Goal: Task Accomplishment & Management: Manage account settings

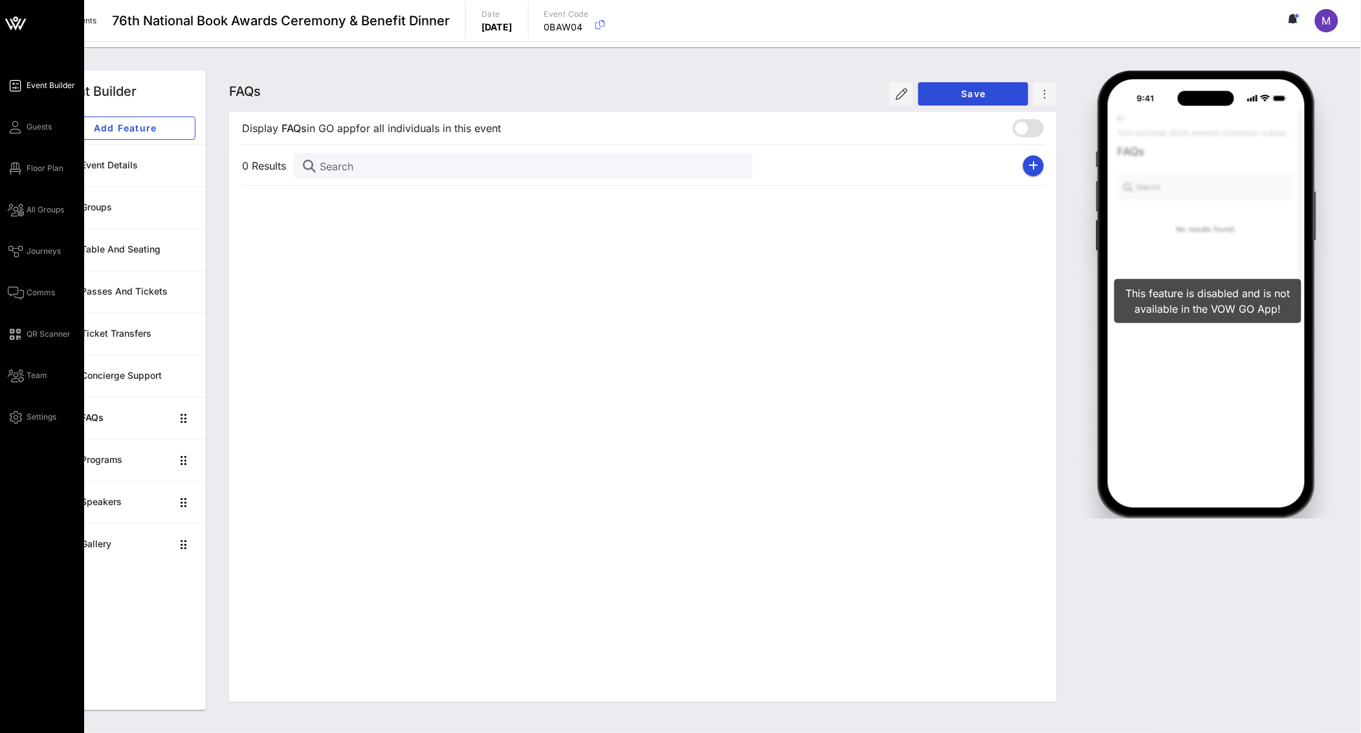
click at [25, 108] on div "Event Builder Guests Floor Plan All Groups Journeys Comms QR Scanner Team Setti…" at bounding box center [46, 251] width 76 height 347
click at [30, 91] on span "Event Builder" at bounding box center [51, 86] width 49 height 12
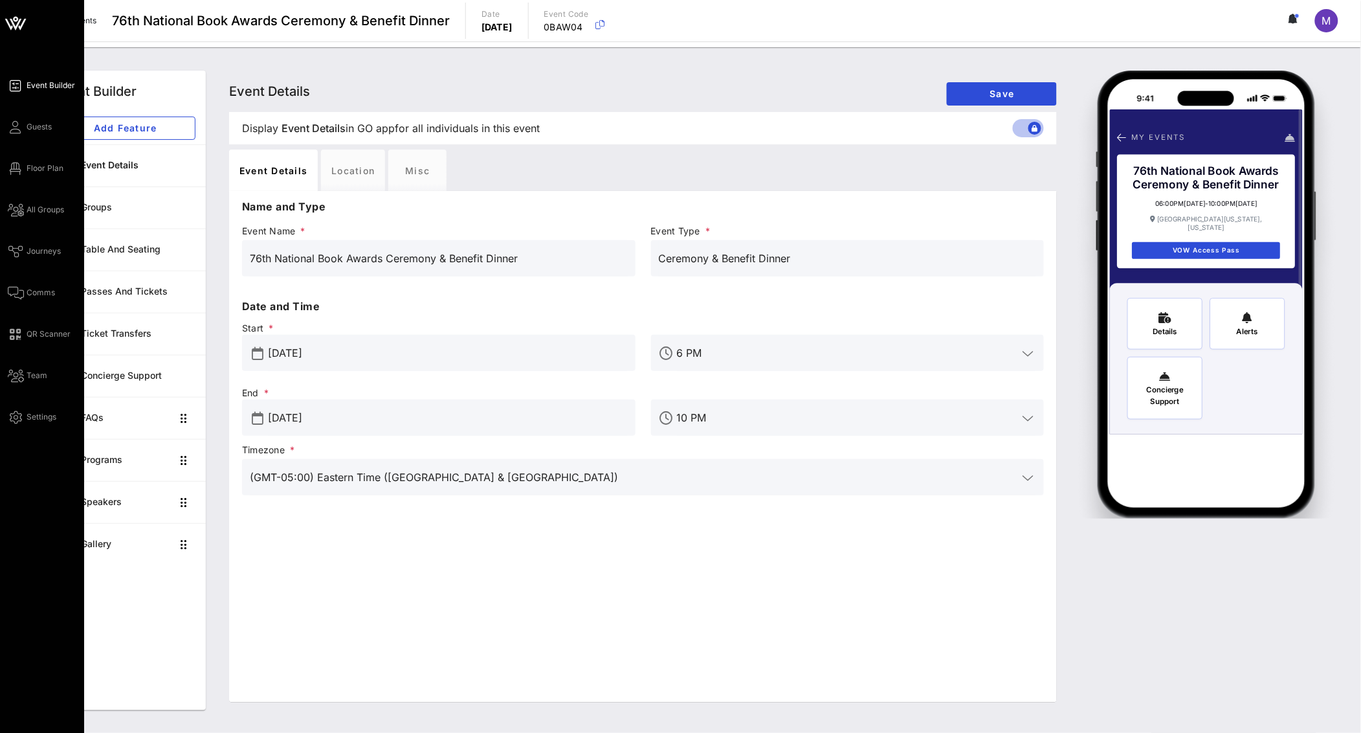
click at [56, 128] on div "Event Builder Guests Floor Plan All Groups Journeys Comms QR Scanner Team Setti…" at bounding box center [46, 251] width 76 height 347
click at [46, 128] on span "Guests" at bounding box center [39, 127] width 25 height 12
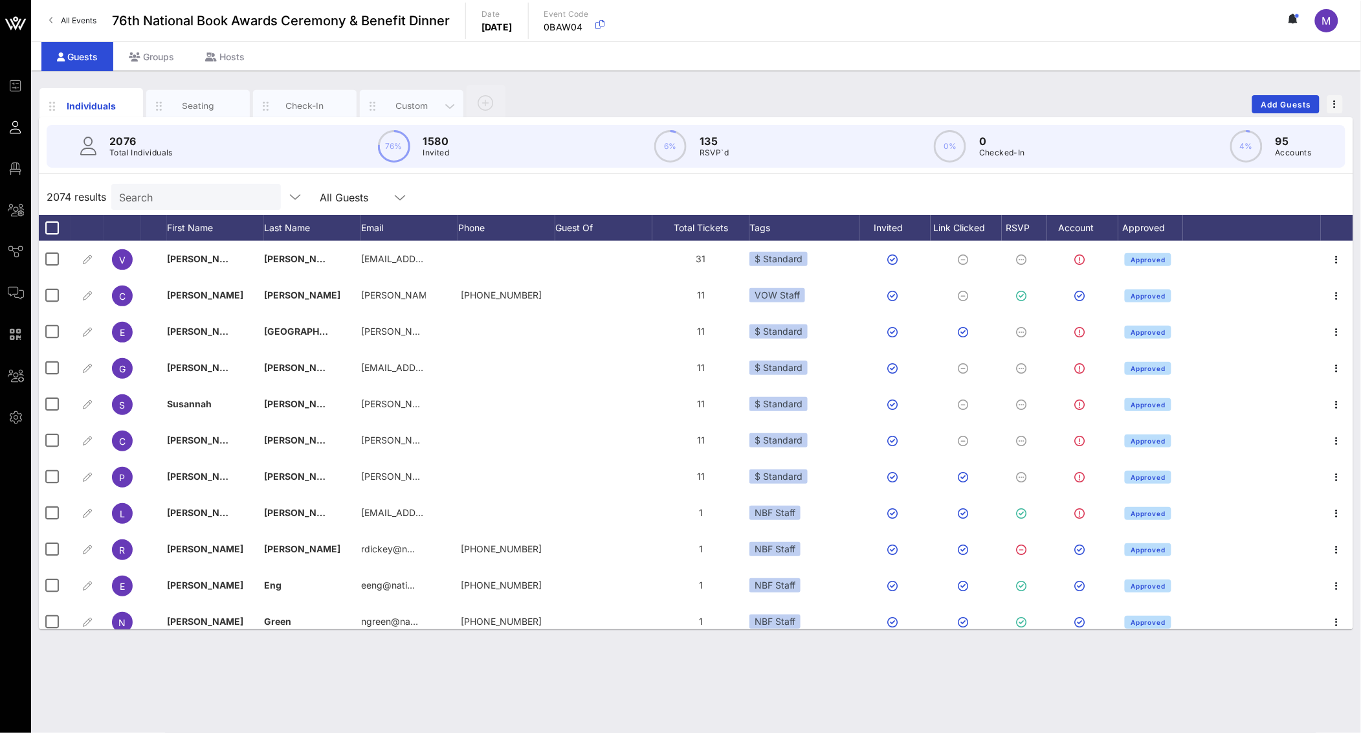
click at [409, 95] on div "Custom" at bounding box center [412, 106] width 104 height 32
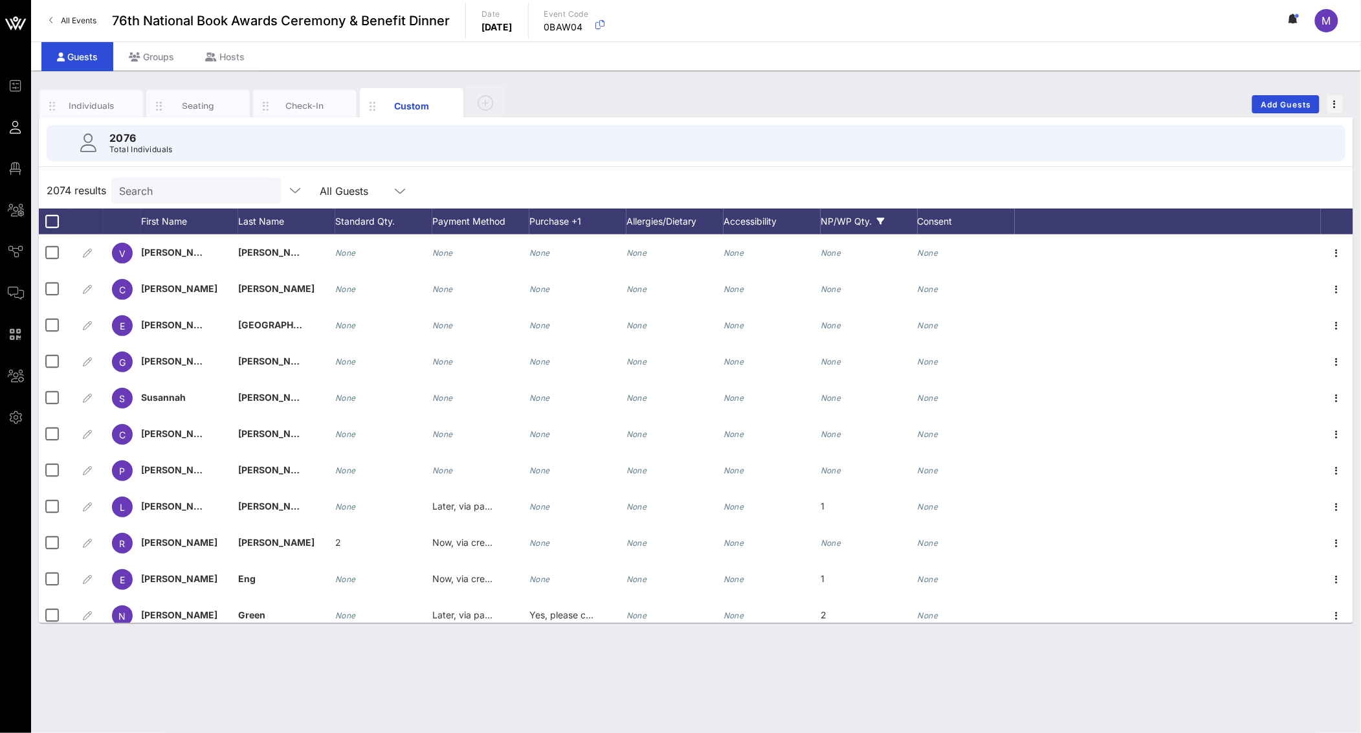
click at [886, 218] on div "NP/WP Qty." at bounding box center [869, 221] width 97 height 26
click at [834, 383] on div at bounding box center [836, 382] width 22 height 22
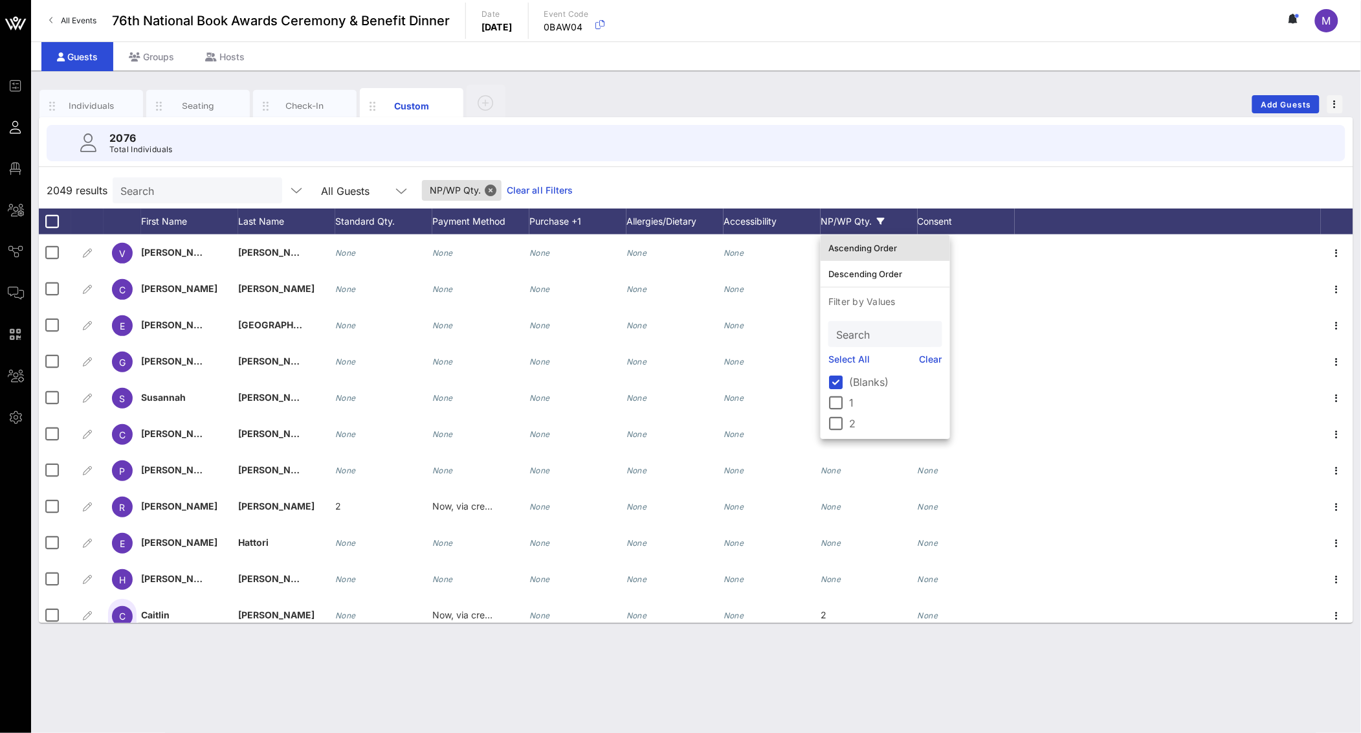
click at [867, 245] on div "Ascending Order" at bounding box center [886, 248] width 114 height 10
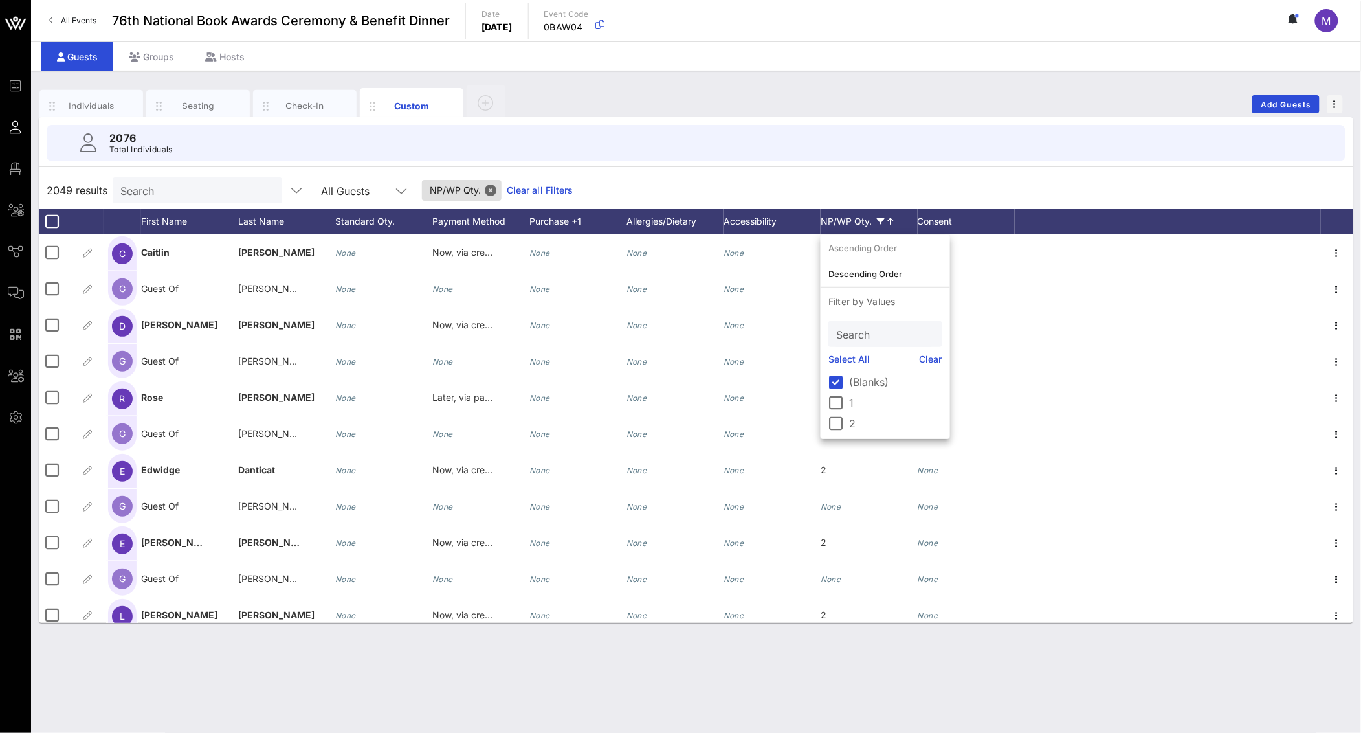
click at [832, 175] on div "2049 results Search All Guests NP/WP Qty. Clear all Filters" at bounding box center [696, 190] width 1315 height 36
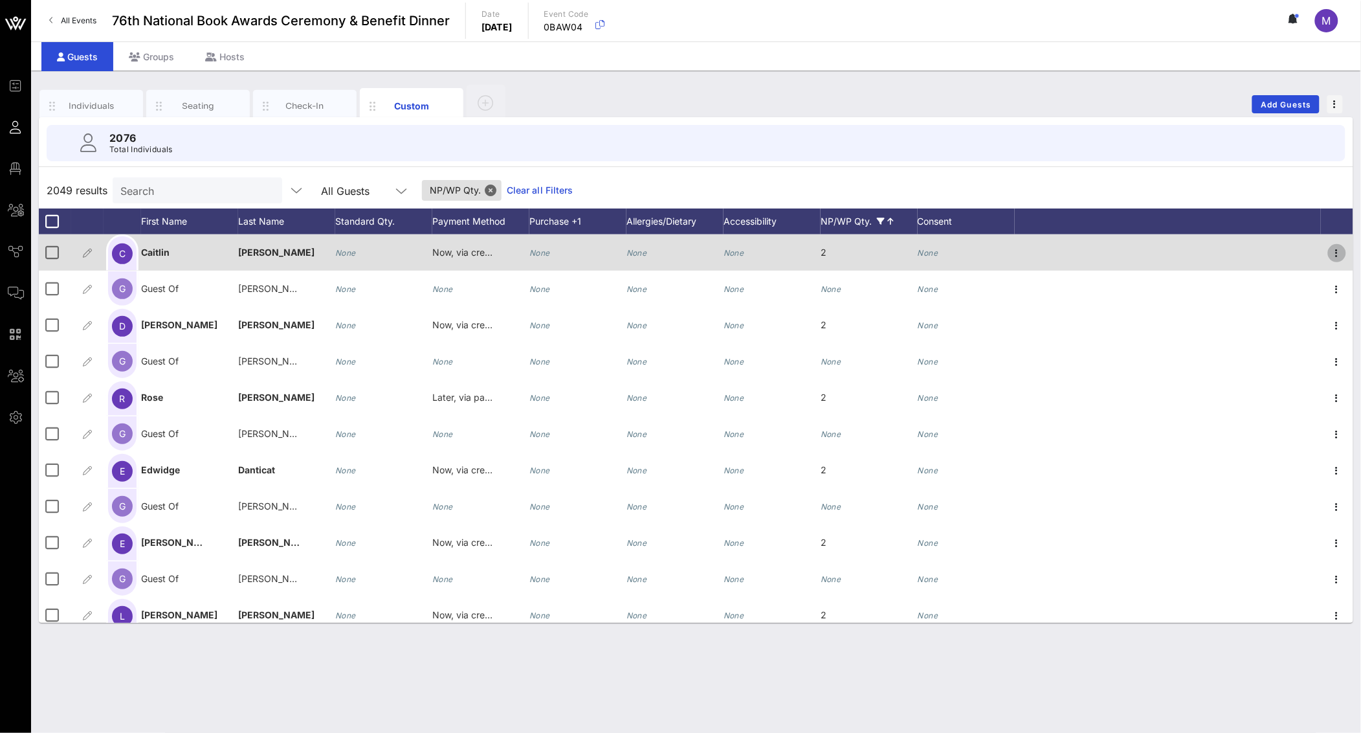
click at [1331, 256] on icon "button" at bounding box center [1338, 253] width 16 height 16
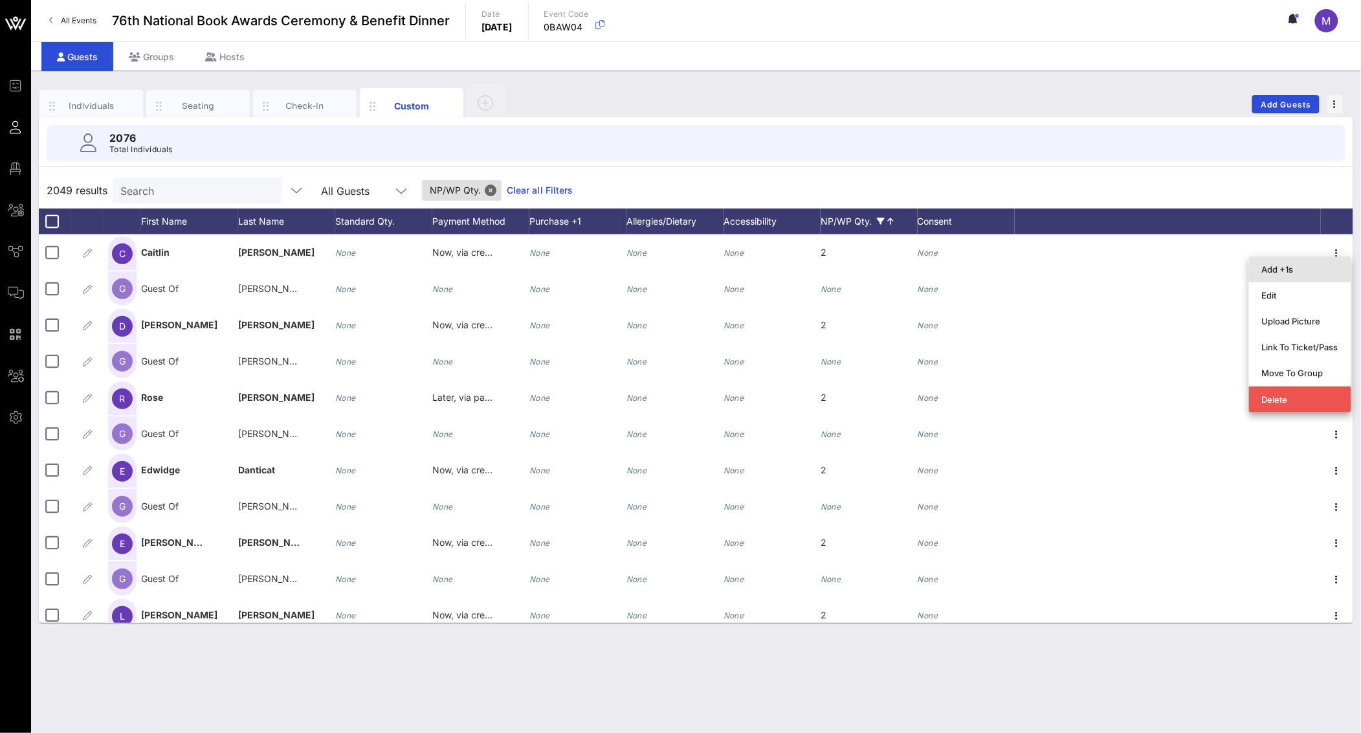
click at [1313, 261] on div "Add +1s" at bounding box center [1300, 269] width 76 height 21
type input "Guest Of"
type input "[PERSON_NAME]"
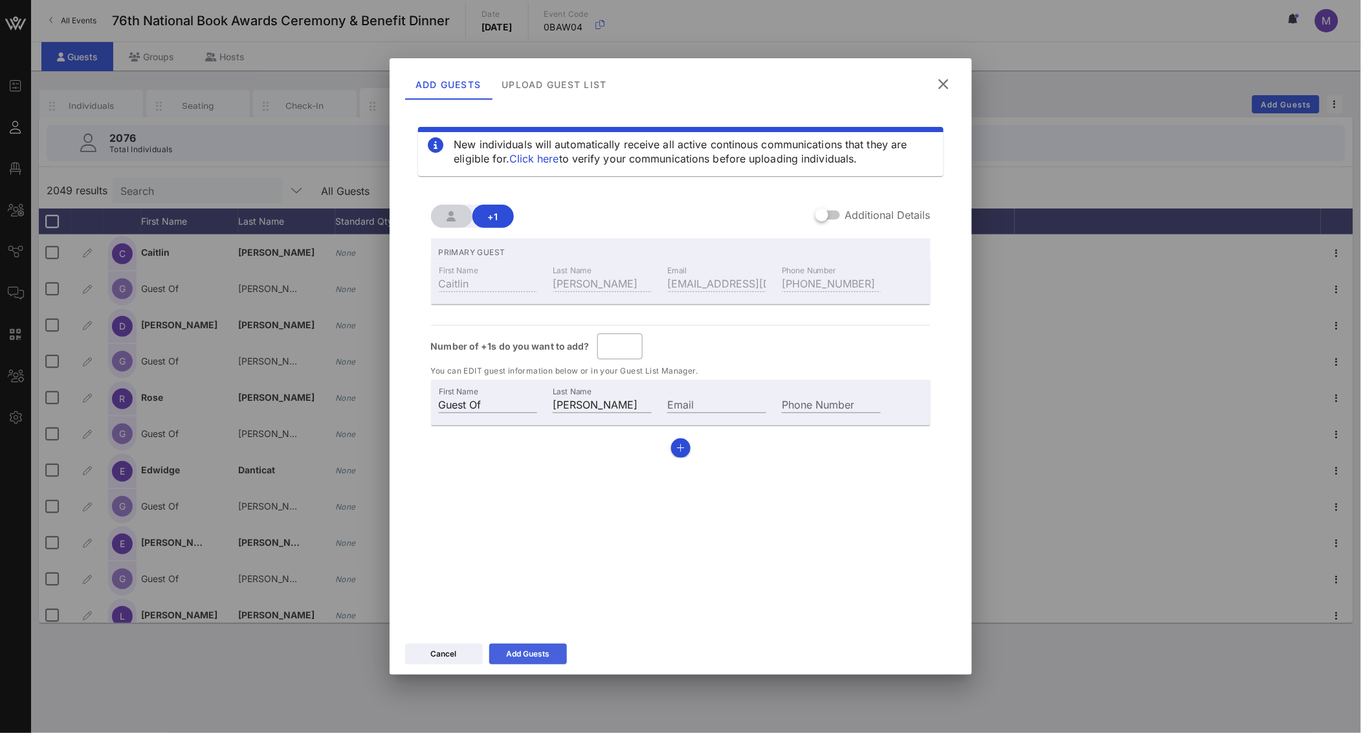
click at [539, 654] on div "Add Guests" at bounding box center [527, 653] width 43 height 13
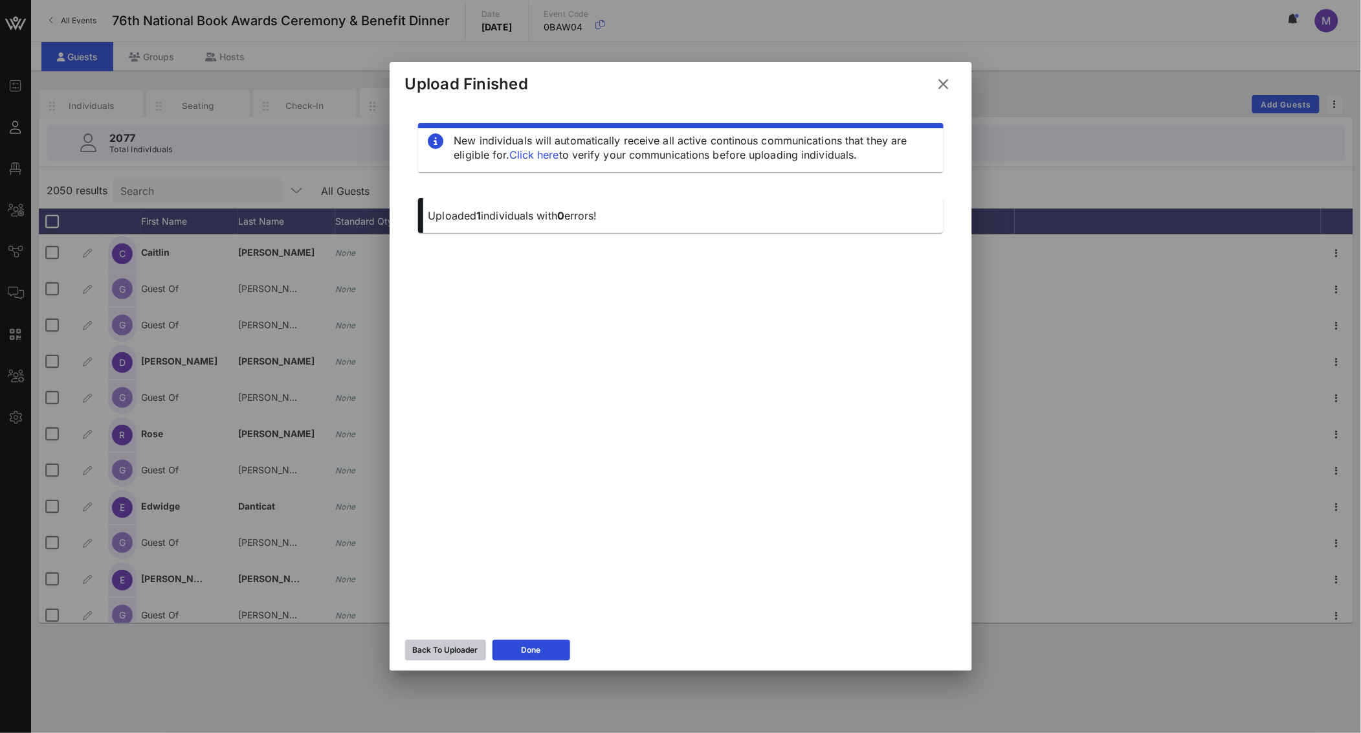
click at [458, 651] on div "Back To Uploader" at bounding box center [445, 649] width 65 height 13
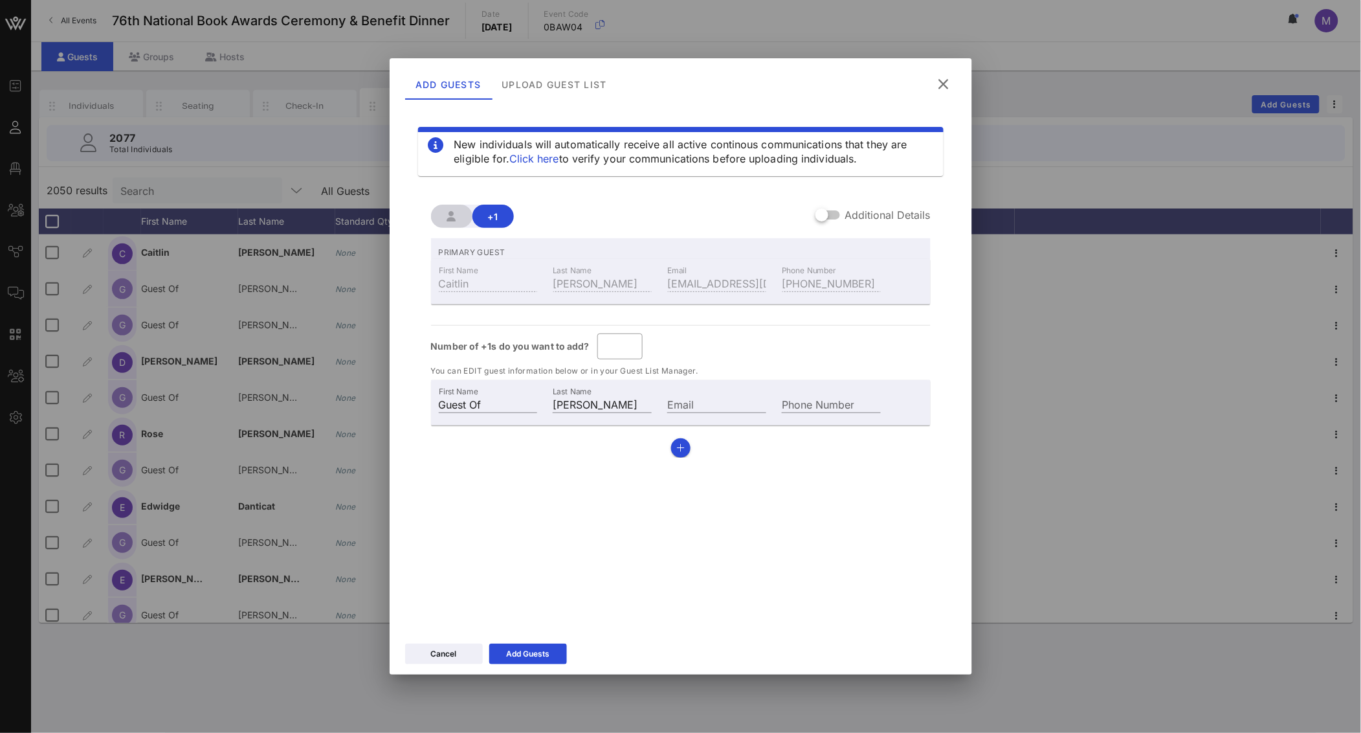
click at [943, 76] on icon at bounding box center [943, 84] width 19 height 18
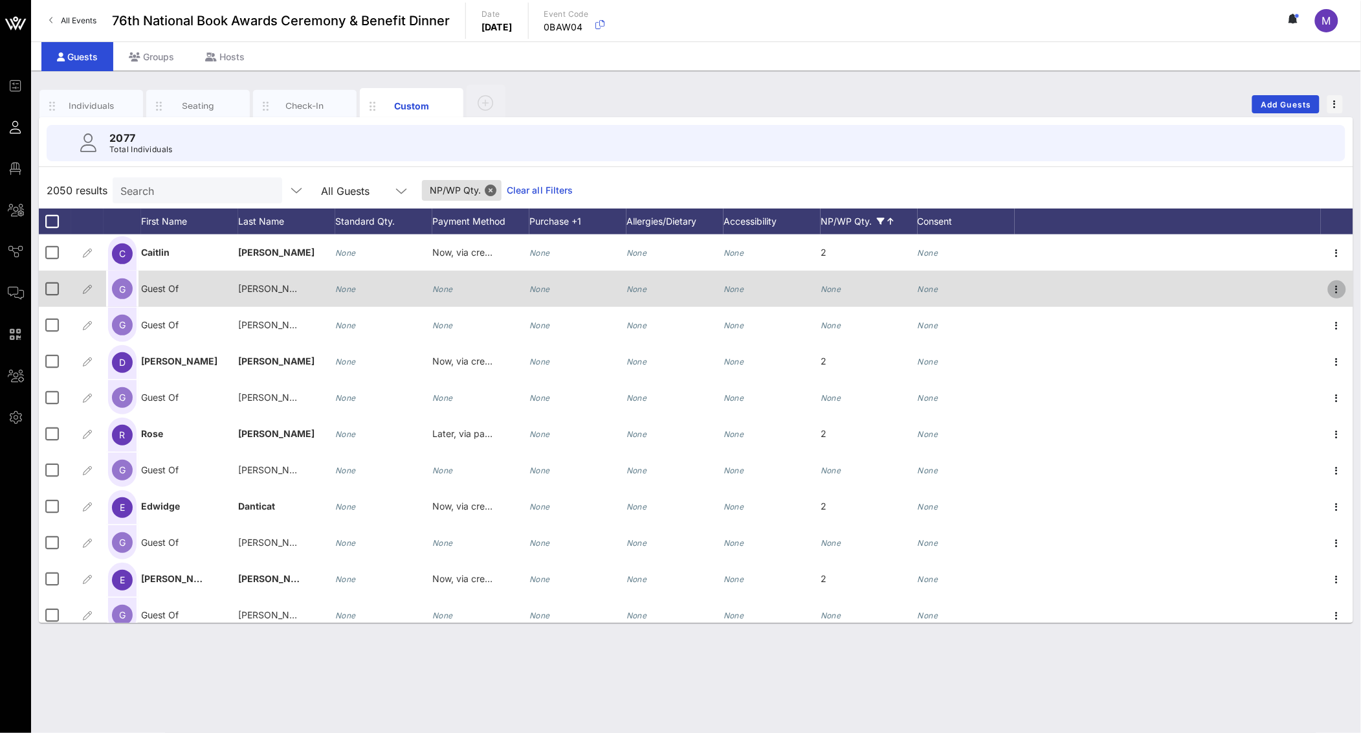
click at [1330, 285] on icon "button" at bounding box center [1338, 290] width 16 height 16
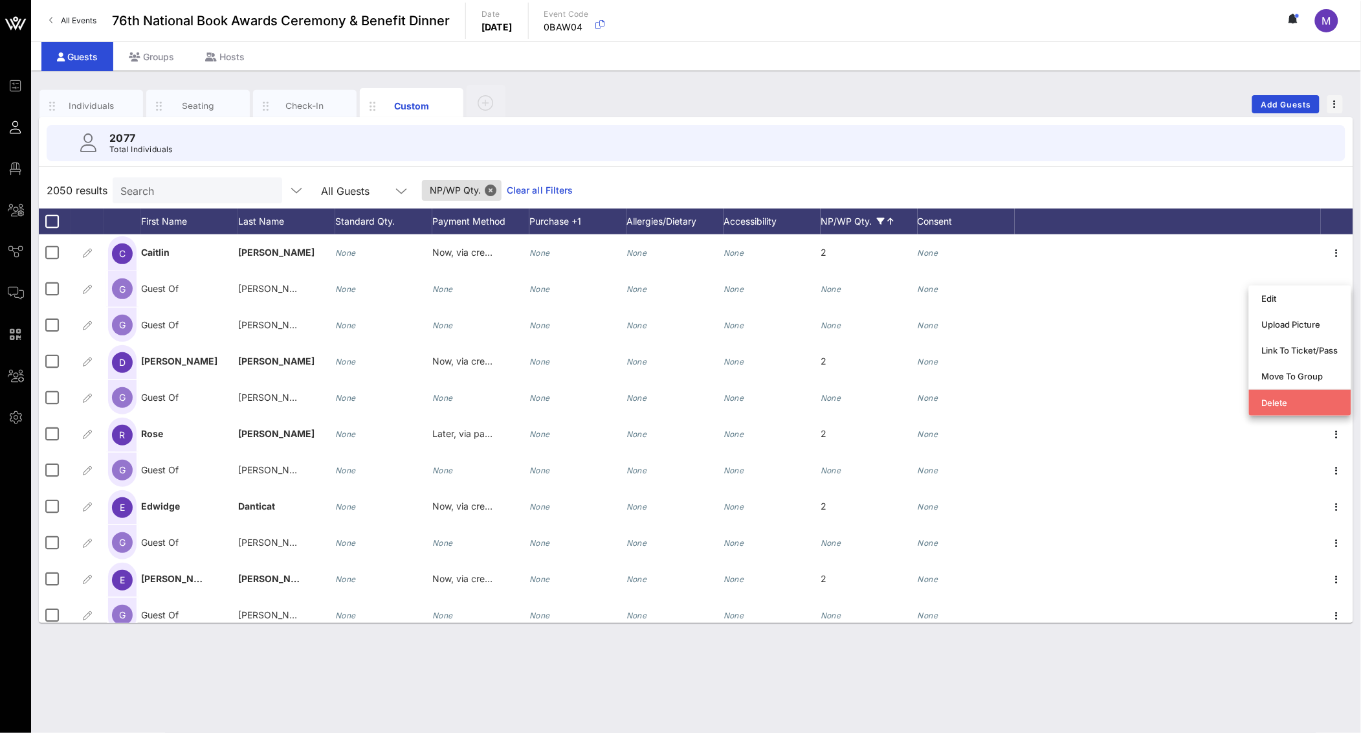
click at [1303, 406] on div "Delete" at bounding box center [1300, 402] width 76 height 10
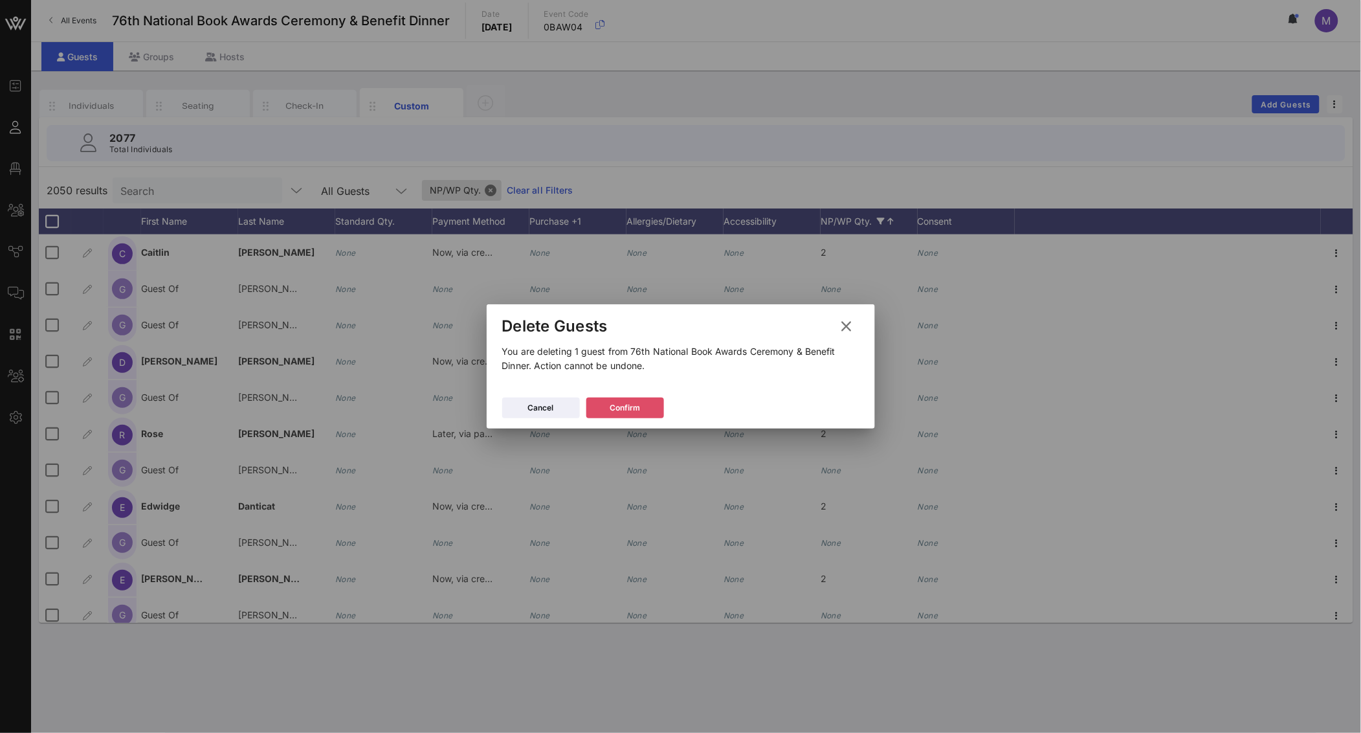
click at [634, 407] on div "Confirm" at bounding box center [625, 407] width 30 height 13
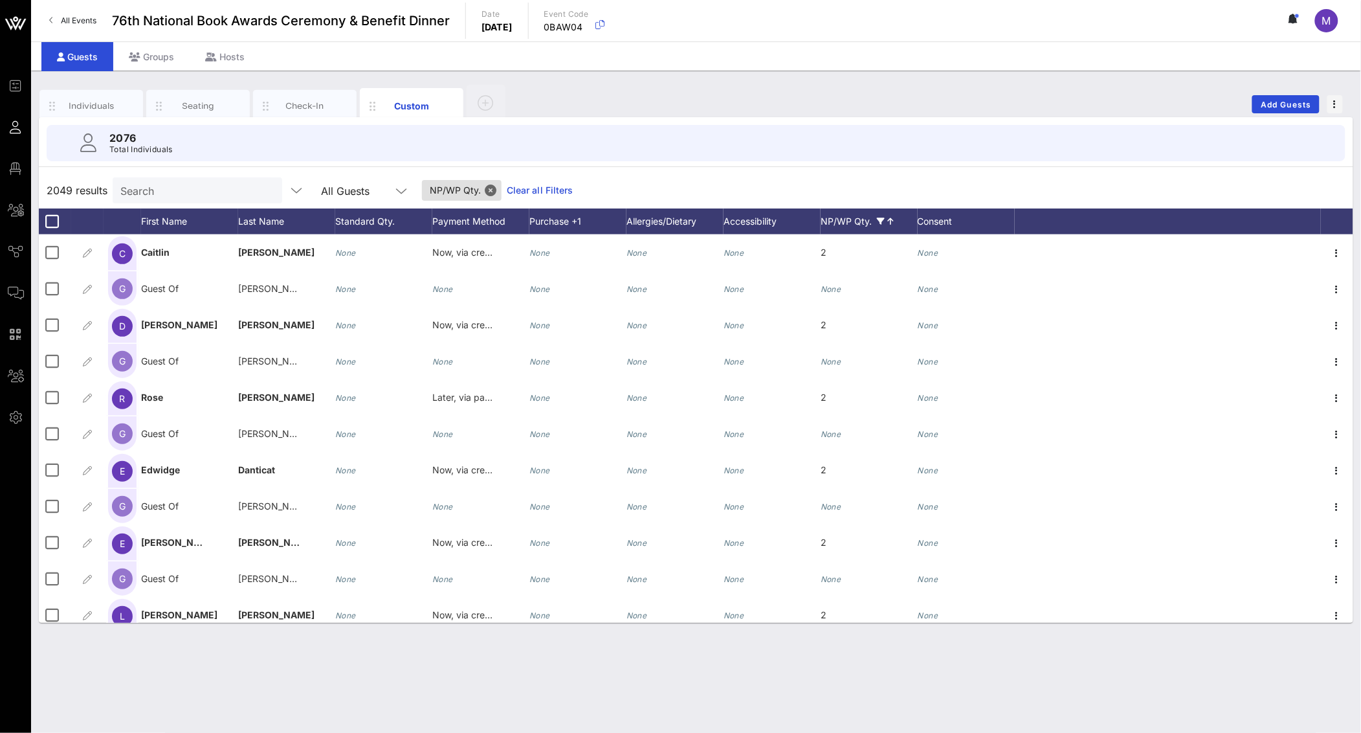
click at [870, 219] on div "NP/WP Qty." at bounding box center [869, 221] width 97 height 26
click at [838, 352] on link "Select All" at bounding box center [850, 359] width 42 height 14
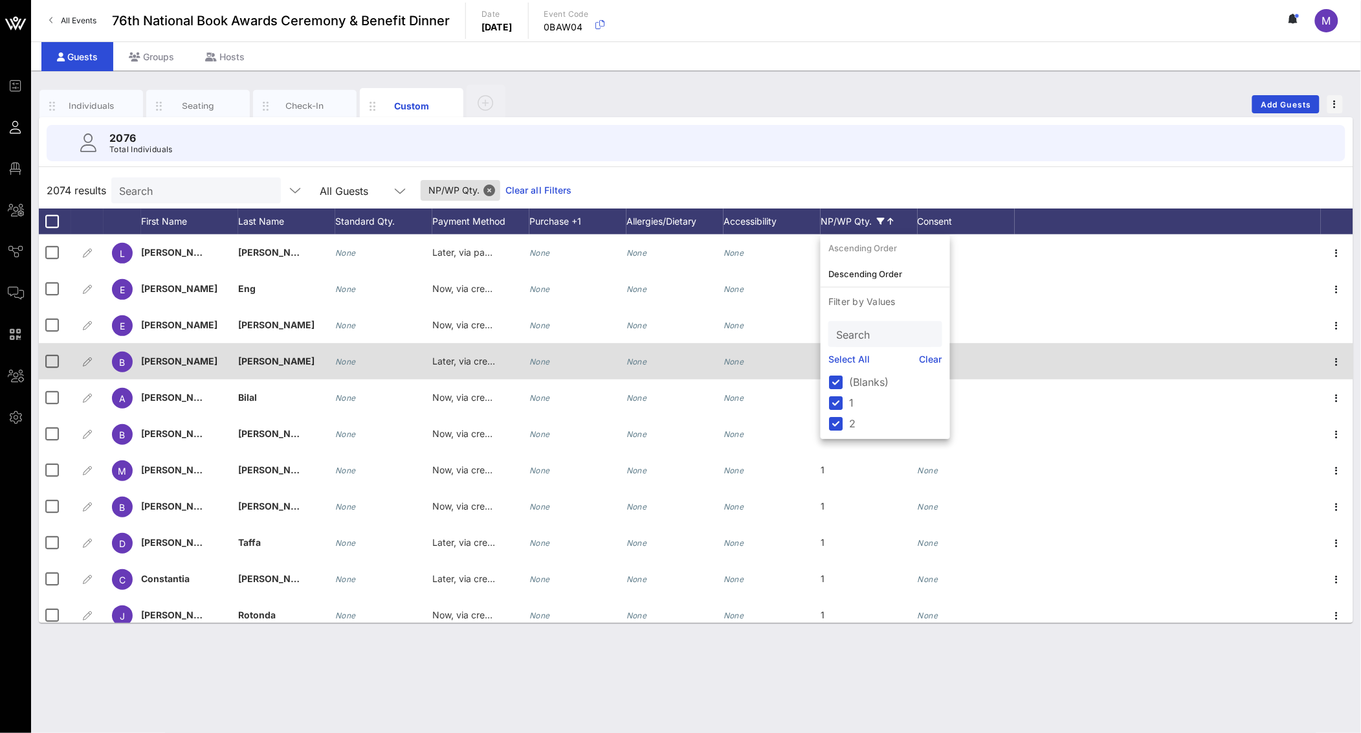
click at [986, 343] on div "None" at bounding box center [966, 368] width 97 height 51
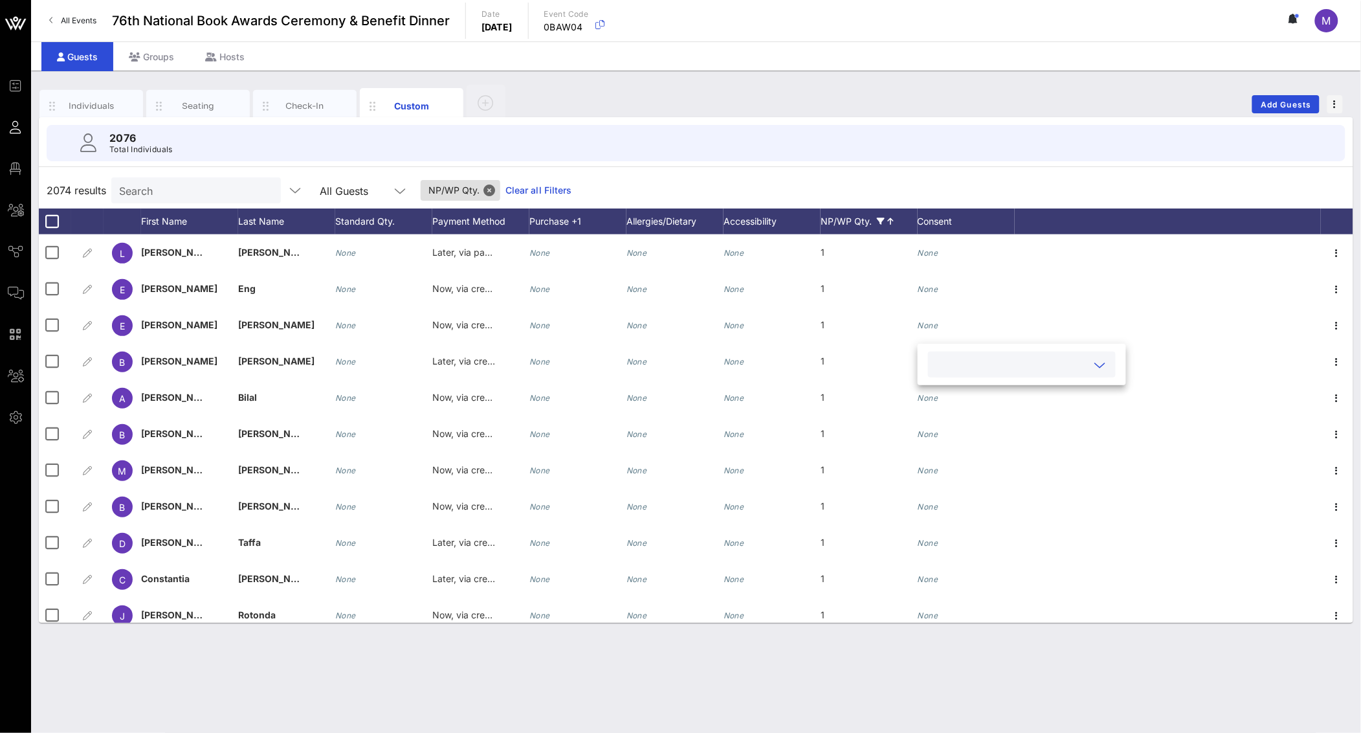
click at [885, 225] on div "NP/WP Qty." at bounding box center [869, 221] width 97 height 26
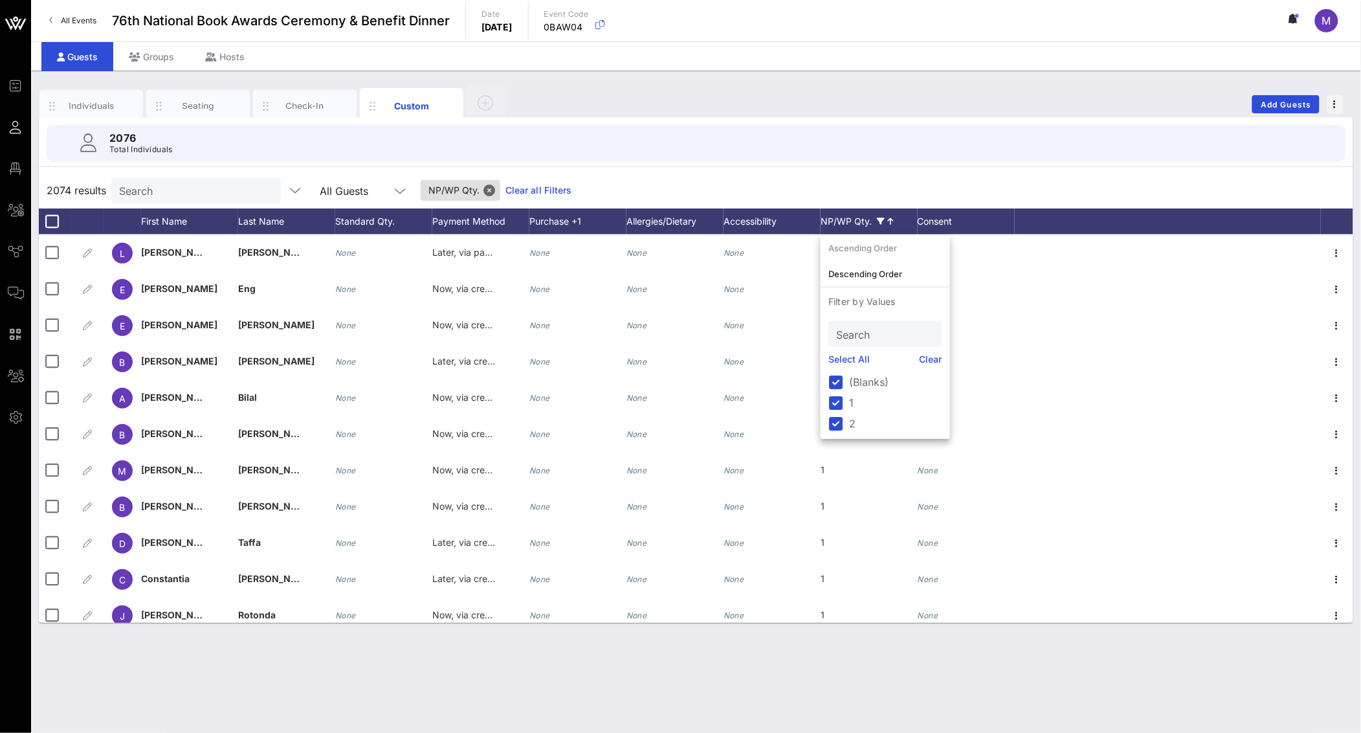
drag, startPoint x: 927, startPoint y: 363, endPoint x: 917, endPoint y: 377, distance: 18.1
click at [927, 362] on link "Clear" at bounding box center [931, 359] width 23 height 14
click at [856, 160] on div "2076 Total Individuals" at bounding box center [696, 143] width 1299 height 36
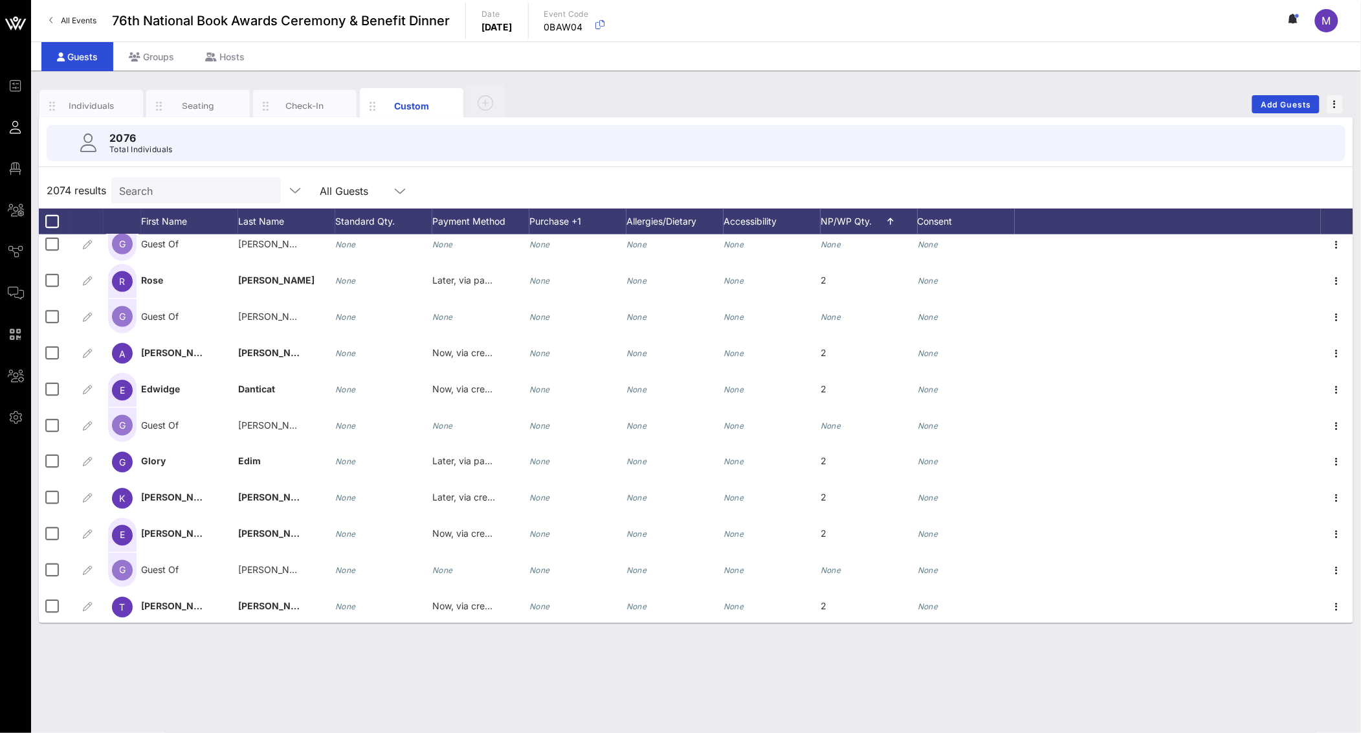
scroll to position [840, 0]
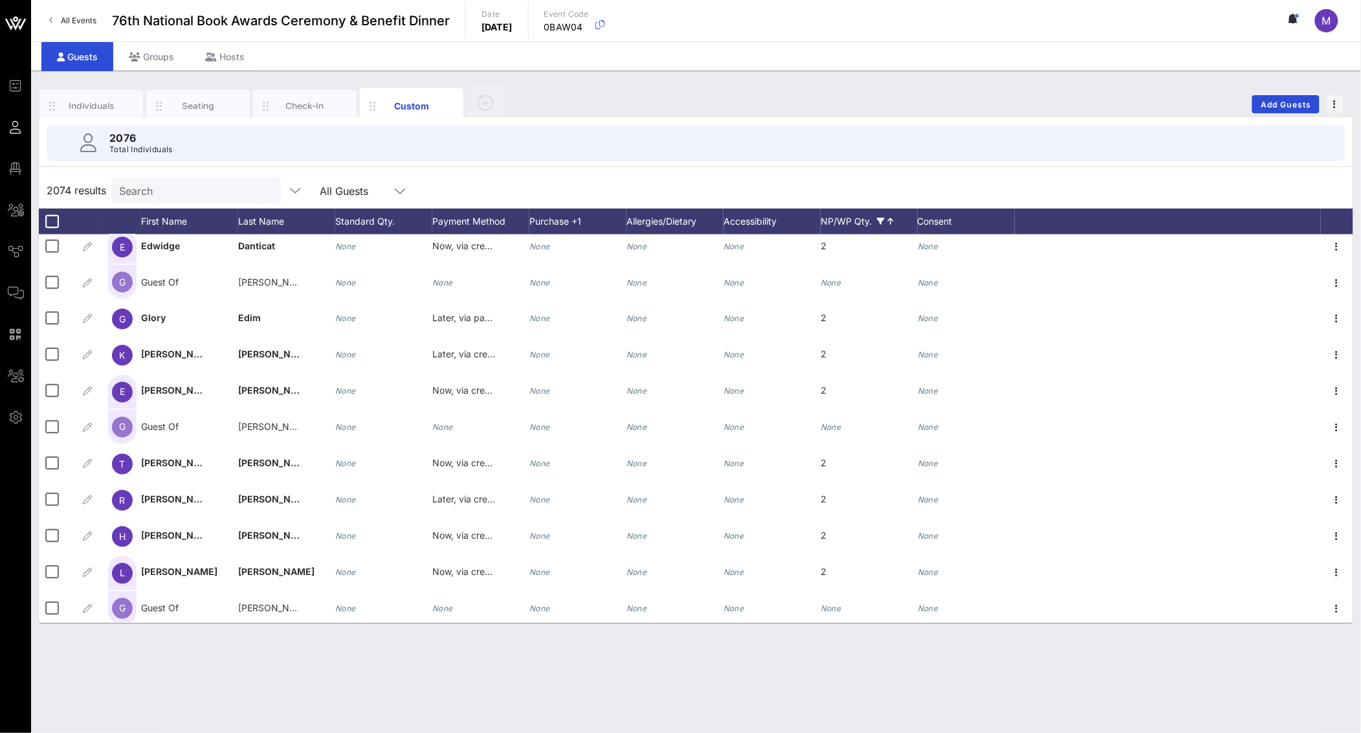
click at [883, 219] on icon at bounding box center [881, 222] width 8 height 8
click at [834, 418] on div at bounding box center [836, 423] width 22 height 22
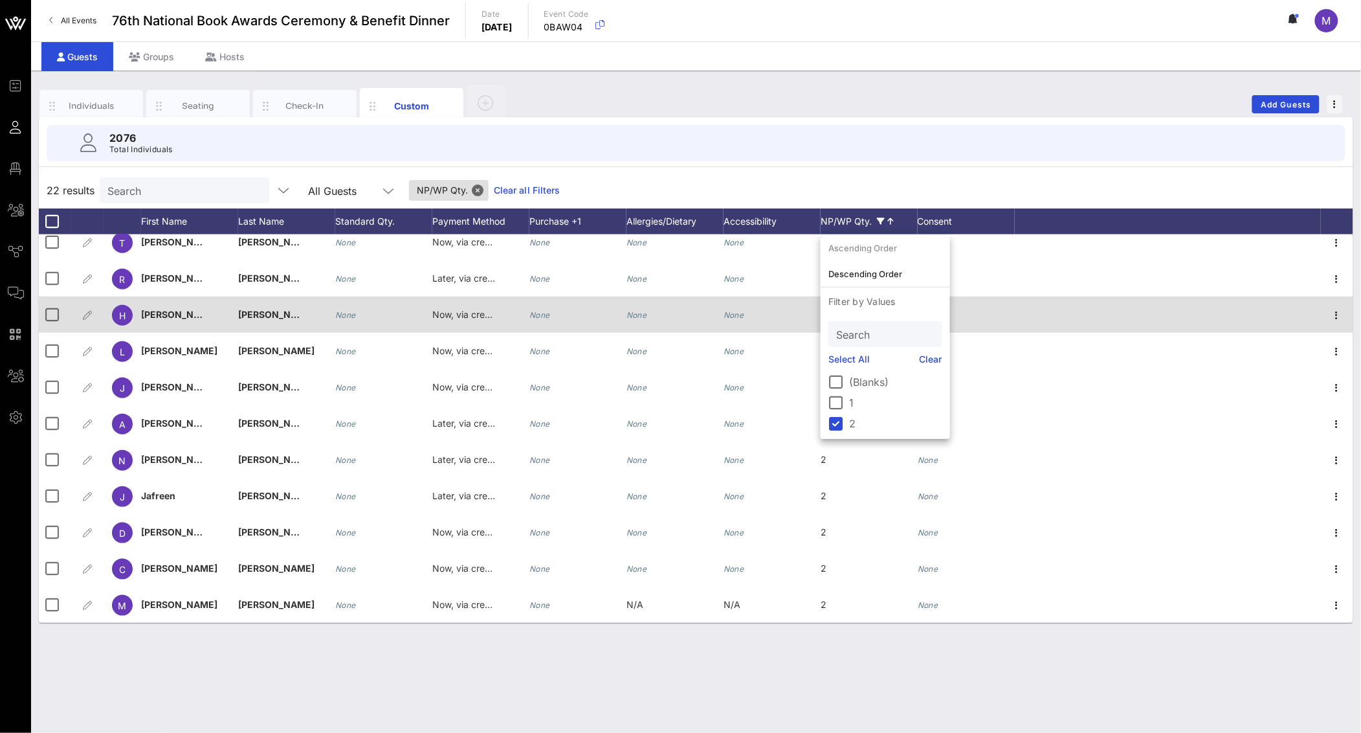
scroll to position [0, 0]
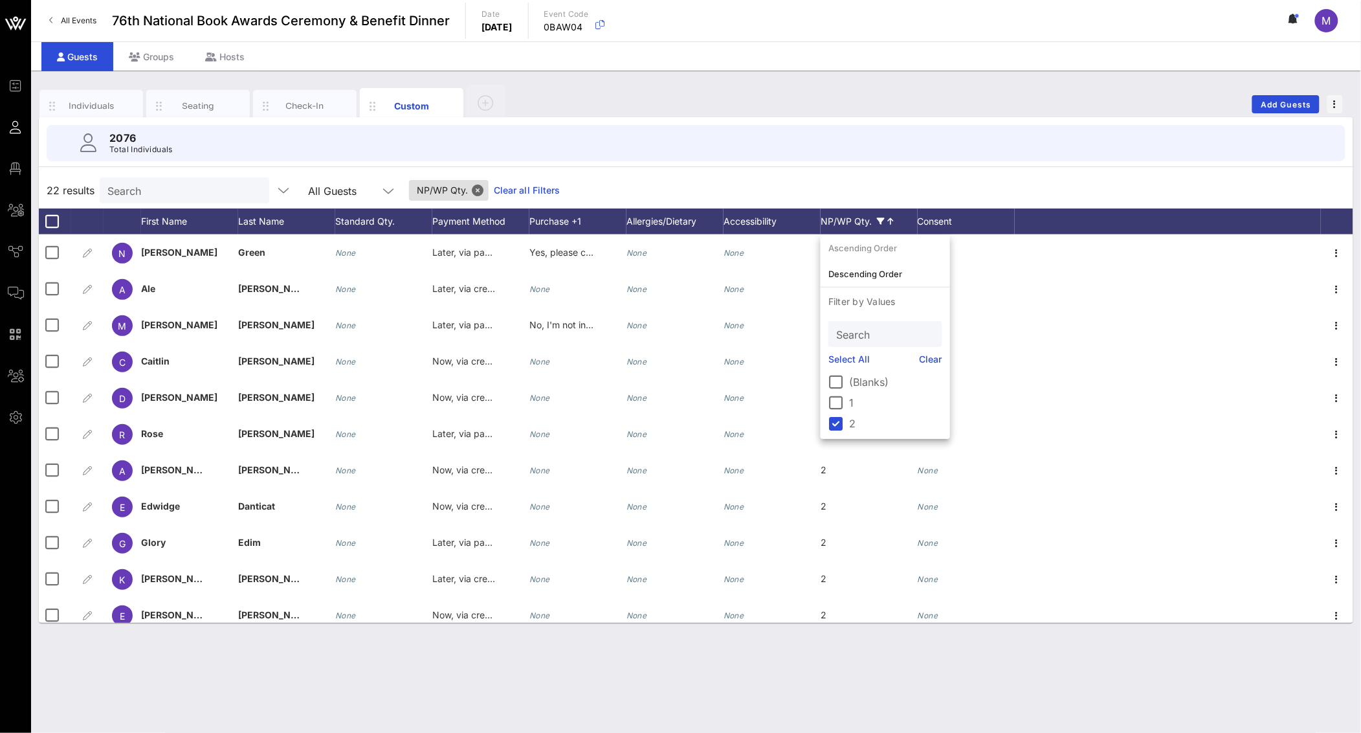
click at [965, 184] on div "22 results Search All Guests NP/WP Qty. Clear all Filters" at bounding box center [696, 190] width 1315 height 36
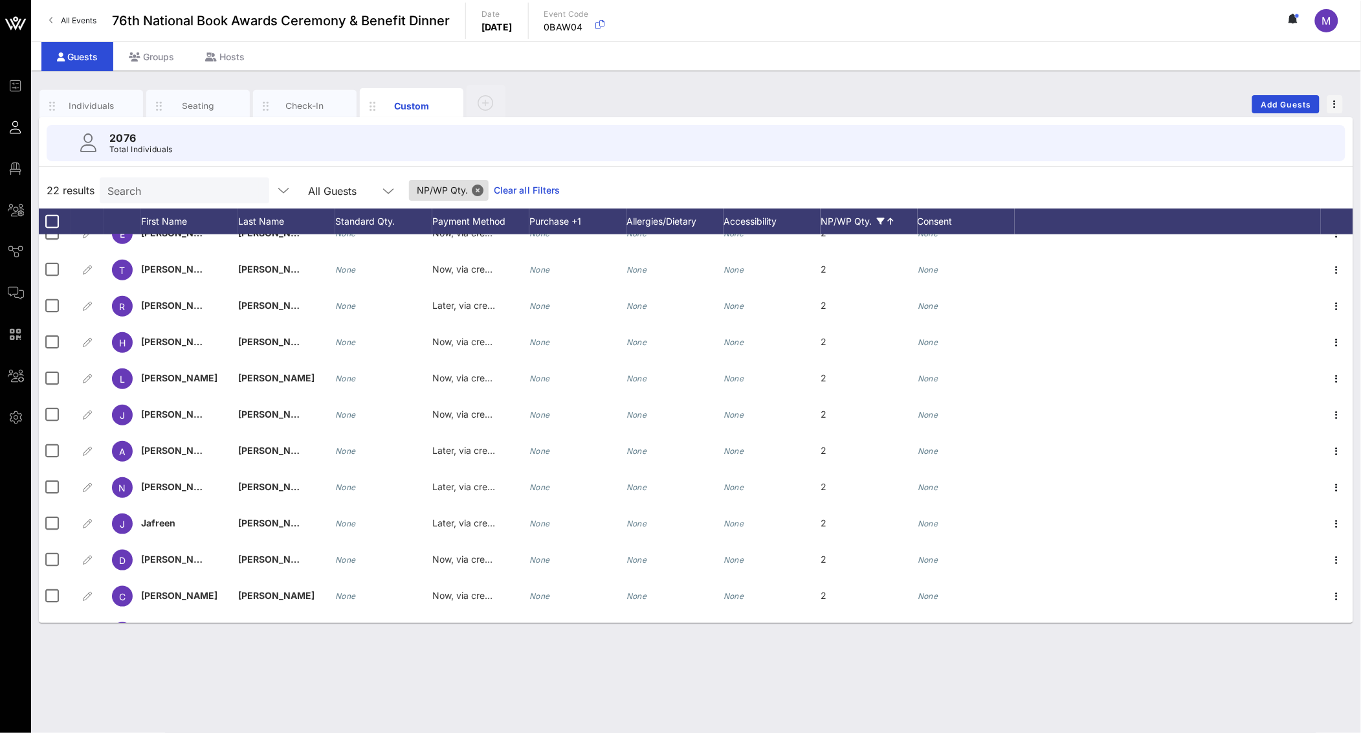
scroll to position [409, 0]
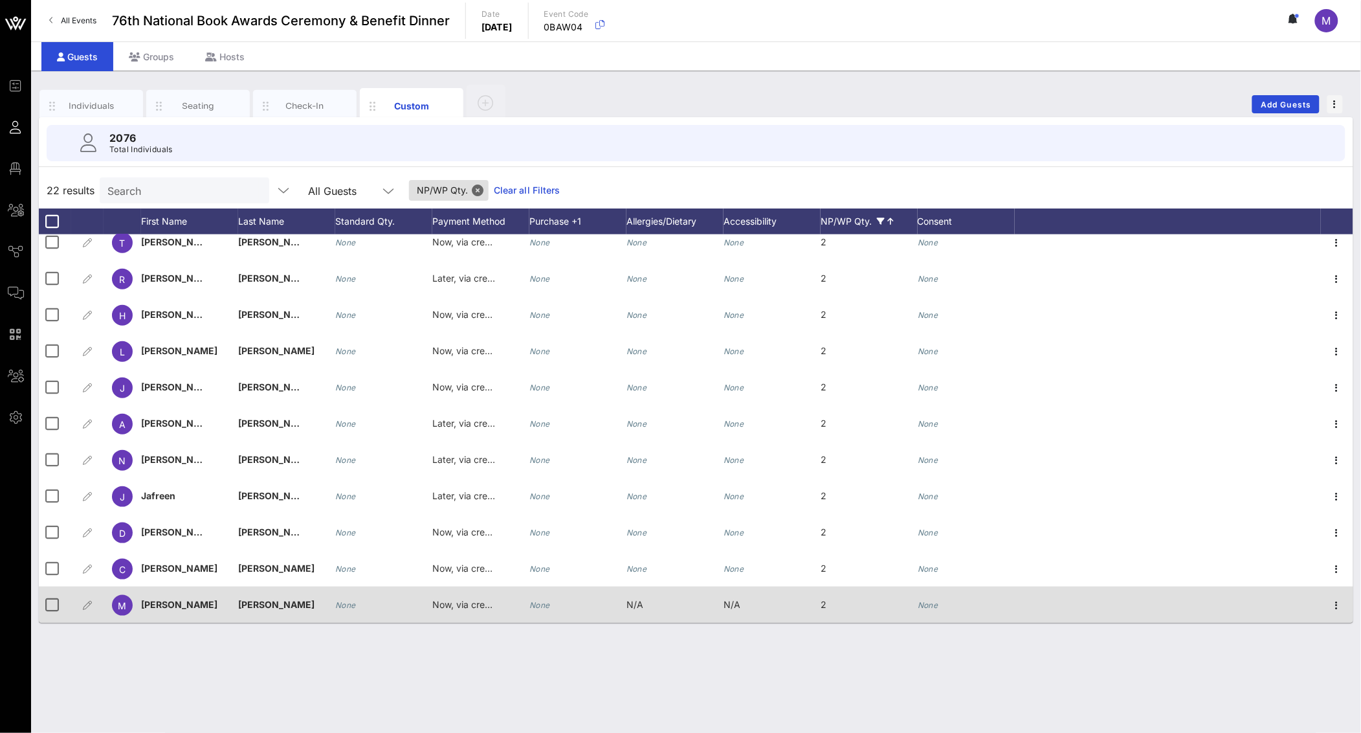
click at [821, 607] on span "2" at bounding box center [824, 604] width 6 height 11
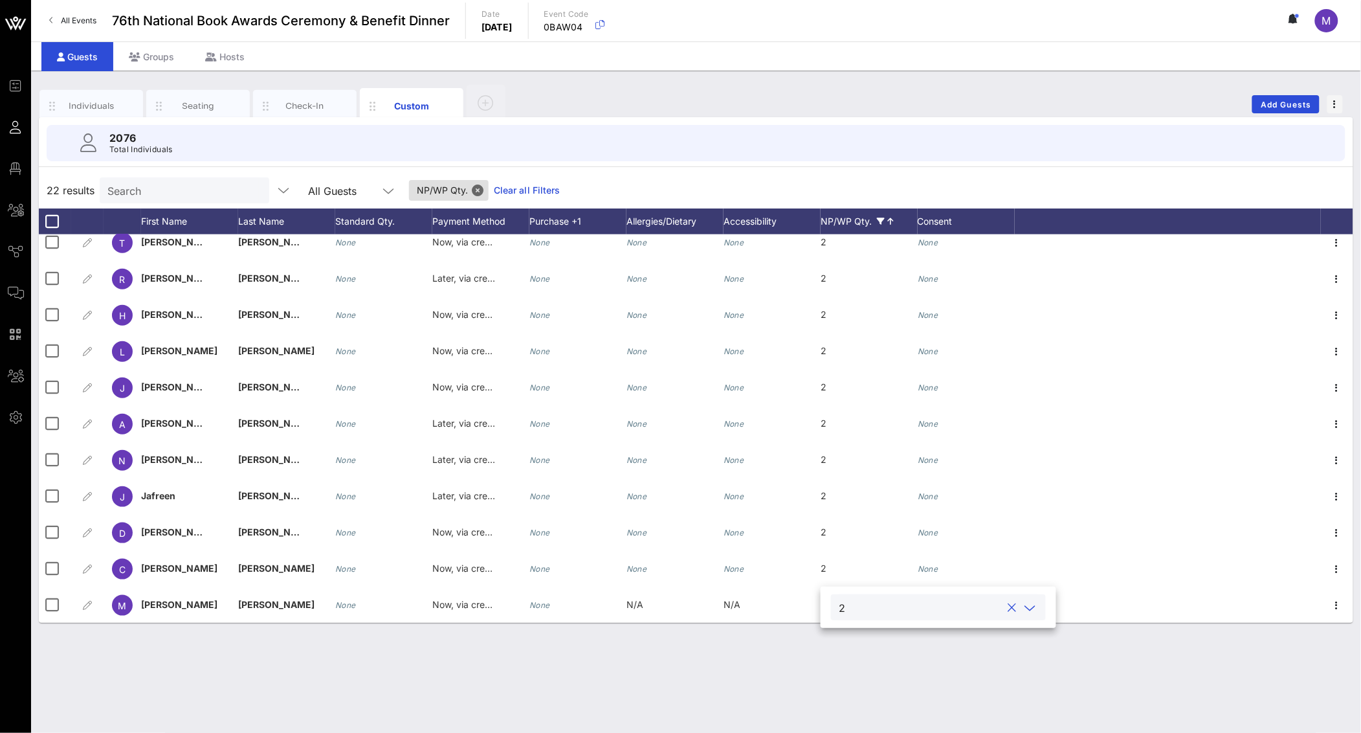
click at [1009, 613] on button "clear icon" at bounding box center [1013, 607] width 8 height 13
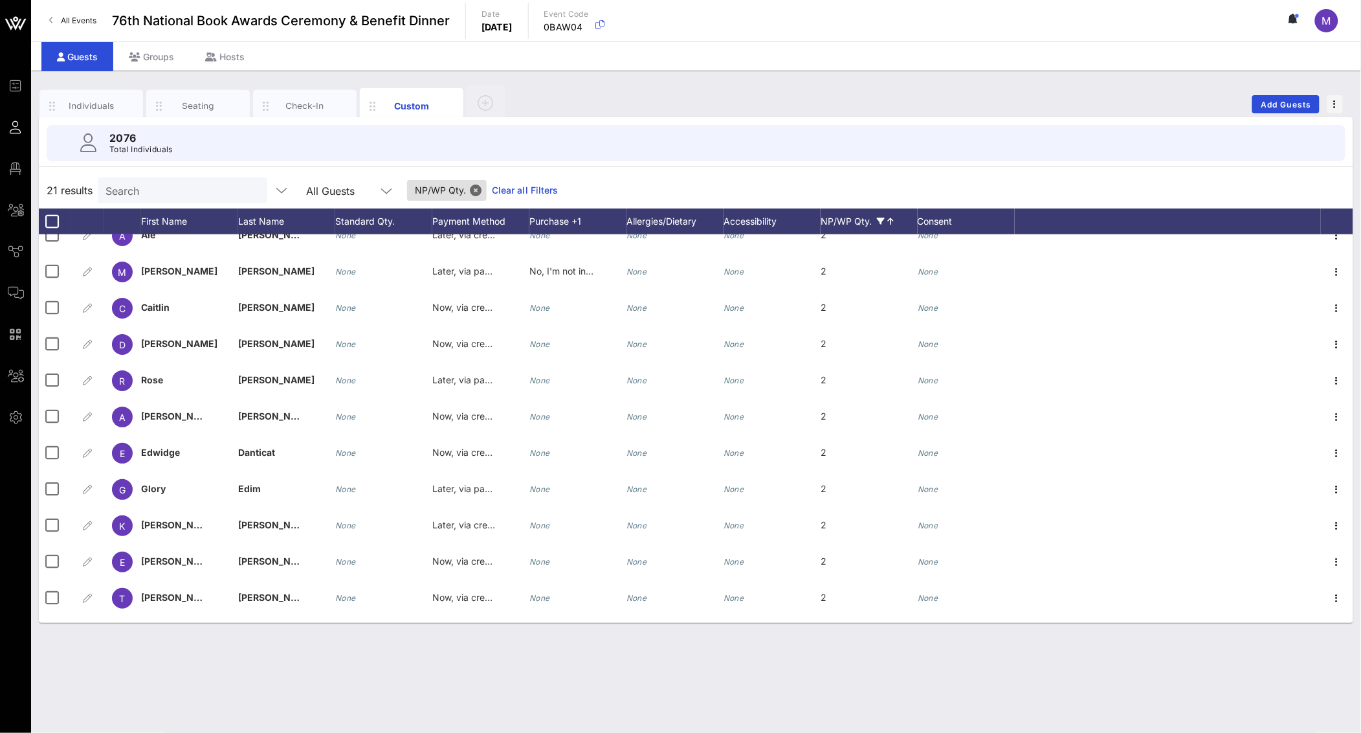
scroll to position [0, 0]
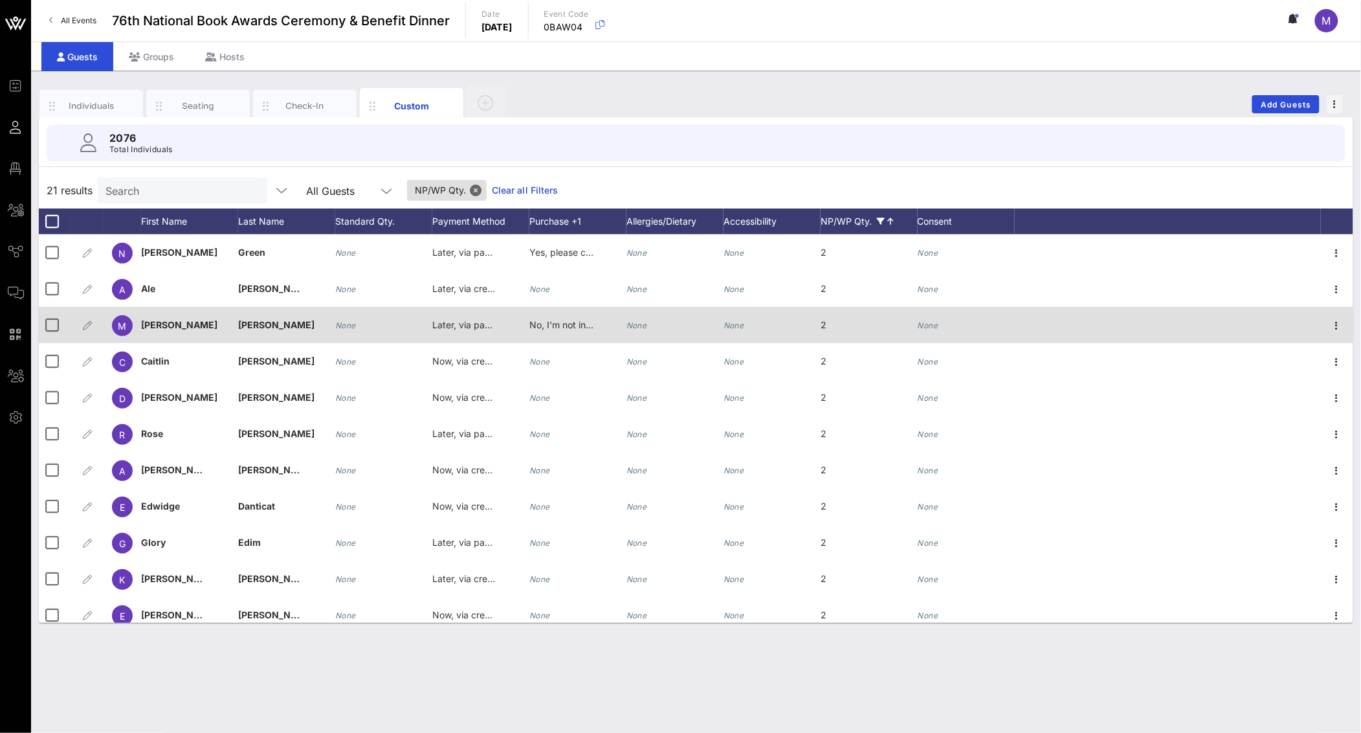
click at [826, 325] on span "2" at bounding box center [824, 324] width 6 height 11
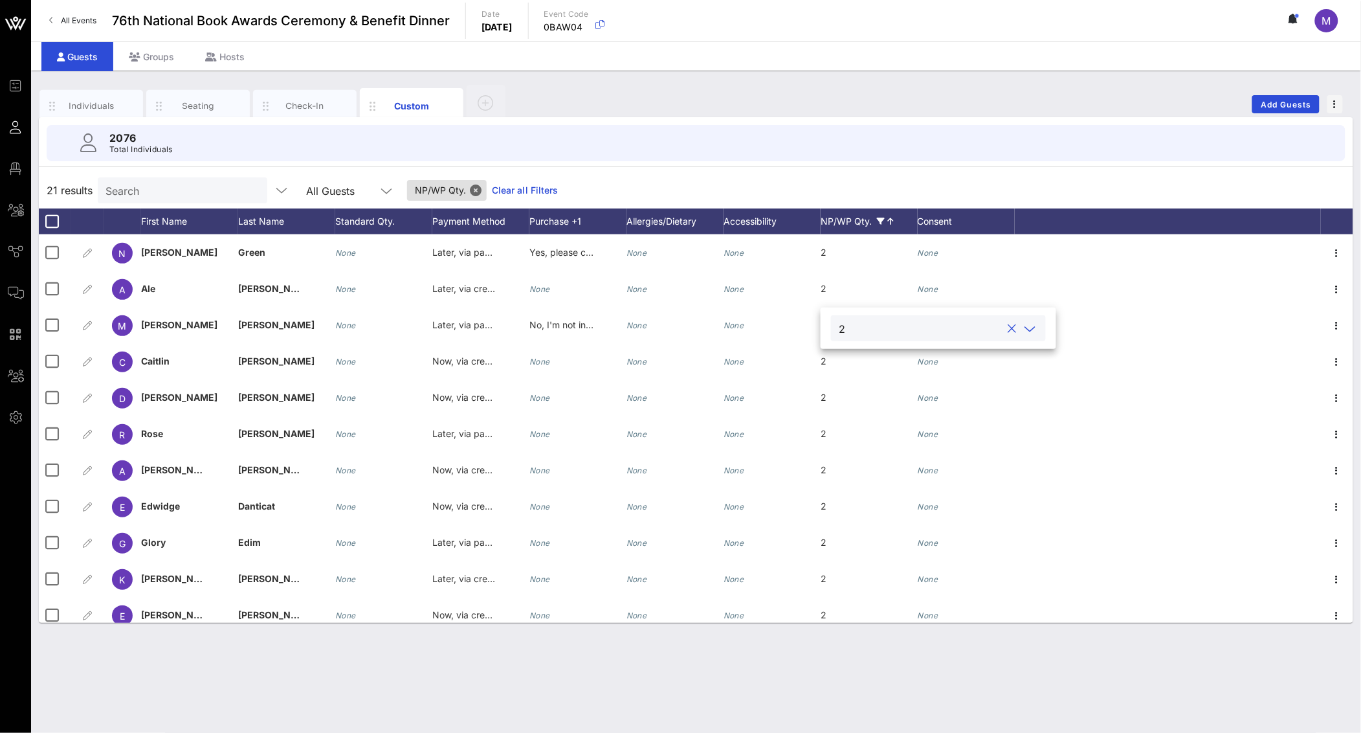
click at [1009, 331] on button "clear icon" at bounding box center [1013, 328] width 8 height 13
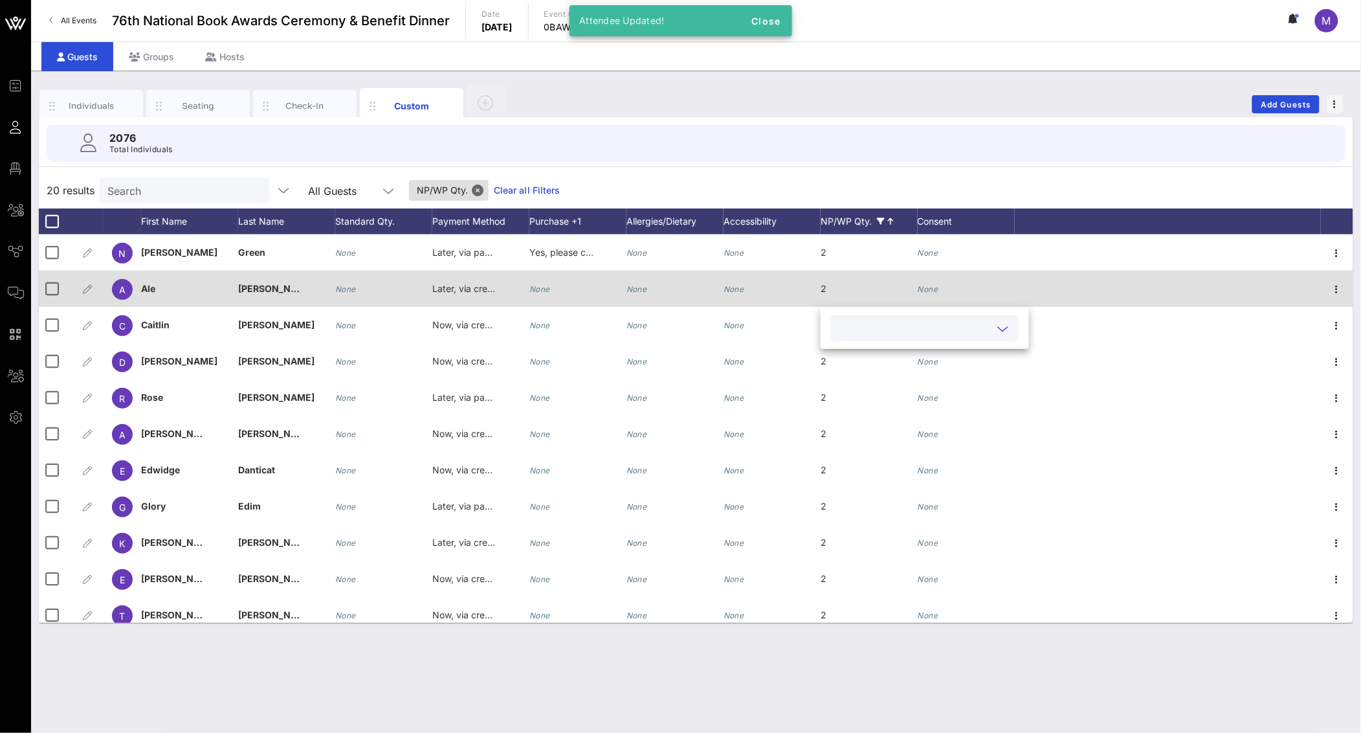
click at [829, 284] on div "2" at bounding box center [869, 296] width 97 height 51
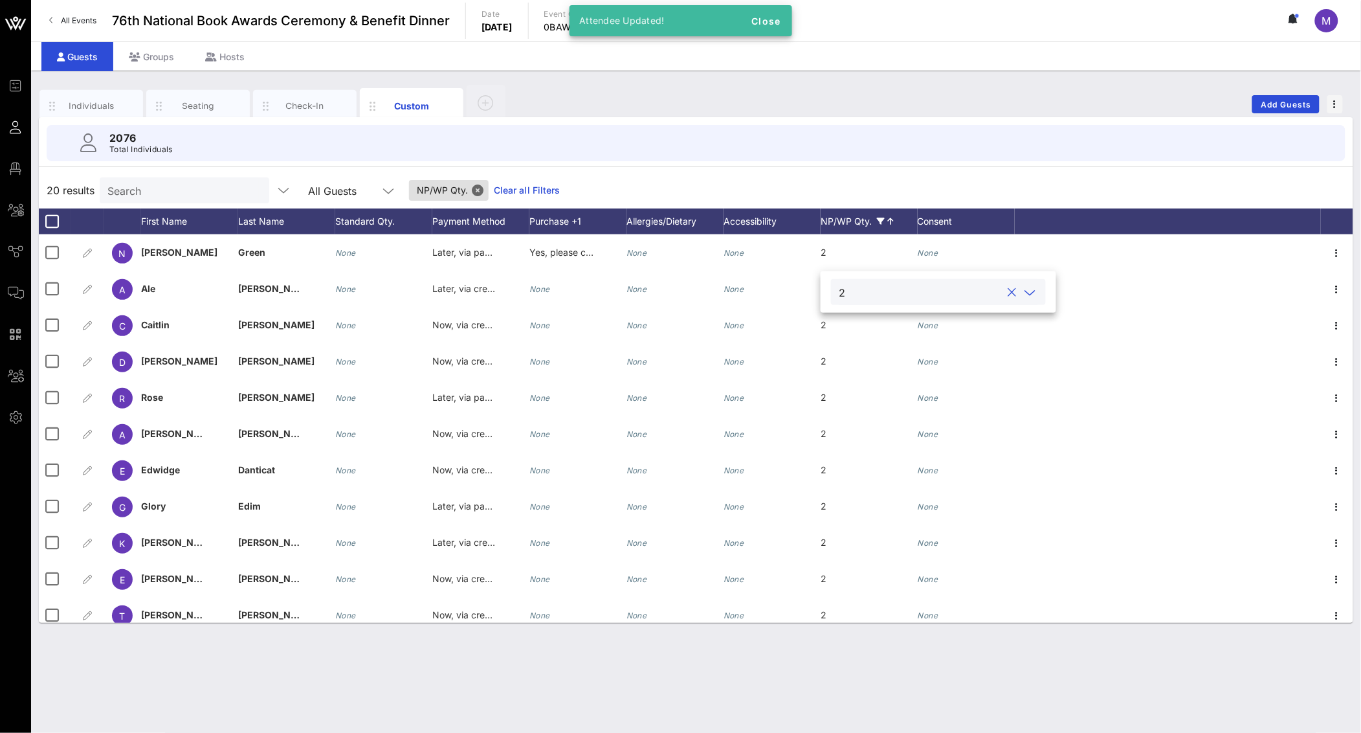
click at [1009, 290] on button "clear icon" at bounding box center [1013, 292] width 8 height 13
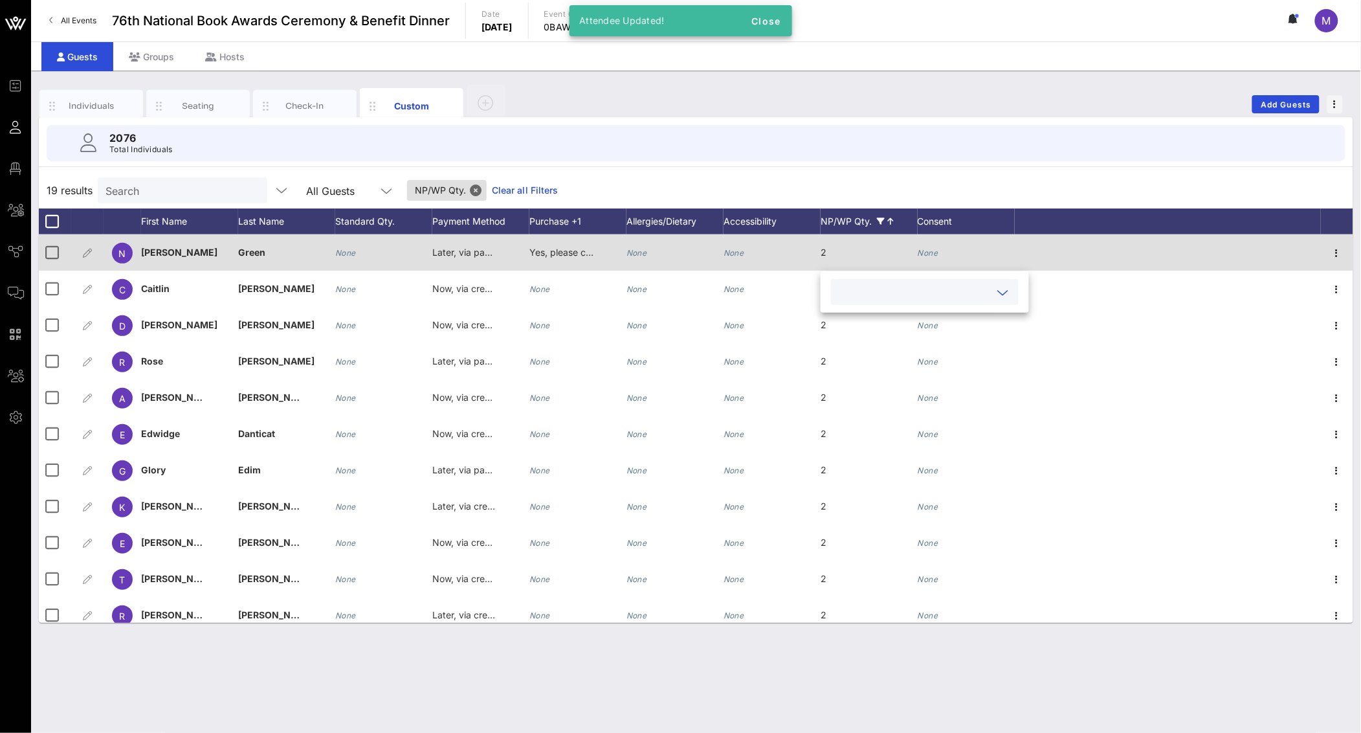
click at [808, 249] on div "None" at bounding box center [772, 259] width 97 height 51
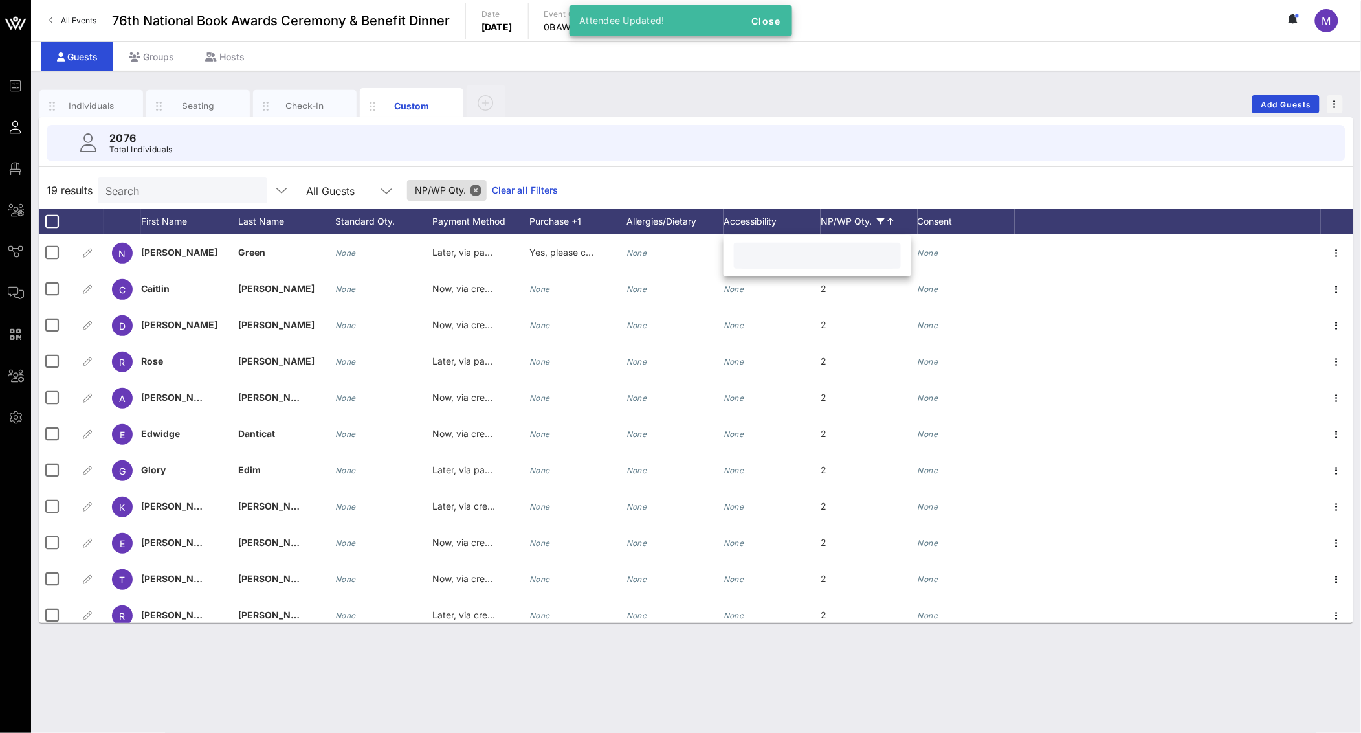
click at [847, 188] on div "19 results Search All Guests NP/WP Qty. Clear all Filters" at bounding box center [696, 190] width 1315 height 36
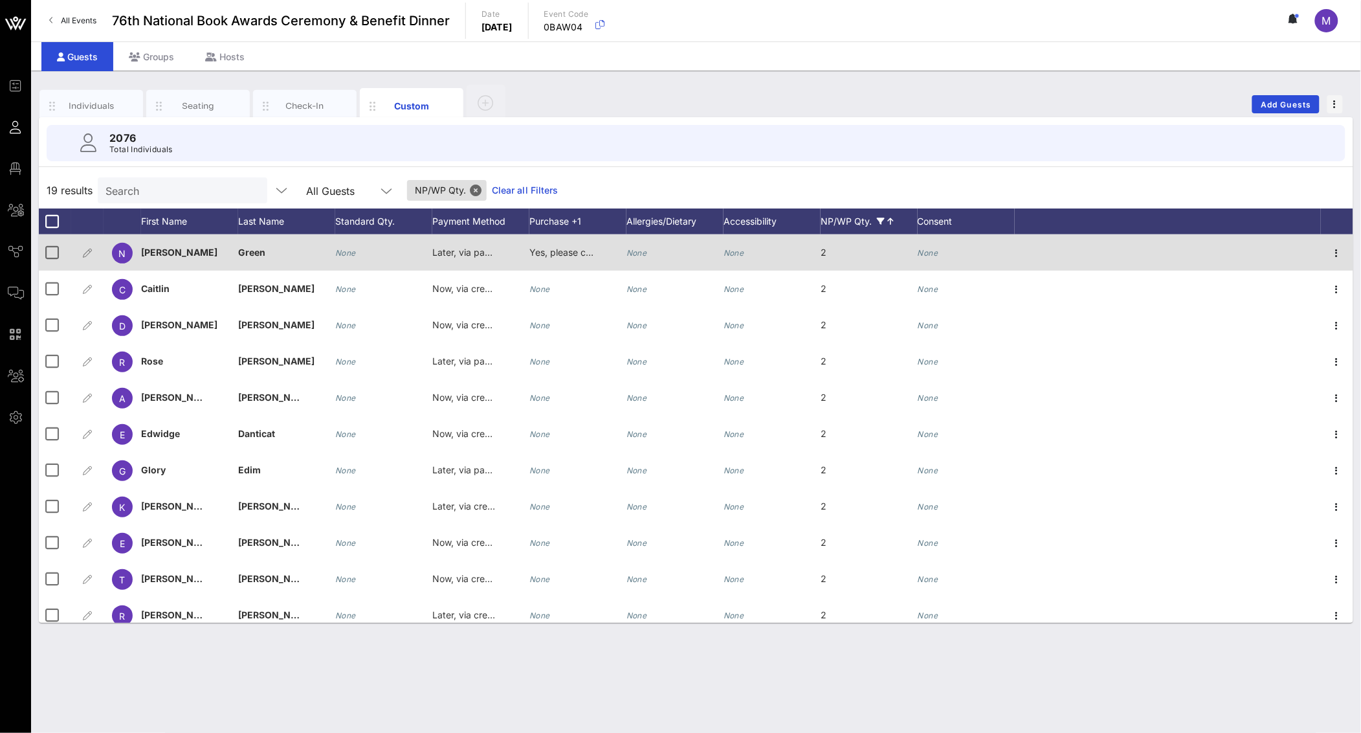
click at [827, 249] on div "2" at bounding box center [869, 259] width 97 height 51
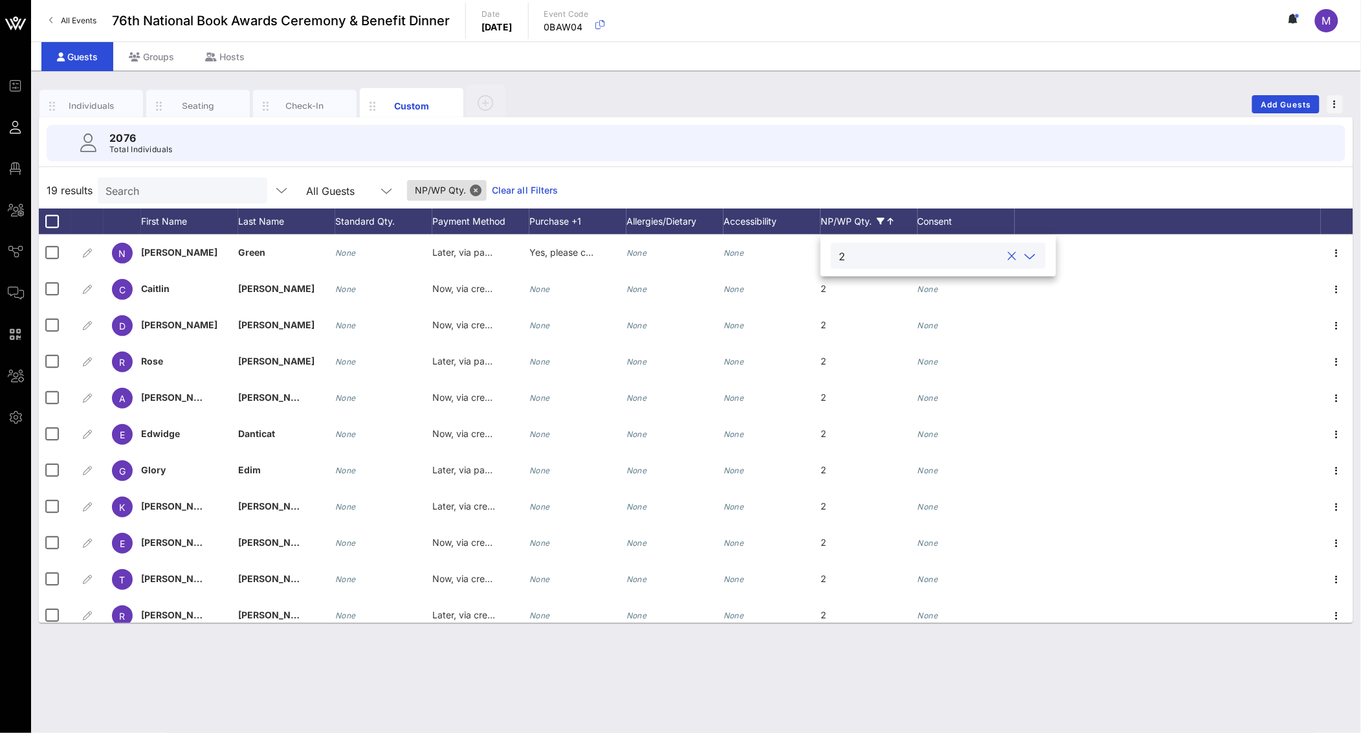
click at [976, 247] on div "2" at bounding box center [938, 256] width 199 height 26
click at [891, 185] on div "19 results Search All Guests NP/WP Qty. Clear all Filters" at bounding box center [696, 190] width 1315 height 36
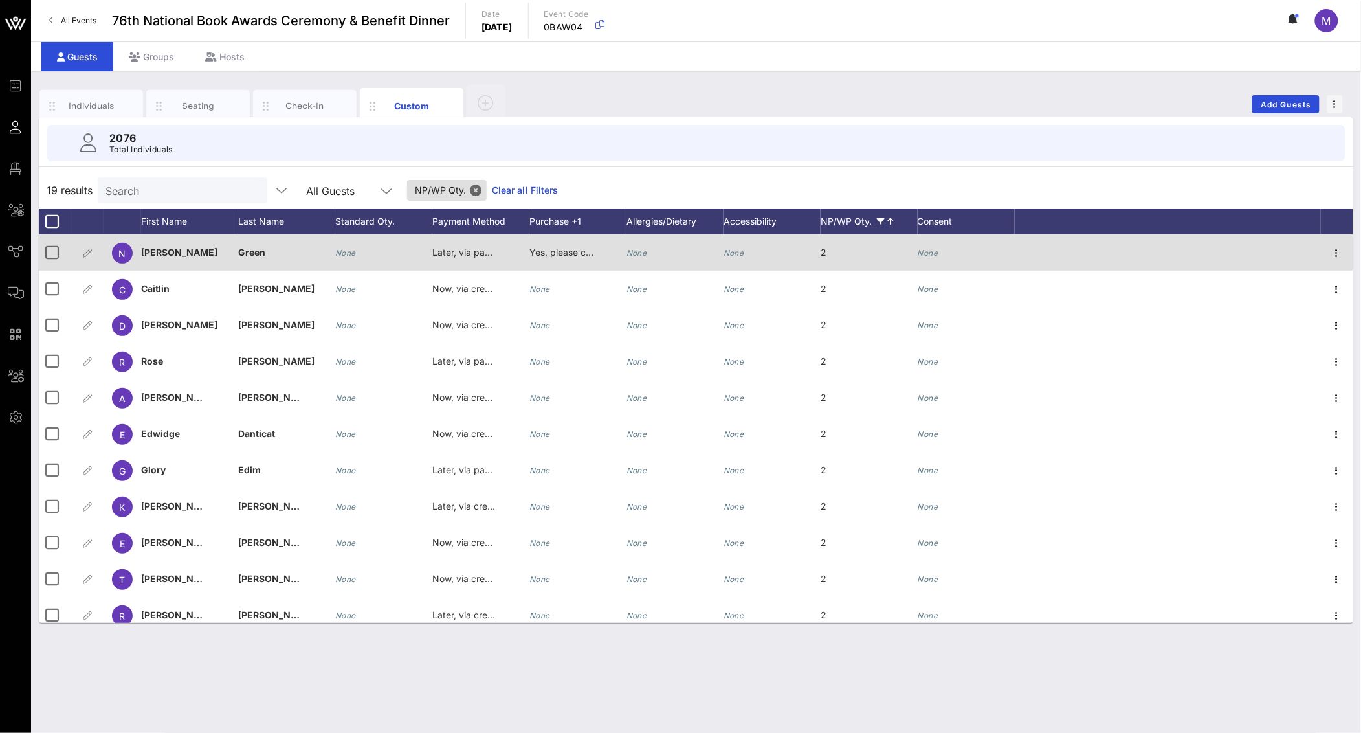
click at [858, 251] on div "2" at bounding box center [869, 259] width 97 height 51
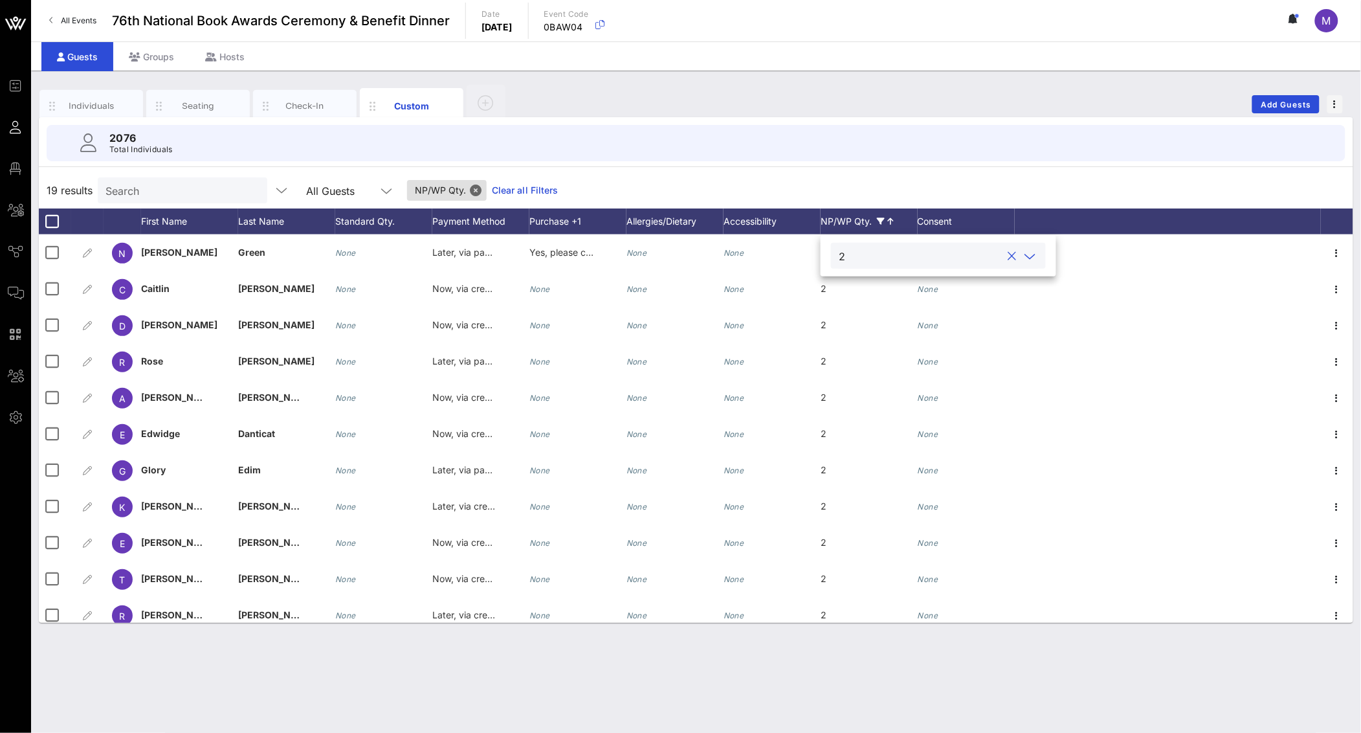
click at [1005, 259] on div at bounding box center [1013, 257] width 16 height 16
click at [910, 161] on div "2076 Total Individuals" at bounding box center [696, 143] width 1299 height 36
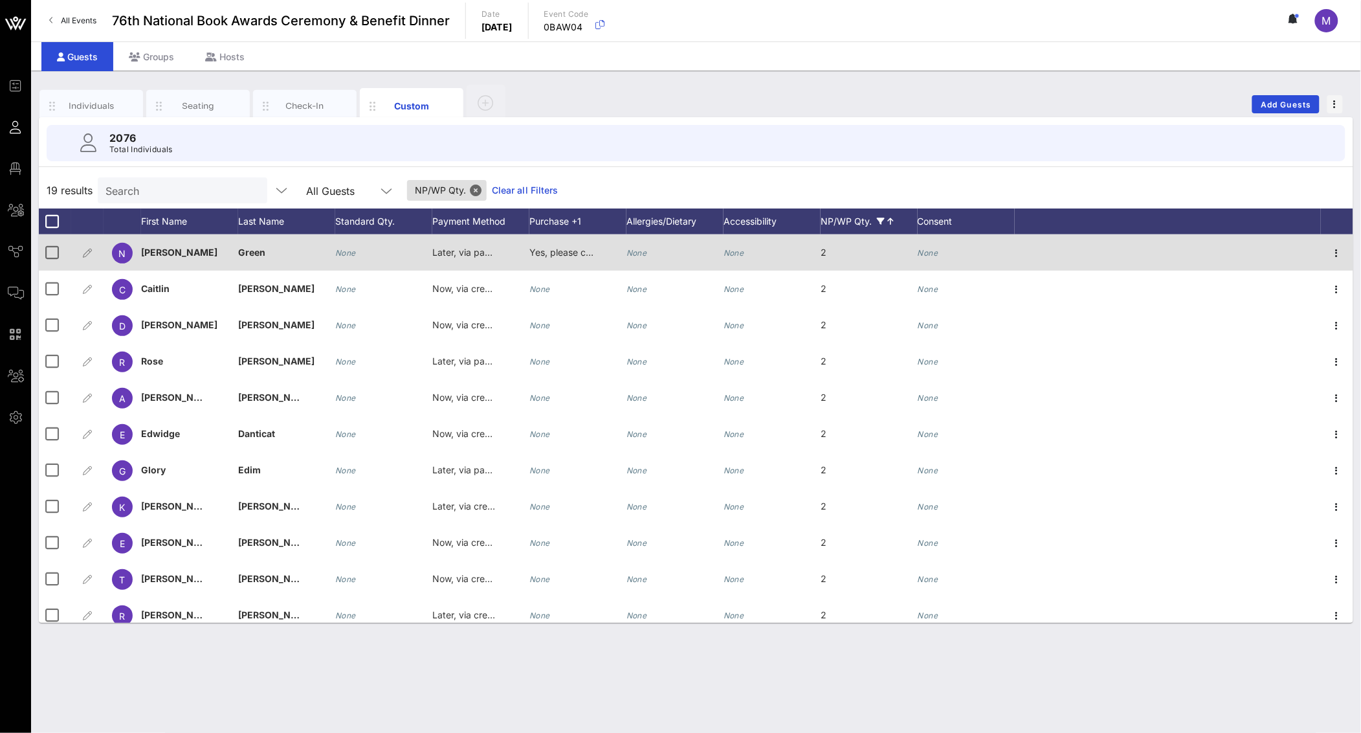
click at [824, 252] on span "2" at bounding box center [824, 252] width 6 height 11
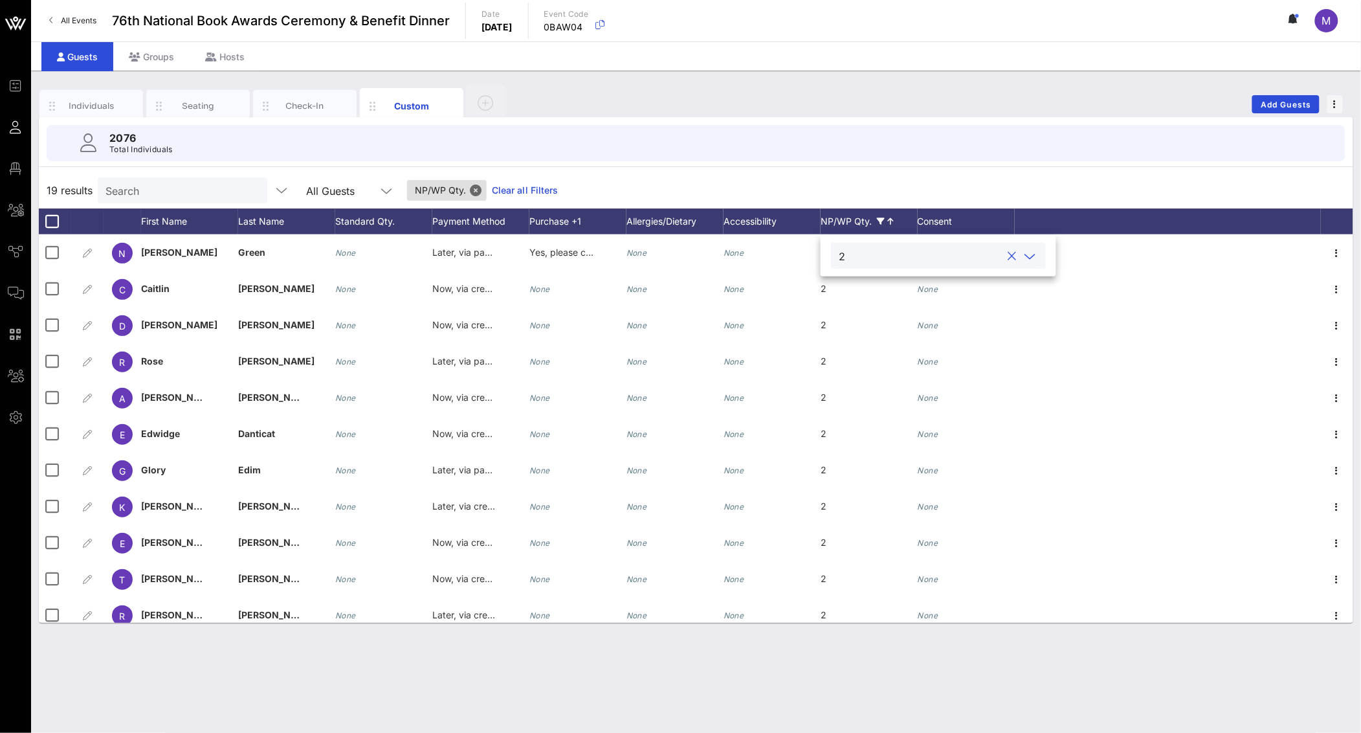
click at [1009, 254] on button "clear icon" at bounding box center [1013, 256] width 8 height 13
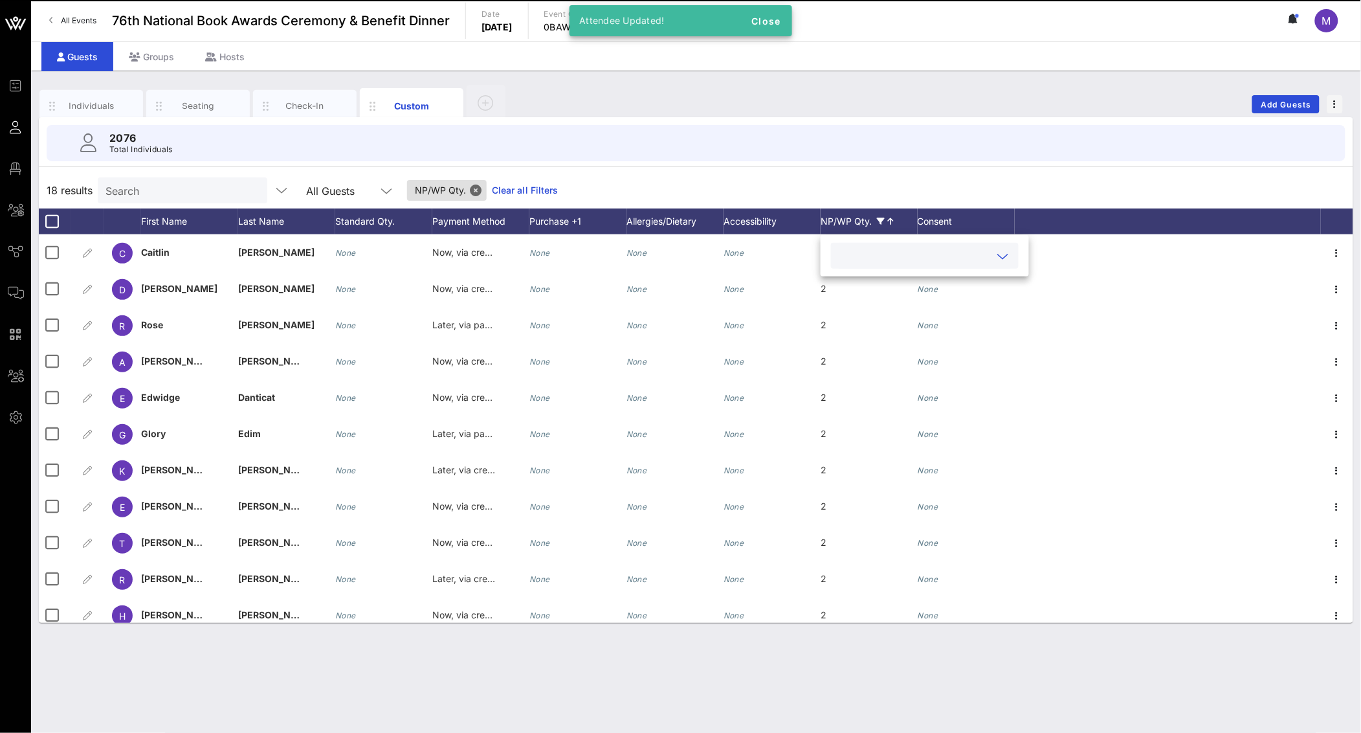
click at [896, 190] on div "18 results Search All Guests NP/WP Qty. Clear all Filters" at bounding box center [696, 190] width 1315 height 36
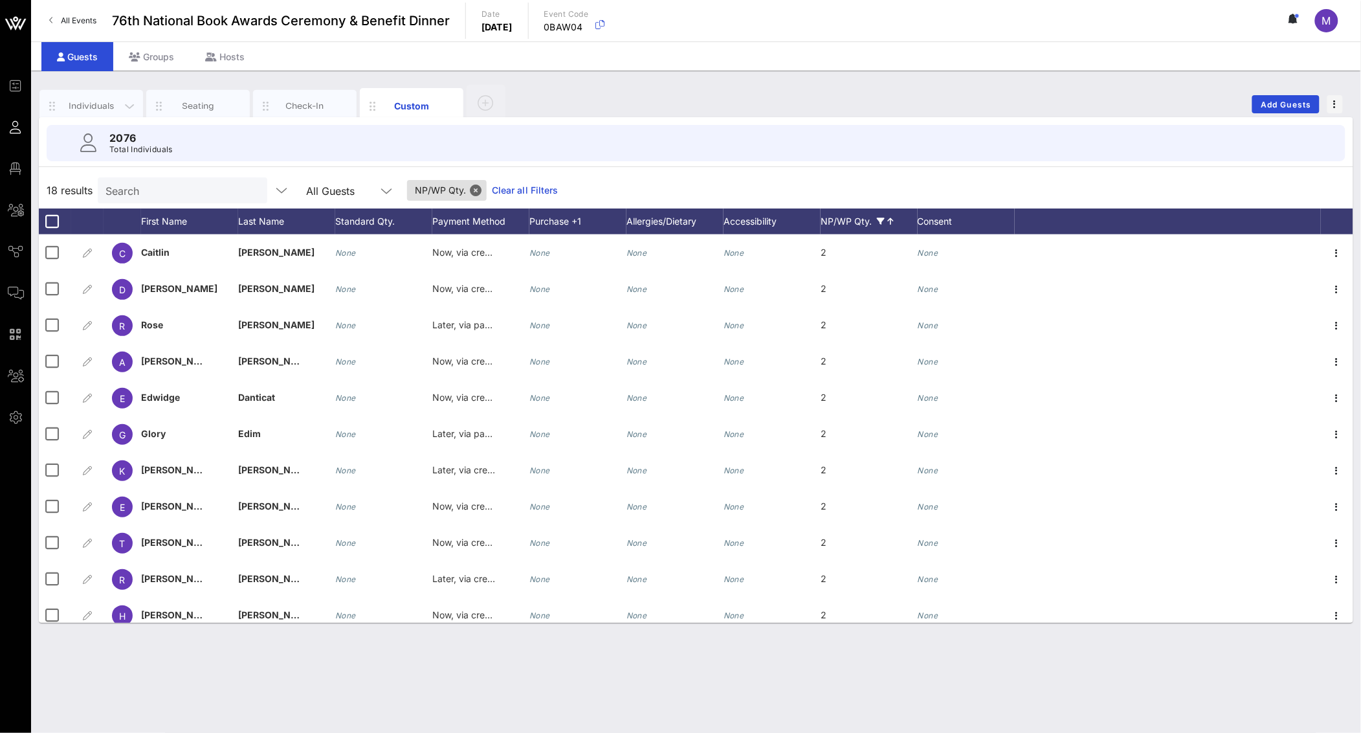
click at [97, 101] on div "Individuals" at bounding box center [92, 106] width 58 height 12
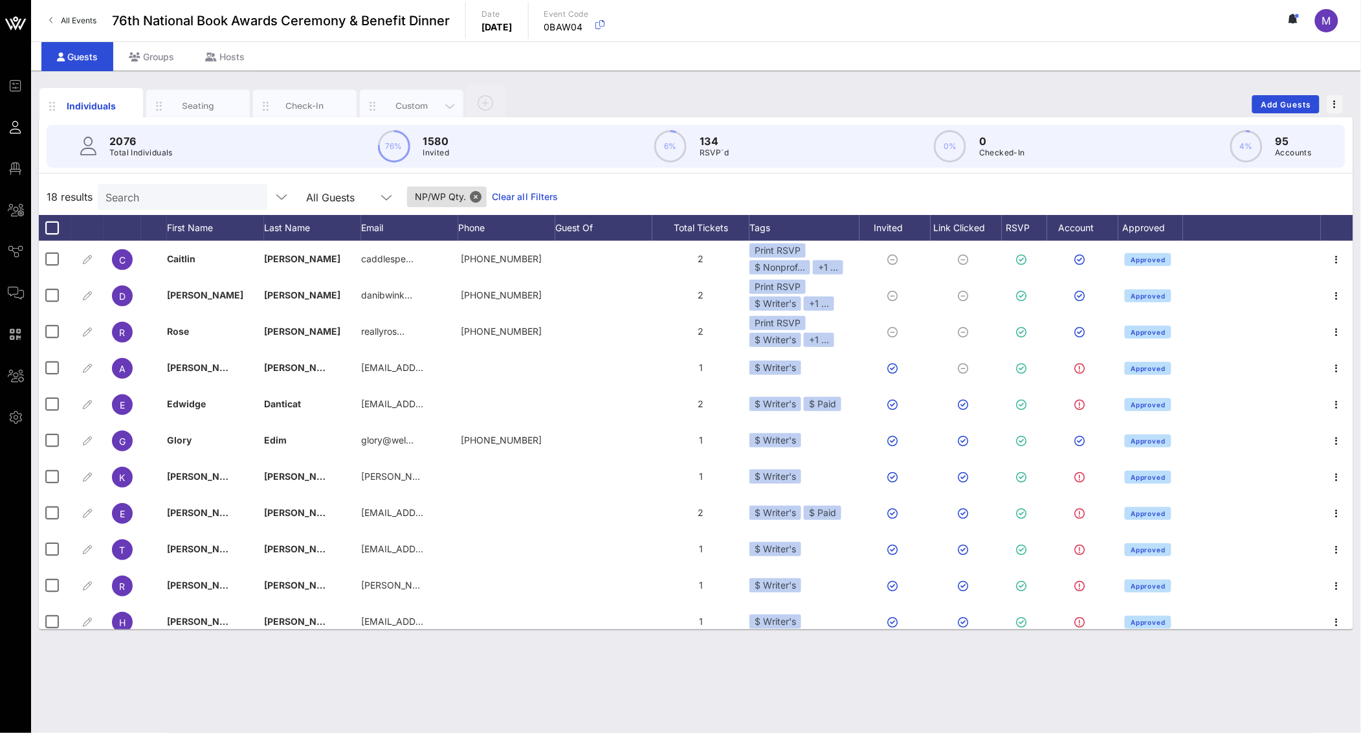
click at [397, 98] on div "Custom" at bounding box center [412, 106] width 104 height 32
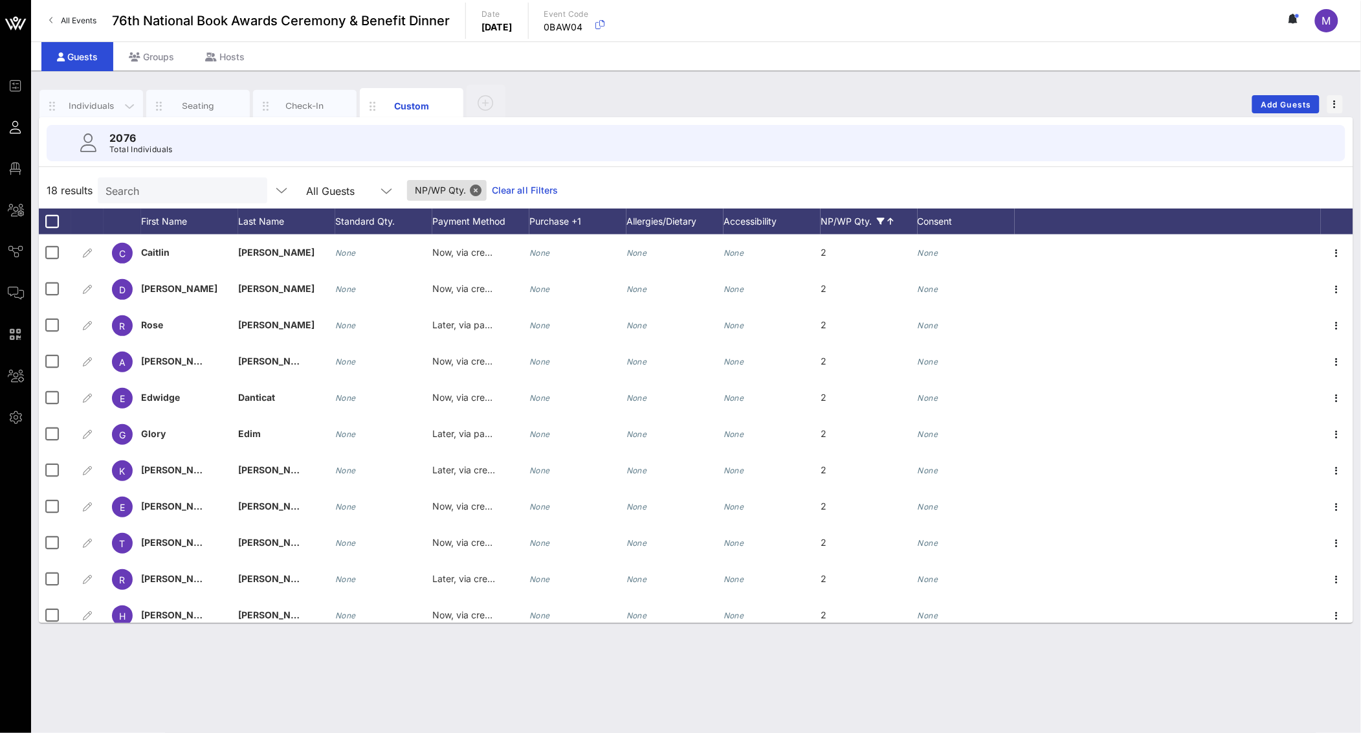
click at [97, 109] on div "Individuals" at bounding box center [92, 106] width 58 height 12
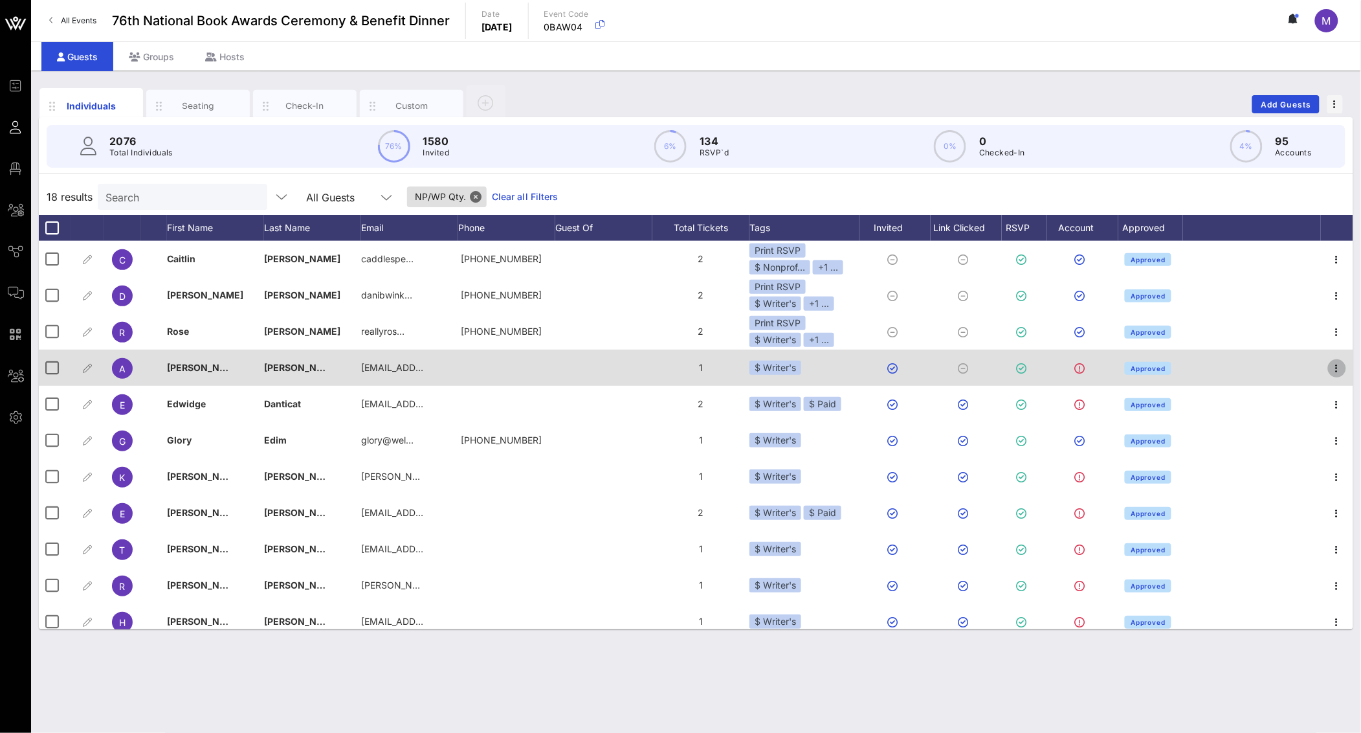
click at [1330, 370] on icon "button" at bounding box center [1338, 369] width 16 height 16
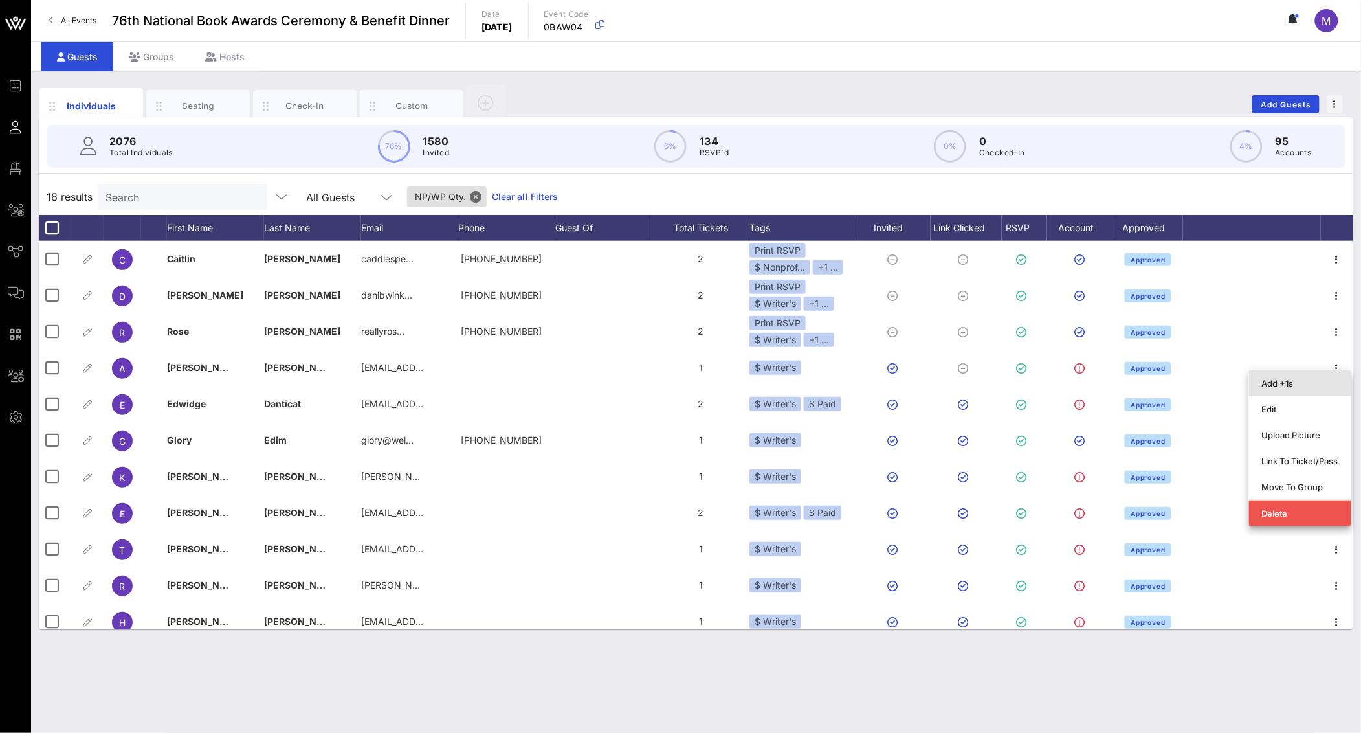
click at [1309, 380] on div "Add +1s" at bounding box center [1300, 383] width 76 height 10
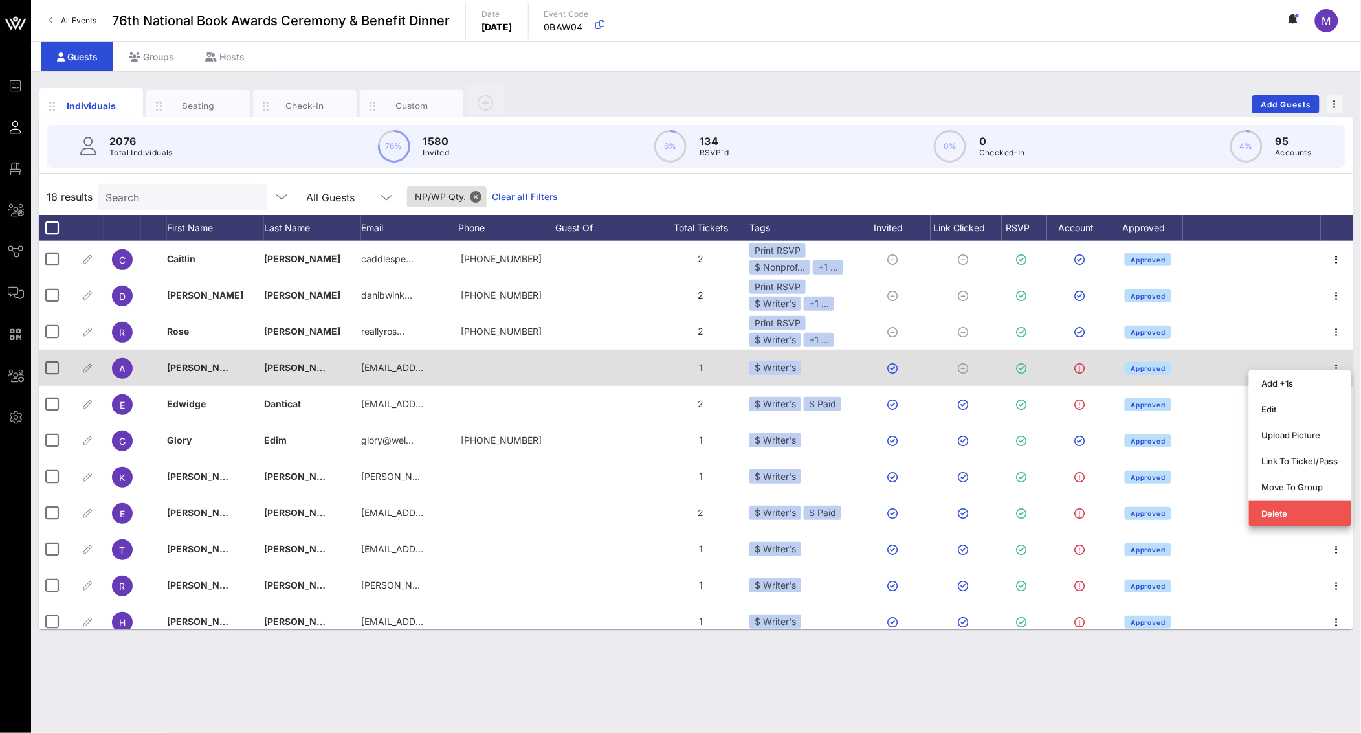
type input "Guest Of"
type input "[PERSON_NAME]"
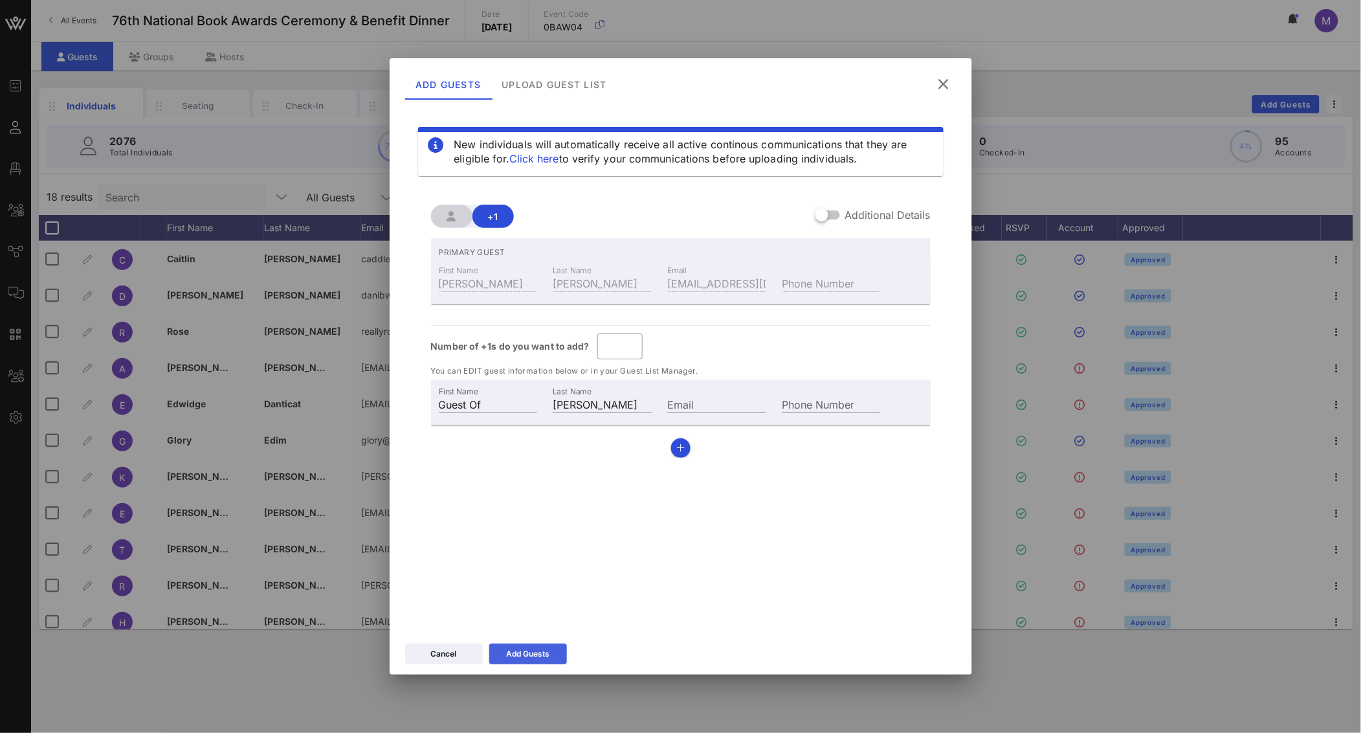
click at [548, 656] on div "Add Guests" at bounding box center [527, 653] width 43 height 13
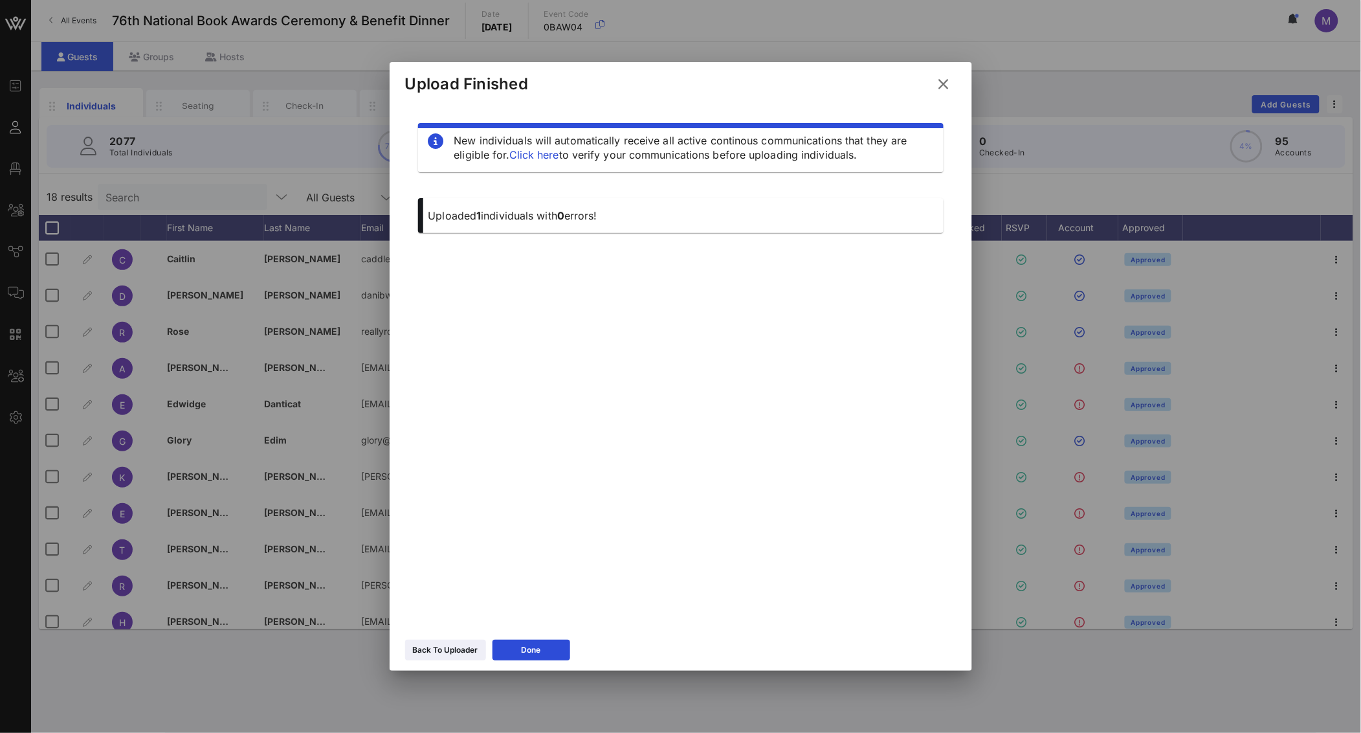
click at [939, 78] on icon at bounding box center [943, 84] width 17 height 16
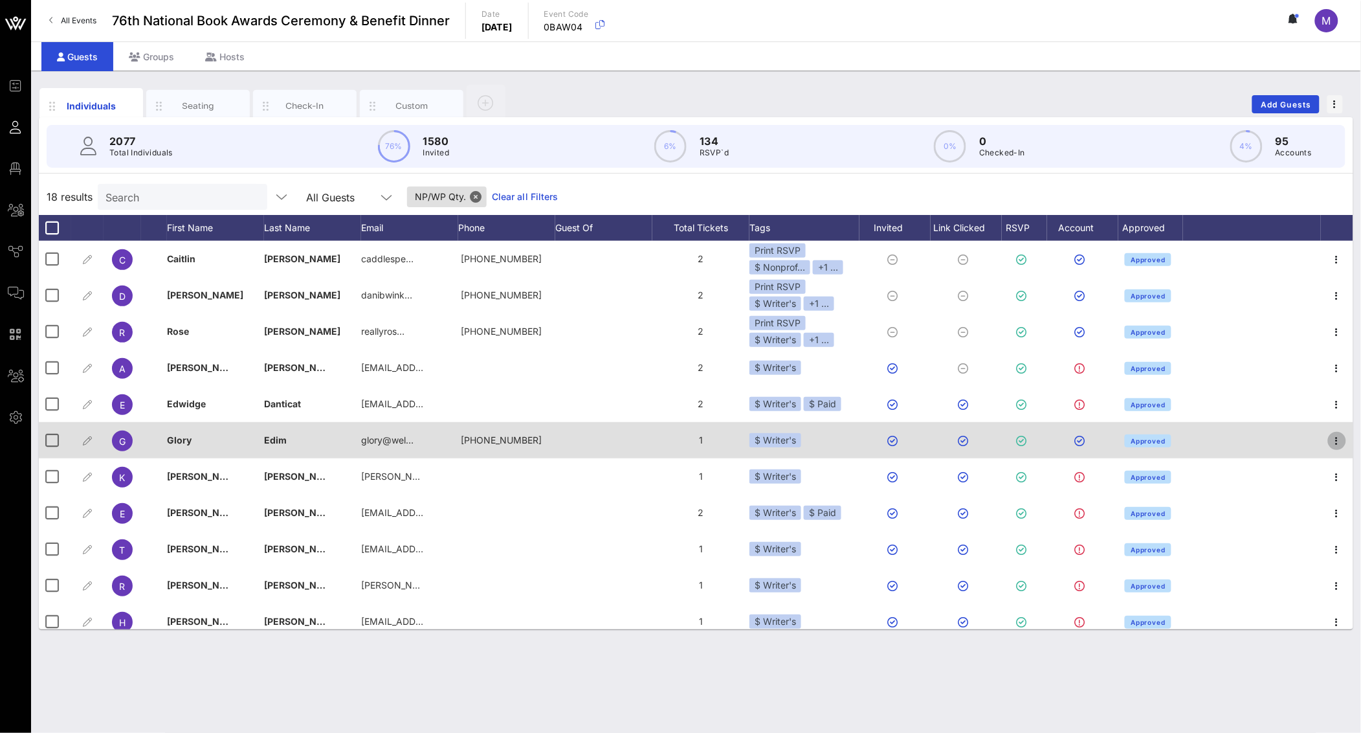
click at [1330, 442] on icon "button" at bounding box center [1338, 441] width 16 height 16
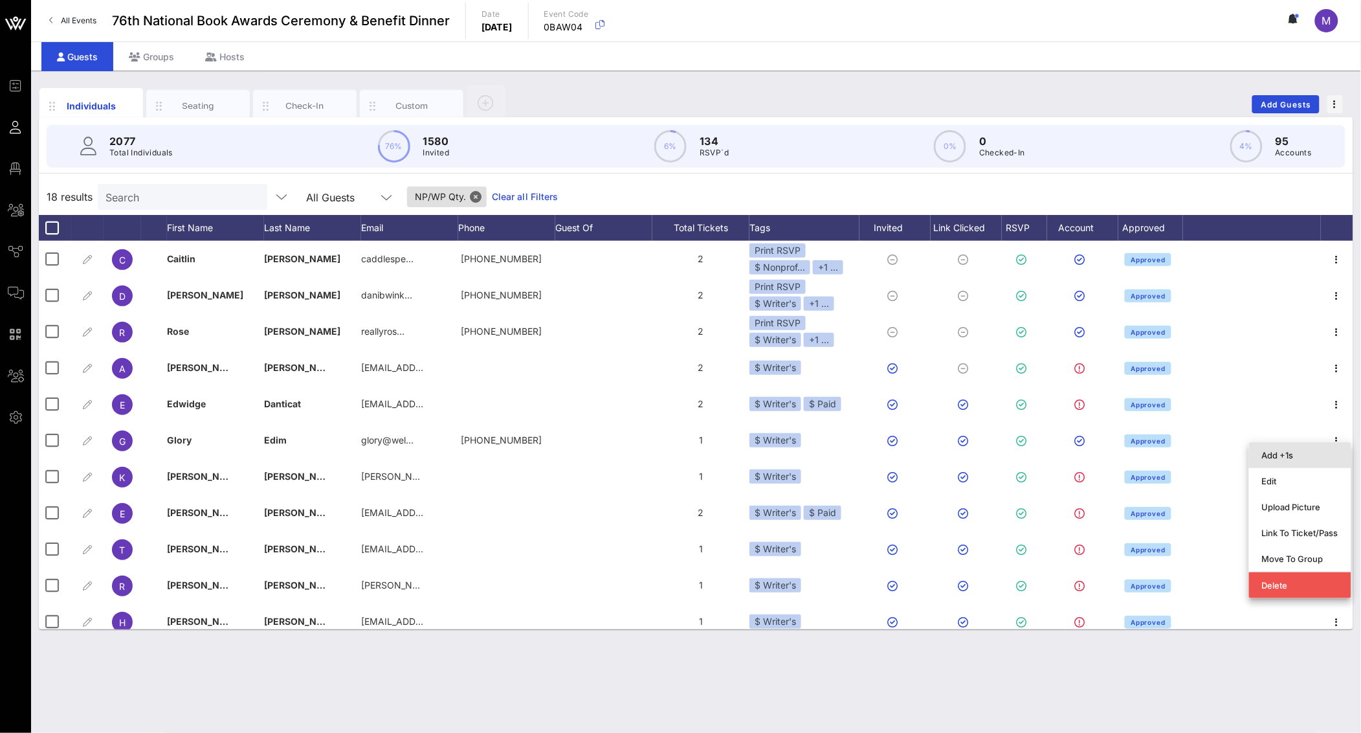
click at [1302, 456] on div "Add +1s" at bounding box center [1300, 455] width 76 height 10
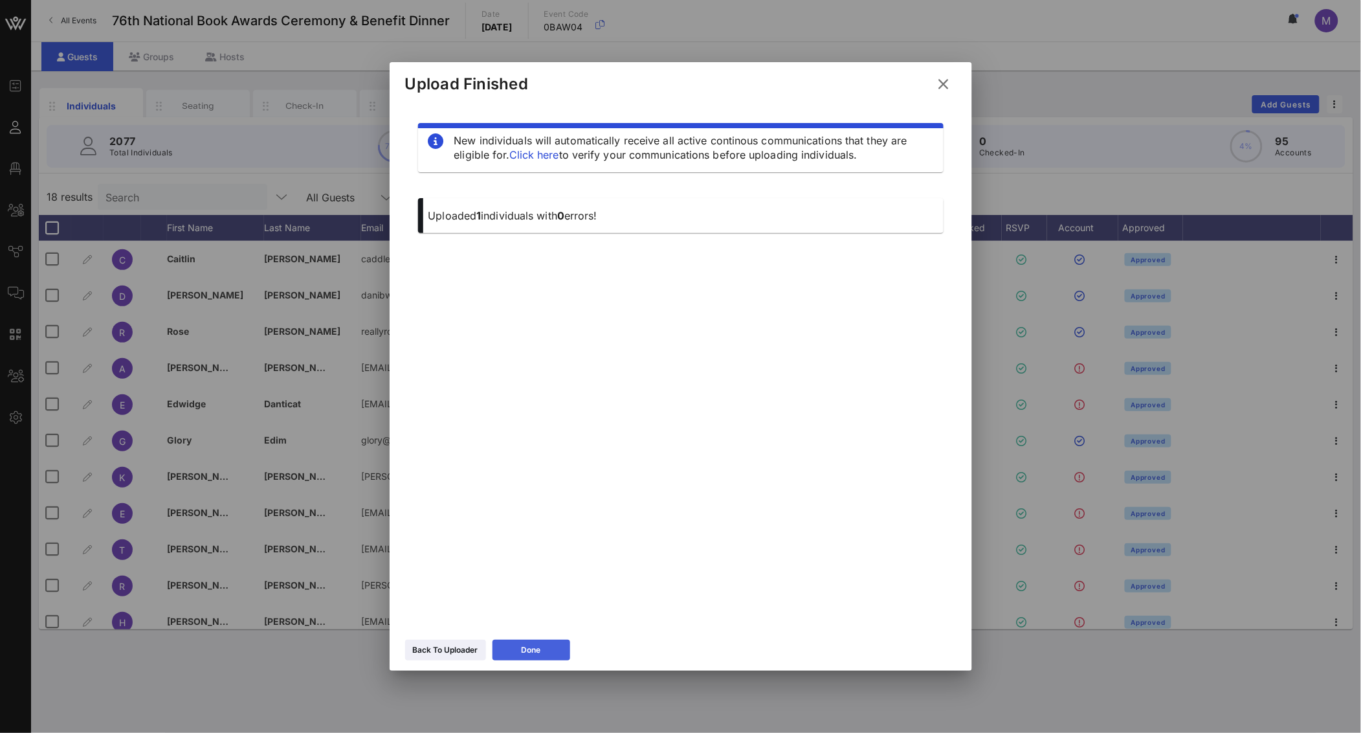
click at [564, 651] on button "Done" at bounding box center [532, 650] width 78 height 21
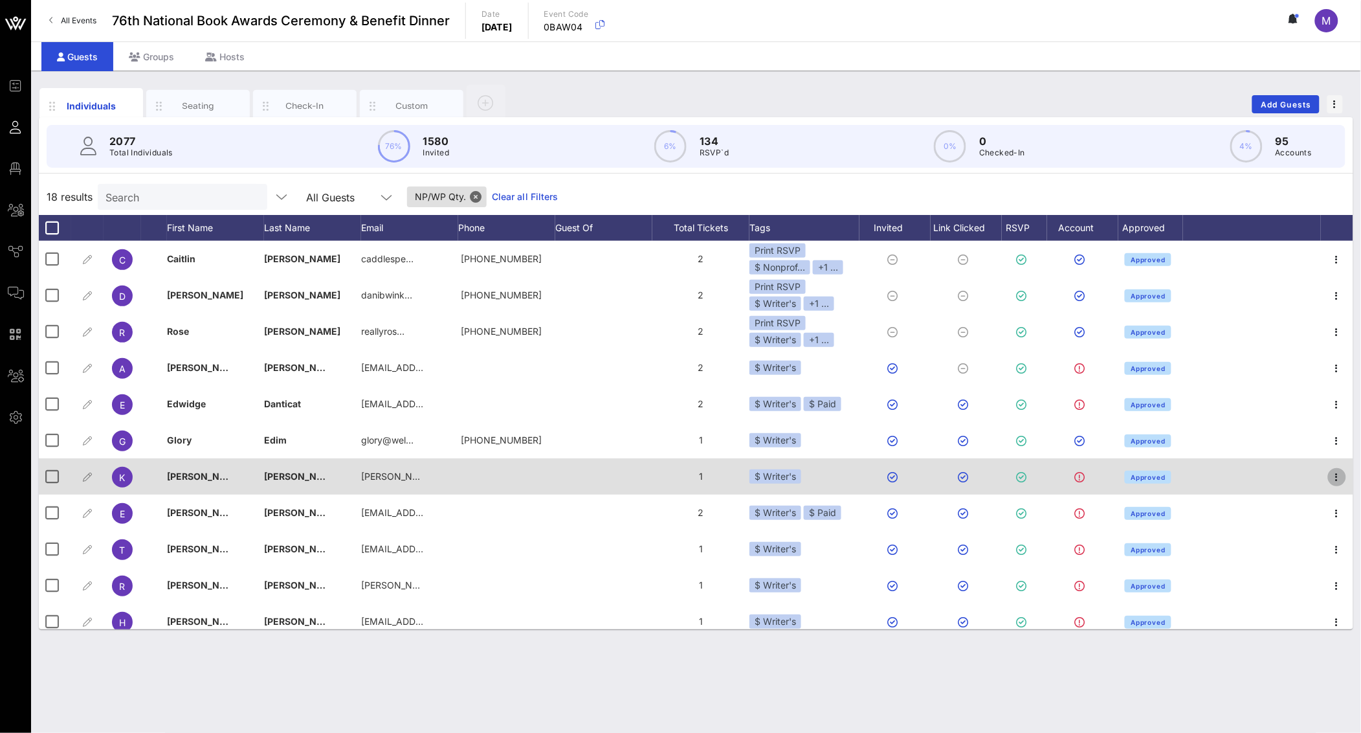
click at [1330, 475] on icon "button" at bounding box center [1338, 477] width 16 height 16
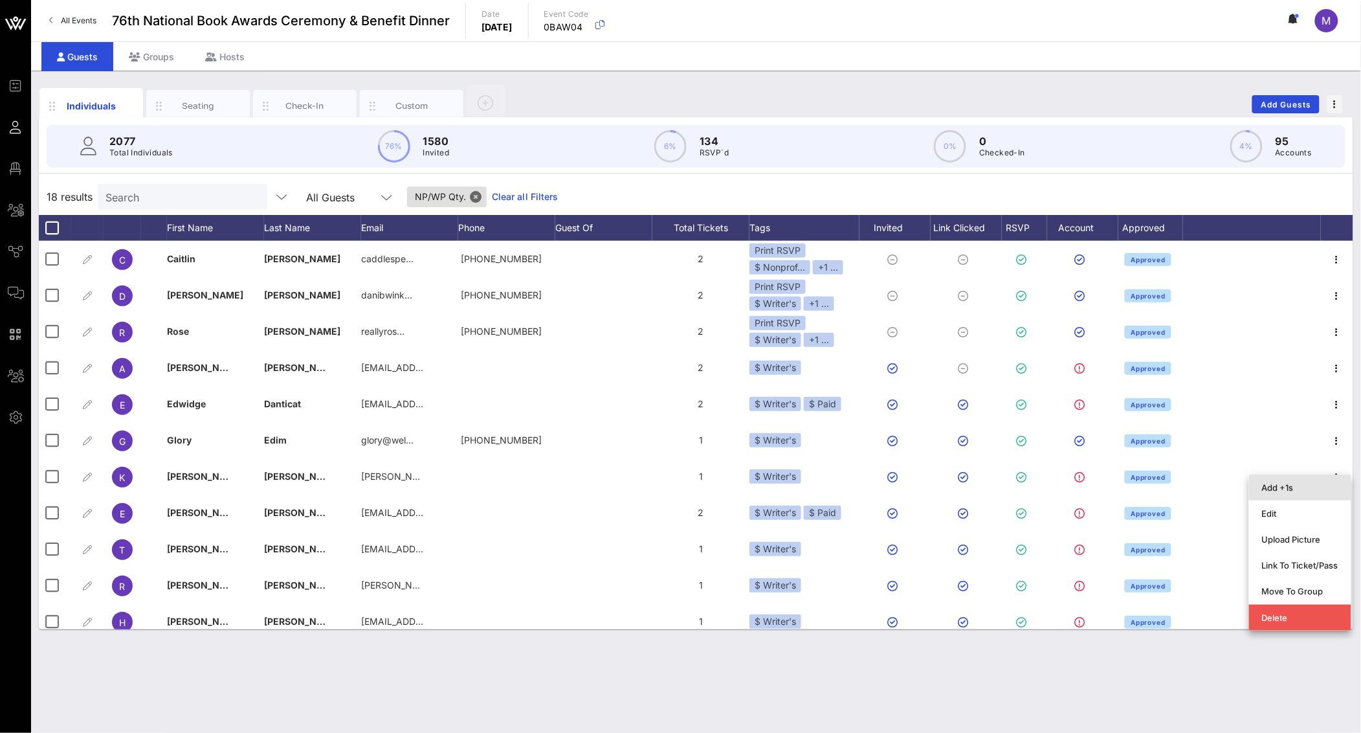
click at [1302, 483] on div "Add +1s" at bounding box center [1300, 487] width 76 height 10
type input "Guest Of"
type input "[PERSON_NAME]"
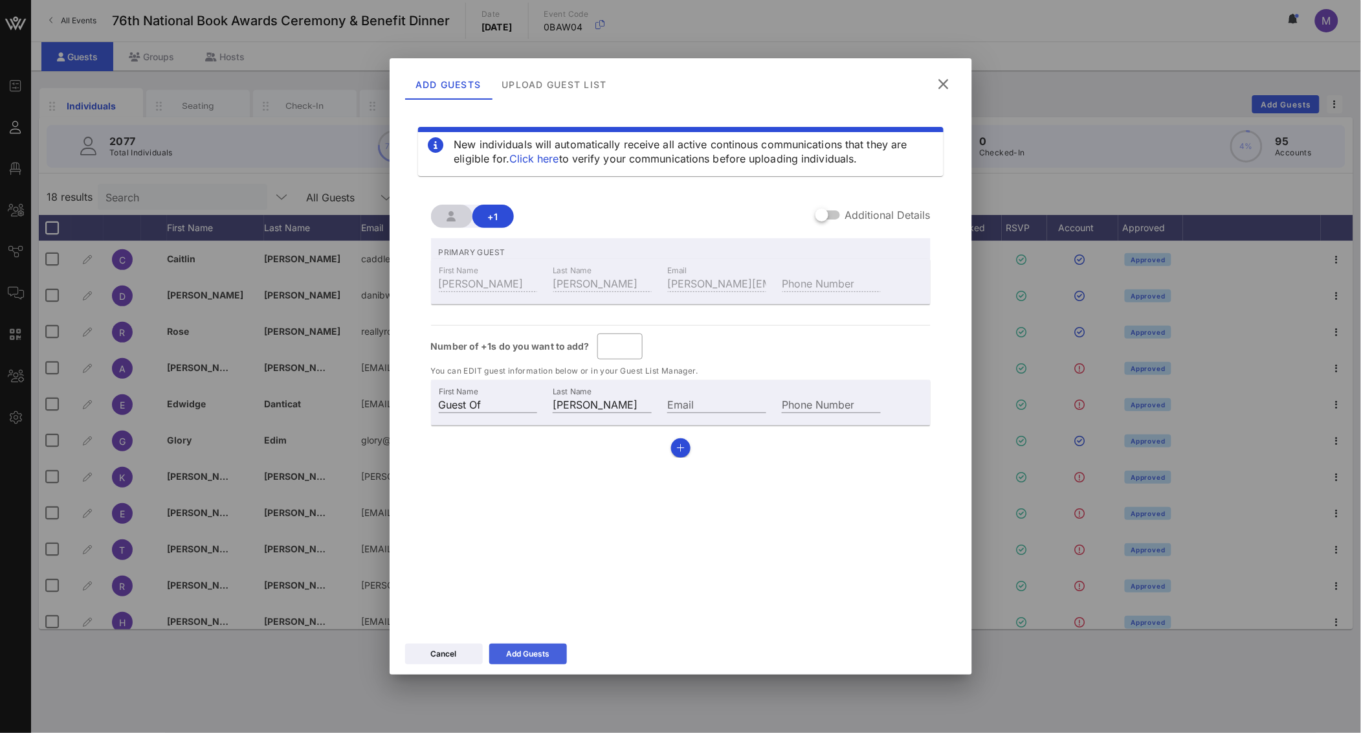
click at [520, 653] on div "Add Guests" at bounding box center [527, 653] width 43 height 13
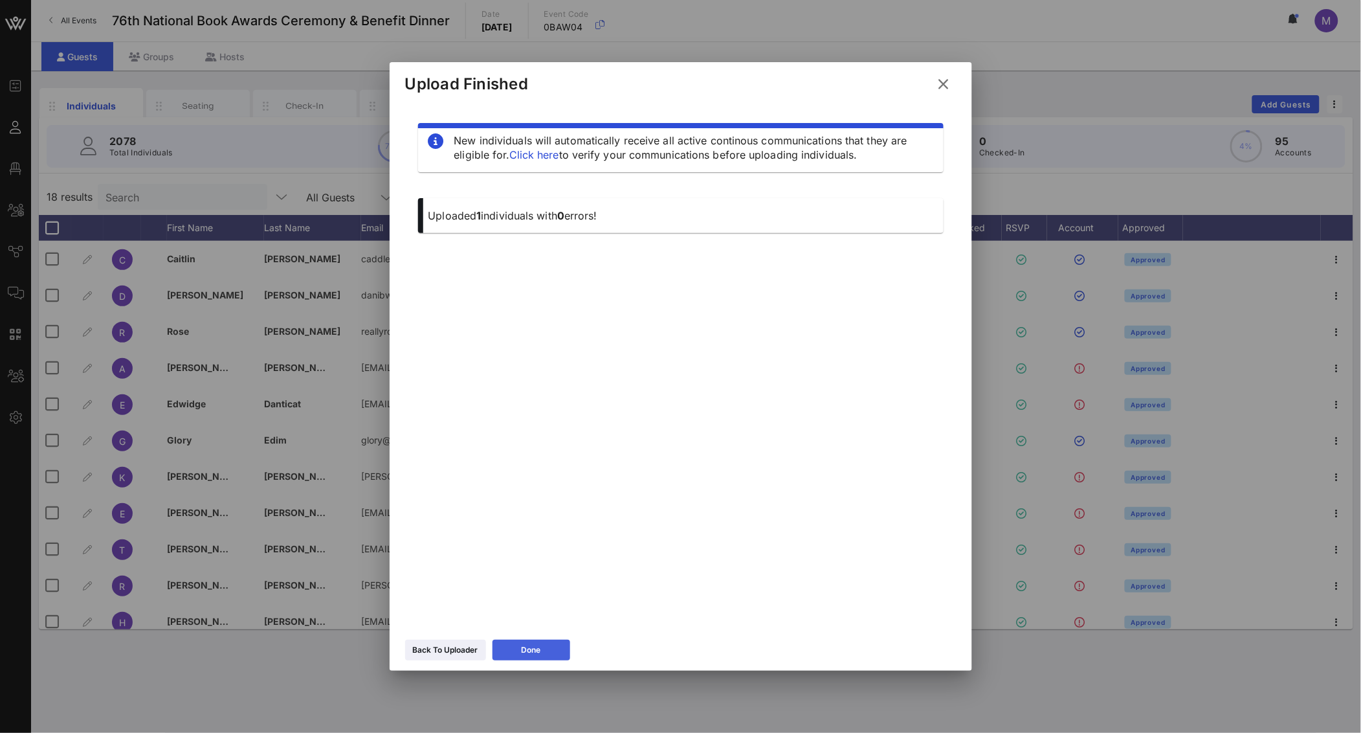
click at [534, 651] on icon at bounding box center [531, 650] width 9 height 8
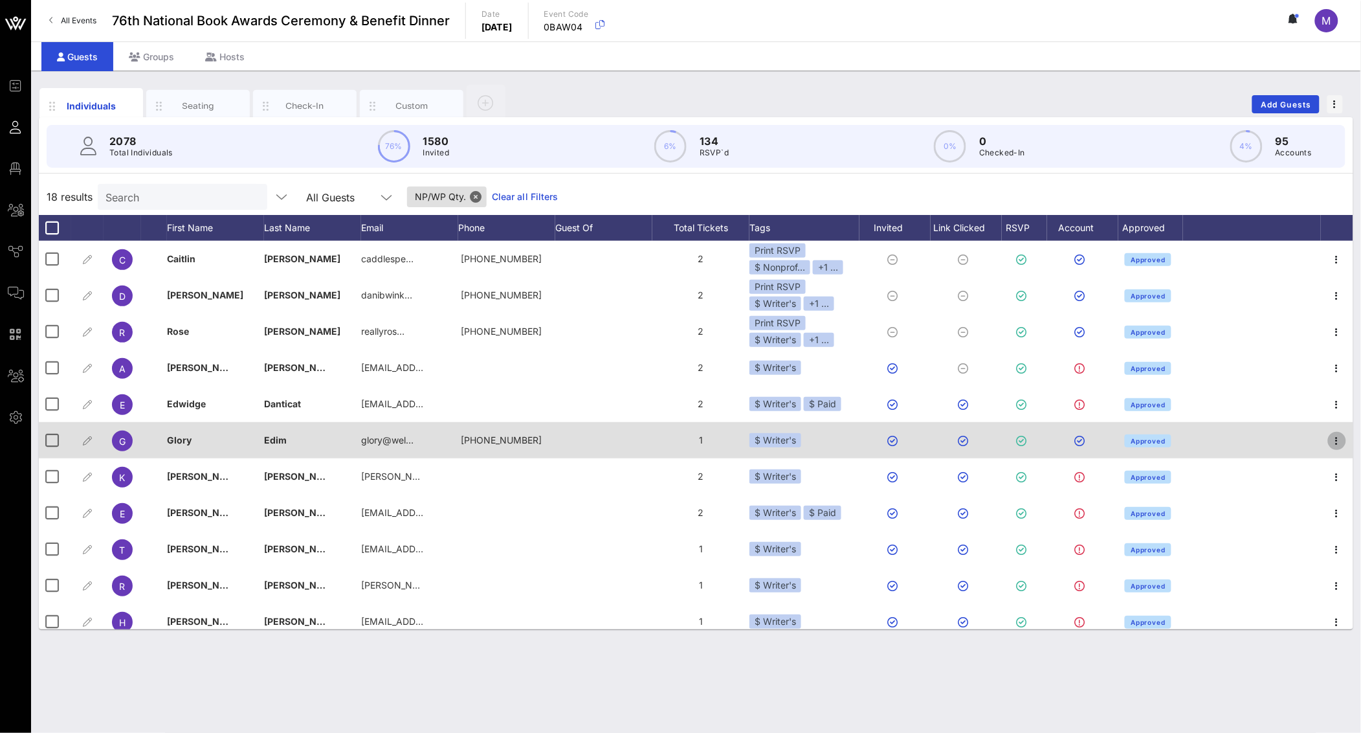
click at [1330, 439] on icon "button" at bounding box center [1338, 441] width 16 height 16
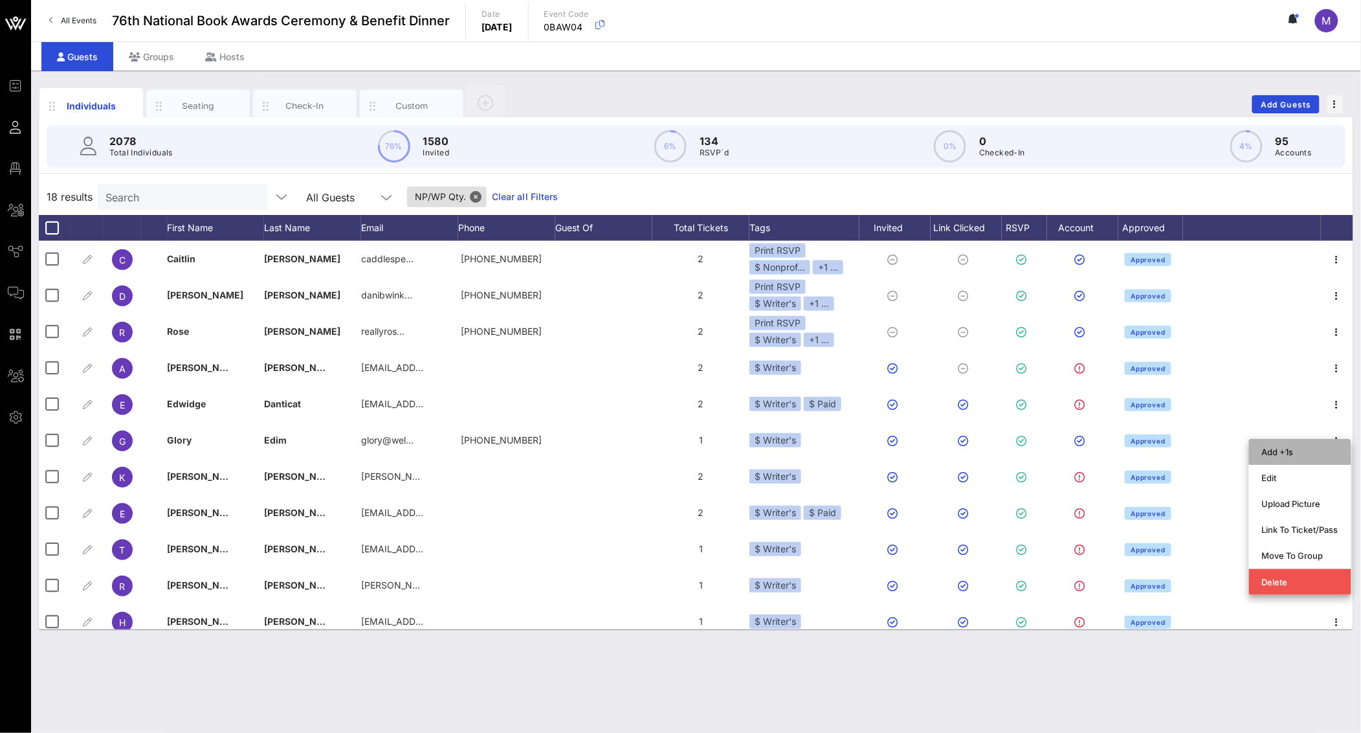
click at [1321, 453] on div "Add +1s" at bounding box center [1300, 452] width 76 height 10
type input "Guest Of"
type input "Glory Edim"
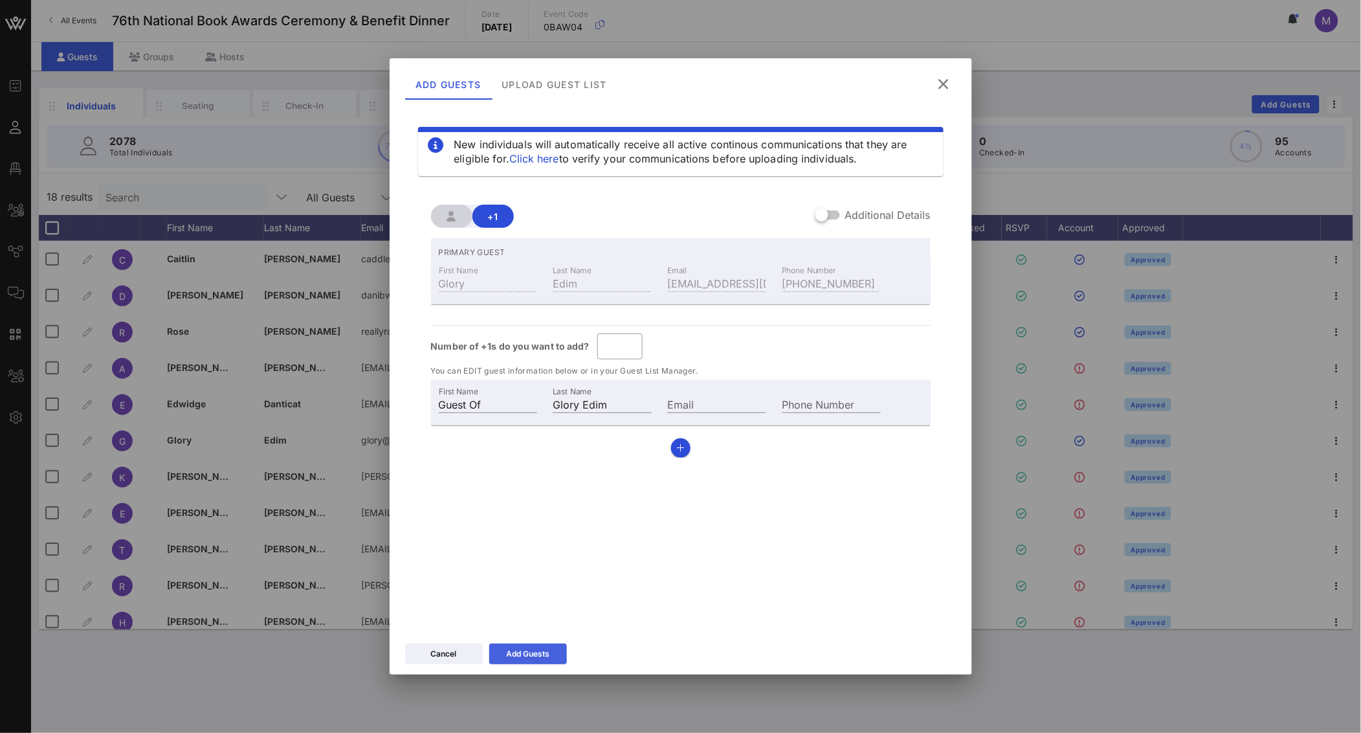
click at [535, 649] on div "Add Guests" at bounding box center [527, 653] width 43 height 13
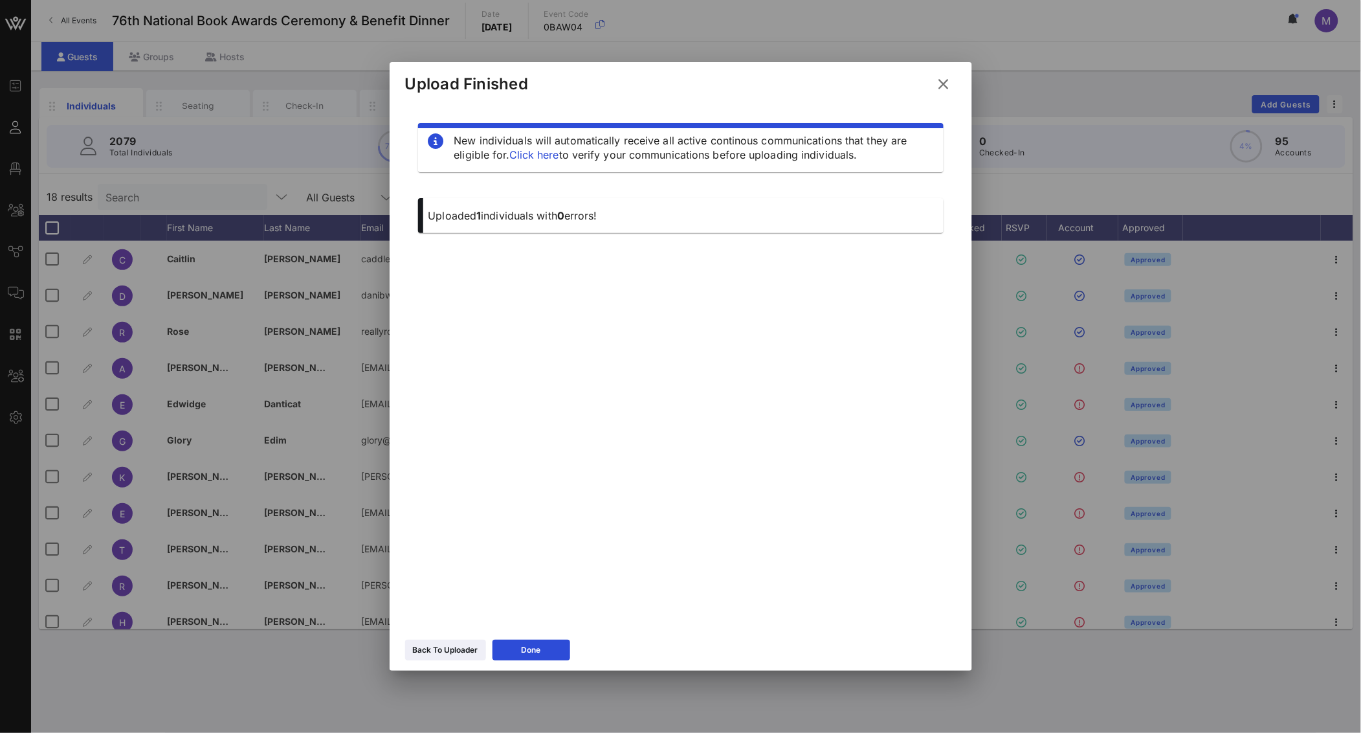
click at [937, 84] on icon at bounding box center [944, 84] width 18 height 16
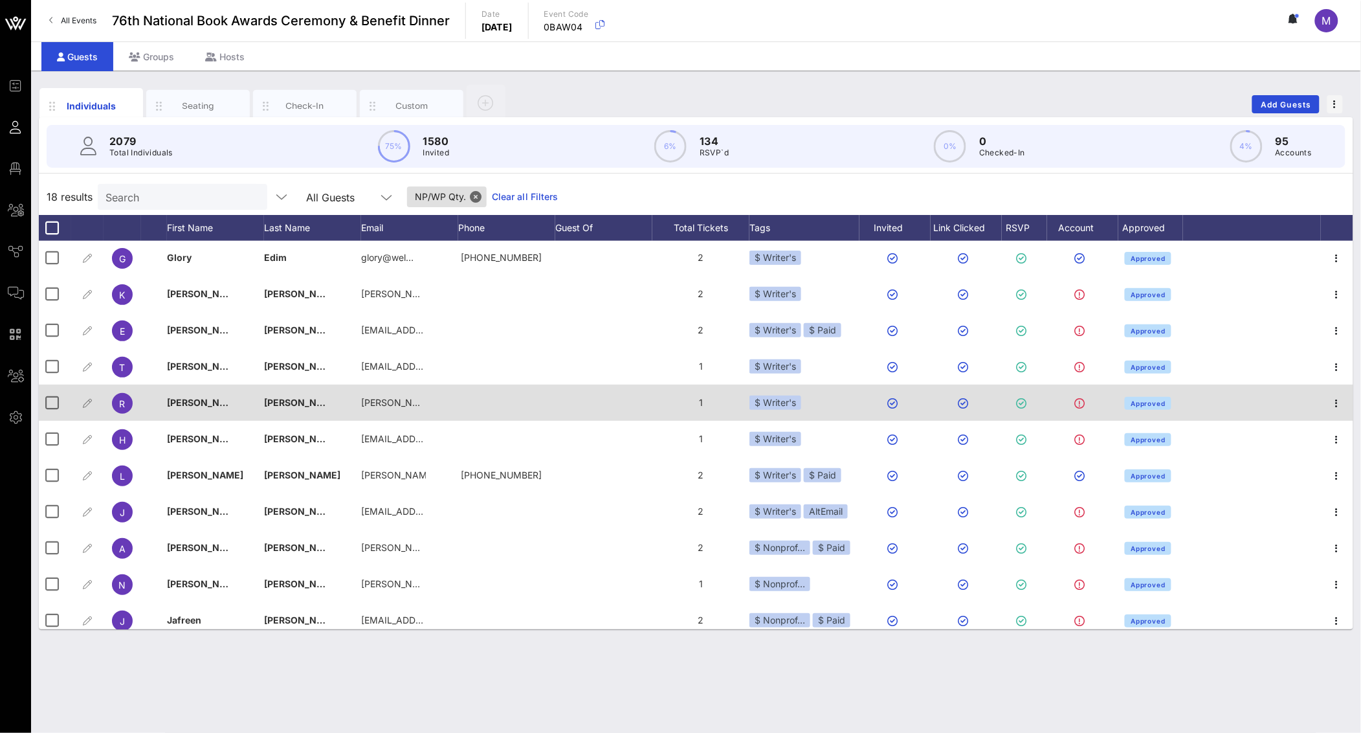
scroll to position [196, 0]
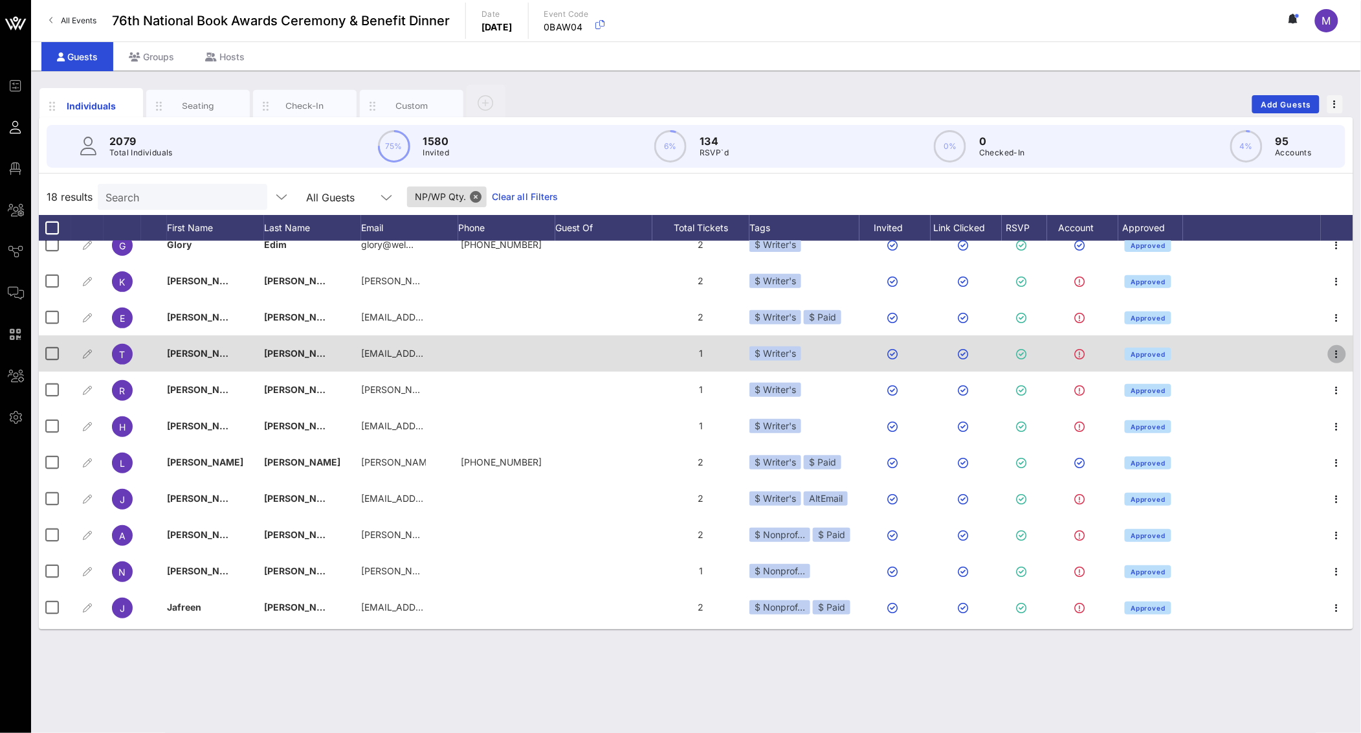
click at [1330, 353] on icon "button" at bounding box center [1338, 354] width 16 height 16
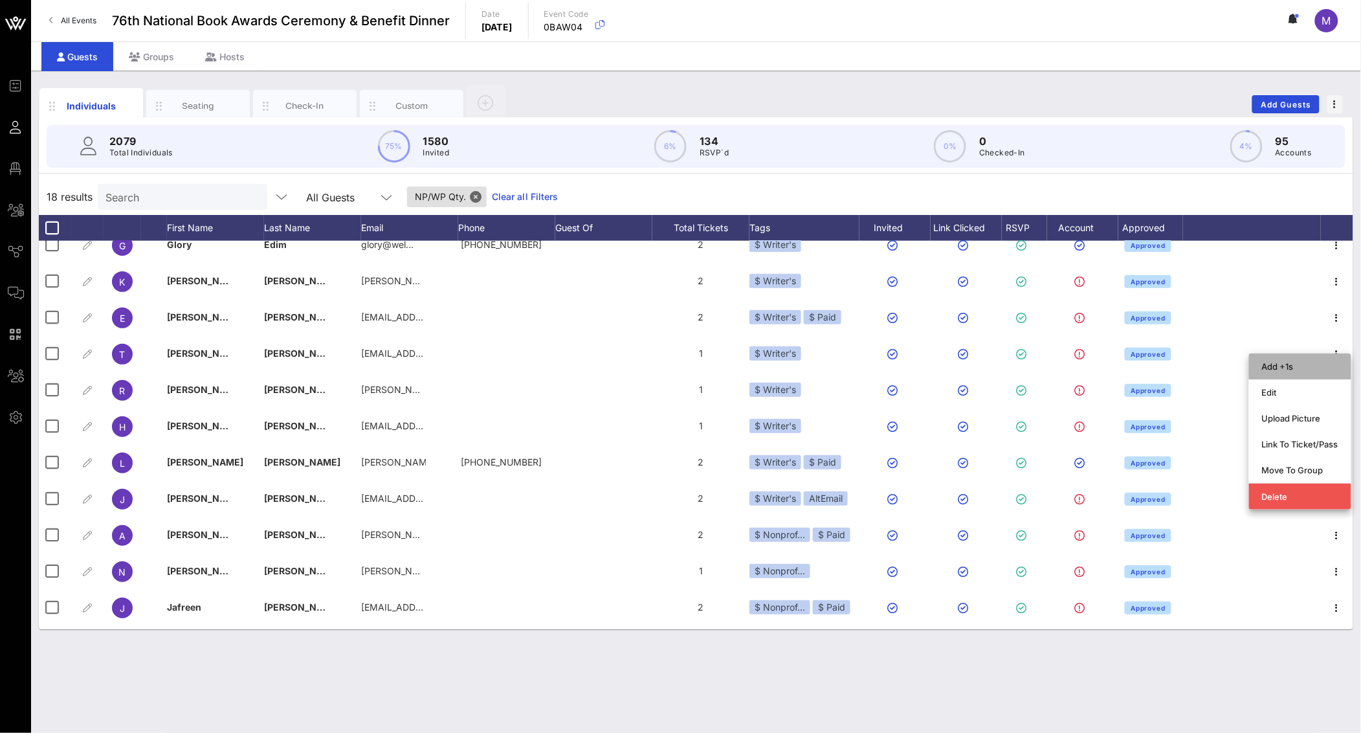
click at [1300, 372] on div "Add +1s" at bounding box center [1300, 366] width 76 height 21
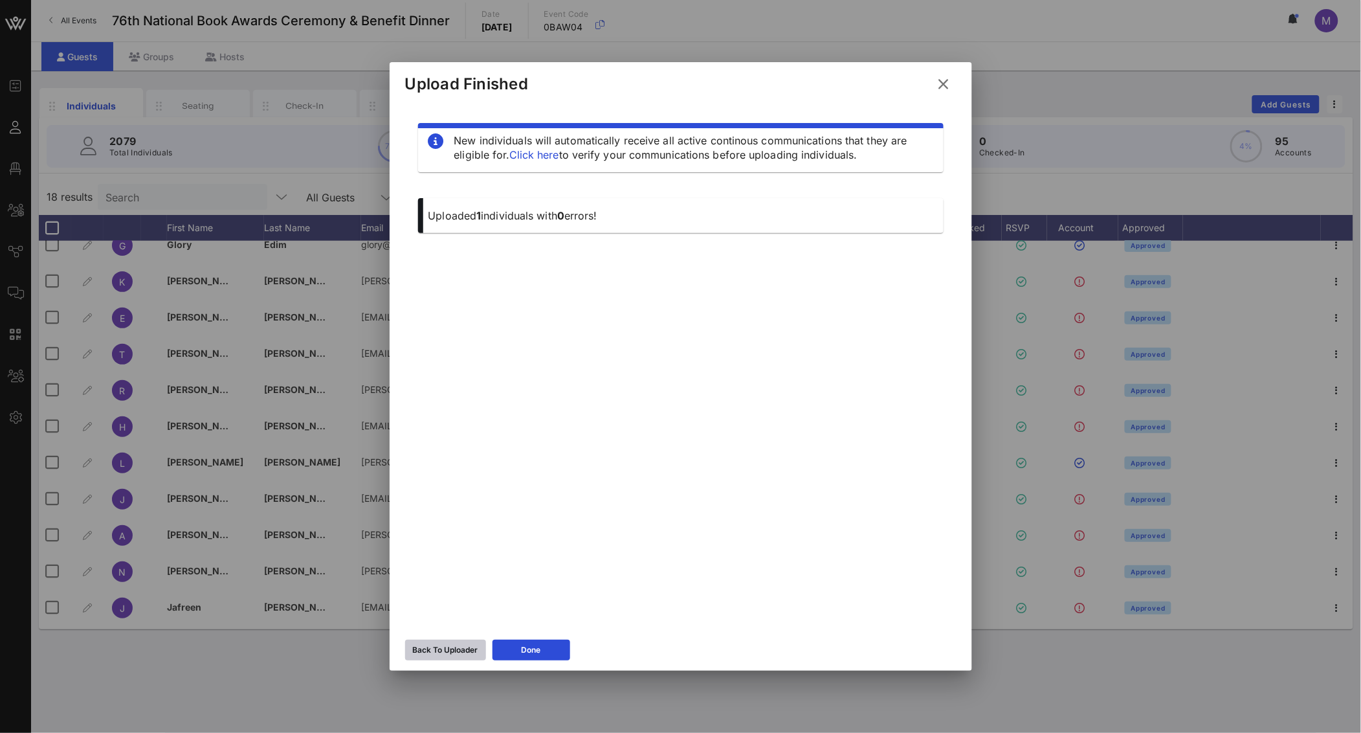
click at [456, 650] on div "Back To Uploader" at bounding box center [445, 649] width 65 height 13
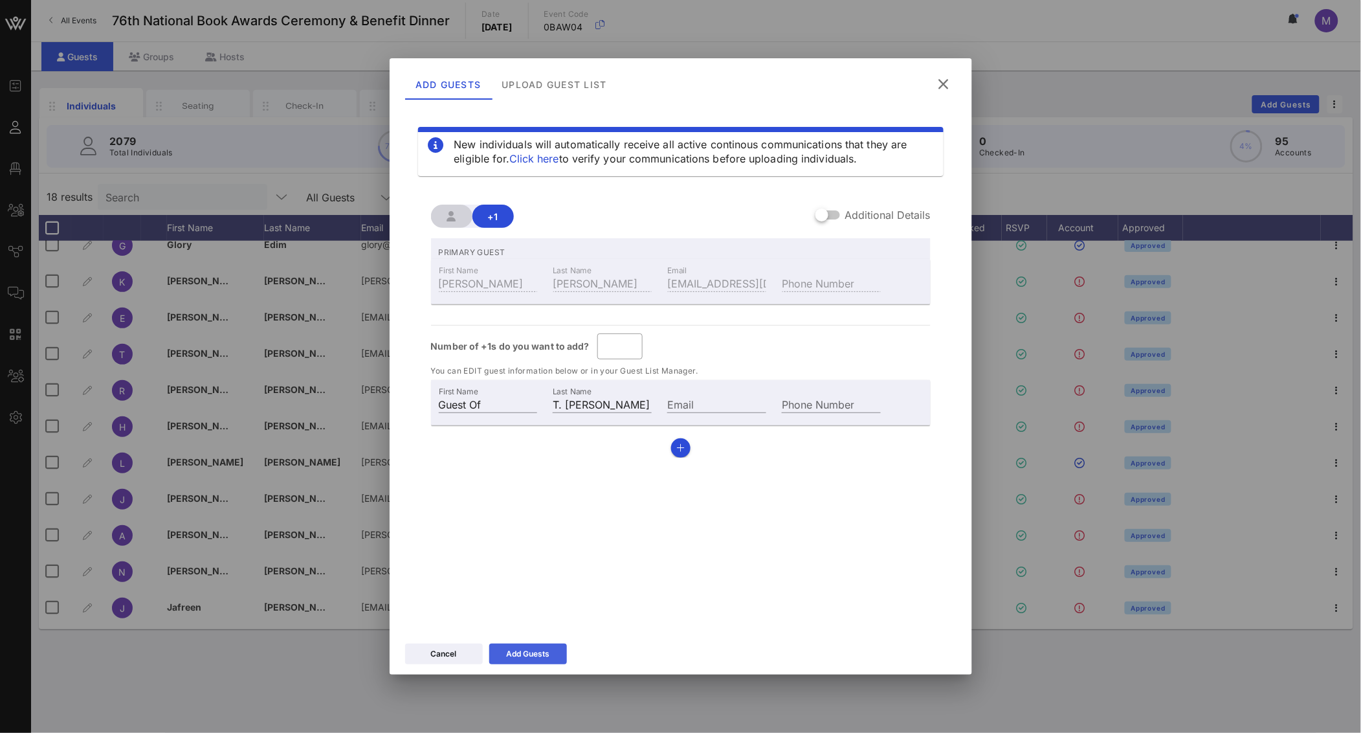
click at [531, 647] on div "Add Guests" at bounding box center [527, 653] width 43 height 13
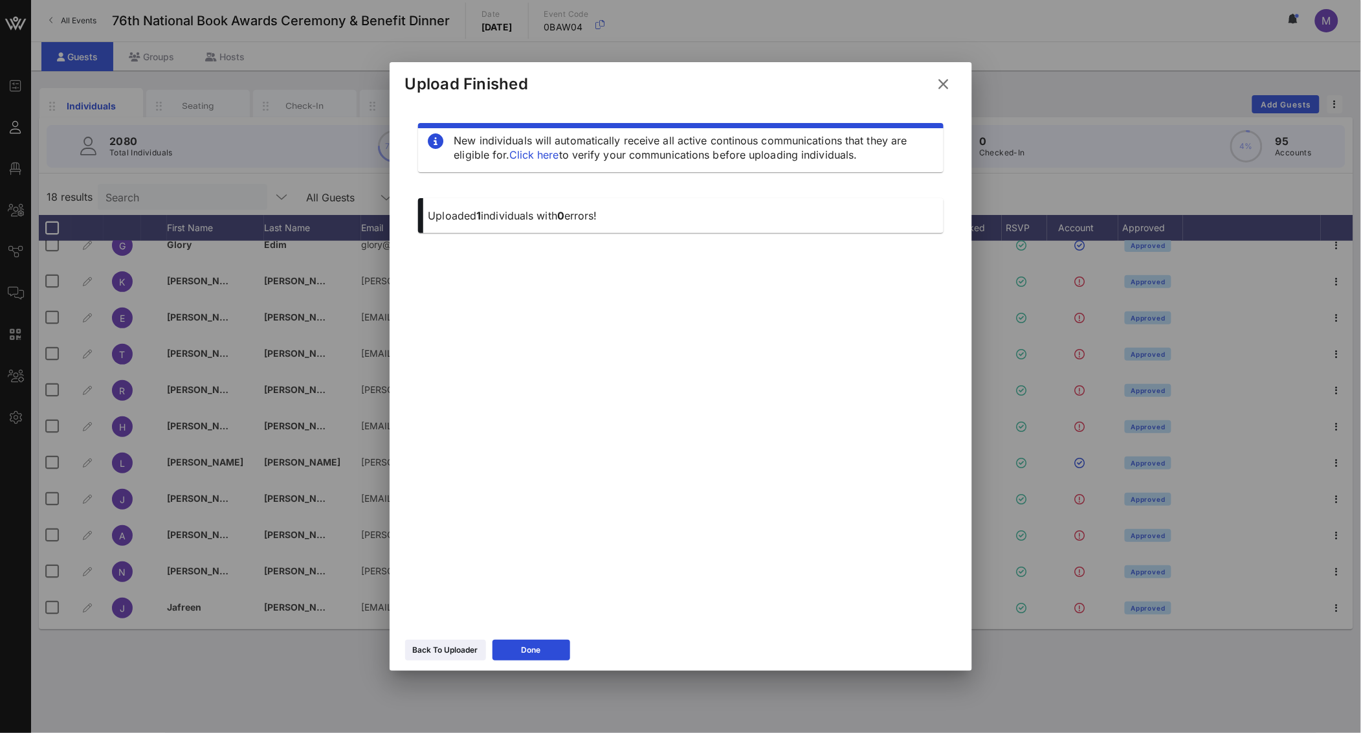
click at [940, 80] on icon at bounding box center [943, 84] width 17 height 16
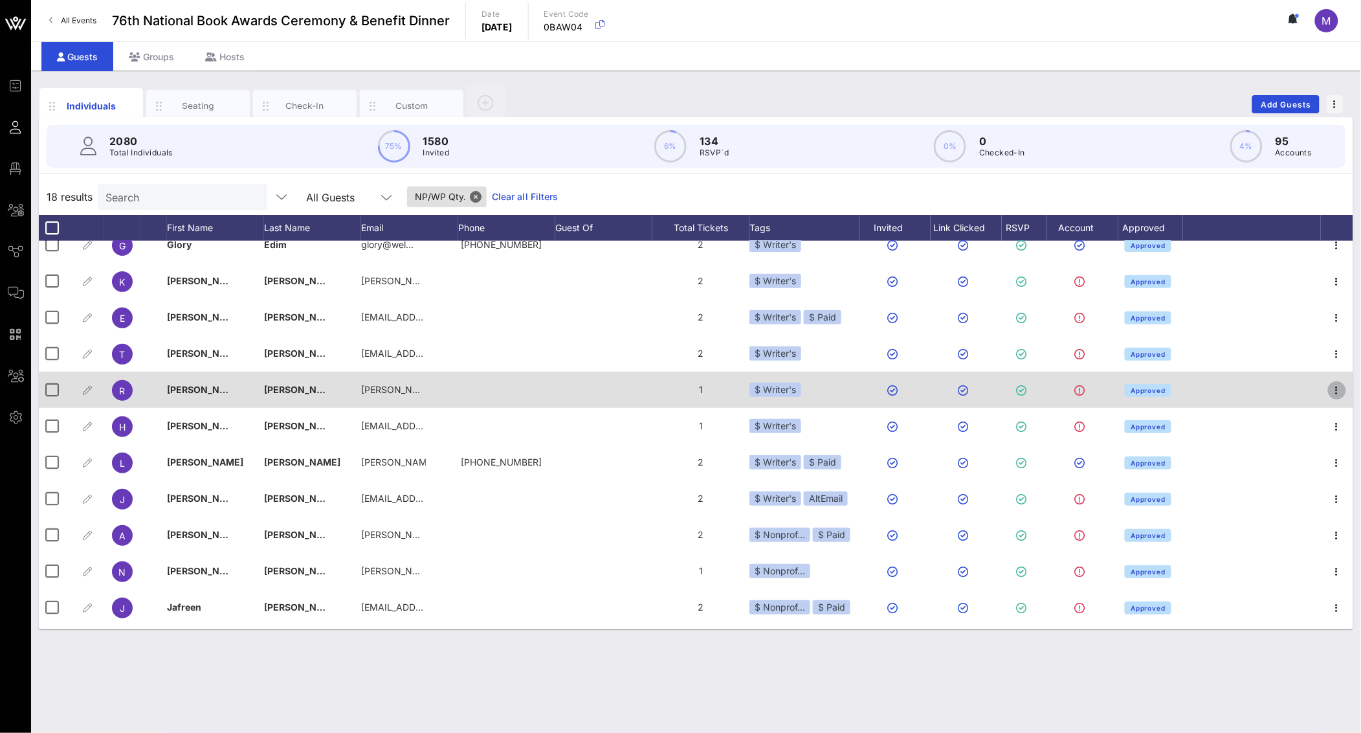
click at [1332, 394] on icon "button" at bounding box center [1338, 391] width 16 height 16
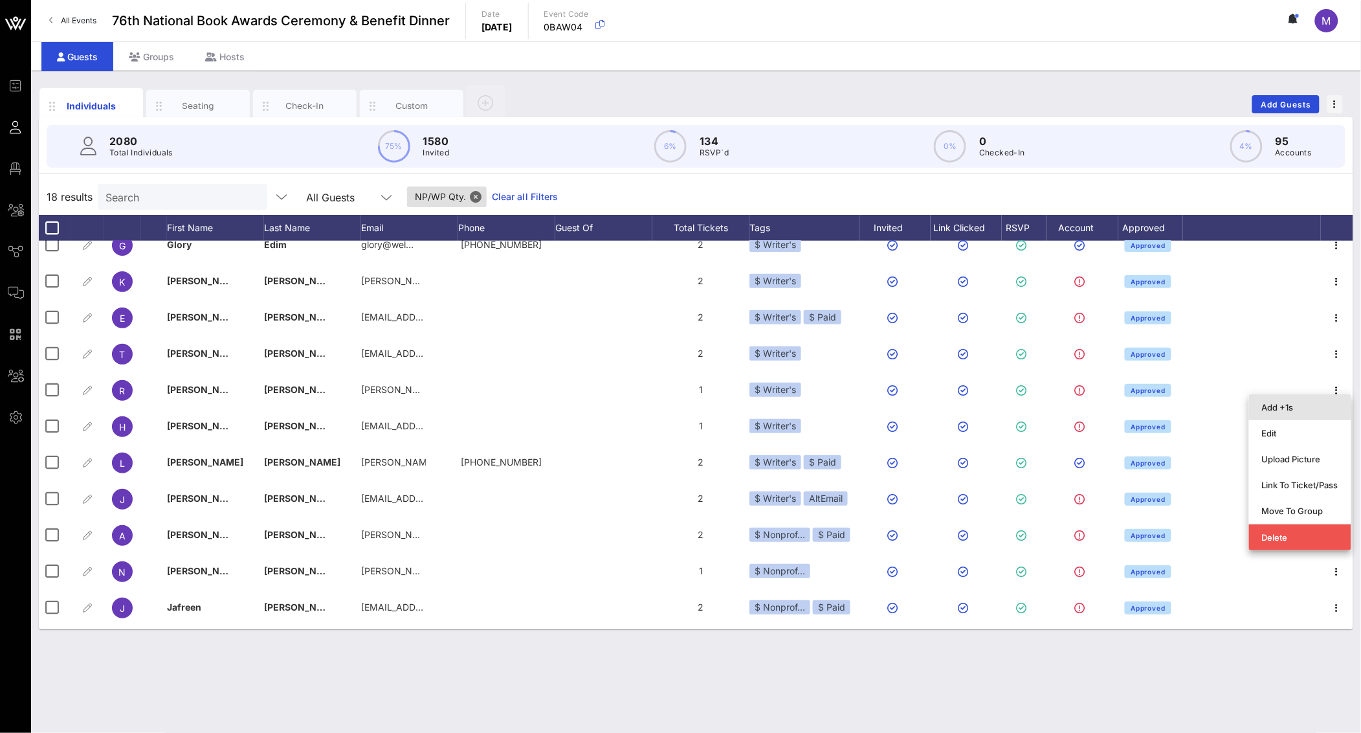
click at [1293, 405] on div "Add +1s" at bounding box center [1300, 407] width 76 height 10
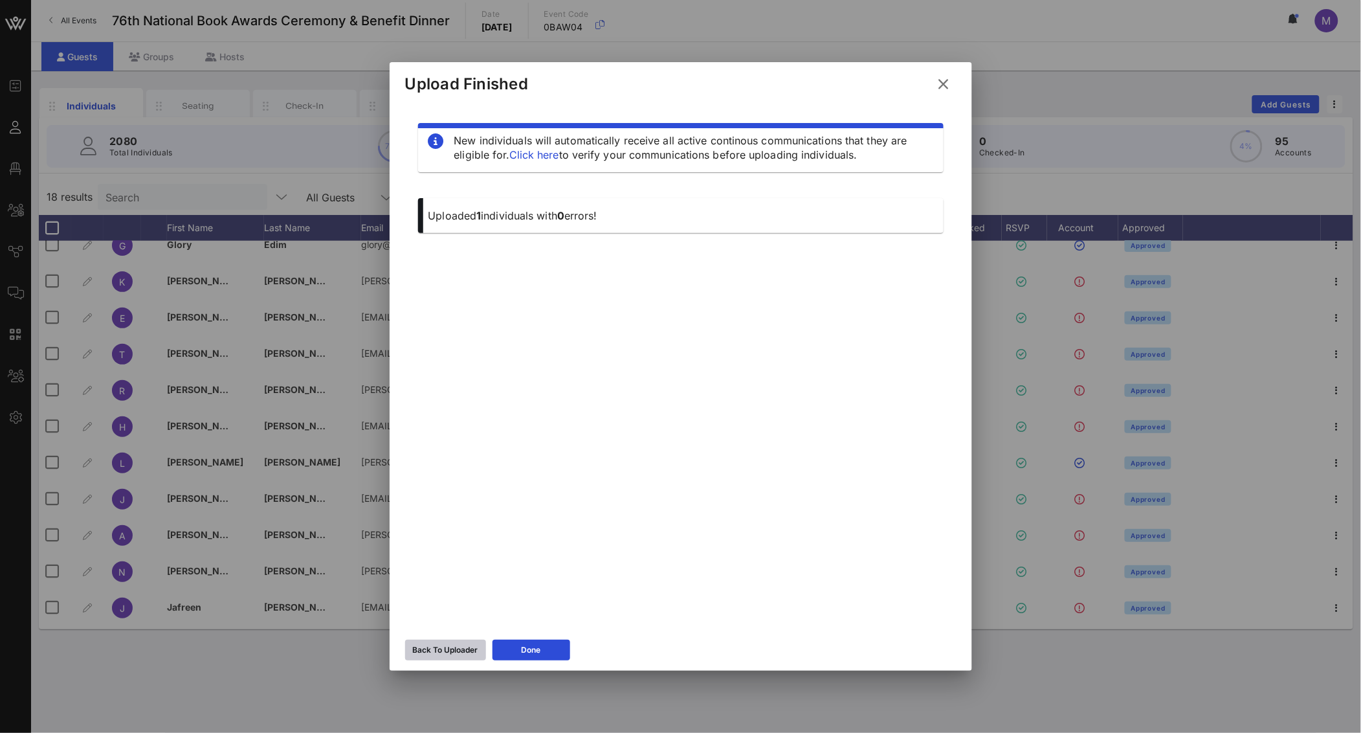
click at [443, 649] on icon at bounding box center [445, 649] width 10 height 8
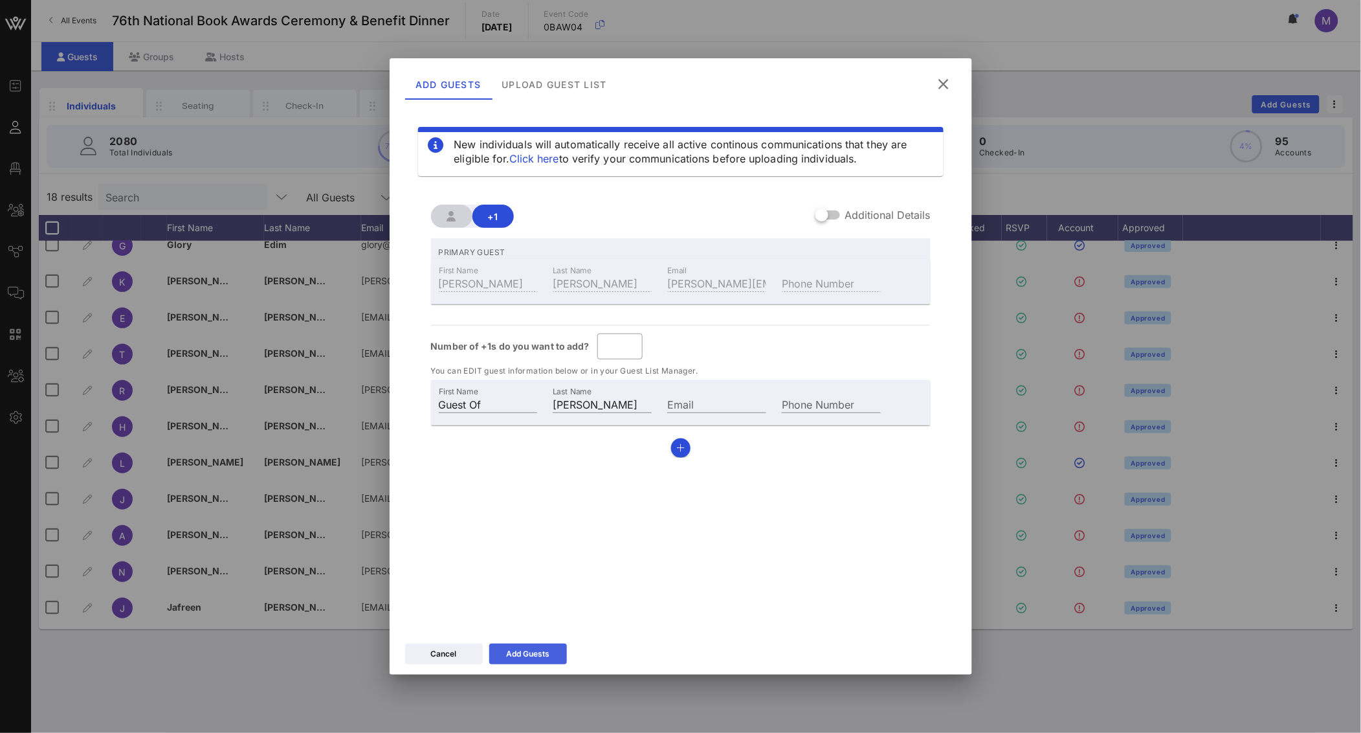
click at [550, 651] on button "Add Guests" at bounding box center [528, 653] width 78 height 21
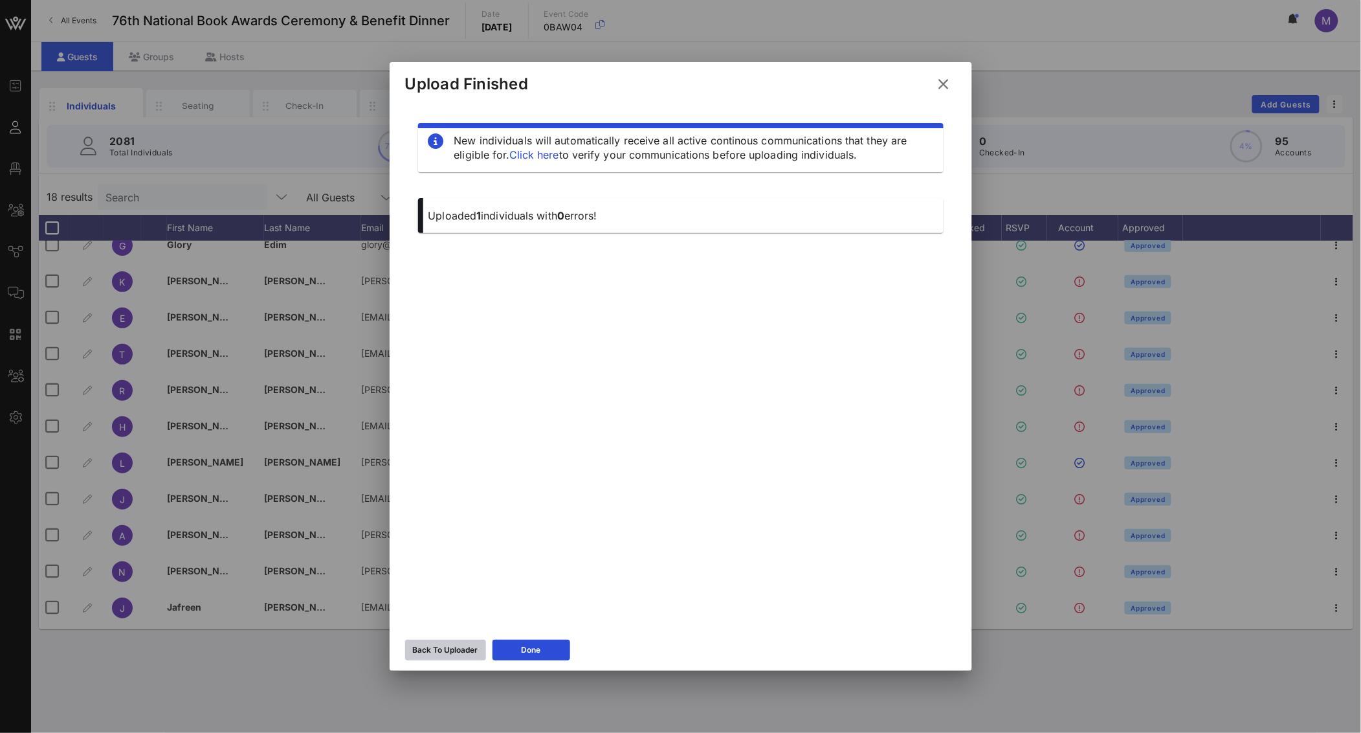
click at [427, 656] on div "Back To Uploader" at bounding box center [445, 649] width 65 height 13
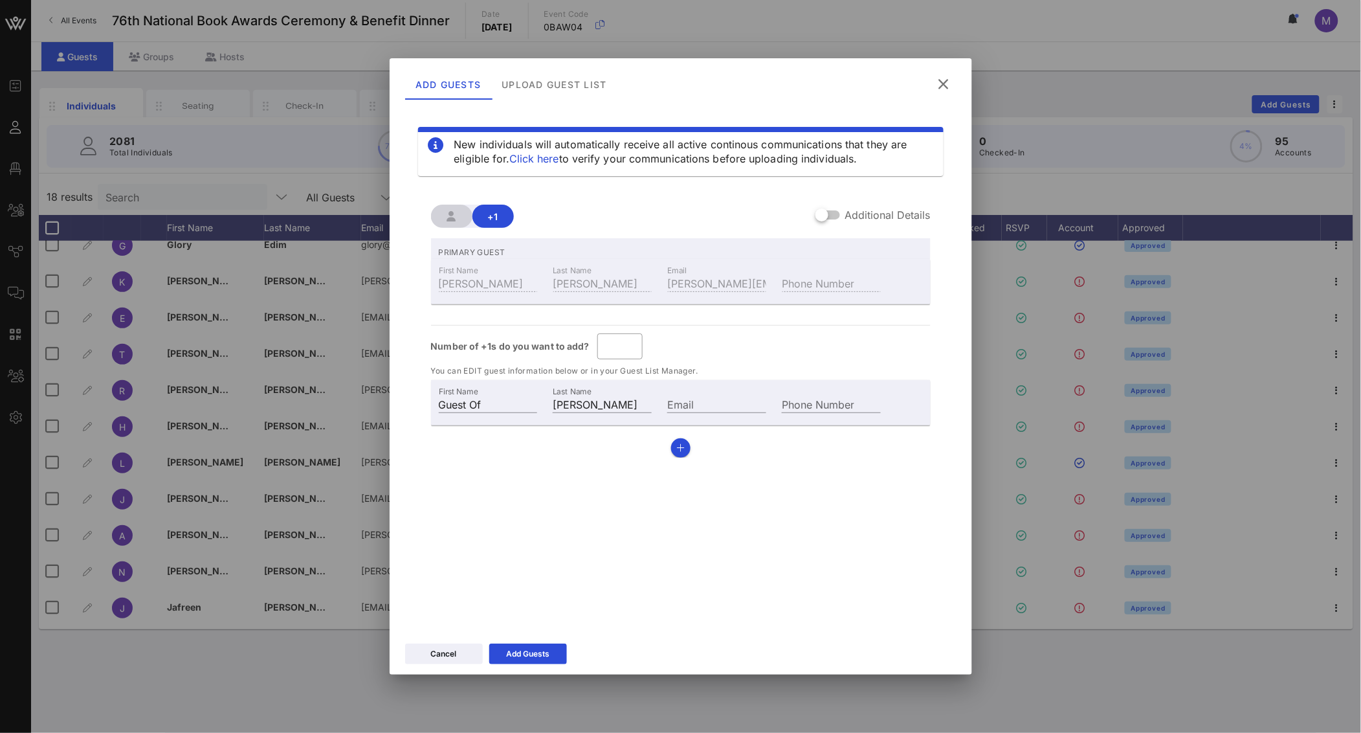
click at [955, 80] on button at bounding box center [944, 84] width 25 height 23
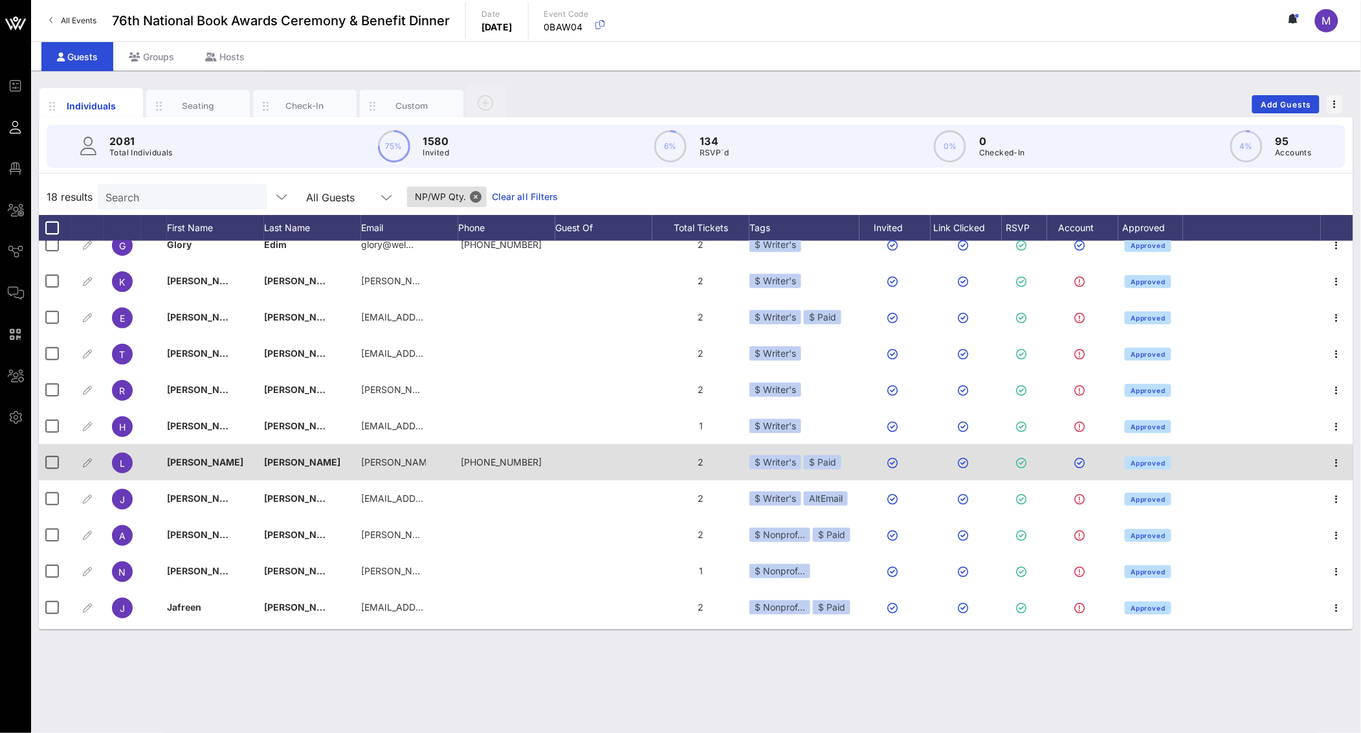
scroll to position [199, 0]
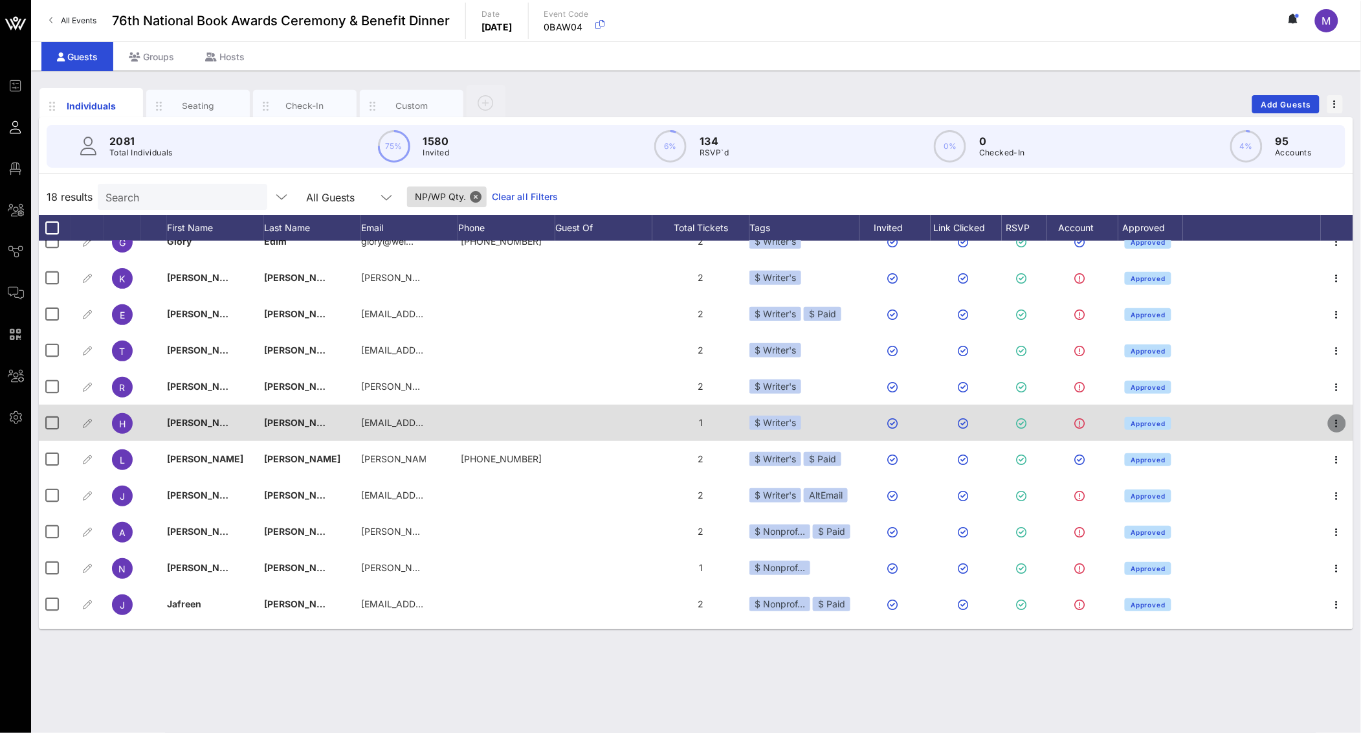
click at [1330, 427] on icon "button" at bounding box center [1338, 424] width 16 height 16
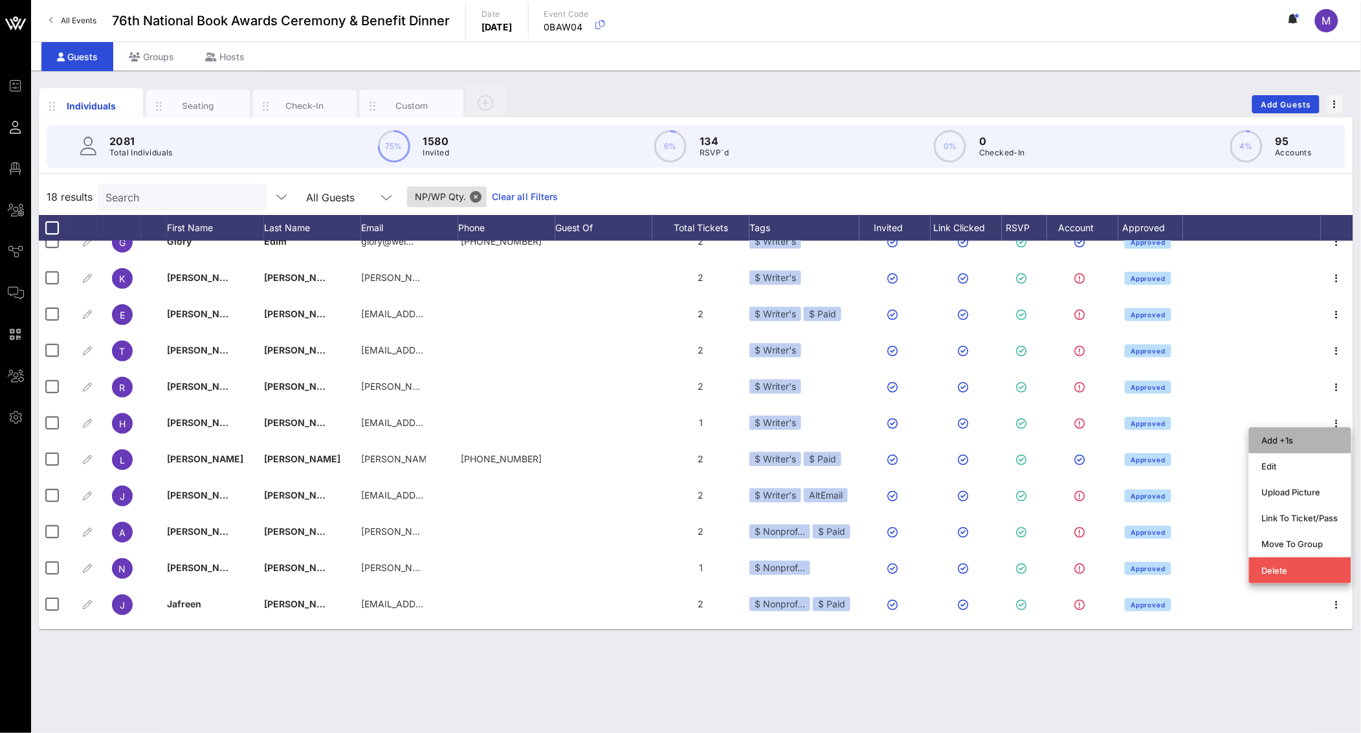
click at [1291, 435] on div "Add +1s" at bounding box center [1300, 440] width 76 height 10
type input "Guest Of"
type input "[PERSON_NAME]"
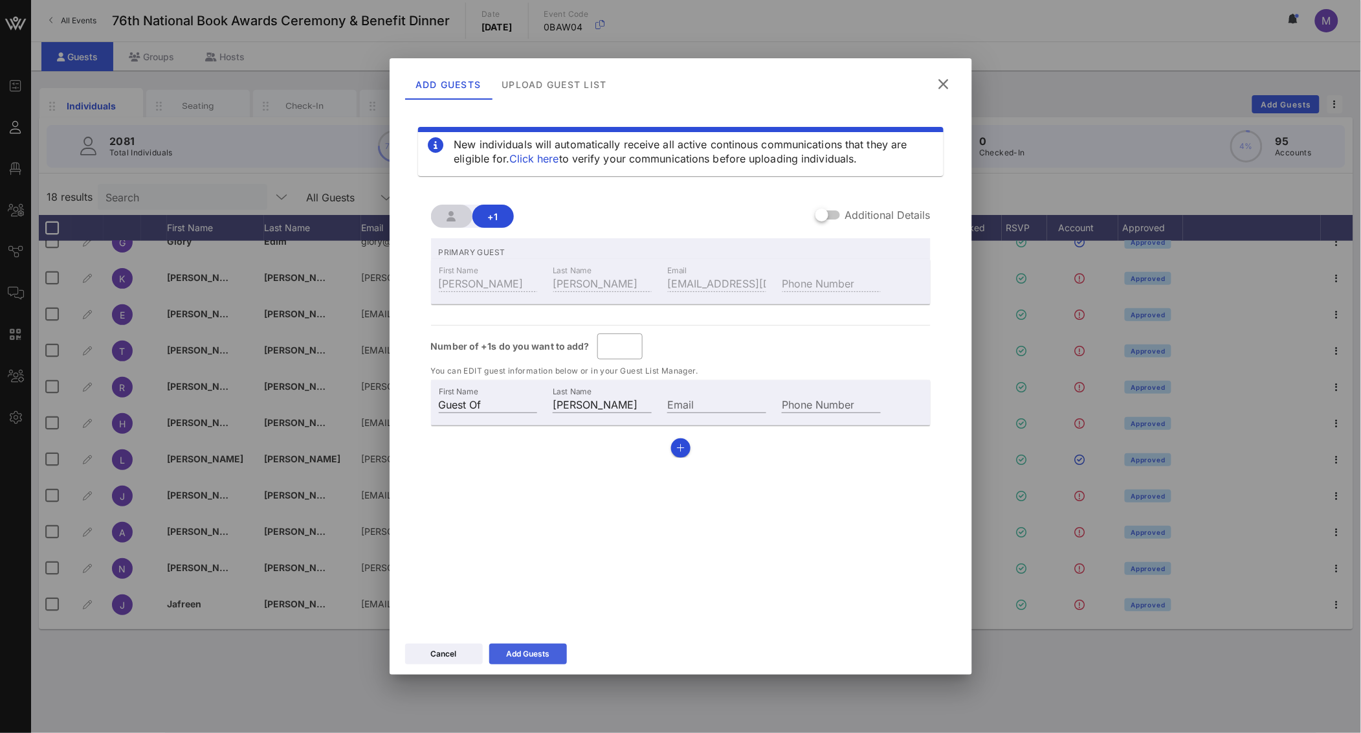
click at [553, 646] on button "Add Guests" at bounding box center [528, 653] width 78 height 21
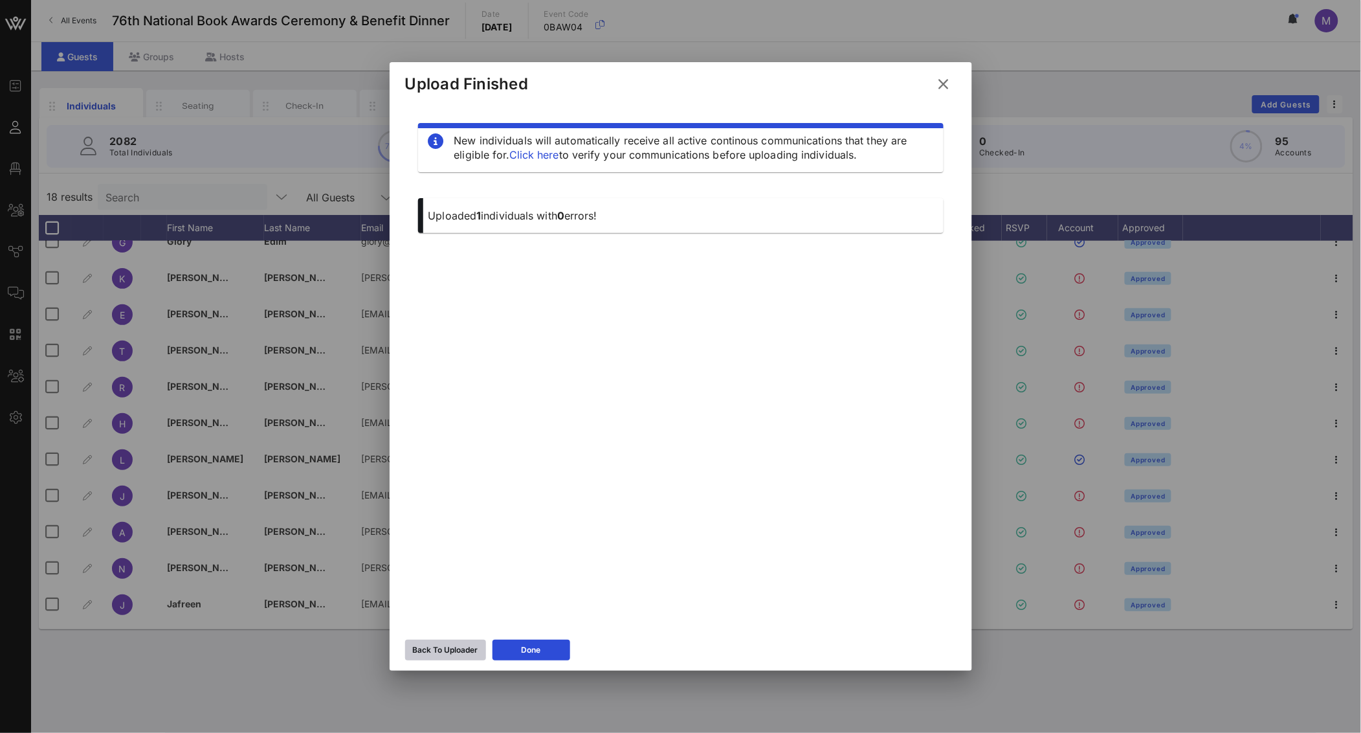
click at [424, 649] on div "Back To Uploader" at bounding box center [445, 649] width 65 height 13
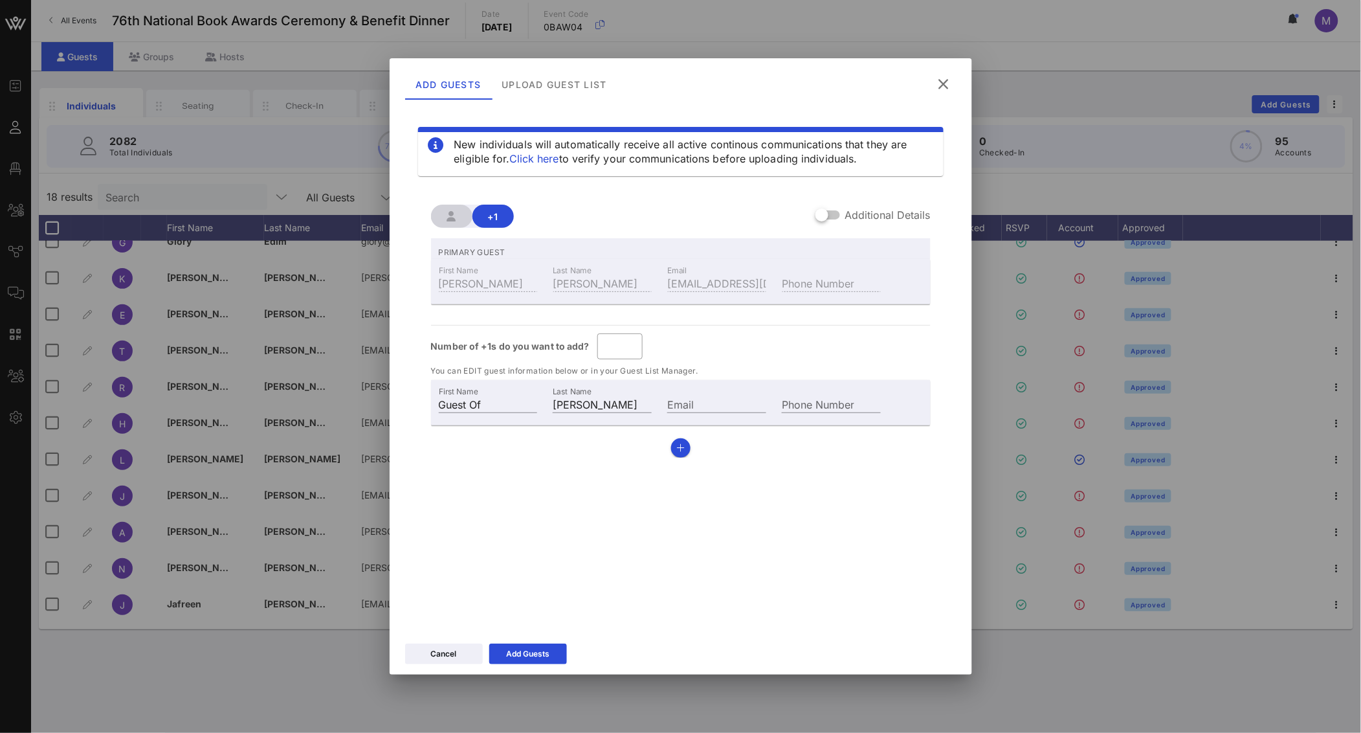
click at [954, 88] on button at bounding box center [944, 84] width 25 height 23
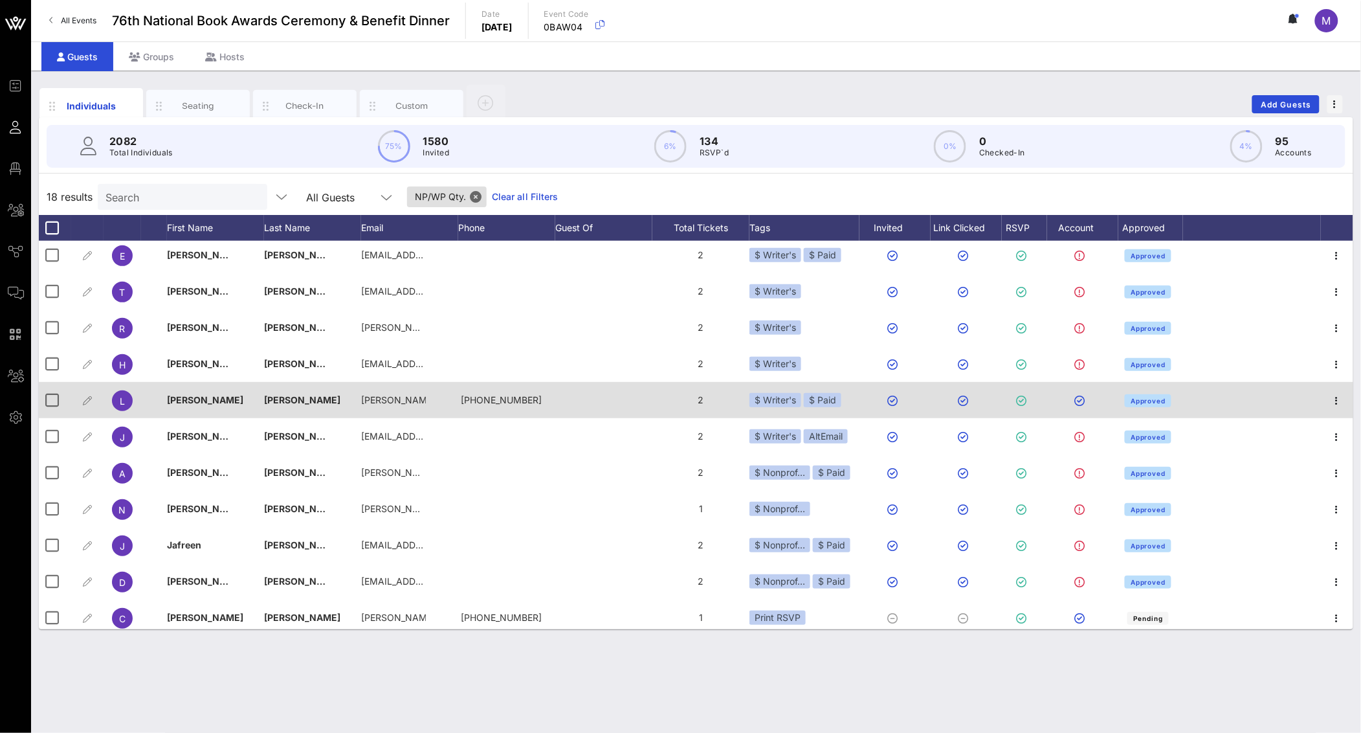
scroll to position [263, 0]
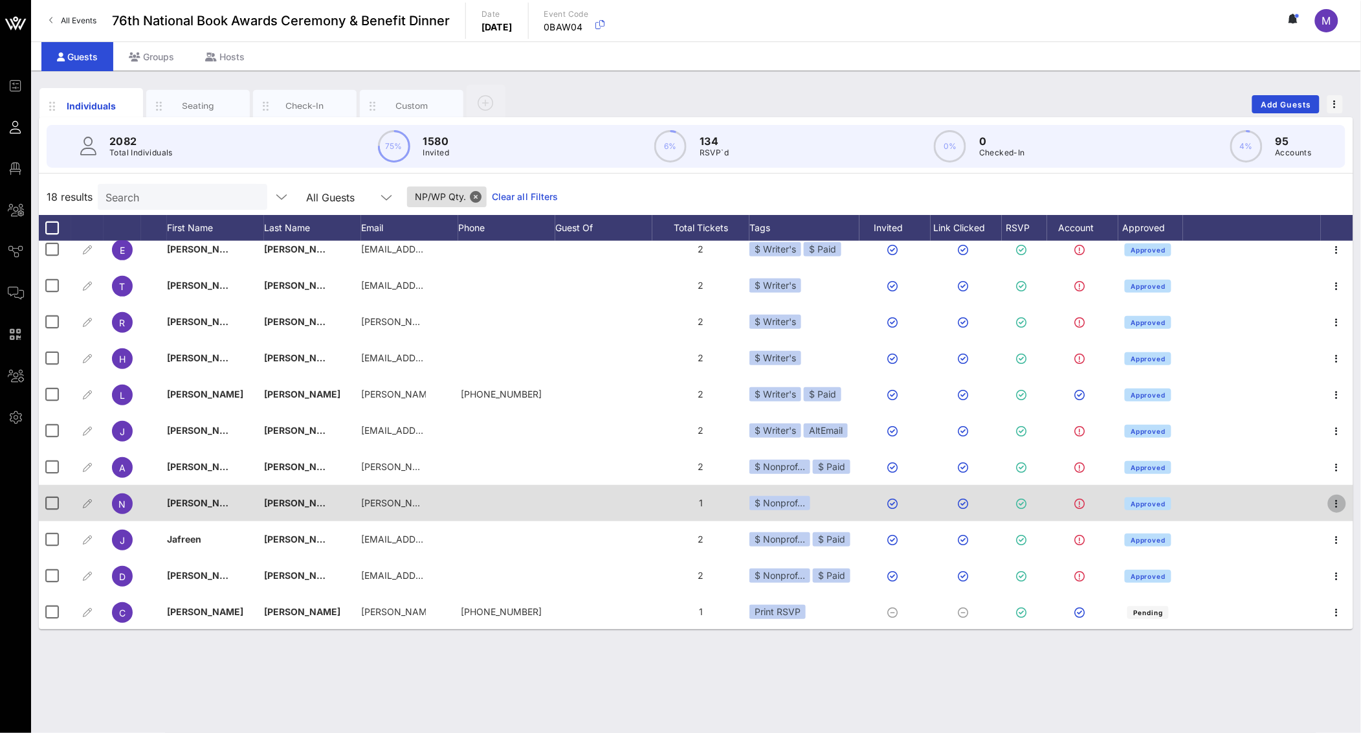
click at [1330, 503] on icon "button" at bounding box center [1338, 504] width 16 height 16
click at [1290, 516] on div "Add +1s" at bounding box center [1300, 516] width 76 height 10
type input "Guest Of"
type input "[PERSON_NAME]"
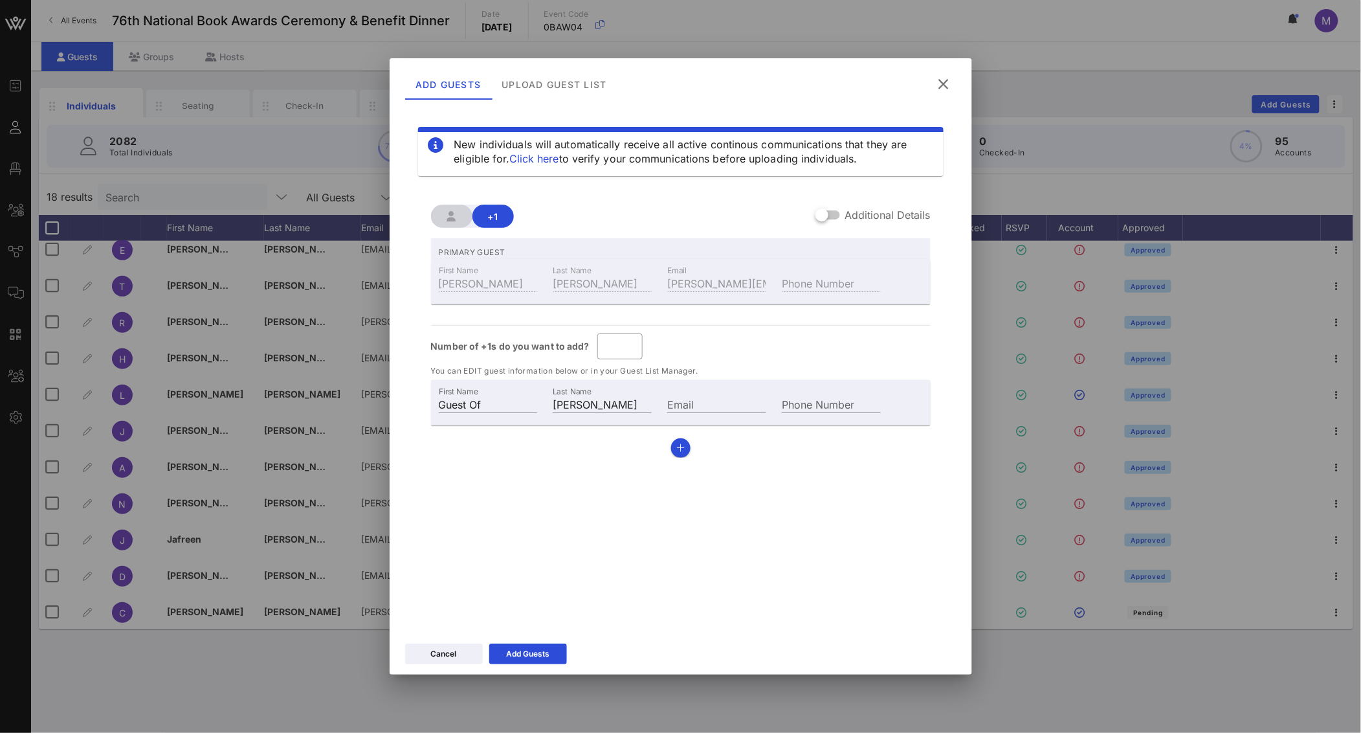
click at [954, 78] on button at bounding box center [944, 84] width 25 height 23
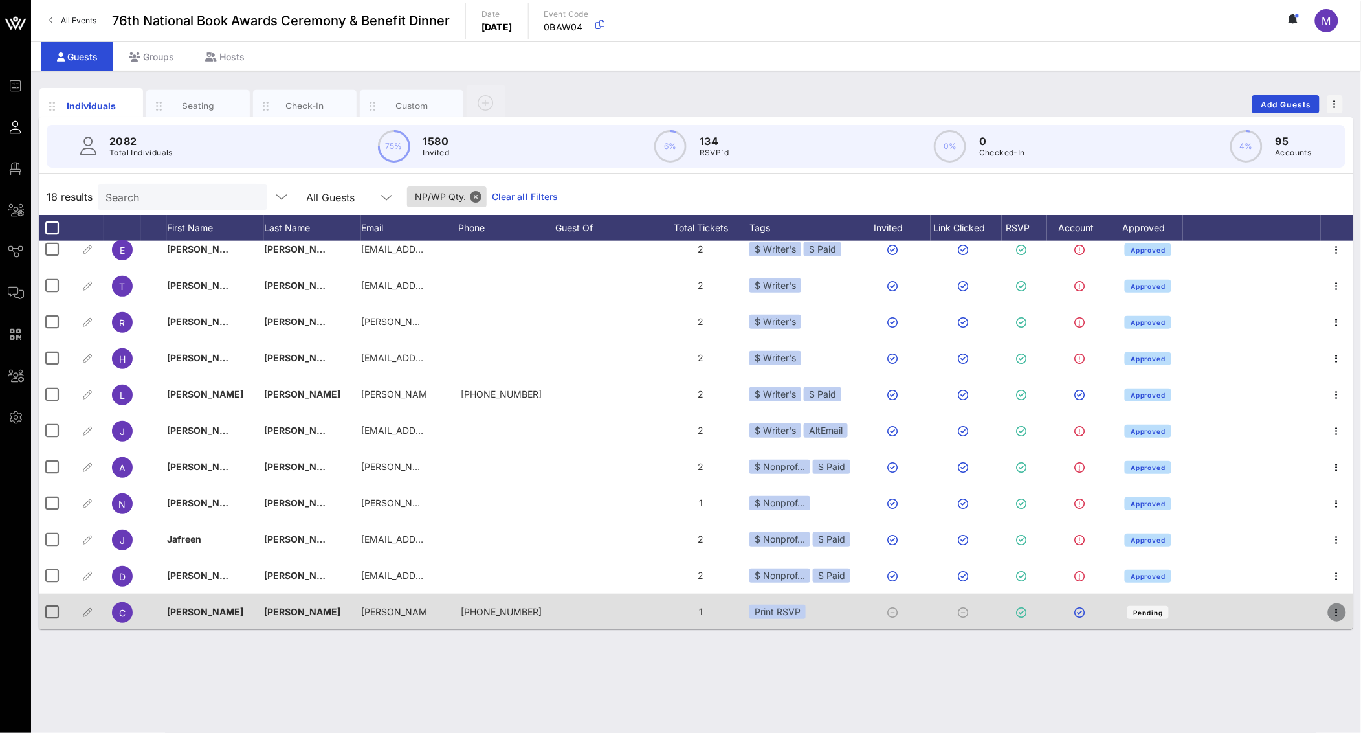
click at [1330, 609] on icon "button" at bounding box center [1338, 613] width 16 height 16
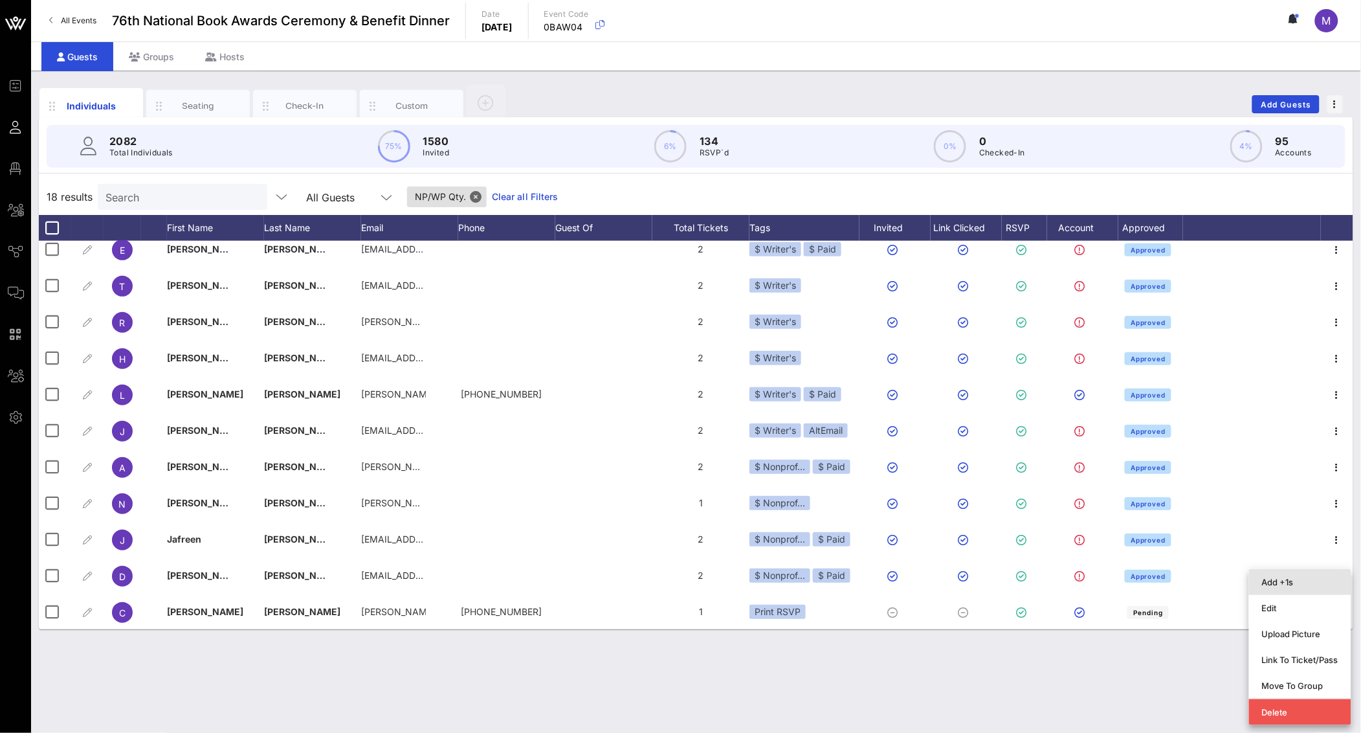
click at [1285, 579] on div "Add +1s" at bounding box center [1300, 582] width 76 height 10
type input "Guest Of"
type input "[PERSON_NAME]"
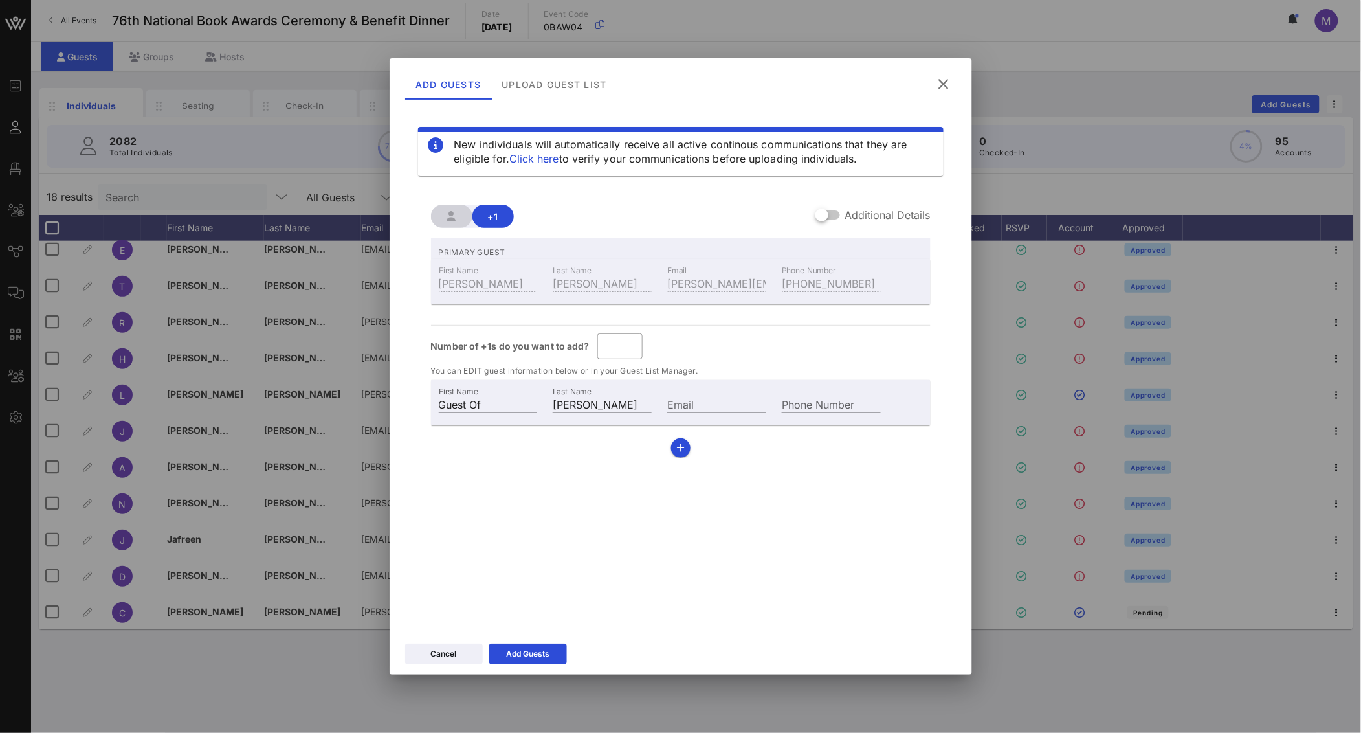
click at [943, 87] on icon at bounding box center [943, 84] width 17 height 16
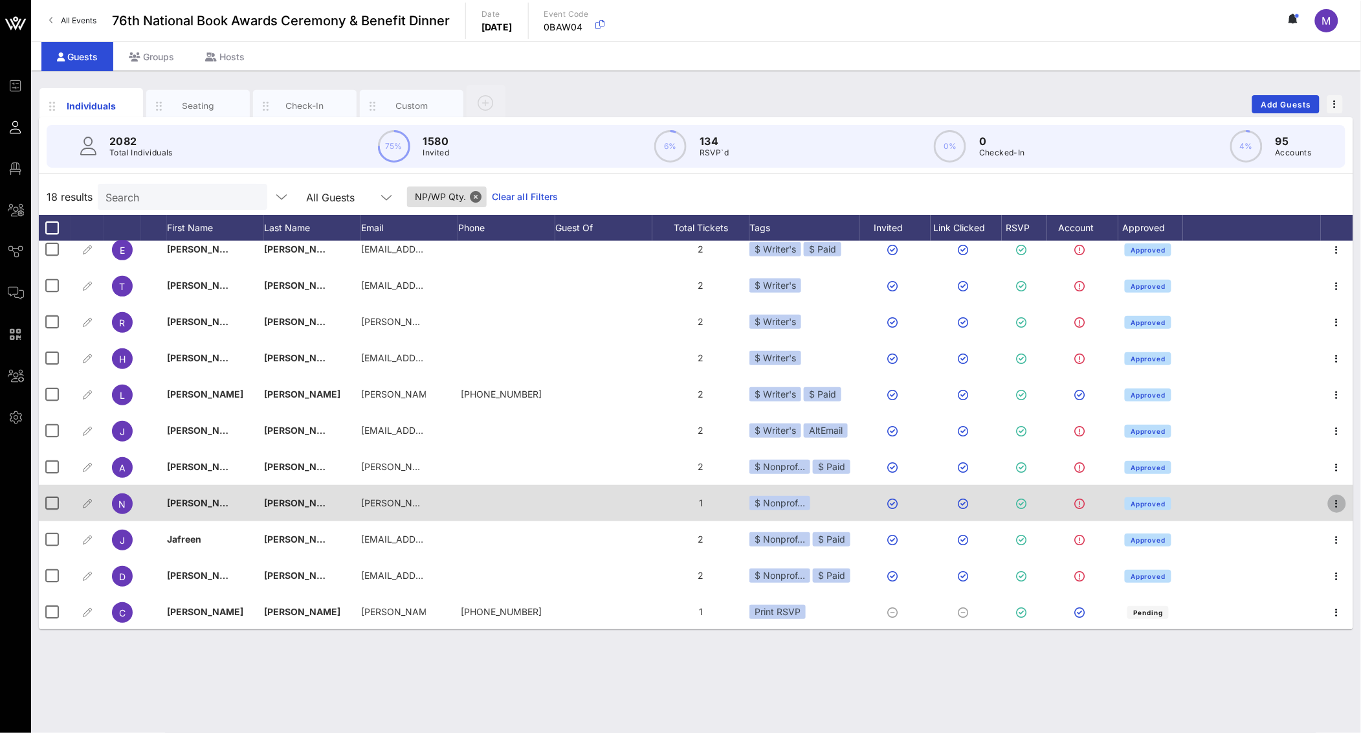
click at [1330, 504] on icon "button" at bounding box center [1338, 504] width 16 height 16
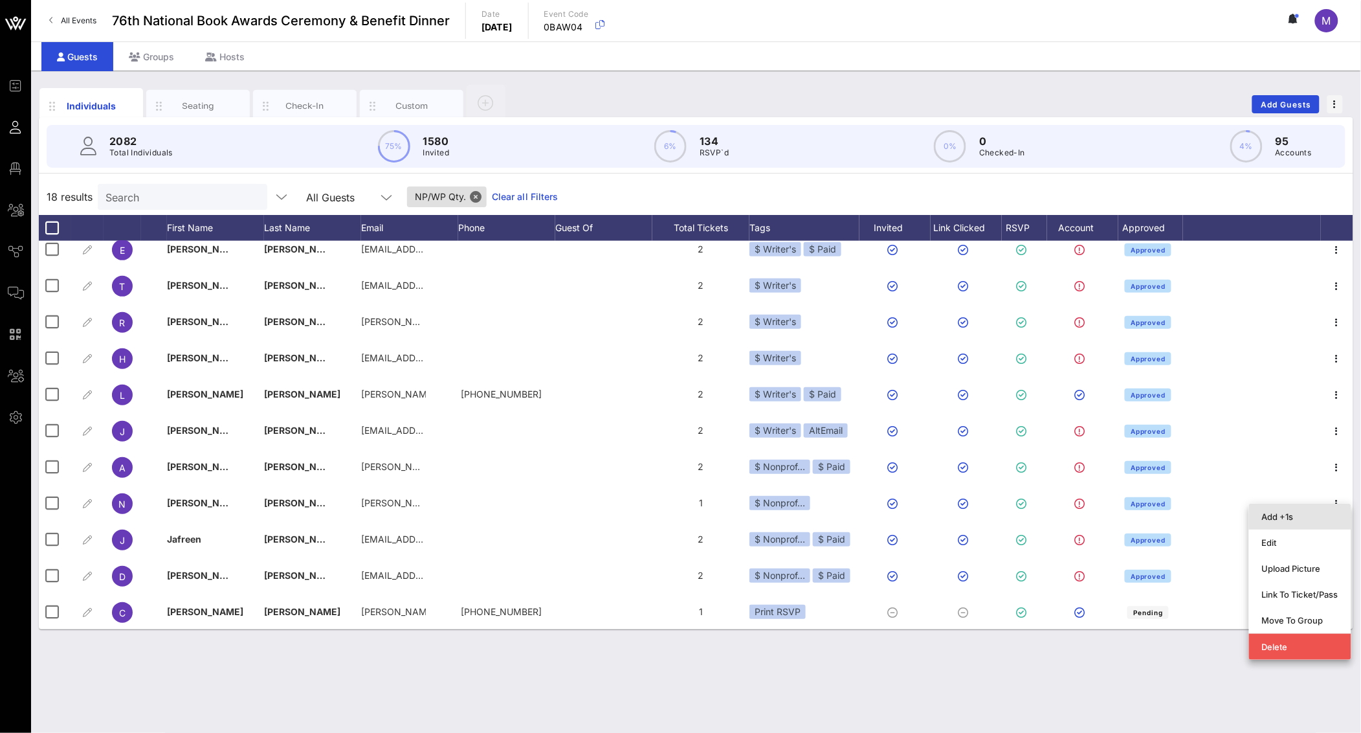
click at [1292, 513] on div "Add +1s" at bounding box center [1300, 516] width 76 height 10
type input "Guest Of"
type input "[PERSON_NAME]"
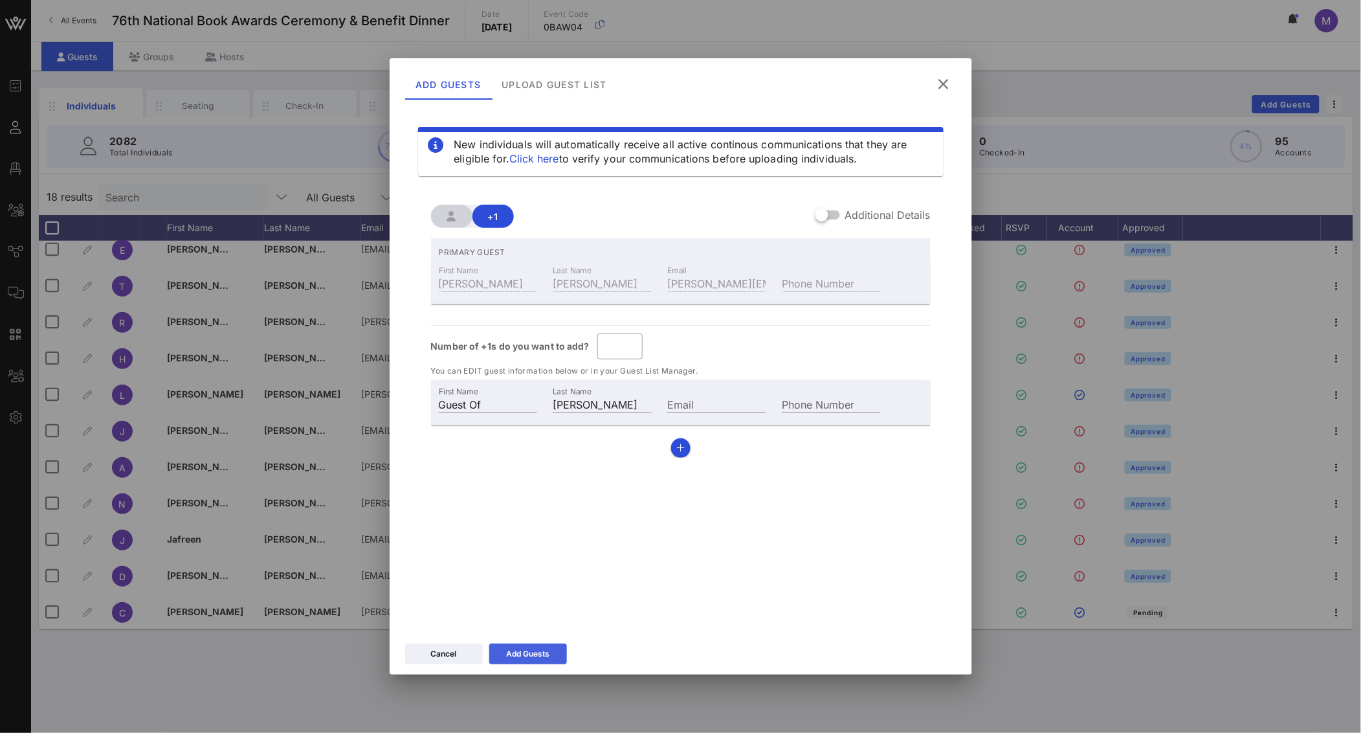
click at [550, 654] on button "Add Guests" at bounding box center [528, 653] width 78 height 21
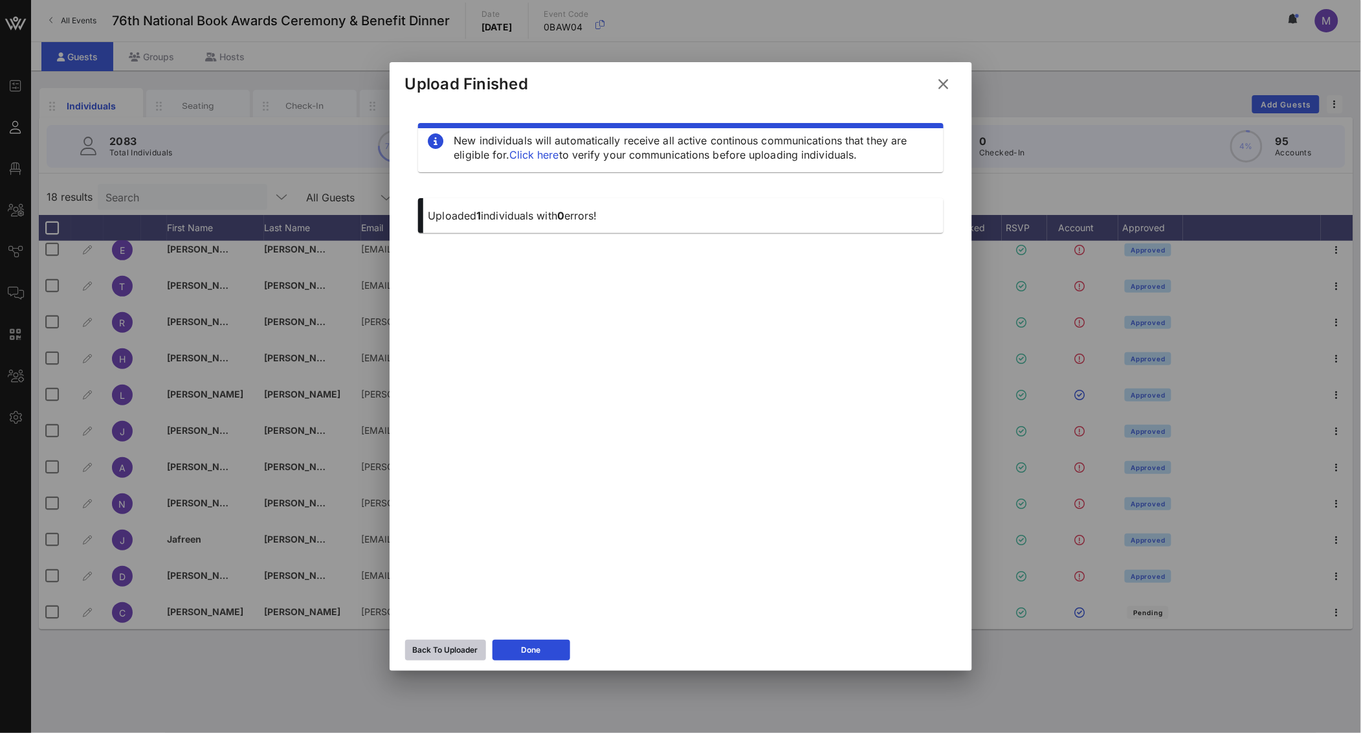
click at [436, 640] on button "Back To Uploader" at bounding box center [445, 650] width 81 height 21
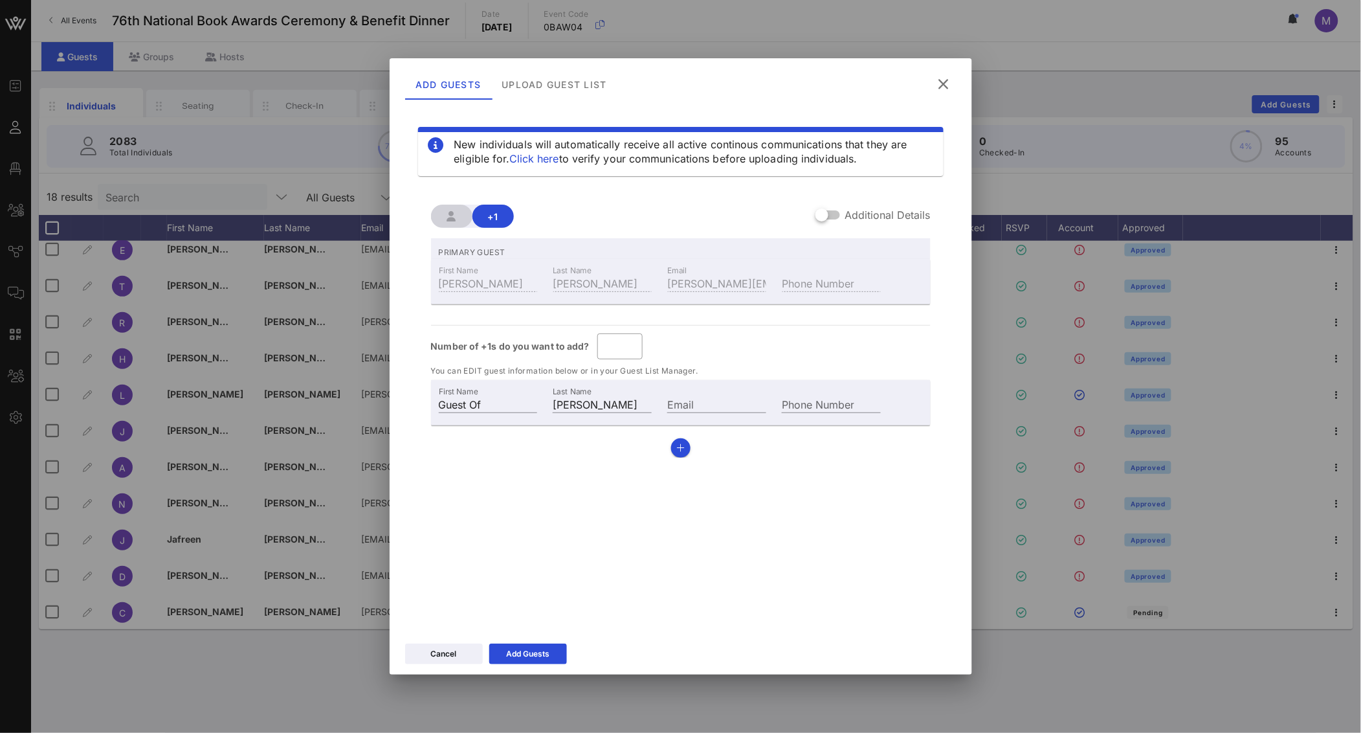
click at [950, 79] on button at bounding box center [944, 84] width 25 height 23
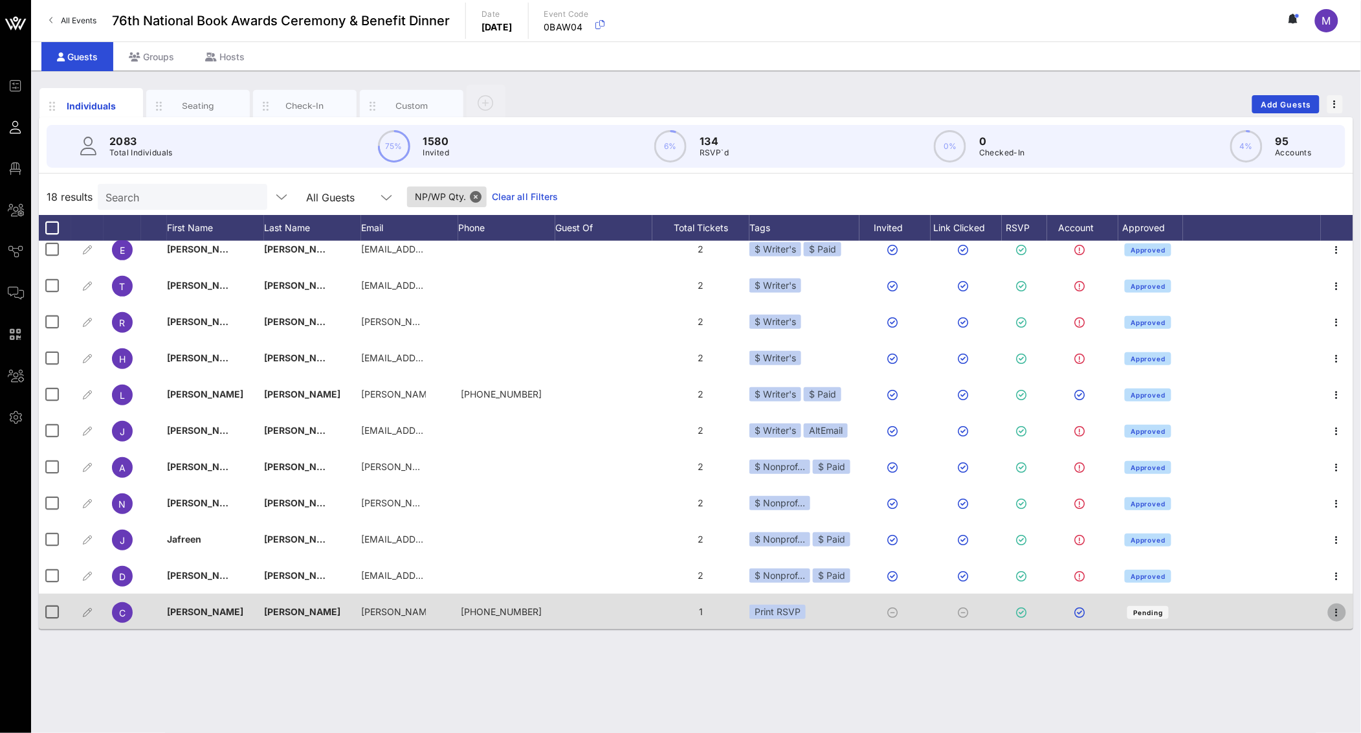
click at [1330, 612] on icon "button" at bounding box center [1338, 613] width 16 height 16
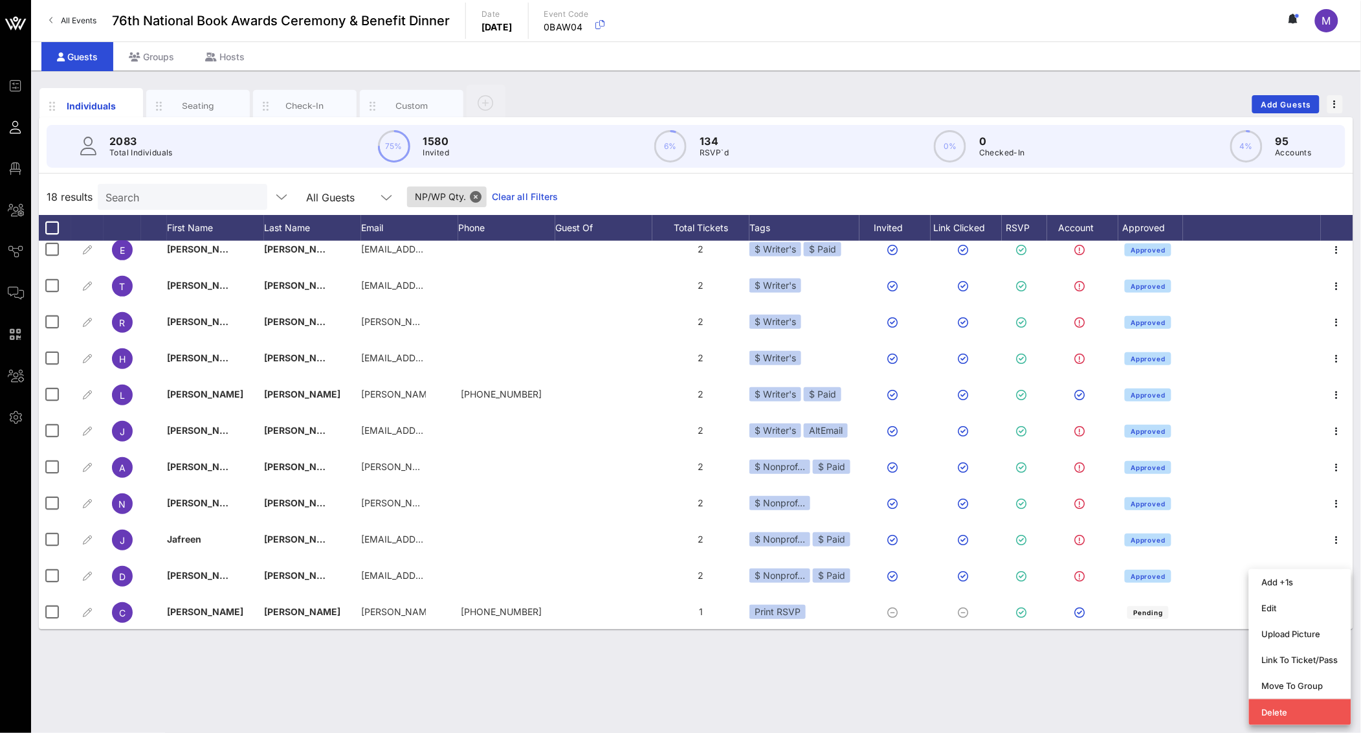
click at [888, 696] on div "Individuals Seating Check-In Custom Add Guests 2083 Total Individuals 75% 1580 …" at bounding box center [696, 402] width 1330 height 662
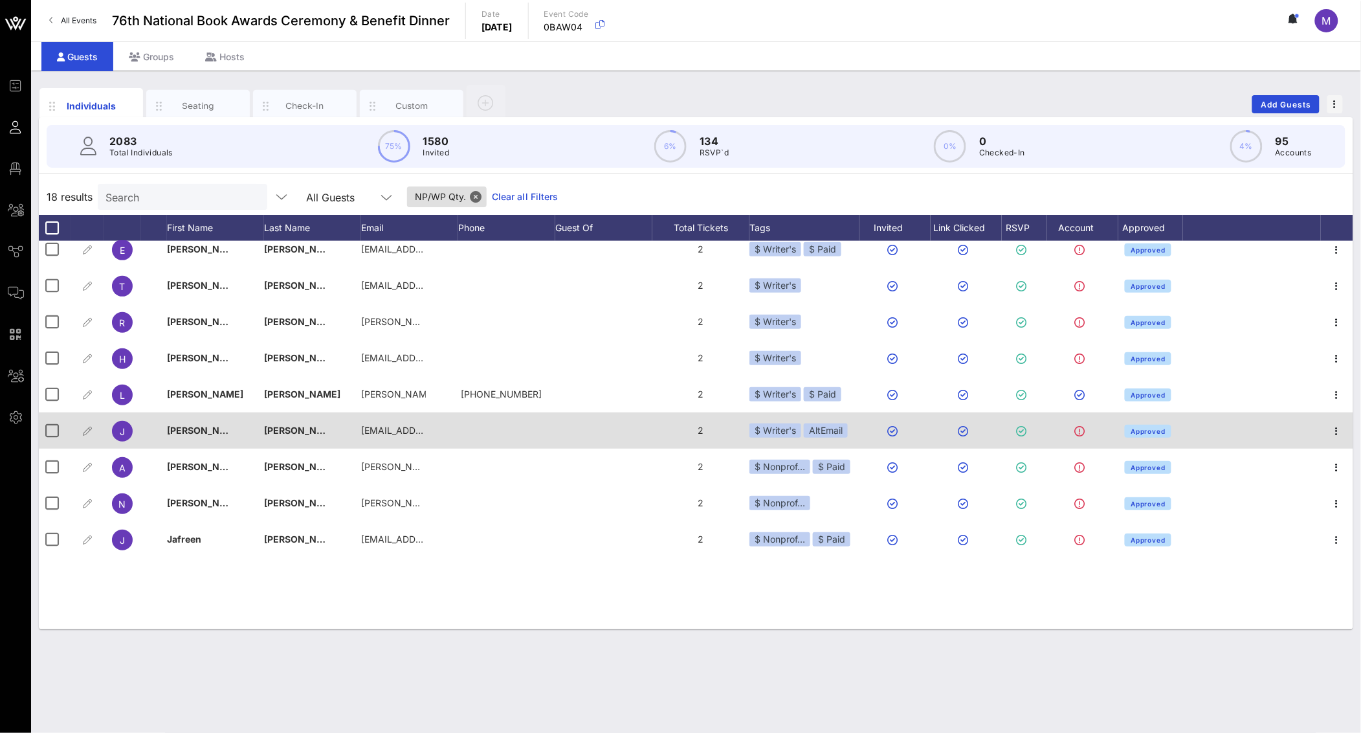
scroll to position [0, 0]
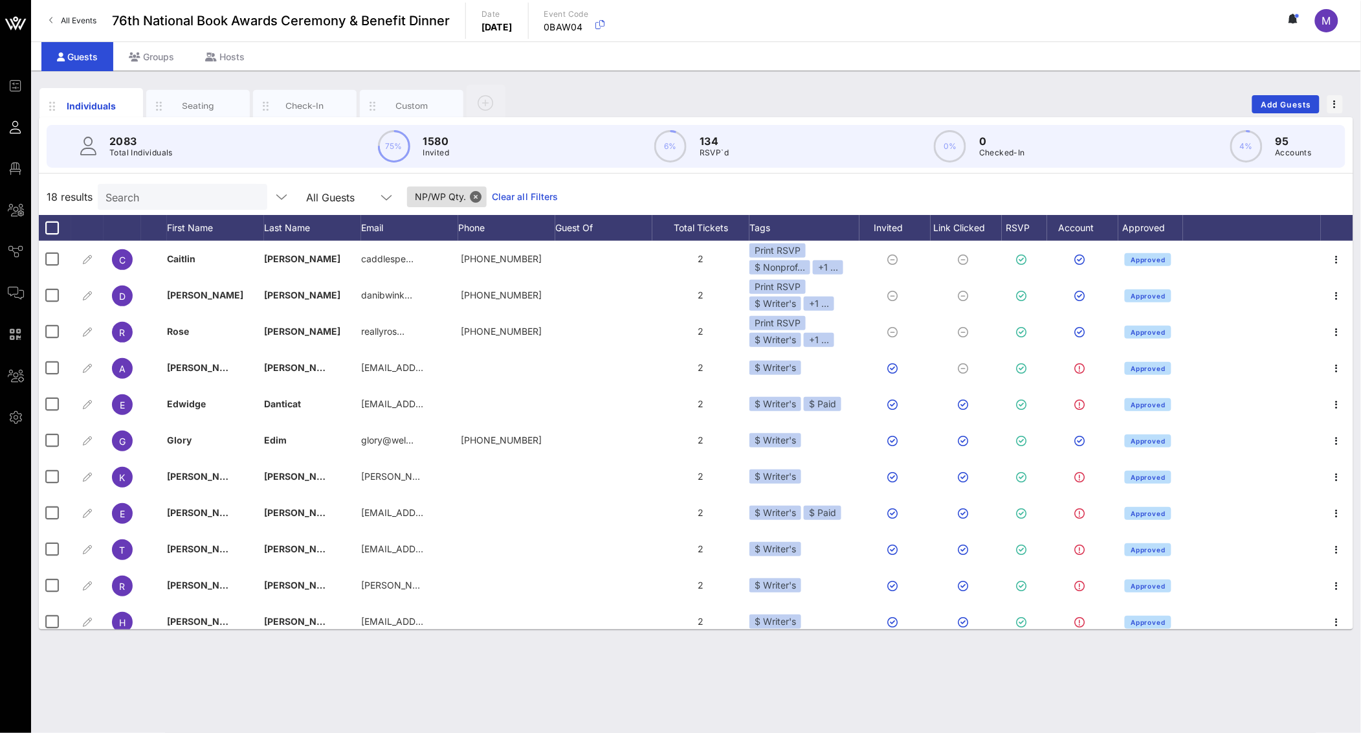
click at [496, 191] on link "Clear all Filters" at bounding box center [525, 197] width 67 height 14
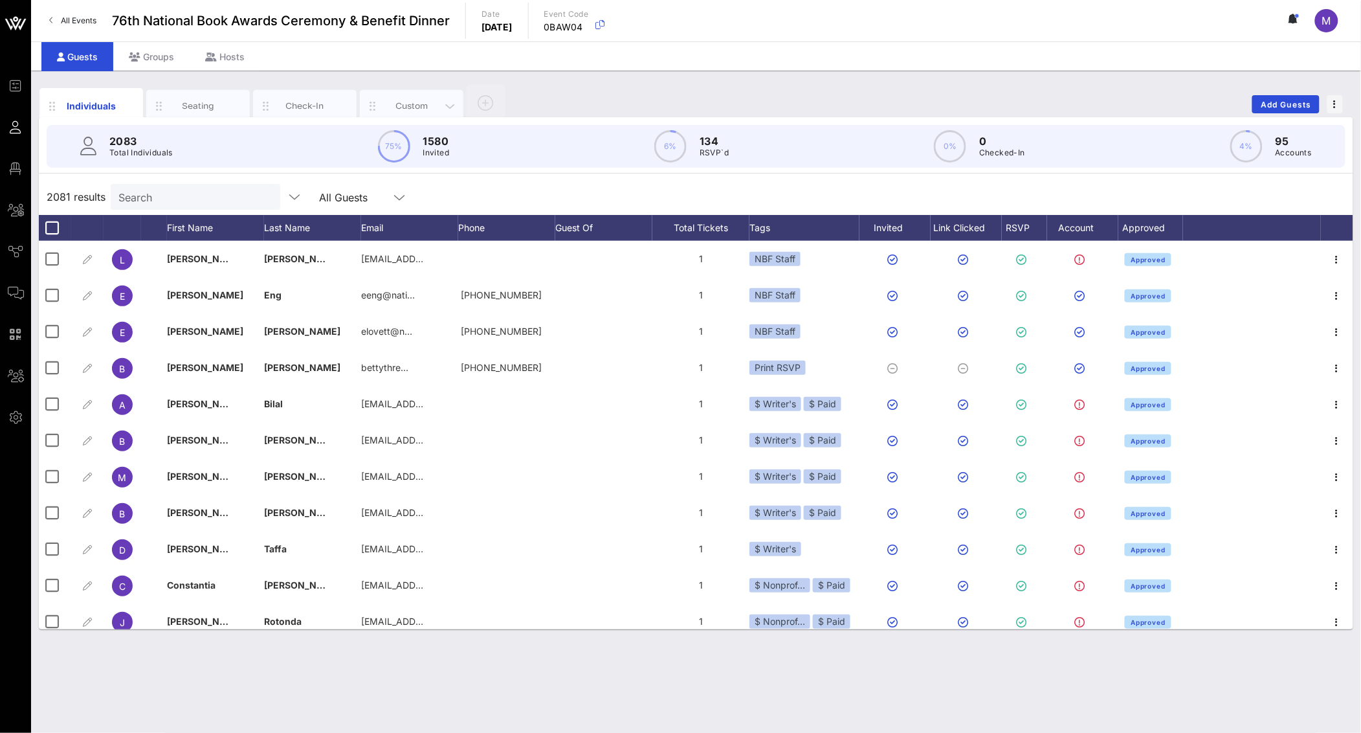
click at [389, 108] on div "Custom" at bounding box center [412, 106] width 58 height 12
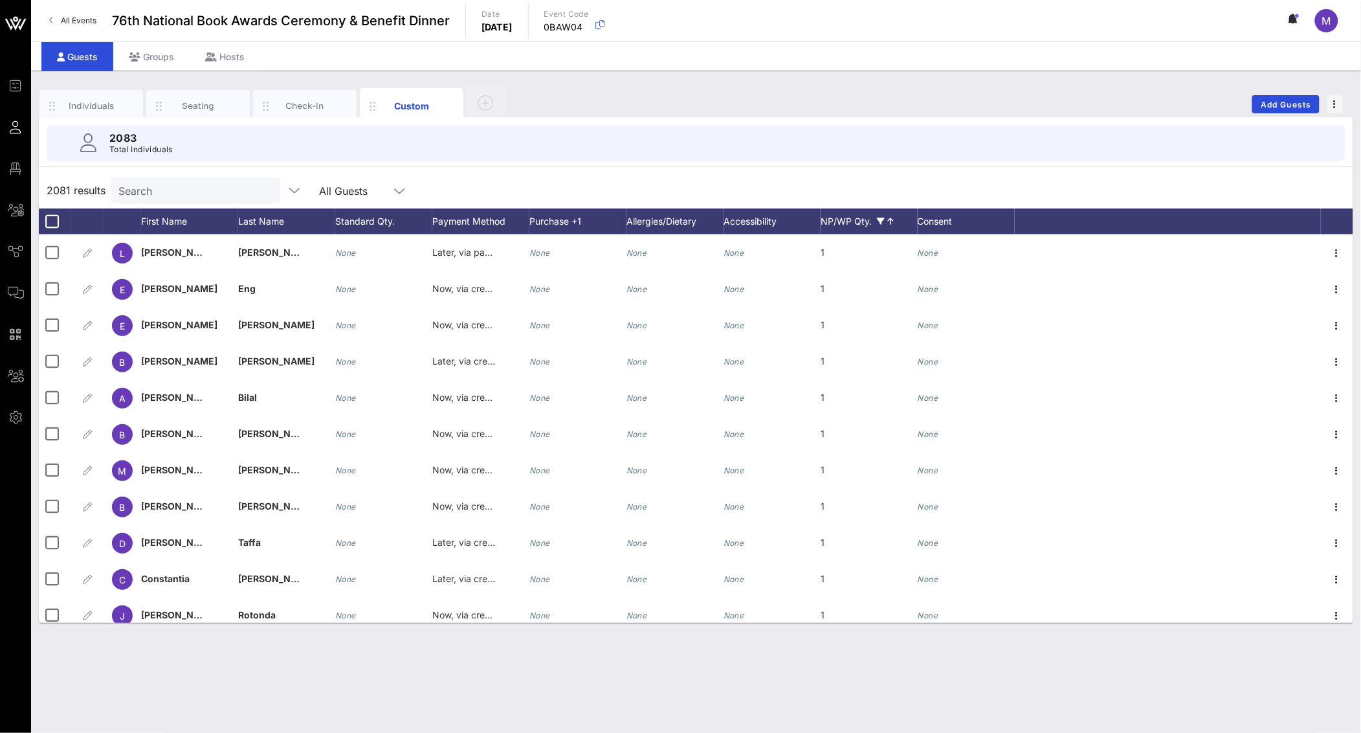
click at [893, 217] on div "NP/WP Qty." at bounding box center [869, 221] width 97 height 26
click at [853, 359] on link "Select All" at bounding box center [850, 359] width 42 height 14
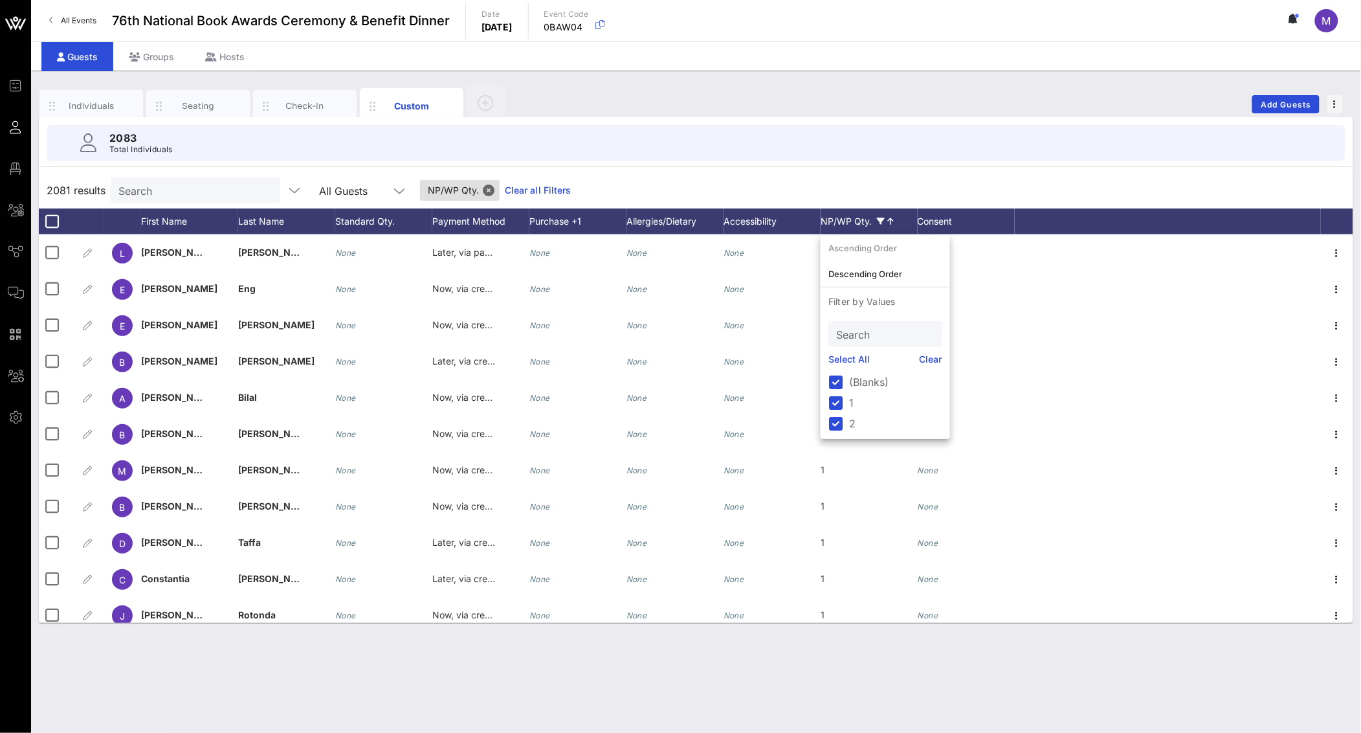
click at [655, 181] on div "2081 results Search All Guests NP/WP Qty. Clear all Filters" at bounding box center [696, 190] width 1315 height 36
click at [505, 188] on link "Clear all Filters" at bounding box center [538, 190] width 67 height 14
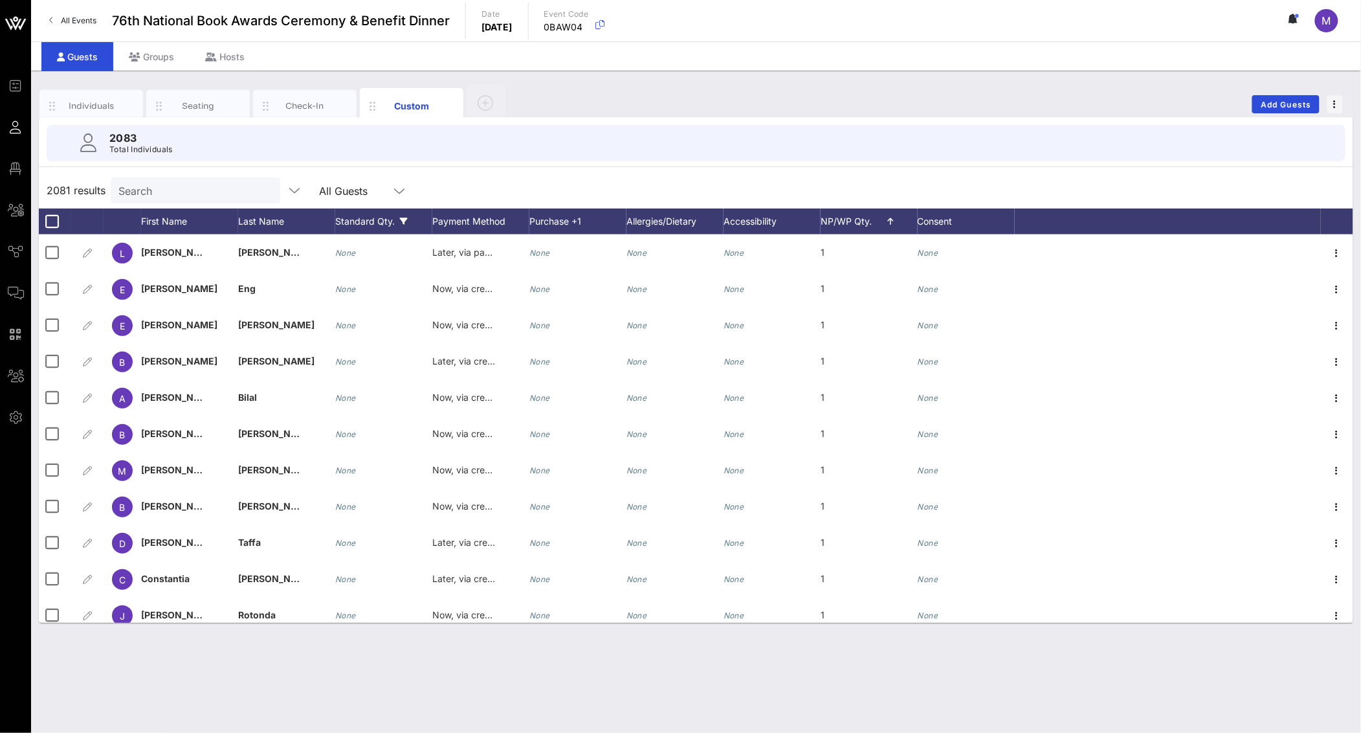
click at [380, 222] on div "Standard Qty." at bounding box center [383, 221] width 97 height 26
click at [348, 399] on div at bounding box center [351, 403] width 22 height 22
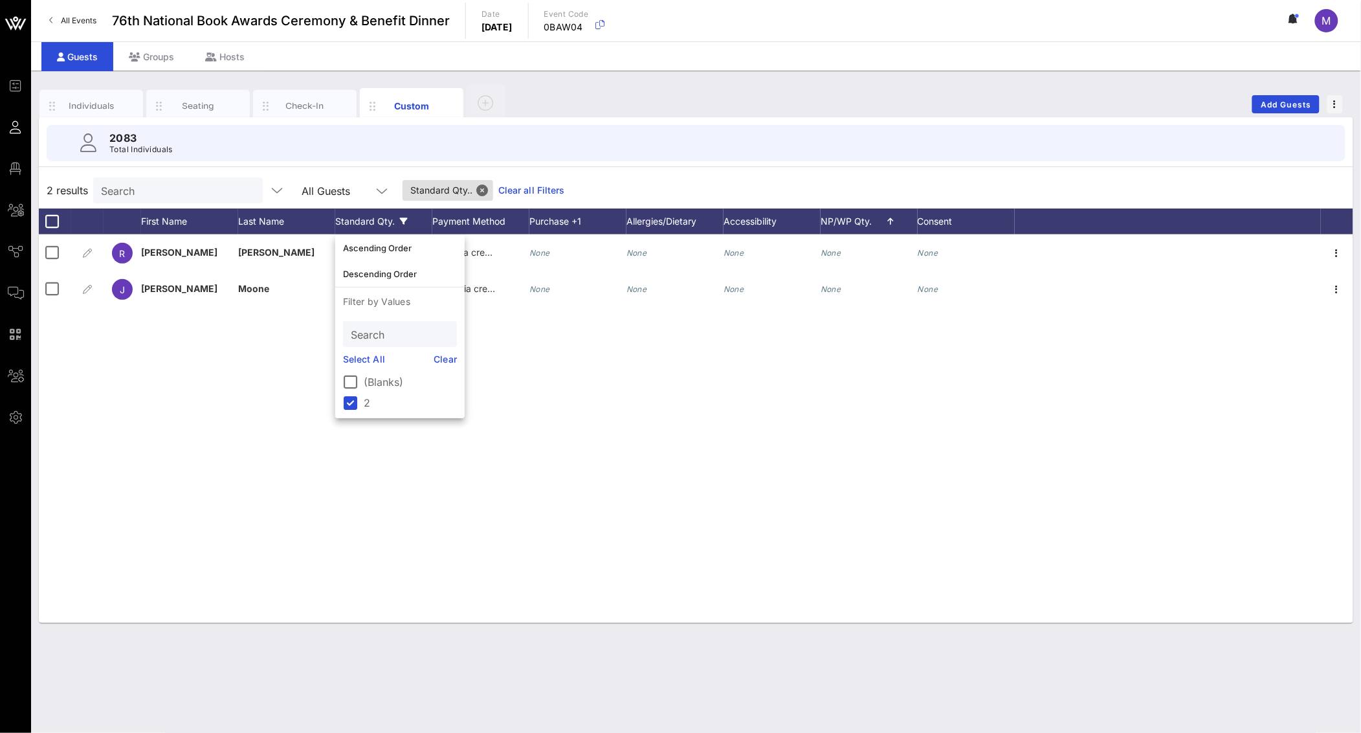
click at [543, 399] on div "[PERSON_NAME] 2 Now, via credit card, ACH, or wire None None None None None J […" at bounding box center [696, 428] width 1315 height 388
click at [116, 106] on div "Individuals" at bounding box center [92, 106] width 58 height 12
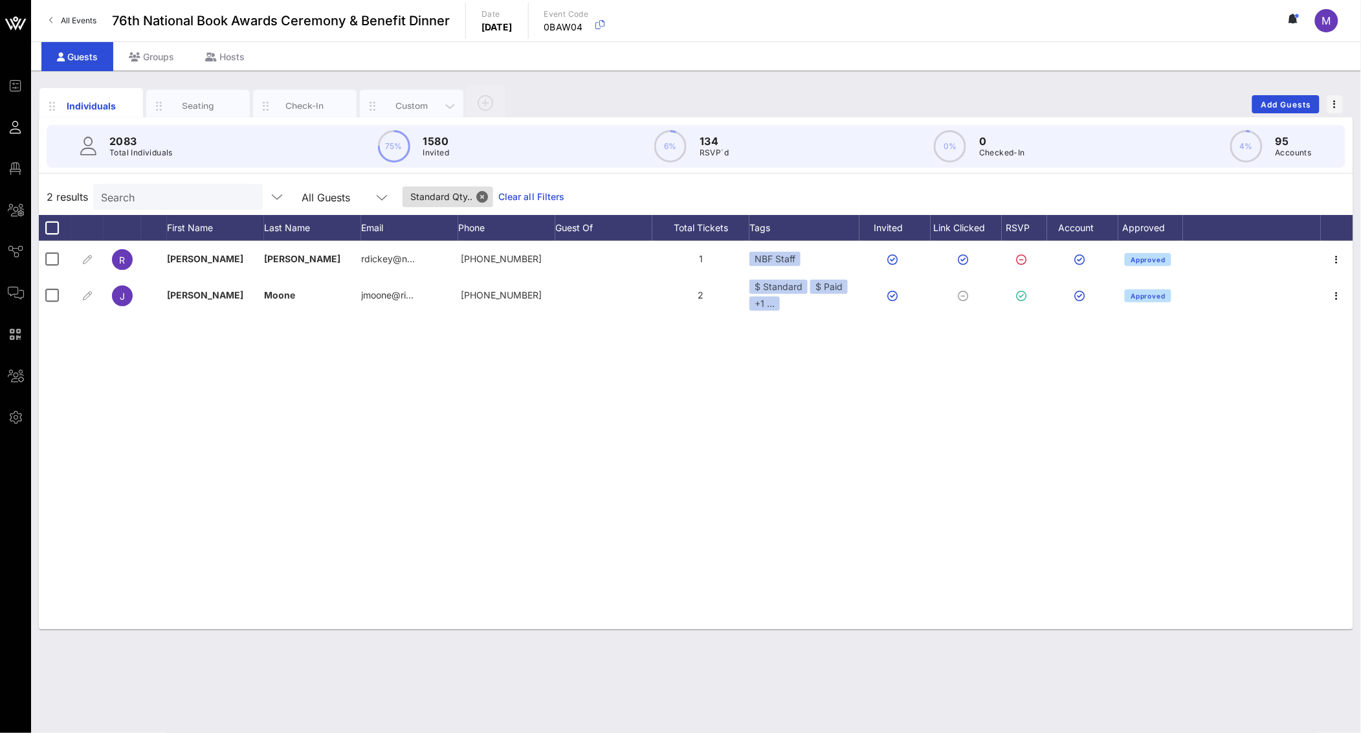
click at [394, 107] on div "Custom" at bounding box center [412, 106] width 58 height 12
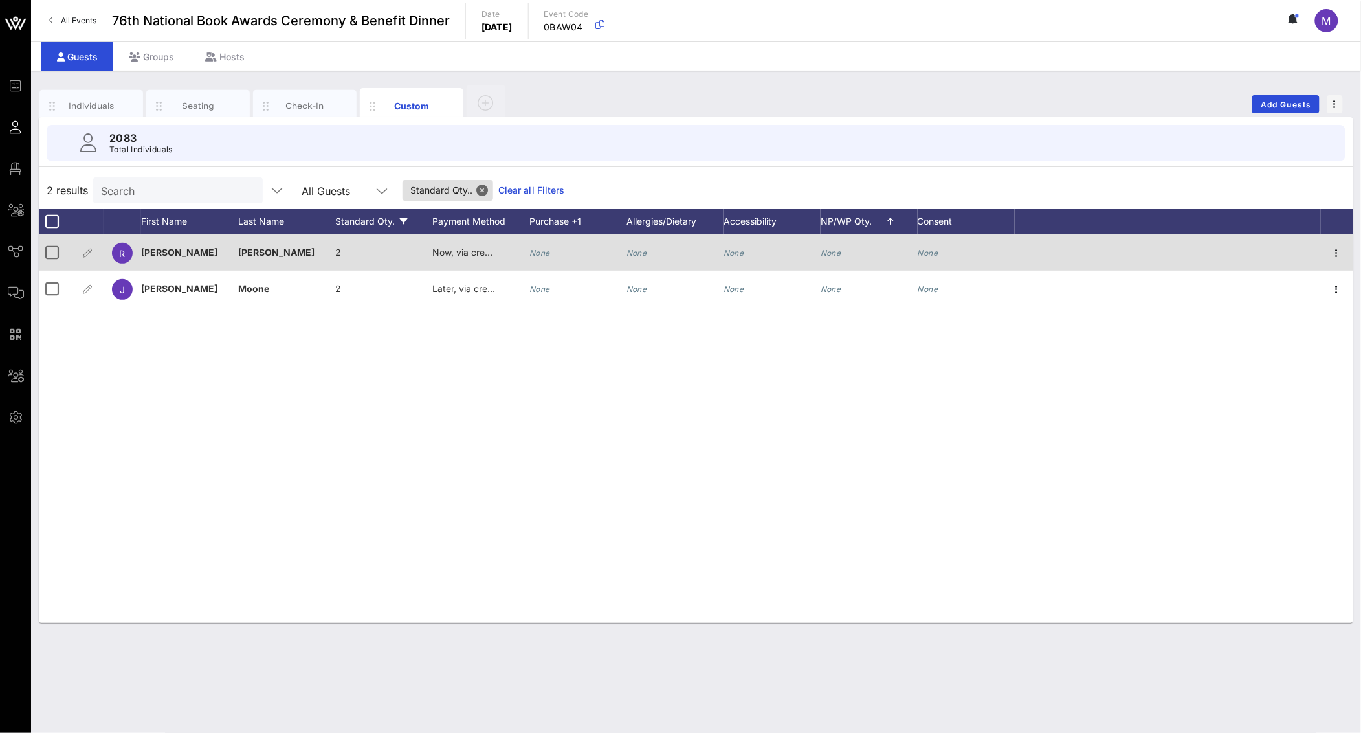
click at [334, 252] on div "[PERSON_NAME]" at bounding box center [286, 252] width 97 height 36
click at [339, 252] on span "2" at bounding box center [338, 252] width 6 height 11
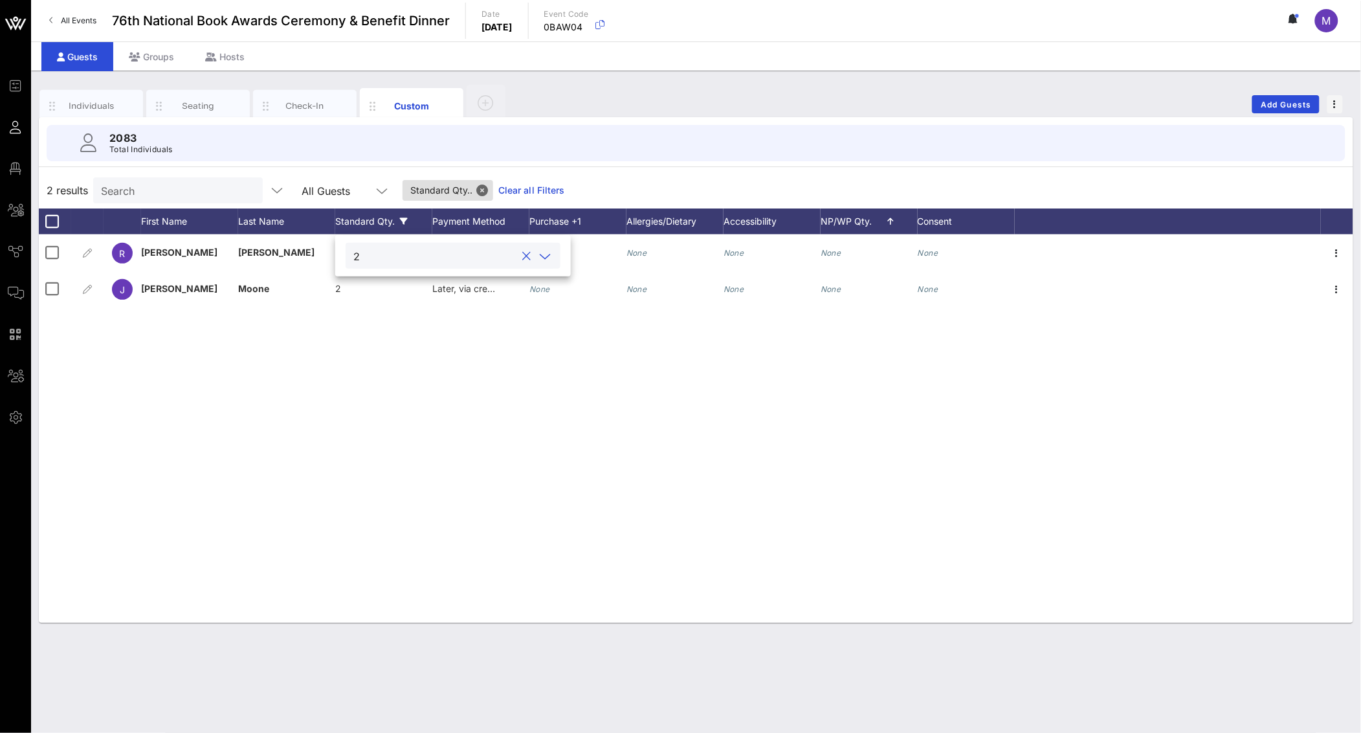
click at [523, 256] on button "clear icon" at bounding box center [527, 256] width 8 height 13
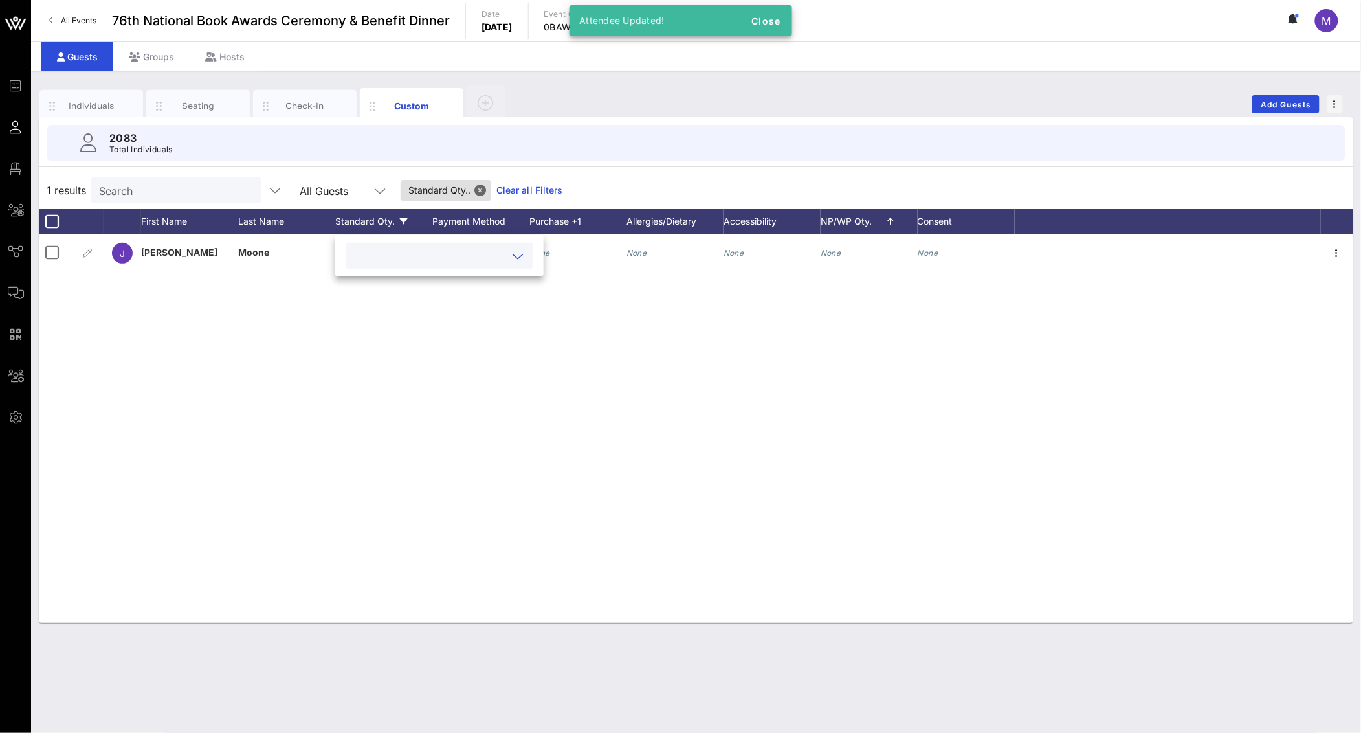
click at [460, 467] on div "[PERSON_NAME] 2 Later, via credit card, ACH, or wire None None None None None" at bounding box center [696, 428] width 1315 height 388
click at [497, 190] on link "Clear all Filters" at bounding box center [530, 190] width 67 height 14
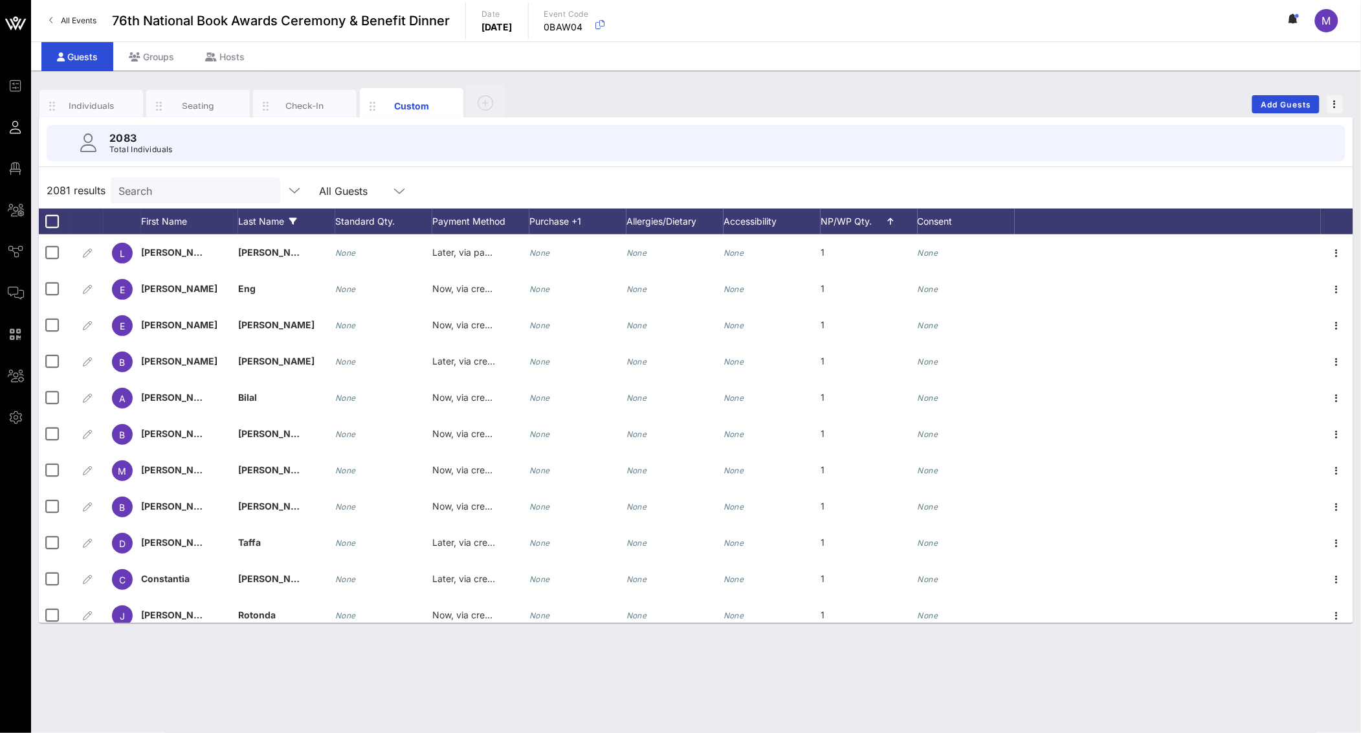
click at [254, 227] on div "Last Name" at bounding box center [286, 221] width 97 height 26
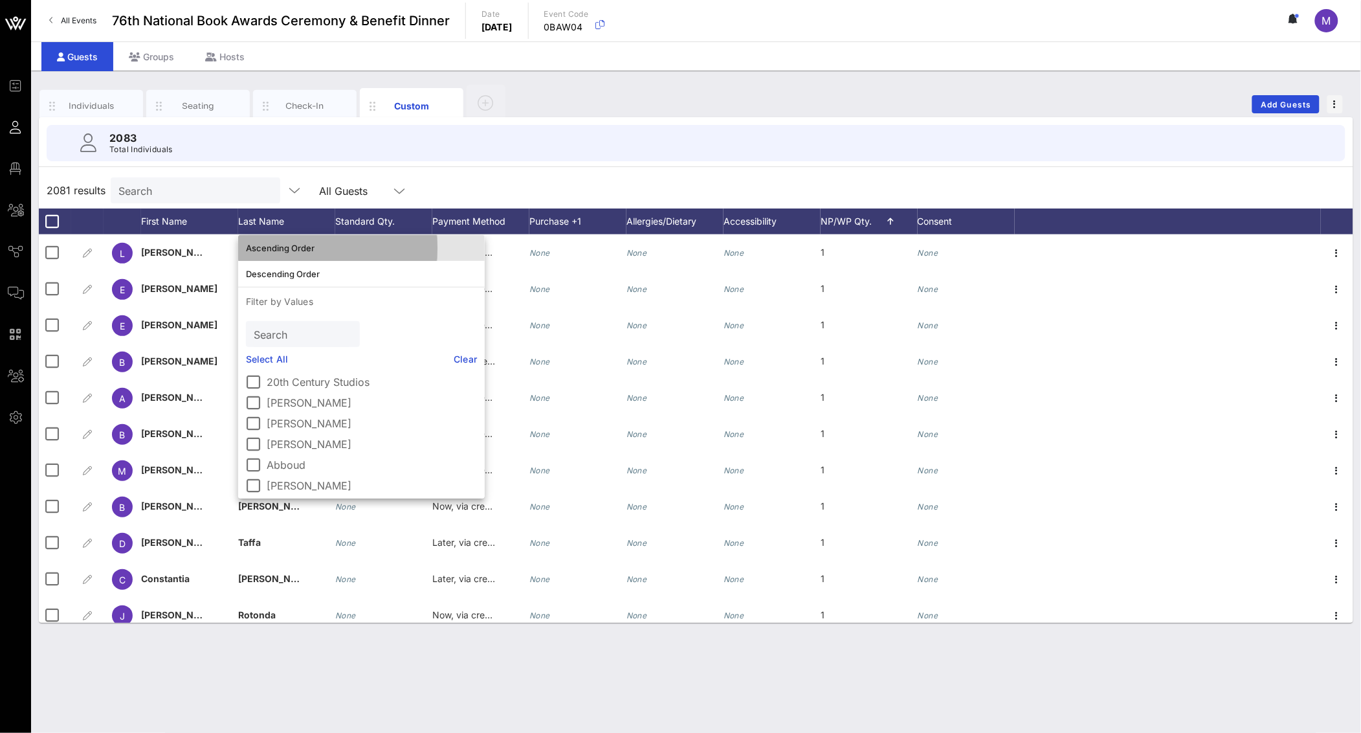
click at [281, 246] on div "Ascending Order" at bounding box center [361, 248] width 231 height 10
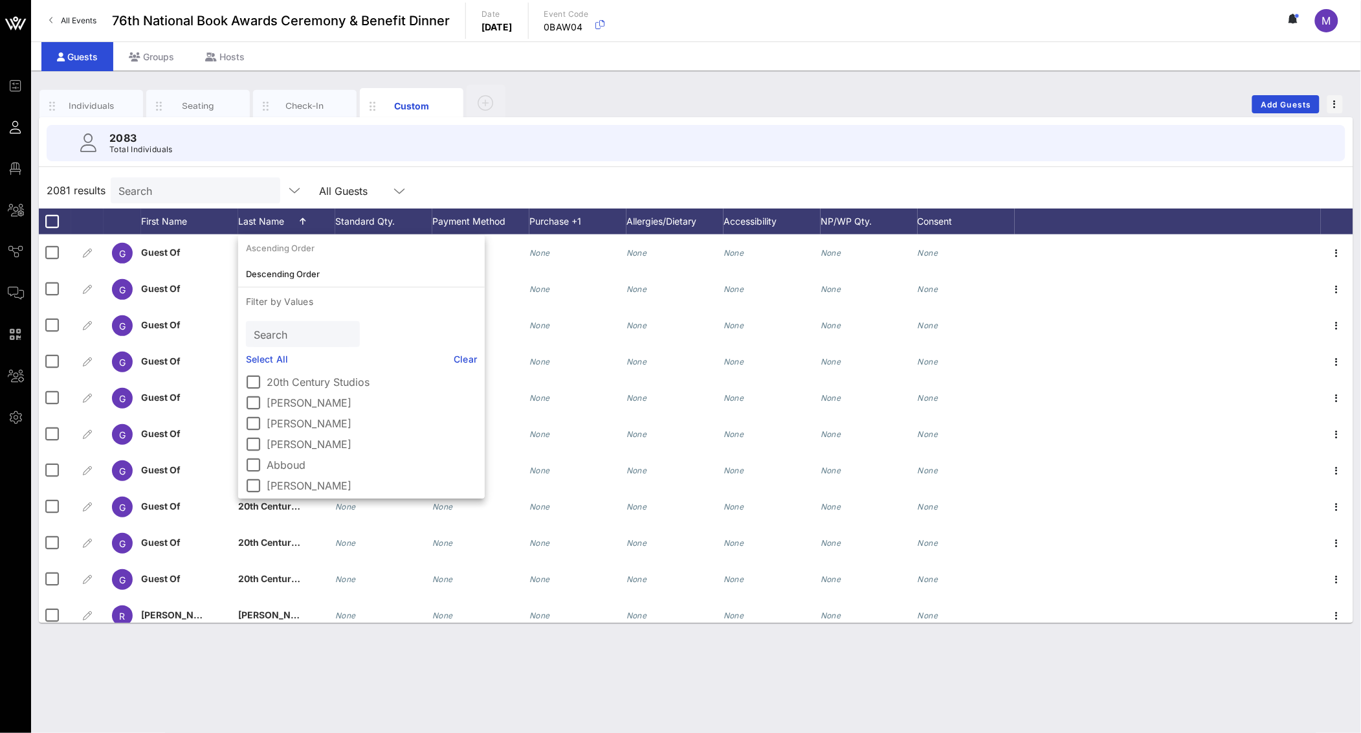
click at [639, 137] on div "2083 Total Individuals" at bounding box center [696, 143] width 1299 height 36
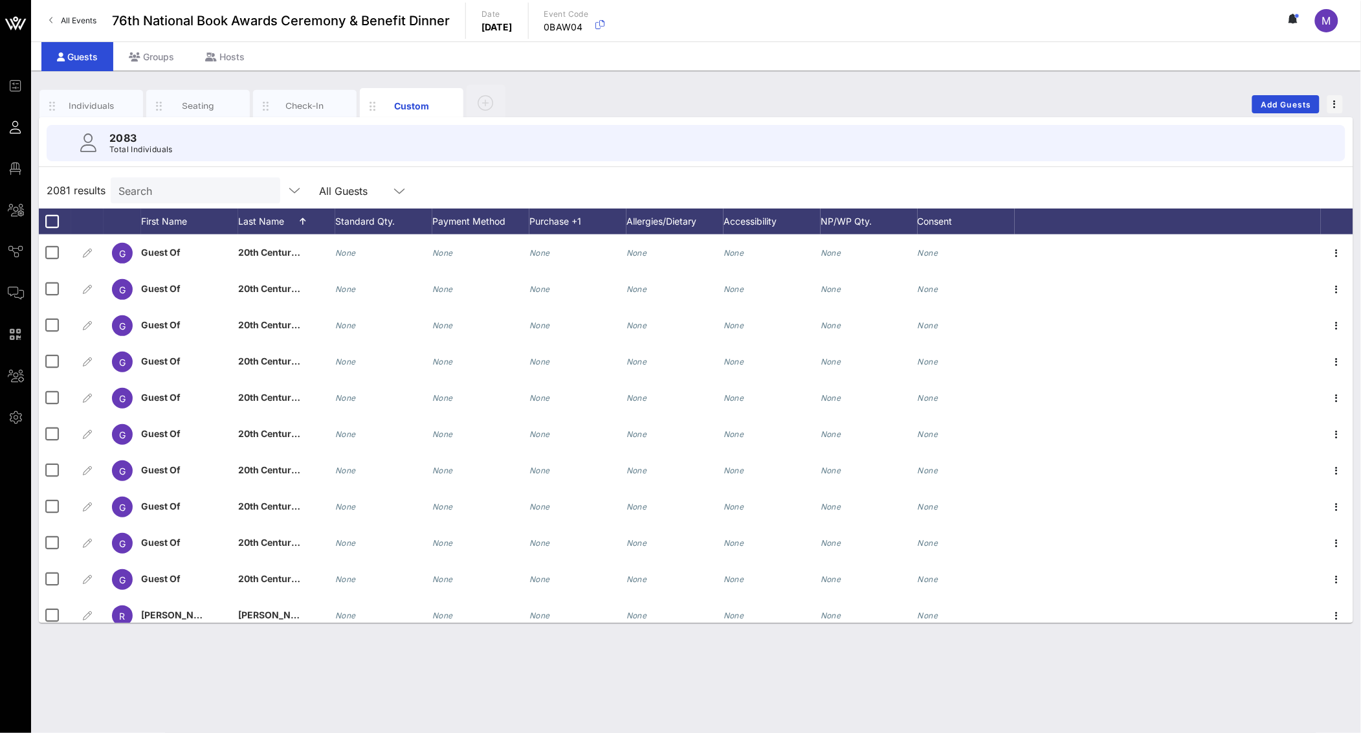
click at [109, 118] on div "2083 Total Individuals" at bounding box center [696, 143] width 1330 height 52
click at [105, 113] on div "Individuals" at bounding box center [91, 106] width 104 height 32
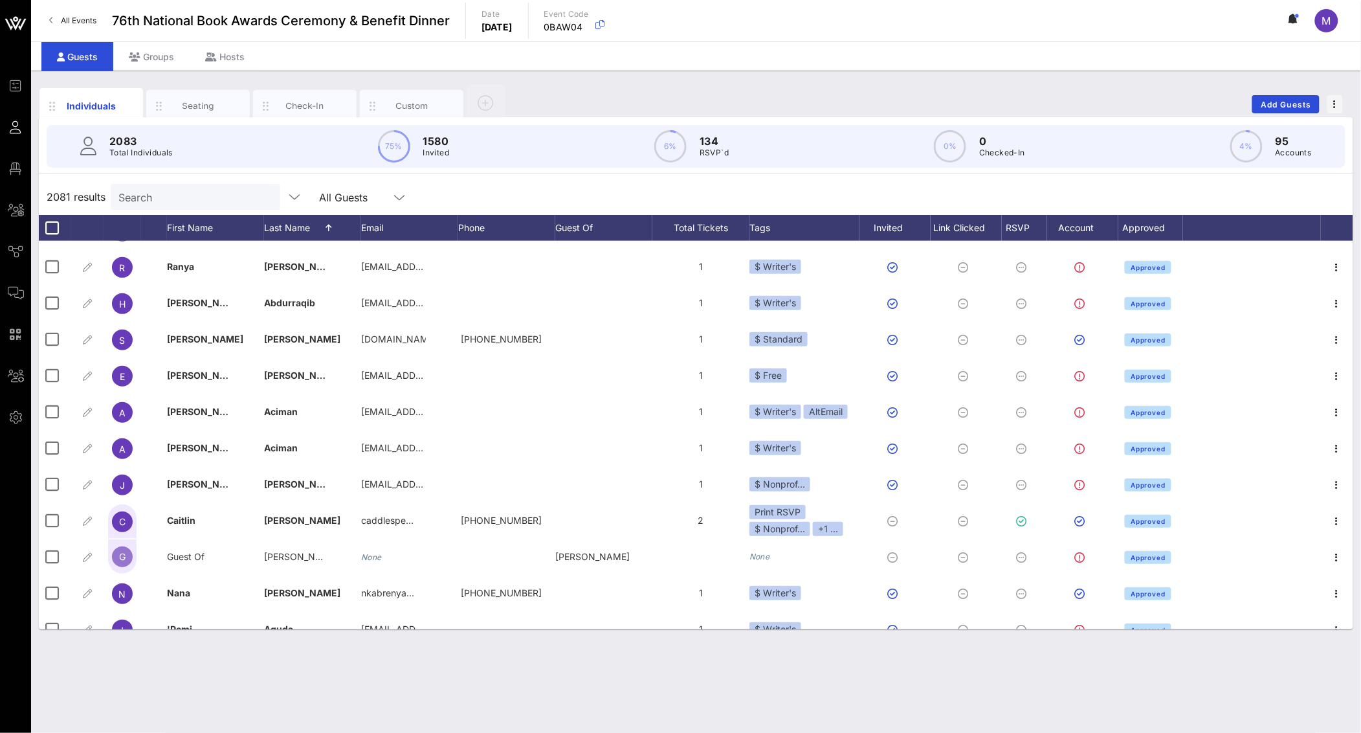
scroll to position [546, 0]
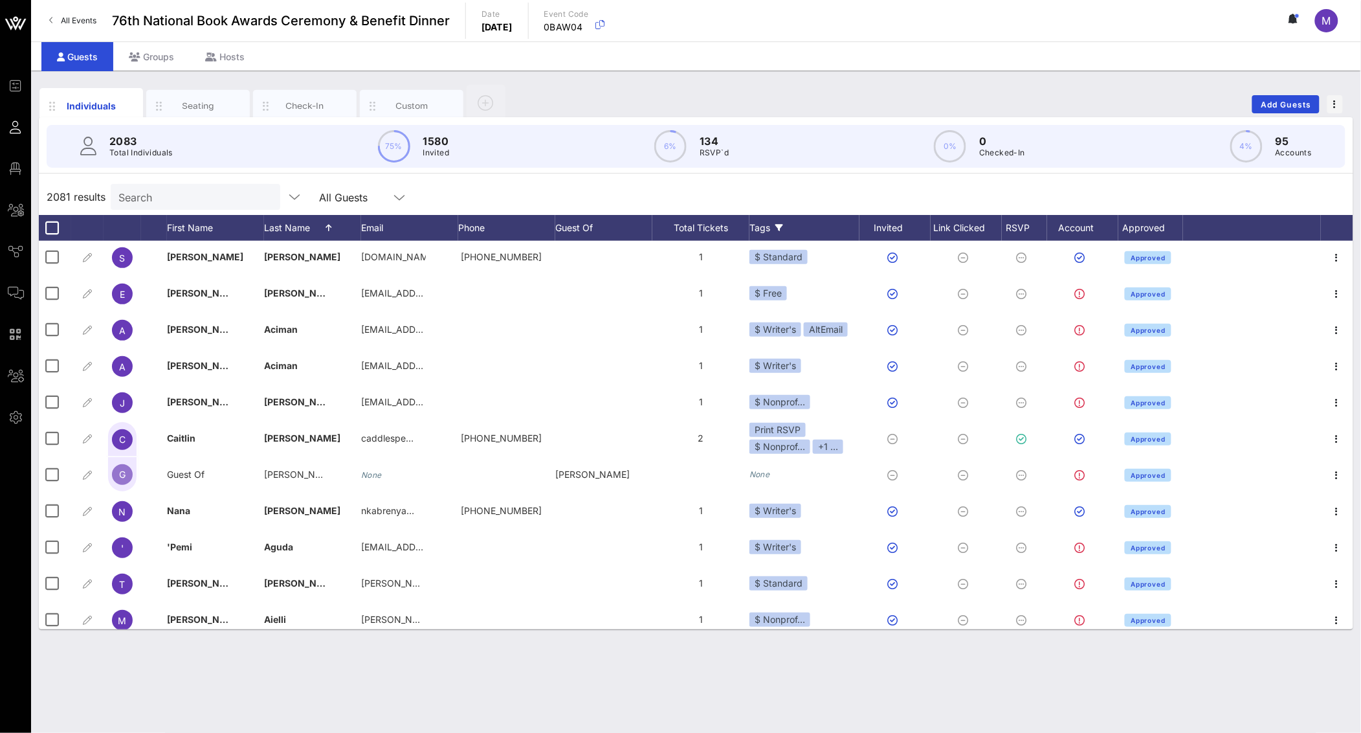
click at [765, 225] on div "Tags" at bounding box center [805, 228] width 110 height 26
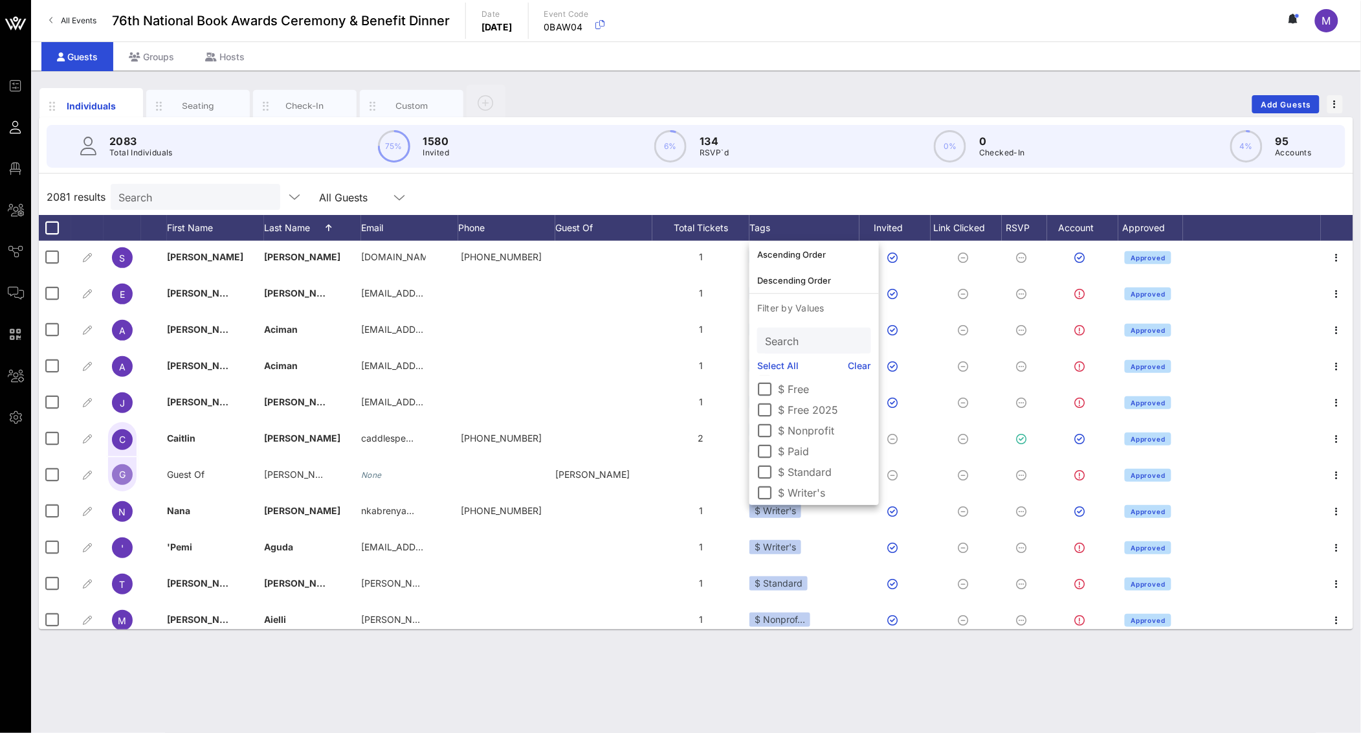
scroll to position [23, 0]
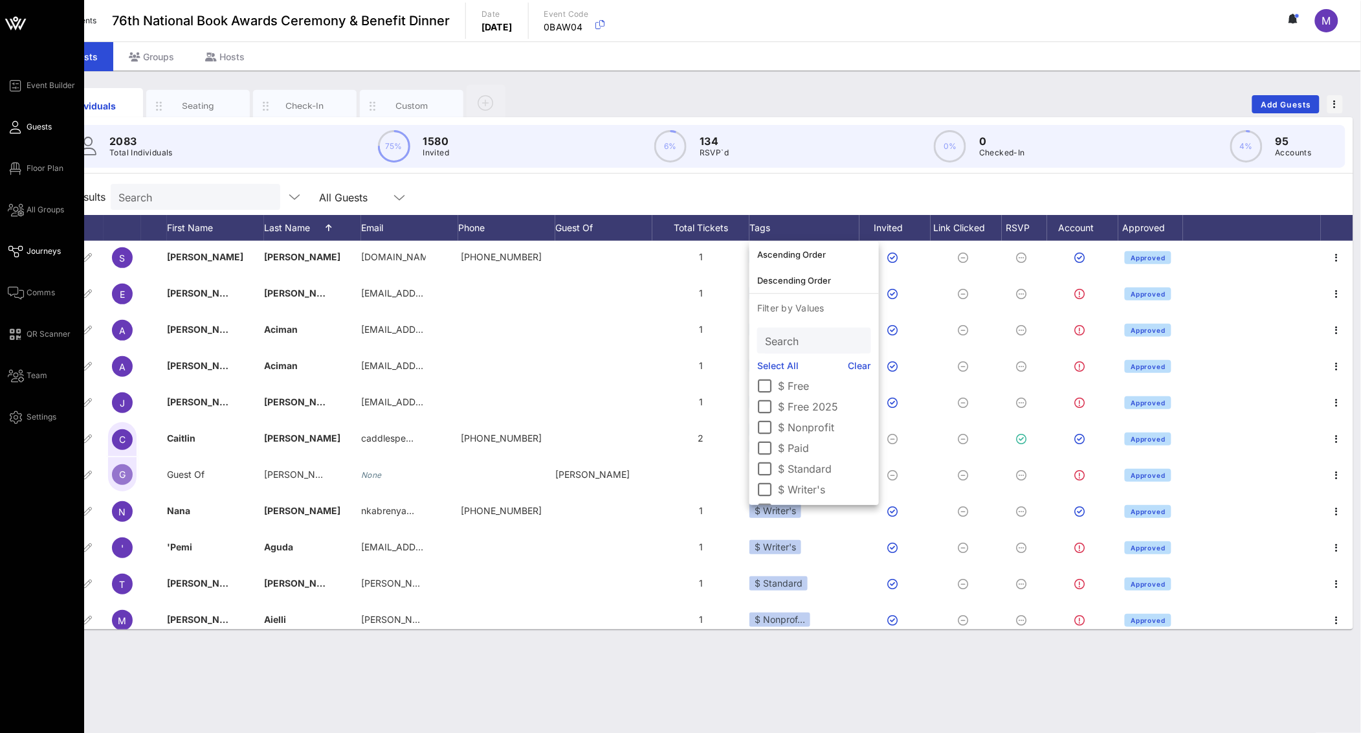
click at [36, 256] on span "Journeys" at bounding box center [44, 251] width 34 height 12
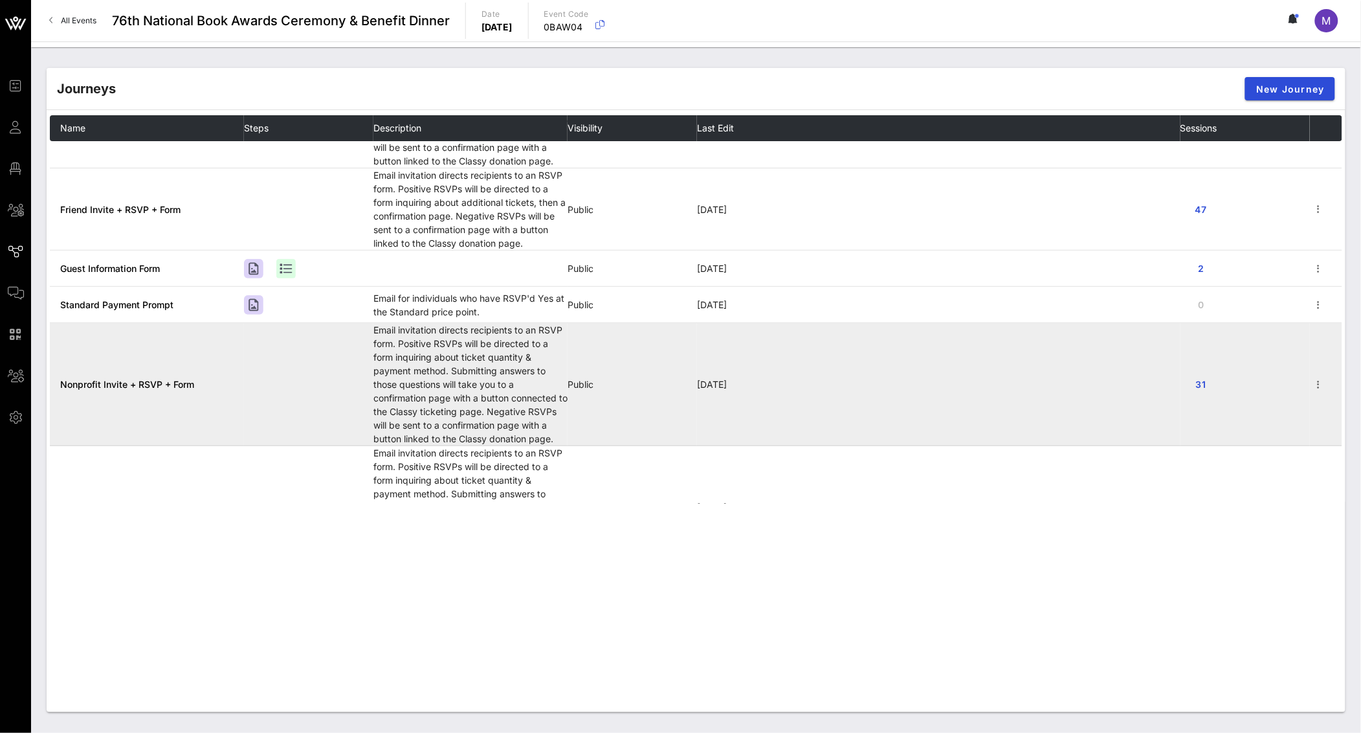
scroll to position [93, 0]
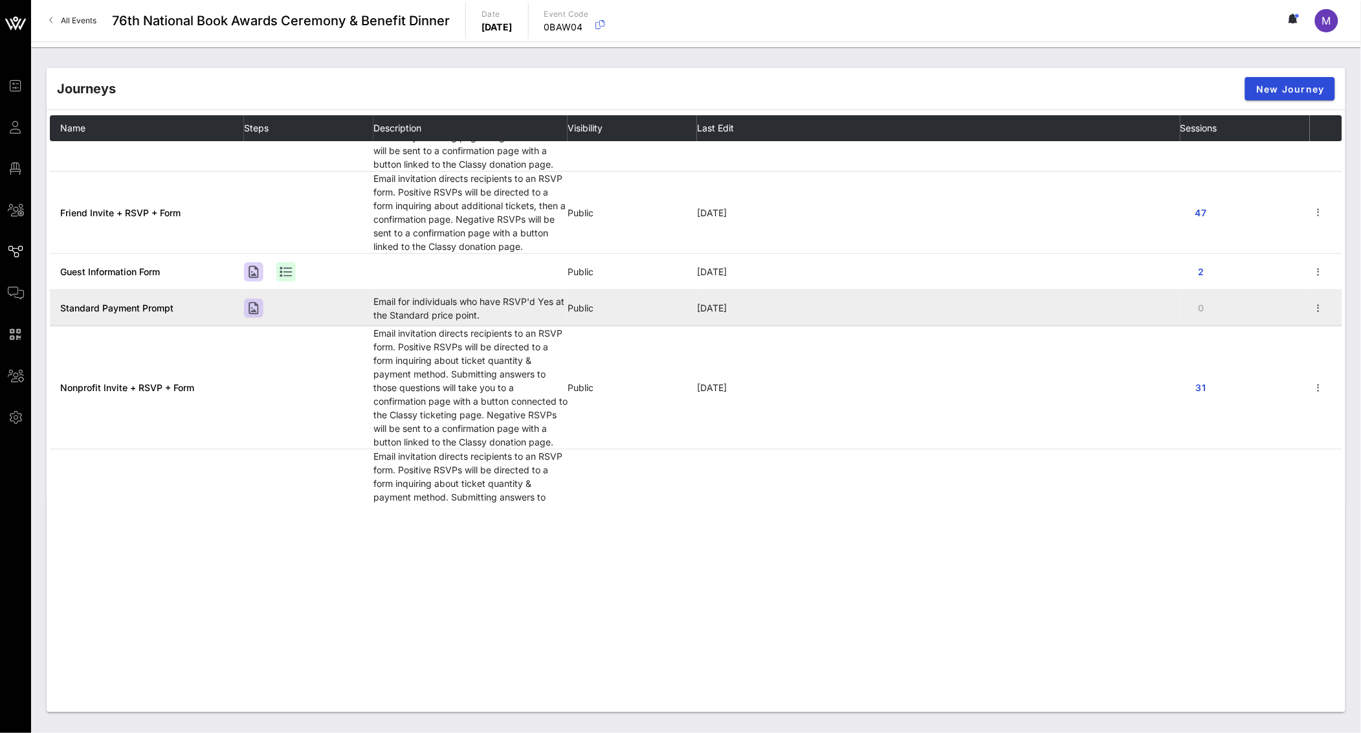
click at [158, 315] on td "Standard Payment Prompt" at bounding box center [147, 308] width 194 height 36
click at [161, 305] on span "Standard Payment Prompt" at bounding box center [116, 307] width 113 height 11
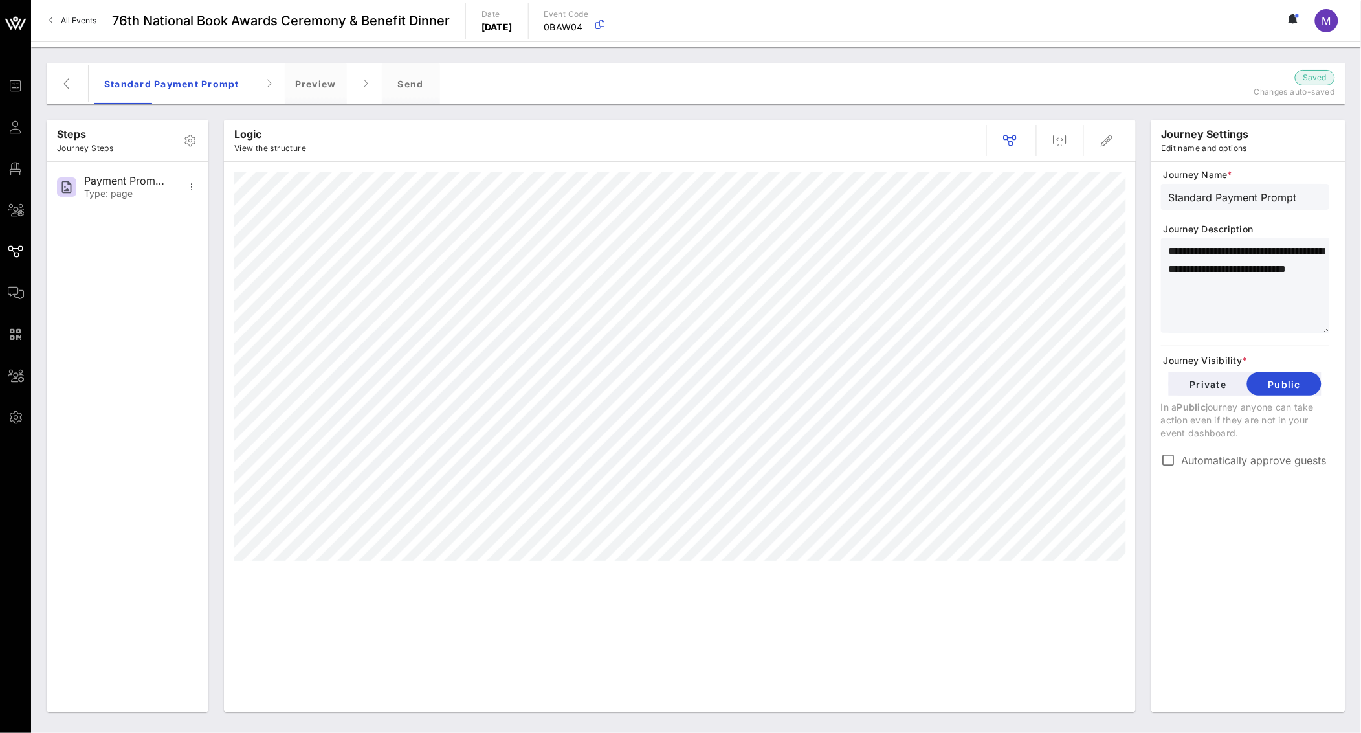
click at [1258, 284] on textarea "**********" at bounding box center [1249, 287] width 161 height 91
click at [1177, 253] on textarea "**********" at bounding box center [1249, 287] width 161 height 91
click at [1256, 288] on textarea "**********" at bounding box center [1249, 287] width 161 height 91
click at [1188, 249] on textarea "**********" at bounding box center [1249, 287] width 161 height 91
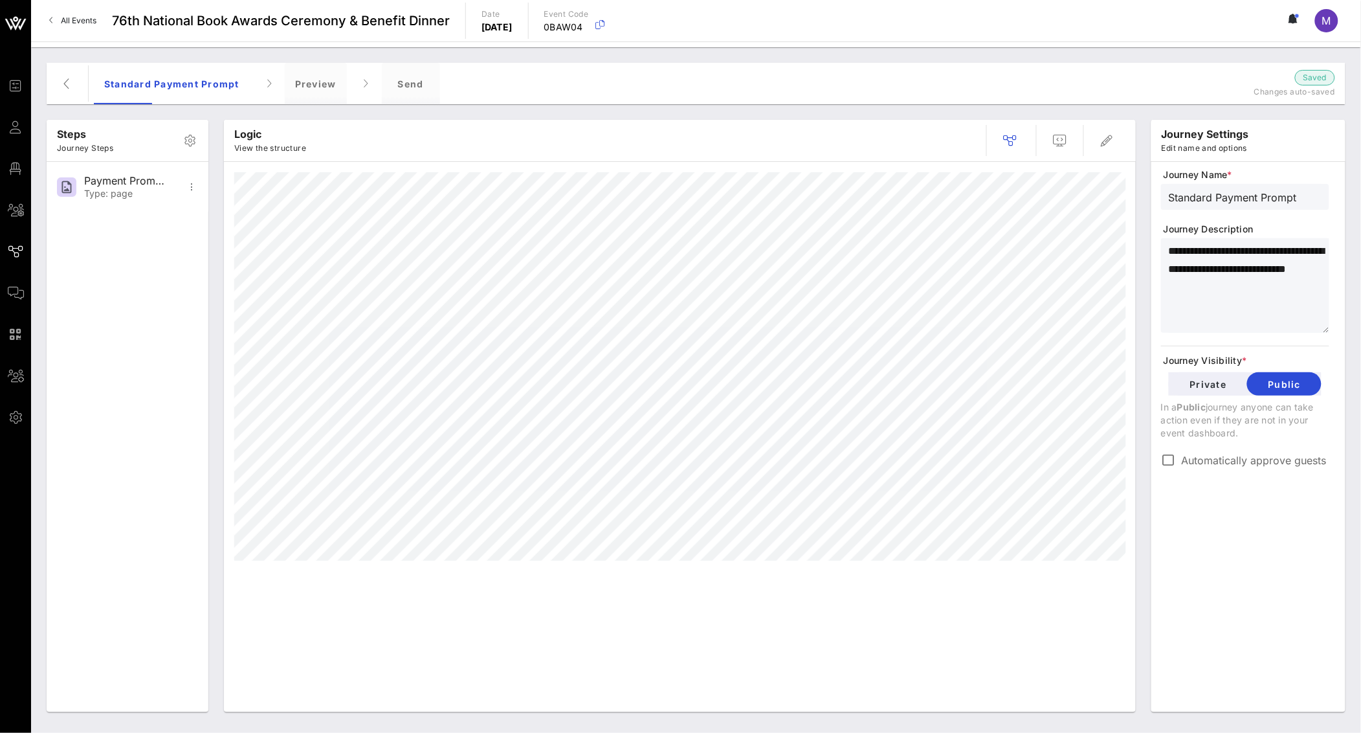
click at [1188, 249] on textarea "**********" at bounding box center [1249, 287] width 161 height 91
click at [1235, 313] on textarea "**********" at bounding box center [1249, 287] width 161 height 91
click at [1213, 211] on div "**********" at bounding box center [1245, 318] width 168 height 300
click at [1274, 269] on textarea "**********" at bounding box center [1249, 287] width 161 height 91
click at [1187, 287] on textarea "**********" at bounding box center [1249, 287] width 161 height 91
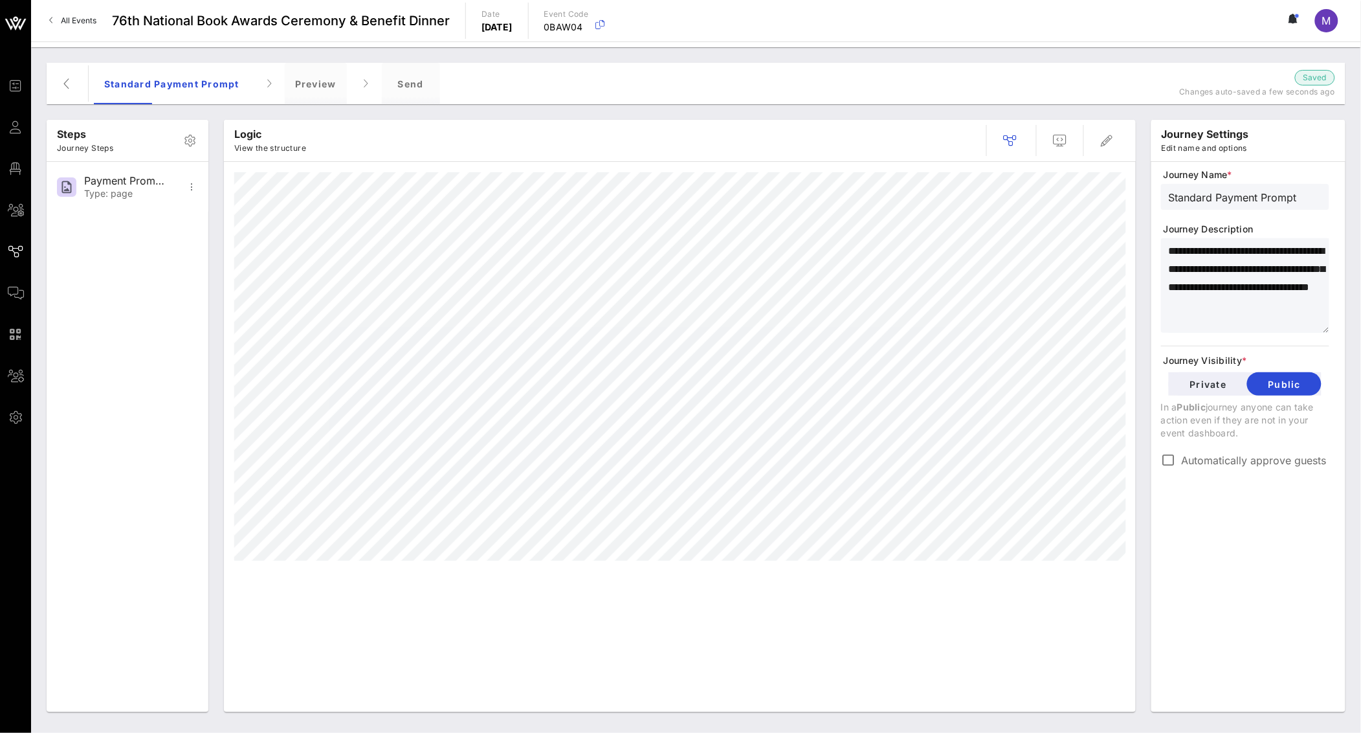
click at [1201, 309] on textarea "**********" at bounding box center [1249, 287] width 161 height 91
click at [1259, 301] on textarea "**********" at bounding box center [1249, 287] width 161 height 91
click at [1313, 304] on textarea "**********" at bounding box center [1249, 287] width 161 height 91
click at [1324, 307] on textarea "**********" at bounding box center [1249, 287] width 161 height 91
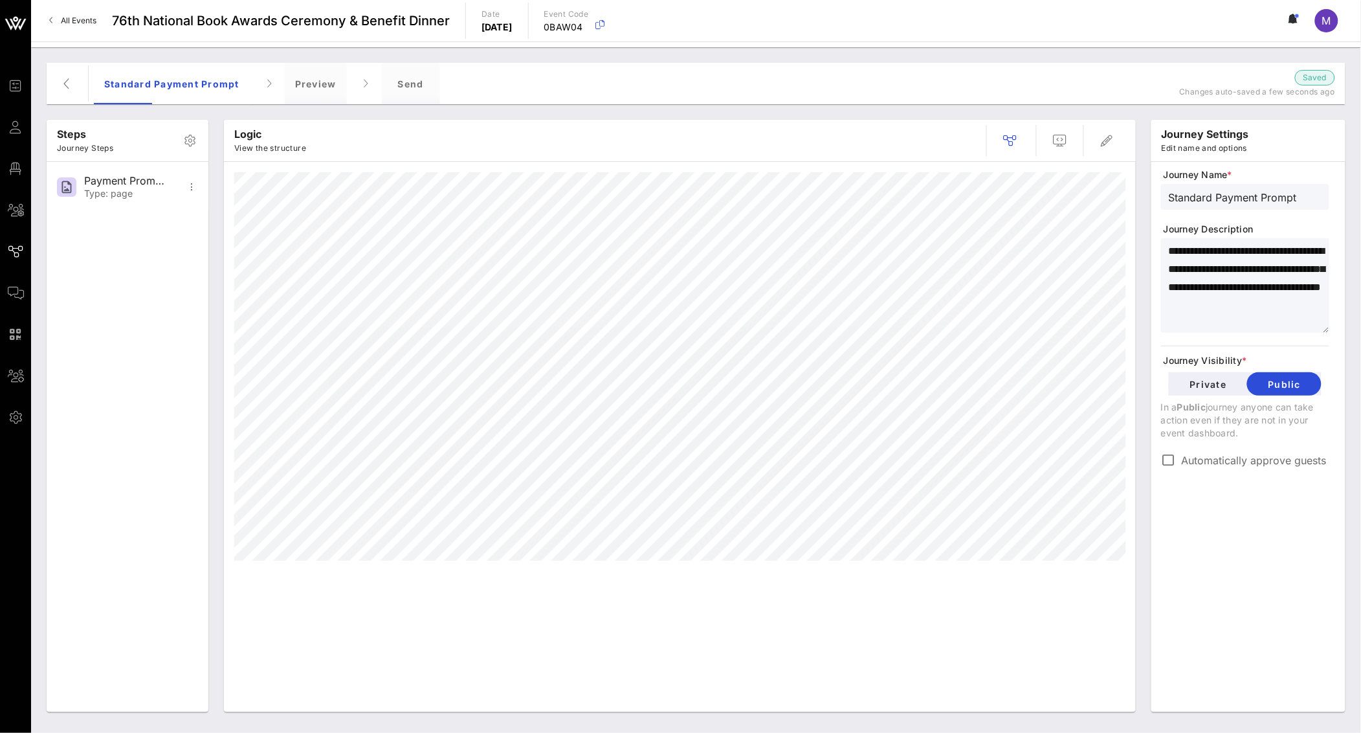
click at [1168, 249] on div "**********" at bounding box center [1245, 285] width 168 height 95
click at [1195, 292] on textarea "**********" at bounding box center [1249, 287] width 161 height 91
click at [1260, 306] on textarea "**********" at bounding box center [1249, 287] width 161 height 91
drag, startPoint x: 1319, startPoint y: 308, endPoint x: 1165, endPoint y: 245, distance: 166.0
click at [1165, 245] on div "**********" at bounding box center [1245, 285] width 168 height 95
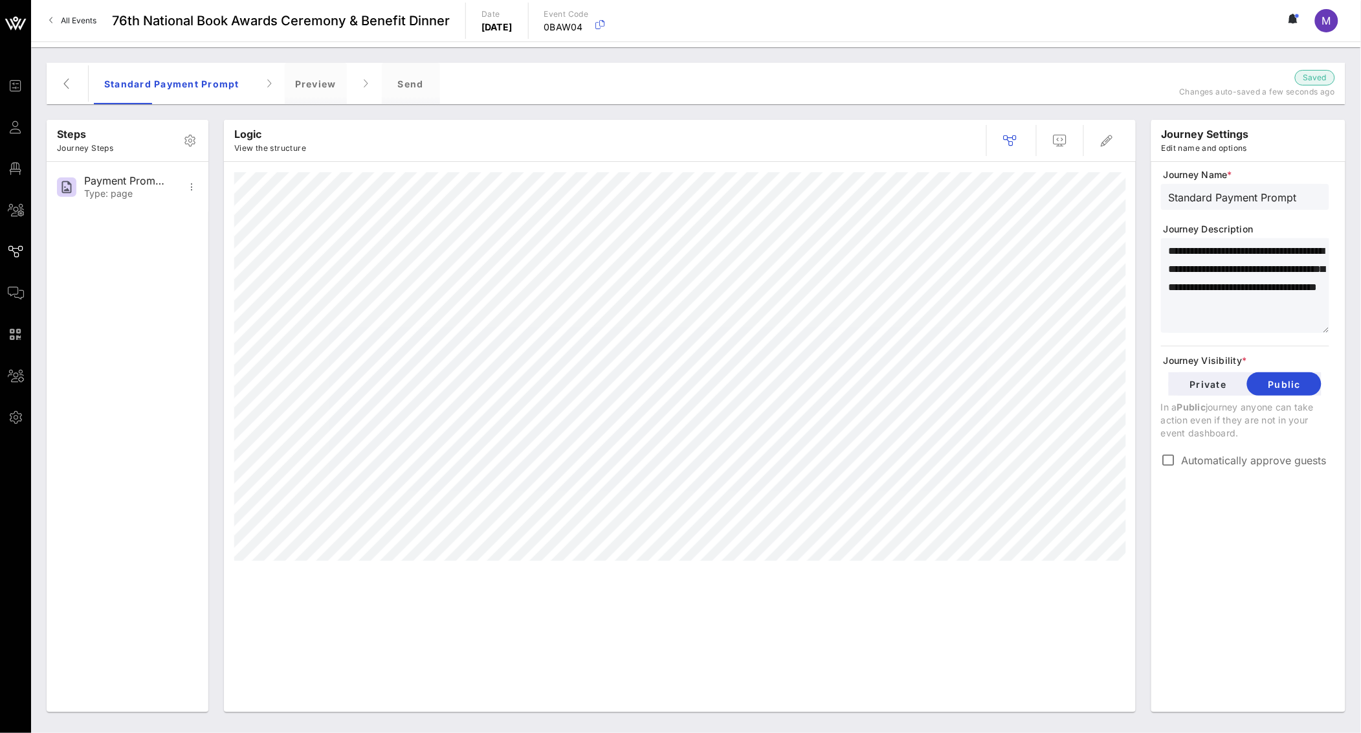
type textarea "**********"
click at [1159, 238] on div "**********" at bounding box center [1249, 437] width 194 height 550
click at [67, 79] on icon "button" at bounding box center [68, 84] width 16 height 16
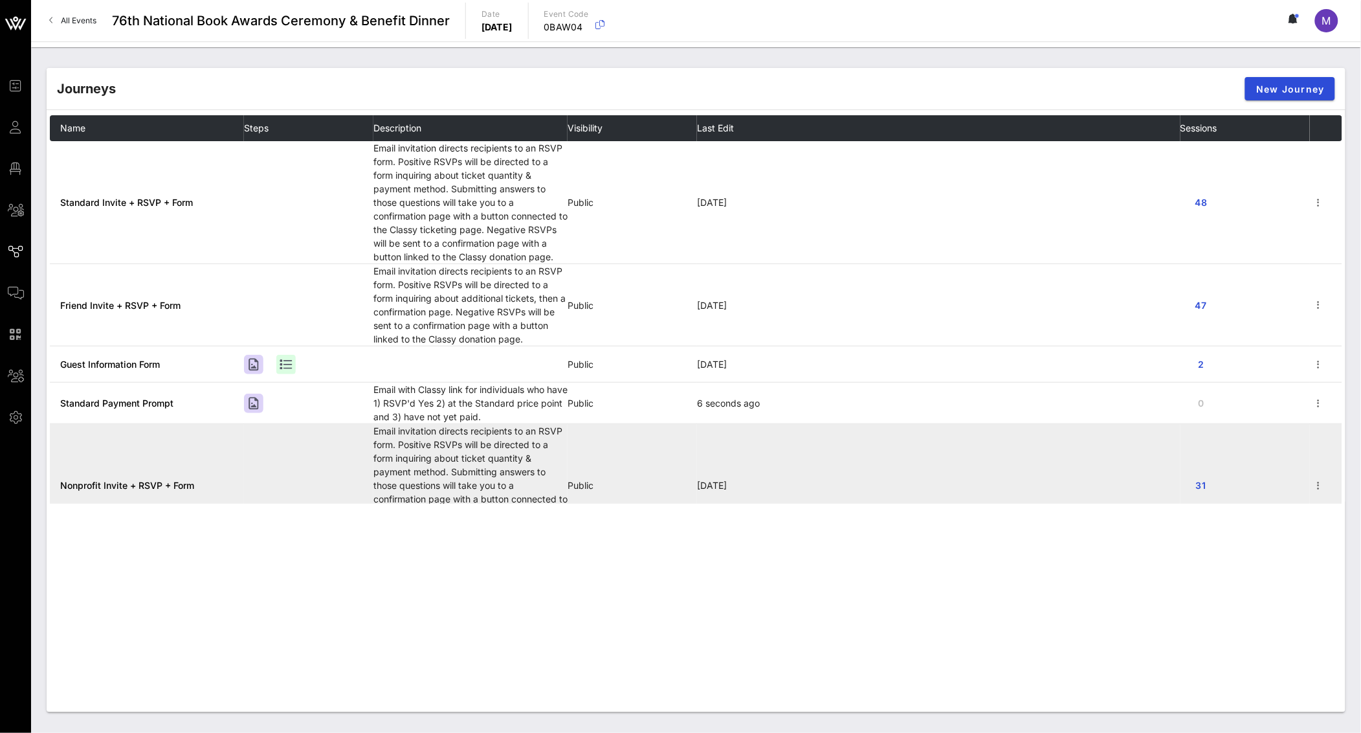
click at [133, 480] on span "Nonprofit Invite + RSVP + Form" at bounding box center [127, 485] width 134 height 11
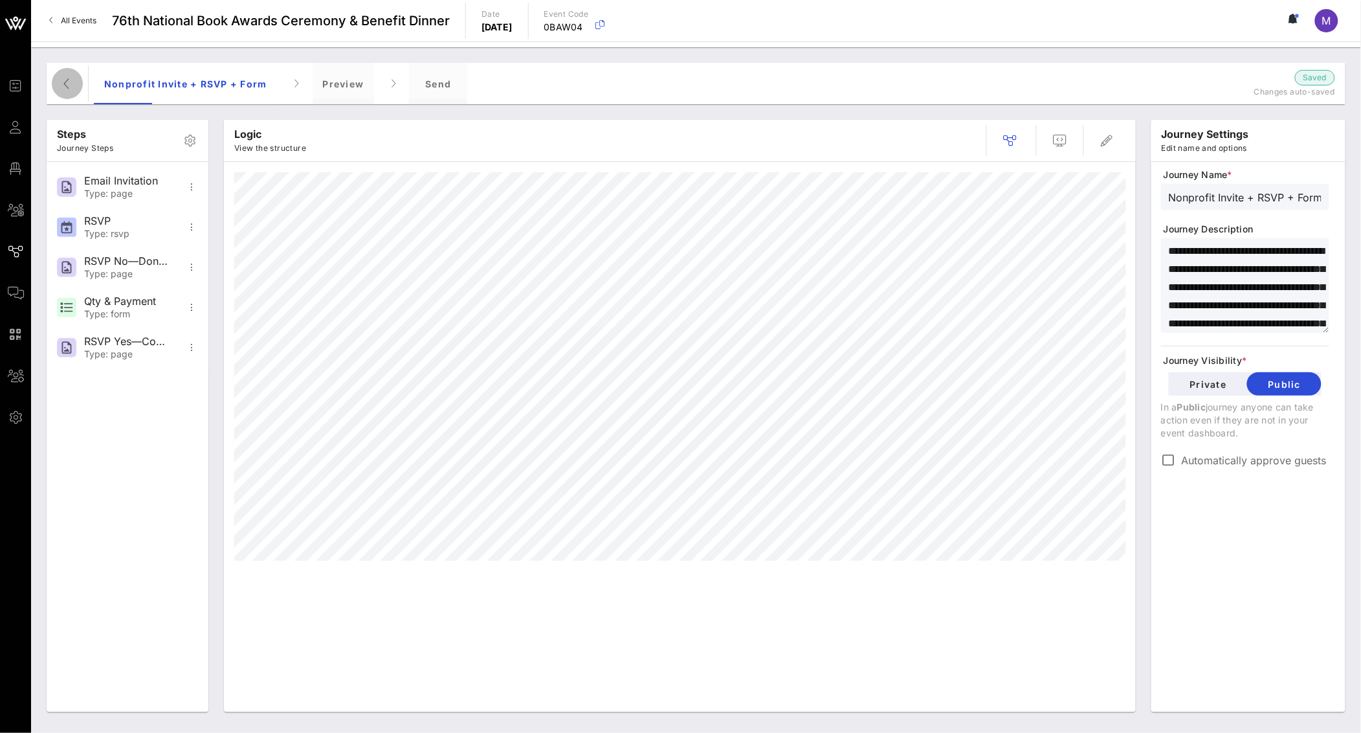
click at [62, 80] on icon "button" at bounding box center [68, 84] width 16 height 16
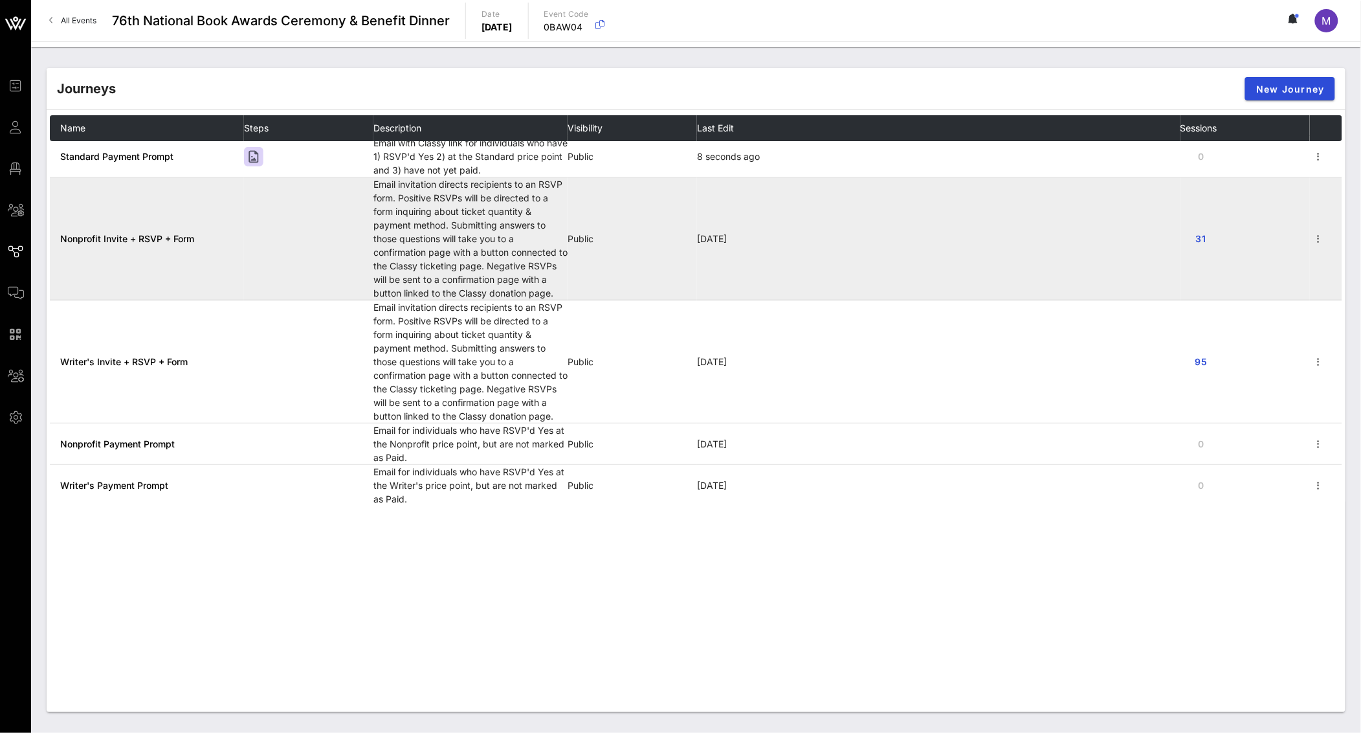
scroll to position [249, 0]
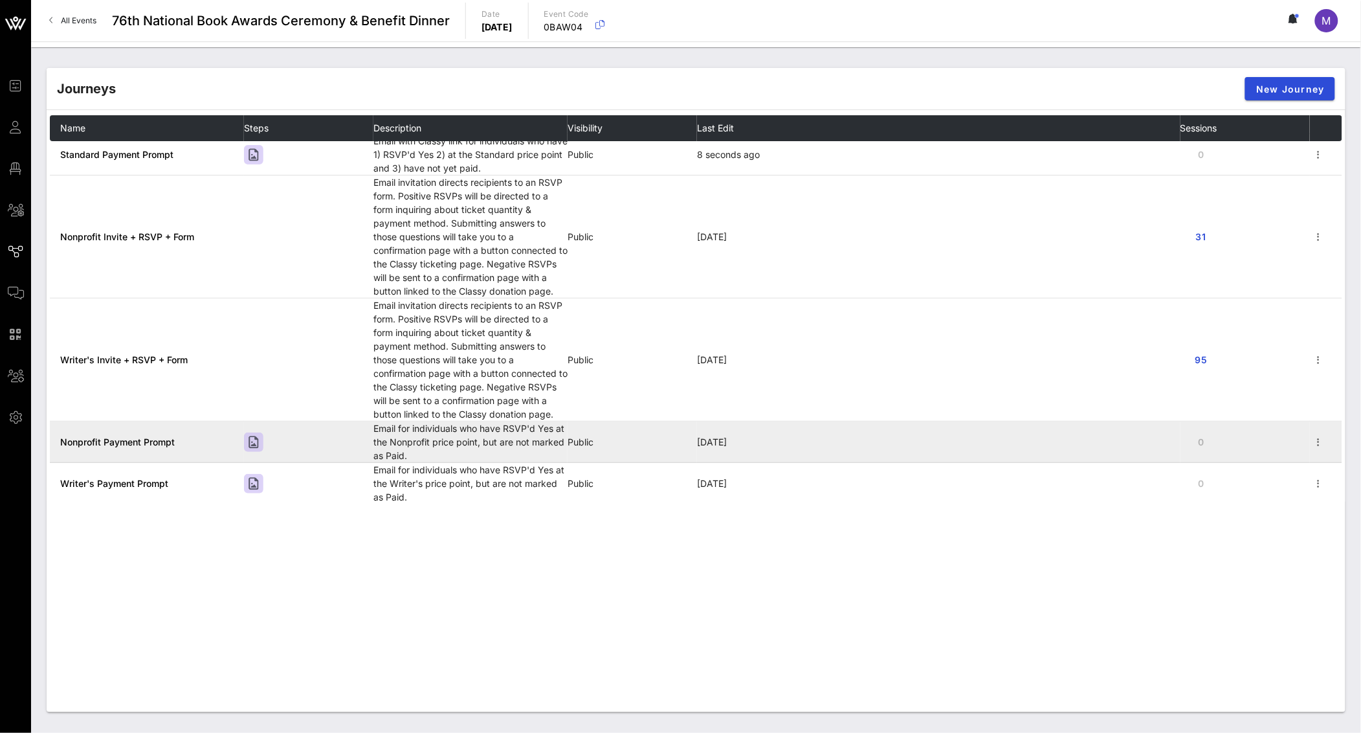
click at [140, 443] on span "Nonprofit Payment Prompt" at bounding box center [117, 441] width 115 height 11
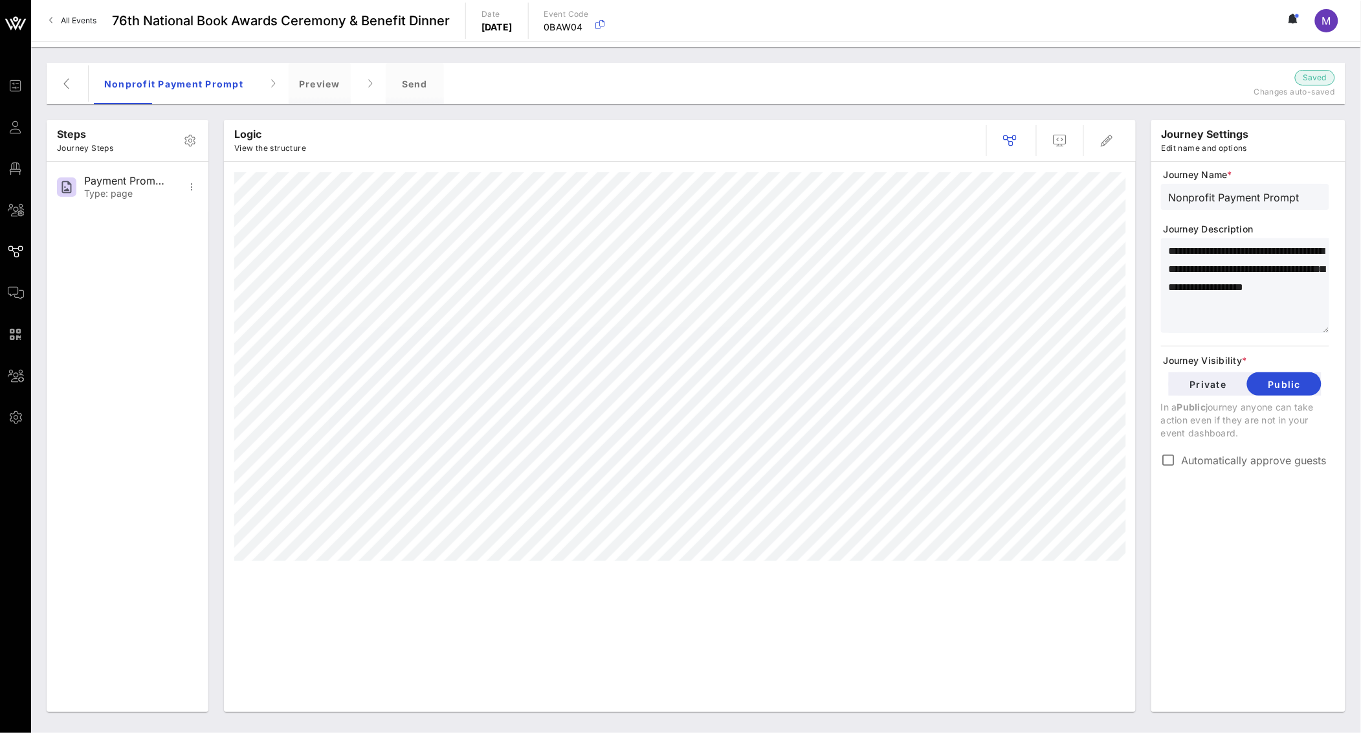
click at [1266, 308] on textarea "**********" at bounding box center [1249, 287] width 161 height 91
click at [1274, 307] on textarea "**********" at bounding box center [1249, 287] width 161 height 91
drag, startPoint x: 1230, startPoint y: 297, endPoint x: 1128, endPoint y: 221, distance: 126.8
click at [1128, 221] on div "**********" at bounding box center [696, 416] width 1315 height 608
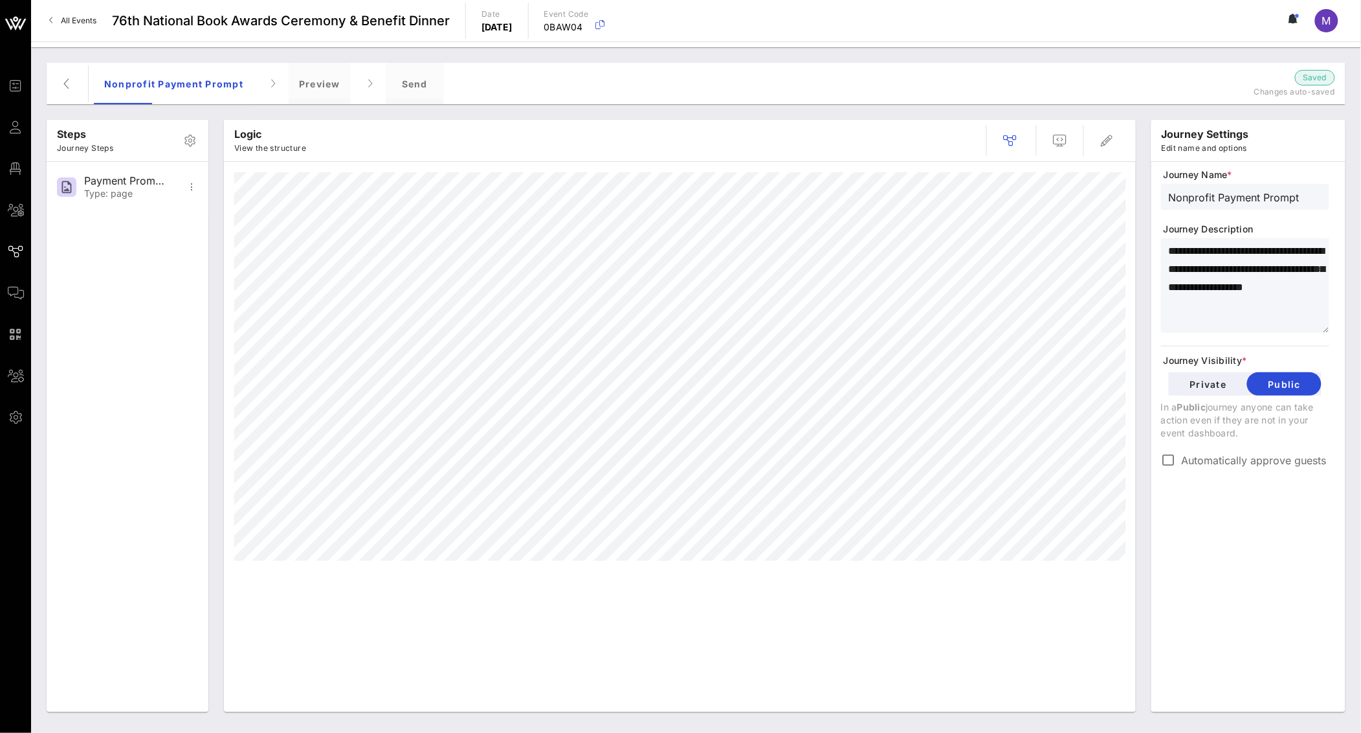
paste textarea "**********"
click at [1242, 290] on textarea "**********" at bounding box center [1249, 287] width 161 height 91
type textarea "**********"
click at [1301, 546] on div "**********" at bounding box center [1248, 443] width 175 height 550
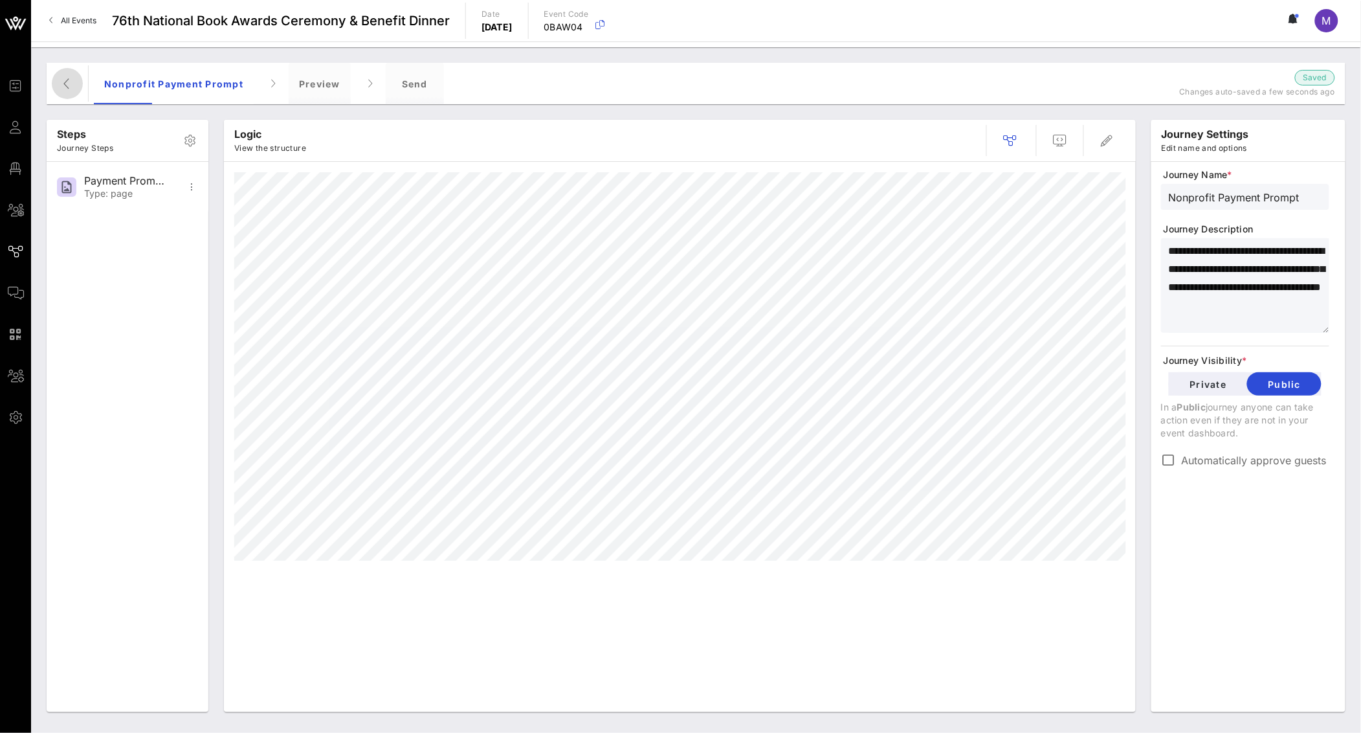
click at [65, 91] on icon "button" at bounding box center [68, 84] width 16 height 16
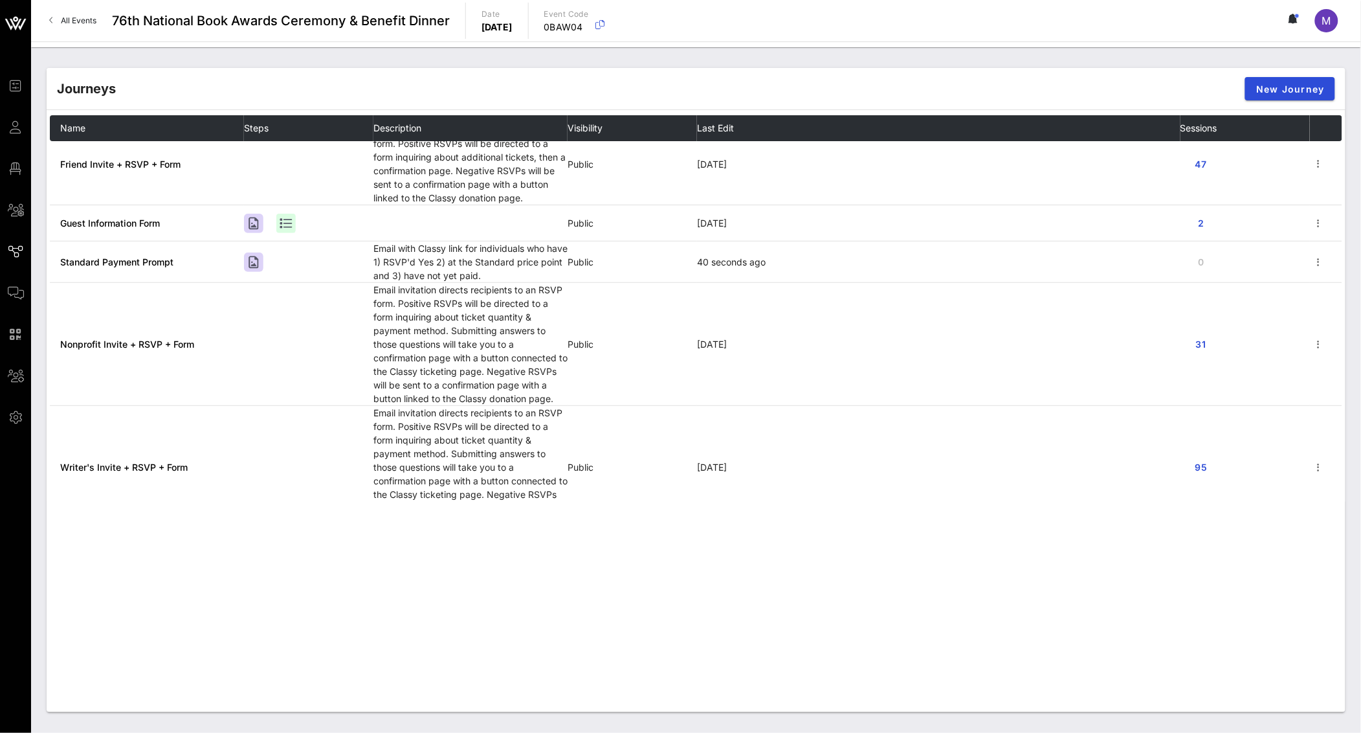
scroll to position [249, 0]
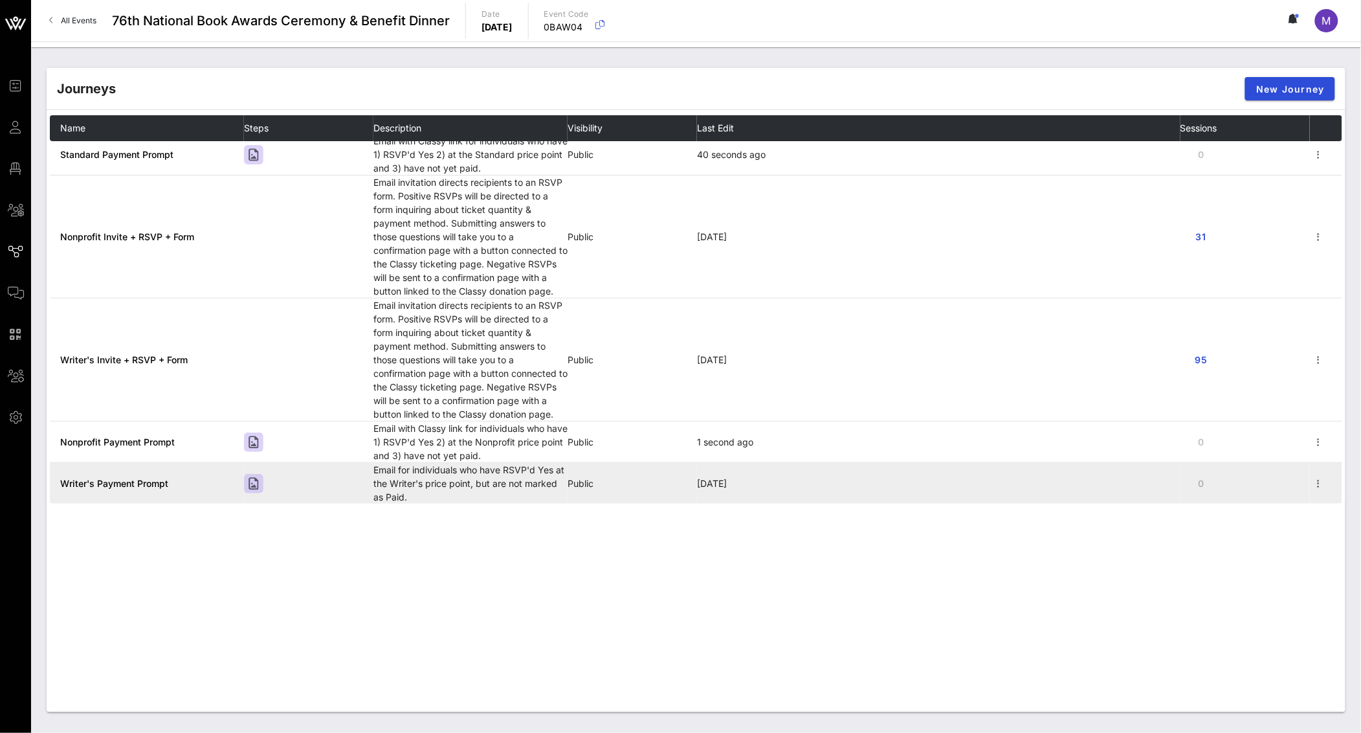
click at [122, 473] on td "Writer's Payment Prompt" at bounding box center [147, 483] width 194 height 41
click at [131, 482] on span "Writer's Payment Prompt" at bounding box center [114, 483] width 108 height 11
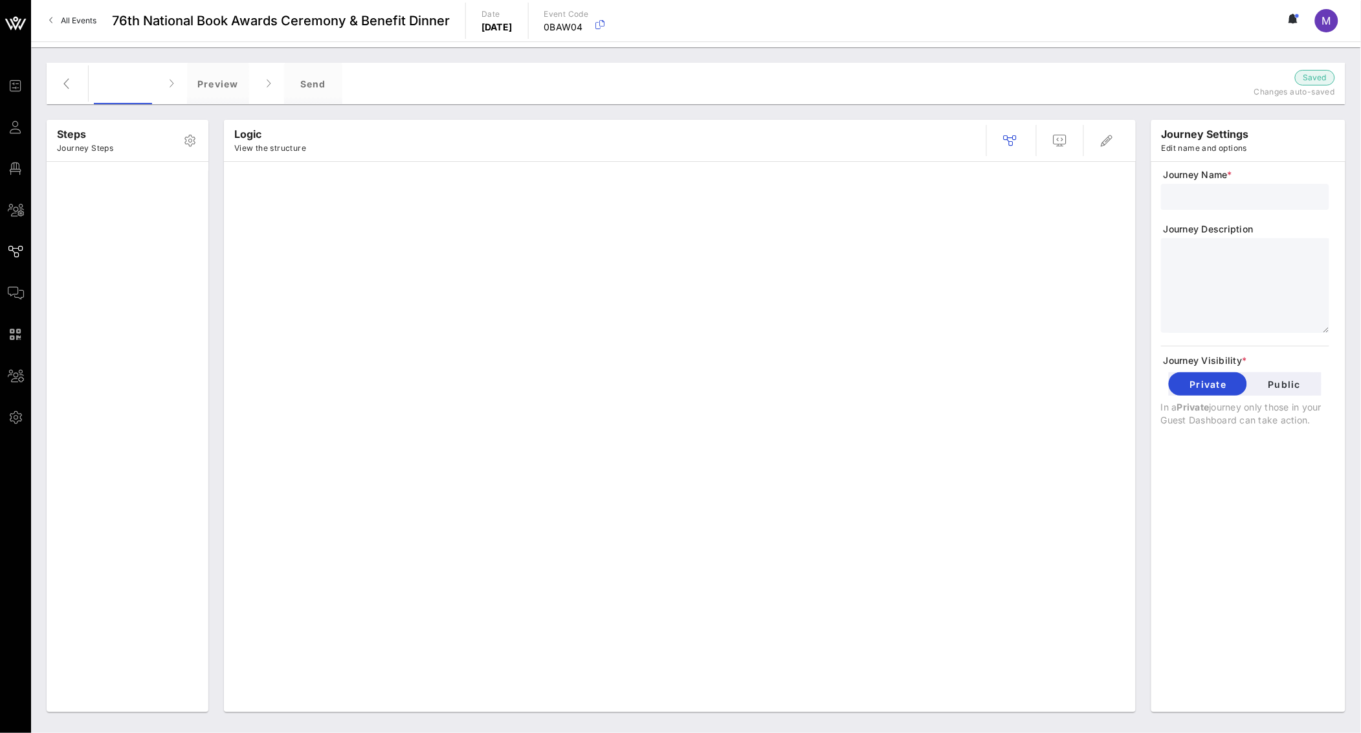
type input "Writer's Payment Prompt"
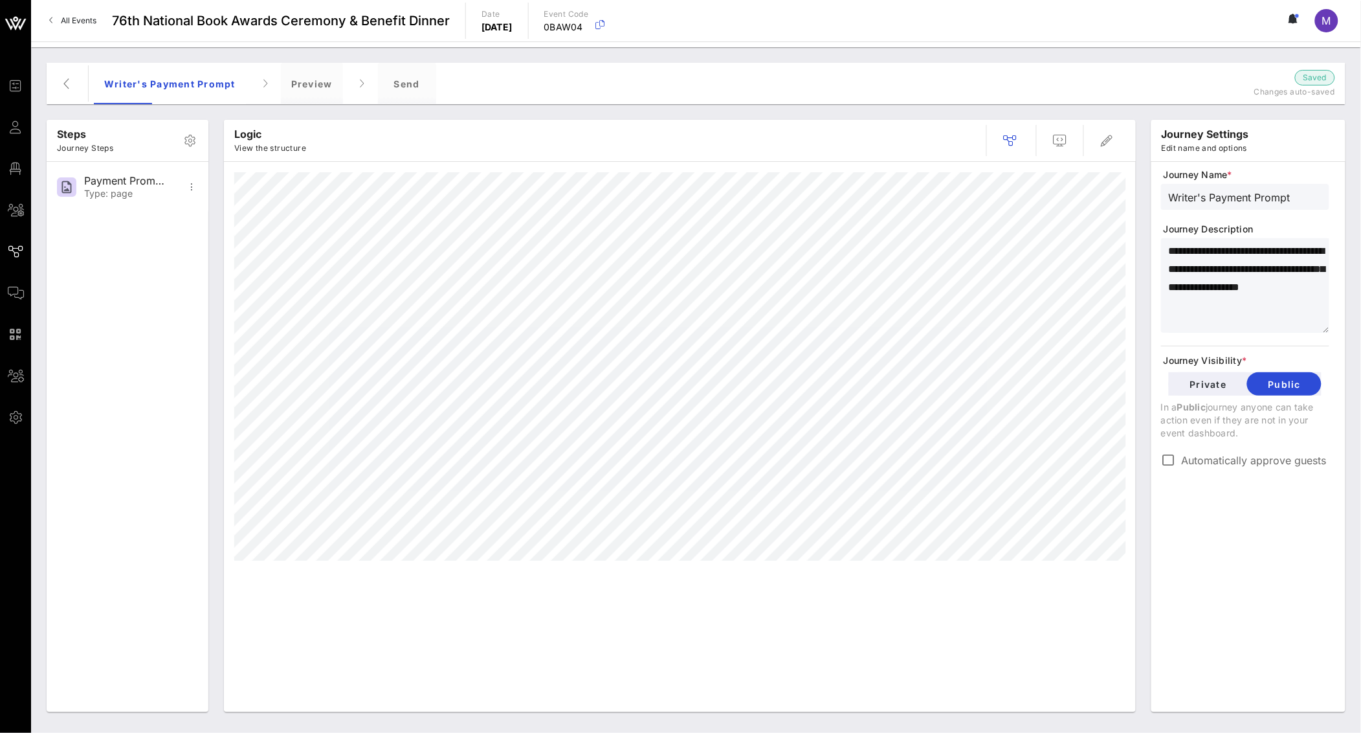
drag, startPoint x: 1211, startPoint y: 317, endPoint x: 1220, endPoint y: 315, distance: 8.5
click at [1211, 317] on textarea "**********" at bounding box center [1249, 287] width 161 height 91
drag, startPoint x: 1233, startPoint y: 314, endPoint x: 1128, endPoint y: 213, distance: 145.6
click at [1128, 213] on div "**********" at bounding box center [696, 416] width 1315 height 608
paste textarea "**********"
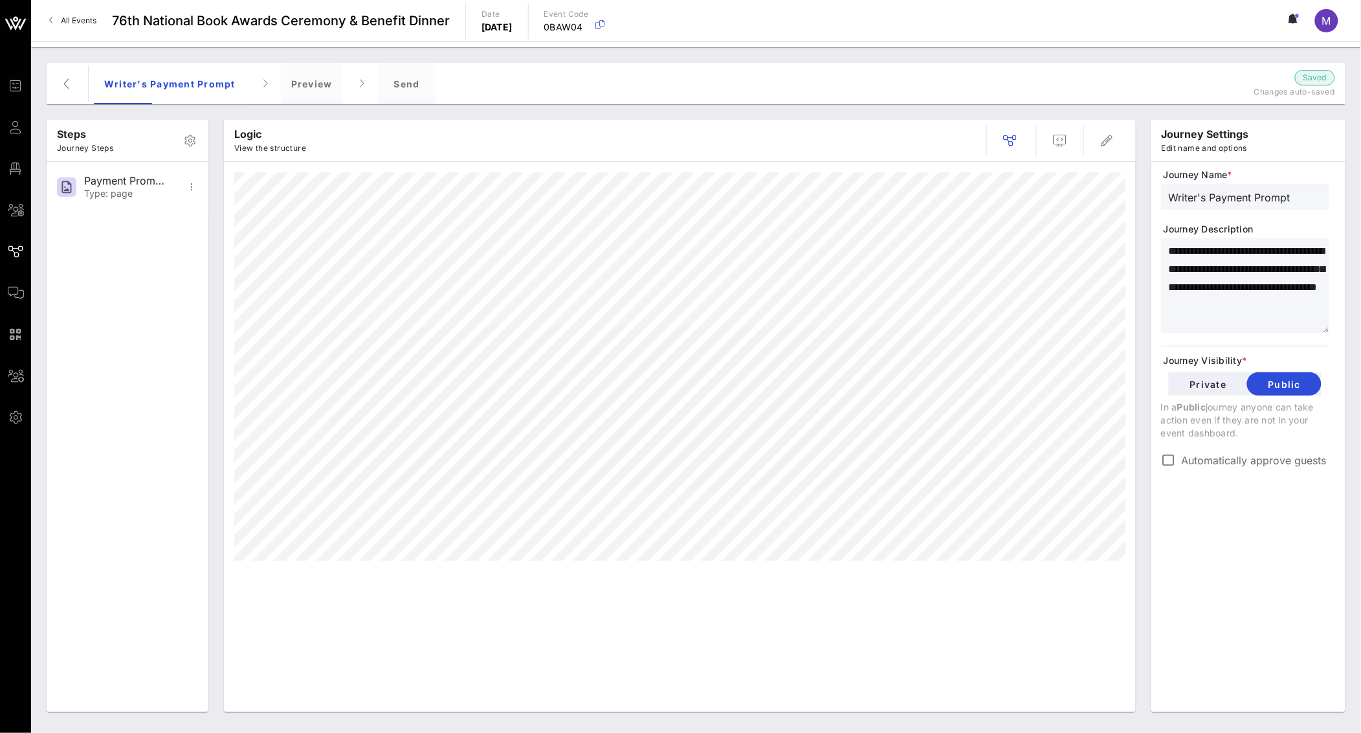
click at [1255, 287] on textarea "**********" at bounding box center [1249, 287] width 161 height 91
type textarea "**********"
click at [1292, 554] on div "**********" at bounding box center [1248, 443] width 175 height 550
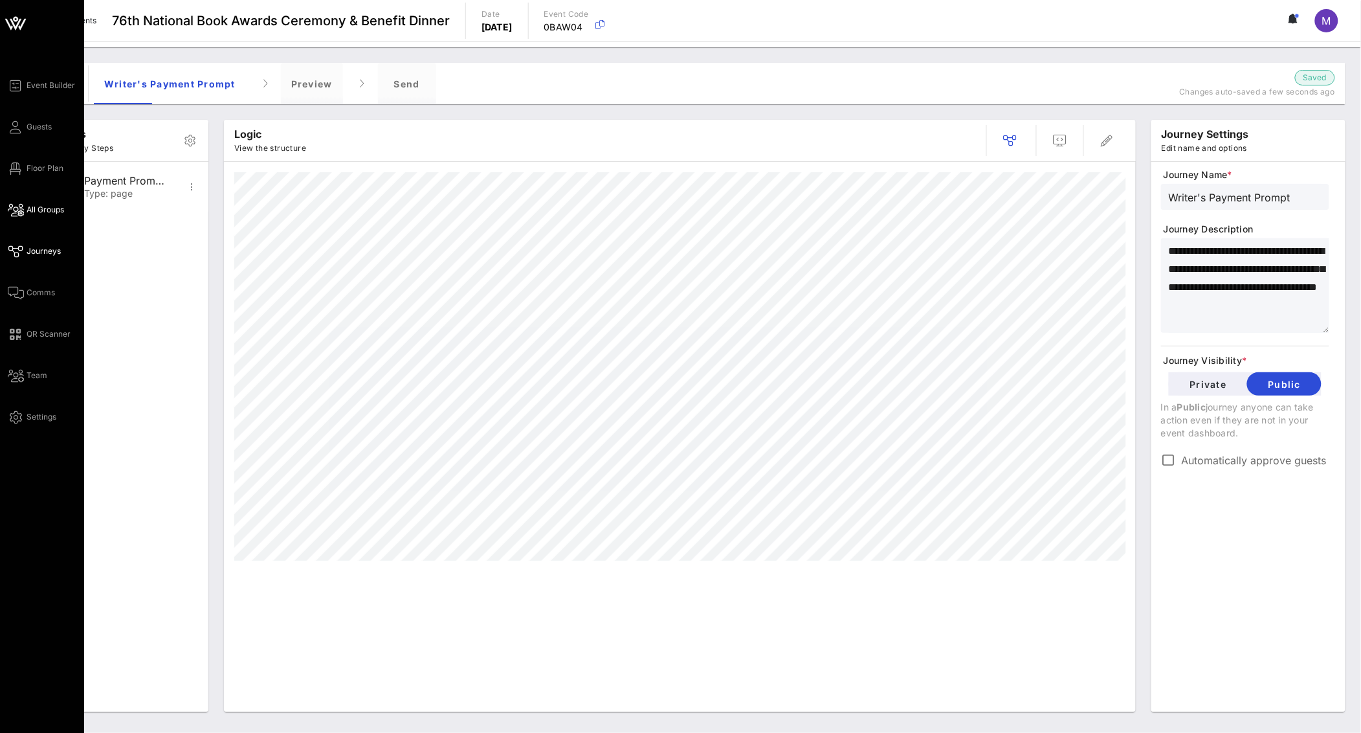
click at [14, 209] on icon at bounding box center [16, 210] width 16 height 2
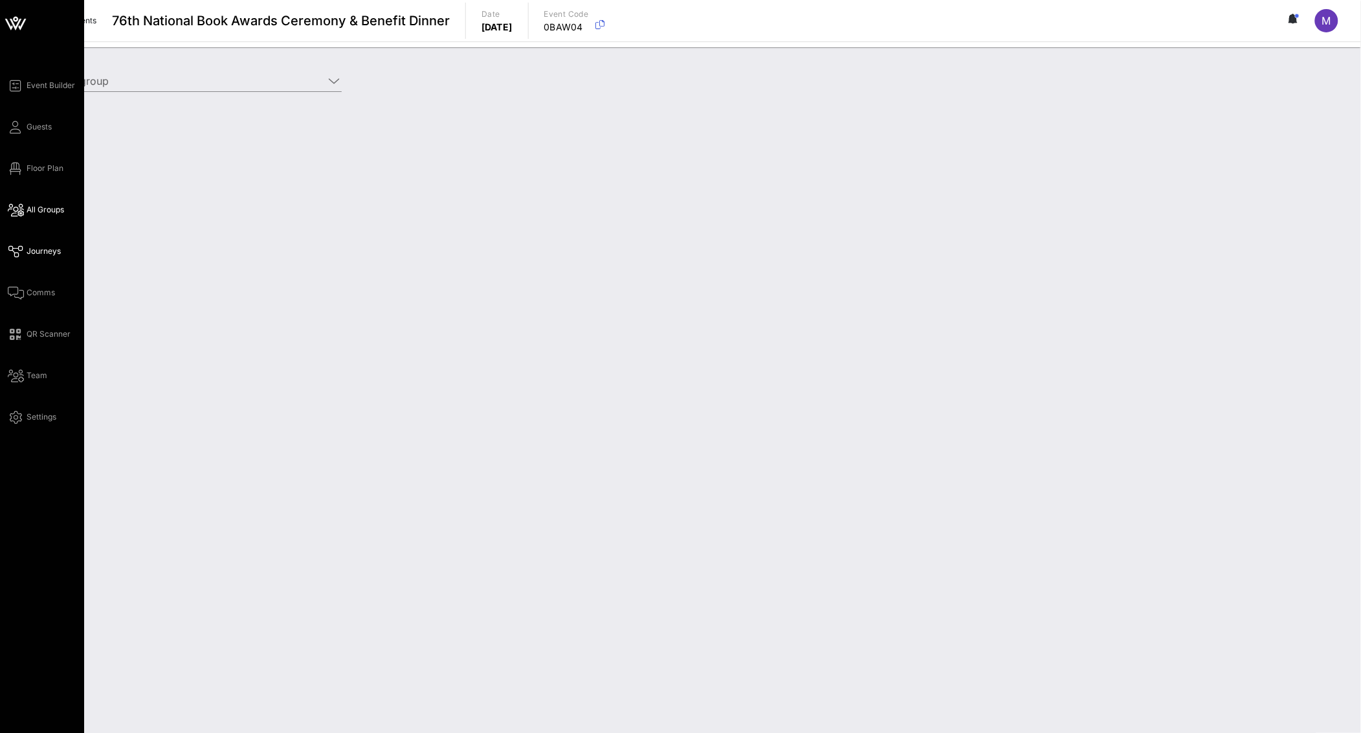
click at [33, 252] on span "Journeys" at bounding box center [44, 251] width 34 height 12
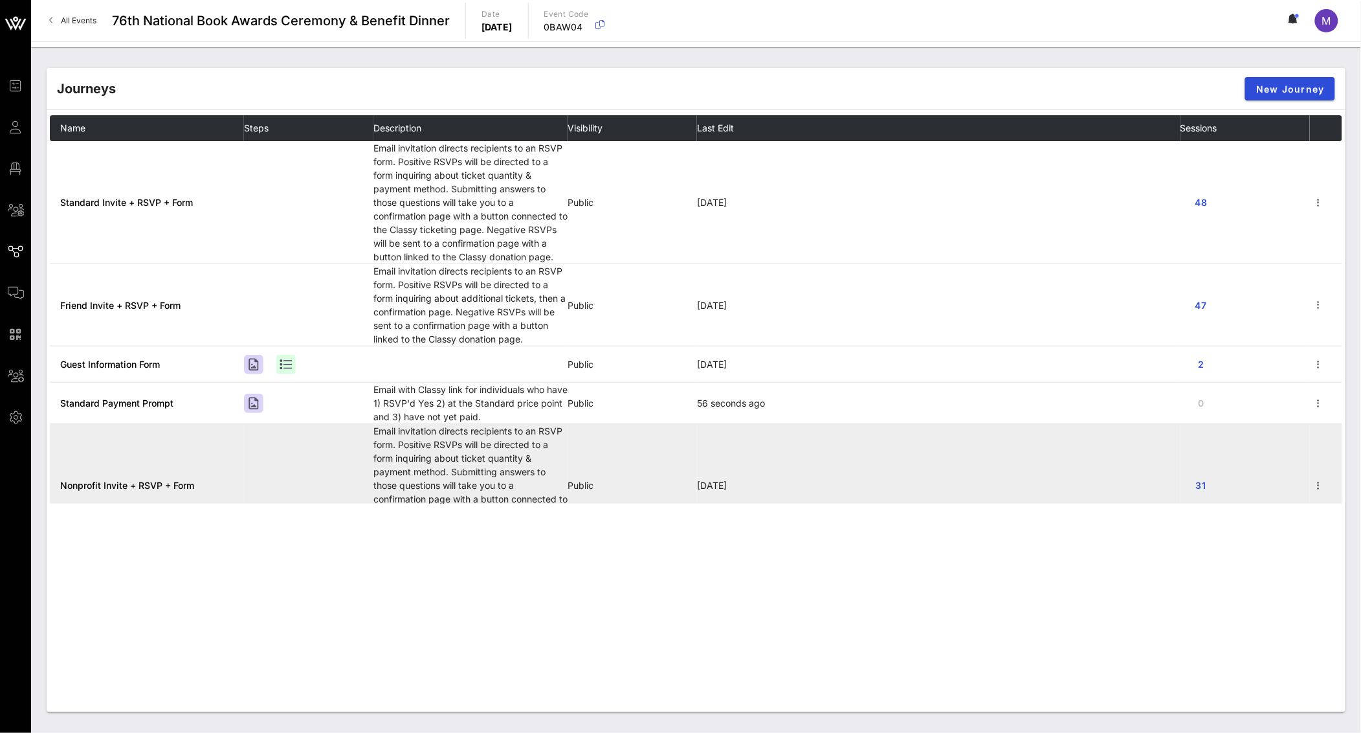
scroll to position [3, 0]
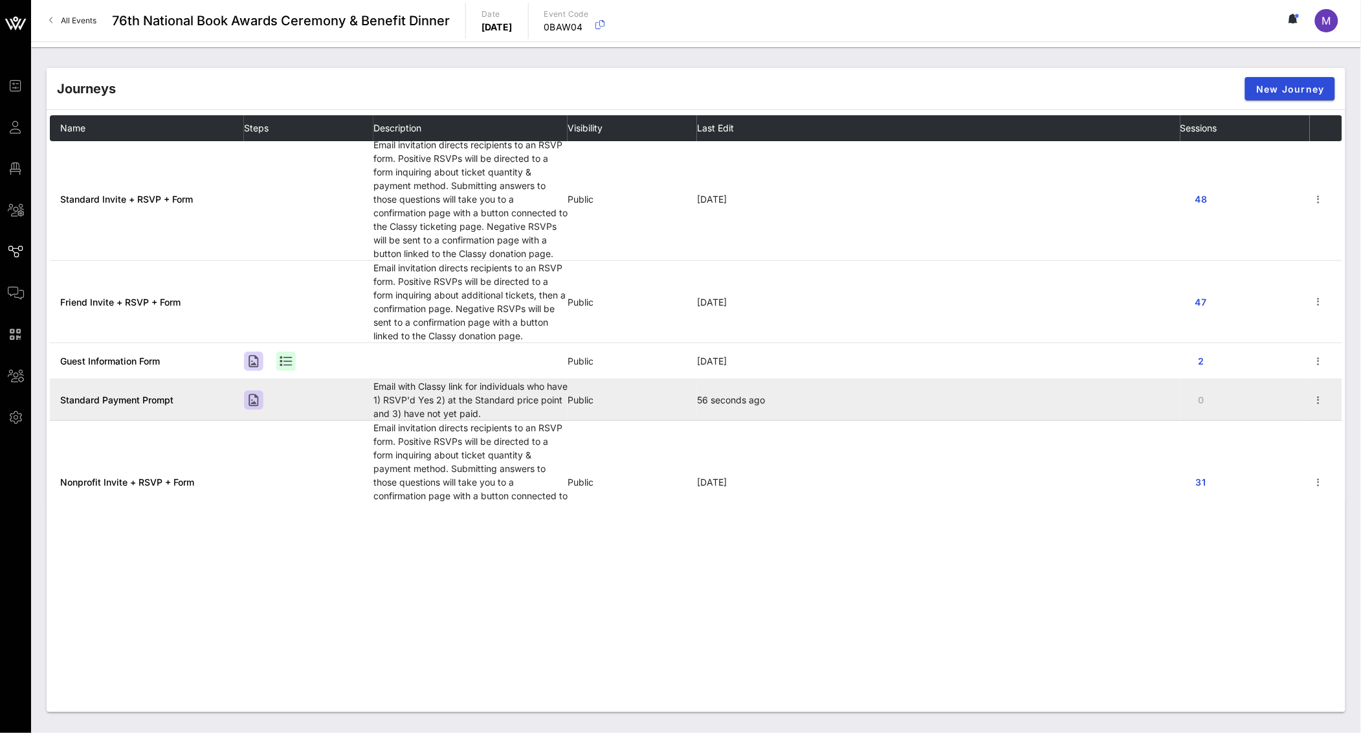
click at [123, 398] on span "Standard Payment Prompt" at bounding box center [116, 399] width 113 height 11
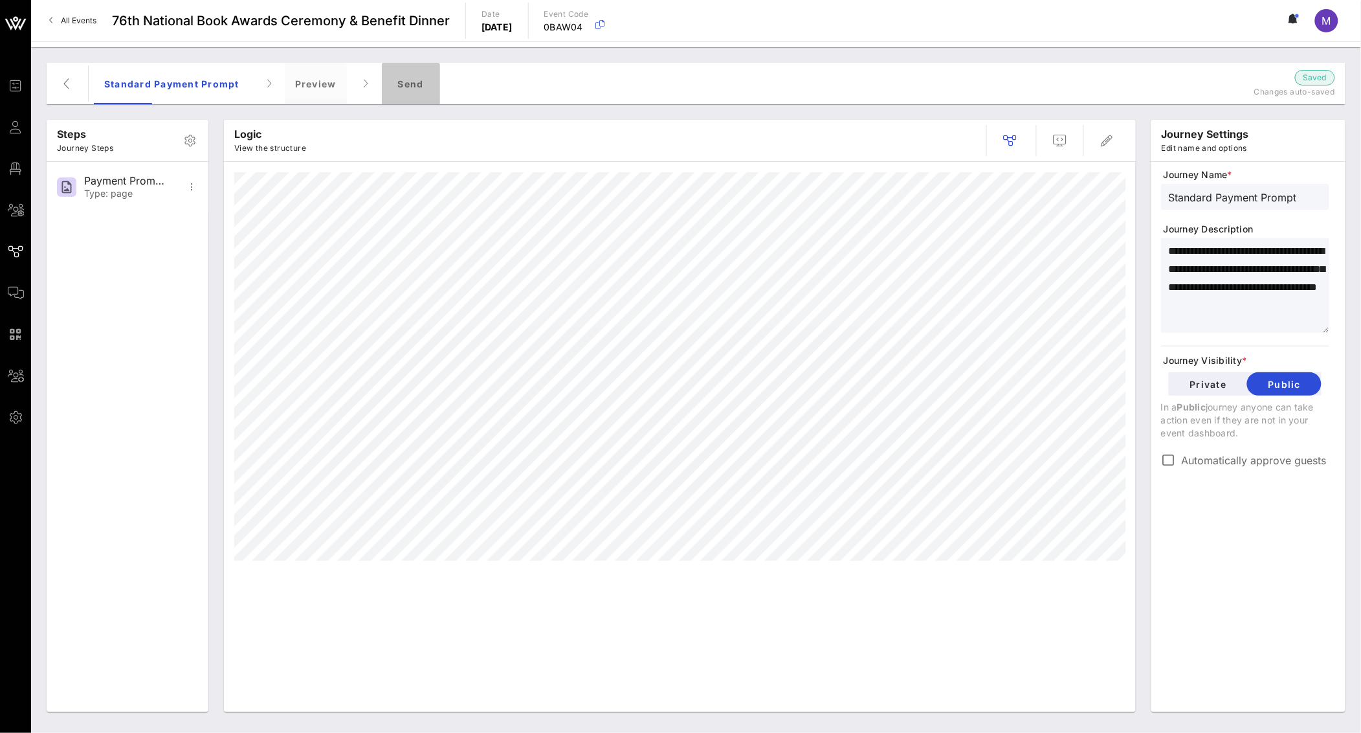
click at [397, 92] on div "Send" at bounding box center [411, 83] width 58 height 41
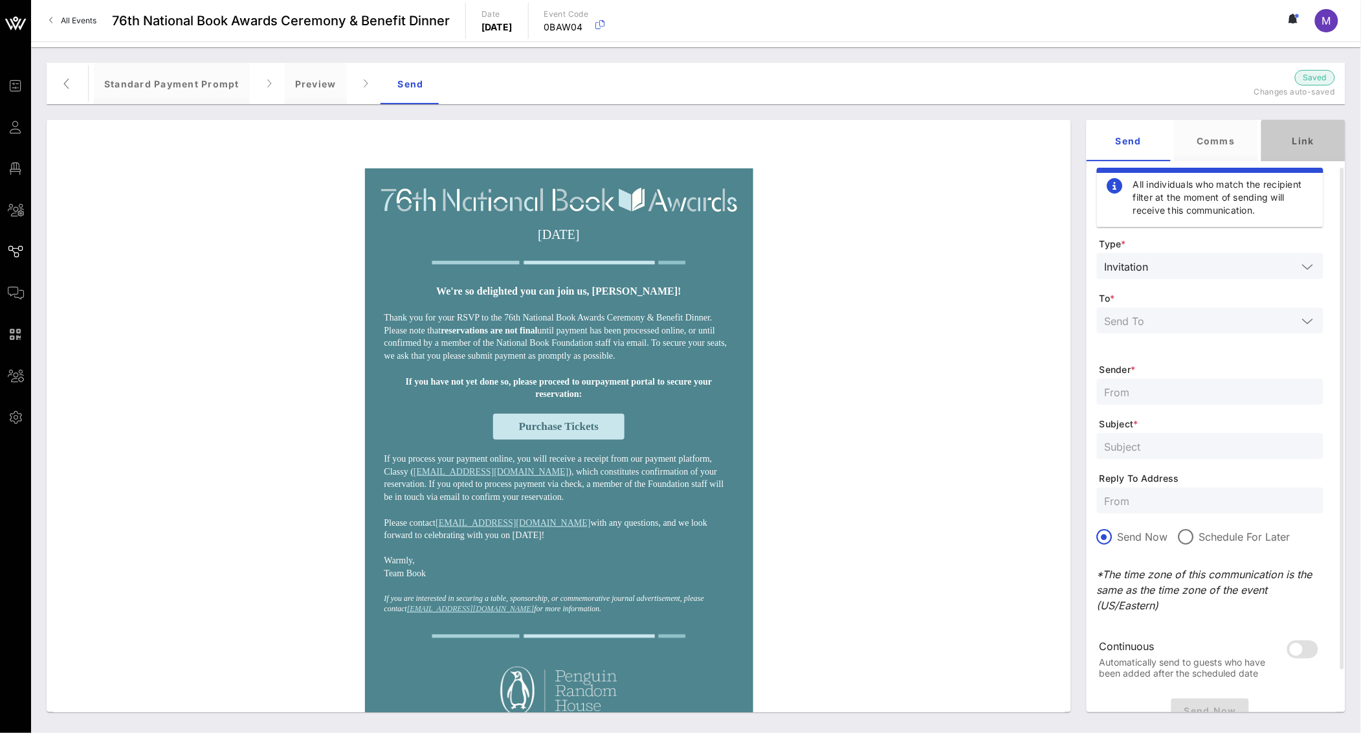
click at [1312, 134] on div "Link" at bounding box center [1304, 140] width 84 height 41
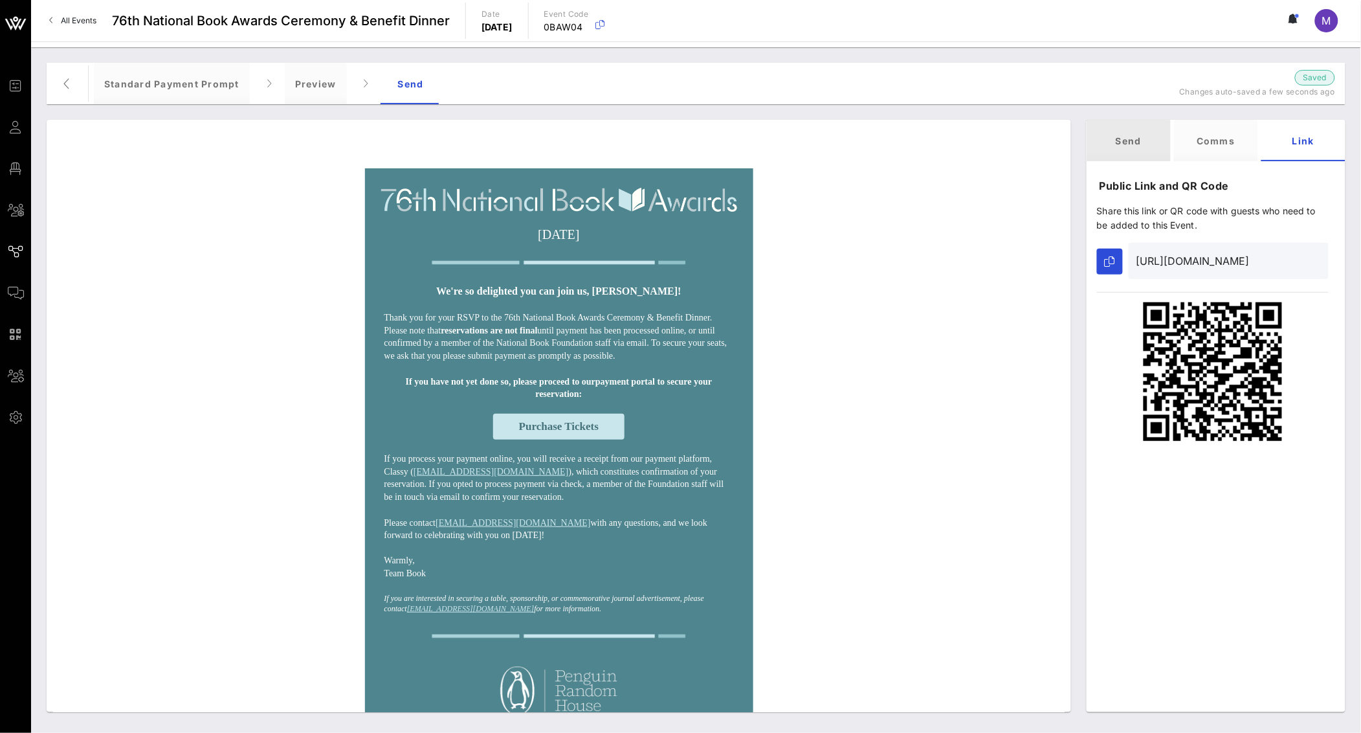
click at [1140, 135] on div "Send" at bounding box center [1129, 140] width 84 height 41
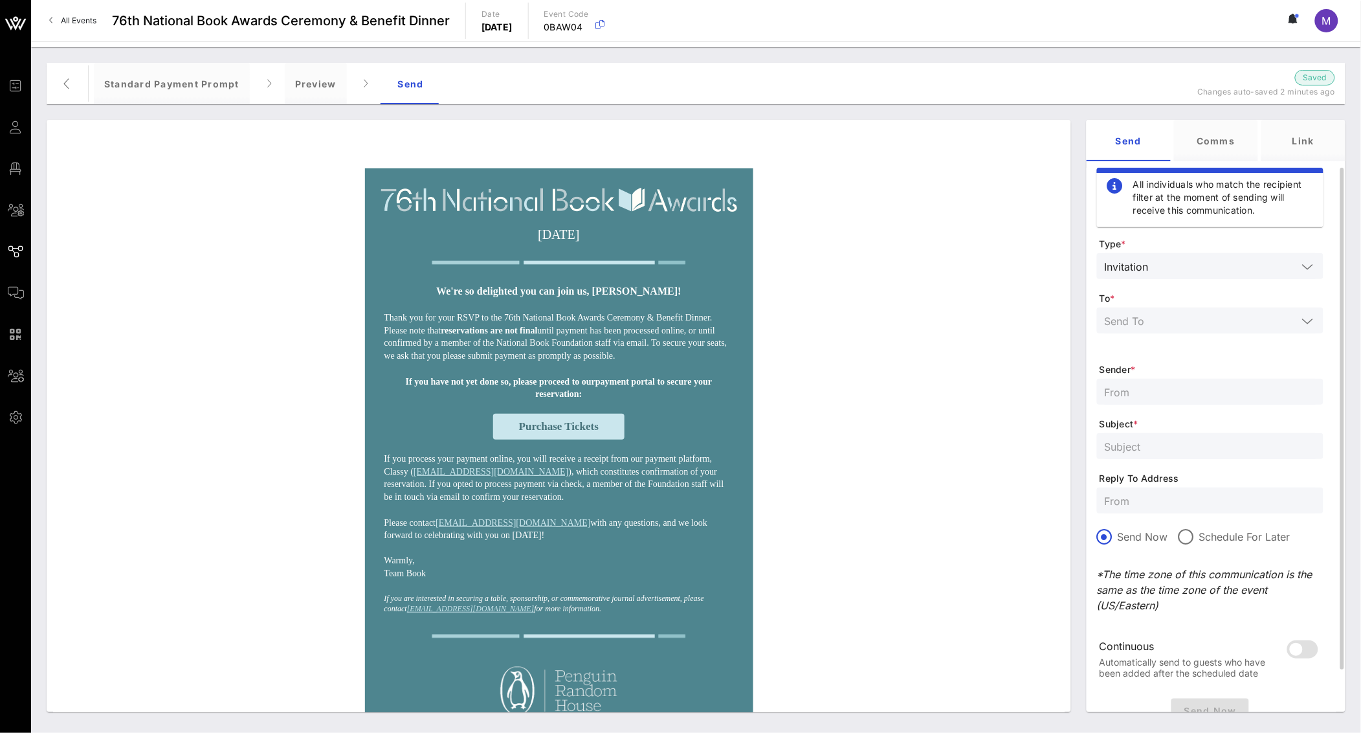
click at [1304, 324] on icon at bounding box center [1308, 321] width 12 height 16
click at [1192, 426] on div "Selected Tags" at bounding box center [1211, 429] width 206 height 10
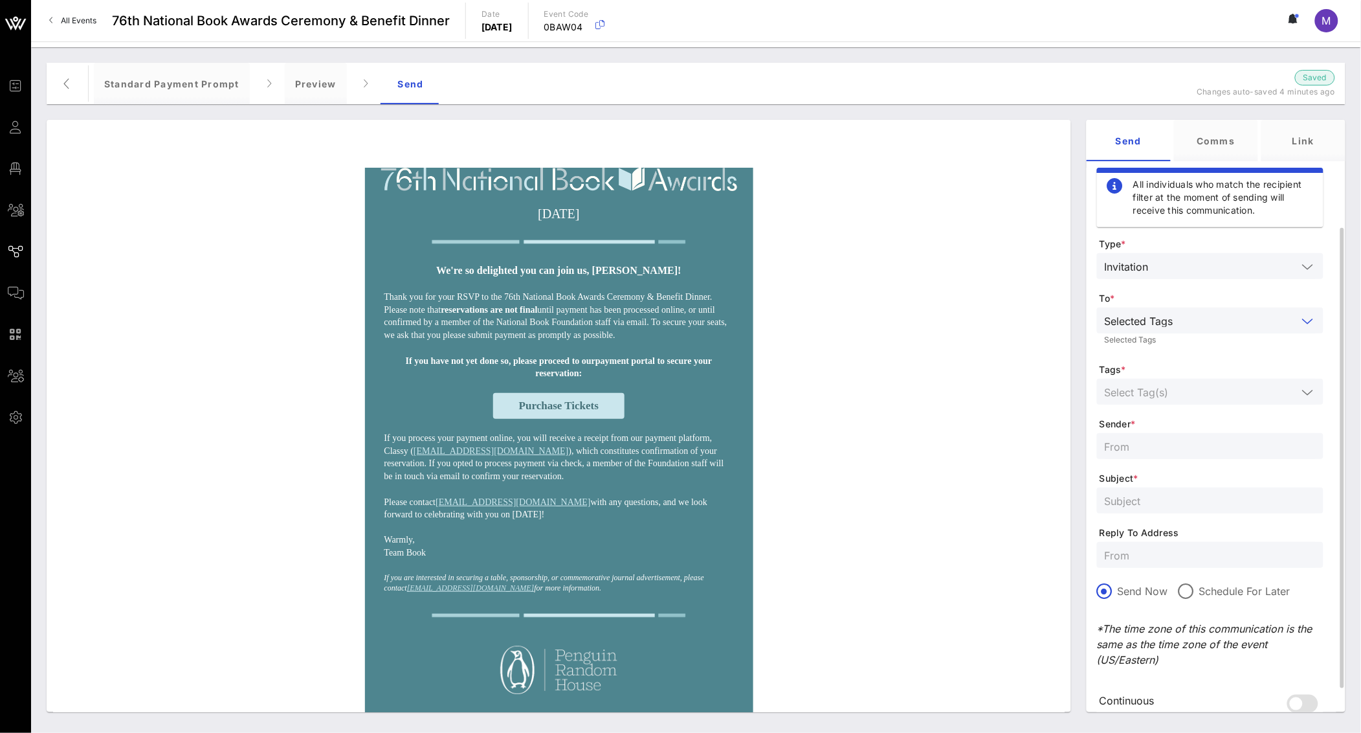
scroll to position [107, 0]
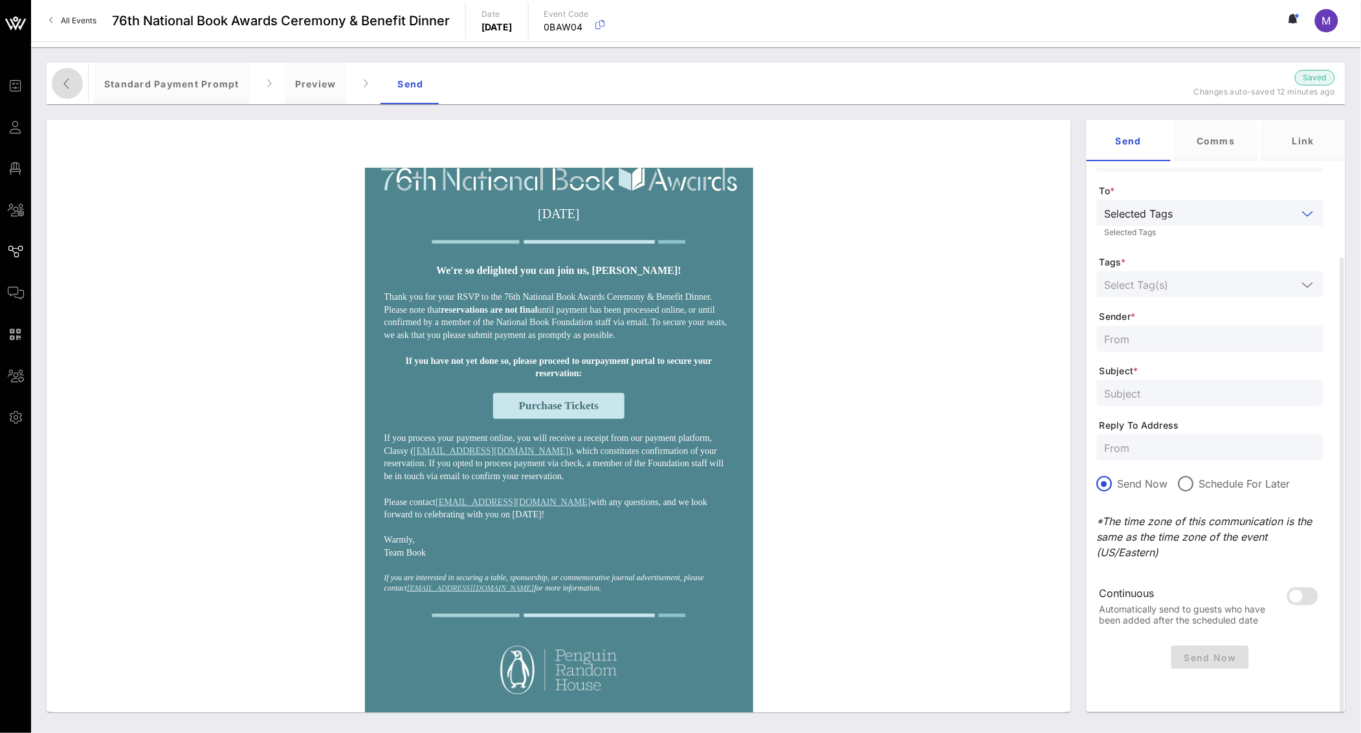
click at [74, 87] on icon "button" at bounding box center [68, 84] width 16 height 16
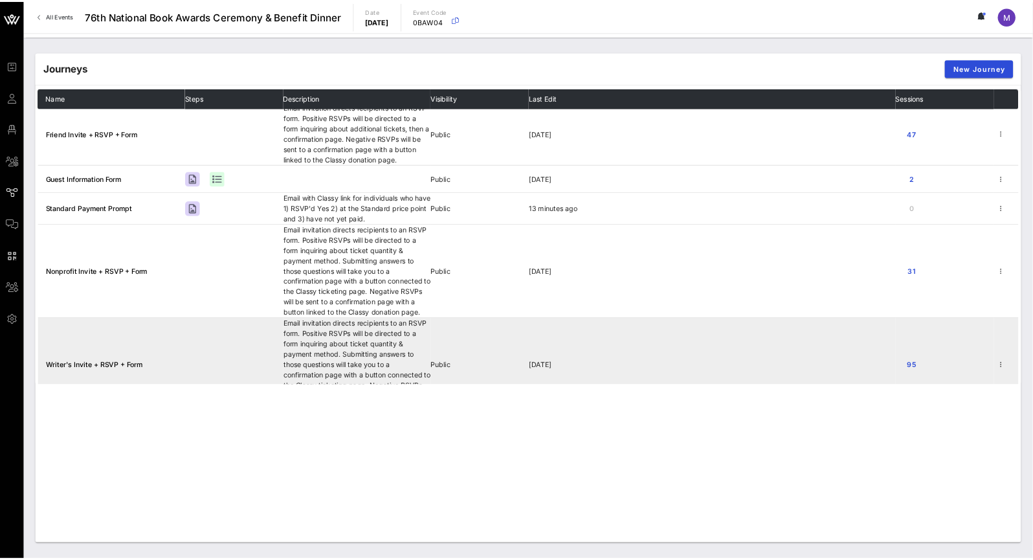
scroll to position [249, 0]
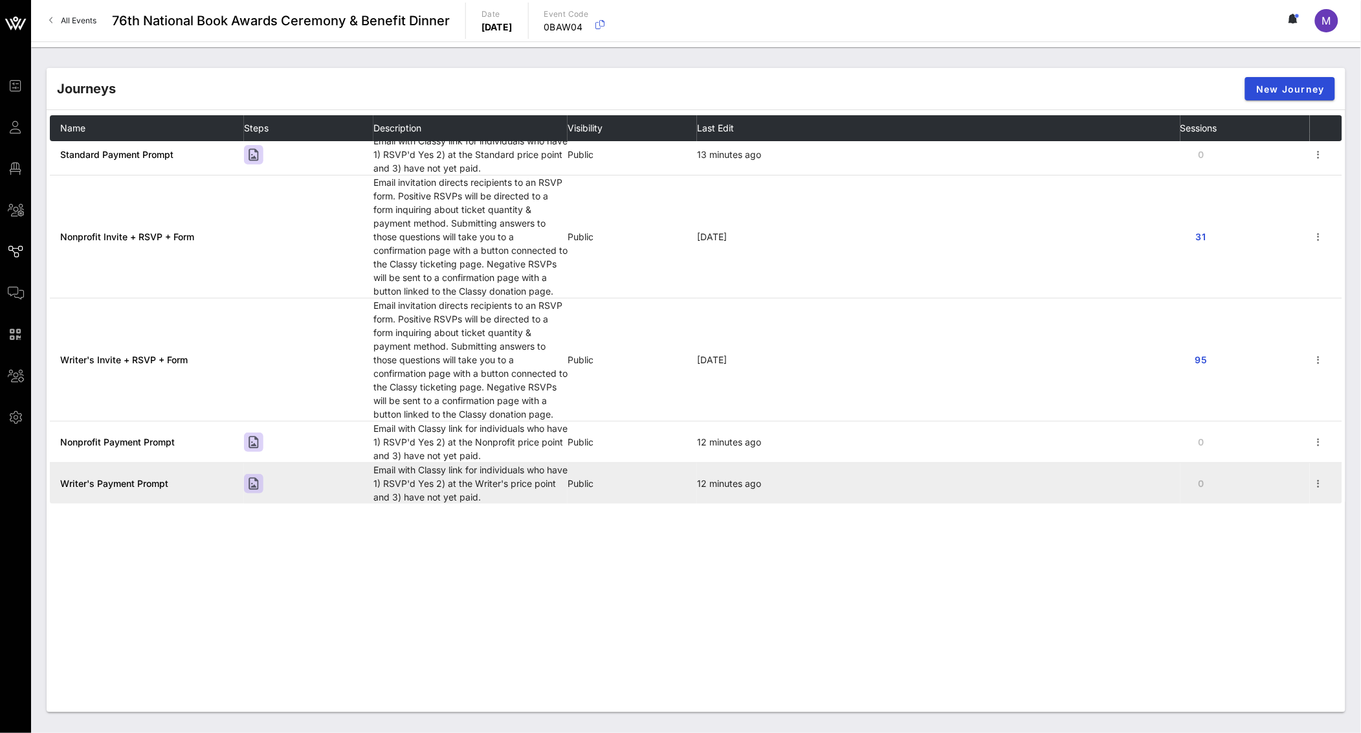
click at [162, 484] on span "Writer's Payment Prompt" at bounding box center [114, 483] width 108 height 11
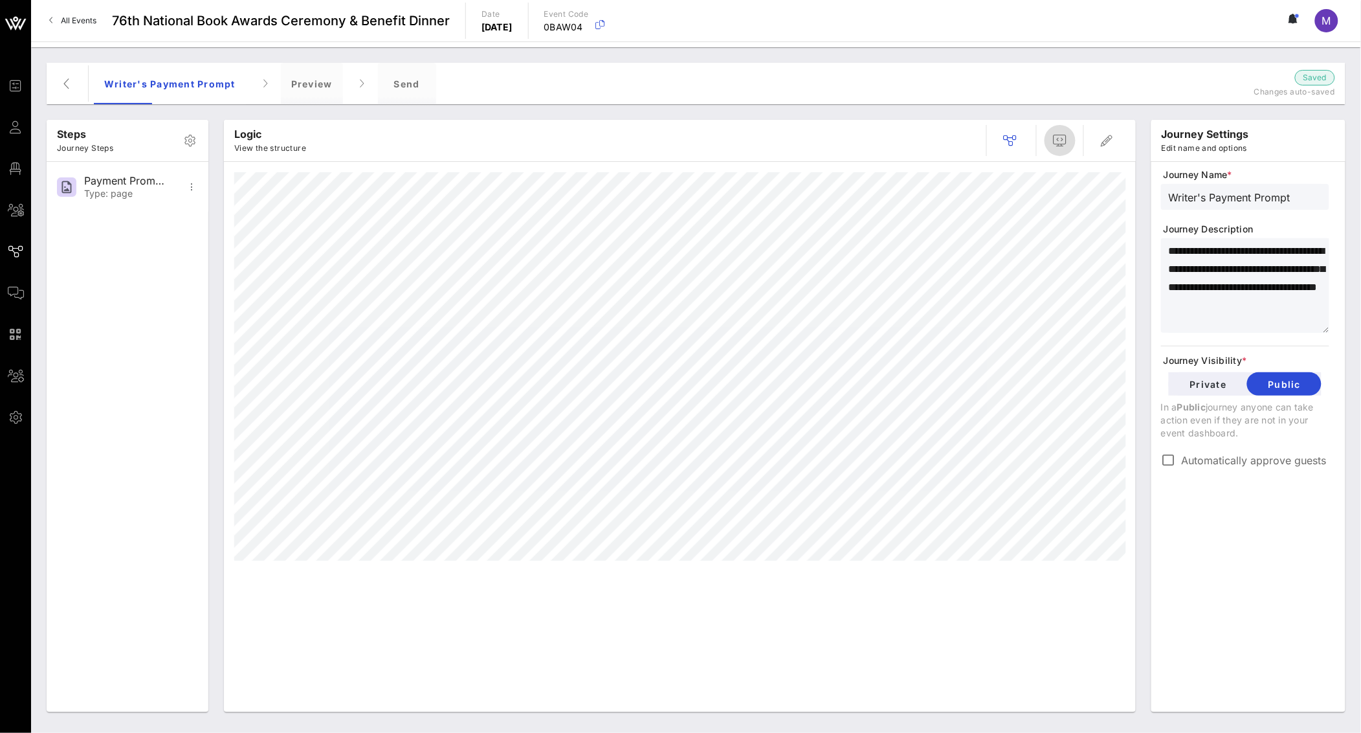
click at [1055, 146] on icon "button" at bounding box center [1061, 141] width 16 height 16
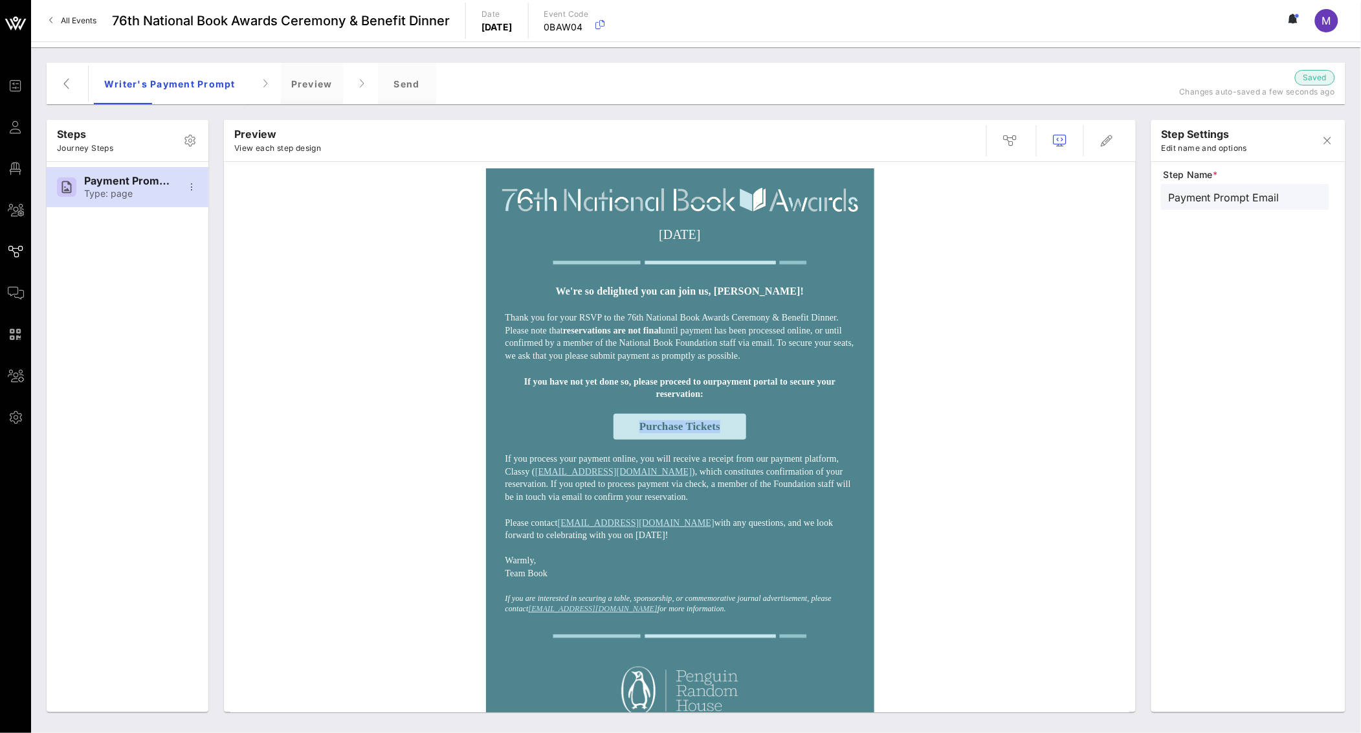
click at [964, 236] on div "[DATE] We're so delighted you can join us, [PERSON_NAME]! Thank you for your RS…" at bounding box center [679, 694] width 899 height 1053
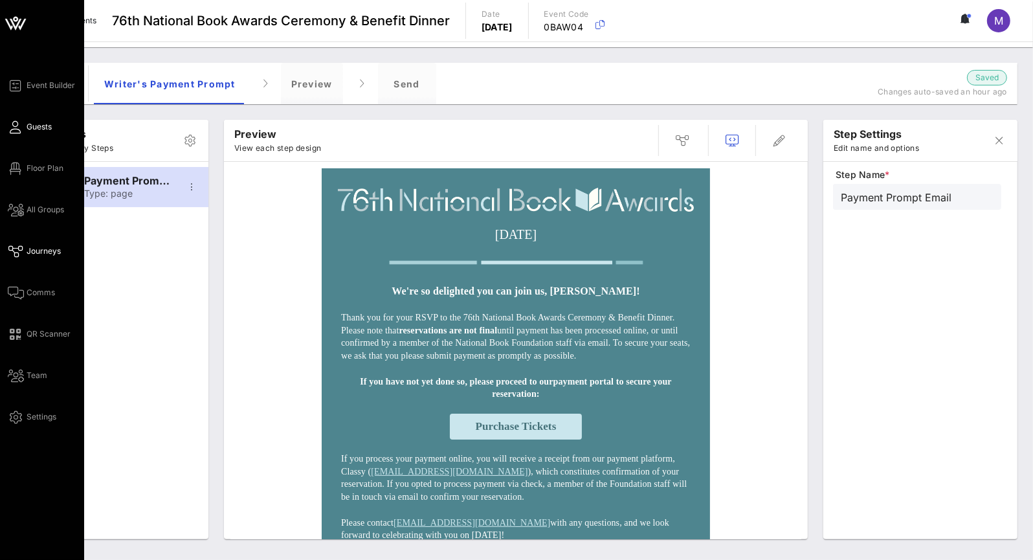
click at [35, 129] on span "Guests" at bounding box center [39, 127] width 25 height 12
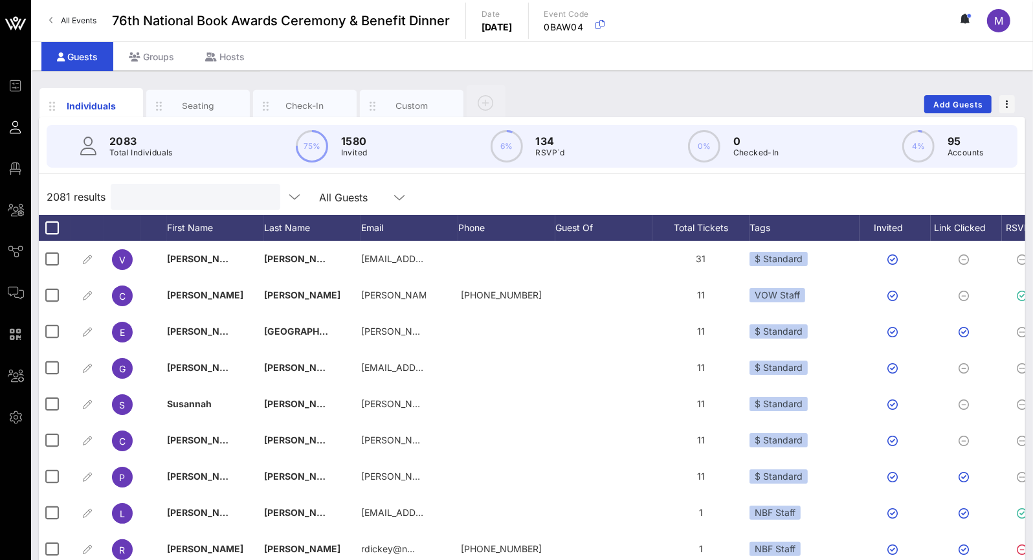
click at [208, 199] on input "text" at bounding box center [193, 196] width 151 height 17
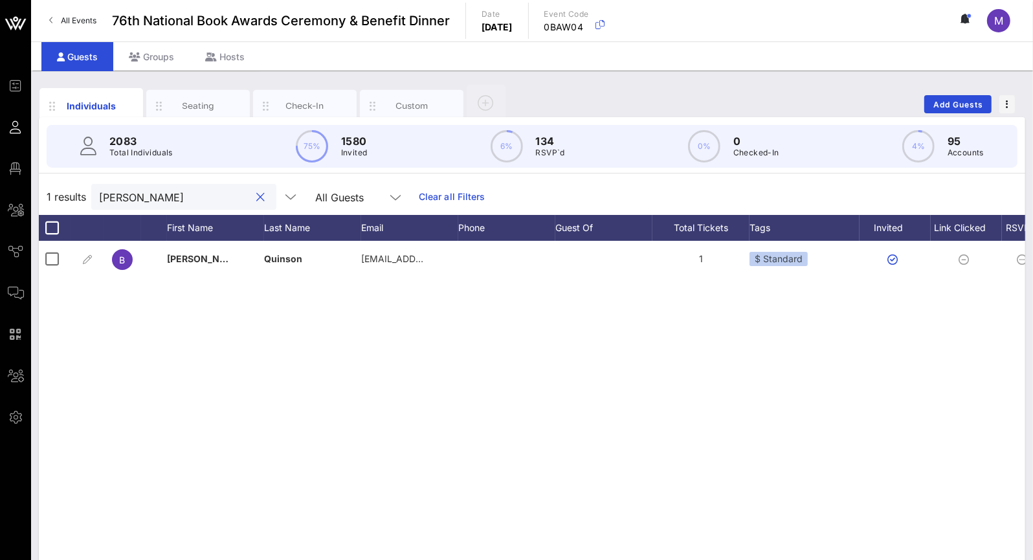
click at [1001, 471] on div "B [PERSON_NAME] [EMAIL_ADDRESS][DOMAIN_NAME] 1 $ Standard Approved" at bounding box center [532, 435] width 987 height 388
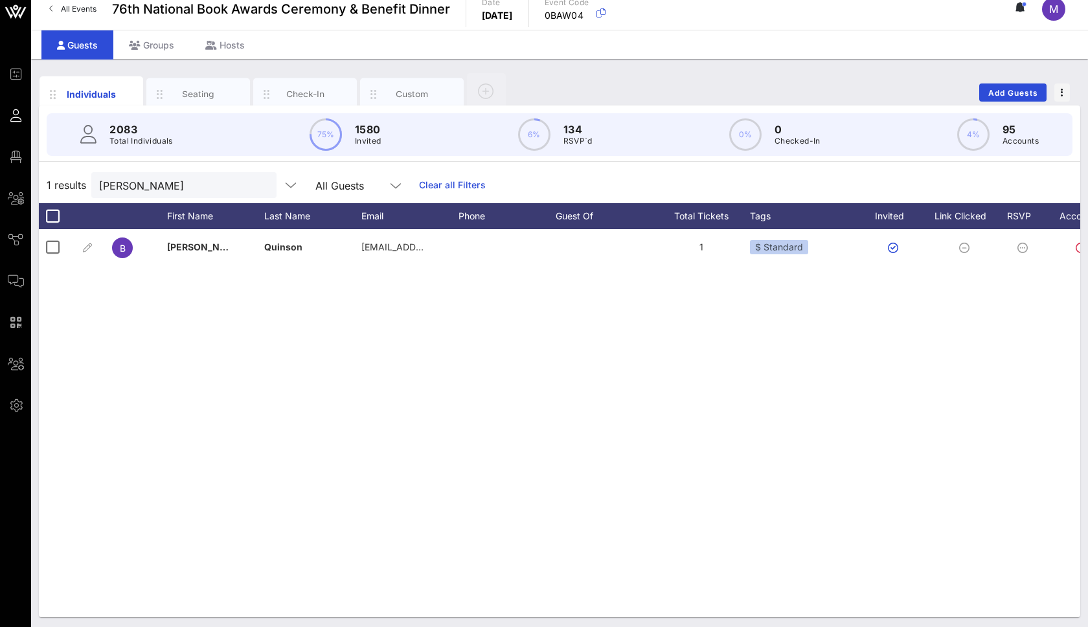
scroll to position [0, 136]
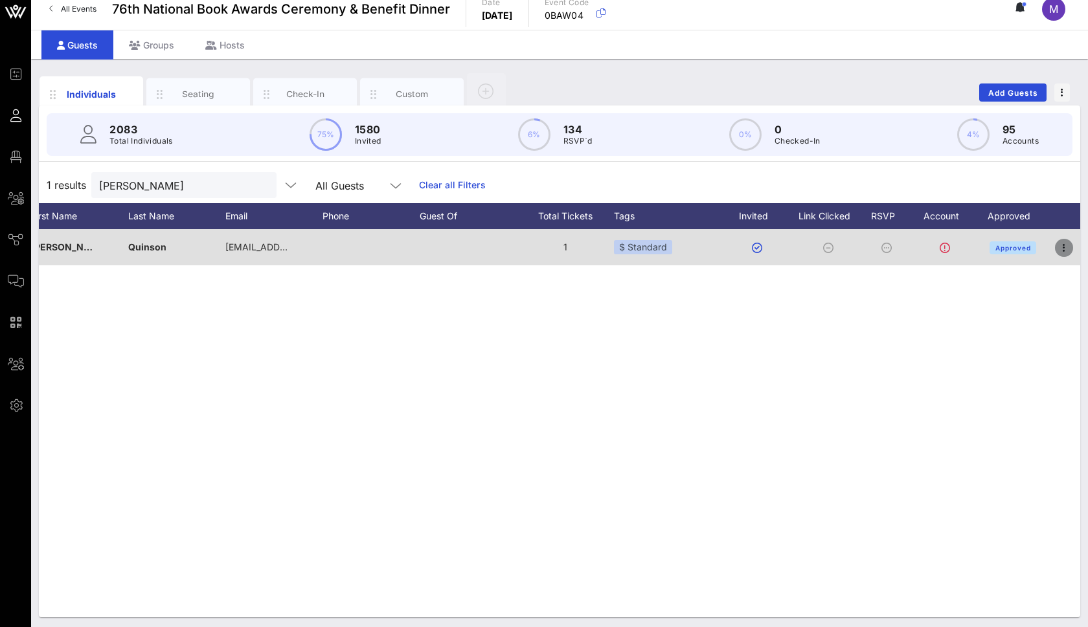
click at [1066, 245] on icon "button" at bounding box center [1064, 248] width 16 height 16
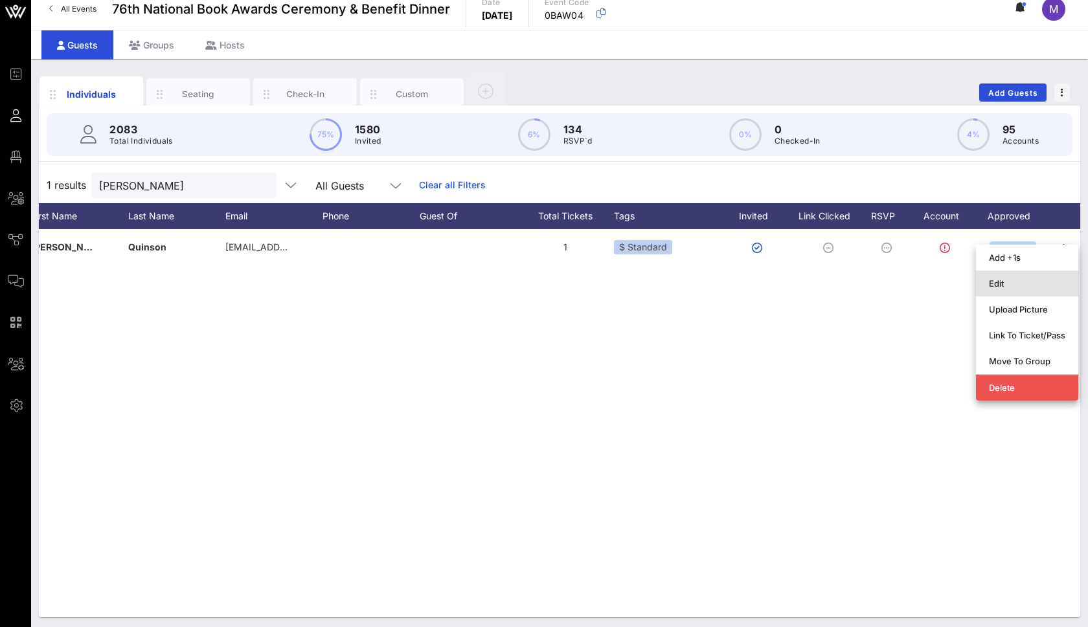
click at [1037, 286] on div "Edit" at bounding box center [1027, 283] width 76 height 10
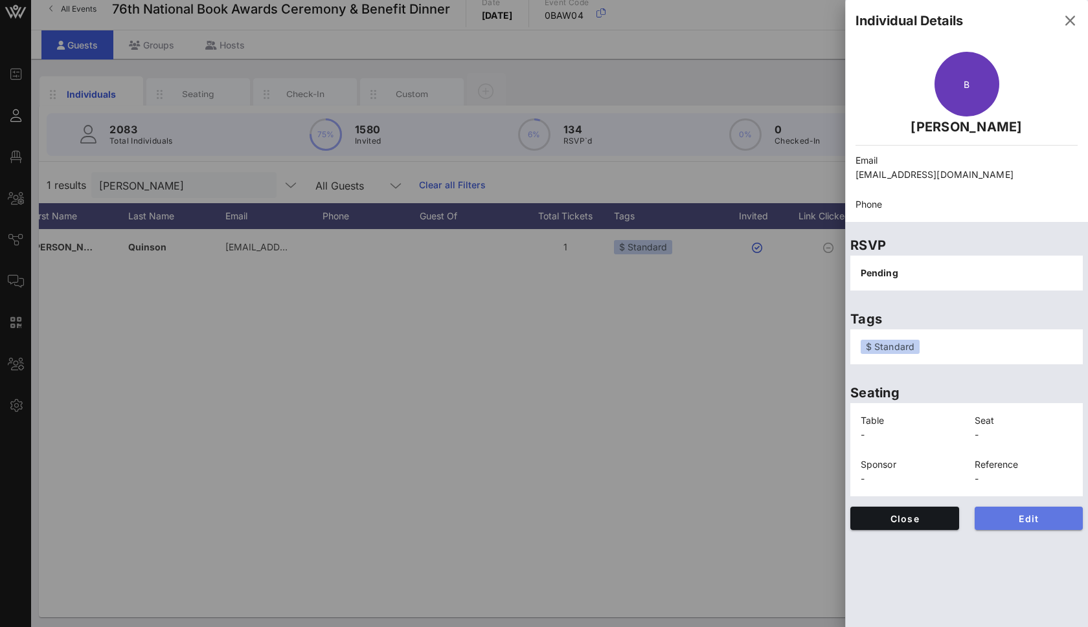
click at [1004, 510] on button "Edit" at bounding box center [1028, 518] width 109 height 23
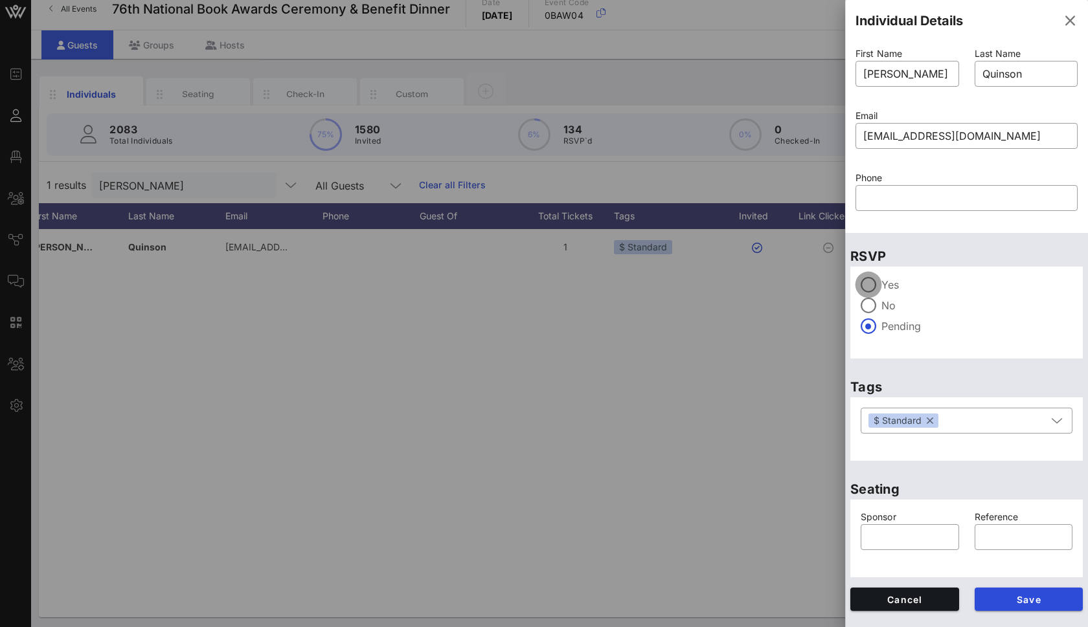
click at [861, 284] on div at bounding box center [868, 285] width 22 height 22
click at [932, 418] on button "button" at bounding box center [929, 421] width 6 height 14
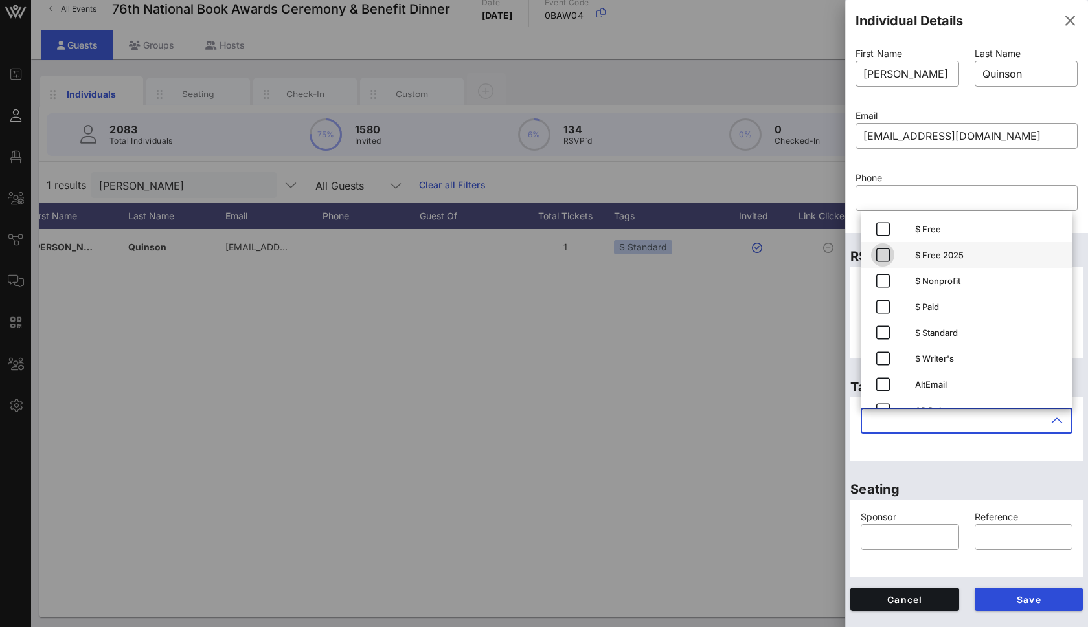
click at [883, 256] on icon "button" at bounding box center [883, 255] width 16 height 16
click at [877, 307] on icon "button" at bounding box center [883, 307] width 16 height 16
click at [977, 451] on div "​ $ Free 2025 $ Paid" at bounding box center [966, 429] width 227 height 58
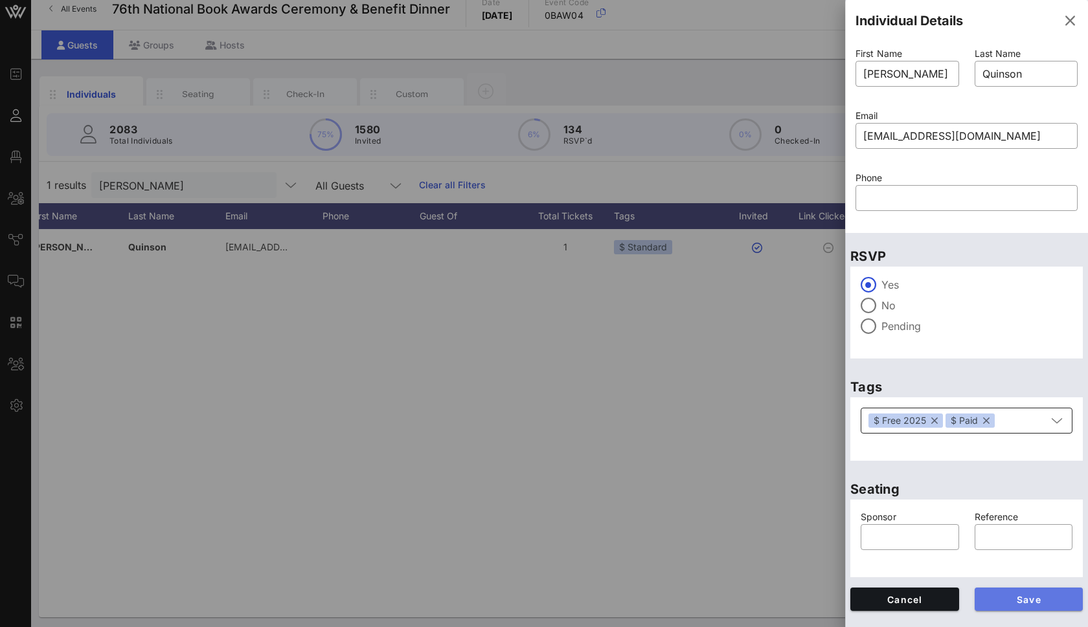
click at [1051, 589] on button "Save" at bounding box center [1028, 599] width 109 height 23
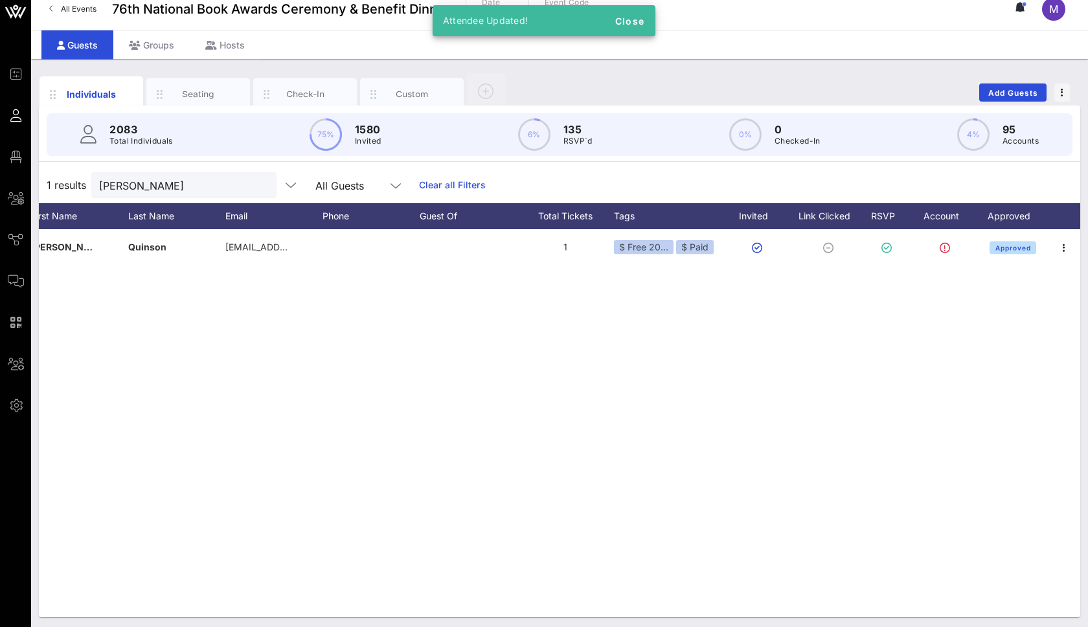
scroll to position [0, 0]
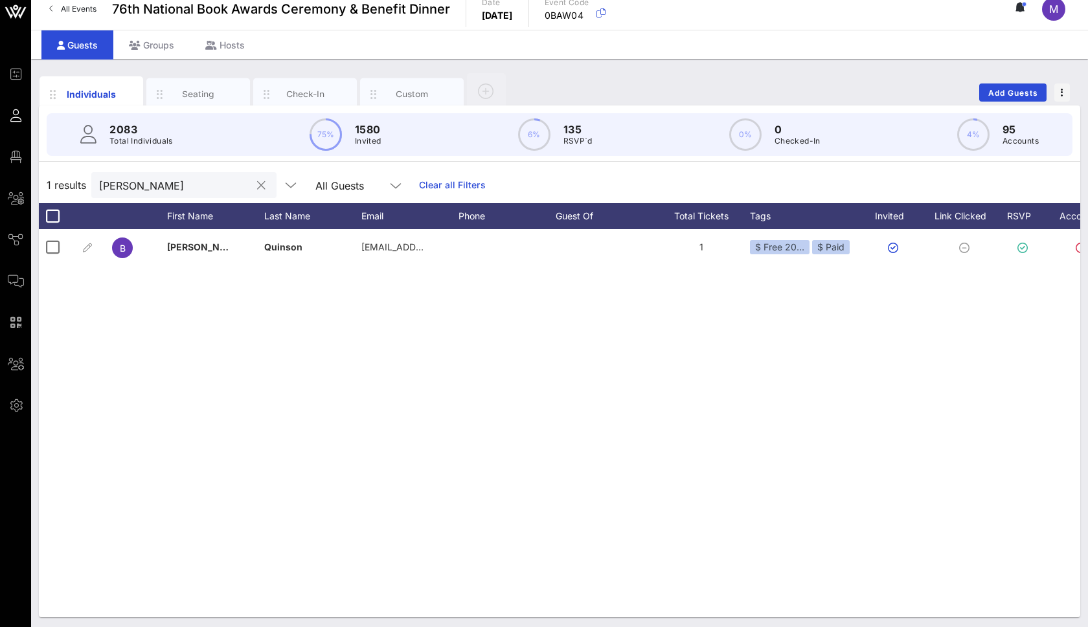
click at [159, 196] on div "[PERSON_NAME]" at bounding box center [174, 185] width 151 height 26
click at [140, 182] on input "[PERSON_NAME]" at bounding box center [174, 185] width 151 height 17
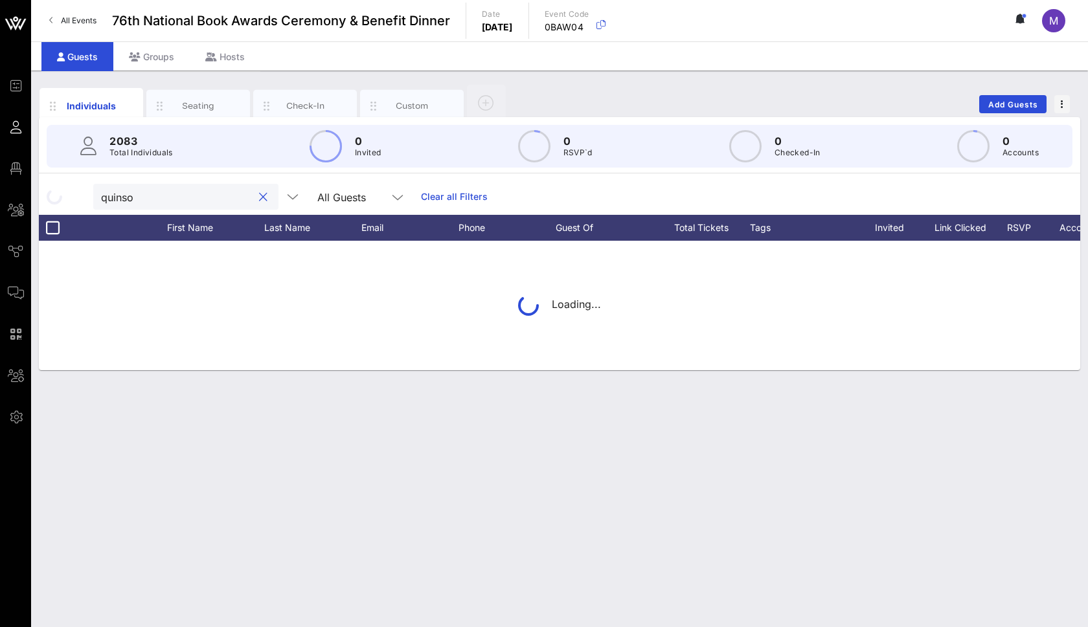
type input "quinson"
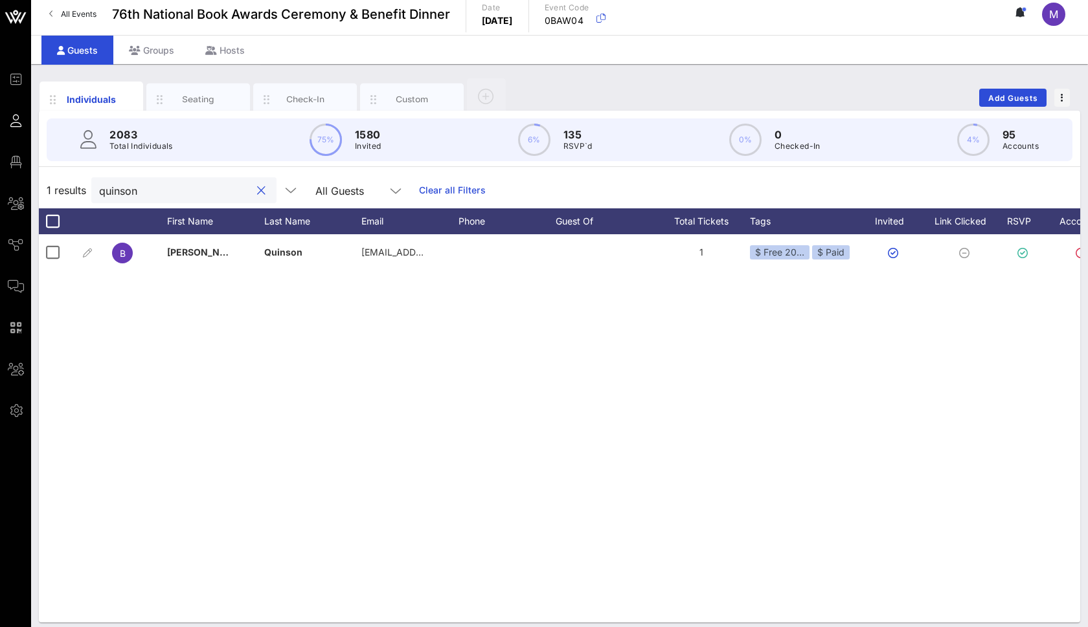
scroll to position [14, 0]
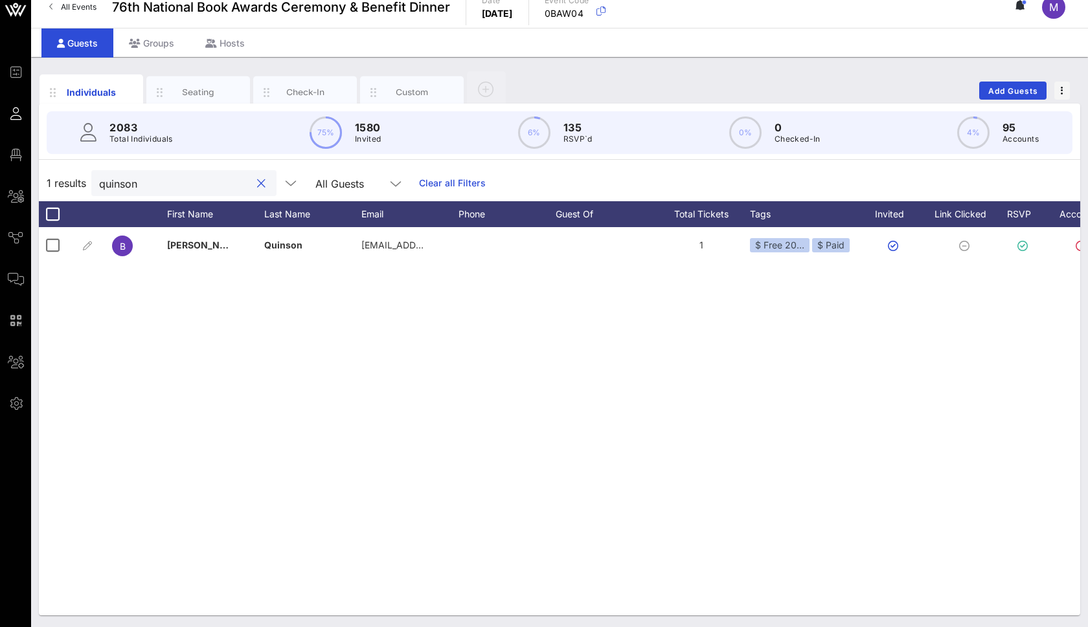
click at [157, 180] on input "quinson" at bounding box center [174, 183] width 151 height 17
click at [257, 178] on button "clear icon" at bounding box center [261, 183] width 8 height 13
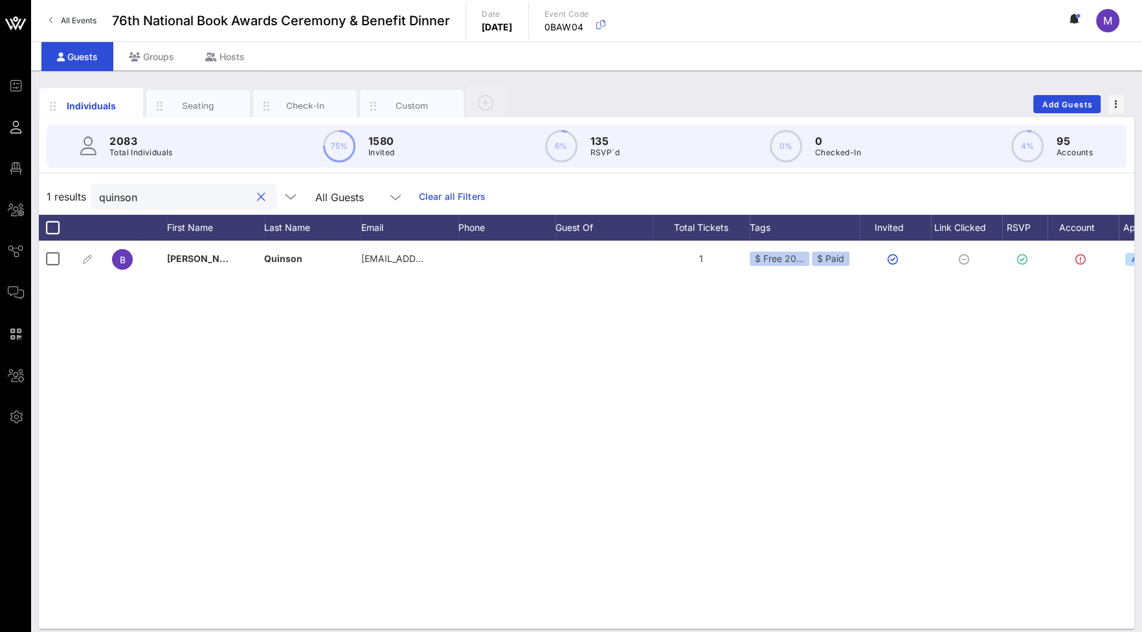
scroll to position [0, 82]
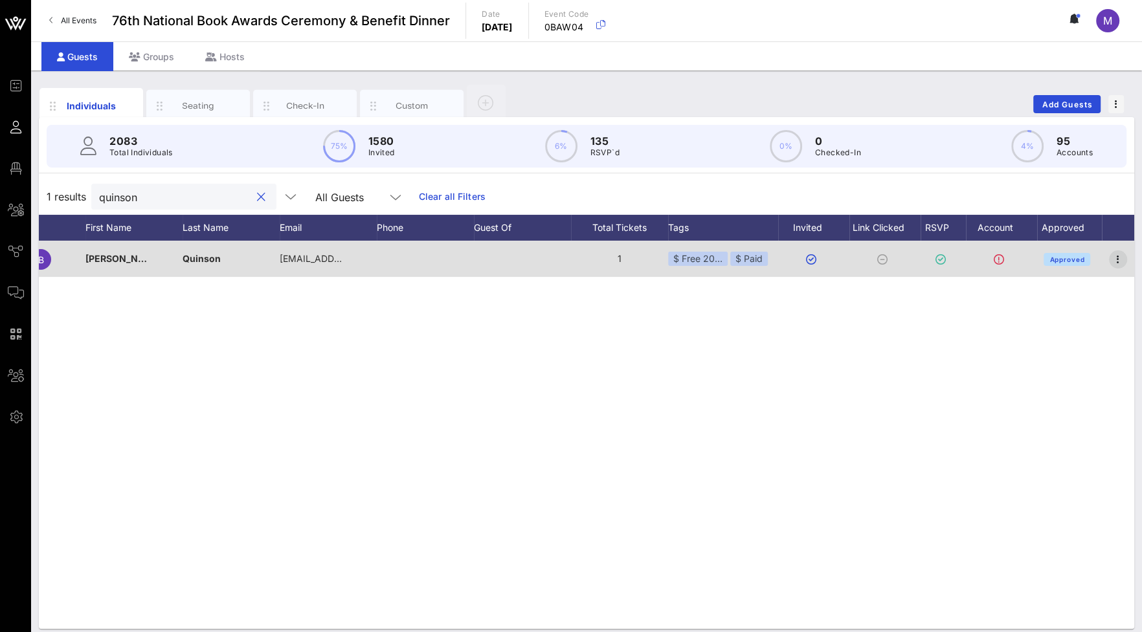
type input "quinson"
click at [1123, 261] on icon "button" at bounding box center [1118, 260] width 16 height 16
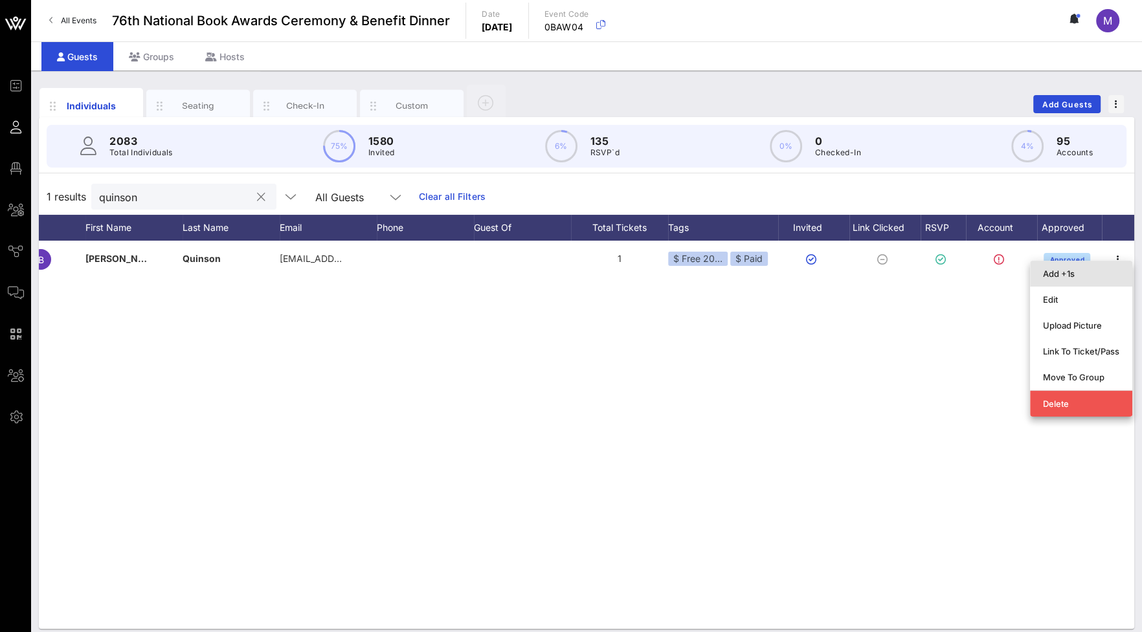
click at [1095, 268] on div "Add +1s" at bounding box center [1081, 273] width 76 height 21
type input "Guest Of"
type input "[PERSON_NAME]"
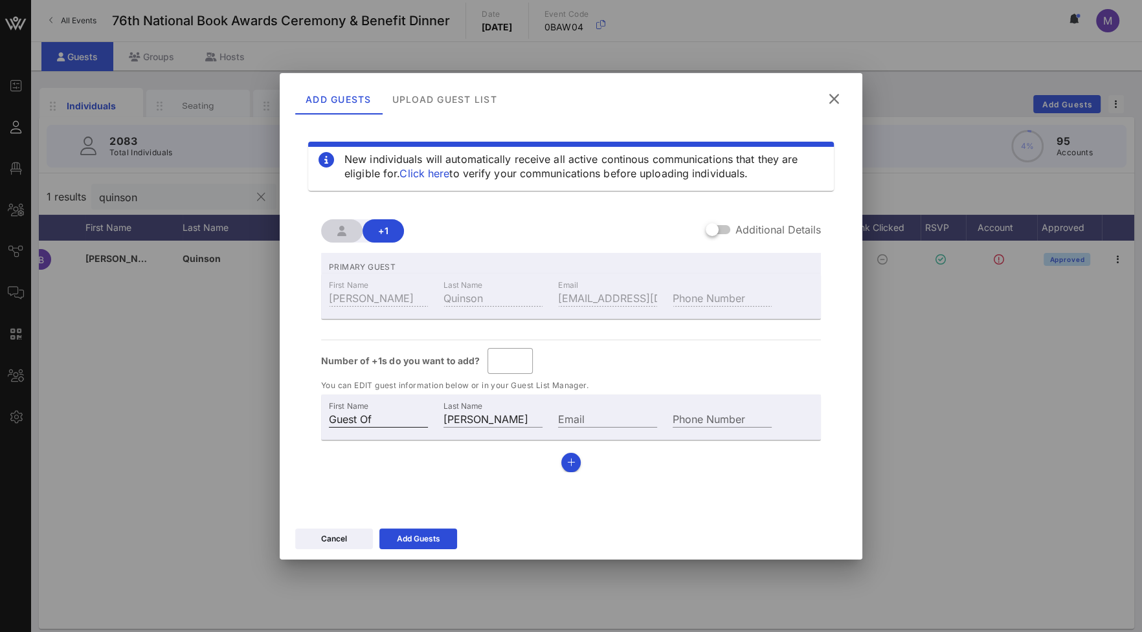
click at [388, 421] on input "Guest Of" at bounding box center [378, 418] width 99 height 17
click at [387, 421] on input "Guest Of" at bounding box center [378, 418] width 99 height 17
click at [386, 420] on input "Guest Of" at bounding box center [378, 418] width 99 height 17
type input "[PERSON_NAME] [PERSON_NAME]"
click at [482, 418] on input "[PERSON_NAME]" at bounding box center [492, 418] width 99 height 17
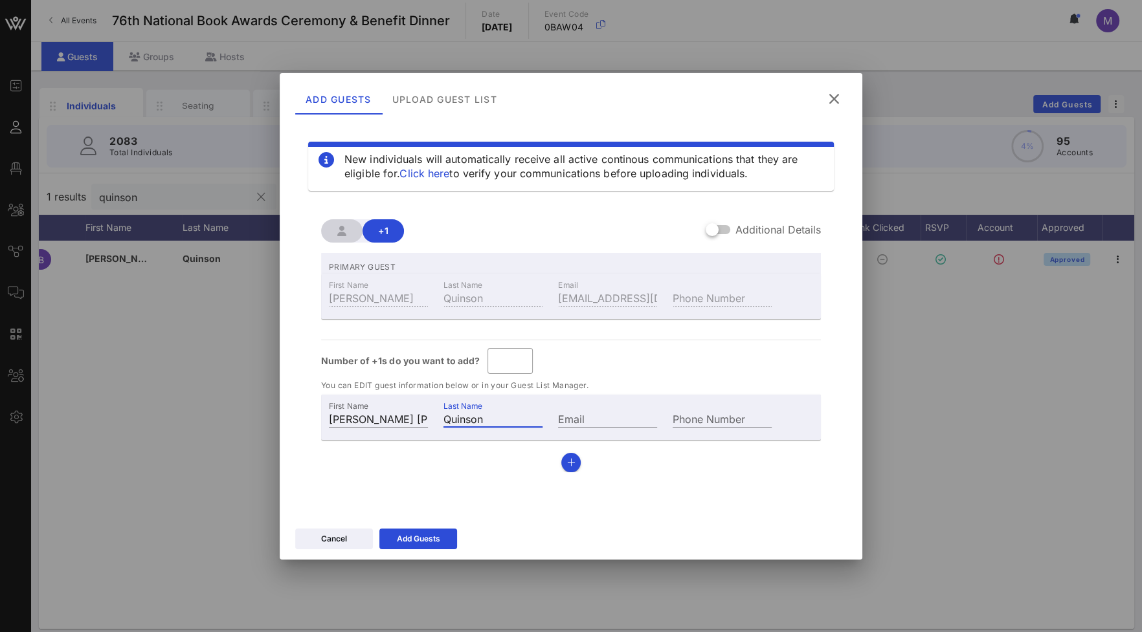
type input "Quinson"
click at [544, 498] on div "New individuals will automatically receive all active continous communications …" at bounding box center [571, 315] width 552 height 388
click at [573, 454] on button "button" at bounding box center [570, 462] width 19 height 19
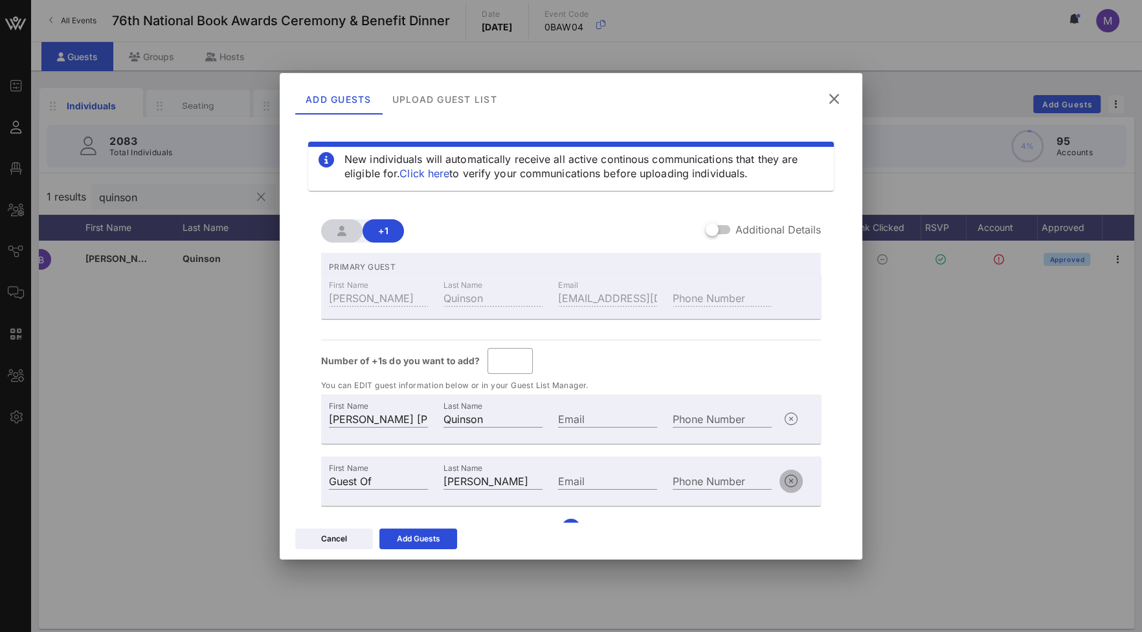
click at [783, 474] on icon "button" at bounding box center [791, 482] width 16 height 16
type input "*"
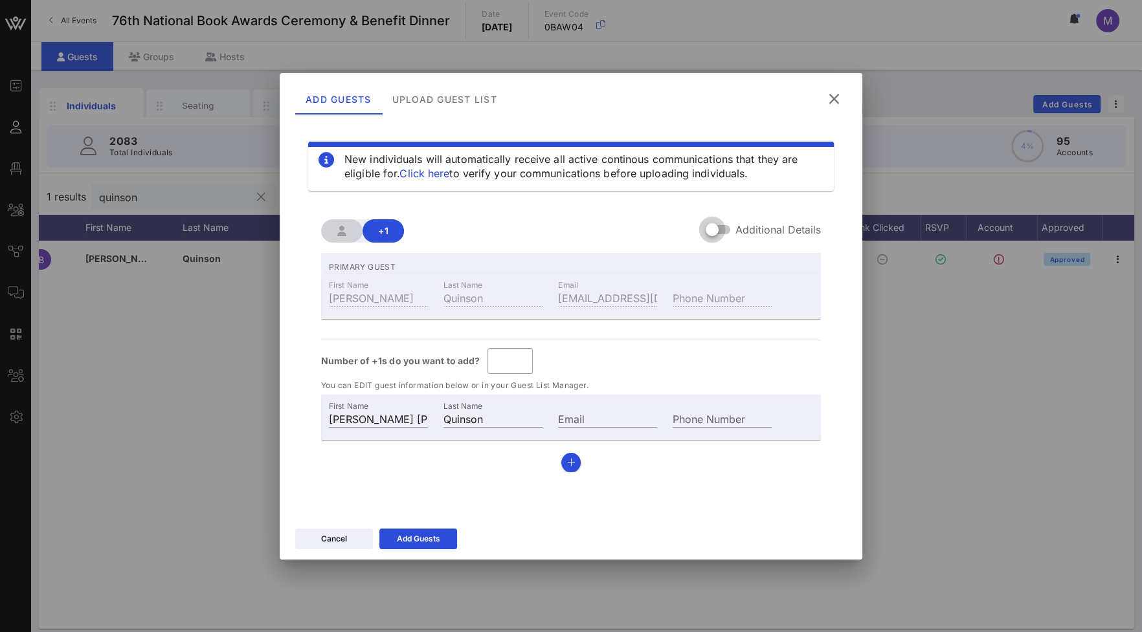
click at [719, 232] on div at bounding box center [712, 230] width 22 height 22
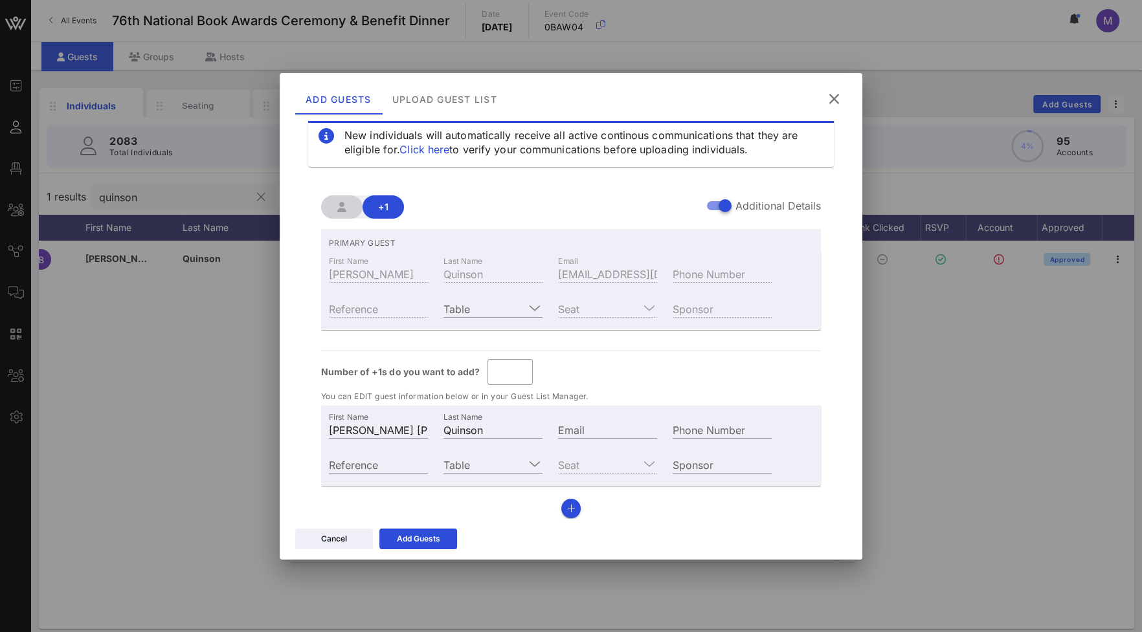
scroll to position [30, 0]
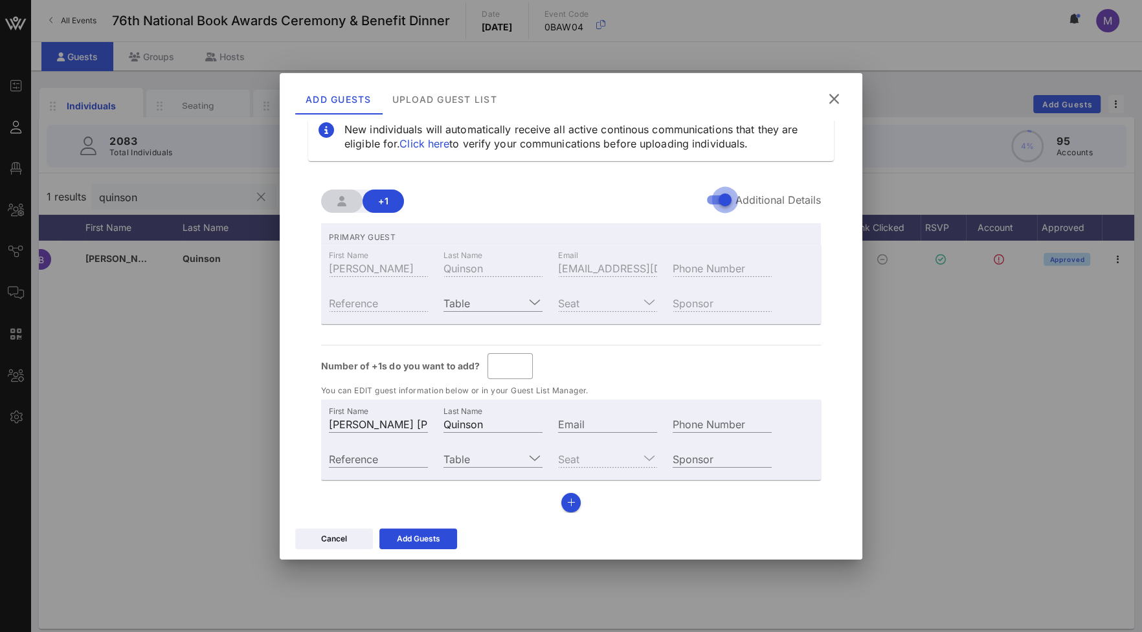
click at [715, 205] on div at bounding box center [725, 200] width 22 height 22
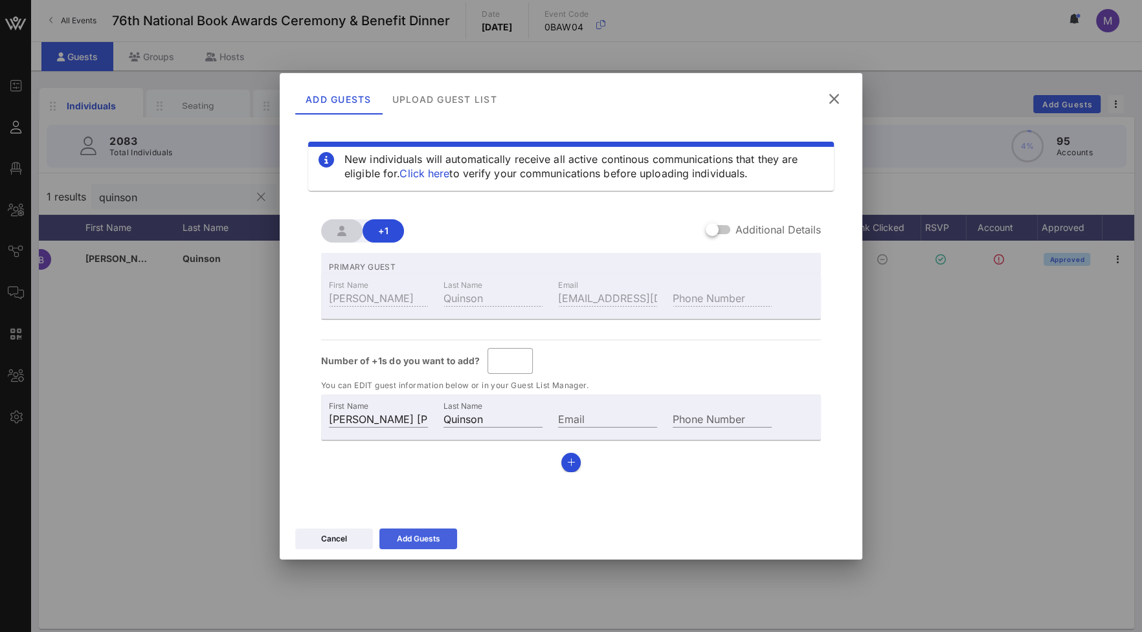
click at [430, 537] on div "Add Guests" at bounding box center [418, 539] width 43 height 13
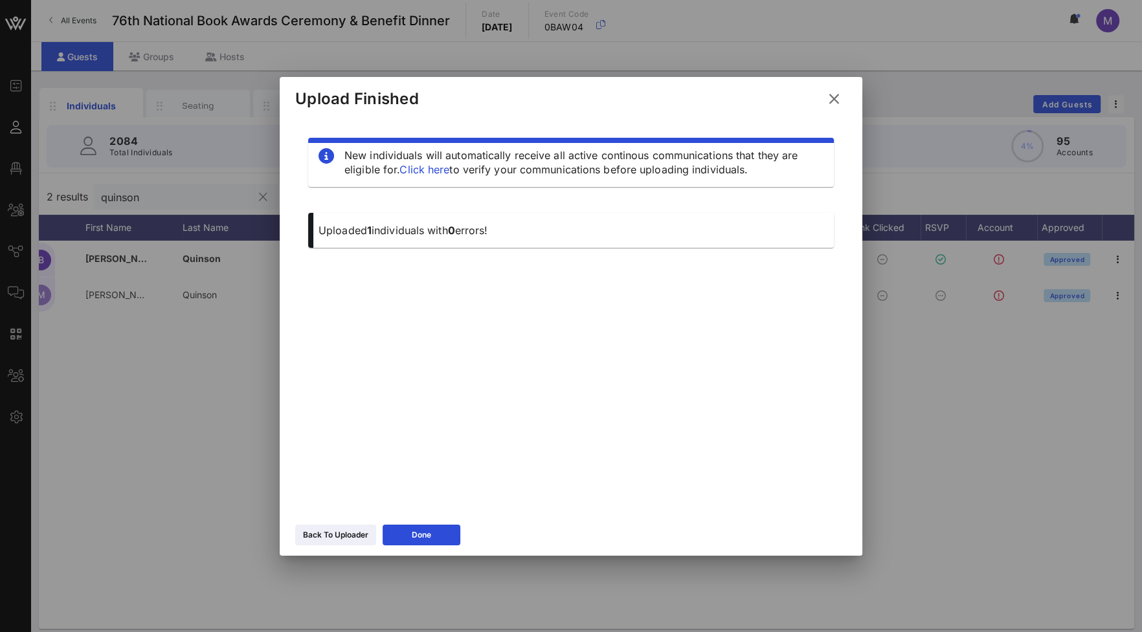
click at [830, 104] on icon at bounding box center [834, 99] width 18 height 16
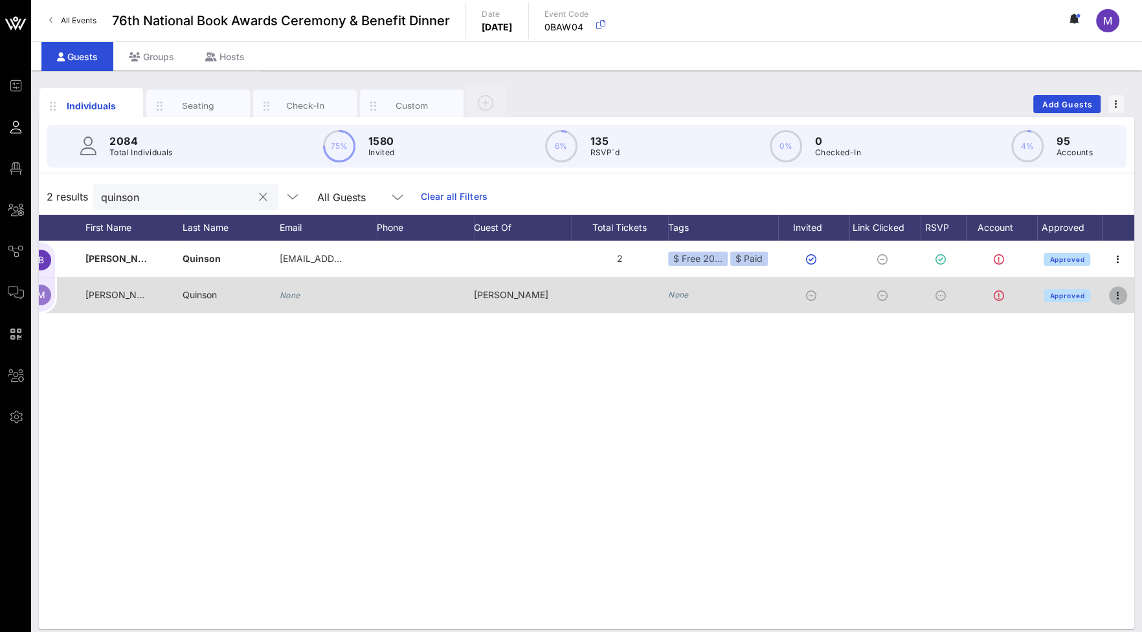
click at [1118, 296] on icon "button" at bounding box center [1118, 296] width 16 height 16
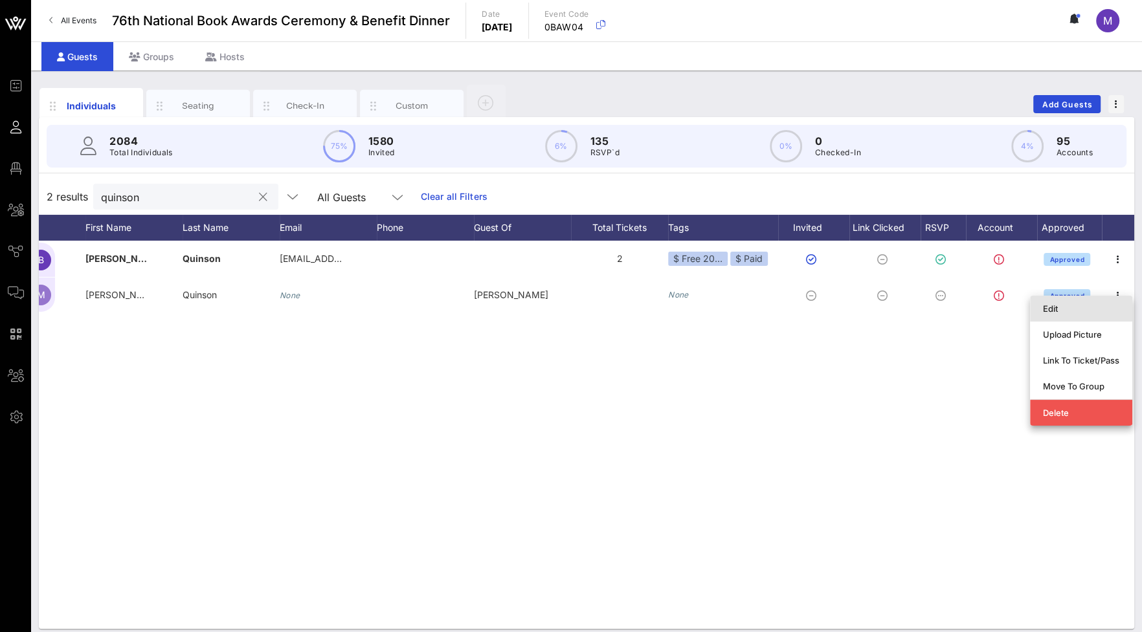
click at [1097, 309] on div "Edit" at bounding box center [1081, 309] width 76 height 10
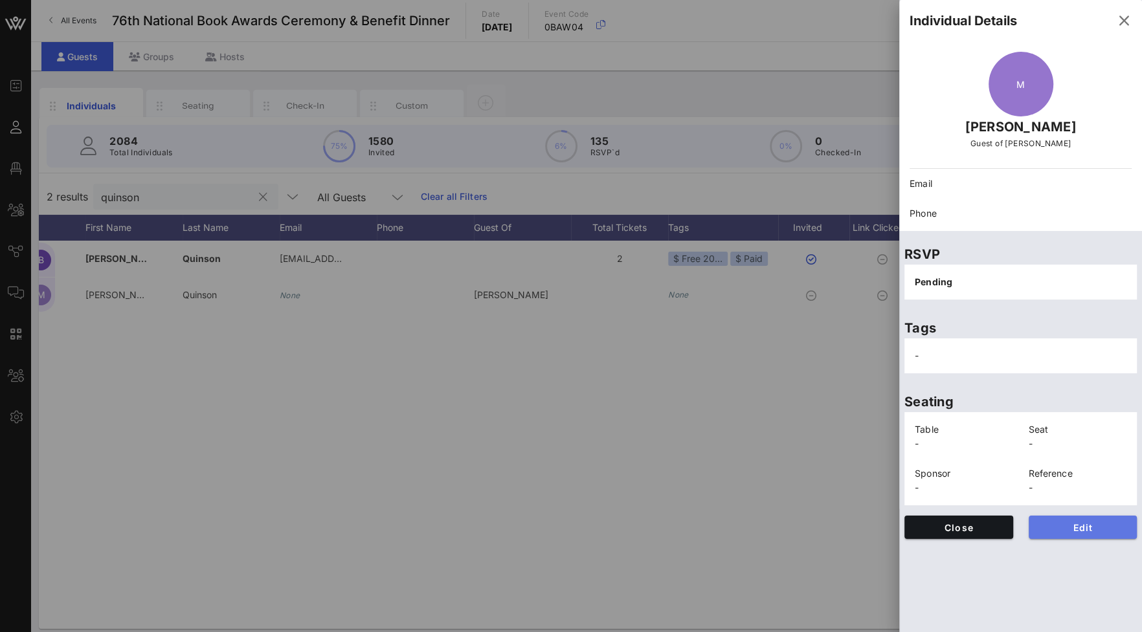
click at [1062, 533] on button "Edit" at bounding box center [1083, 527] width 109 height 23
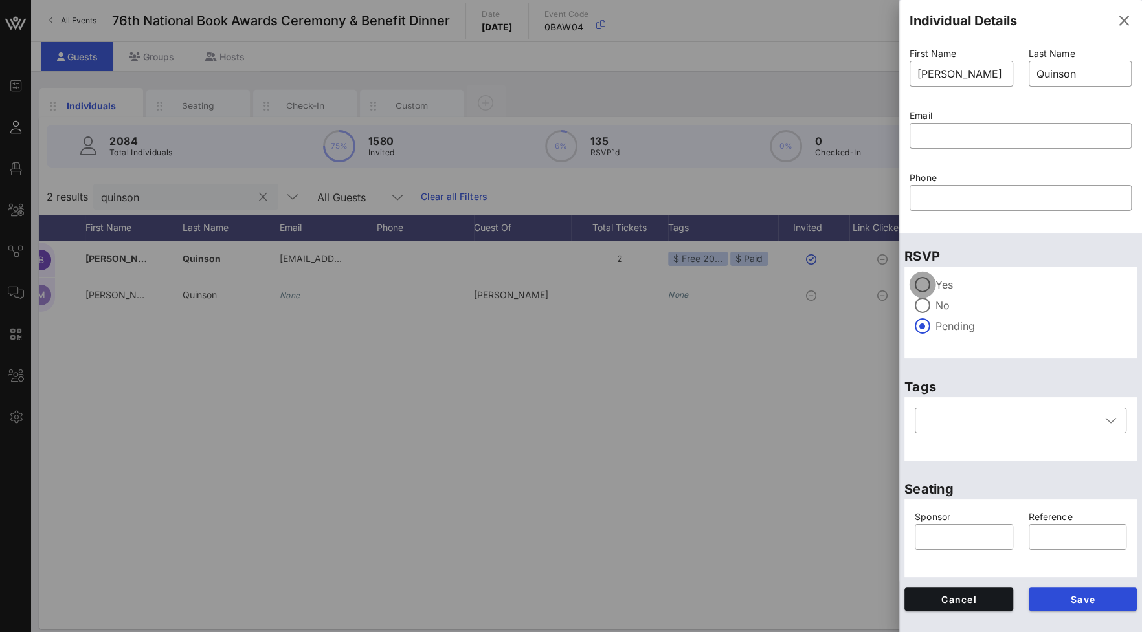
click at [926, 281] on div at bounding box center [922, 285] width 22 height 22
click at [1034, 425] on div at bounding box center [1011, 421] width 178 height 26
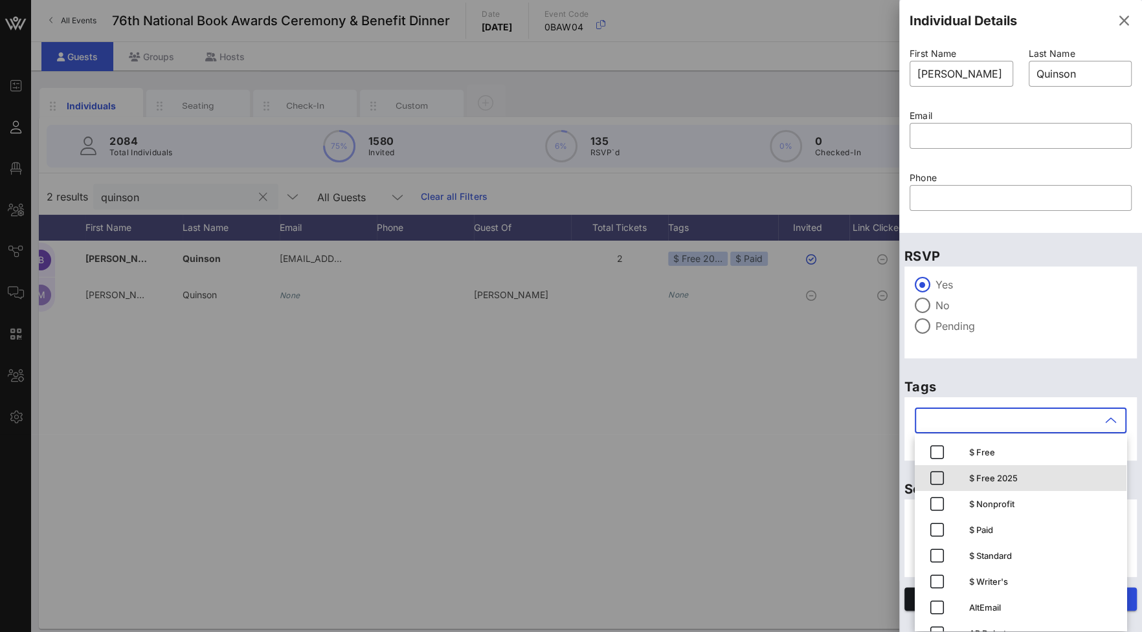
click at [990, 472] on div "$ Free 2025" at bounding box center [1042, 478] width 147 height 21
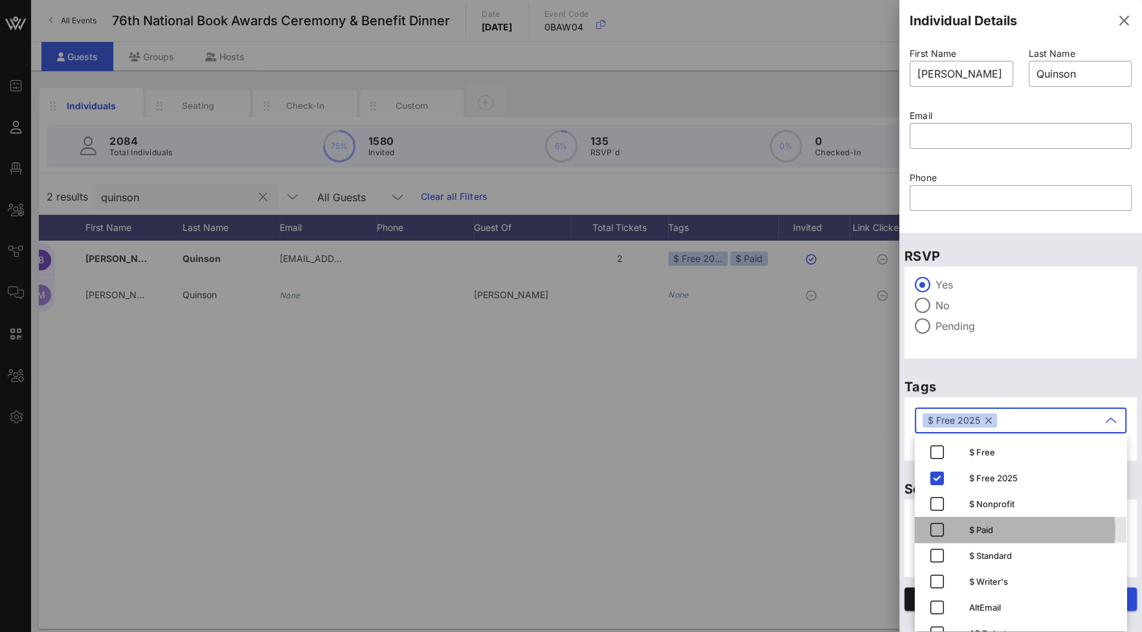
click at [979, 528] on div "$ Paid" at bounding box center [1042, 530] width 147 height 10
click at [1086, 362] on div "RSVP Yes No Pending" at bounding box center [1020, 298] width 243 height 131
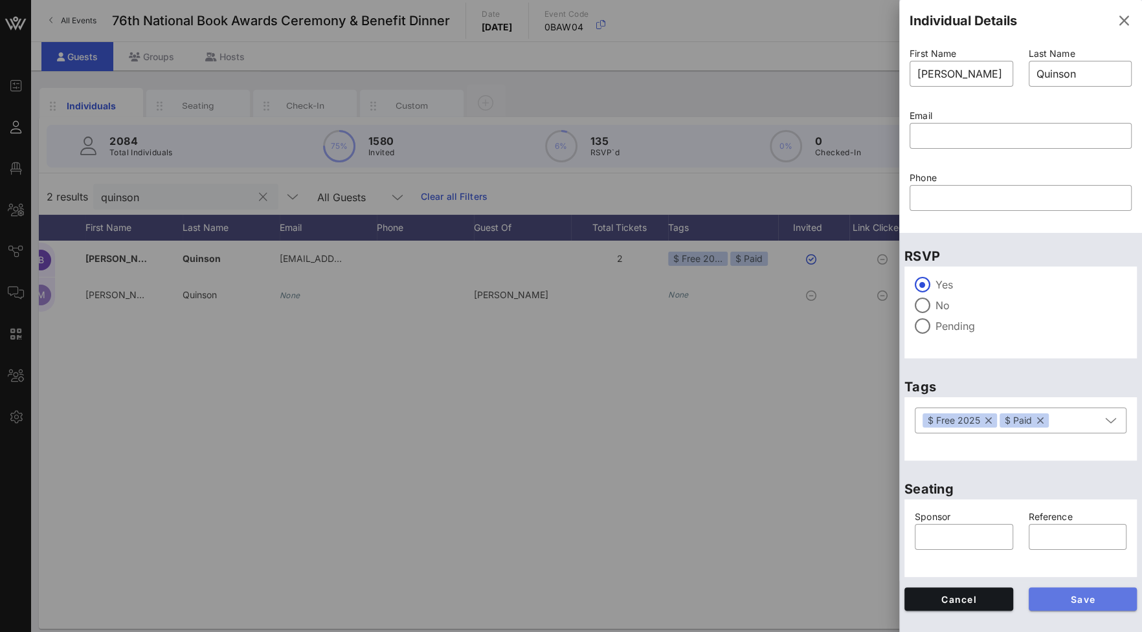
click at [1088, 601] on span "Save" at bounding box center [1083, 599] width 88 height 11
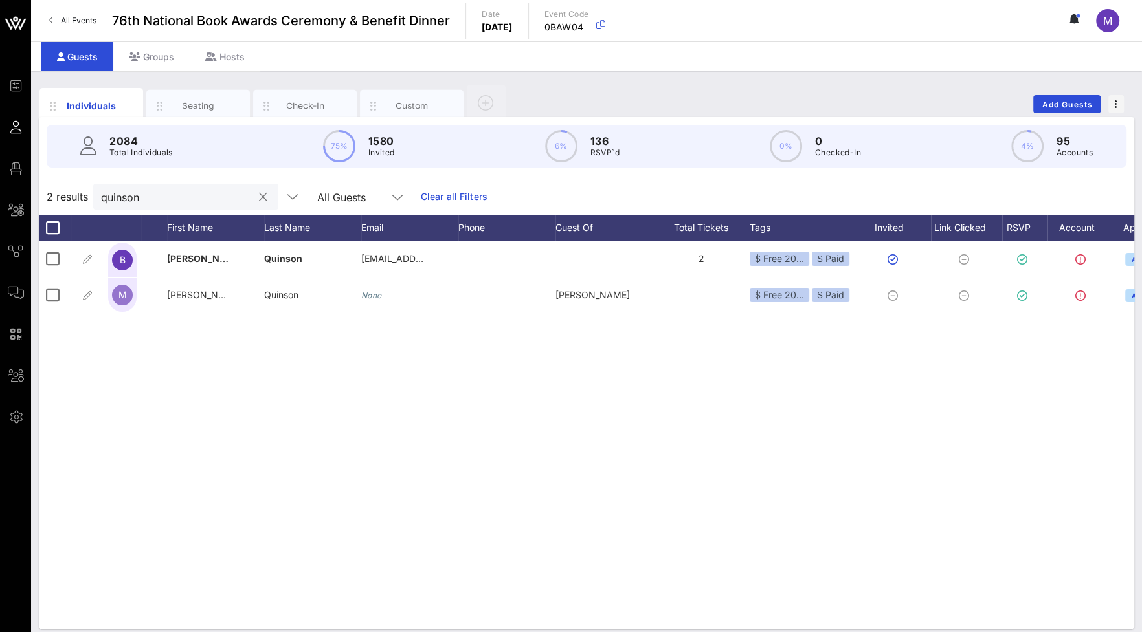
click at [166, 205] on div "quinson" at bounding box center [176, 197] width 151 height 26
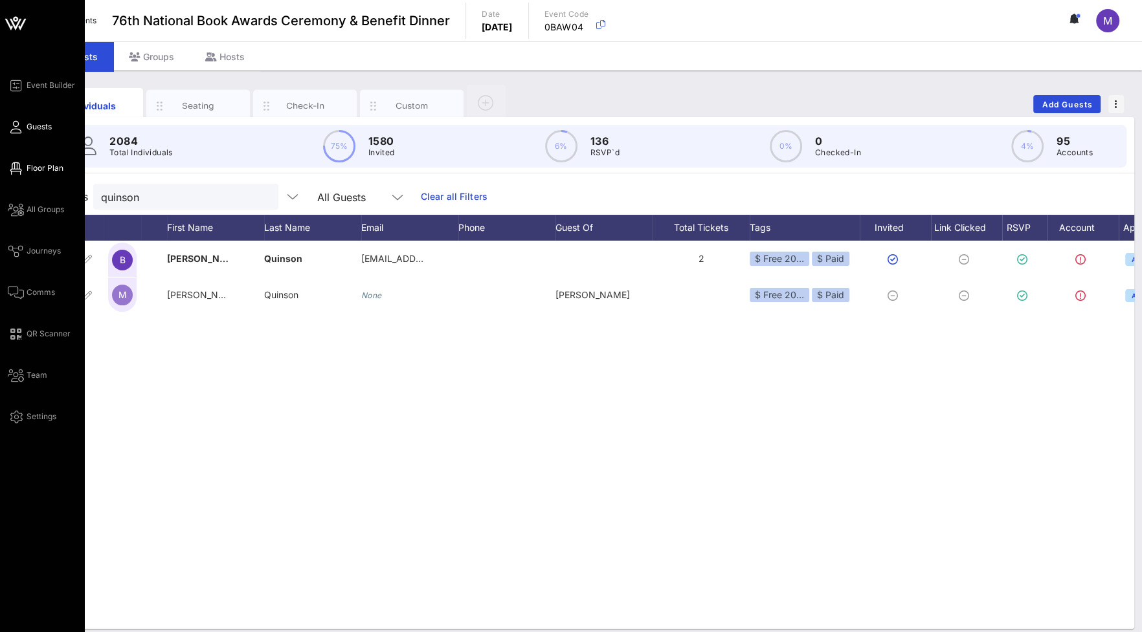
click at [30, 166] on span "Floor Plan" at bounding box center [45, 168] width 37 height 12
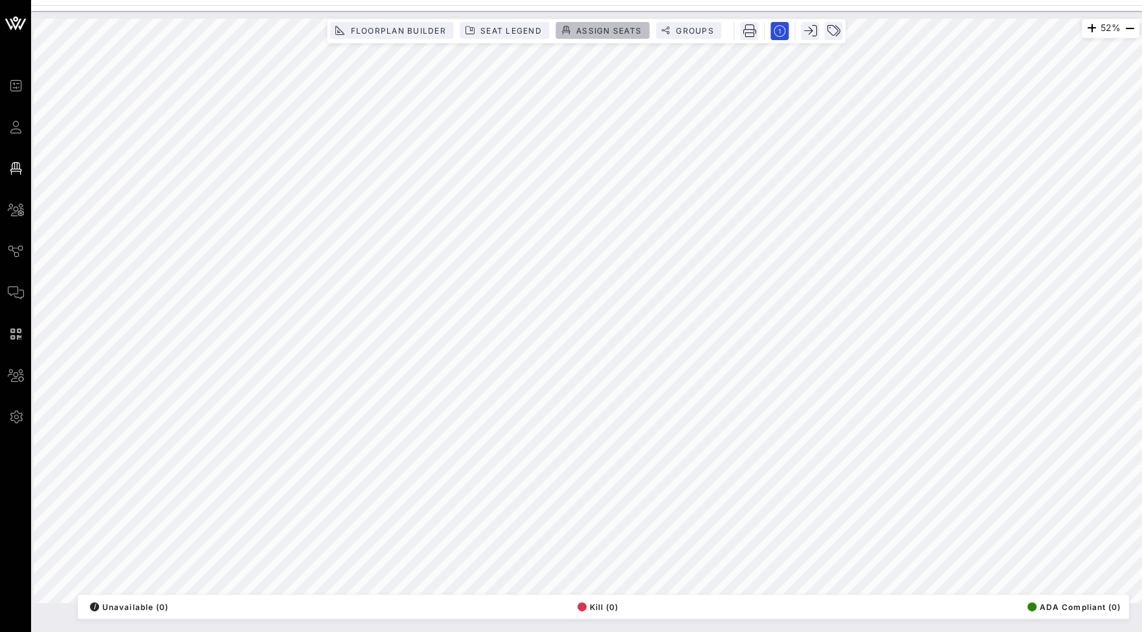
click at [610, 32] on span "Assign Seats" at bounding box center [608, 31] width 66 height 10
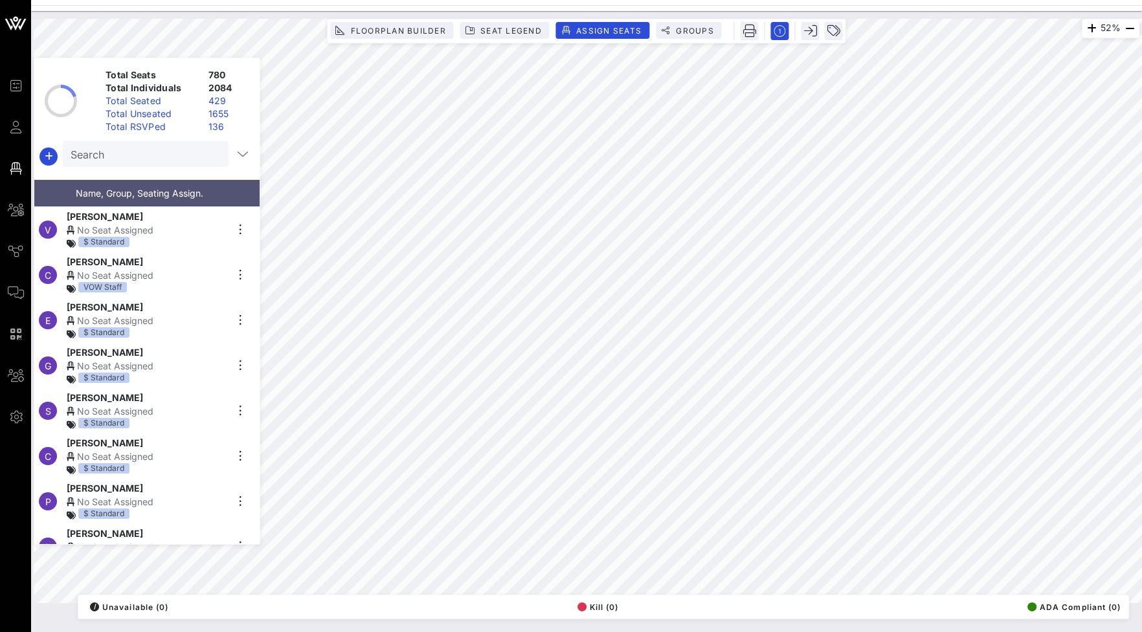
click at [163, 156] on input "Search" at bounding box center [145, 154] width 148 height 17
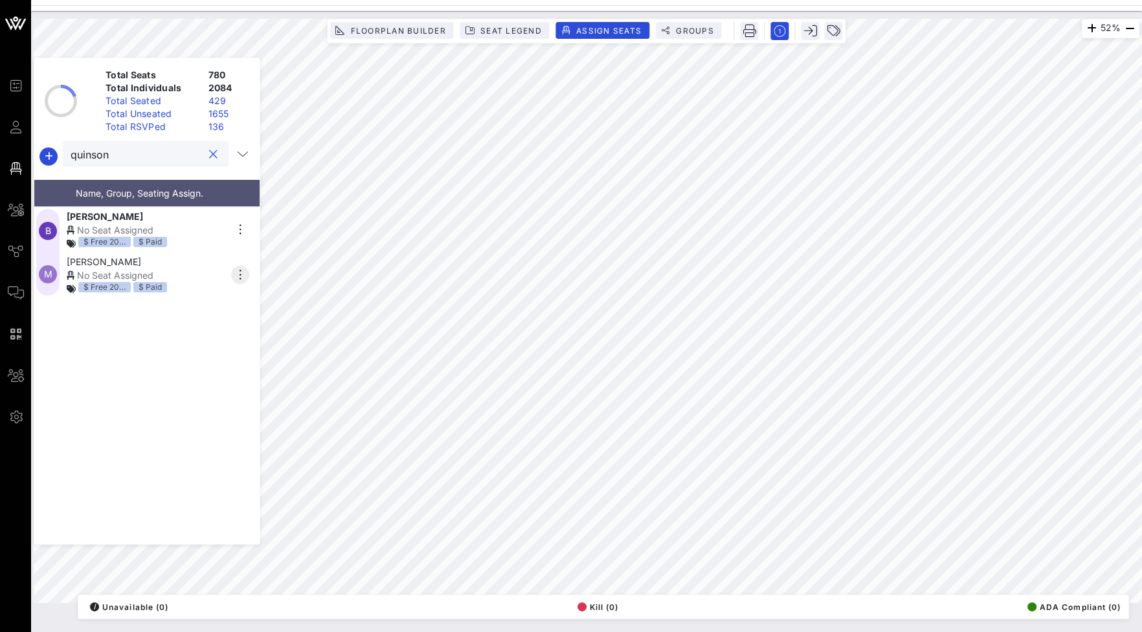
type input "quinson"
click at [243, 273] on icon "button" at bounding box center [240, 275] width 16 height 16
click at [253, 286] on div "Details" at bounding box center [276, 291] width 65 height 10
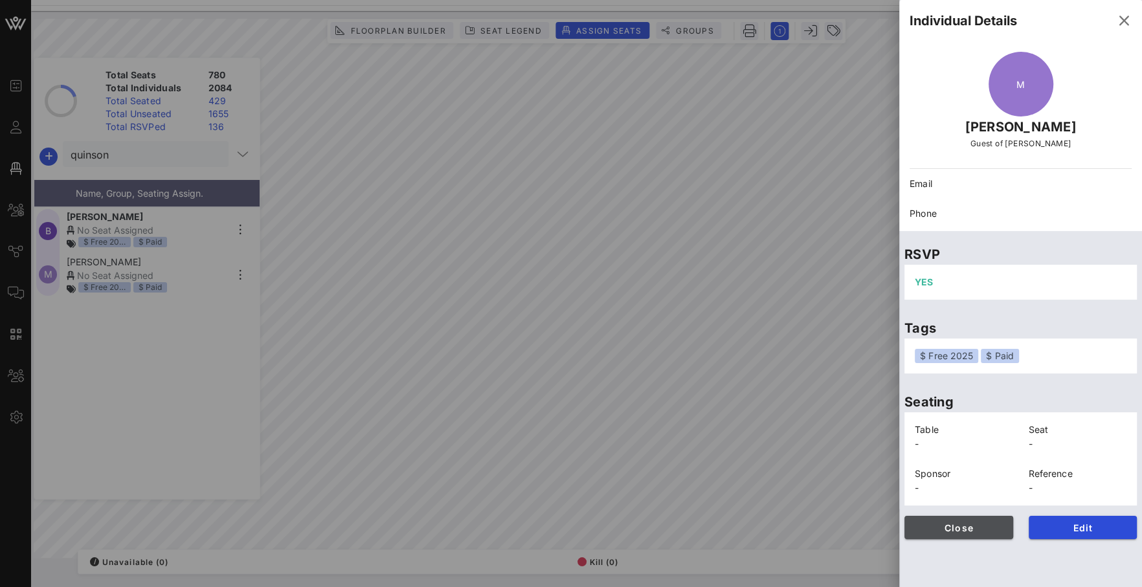
click at [955, 530] on span "Close" at bounding box center [959, 527] width 88 height 11
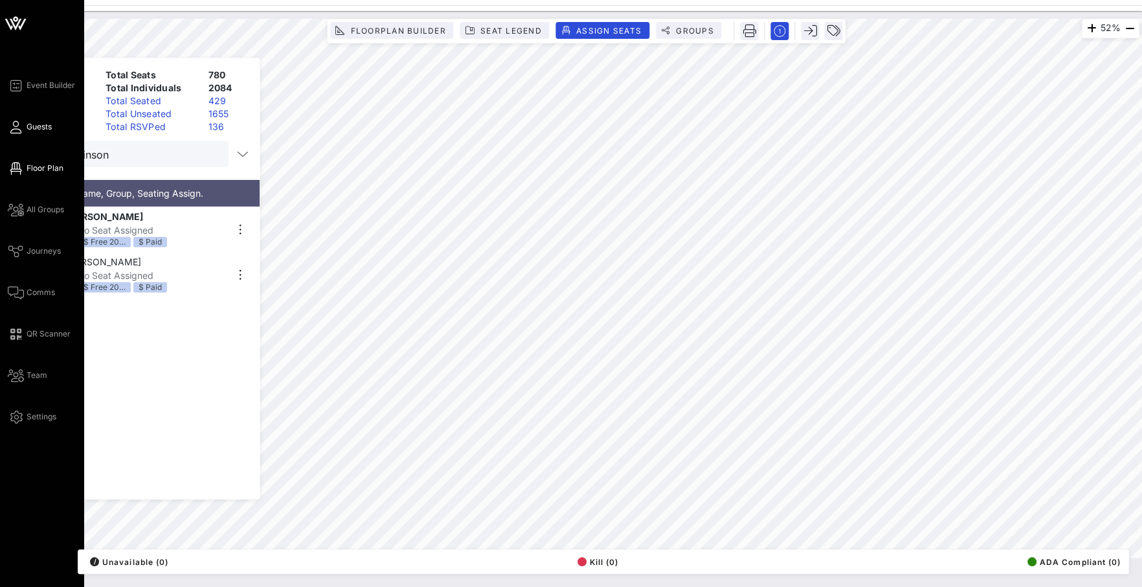
click at [31, 129] on span "Guests" at bounding box center [39, 127] width 25 height 12
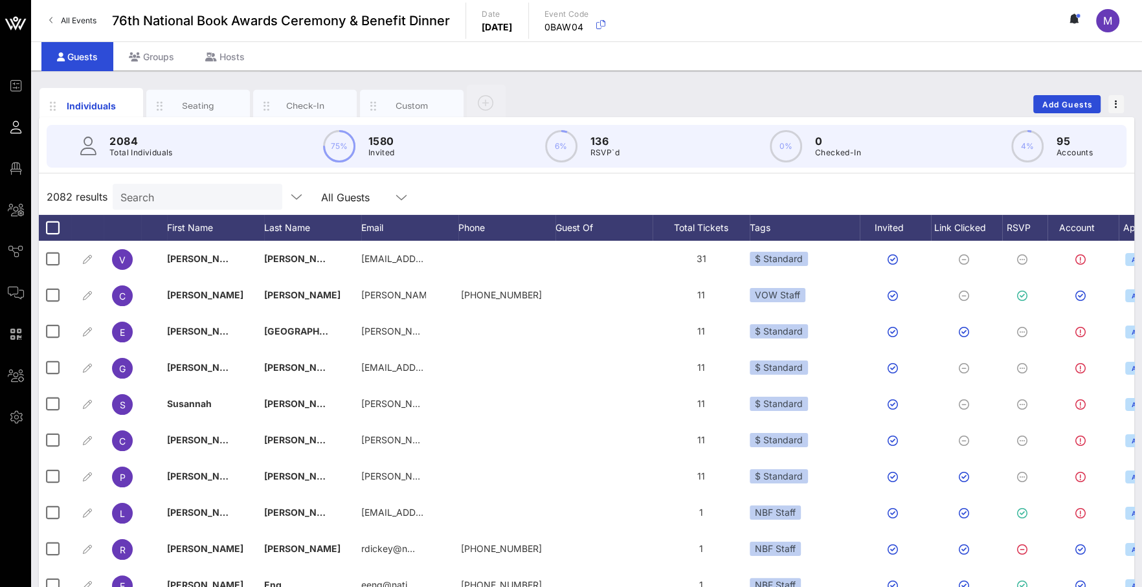
click at [194, 190] on input "Search" at bounding box center [195, 196] width 151 height 17
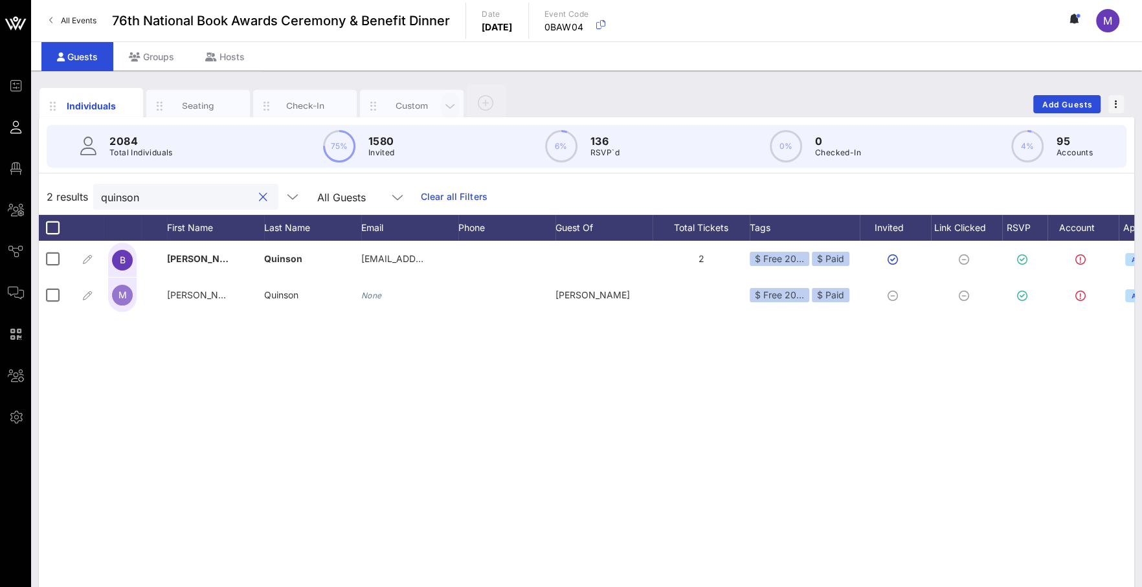
type input "quinson"
click at [438, 106] on div "Custom" at bounding box center [412, 106] width 58 height 12
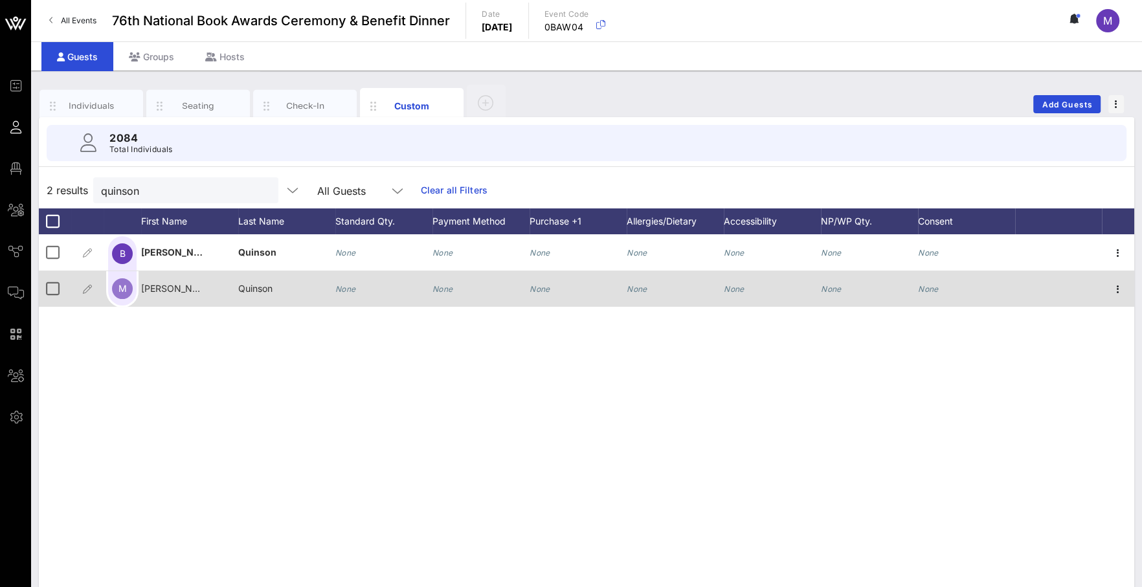
click at [636, 291] on icon "None" at bounding box center [637, 289] width 21 height 10
click at [653, 284] on span "Allergic to bivalves" at bounding box center [667, 288] width 80 height 11
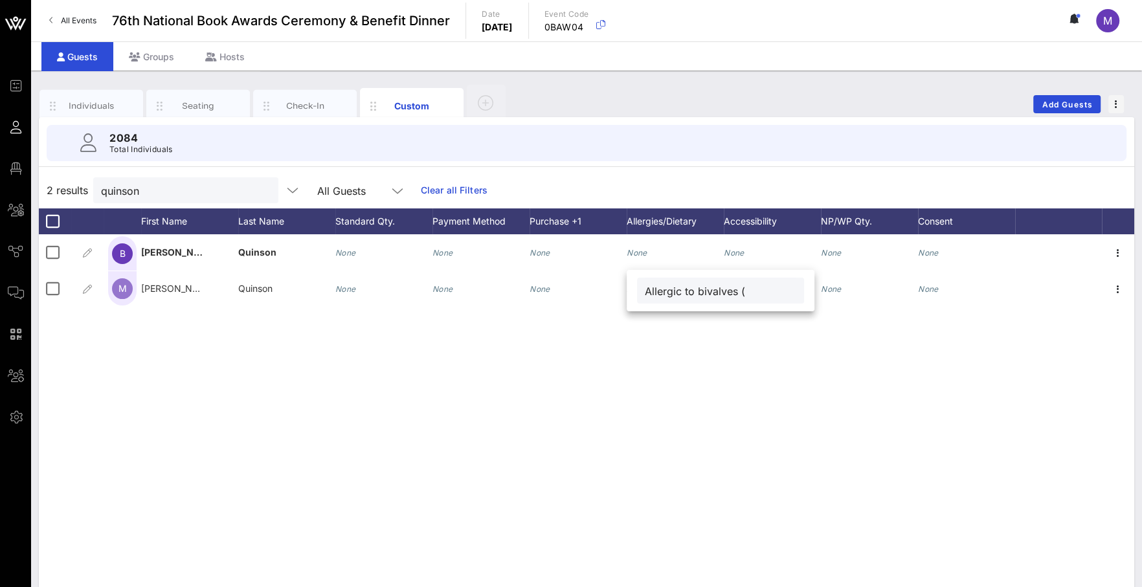
paste input "(oysters, etc)"
type input "Allergic to bivalves (e.g. oysters)"
click at [202, 183] on input "quinson" at bounding box center [176, 190] width 151 height 17
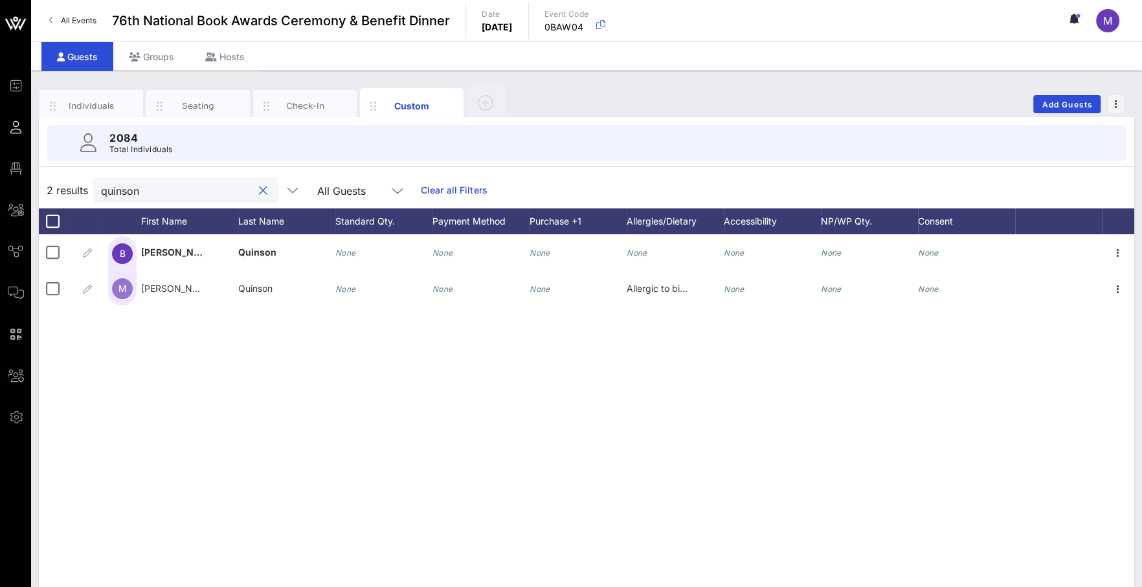
click at [202, 183] on input "quinson" at bounding box center [176, 190] width 151 height 17
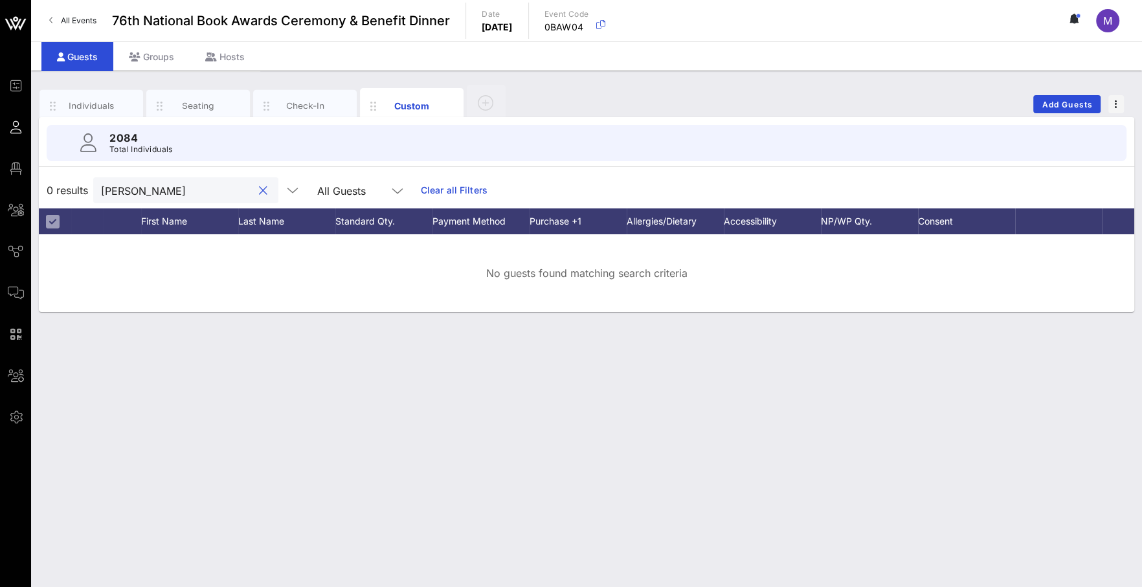
drag, startPoint x: 128, startPoint y: 191, endPoint x: 58, endPoint y: 190, distance: 70.6
click at [58, 190] on div "0 results [PERSON_NAME] All Guests Clear all Filters" at bounding box center [586, 190] width 1095 height 36
type input "n"
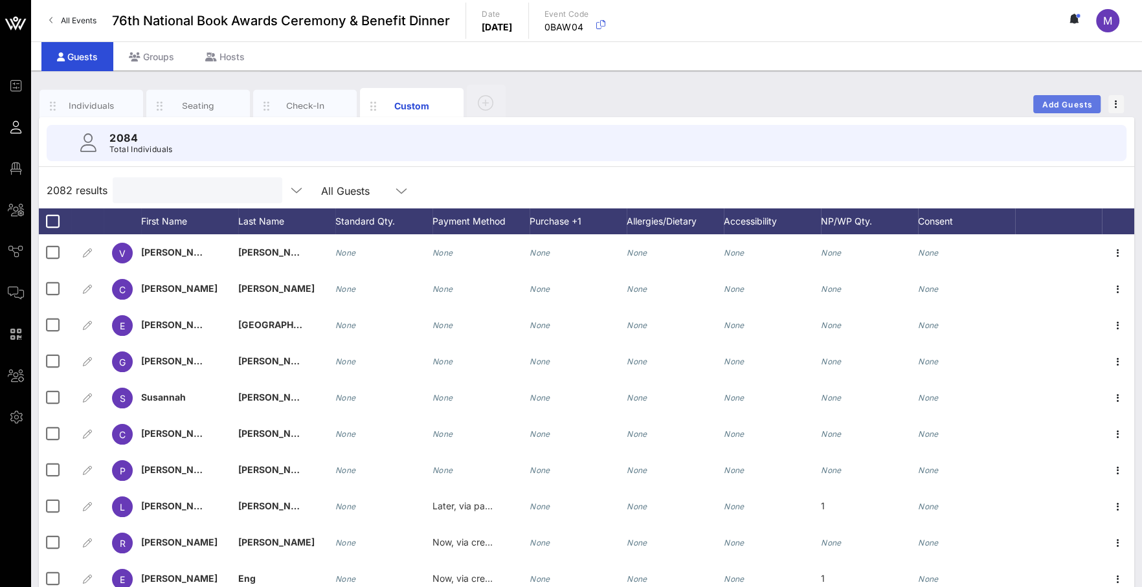
click at [1064, 106] on span "Add Guests" at bounding box center [1067, 105] width 51 height 10
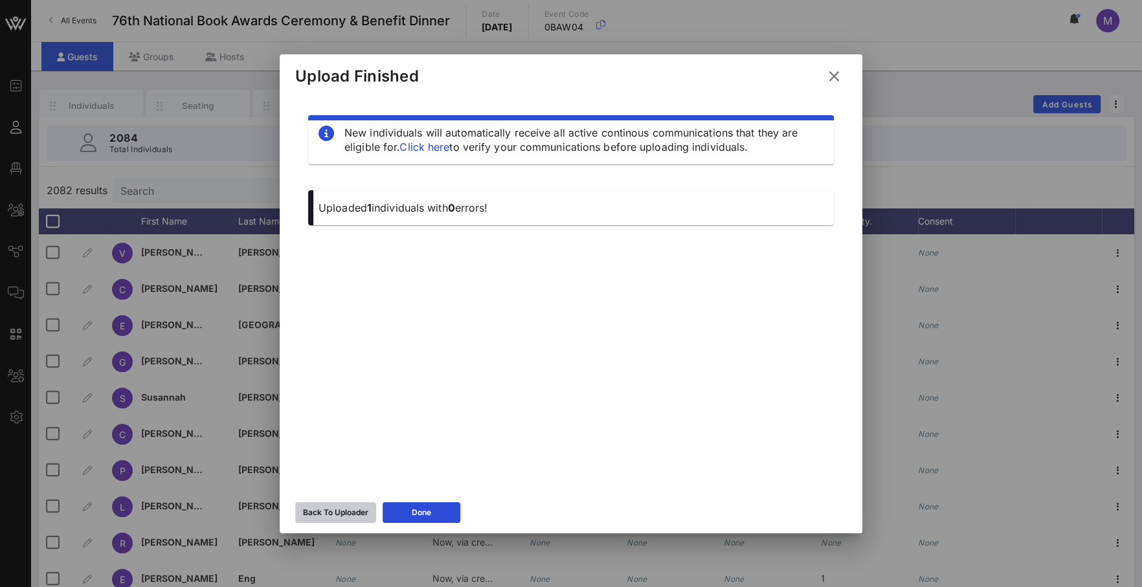
click at [366, 513] on div "Back To Uploader" at bounding box center [335, 512] width 65 height 13
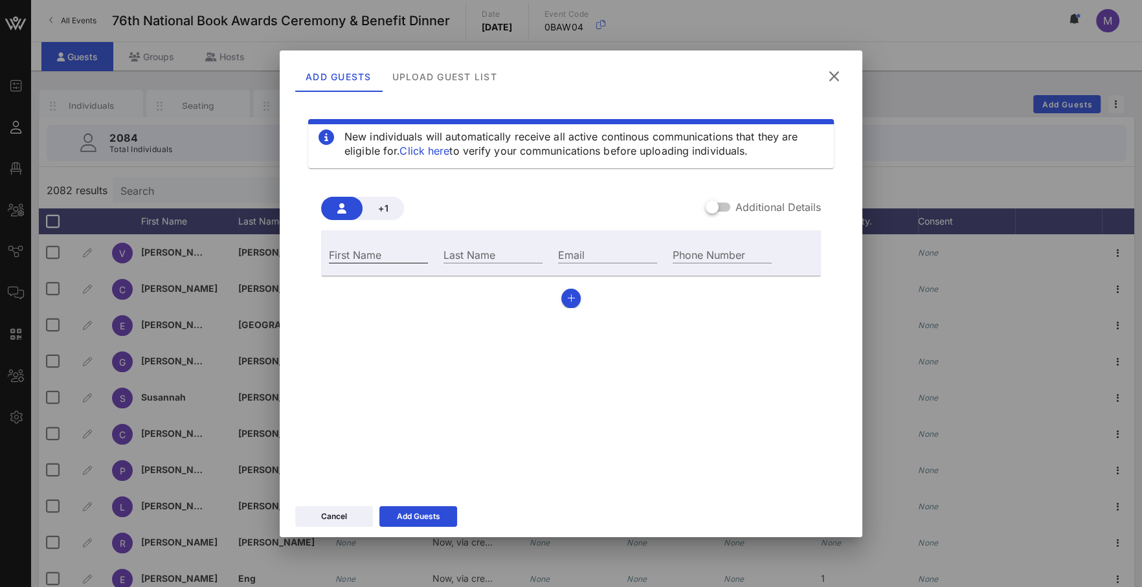
click at [403, 256] on input "First Name" at bounding box center [378, 254] width 99 height 17
click at [583, 251] on input "Email" at bounding box center [607, 254] width 99 height 17
paste input "[EMAIL_ADDRESS][DOMAIN_NAME]"
type input "[EMAIL_ADDRESS][DOMAIN_NAME]"
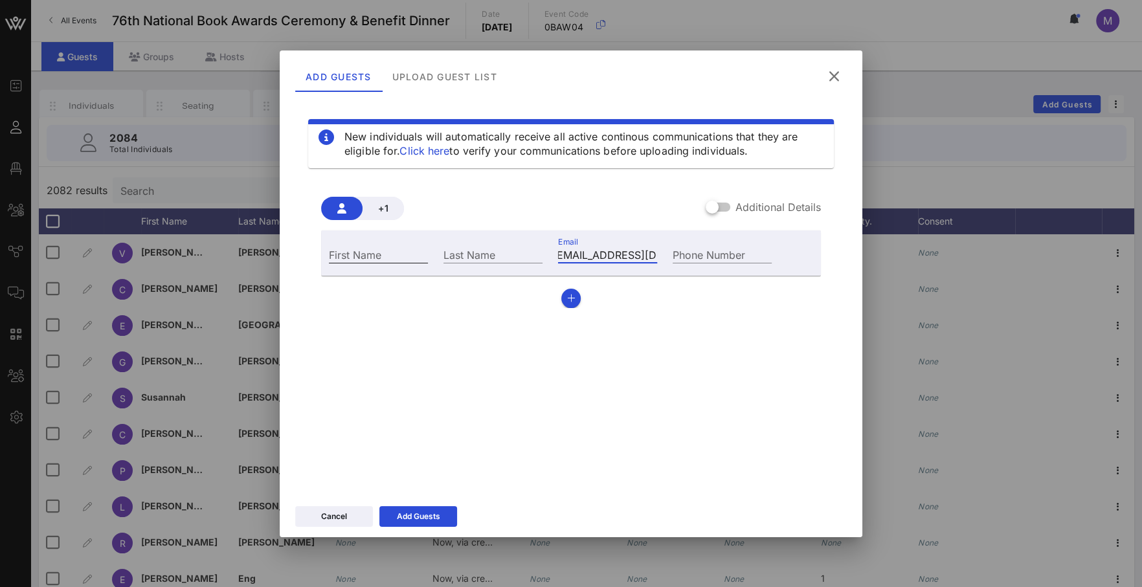
click at [342, 258] on input "First Name" at bounding box center [378, 254] width 99 height 17
type input "[PERSON_NAME]"
type input "[GEOGRAPHIC_DATA]"
click at [431, 360] on div "New individuals will automatically receive all active continous communications …" at bounding box center [571, 292] width 552 height 388
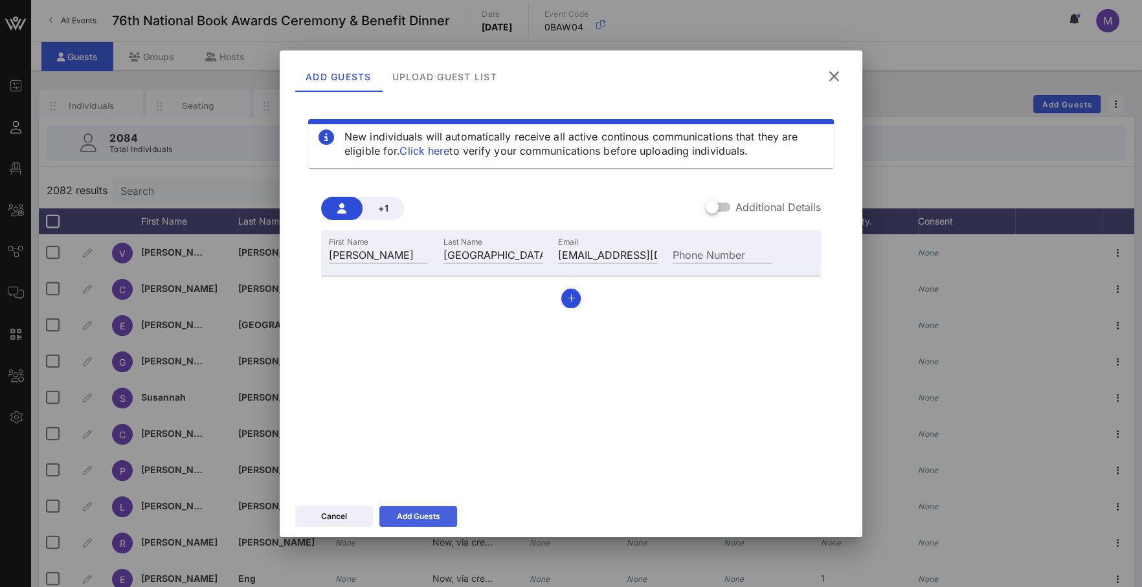
click at [449, 509] on button "Add Guests" at bounding box center [418, 516] width 78 height 21
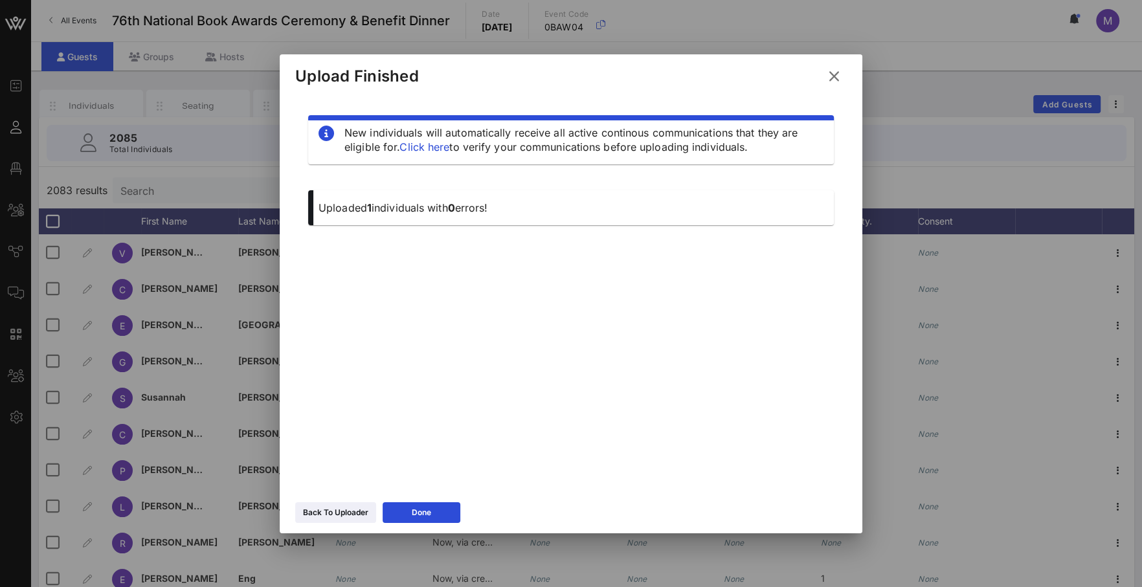
click at [836, 79] on icon at bounding box center [834, 76] width 23 height 23
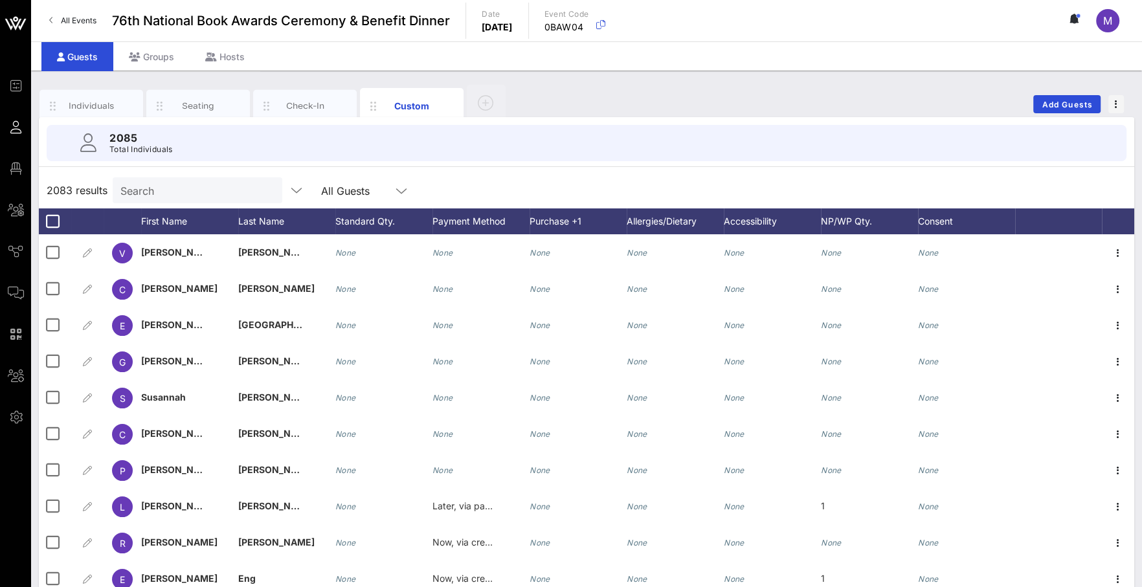
click at [213, 191] on input "Search" at bounding box center [195, 190] width 151 height 17
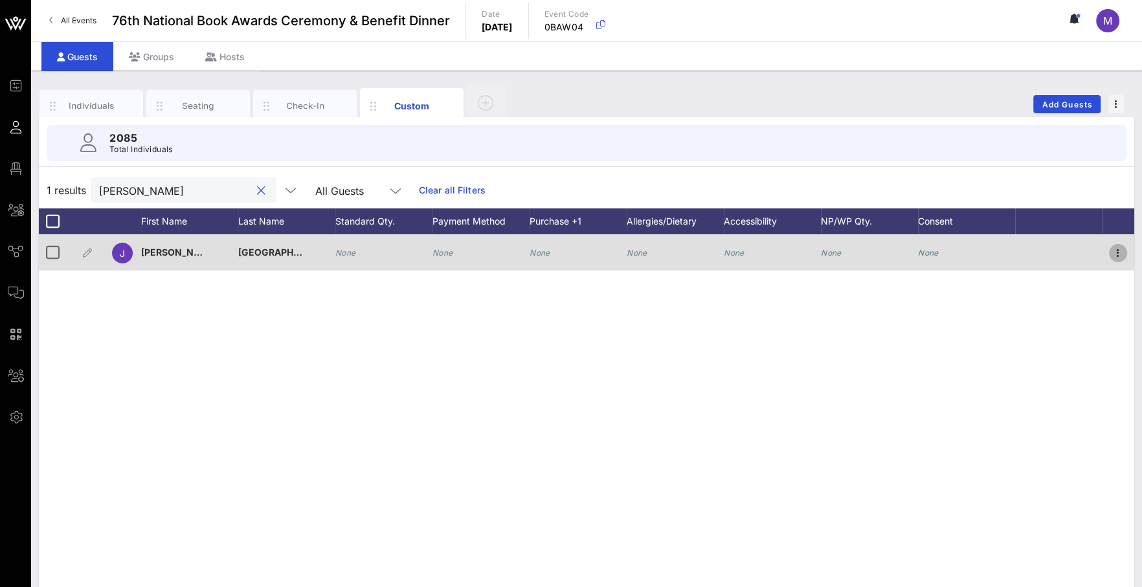
click at [1113, 258] on icon "button" at bounding box center [1118, 253] width 16 height 16
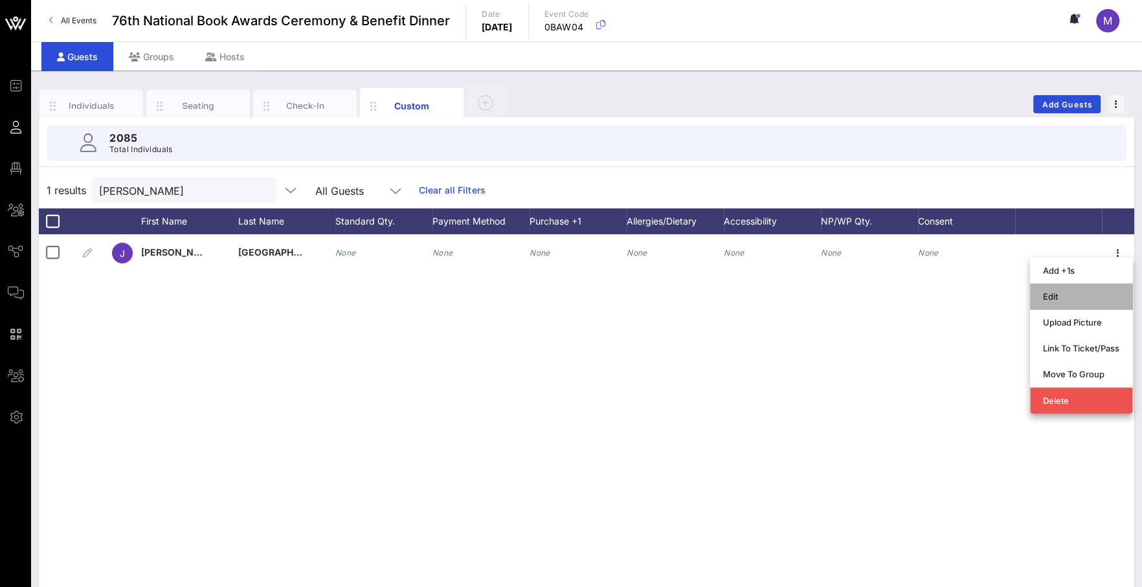
click at [1089, 301] on div "Edit" at bounding box center [1081, 296] width 76 height 10
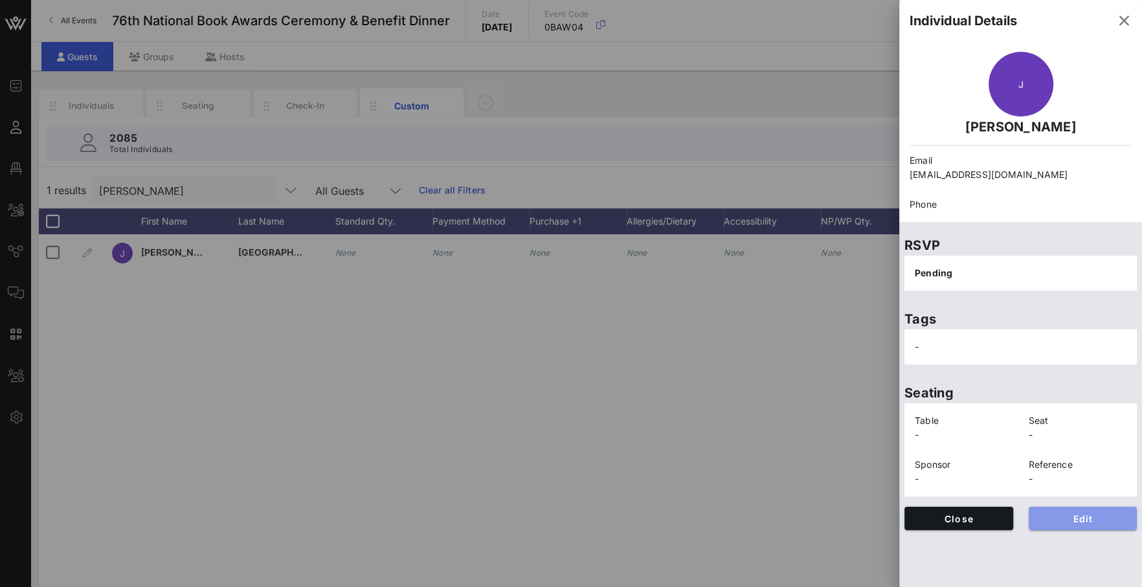
click at [1097, 524] on button "Edit" at bounding box center [1083, 518] width 109 height 23
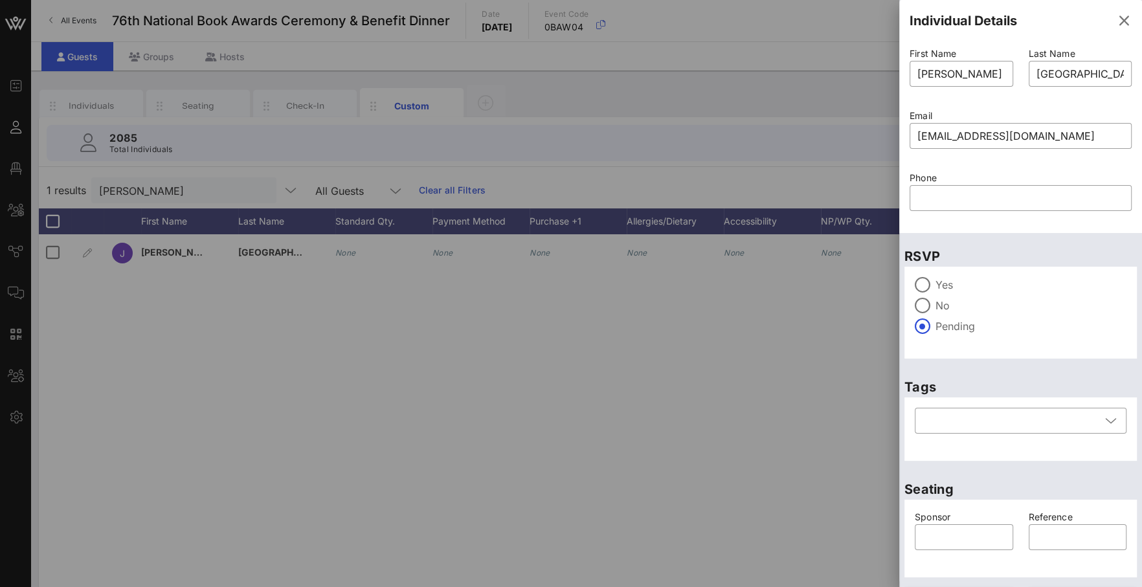
click at [954, 280] on label "Yes" at bounding box center [1030, 284] width 191 height 13
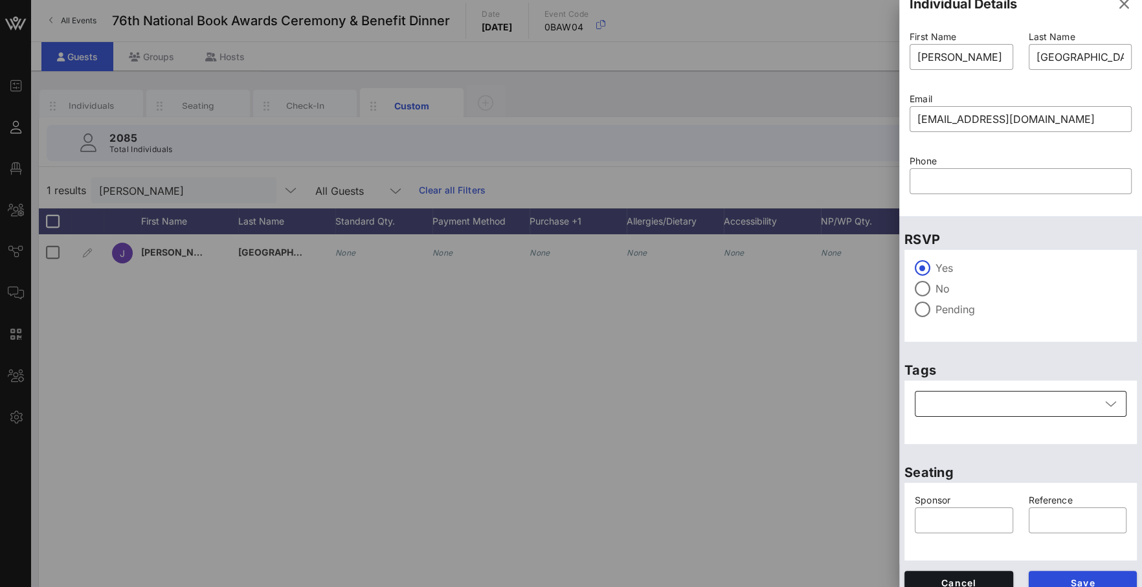
scroll to position [31, 0]
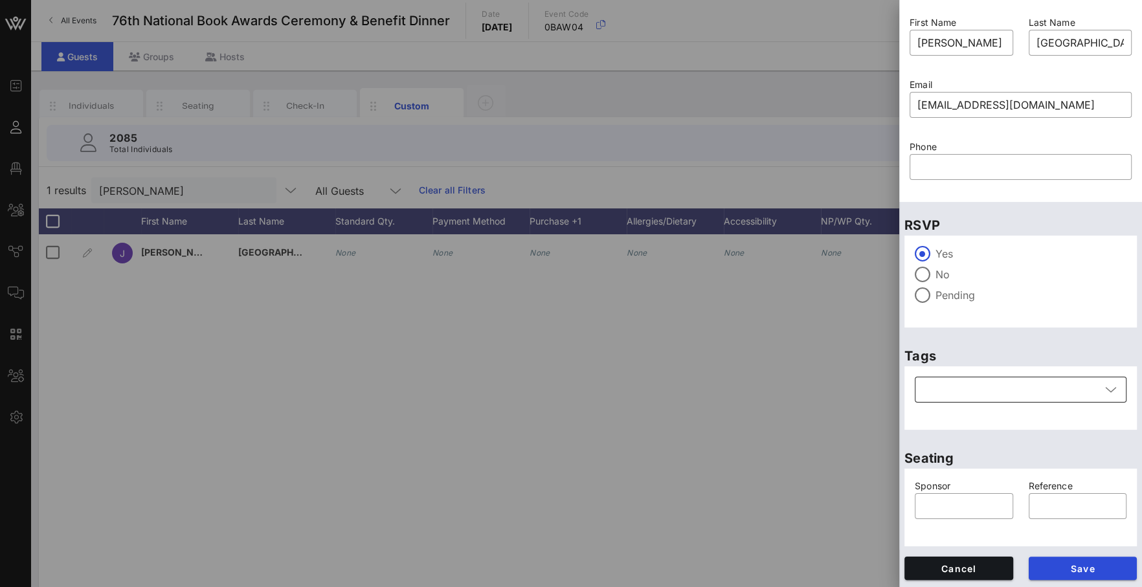
click at [1030, 387] on div at bounding box center [1011, 390] width 178 height 26
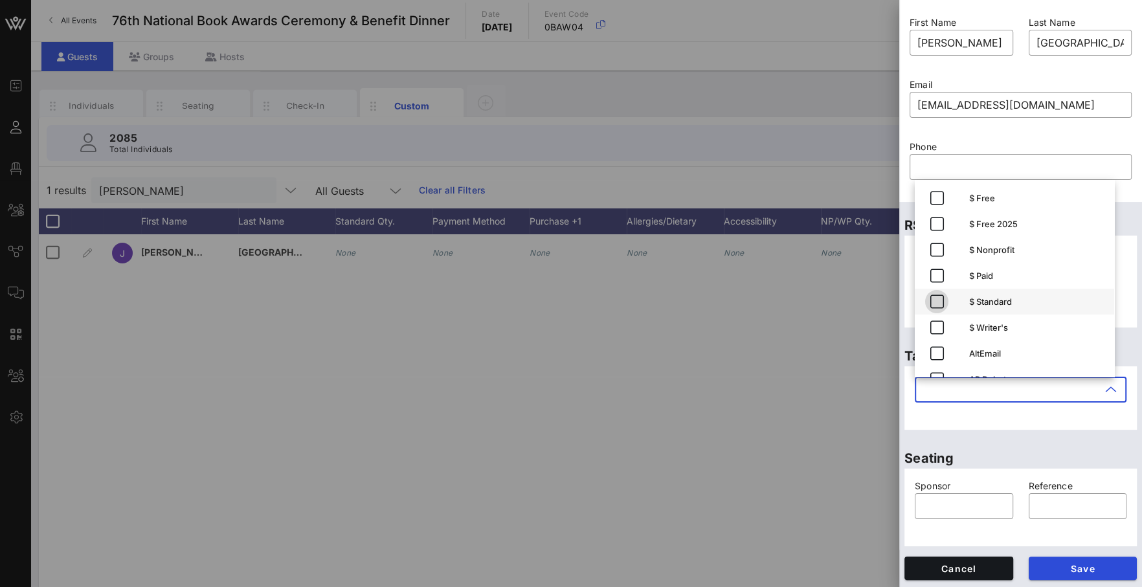
click at [933, 304] on icon "button" at bounding box center [937, 302] width 16 height 16
click at [1093, 571] on span "Save" at bounding box center [1083, 568] width 88 height 11
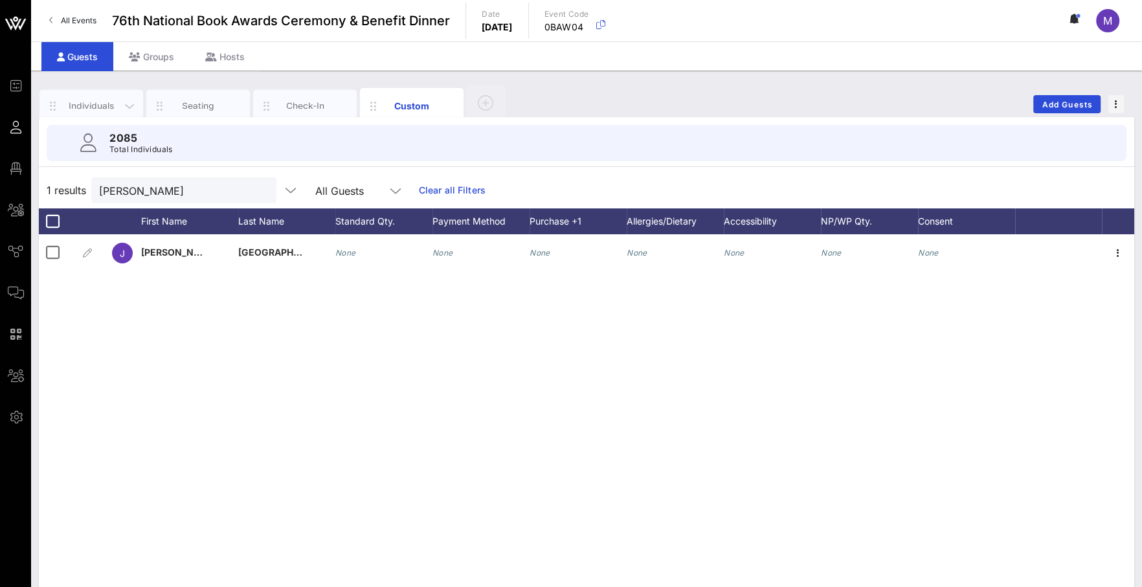
click at [107, 112] on div "Individuals" at bounding box center [91, 106] width 104 height 32
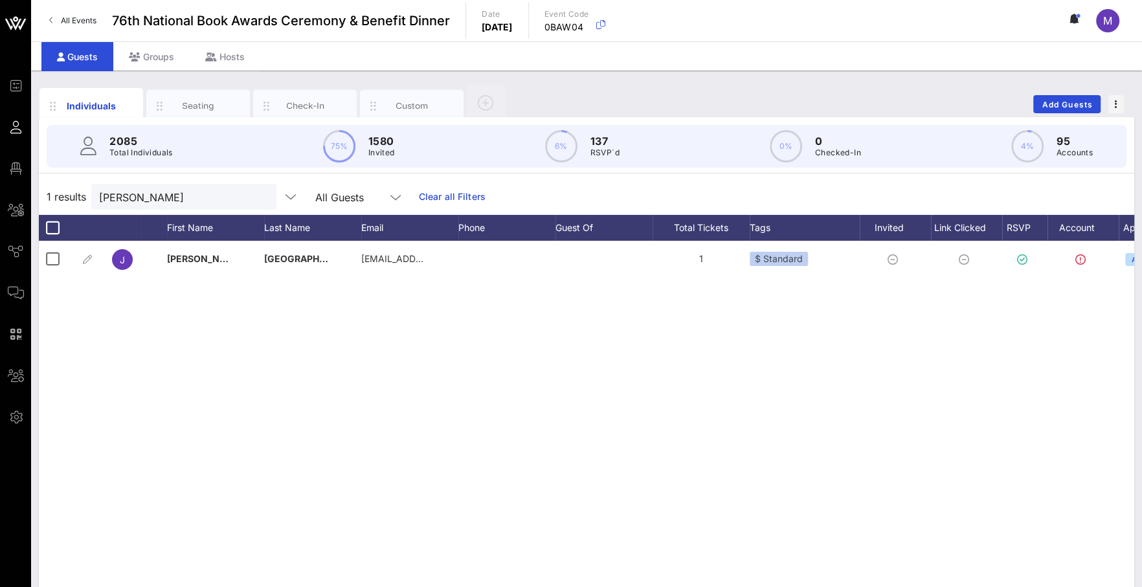
click at [145, 179] on div "1 results [PERSON_NAME] All Guests Clear all Filters" at bounding box center [586, 197] width 1095 height 36
click at [137, 192] on input "[PERSON_NAME]" at bounding box center [174, 196] width 151 height 17
click at [113, 203] on input "firebrand" at bounding box center [174, 196] width 151 height 17
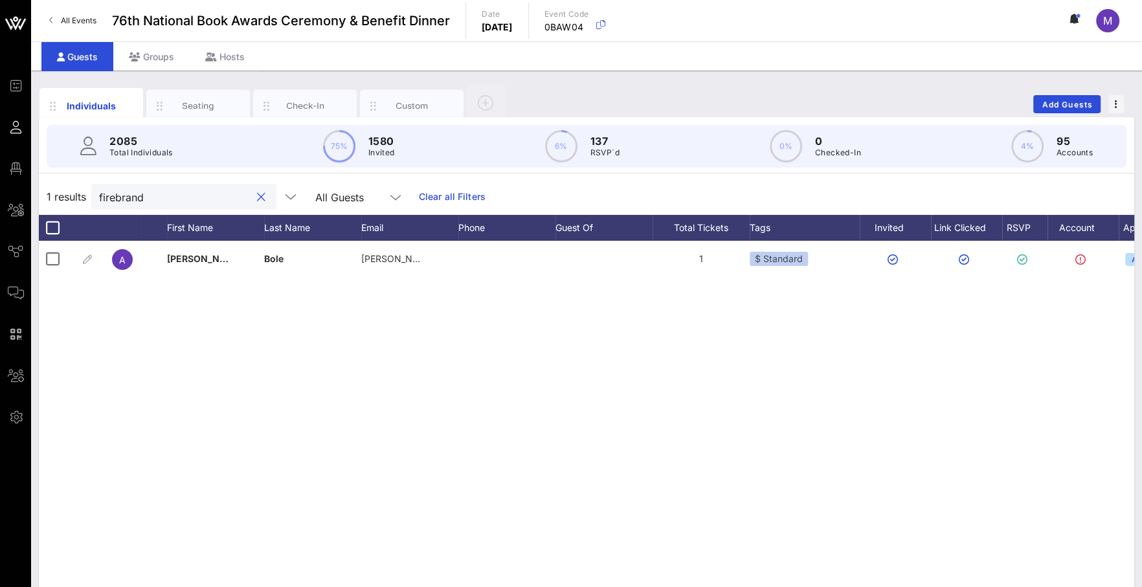
click at [113, 203] on input "firebrand" at bounding box center [174, 196] width 151 height 17
type input "bole"
click at [159, 49] on div "Groups" at bounding box center [151, 56] width 76 height 29
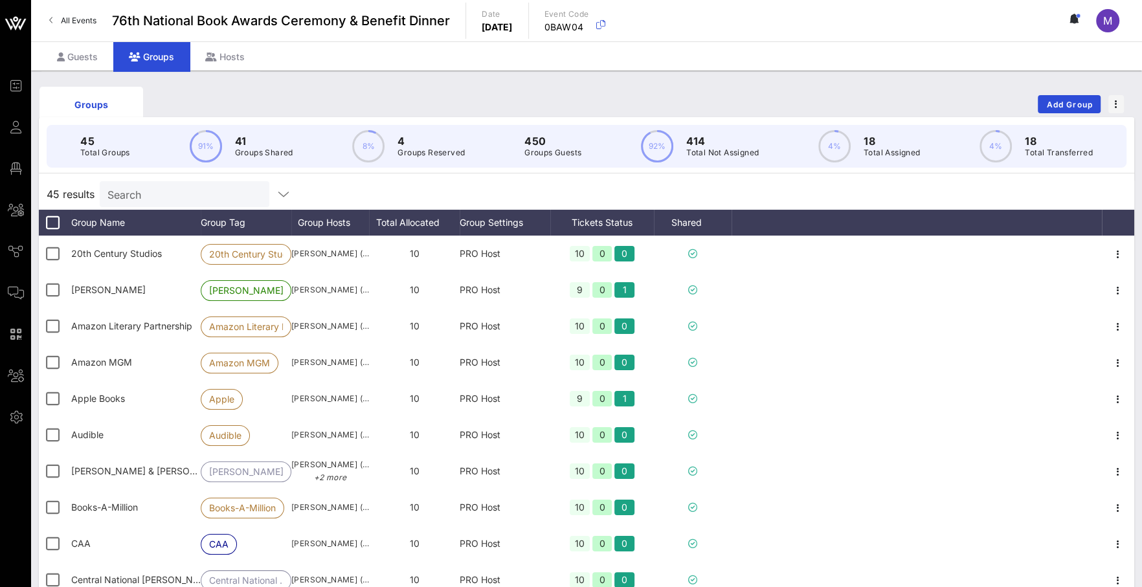
click at [162, 190] on input "Search" at bounding box center [182, 194] width 151 height 17
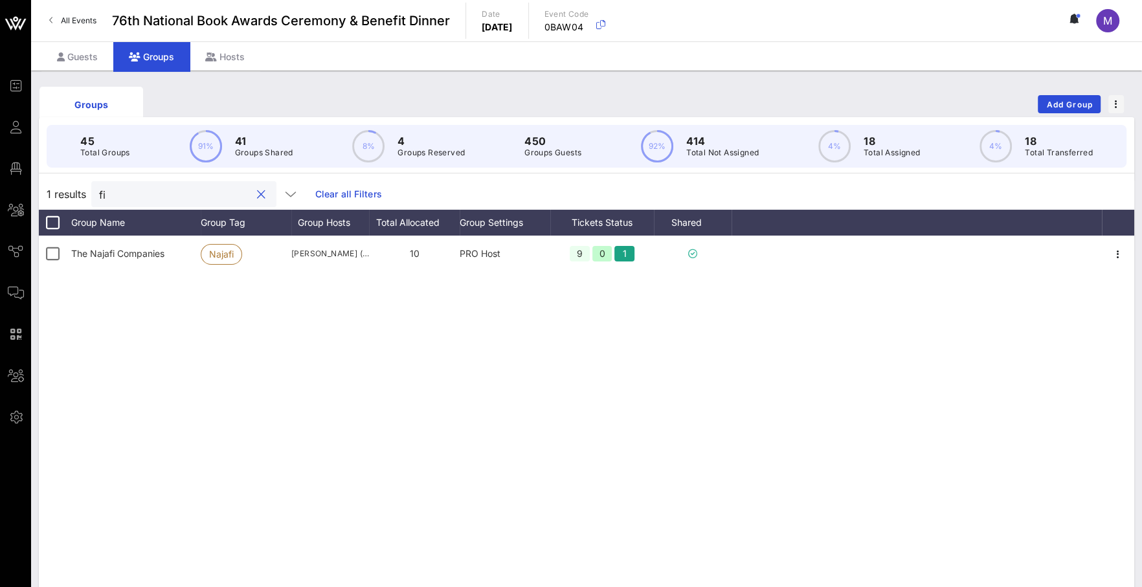
type input "f"
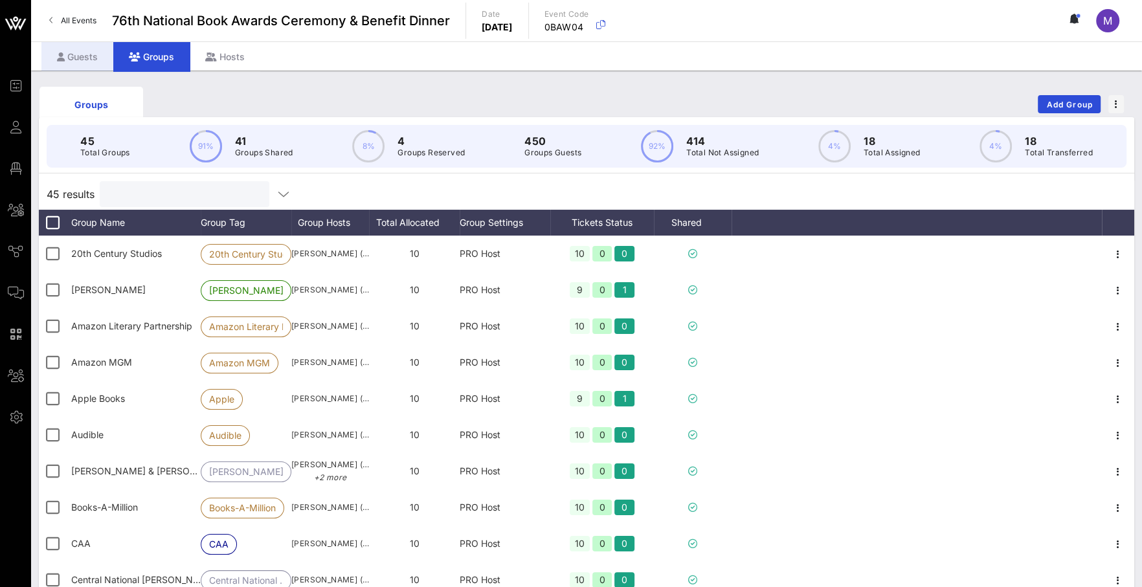
click at [87, 55] on div "Guests" at bounding box center [77, 56] width 72 height 29
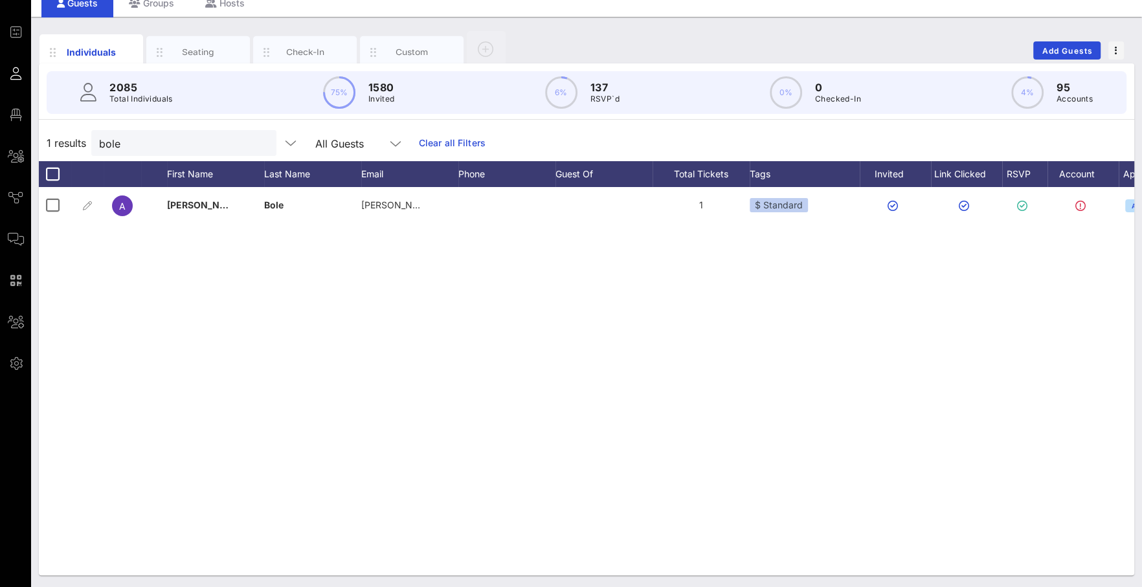
scroll to position [0, 82]
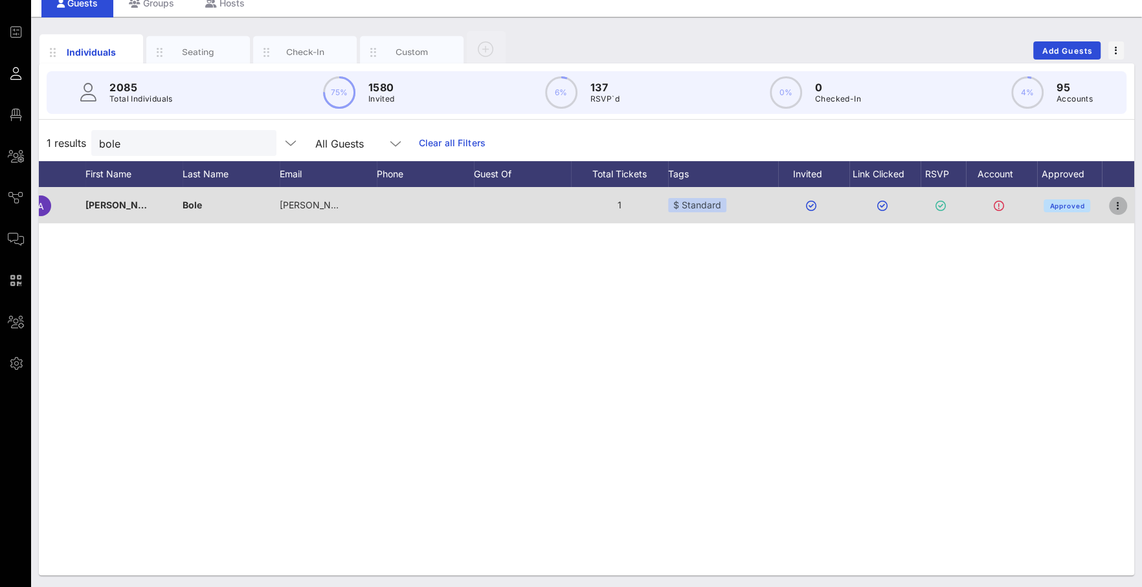
click at [1121, 203] on icon "button" at bounding box center [1118, 206] width 16 height 16
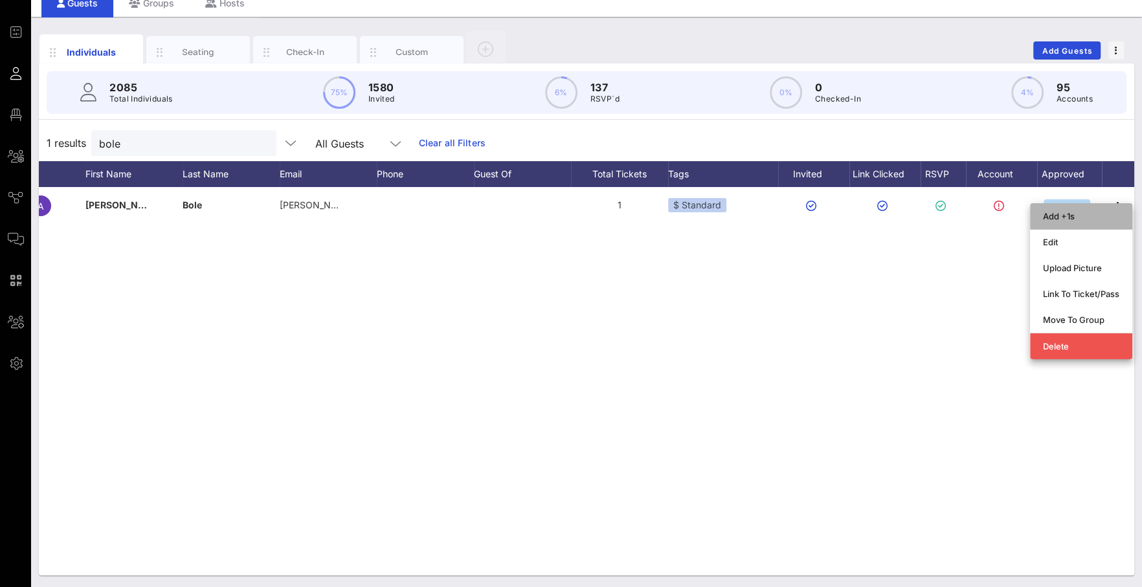
click at [1110, 207] on div "Add +1s" at bounding box center [1081, 216] width 76 height 21
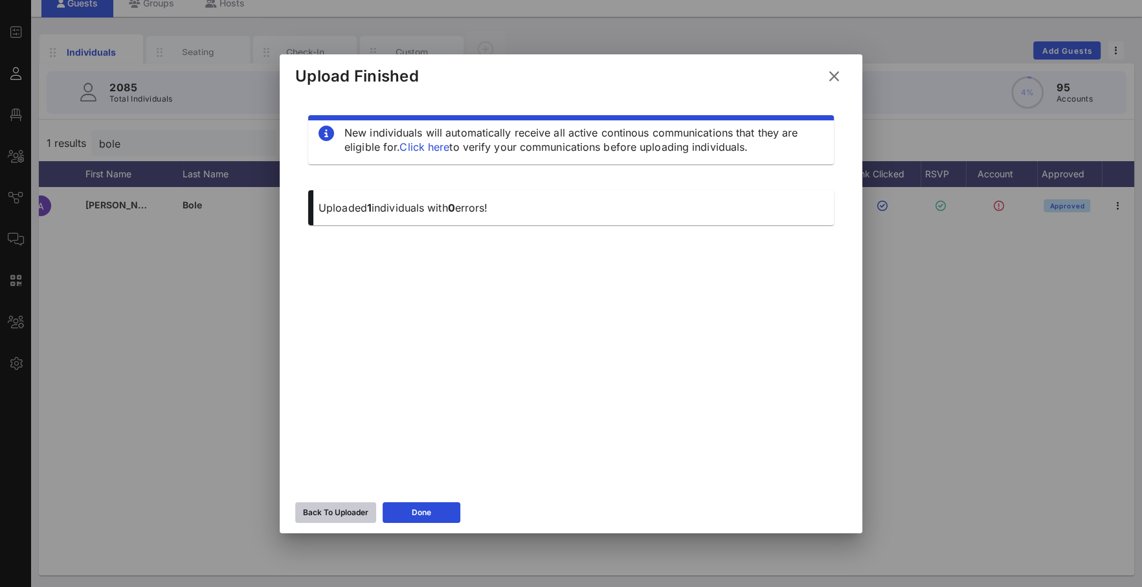
click at [365, 504] on button "Back To Uploader" at bounding box center [335, 512] width 81 height 21
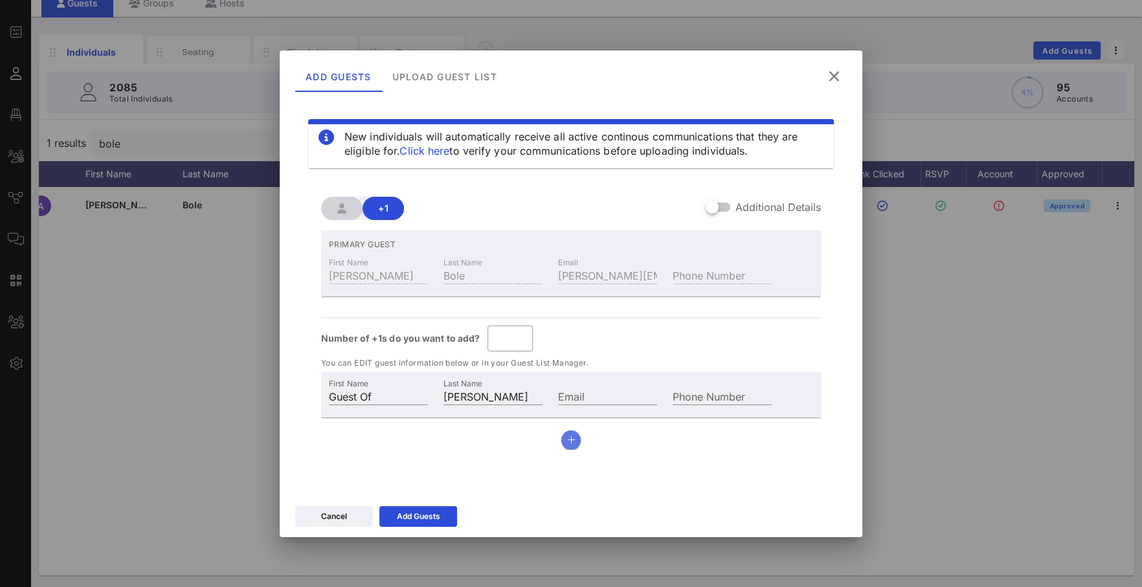
click at [563, 444] on button "button" at bounding box center [570, 439] width 19 height 19
type input "*"
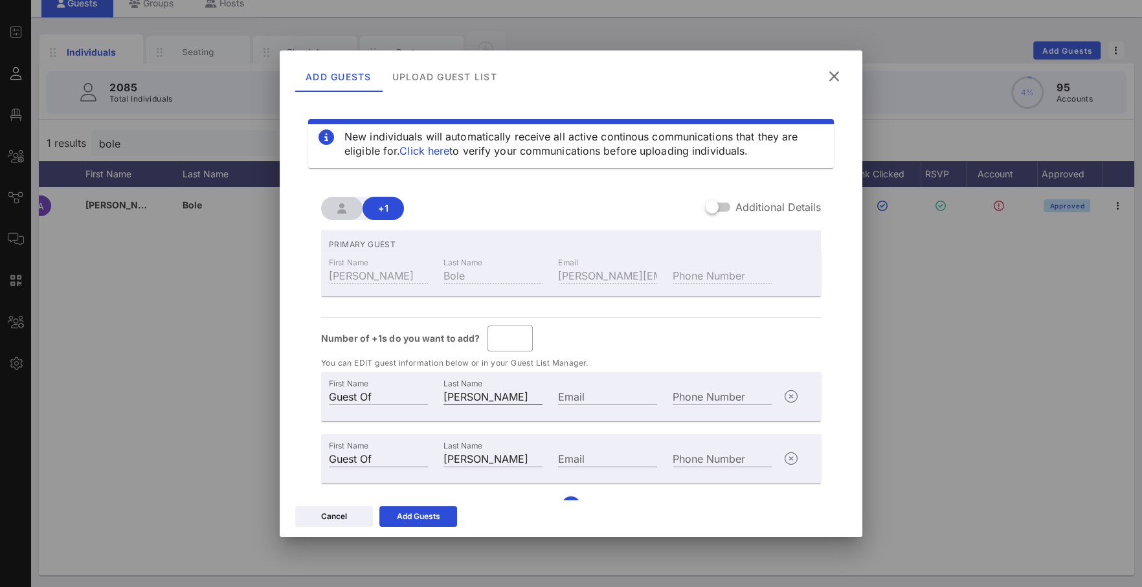
click at [458, 390] on input "[PERSON_NAME]" at bounding box center [492, 396] width 99 height 17
click at [459, 390] on input "[PERSON_NAME]" at bounding box center [492, 396] width 99 height 17
click at [458, 396] on input "Firebrand" at bounding box center [492, 396] width 99 height 17
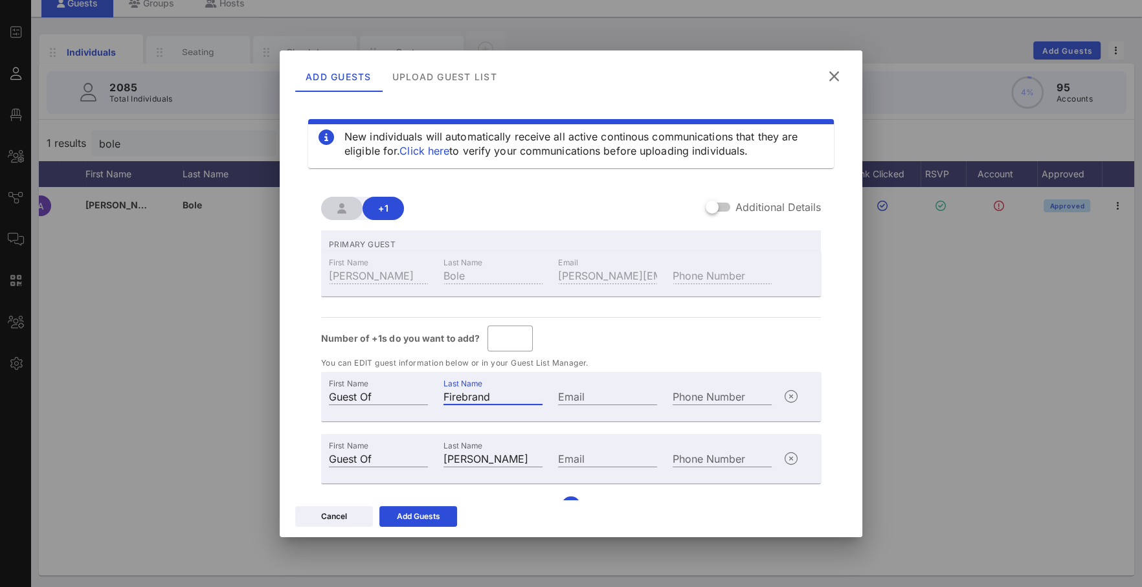
click at [458, 396] on input "Firebrand" at bounding box center [492, 396] width 99 height 17
type input "Firebrand"
click at [465, 467] on div "Last Name [PERSON_NAME]" at bounding box center [493, 457] width 115 height 35
click at [464, 463] on input "[PERSON_NAME]" at bounding box center [492, 458] width 99 height 17
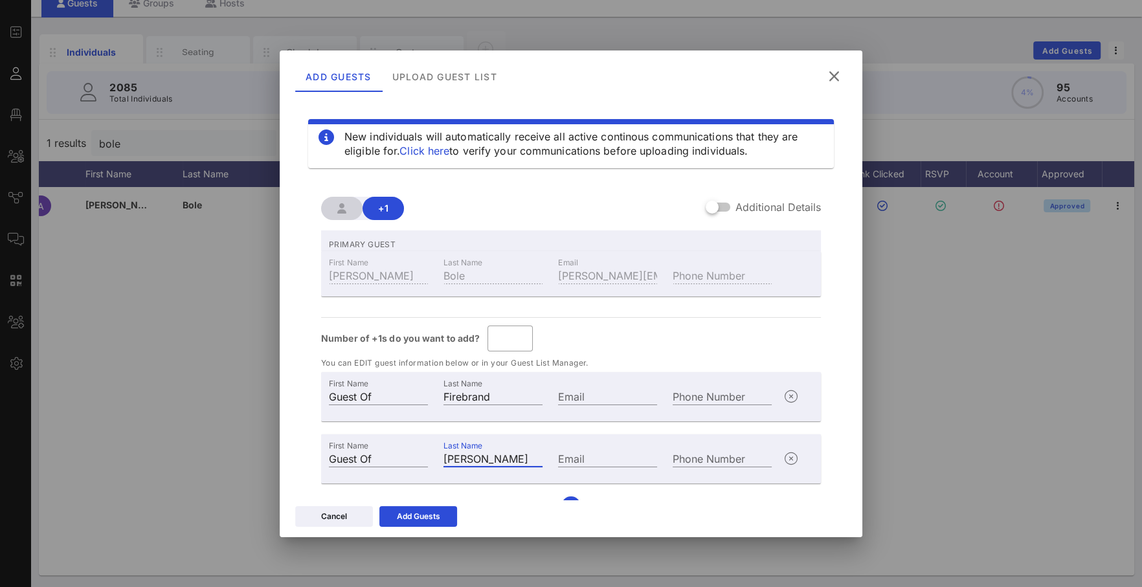
click at [464, 463] on input "[PERSON_NAME]" at bounding box center [492, 458] width 99 height 17
paste input "Firebrand"
type input "Firebrand"
click at [423, 512] on div "Add Guests" at bounding box center [418, 516] width 43 height 13
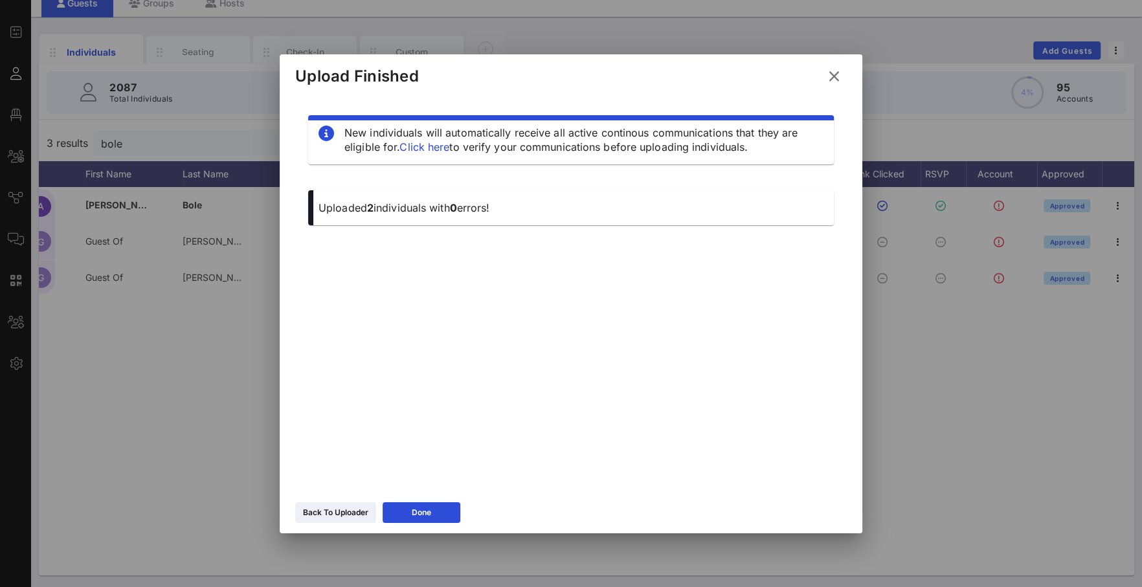
click at [831, 79] on icon at bounding box center [834, 76] width 23 height 23
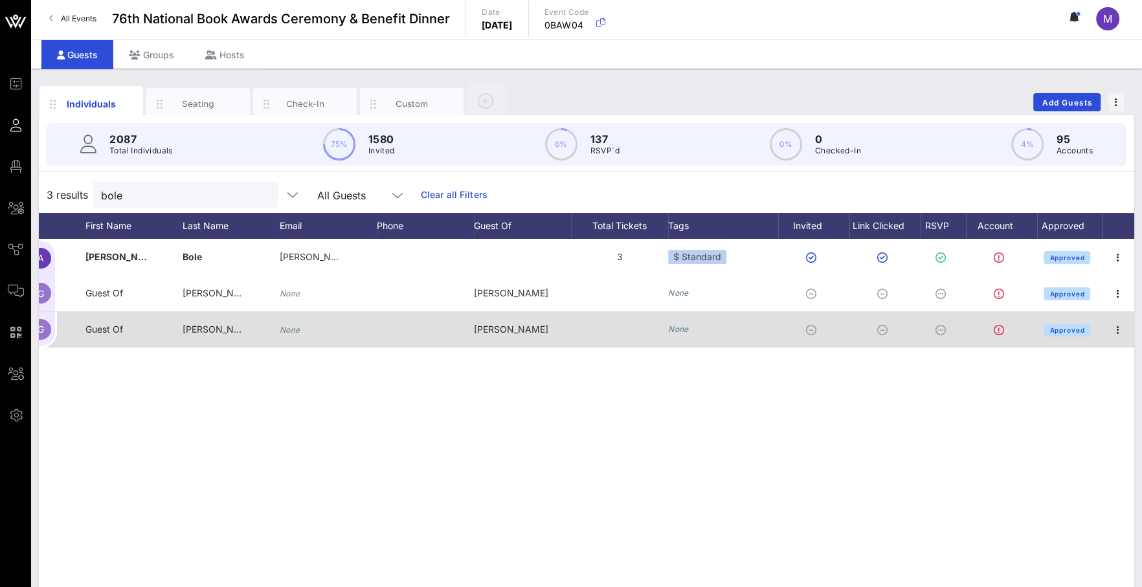
scroll to position [0, 0]
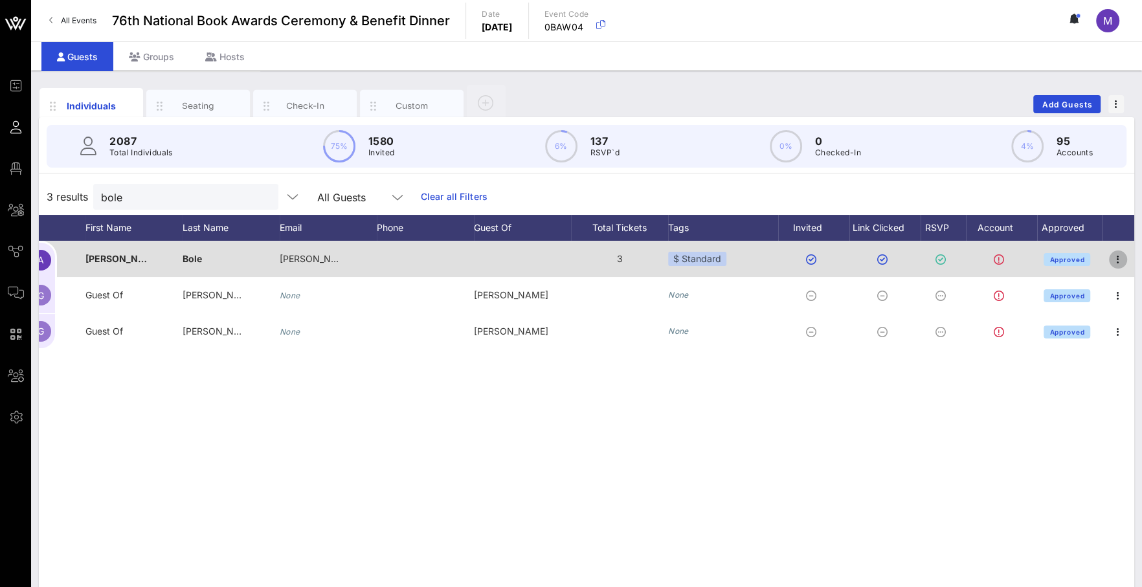
click at [1117, 254] on icon "button" at bounding box center [1118, 260] width 16 height 16
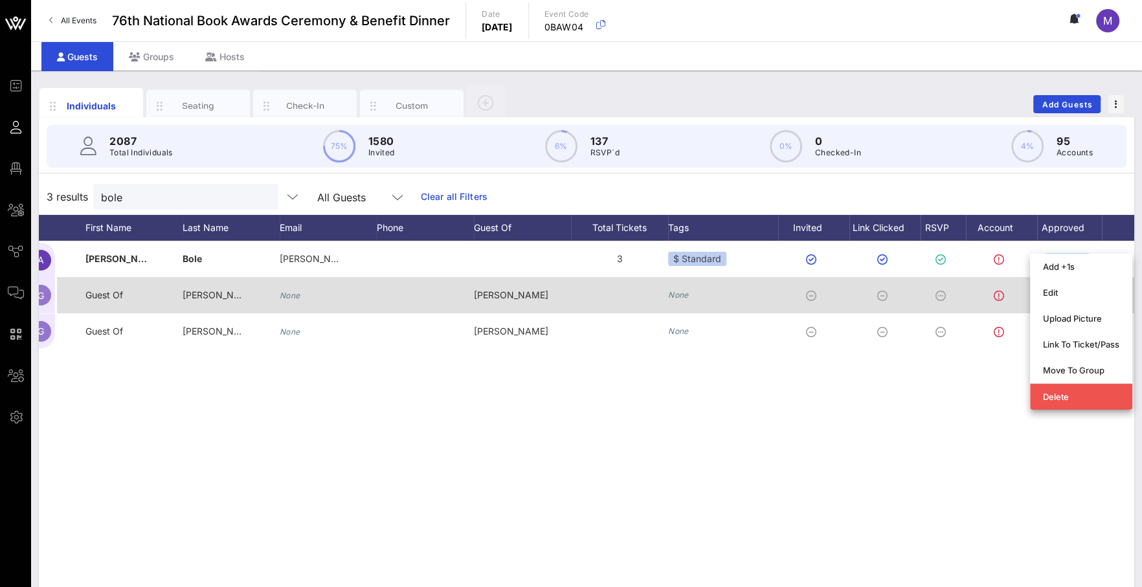
click at [777, 287] on div "None" at bounding box center [723, 295] width 110 height 36
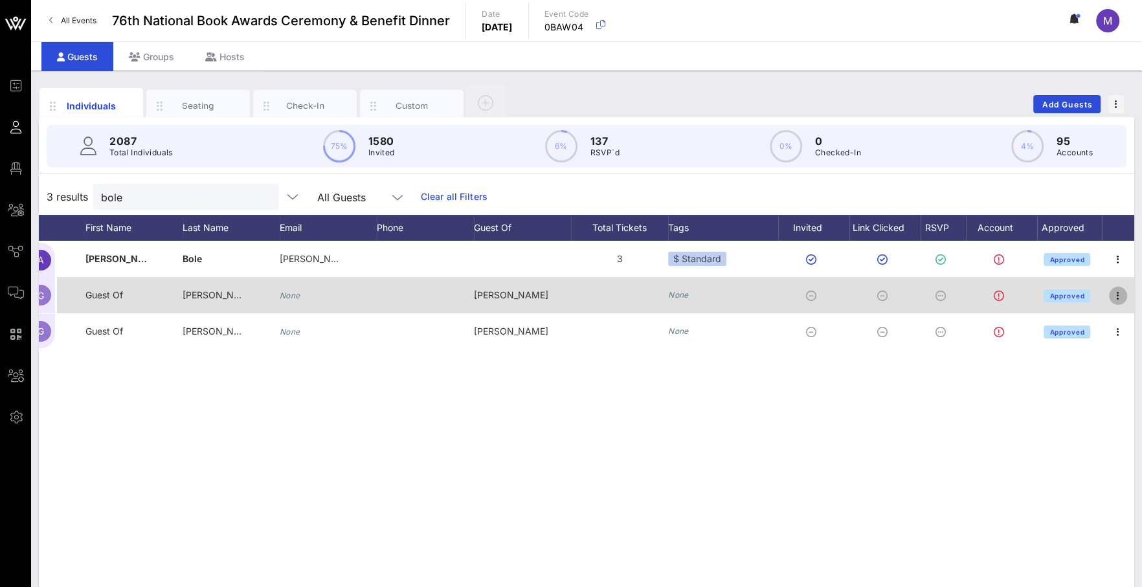
click at [1120, 296] on icon "button" at bounding box center [1118, 296] width 16 height 16
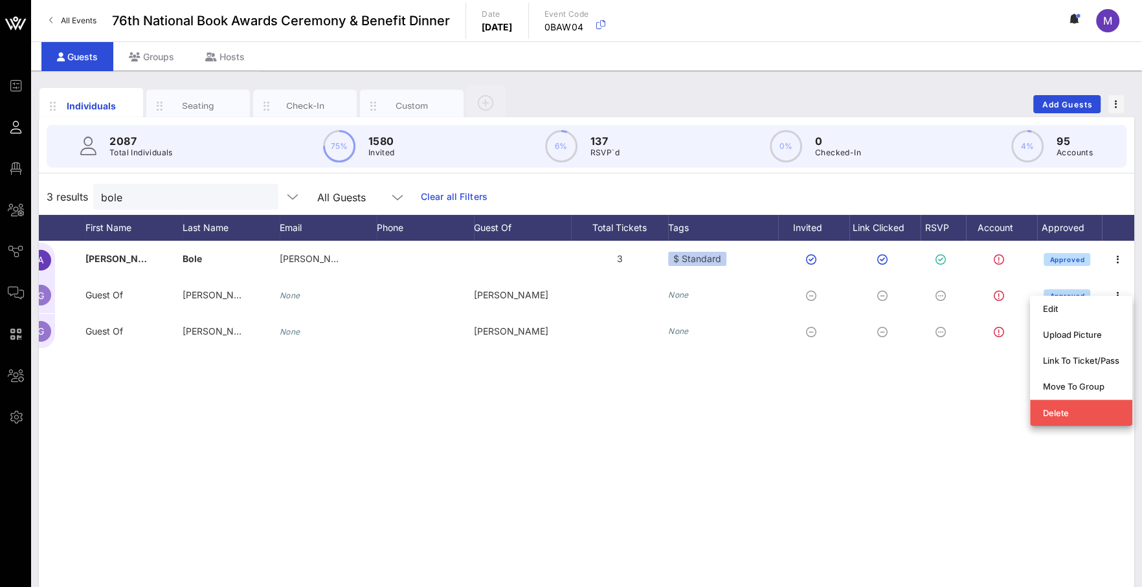
click at [541, 412] on div "A [PERSON_NAME] [PERSON_NAME][EMAIL_ADDRESS][DOMAIN_NAME] 3 $ Standard Approved…" at bounding box center [586, 435] width 1095 height 388
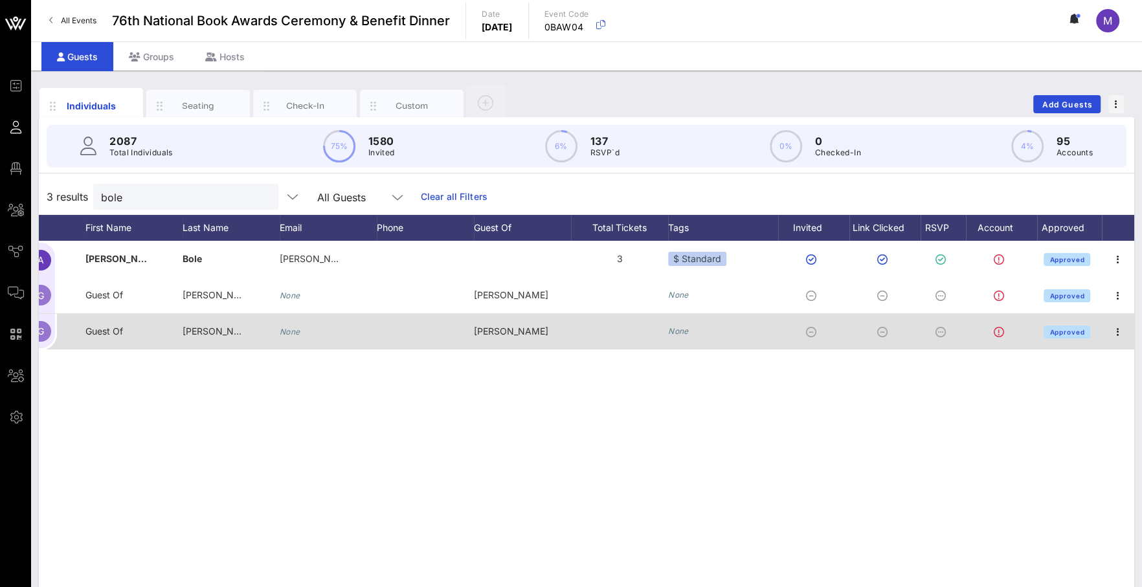
click at [678, 333] on icon "None" at bounding box center [678, 331] width 21 height 10
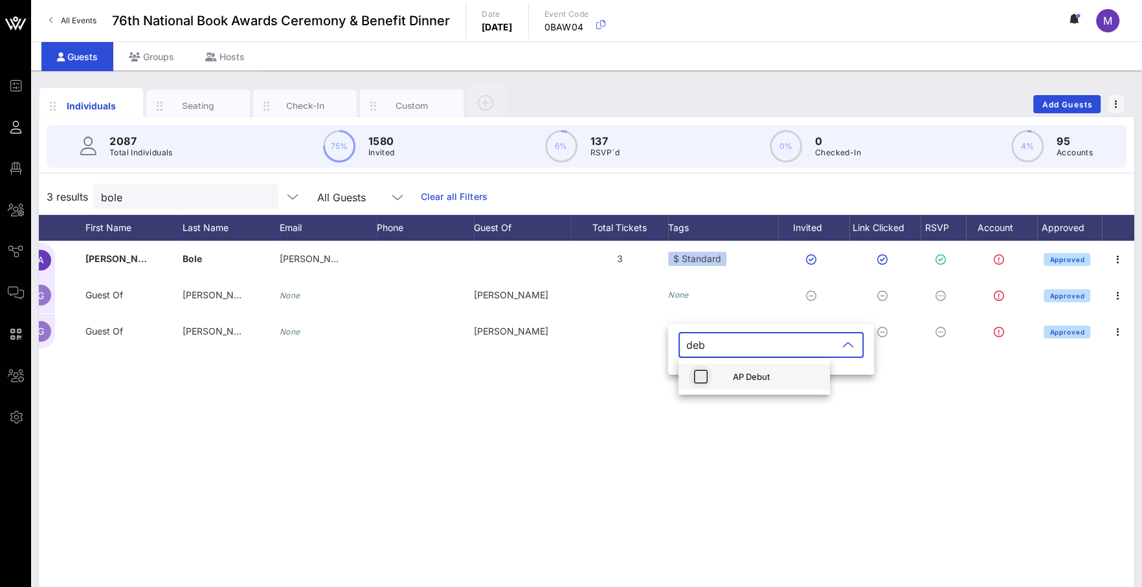
type input "deb"
click at [695, 373] on icon "button" at bounding box center [701, 377] width 16 height 16
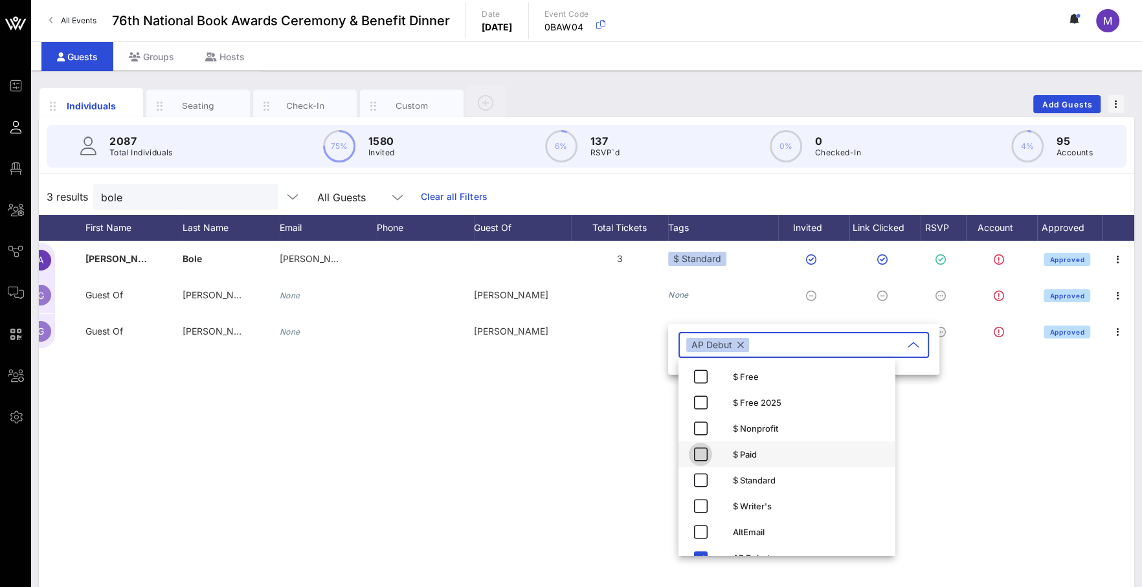
click at [699, 456] on icon "button" at bounding box center [701, 455] width 16 height 16
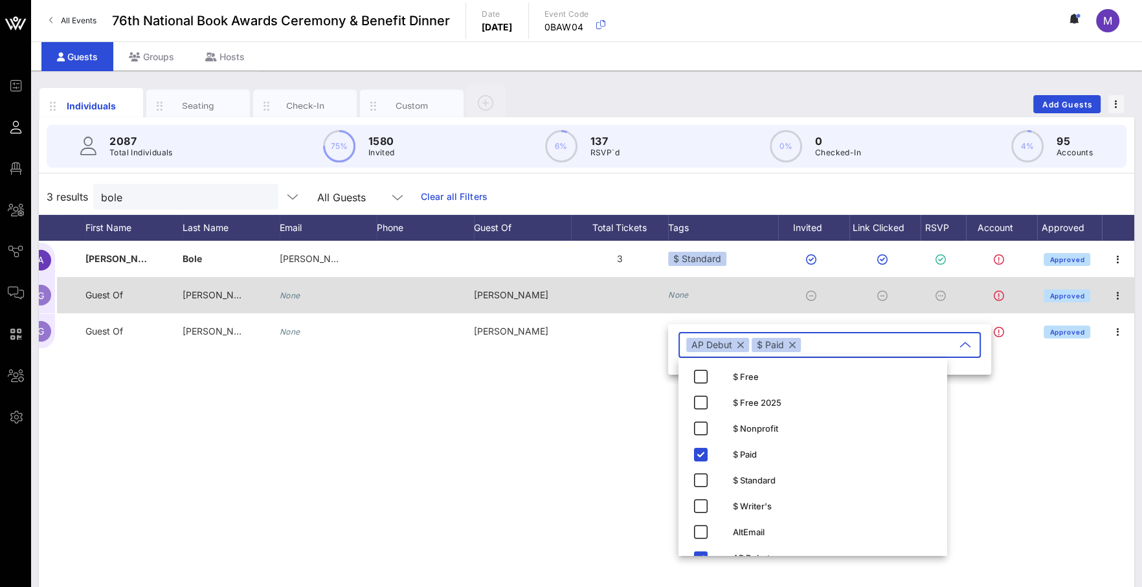
click at [691, 294] on div "None" at bounding box center [723, 295] width 110 height 36
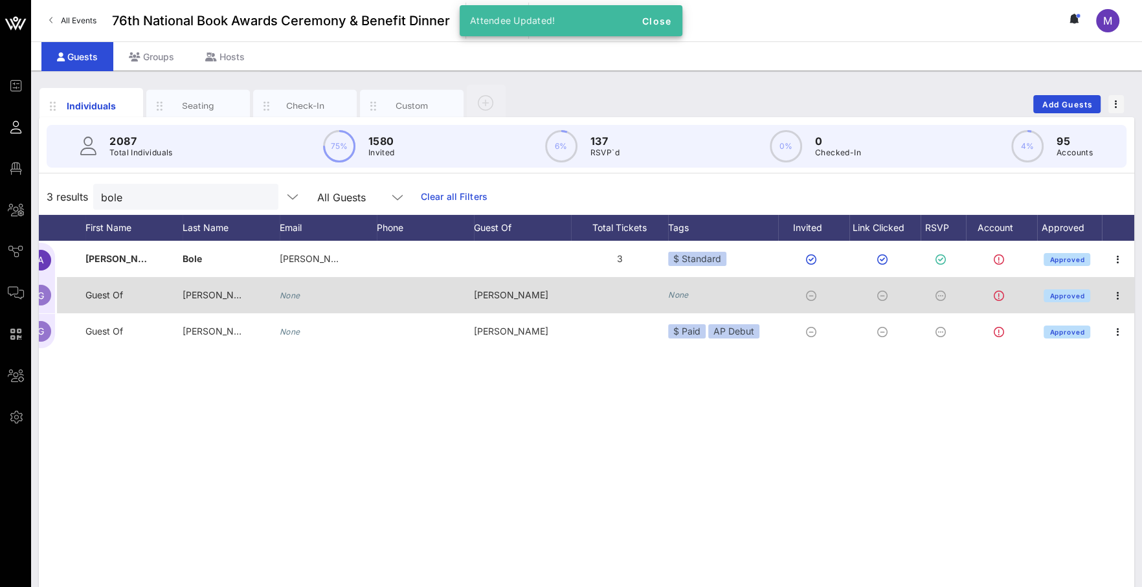
click at [681, 291] on icon "None" at bounding box center [678, 295] width 21 height 10
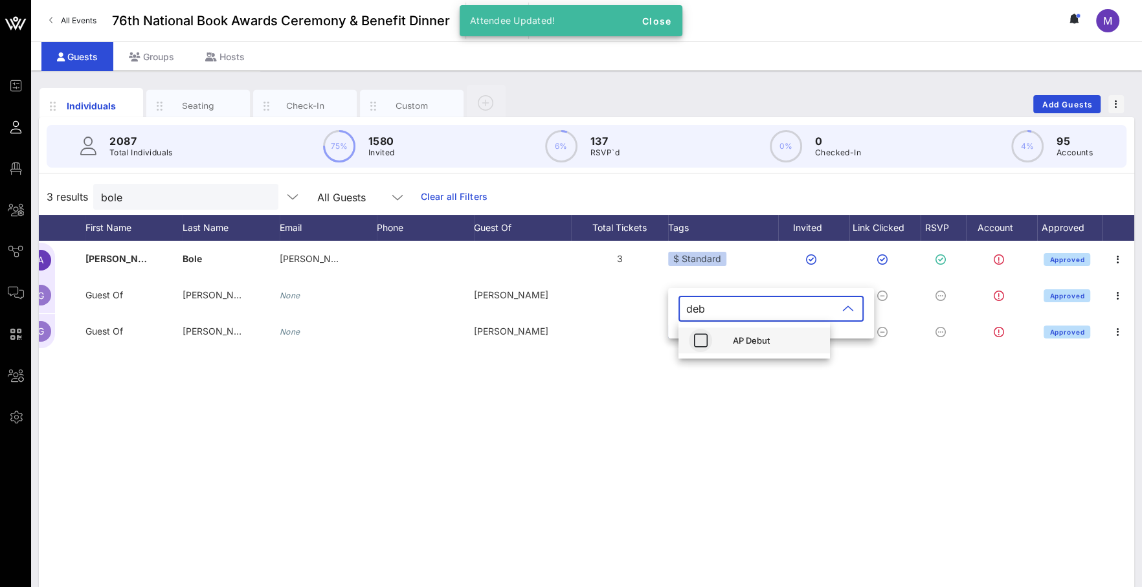
type input "deb"
click at [700, 342] on icon "button" at bounding box center [701, 341] width 16 height 16
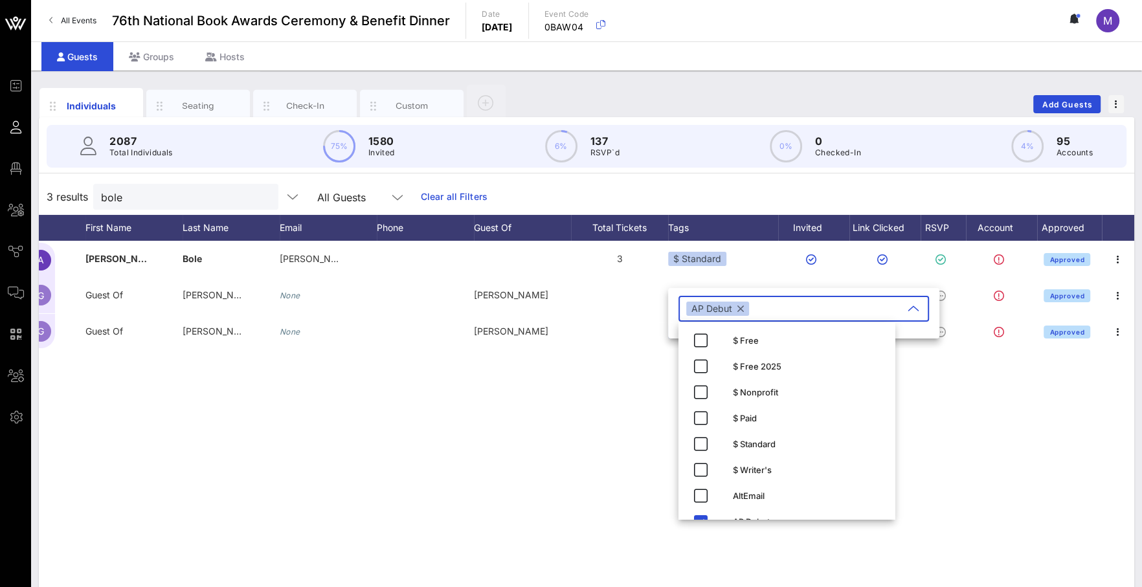
type input "p"
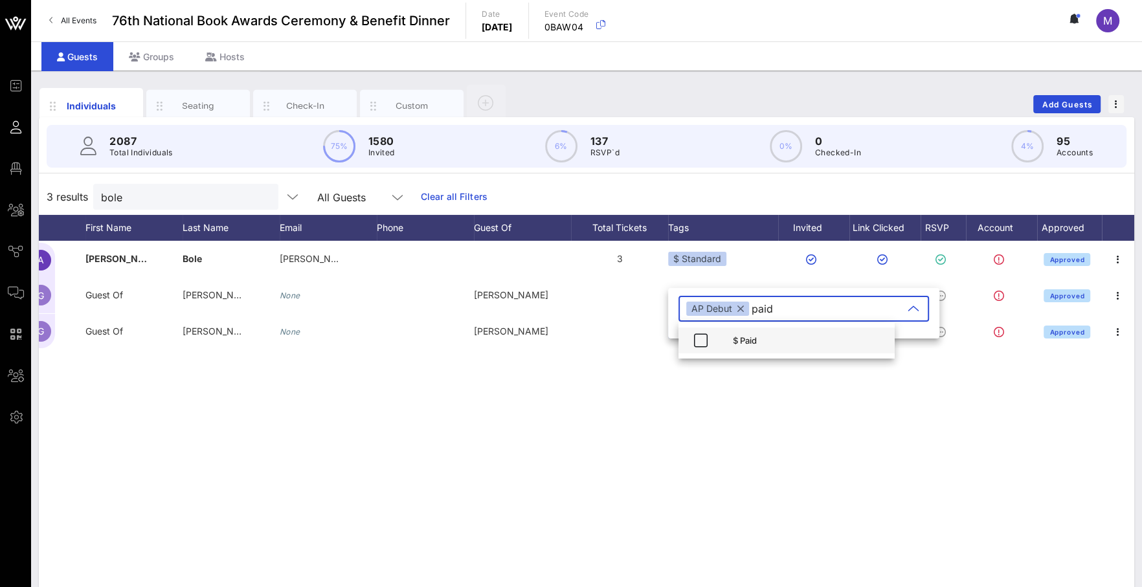
type input "paid"
click at [742, 337] on div "$ Paid" at bounding box center [808, 340] width 151 height 10
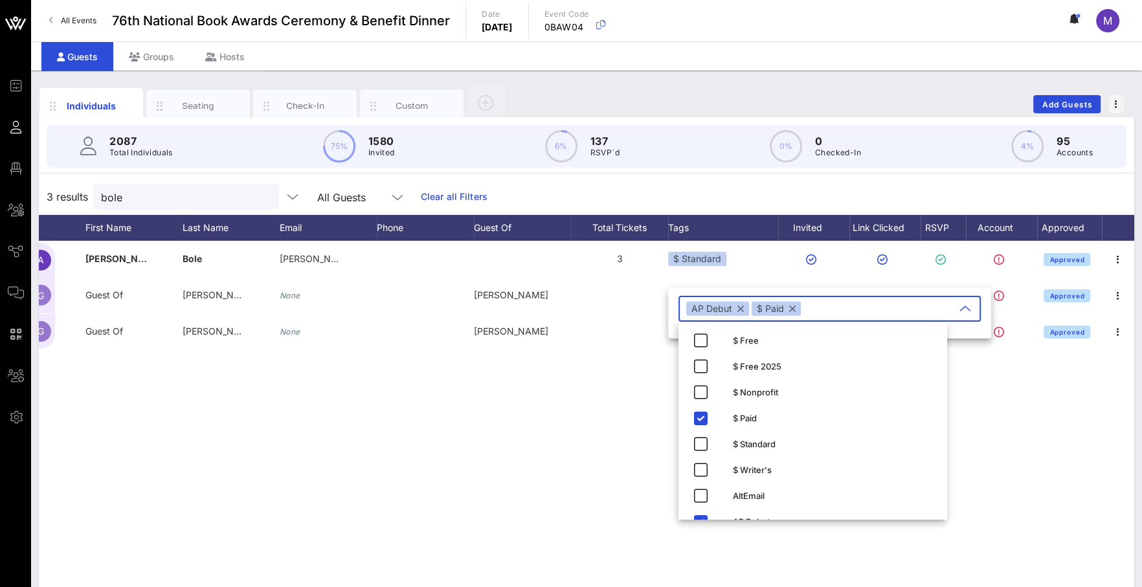
click at [590, 384] on div "A [PERSON_NAME] [PERSON_NAME][EMAIL_ADDRESS][DOMAIN_NAME] 3 $ Standard Approved…" at bounding box center [586, 435] width 1095 height 388
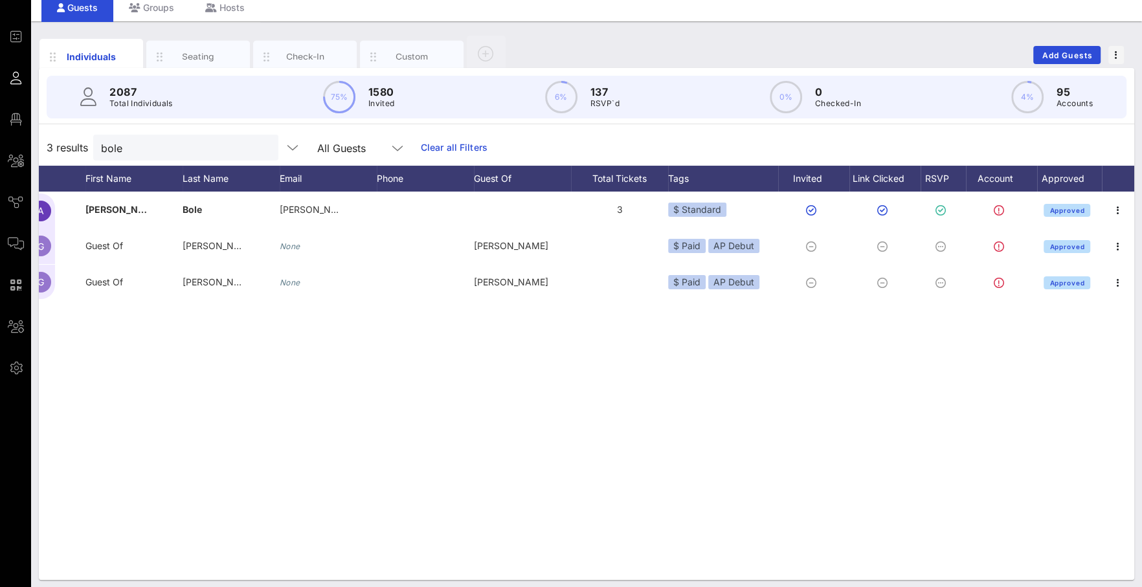
scroll to position [21, 0]
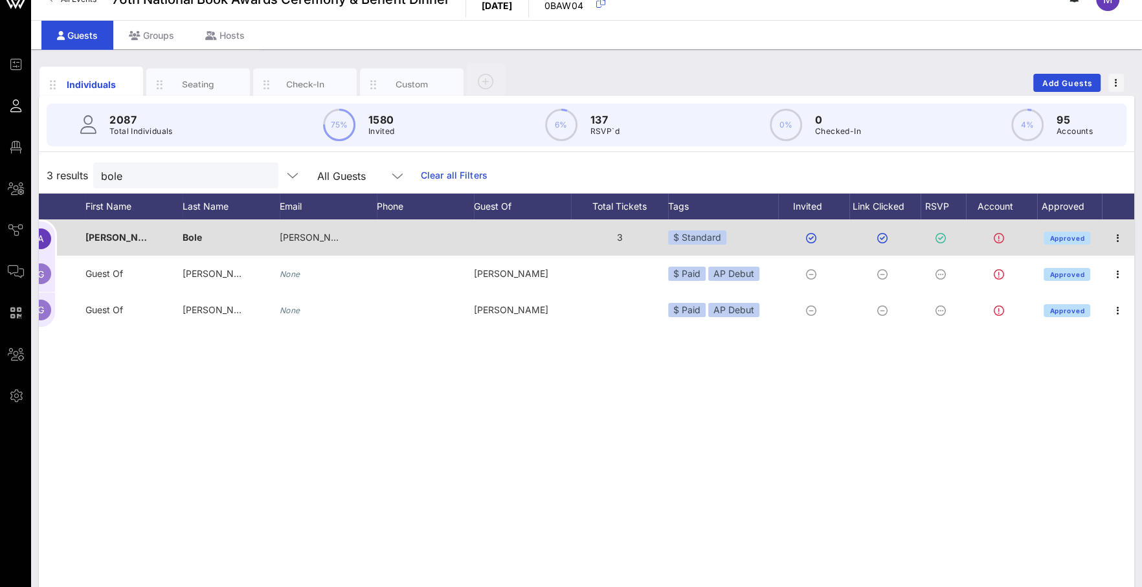
click at [743, 233] on div "$ Standard" at bounding box center [723, 237] width 110 height 36
click at [739, 241] on div "$ Standard" at bounding box center [723, 237] width 110 height 36
click at [704, 234] on div "$ Standard" at bounding box center [697, 237] width 58 height 14
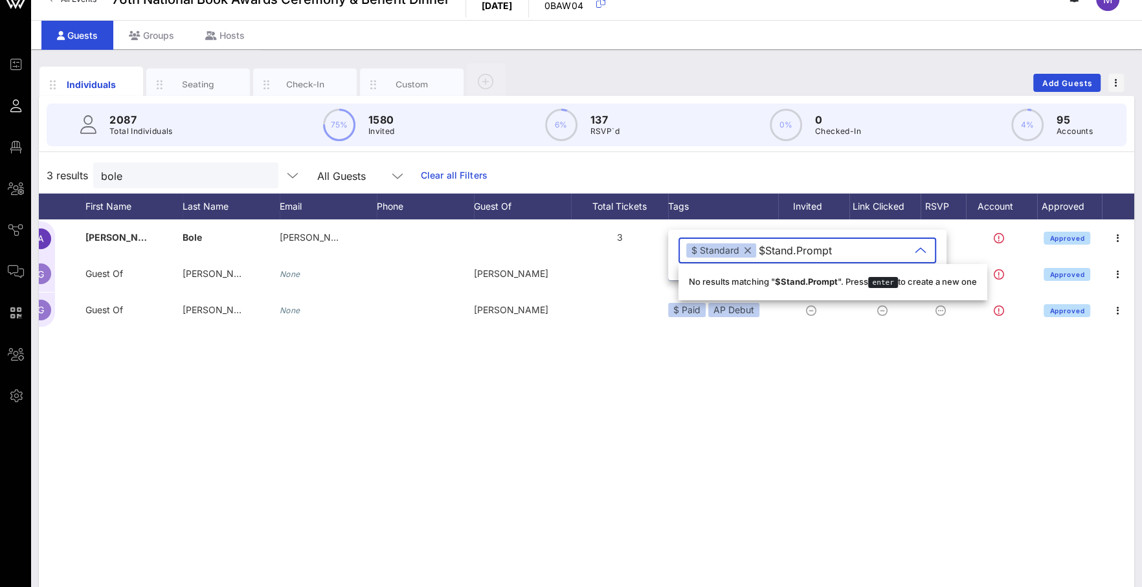
type input "$Stand.Prompt"
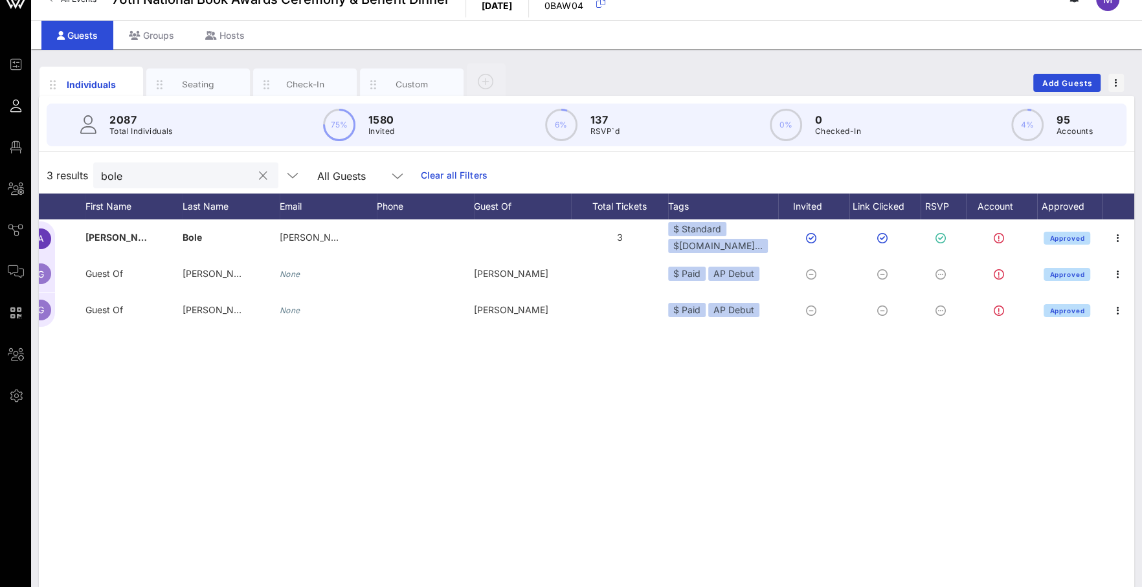
scroll to position [18, 0]
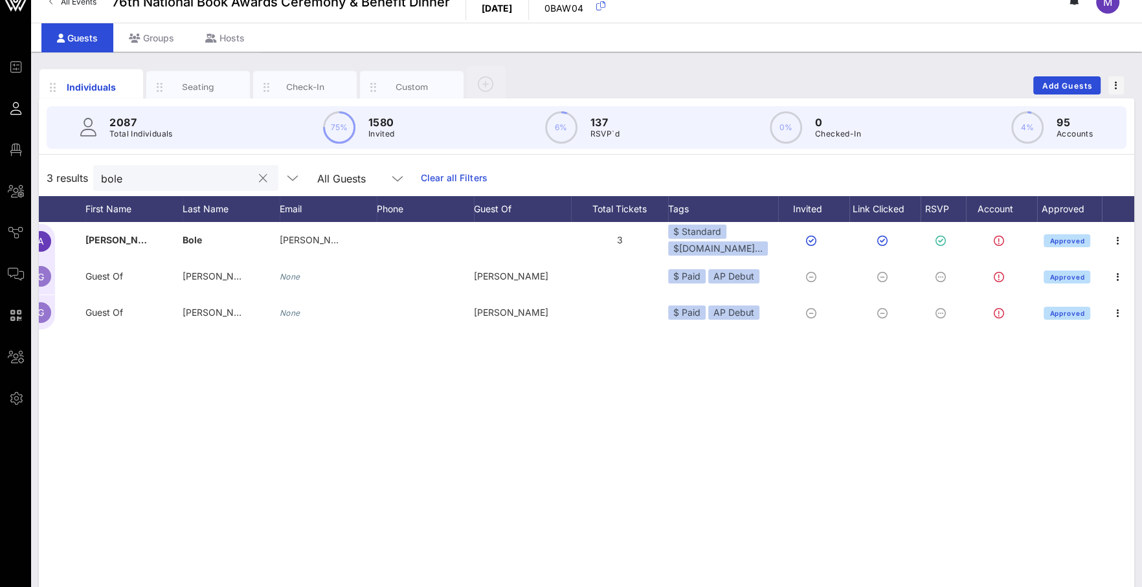
click at [175, 176] on input "bole" at bounding box center [176, 178] width 151 height 17
click at [174, 175] on input "bole" at bounding box center [176, 178] width 151 height 17
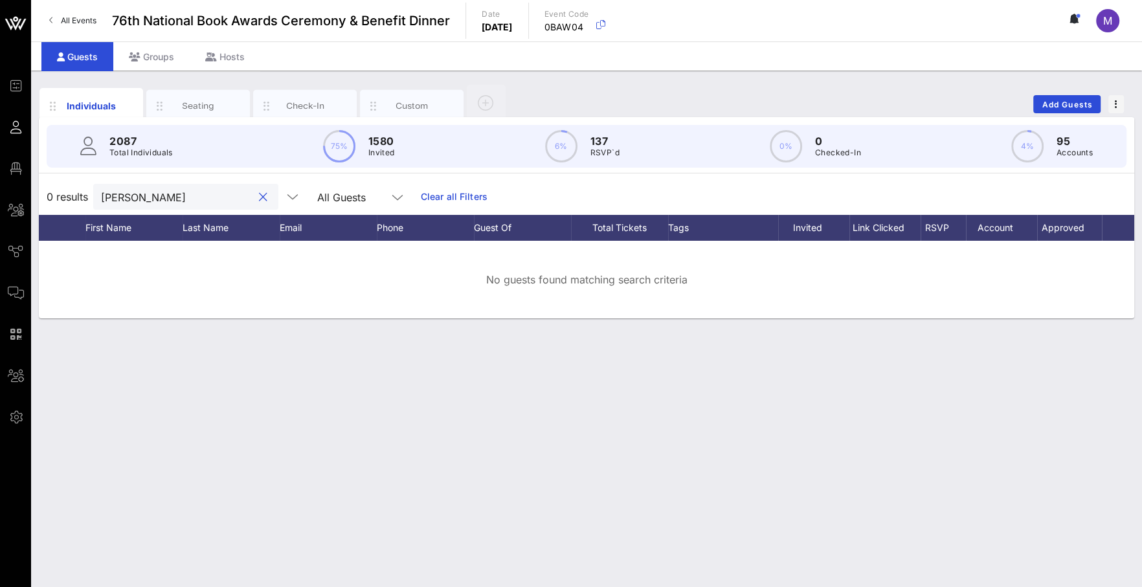
click at [164, 196] on input "[PERSON_NAME]" at bounding box center [176, 196] width 151 height 17
paste input "[PERSON_NAME]"
type input "[PERSON_NAME]"
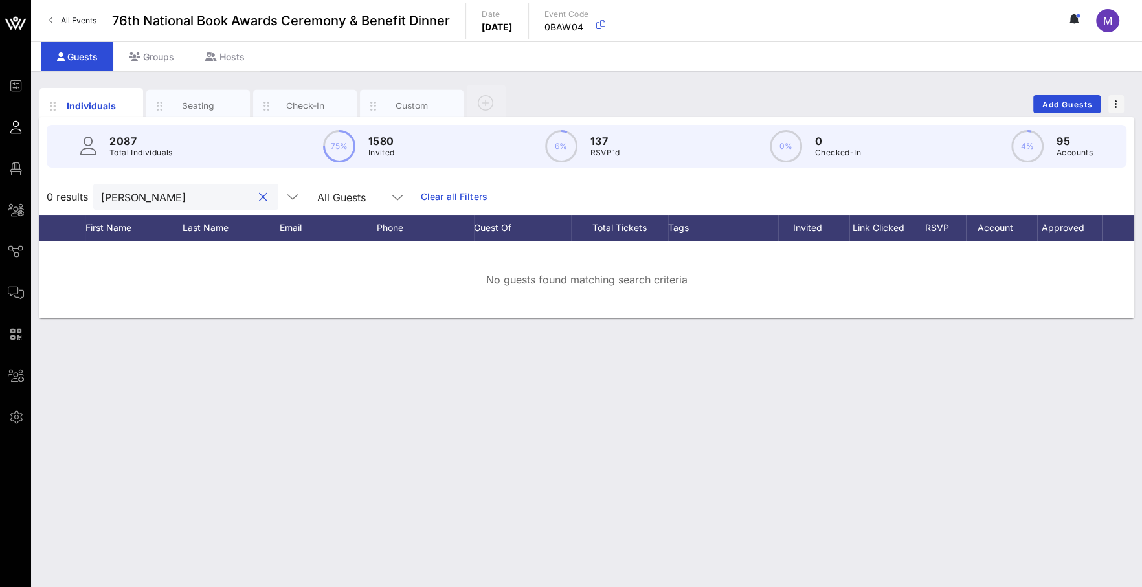
click at [255, 196] on div at bounding box center [263, 198] width 16 height 16
click at [259, 196] on button "clear icon" at bounding box center [263, 197] width 8 height 13
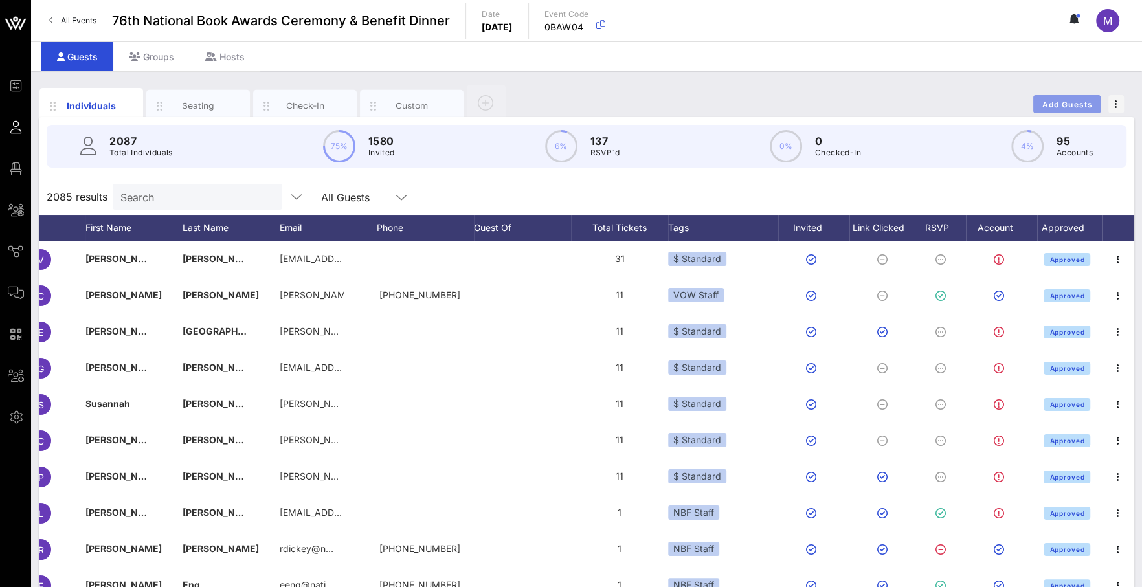
click at [1053, 100] on span "Add Guests" at bounding box center [1067, 105] width 51 height 10
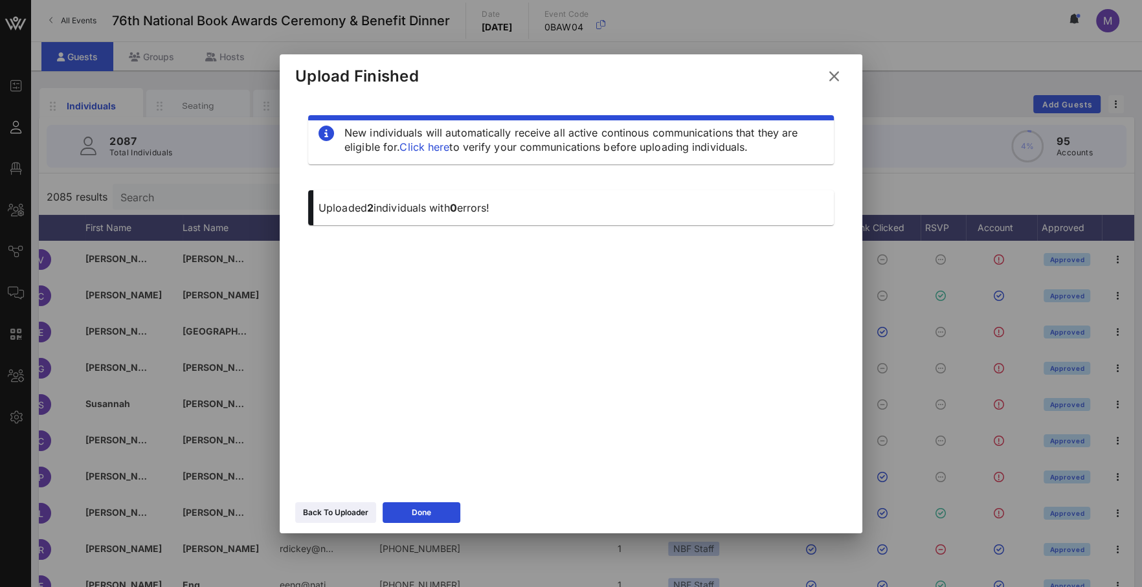
click at [832, 71] on icon at bounding box center [833, 76] width 19 height 18
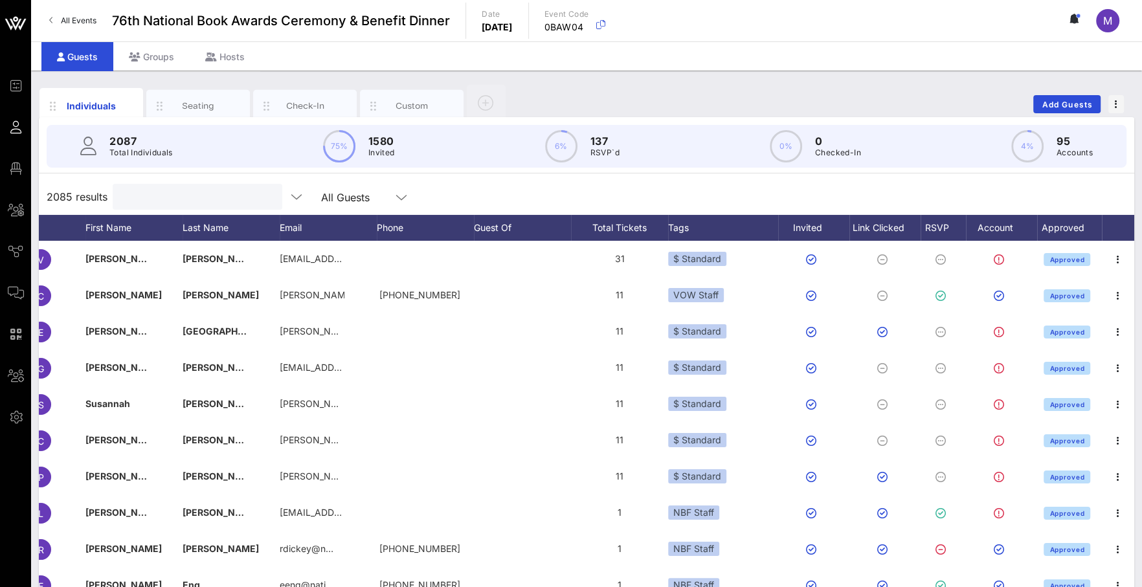
click at [212, 191] on input "text" at bounding box center [195, 196] width 151 height 17
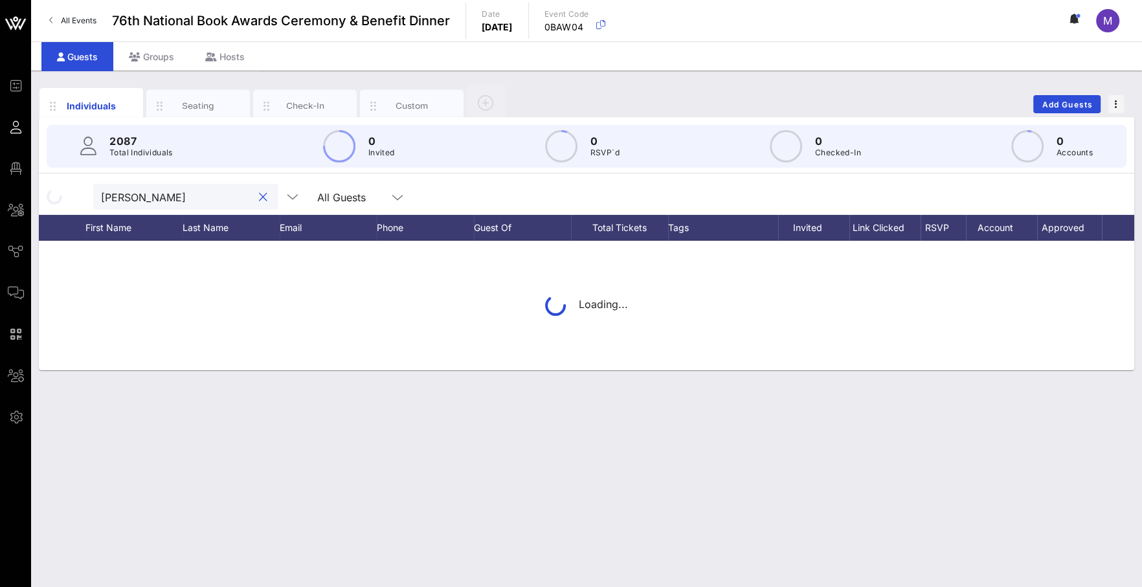
type input "[PERSON_NAME]"
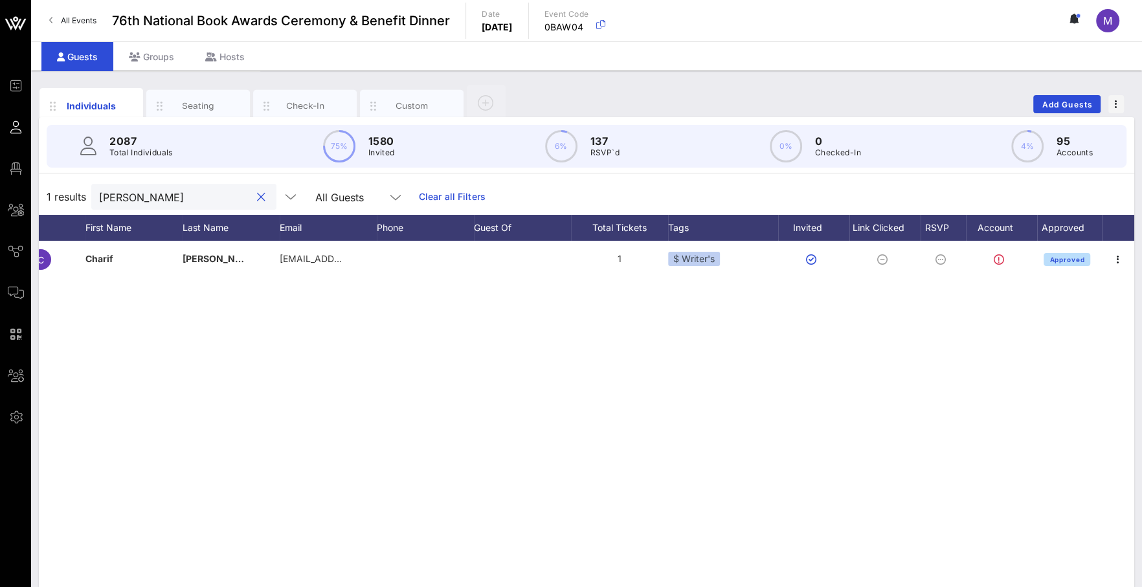
click at [257, 198] on button "clear icon" at bounding box center [261, 197] width 8 height 13
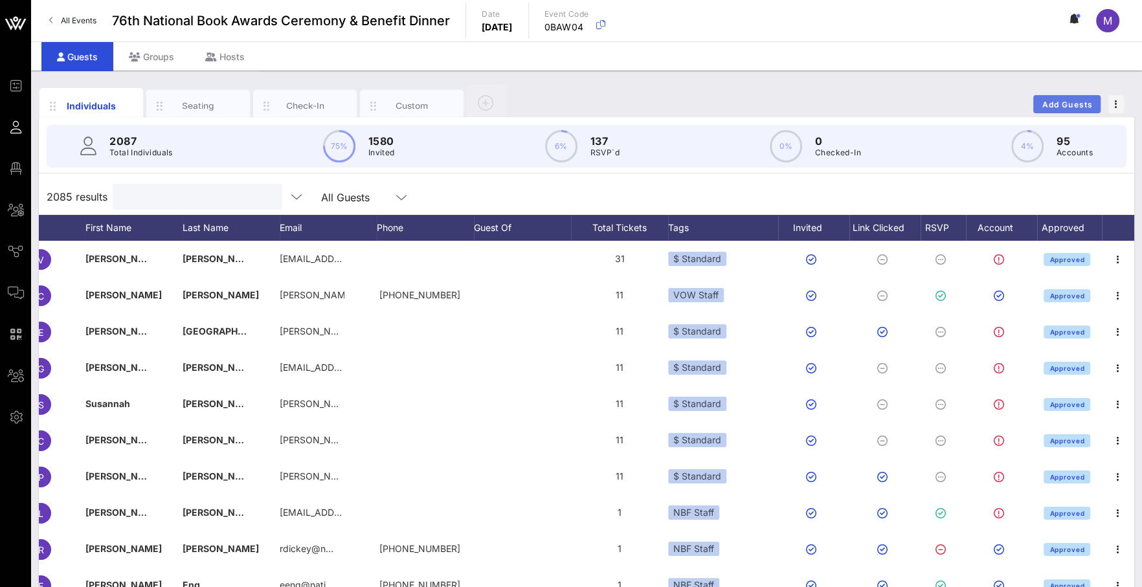
click at [1057, 107] on span "Add Guests" at bounding box center [1067, 105] width 51 height 10
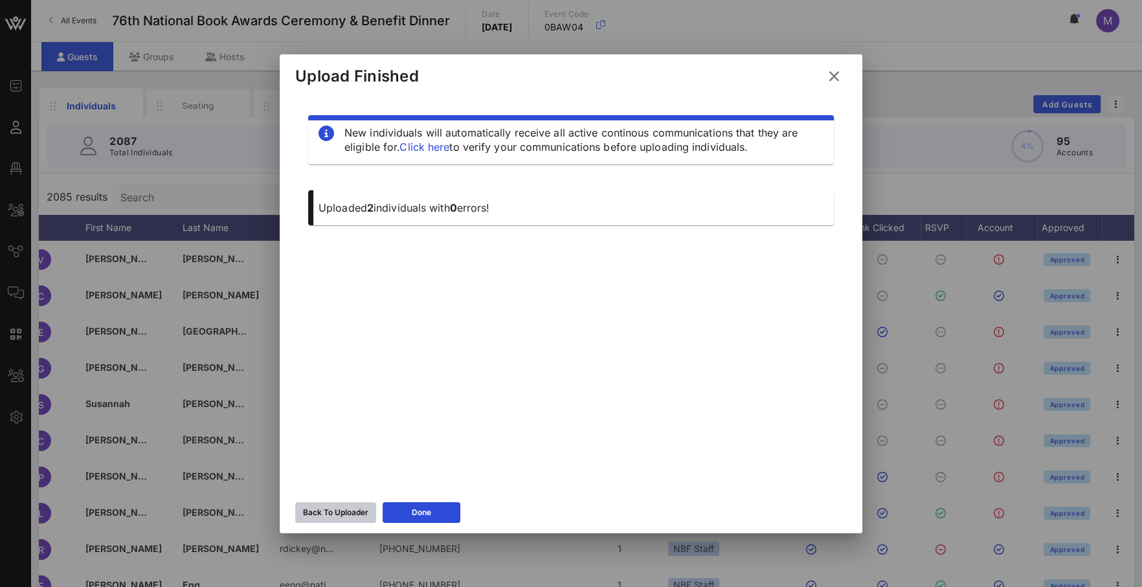
click at [337, 507] on button "Back To Uploader" at bounding box center [335, 512] width 81 height 21
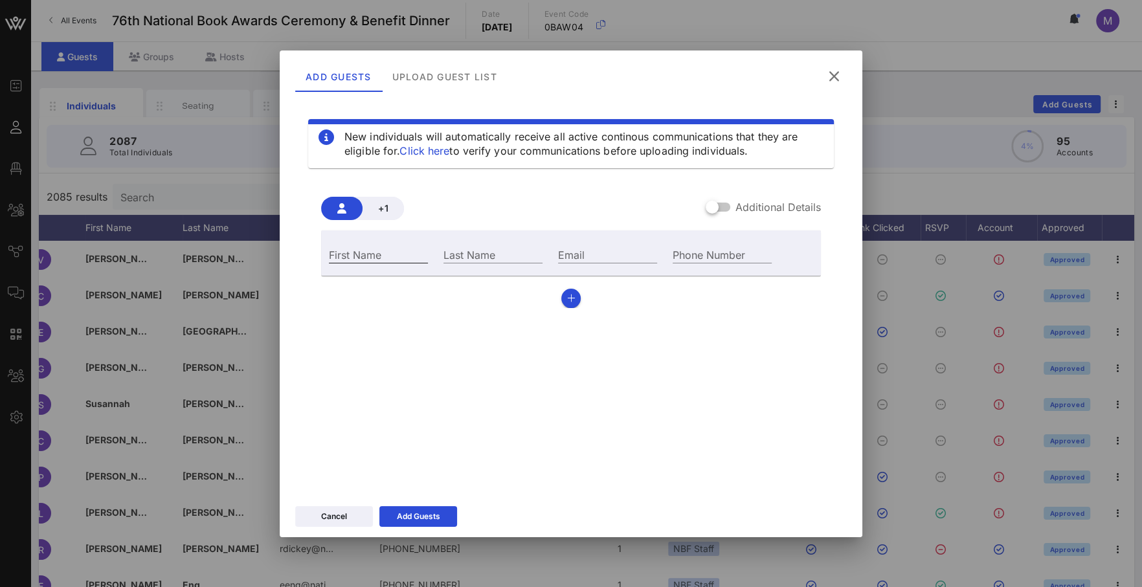
click at [346, 251] on div "First Name" at bounding box center [378, 254] width 99 height 17
click at [620, 252] on input "Email" at bounding box center [607, 254] width 99 height 17
paste input "[EMAIL_ADDRESS][DOMAIN_NAME]"
type input "[EMAIL_ADDRESS][DOMAIN_NAME]"
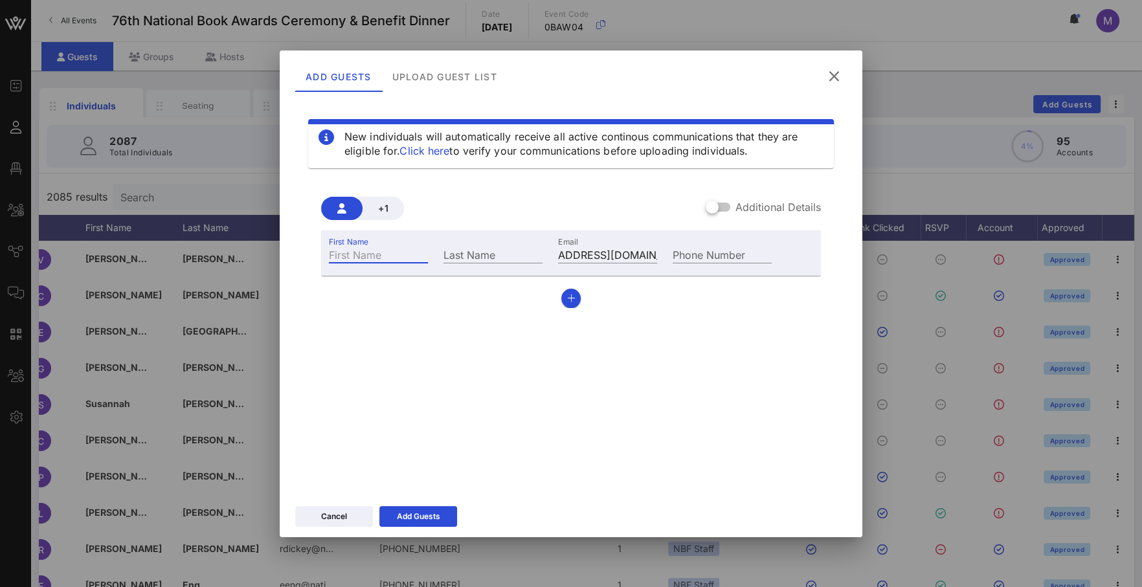
click at [344, 255] on input "First Name" at bounding box center [378, 254] width 99 height 17
type input "[PERSON_NAME]"
click at [467, 252] on div "Last Name" at bounding box center [492, 254] width 99 height 17
type input "[PERSON_NAME]"
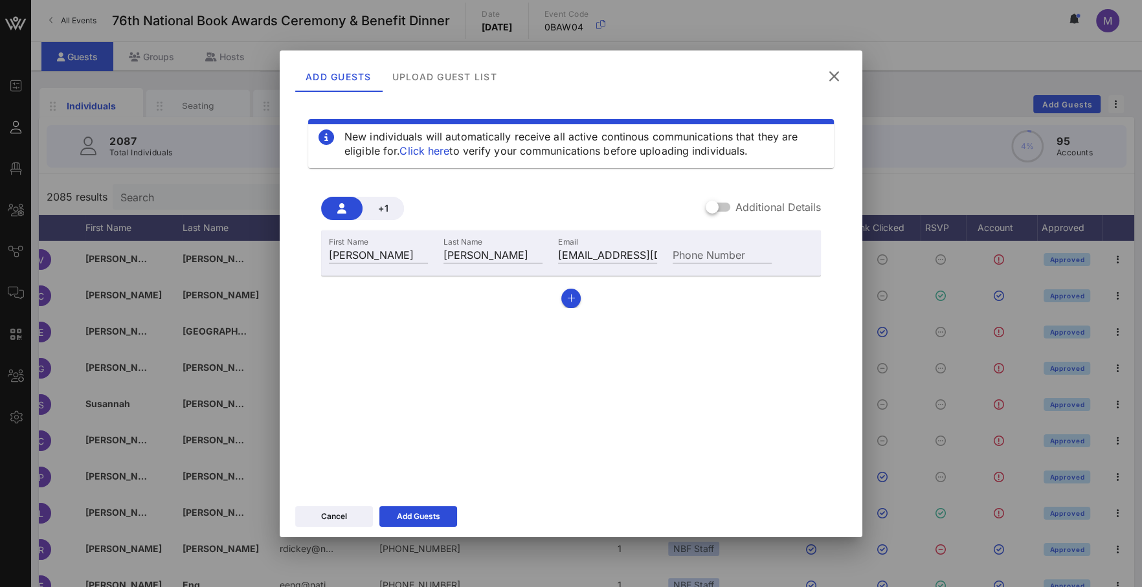
click at [537, 361] on div "New individuals will automatically receive all active continous communications …" at bounding box center [571, 292] width 552 height 388
click at [440, 512] on button "Add Guests" at bounding box center [418, 516] width 78 height 21
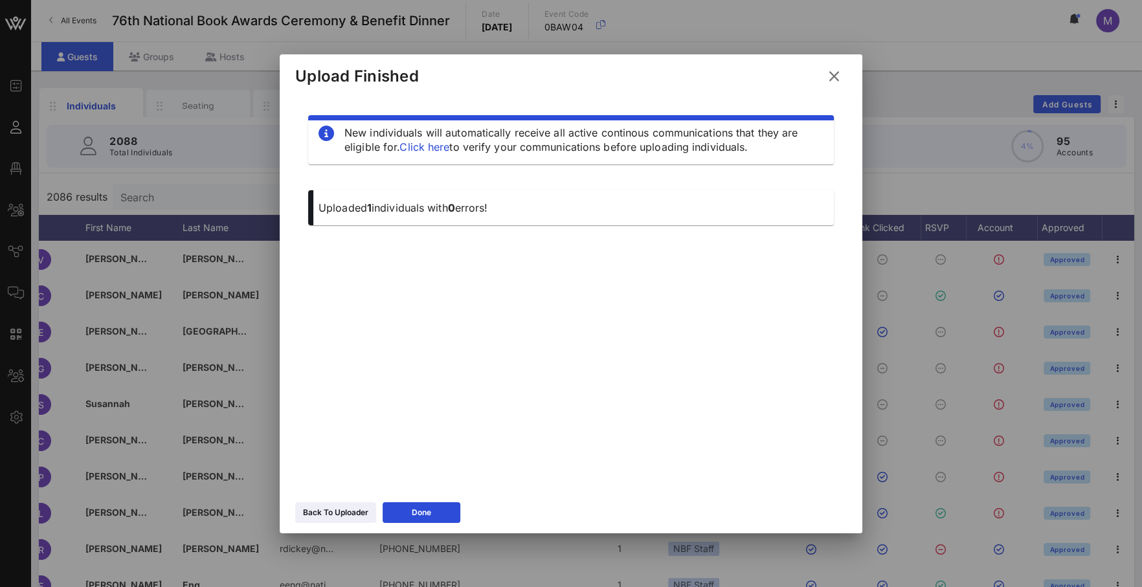
click at [838, 73] on icon at bounding box center [833, 75] width 21 height 19
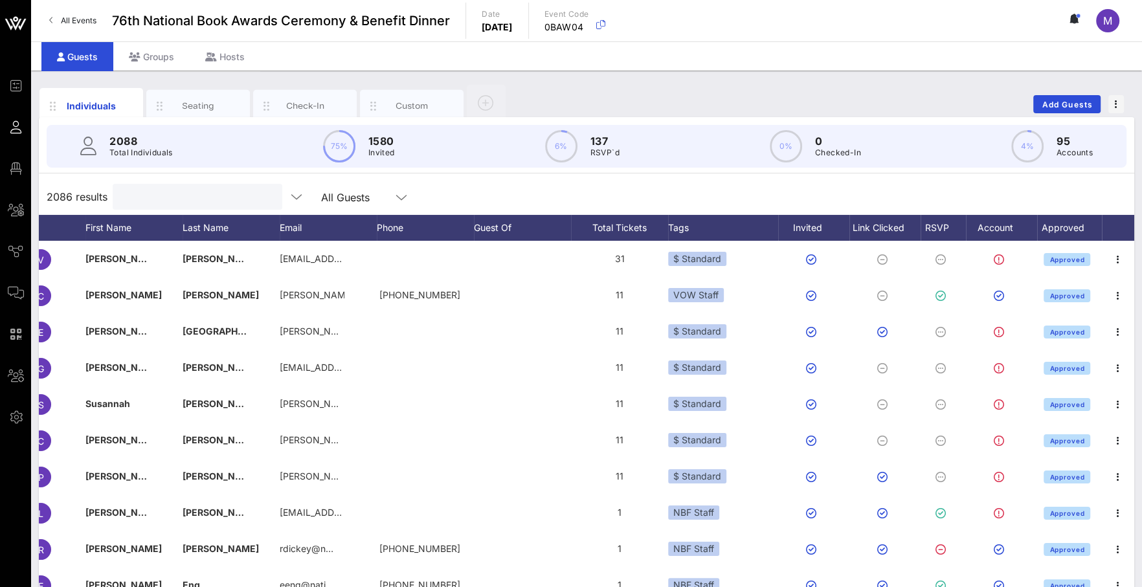
click at [212, 202] on input "text" at bounding box center [195, 196] width 151 height 17
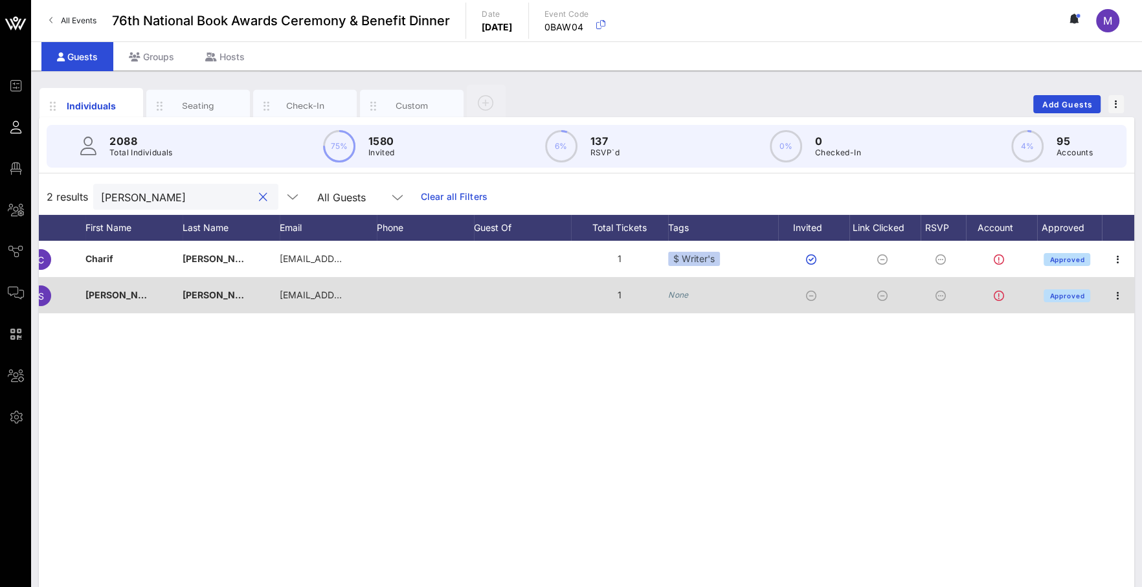
type input "[PERSON_NAME]"
click at [679, 295] on icon "None" at bounding box center [678, 295] width 21 height 10
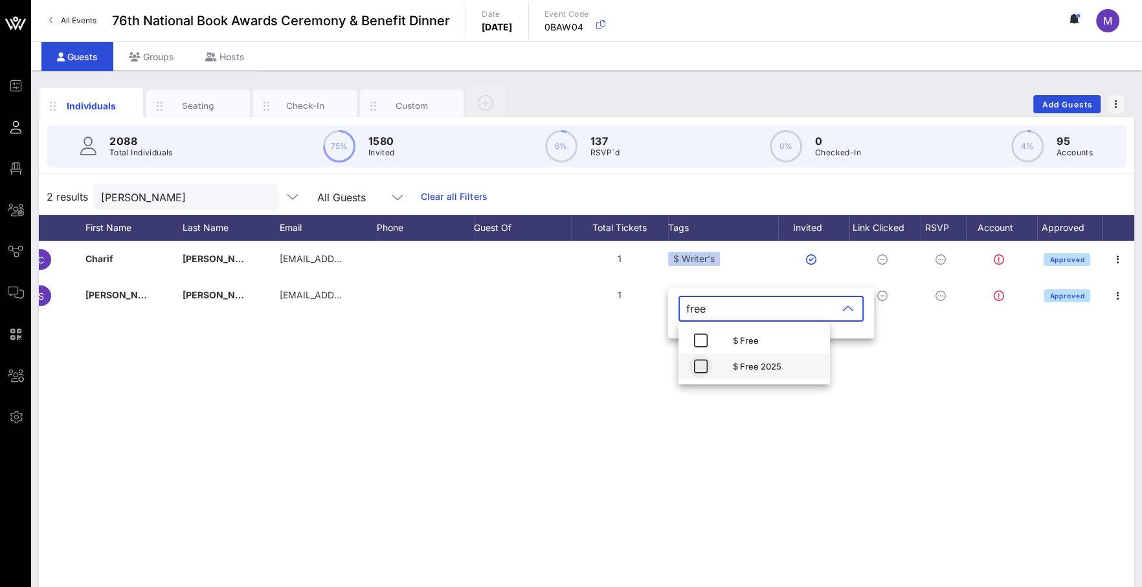
type input "free"
click at [708, 359] on span "button" at bounding box center [700, 367] width 23 height 16
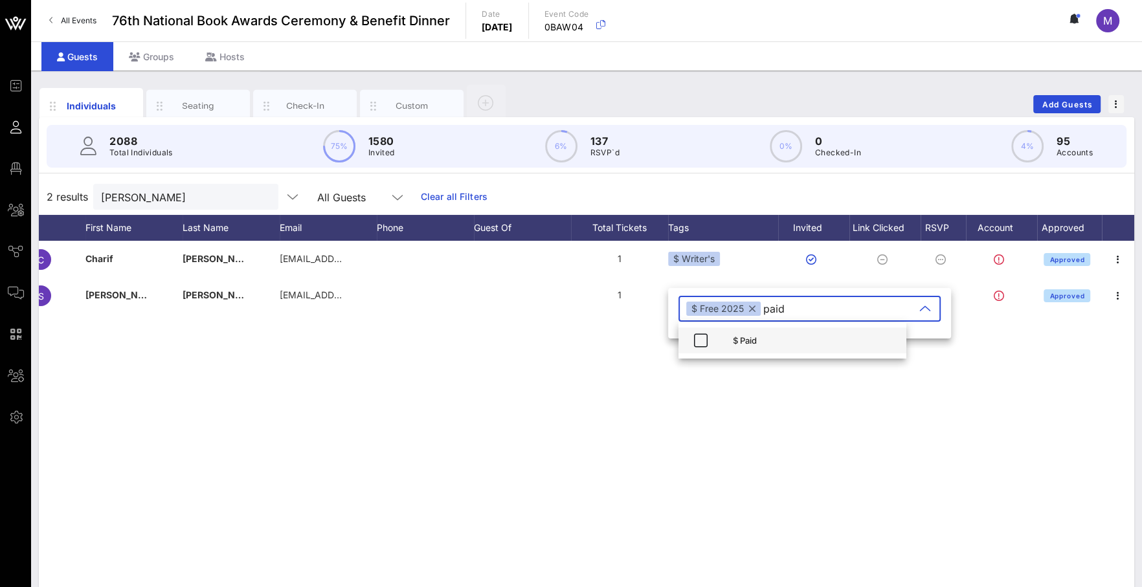
type input "paid"
click at [744, 341] on div "$ Paid" at bounding box center [814, 340] width 163 height 10
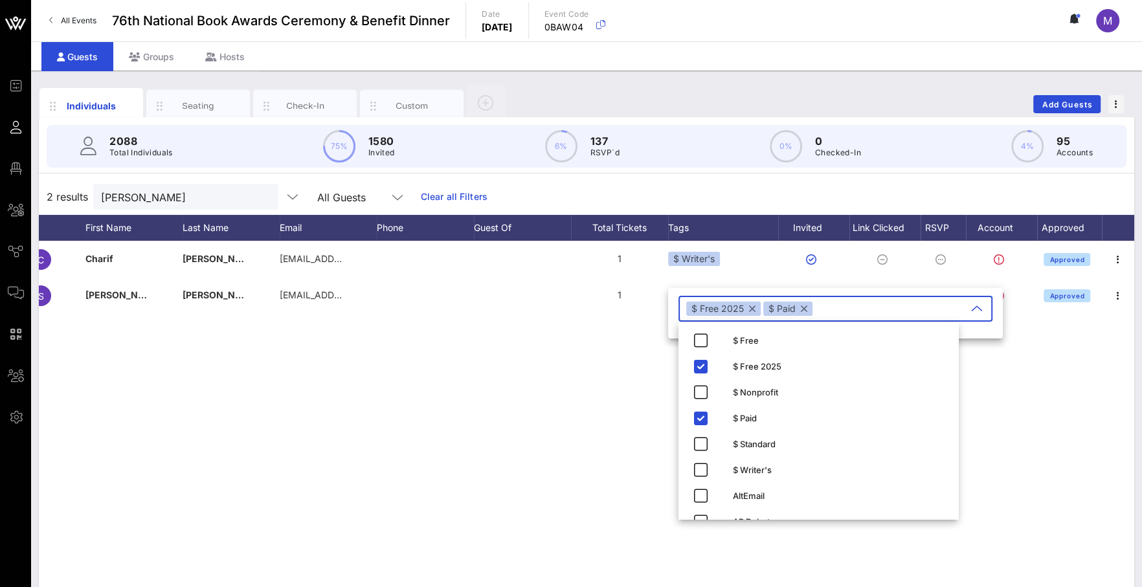
click at [593, 374] on div "C [PERSON_NAME] [PERSON_NAME][EMAIL_ADDRESS][PERSON_NAME][DOMAIN_NAME] 1 $ Writ…" at bounding box center [586, 435] width 1095 height 388
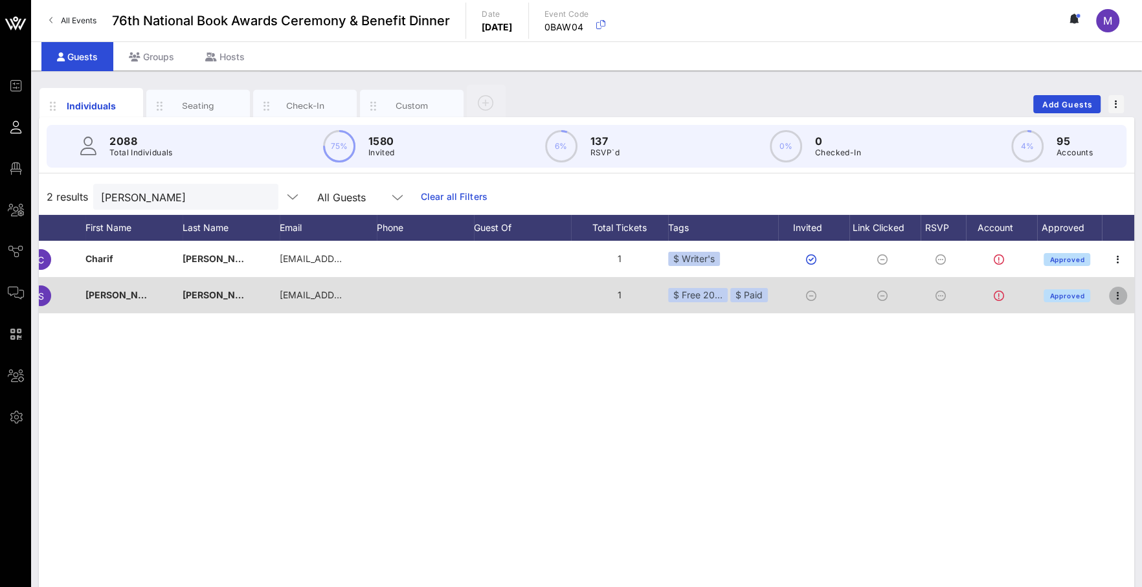
click at [1114, 296] on icon "button" at bounding box center [1118, 296] width 16 height 16
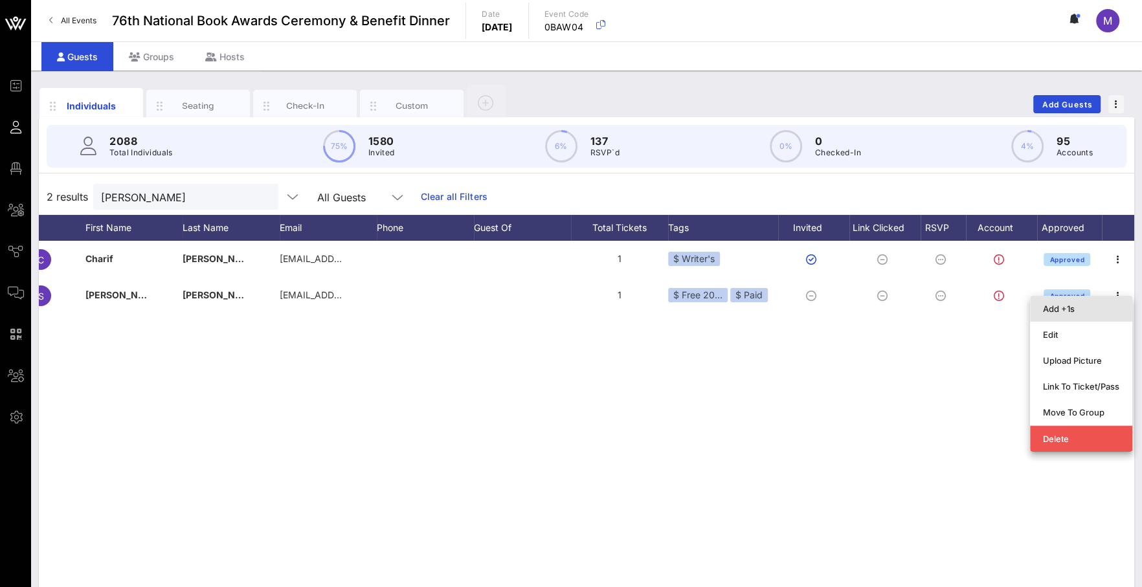
click at [1095, 303] on div "Add +1s" at bounding box center [1081, 308] width 76 height 21
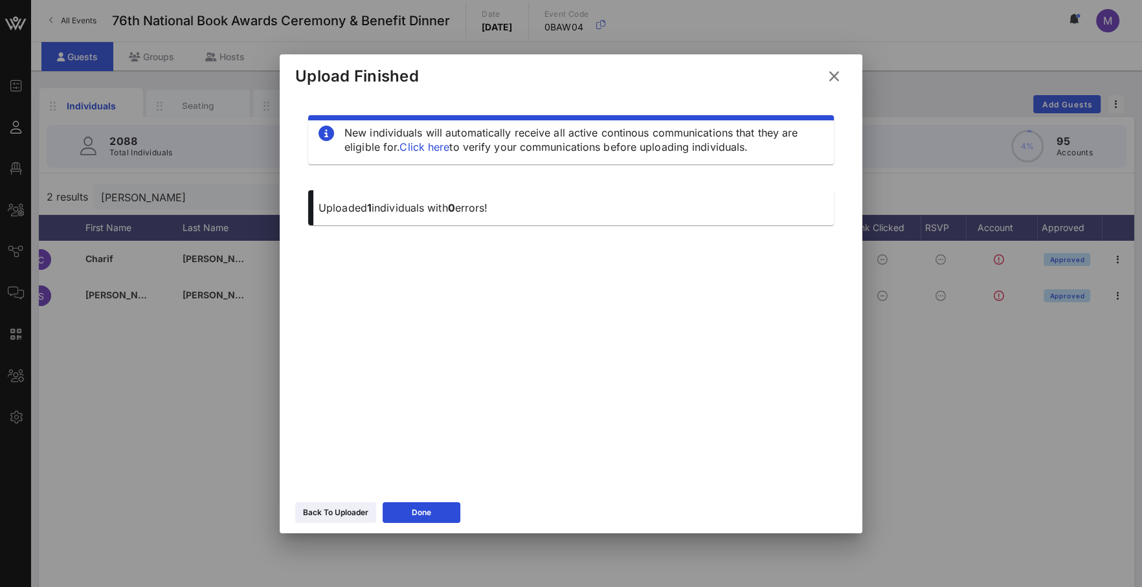
click at [834, 74] on icon at bounding box center [834, 76] width 18 height 16
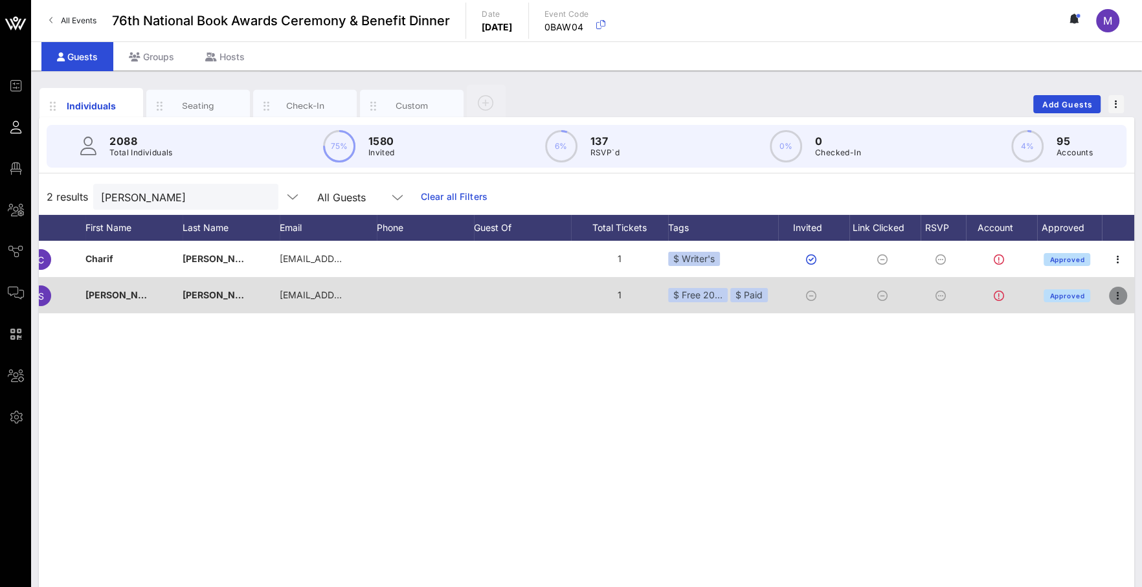
click at [1121, 298] on icon "button" at bounding box center [1118, 296] width 16 height 16
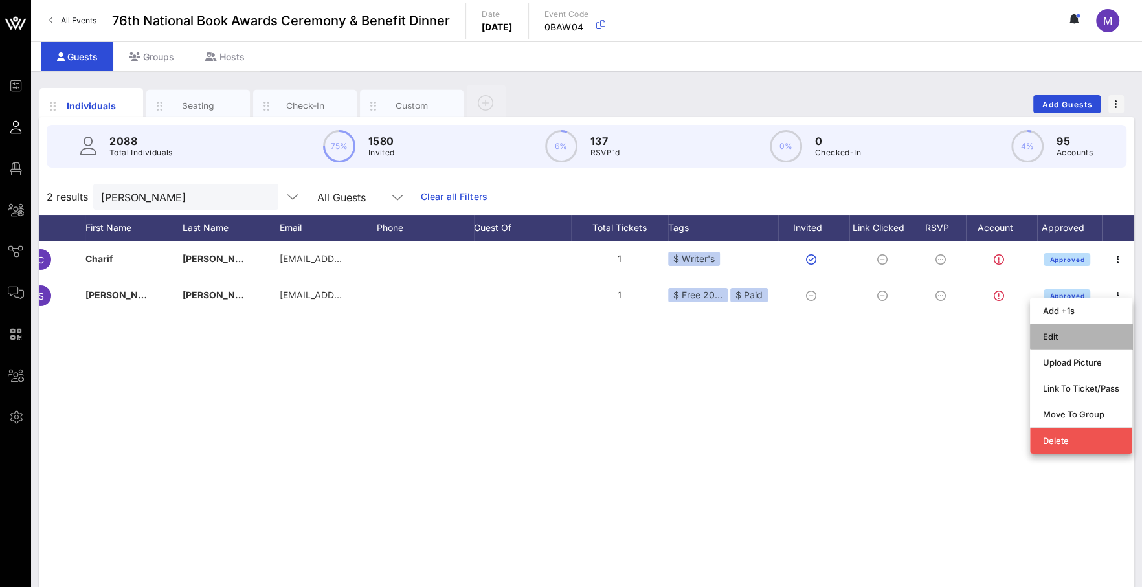
click at [1086, 337] on div "Edit" at bounding box center [1081, 336] width 76 height 10
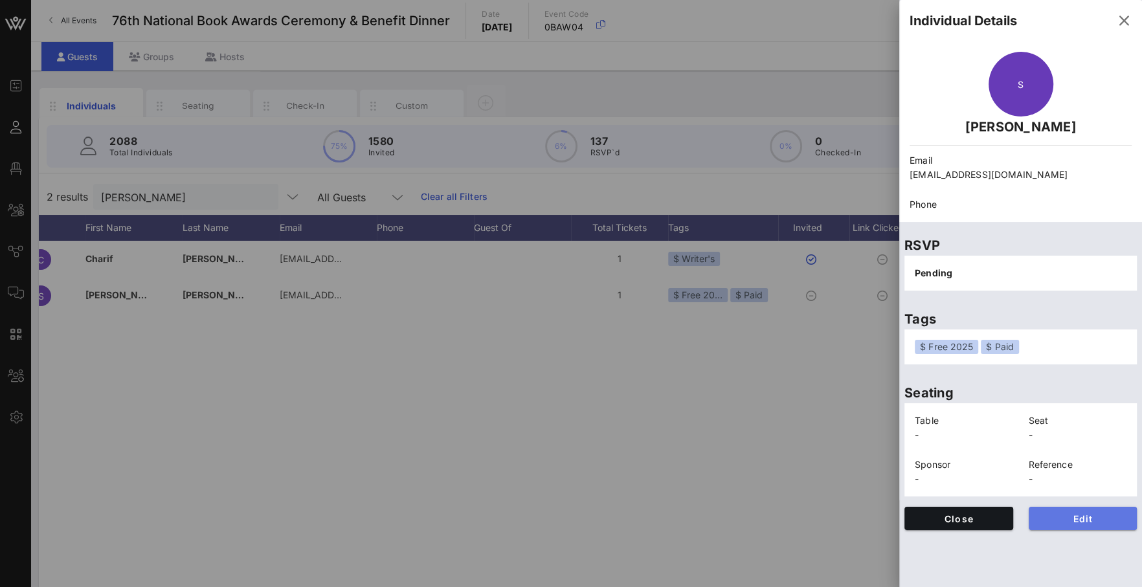
click at [1064, 513] on span "Edit" at bounding box center [1083, 518] width 88 height 11
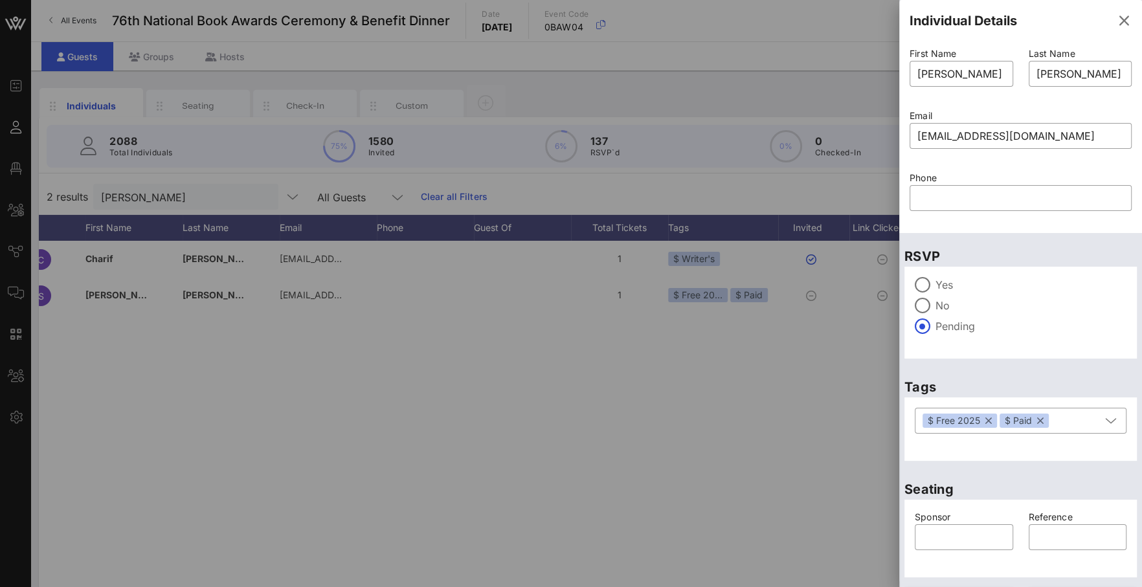
click at [954, 278] on label "Yes" at bounding box center [1030, 284] width 191 height 13
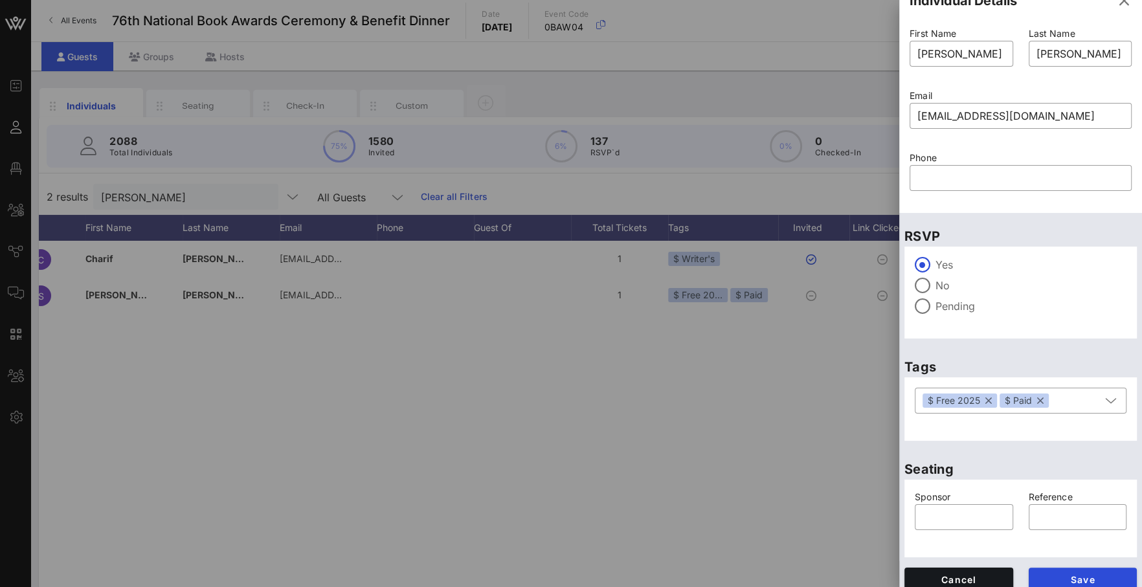
scroll to position [31, 0]
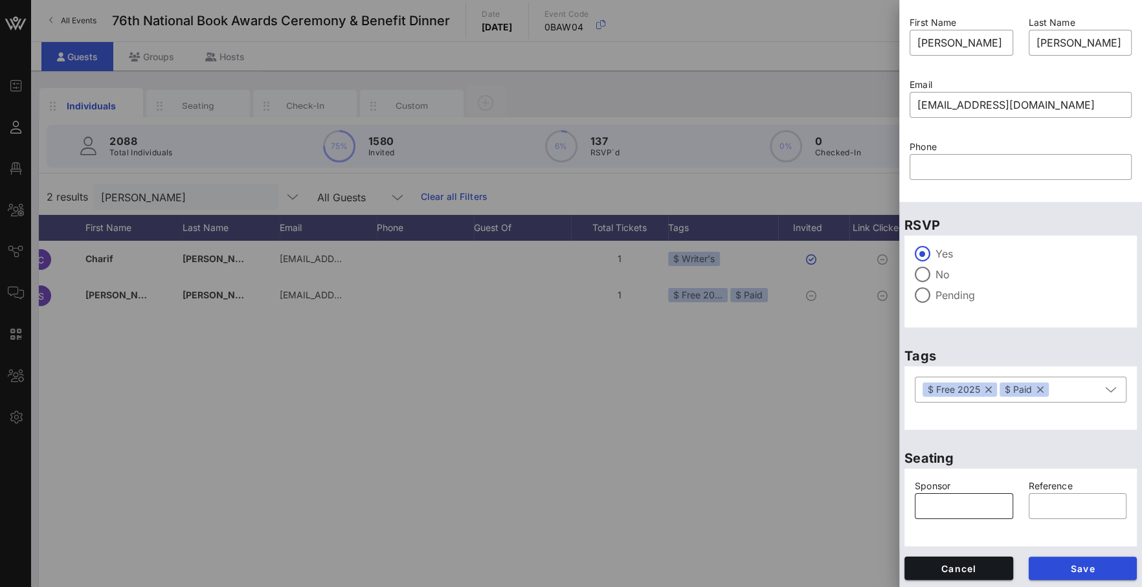
click at [965, 508] on input "text" at bounding box center [963, 506] width 83 height 21
drag, startPoint x: 933, startPoint y: 508, endPoint x: 987, endPoint y: 511, distance: 53.2
click at [933, 508] on input "NYLiberty" at bounding box center [963, 506] width 83 height 21
click at [996, 504] on input "NY Liberty" at bounding box center [963, 506] width 83 height 21
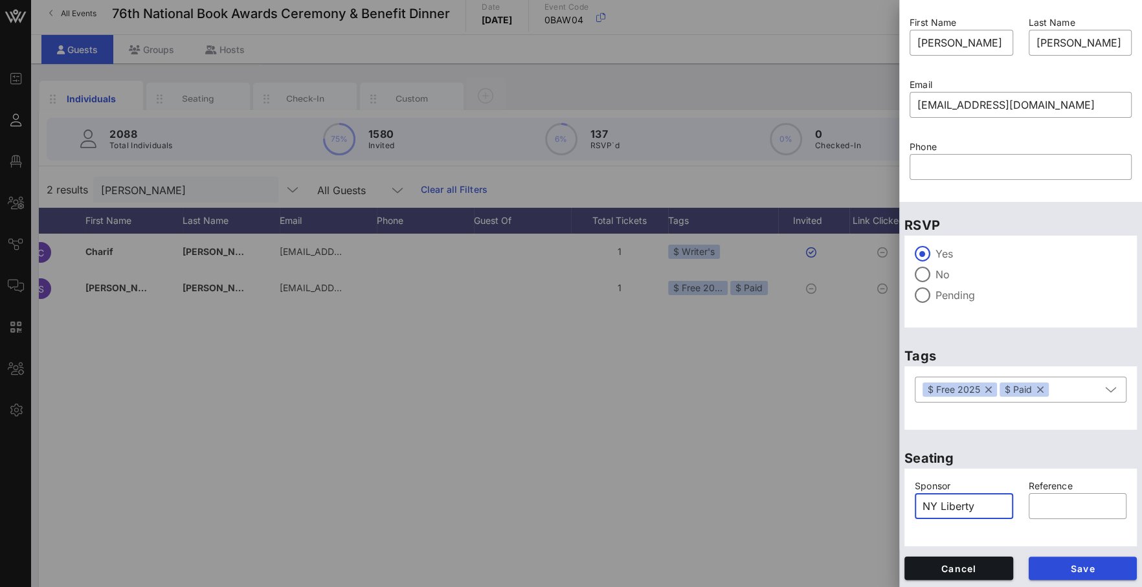
scroll to position [20, 0]
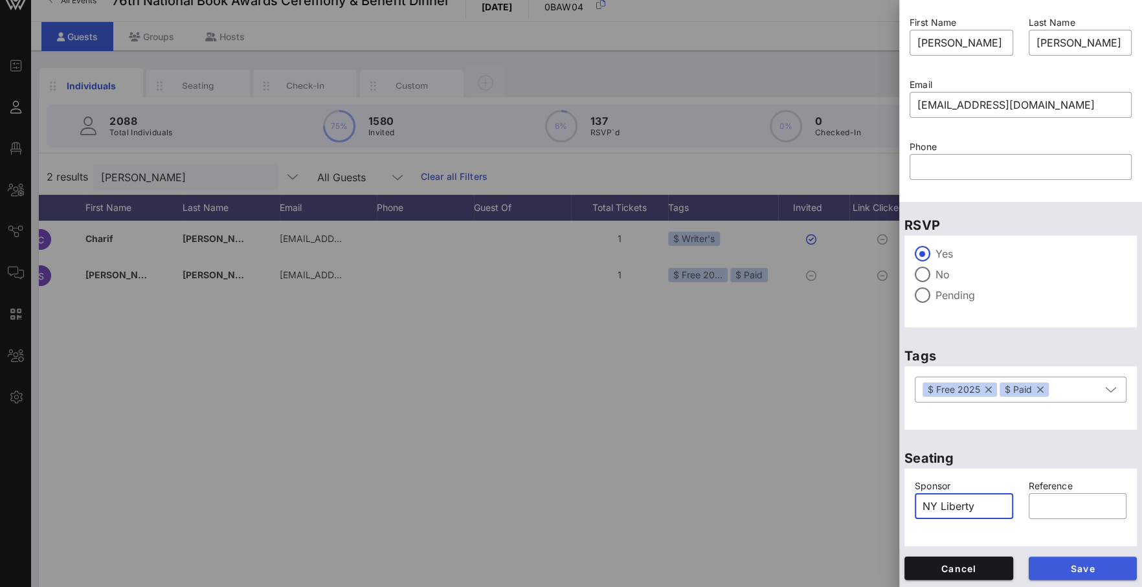
type input "NY Liberty"
click at [1071, 574] on button "Save" at bounding box center [1083, 568] width 109 height 23
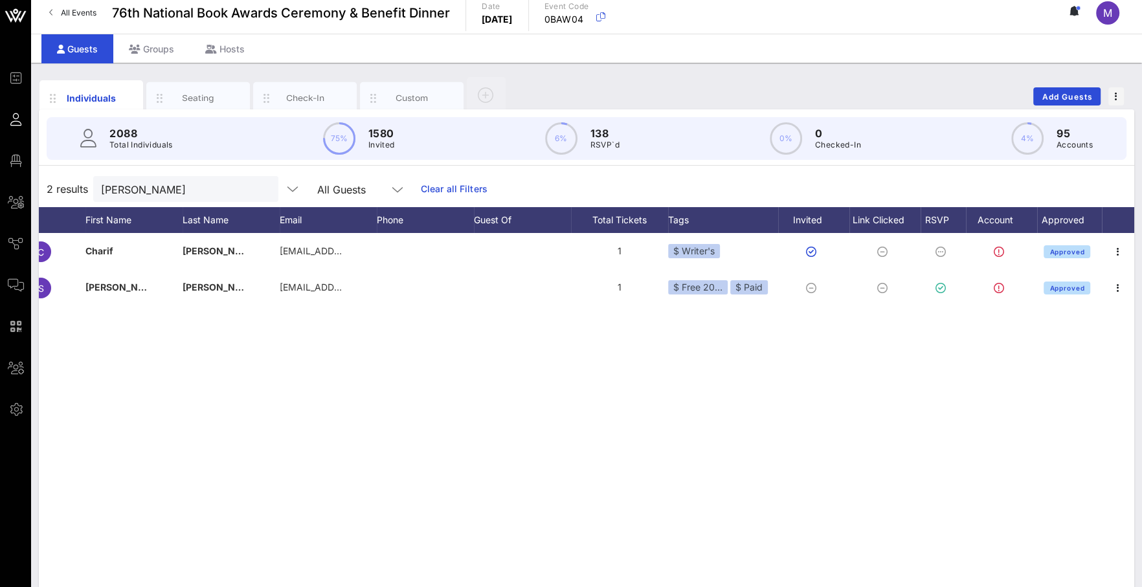
scroll to position [0, 0]
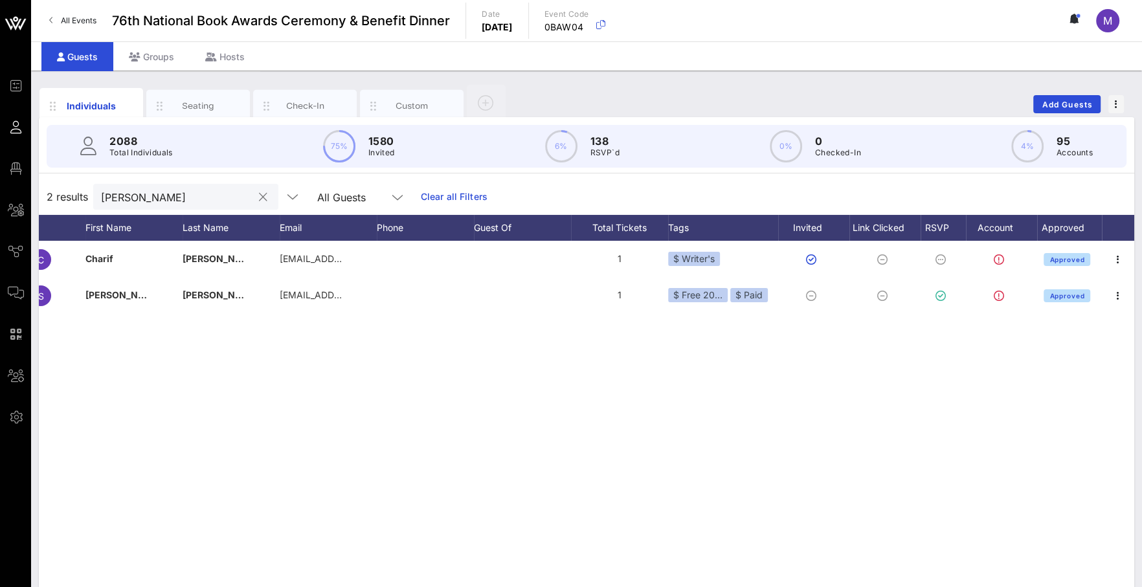
click at [141, 184] on div "[PERSON_NAME]" at bounding box center [176, 197] width 151 height 26
click at [146, 198] on input "[PERSON_NAME]" at bounding box center [176, 196] width 151 height 17
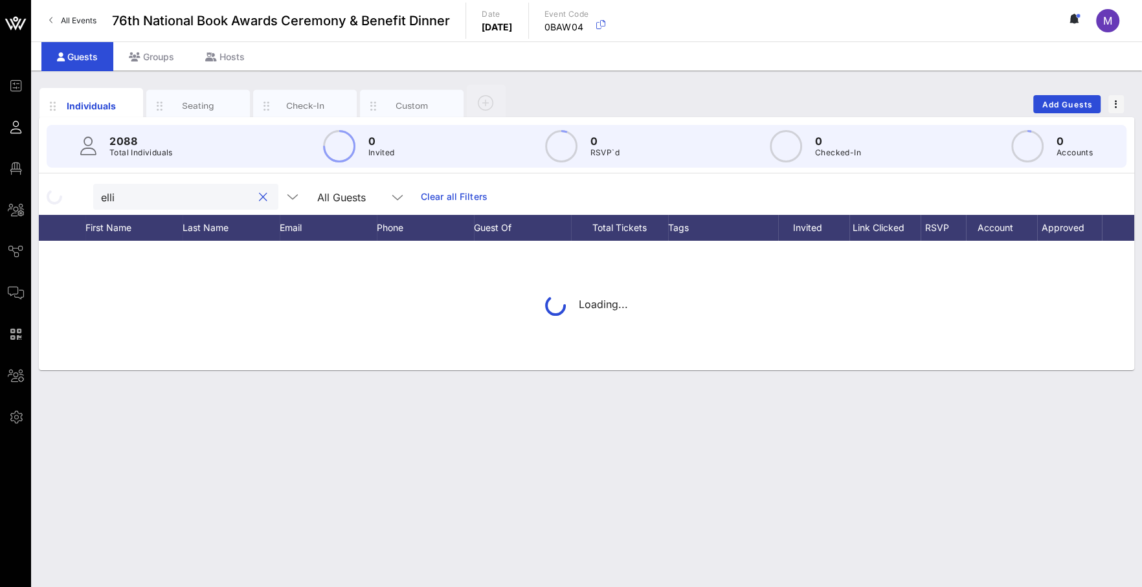
type input "ellie"
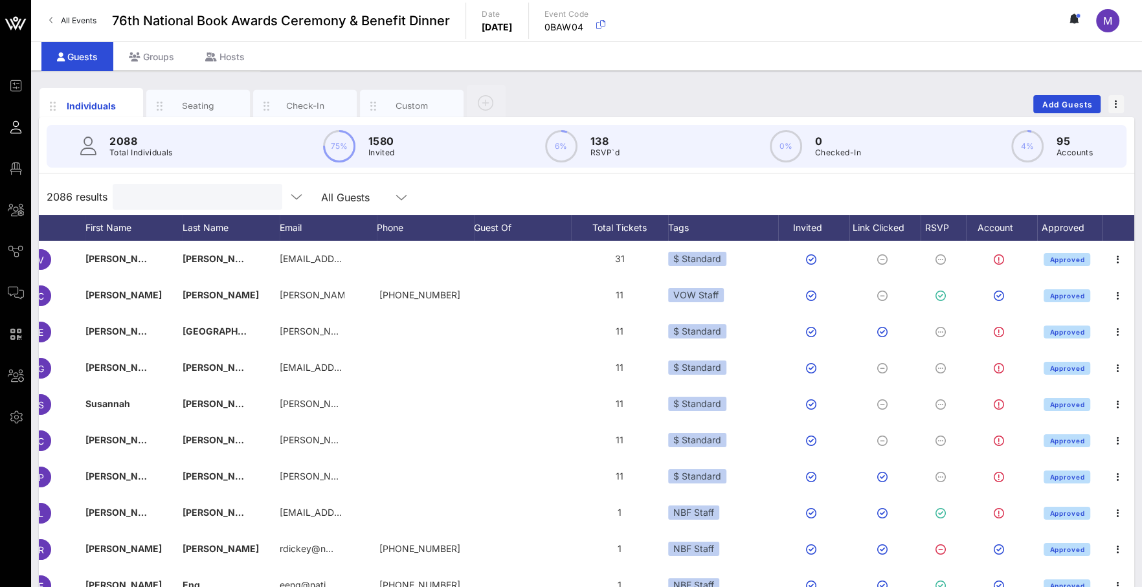
click at [500, 196] on div "2086 results All Guests" at bounding box center [586, 197] width 1095 height 36
click at [1052, 106] on span "Add Guests" at bounding box center [1067, 105] width 51 height 10
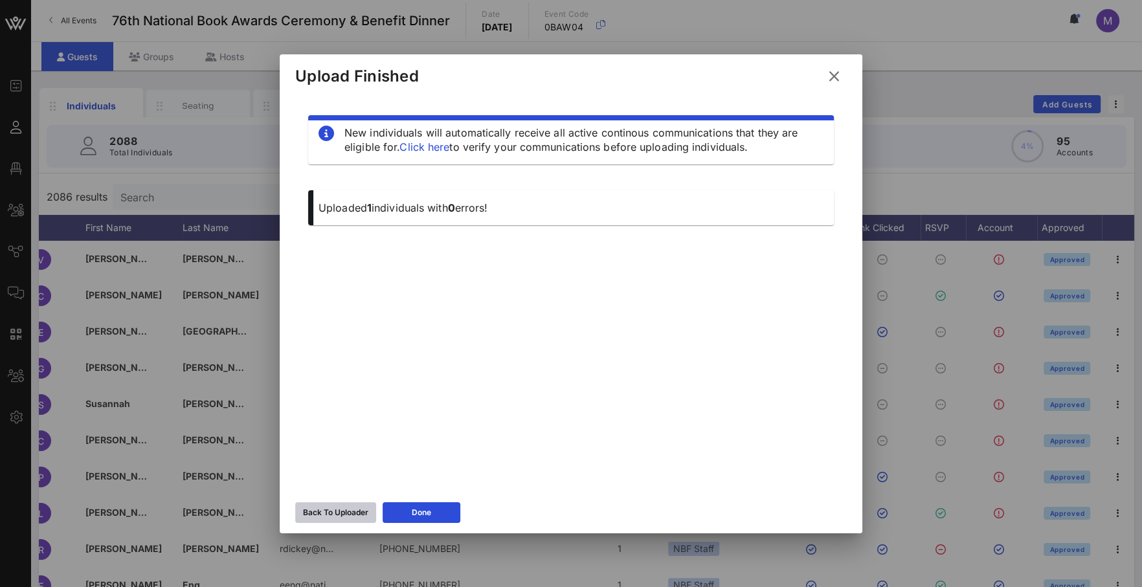
click at [330, 516] on div "Back To Uploader" at bounding box center [335, 512] width 65 height 13
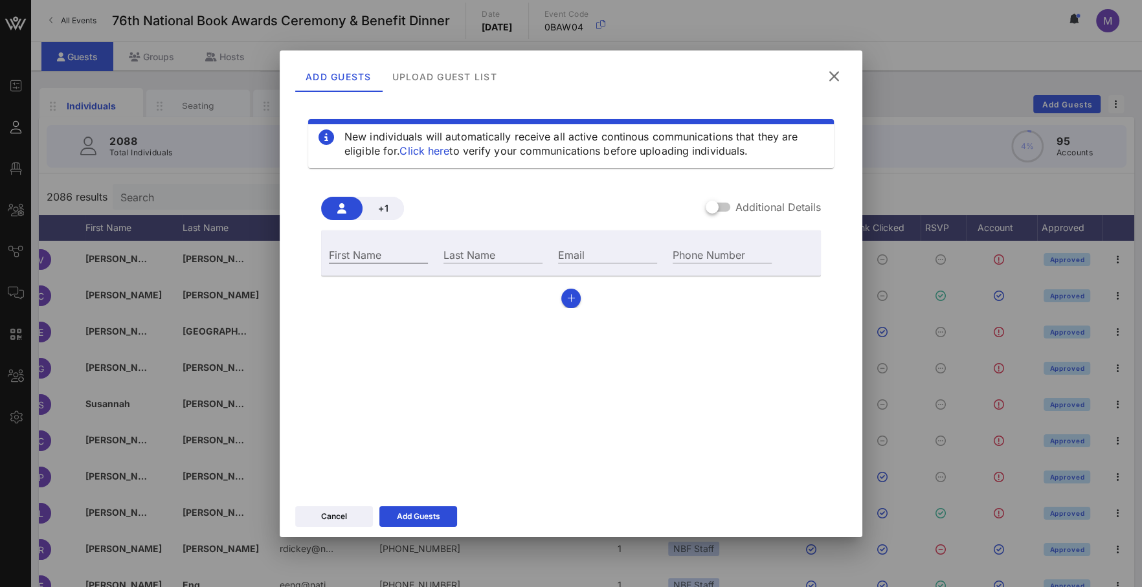
click at [379, 249] on input "First Name" at bounding box center [378, 254] width 99 height 17
type input "[PERSON_NAME]"
type input "the Elephant"
click at [412, 366] on div "New individuals will automatically receive all active continous communications …" at bounding box center [571, 292] width 552 height 388
click at [419, 515] on icon at bounding box center [418, 516] width 10 height 8
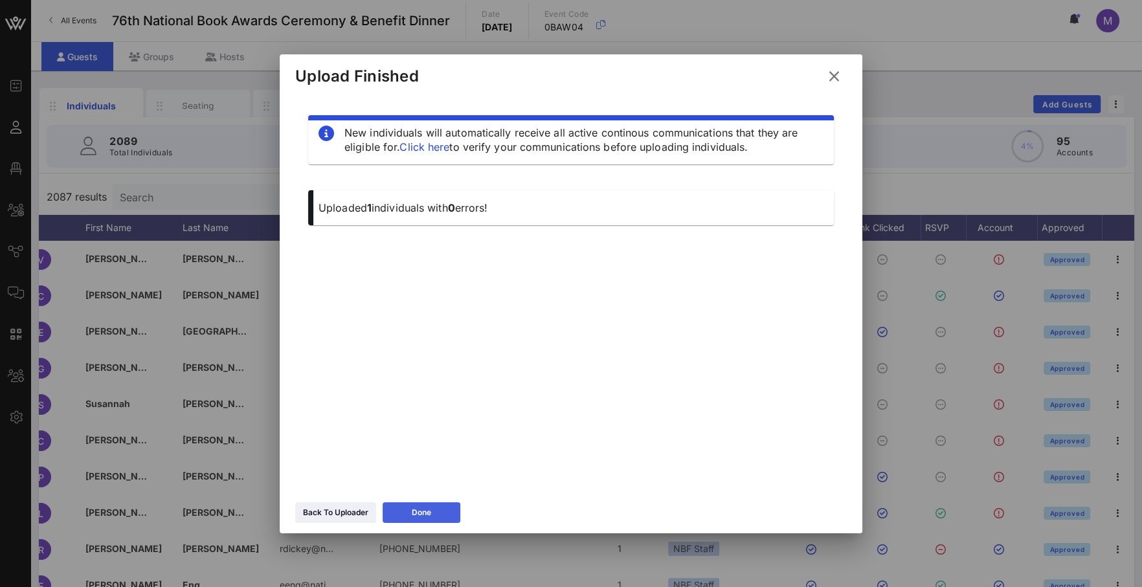
click at [420, 519] on div "Done" at bounding box center [421, 512] width 19 height 13
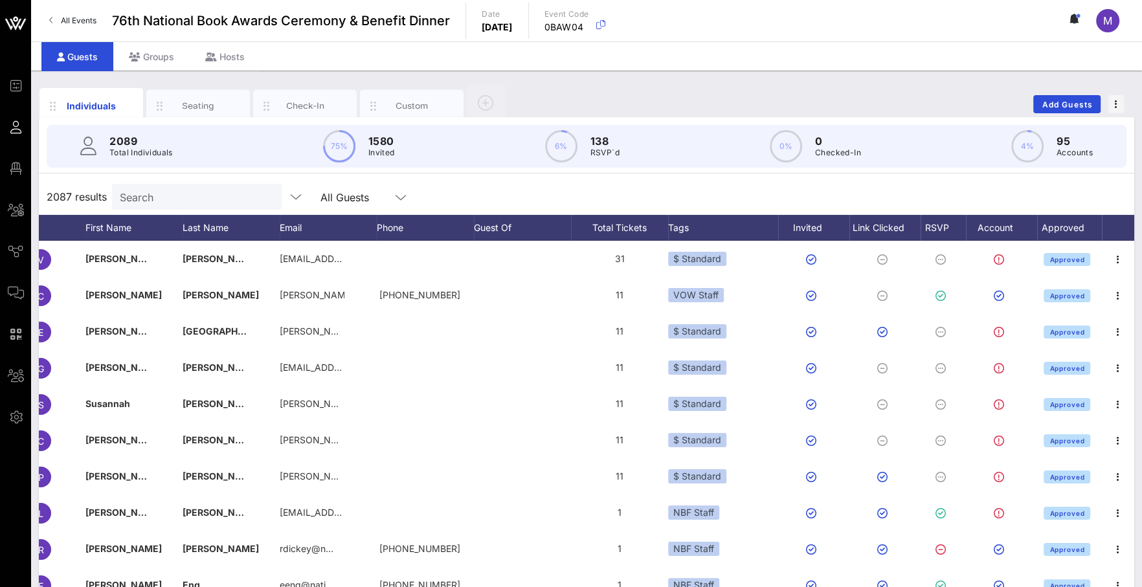
click at [162, 190] on input "Search" at bounding box center [195, 196] width 151 height 17
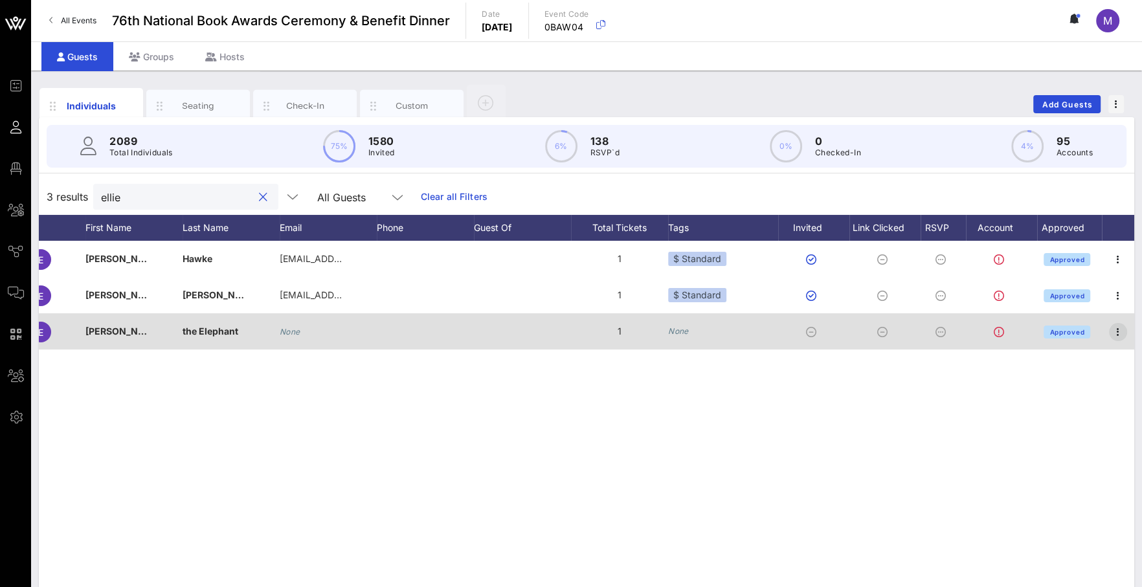
type input "ellie"
click at [1125, 329] on icon "button" at bounding box center [1118, 332] width 16 height 16
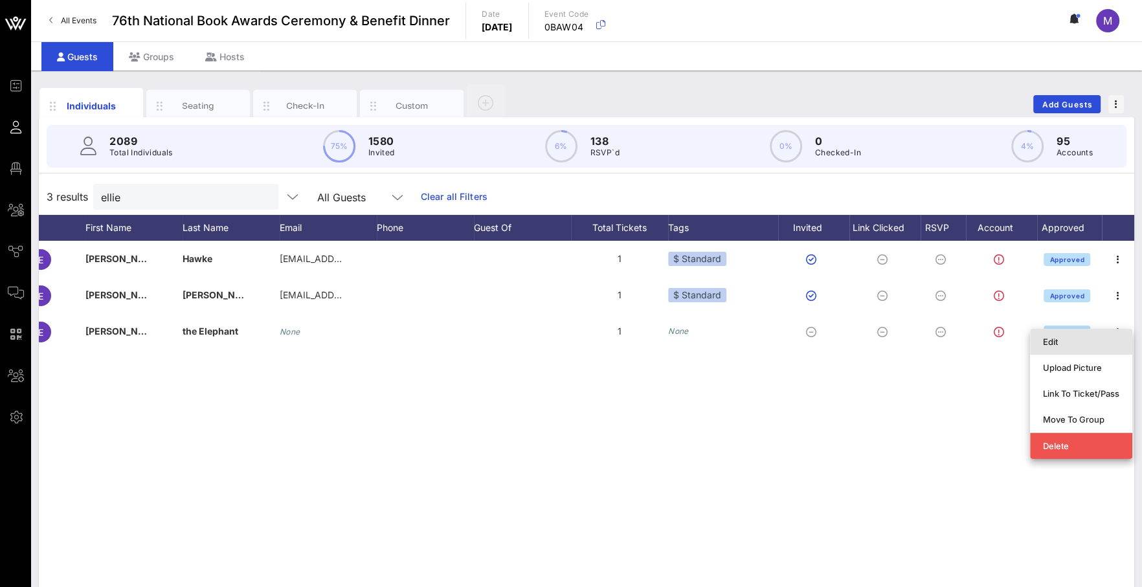
click at [1102, 346] on div "Edit" at bounding box center [1081, 342] width 76 height 10
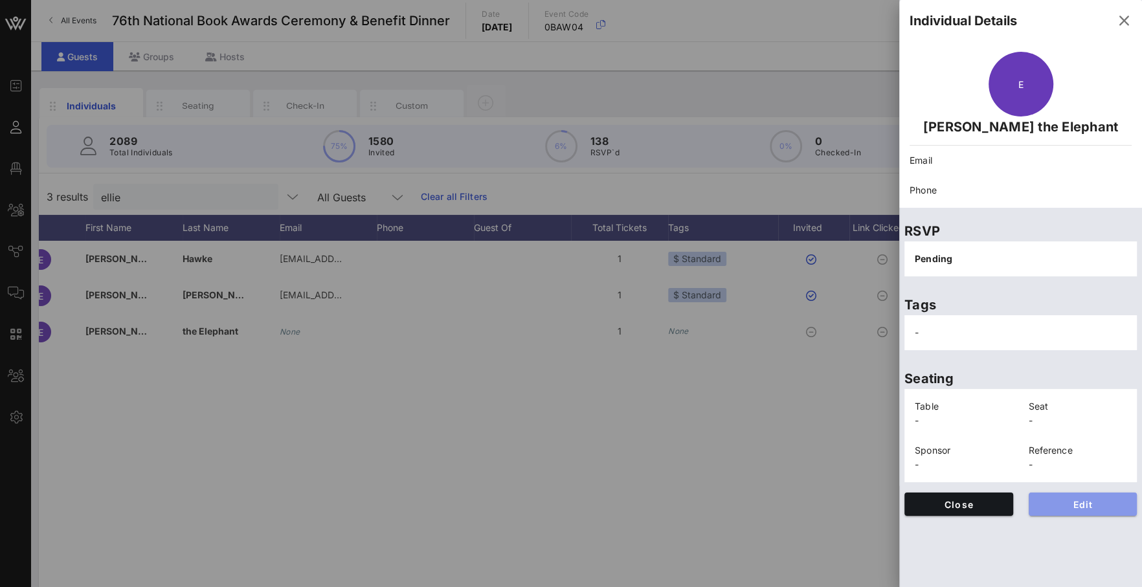
click at [1065, 504] on span "Edit" at bounding box center [1083, 504] width 88 height 11
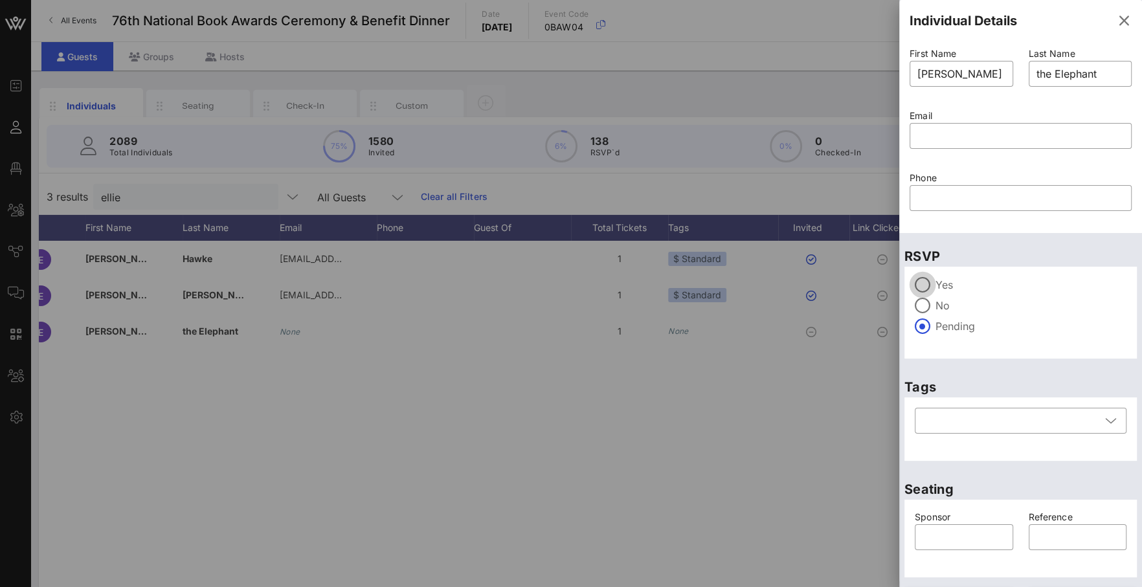
click at [928, 280] on div at bounding box center [922, 285] width 22 height 22
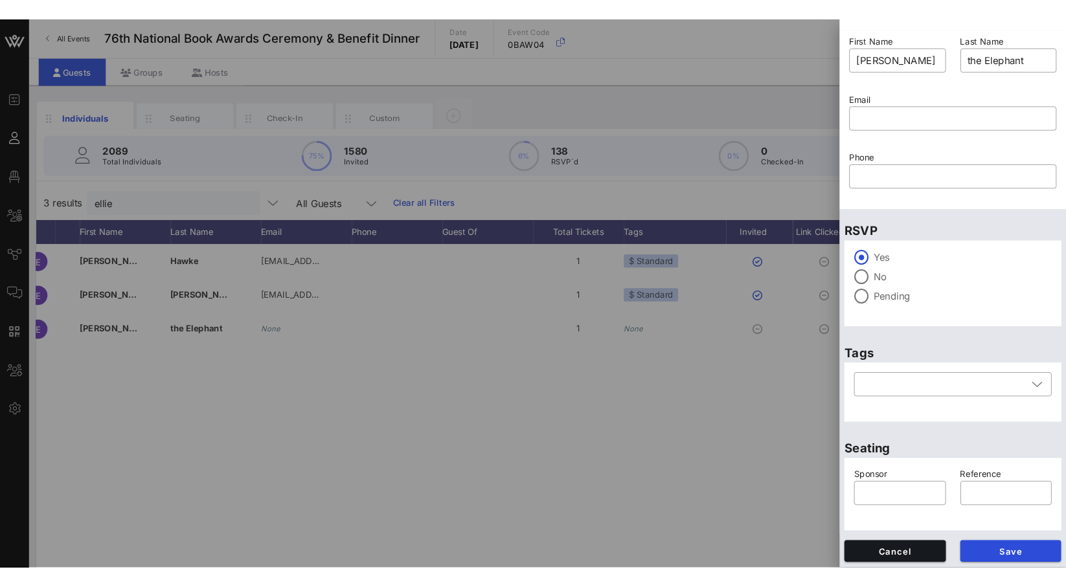
scroll to position [31, 0]
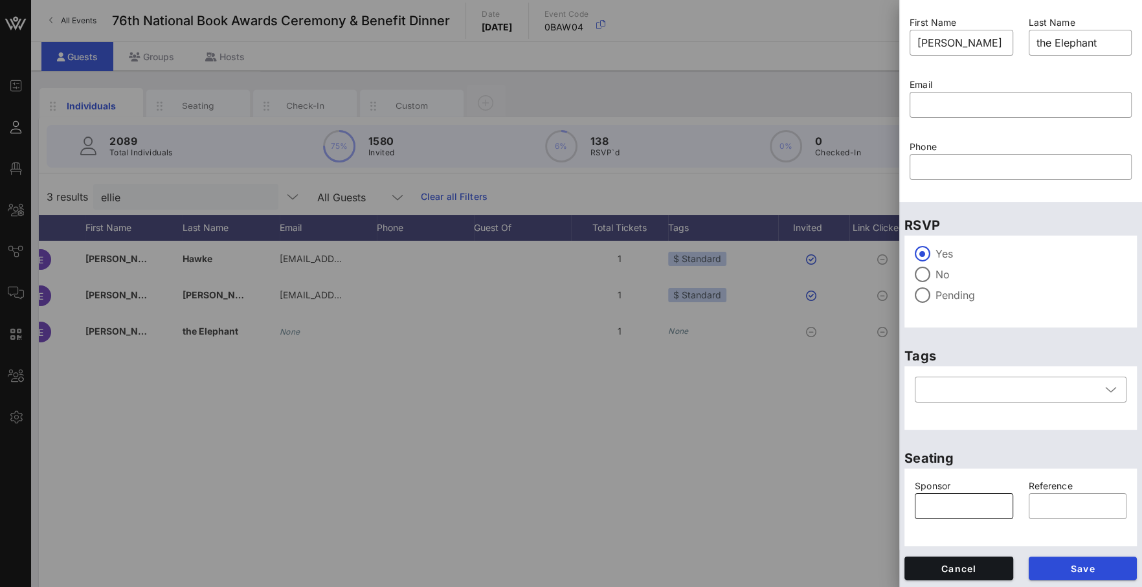
click at [946, 502] on input "text" at bounding box center [963, 506] width 83 height 21
type input "NY Liberty"
click at [1074, 574] on button "Save" at bounding box center [1083, 568] width 109 height 23
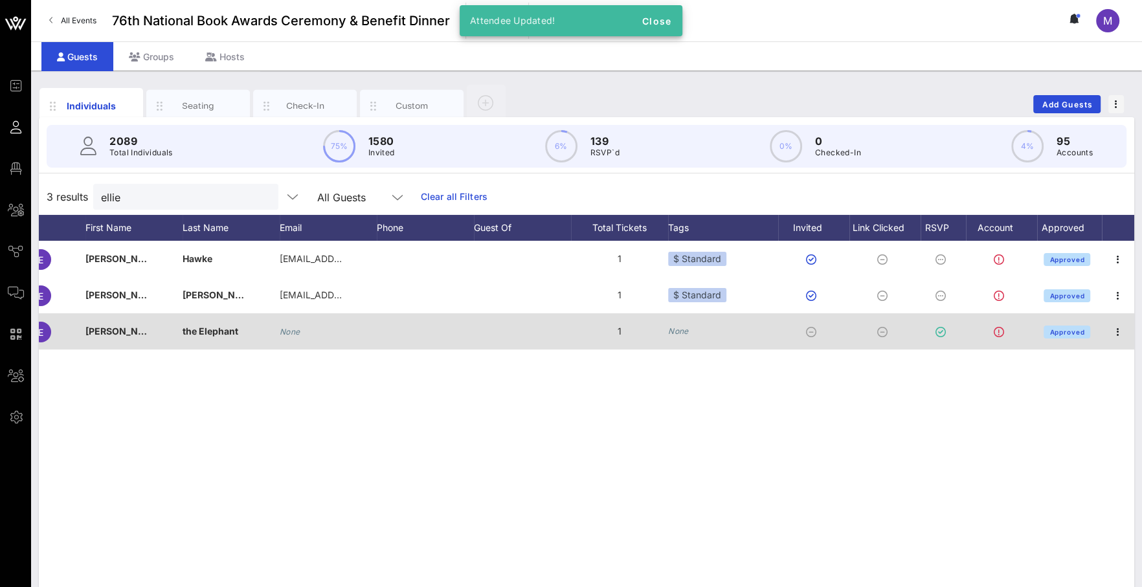
click at [686, 326] on icon "None" at bounding box center [678, 331] width 21 height 10
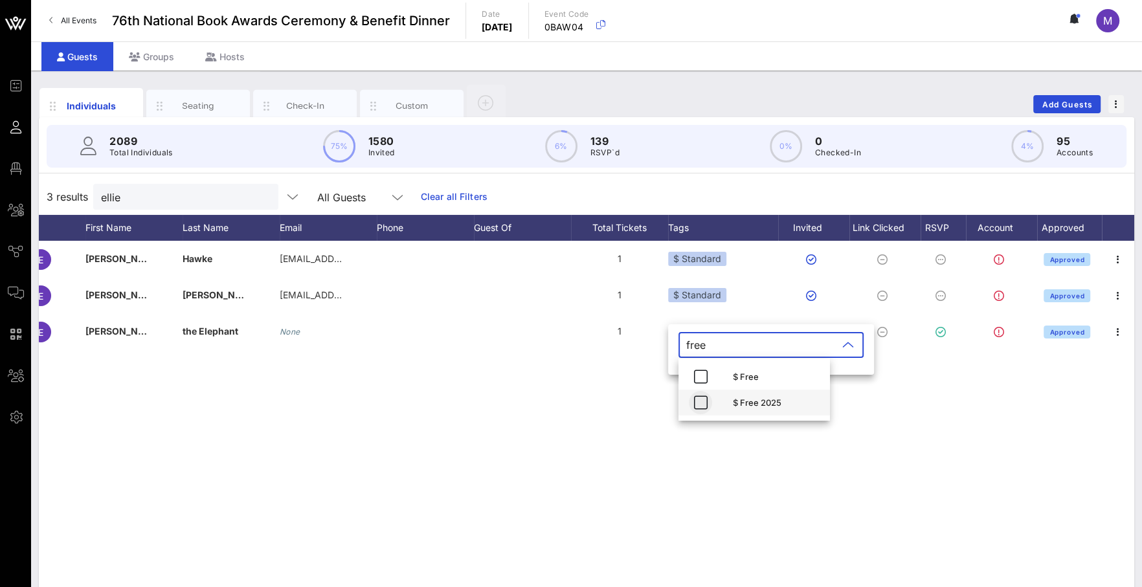
type input "free"
click at [697, 407] on icon "button" at bounding box center [701, 403] width 16 height 16
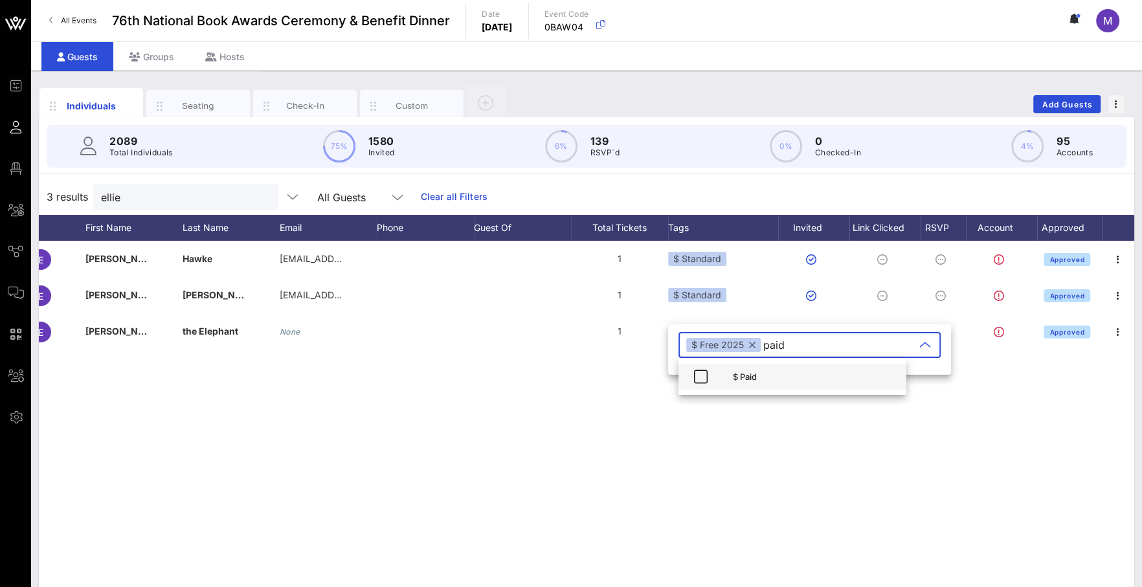
type input "paid"
click at [746, 379] on div "$ Paid" at bounding box center [814, 377] width 163 height 10
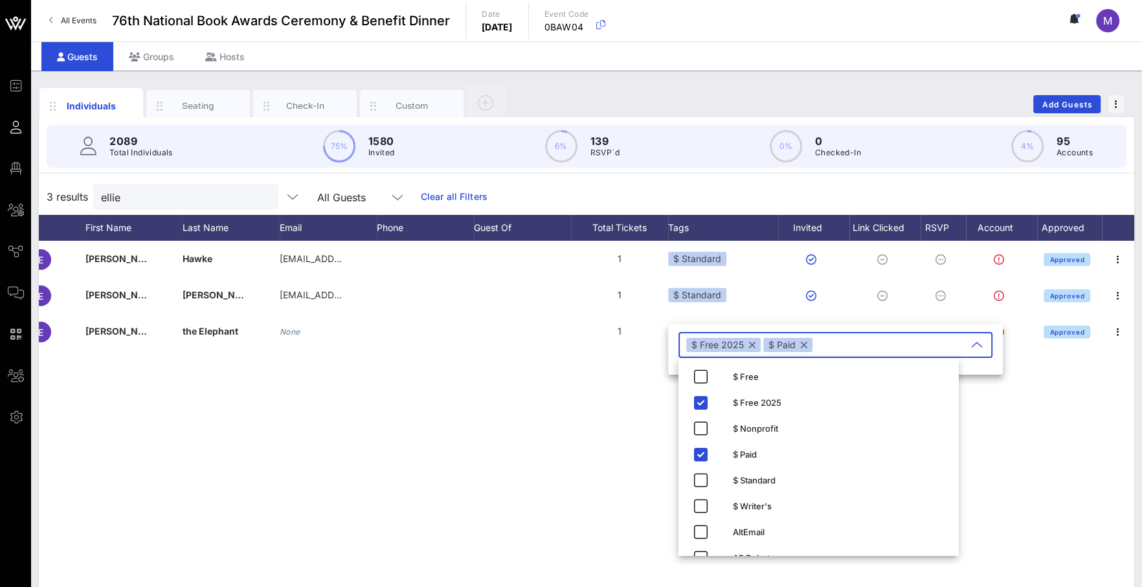
click at [605, 423] on div "E [PERSON_NAME] [PERSON_NAME][EMAIL_ADDRESS][PERSON_NAME][DOMAIN_NAME] 1 $ Stan…" at bounding box center [586, 435] width 1095 height 388
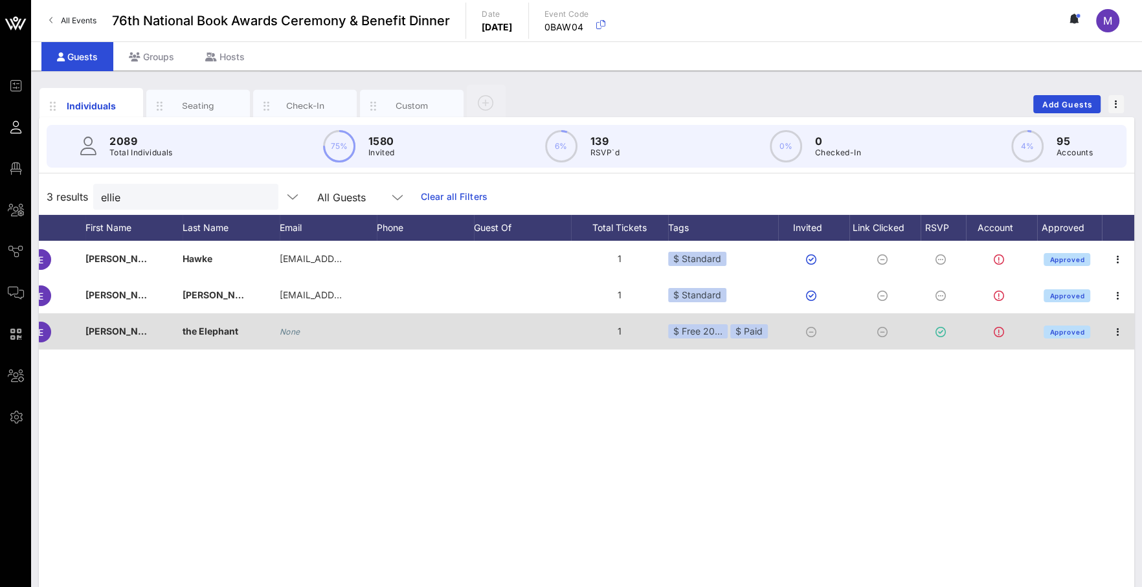
click at [1125, 322] on div at bounding box center [1118, 331] width 32 height 36
click at [1125, 335] on span "button" at bounding box center [1118, 332] width 18 height 16
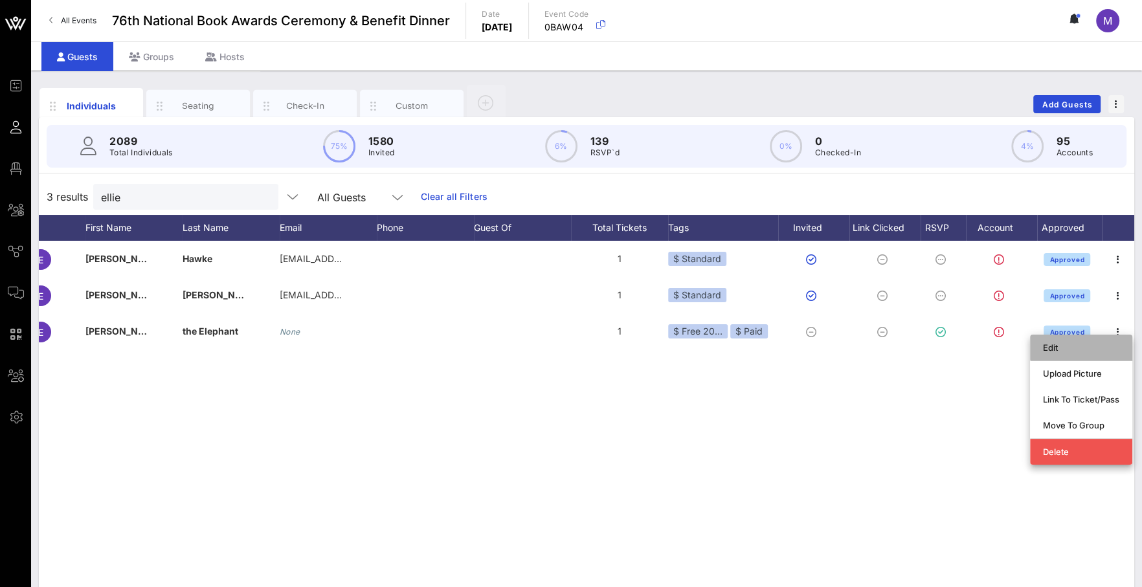
click at [1097, 342] on div "Edit" at bounding box center [1081, 347] width 76 height 10
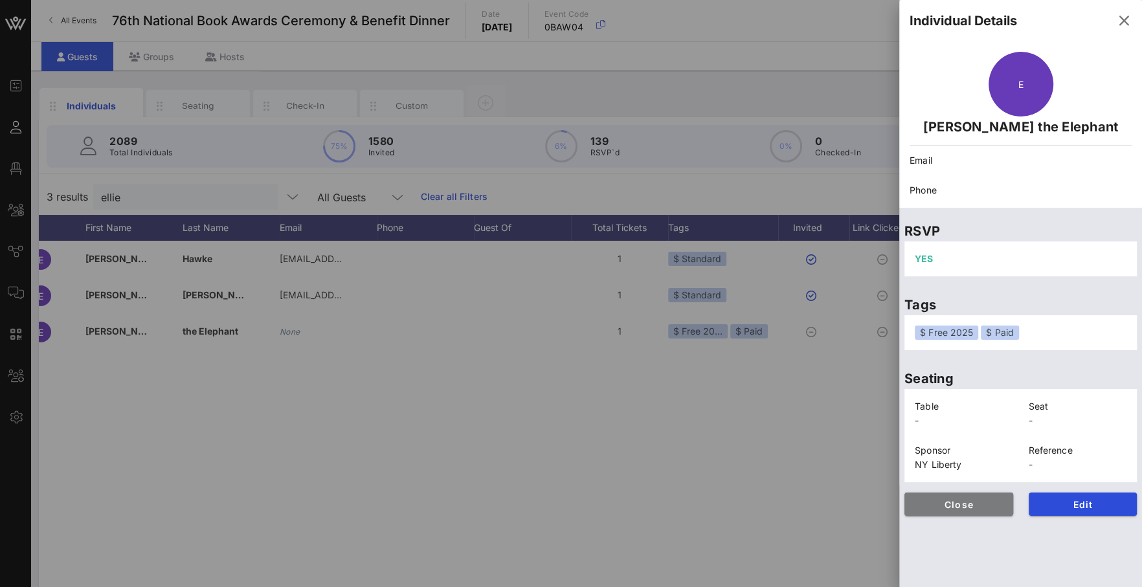
click at [968, 497] on button "Close" at bounding box center [958, 504] width 109 height 23
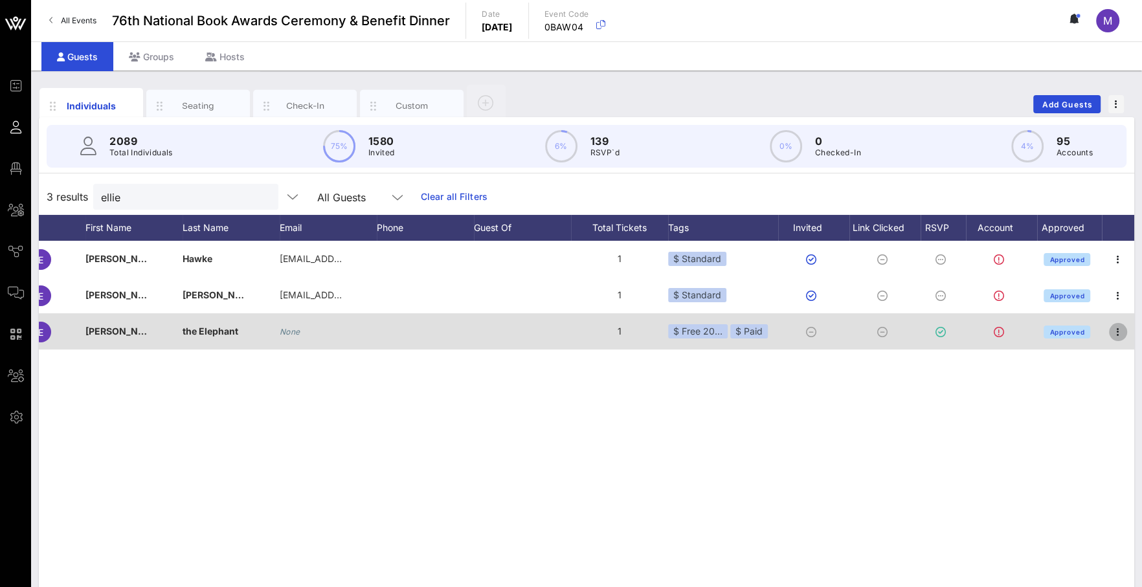
click at [1124, 330] on icon "button" at bounding box center [1118, 332] width 16 height 16
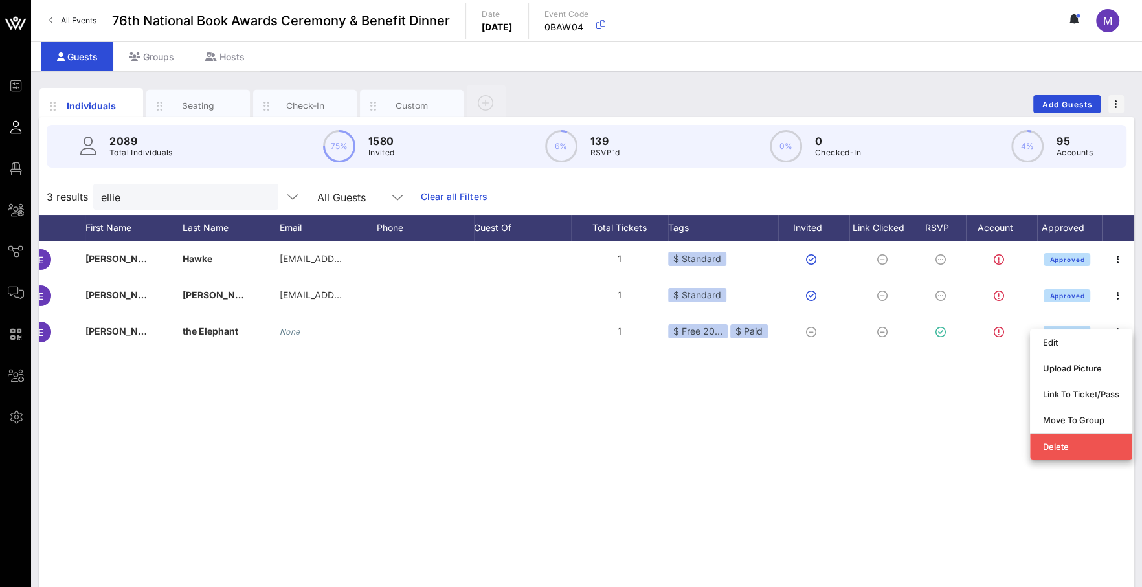
click at [934, 414] on div "E [PERSON_NAME] [PERSON_NAME][EMAIL_ADDRESS][PERSON_NAME][DOMAIN_NAME] 1 $ Stan…" at bounding box center [586, 435] width 1095 height 388
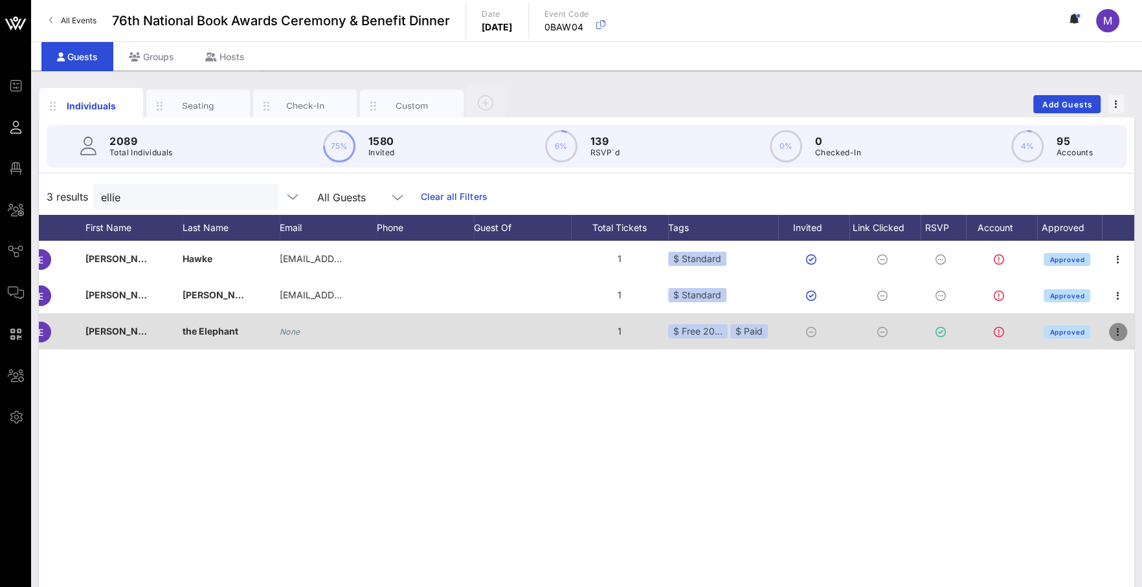
click at [1114, 331] on icon "button" at bounding box center [1118, 332] width 16 height 16
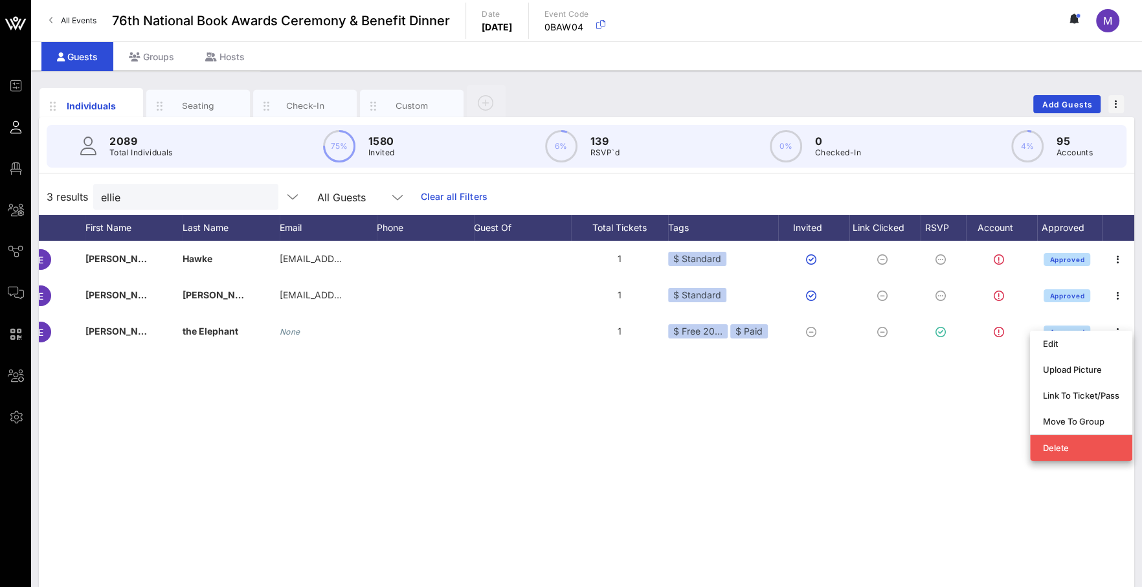
click at [816, 447] on div "E [PERSON_NAME] [PERSON_NAME][EMAIL_ADDRESS][PERSON_NAME][DOMAIN_NAME] 1 $ Stan…" at bounding box center [586, 435] width 1095 height 388
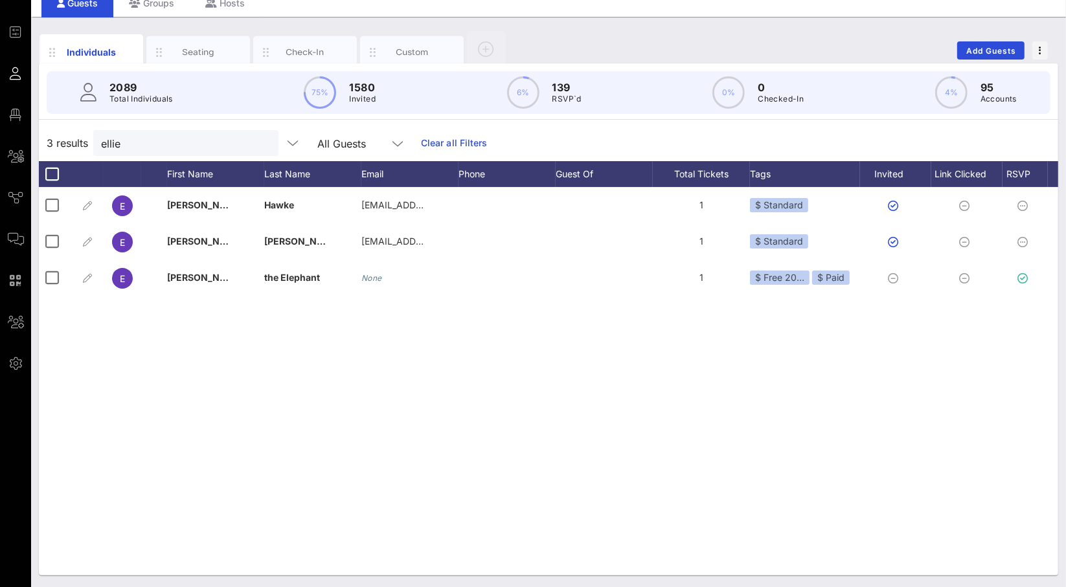
scroll to position [0, 157]
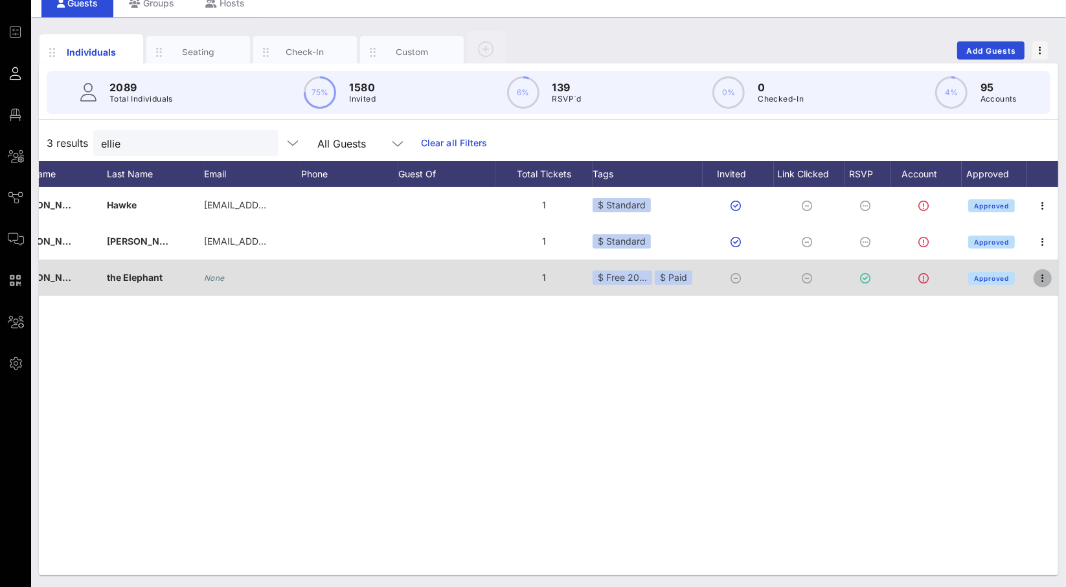
click at [1039, 279] on icon "button" at bounding box center [1042, 279] width 16 height 16
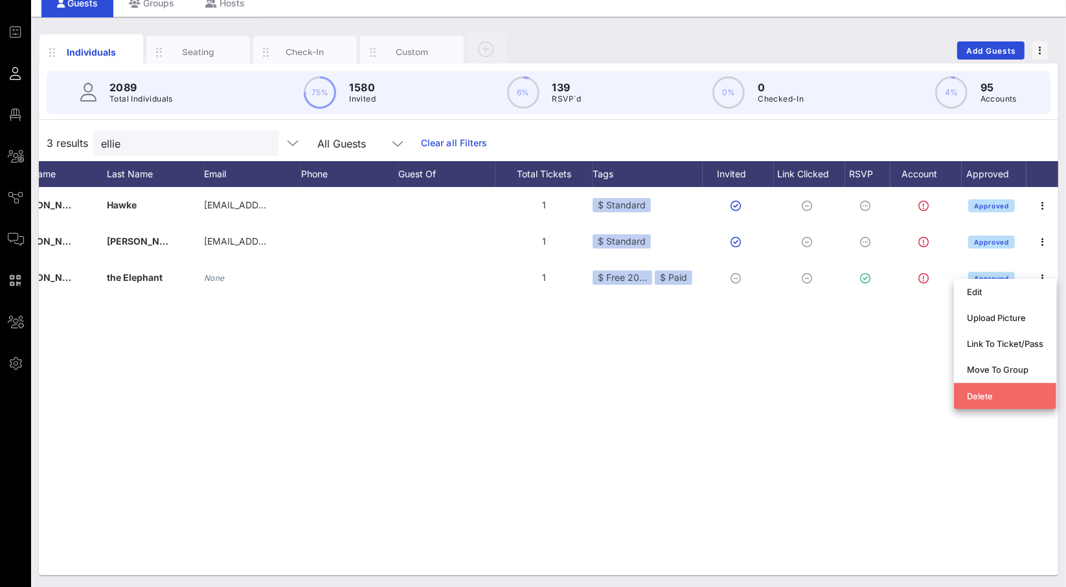
click at [1025, 396] on div "Delete" at bounding box center [1004, 396] width 76 height 10
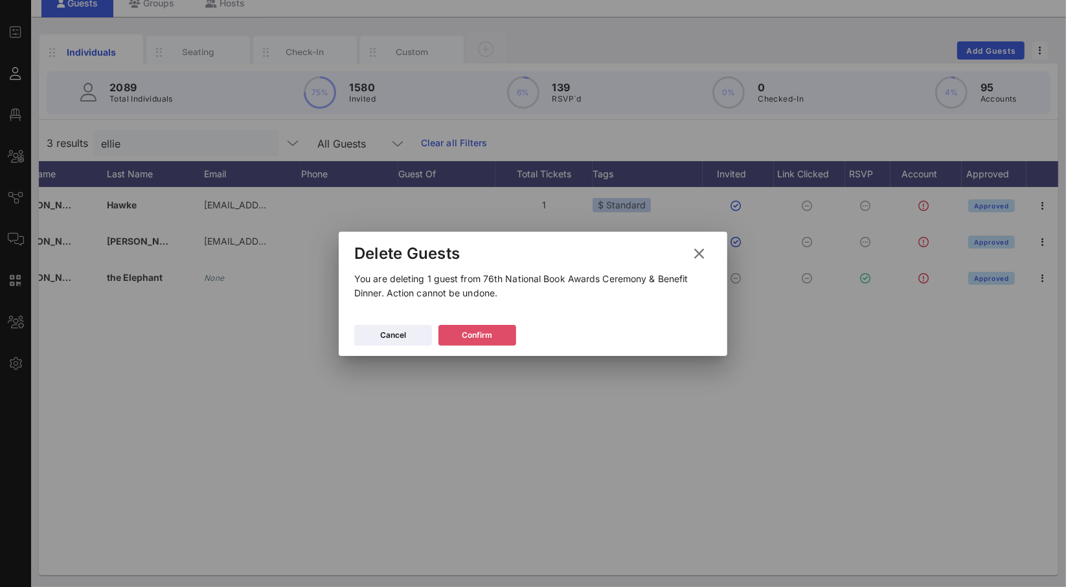
click at [505, 337] on button "Confirm" at bounding box center [477, 335] width 78 height 21
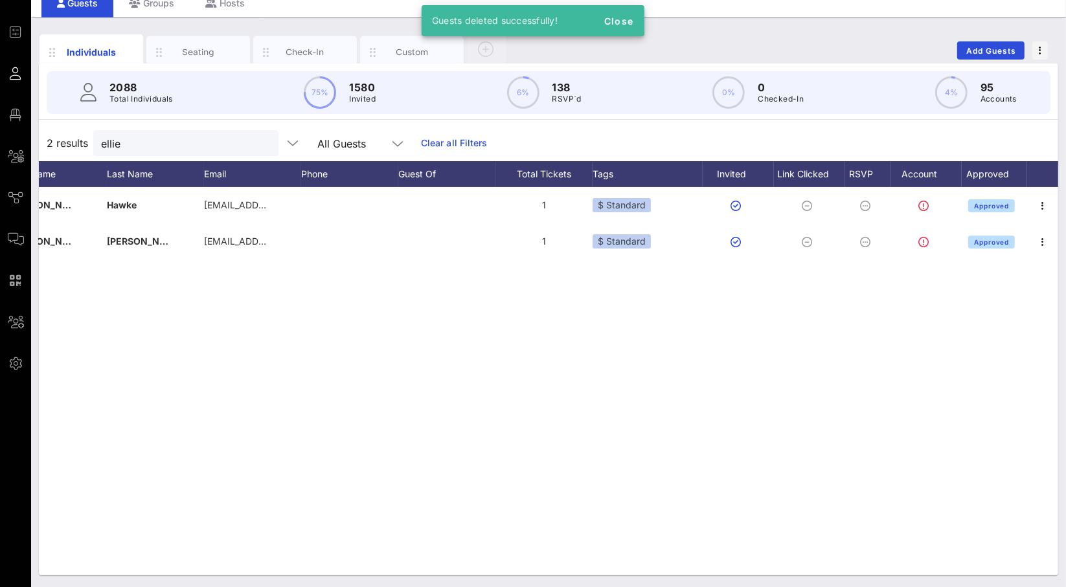
scroll to position [0, 0]
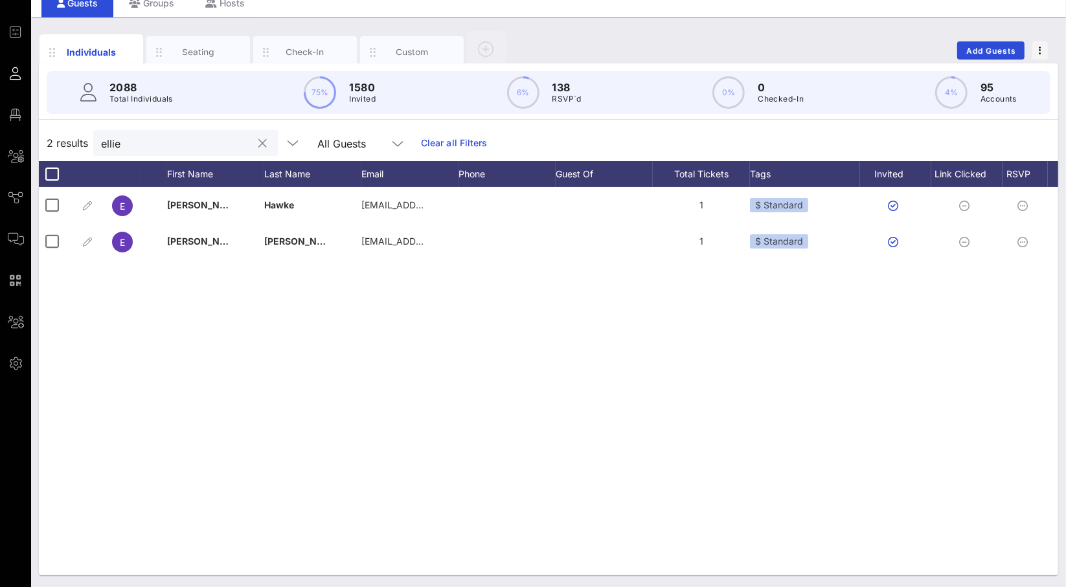
click at [168, 132] on div "ellie" at bounding box center [176, 143] width 151 height 26
click at [177, 146] on input "ellie" at bounding box center [176, 143] width 151 height 17
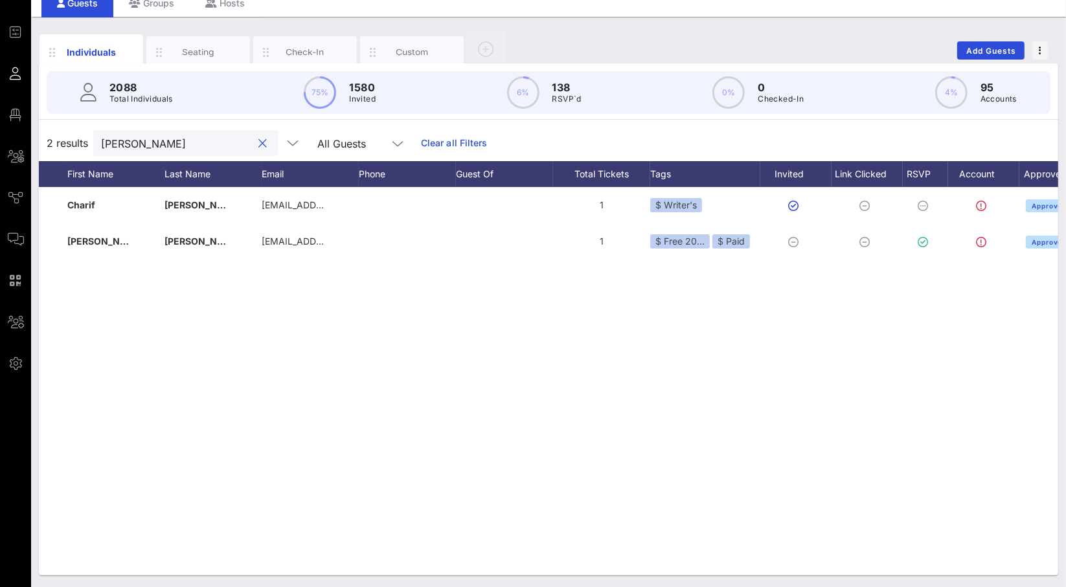
scroll to position [0, 157]
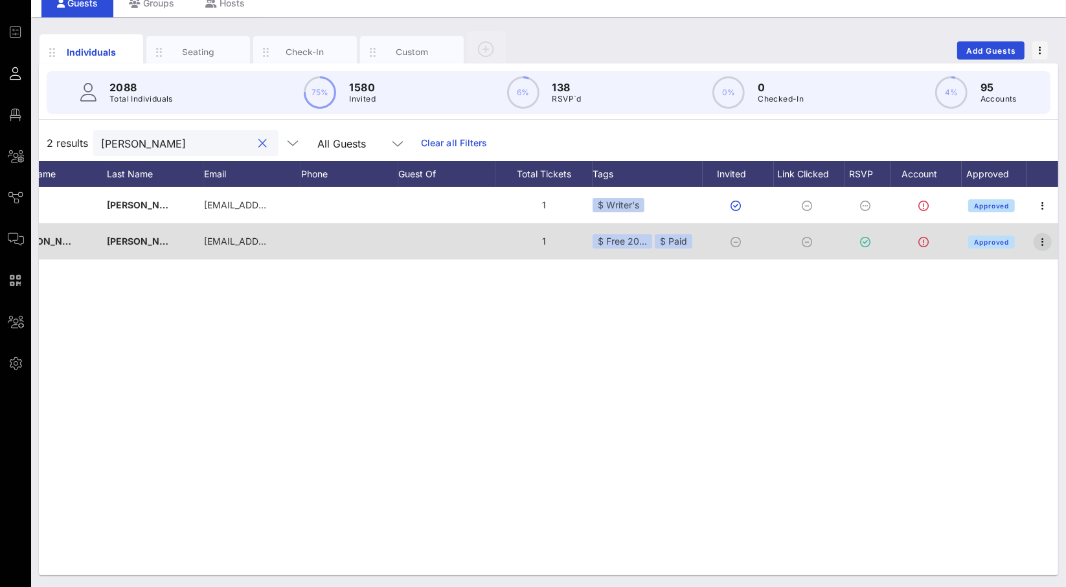
type input "[PERSON_NAME]"
click at [1045, 236] on icon "button" at bounding box center [1042, 242] width 16 height 16
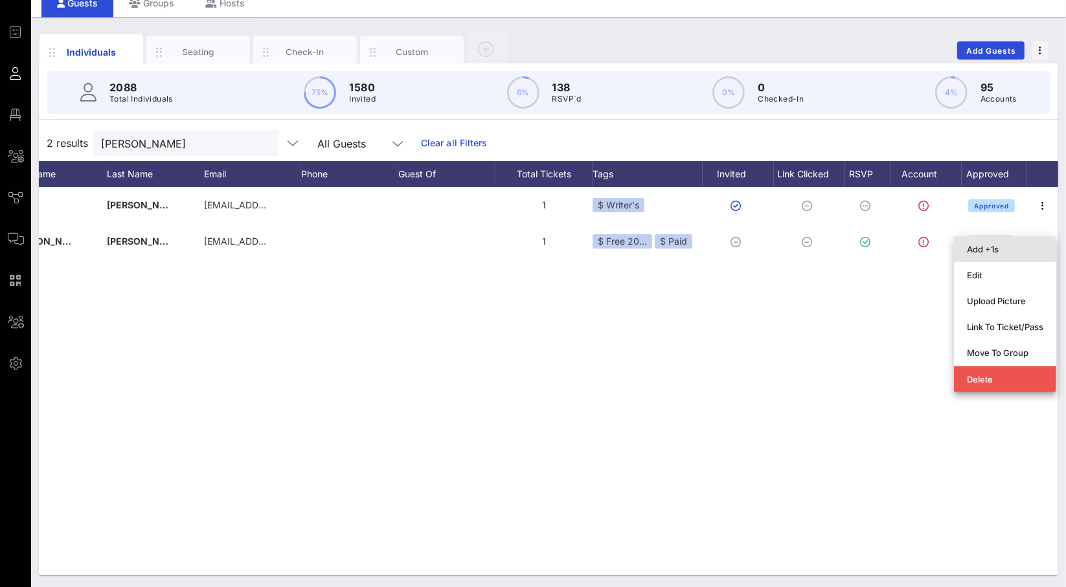
click at [1008, 254] on div "Add +1s" at bounding box center [1004, 249] width 76 height 10
type input "Guest Of"
type input "[PERSON_NAME]"
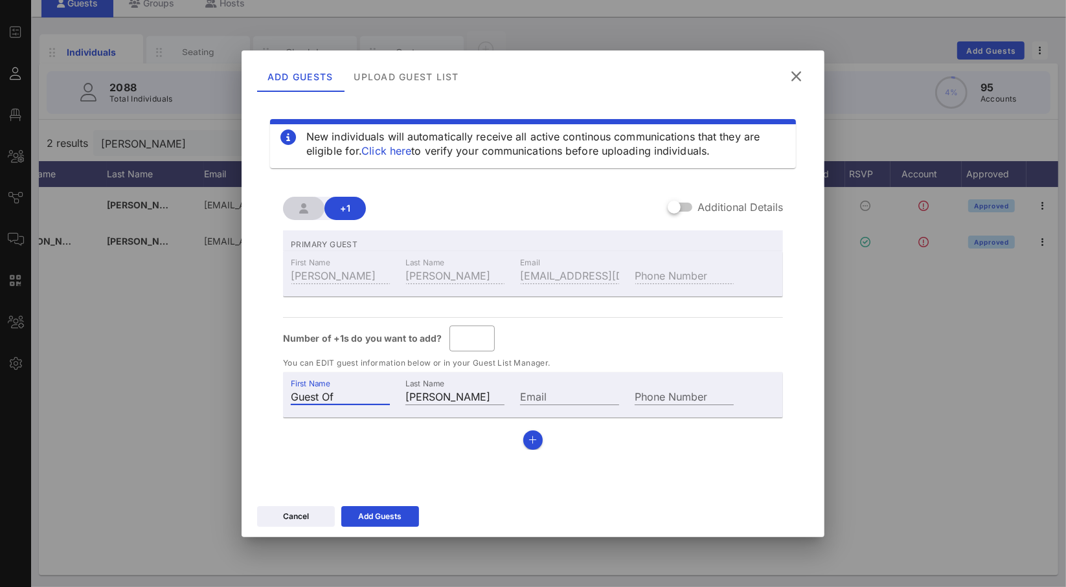
click at [335, 390] on input "Guest Of" at bounding box center [340, 396] width 99 height 17
click at [294, 396] on input "Guest Of" at bounding box center [340, 396] width 99 height 17
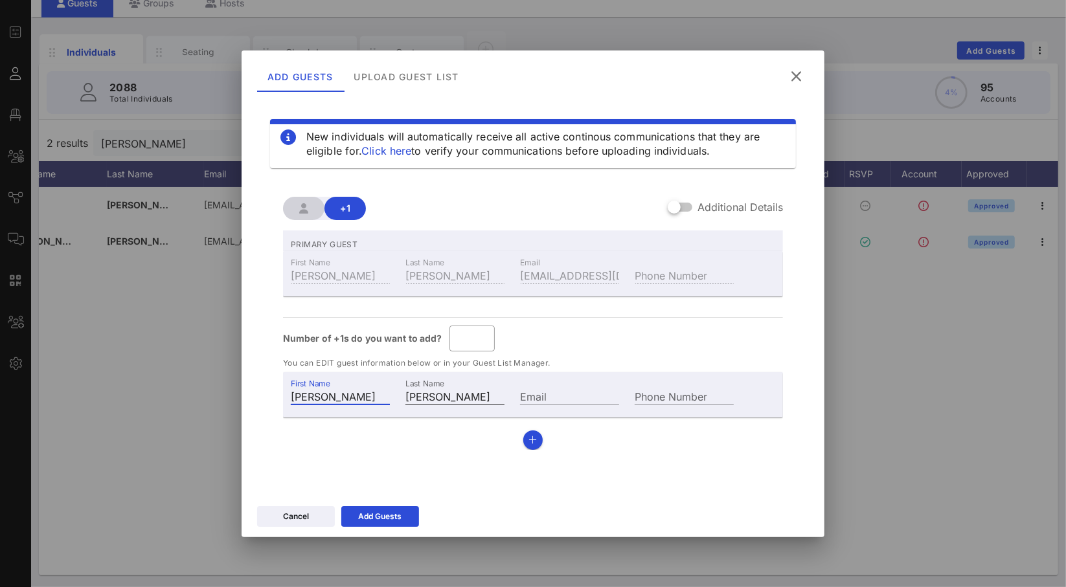
type input "[PERSON_NAME]"
click at [471, 389] on input "[PERSON_NAME]" at bounding box center [454, 396] width 99 height 17
type input "The Elephant"
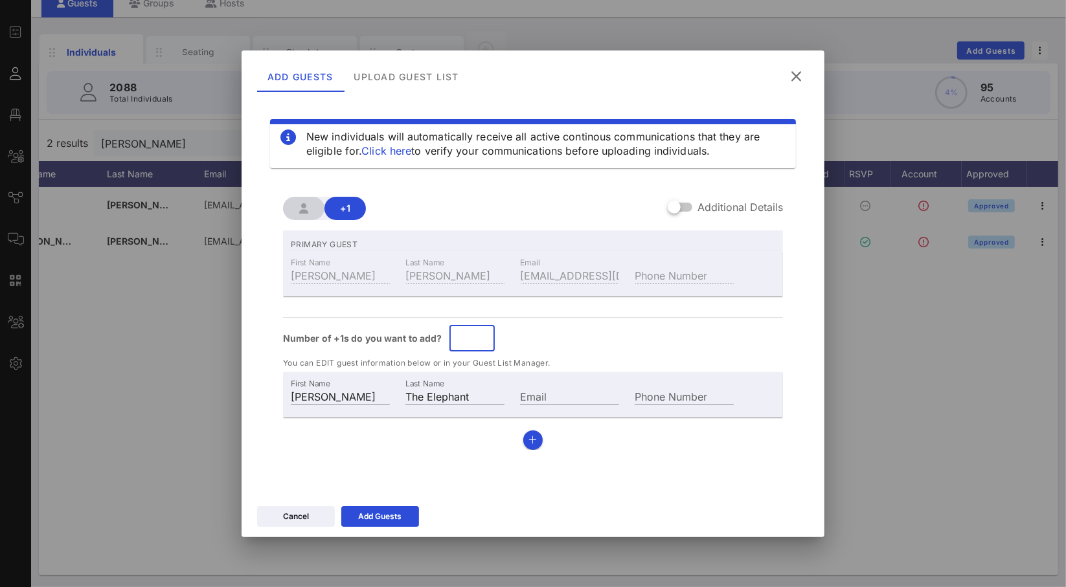
click at [473, 333] on input "*" at bounding box center [472, 338] width 30 height 21
type input "*"
click at [550, 332] on div "Number of +1s do you want to add? ​ *" at bounding box center [533, 339] width 500 height 26
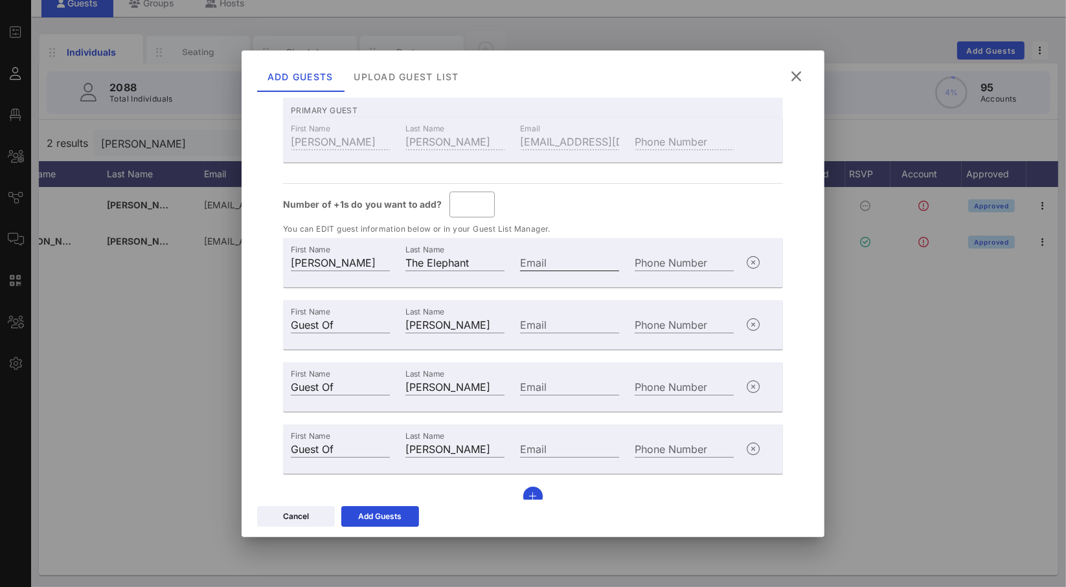
scroll to position [150, 0]
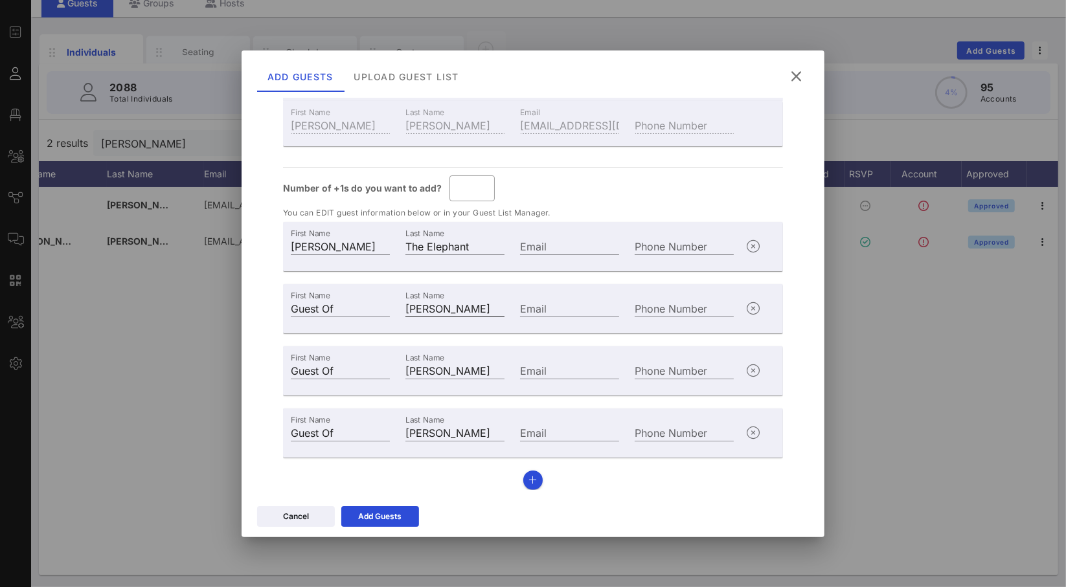
click at [435, 306] on input "[PERSON_NAME]" at bounding box center [454, 308] width 99 height 17
click at [610, 201] on div "PRIMARY GUEST First Name [PERSON_NAME] Last Name [PERSON_NAME] Email [EMAIL_ADD…" at bounding box center [533, 285] width 500 height 410
click at [396, 512] on div "Add Guests" at bounding box center [380, 516] width 43 height 13
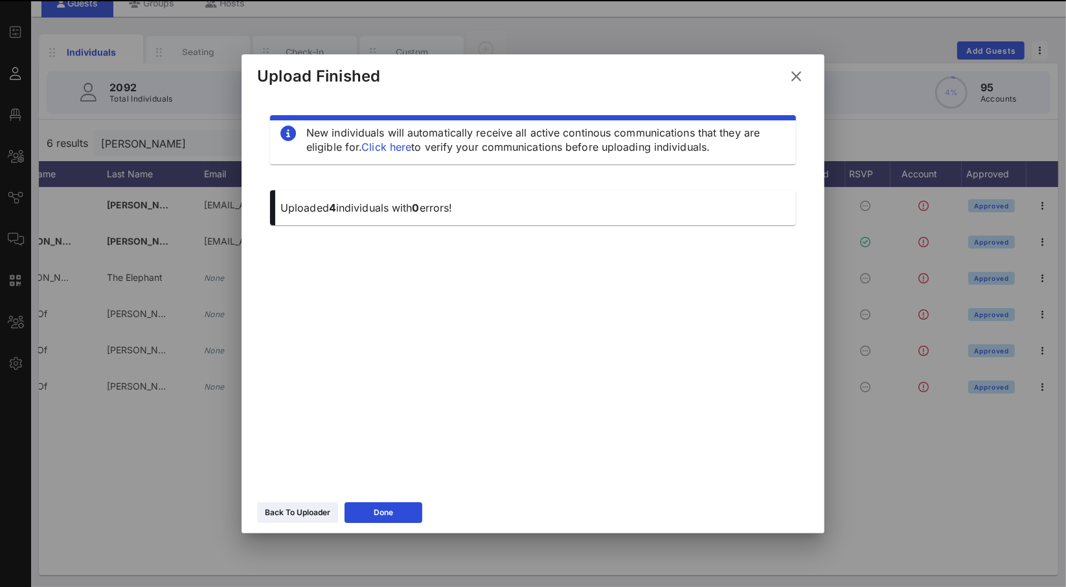
scroll to position [0, 0]
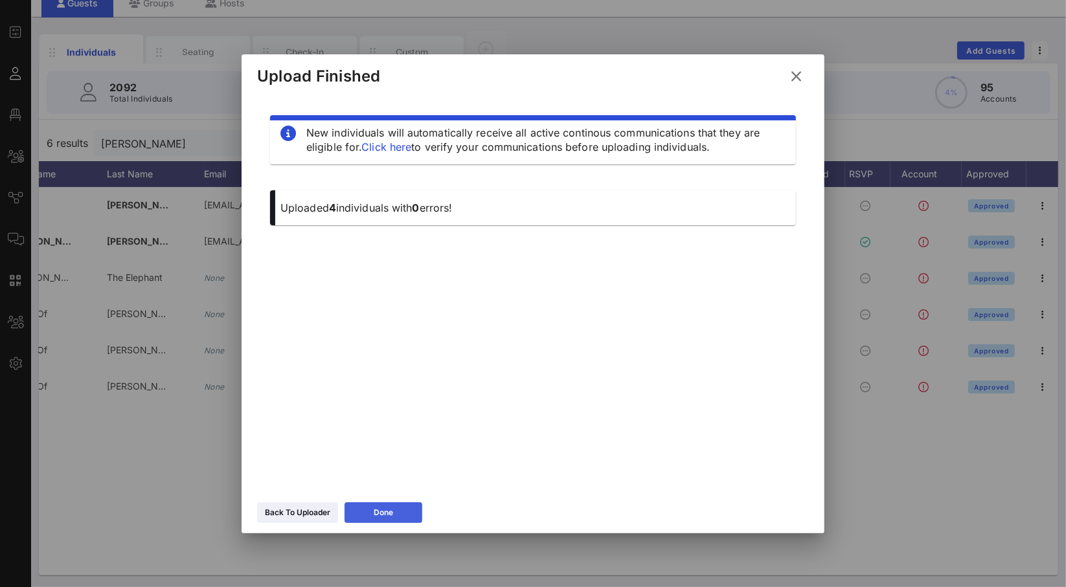
click at [377, 511] on div "Done" at bounding box center [383, 512] width 19 height 13
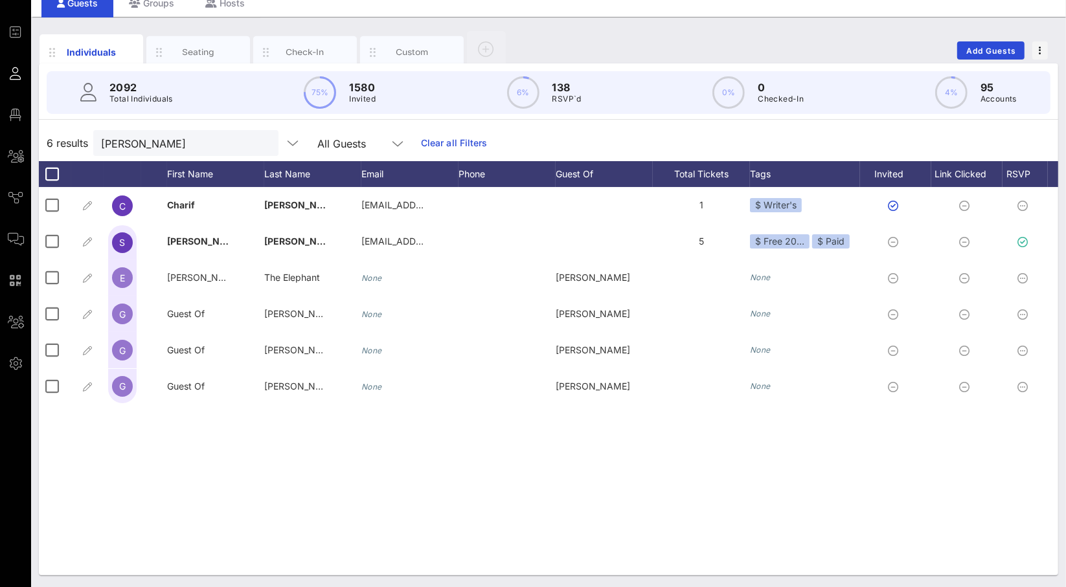
scroll to position [0, 157]
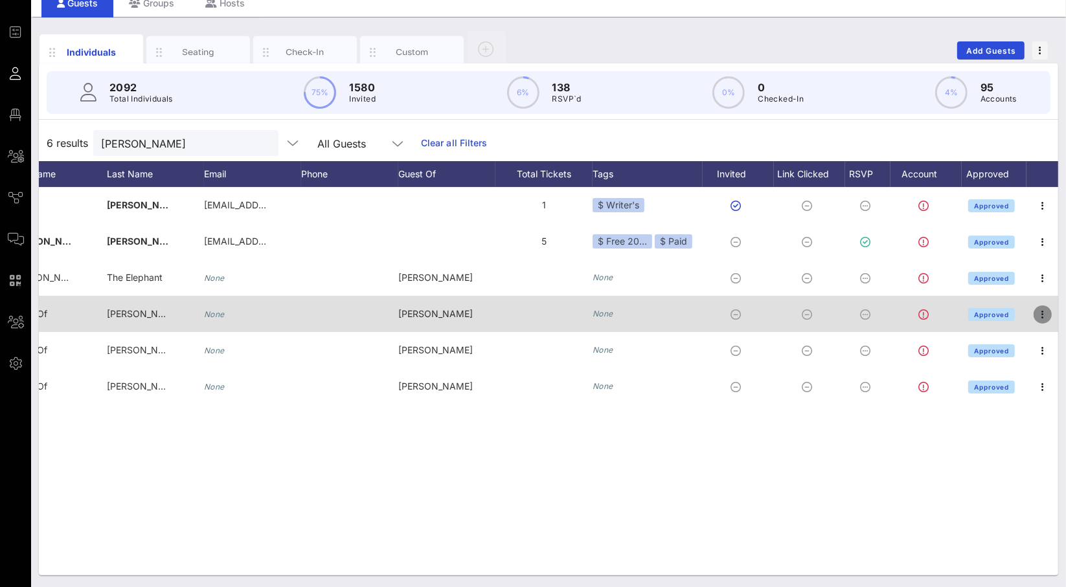
click at [1043, 310] on icon "button" at bounding box center [1042, 315] width 16 height 16
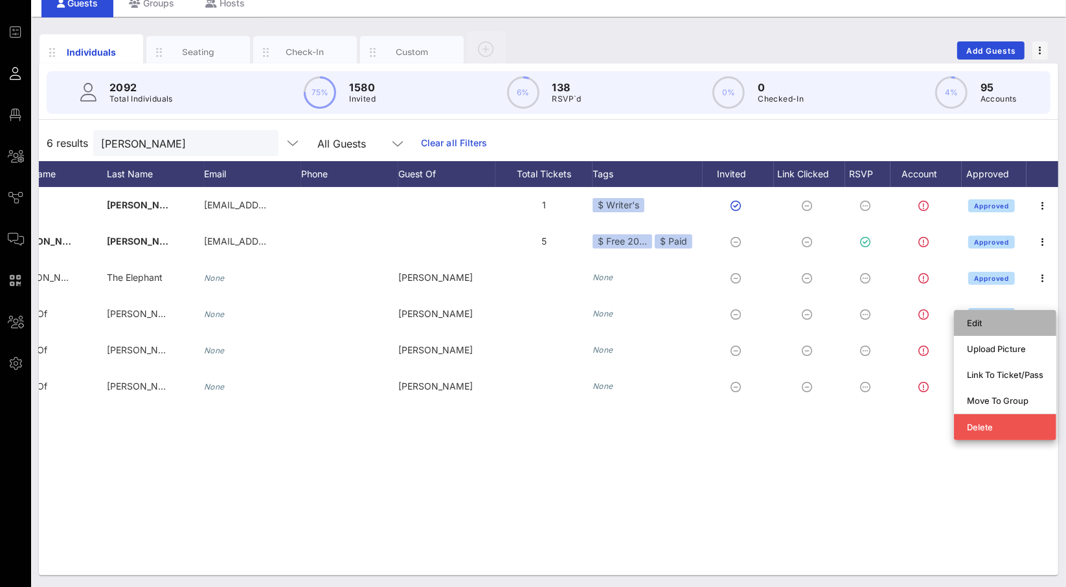
click at [1043, 311] on div "Edit" at bounding box center [1005, 323] width 102 height 26
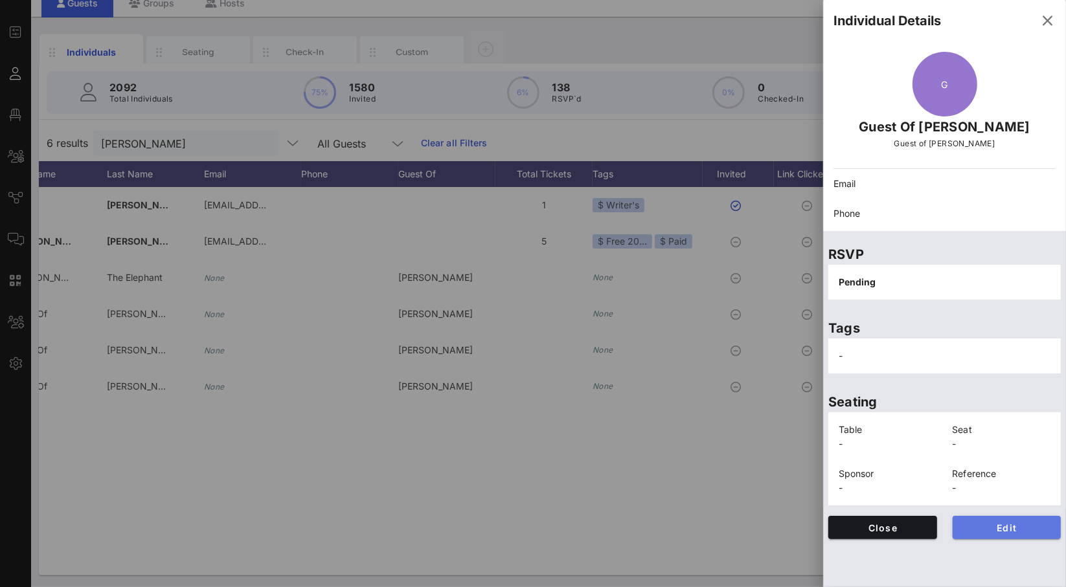
click at [985, 522] on span "Edit" at bounding box center [1007, 527] width 88 height 11
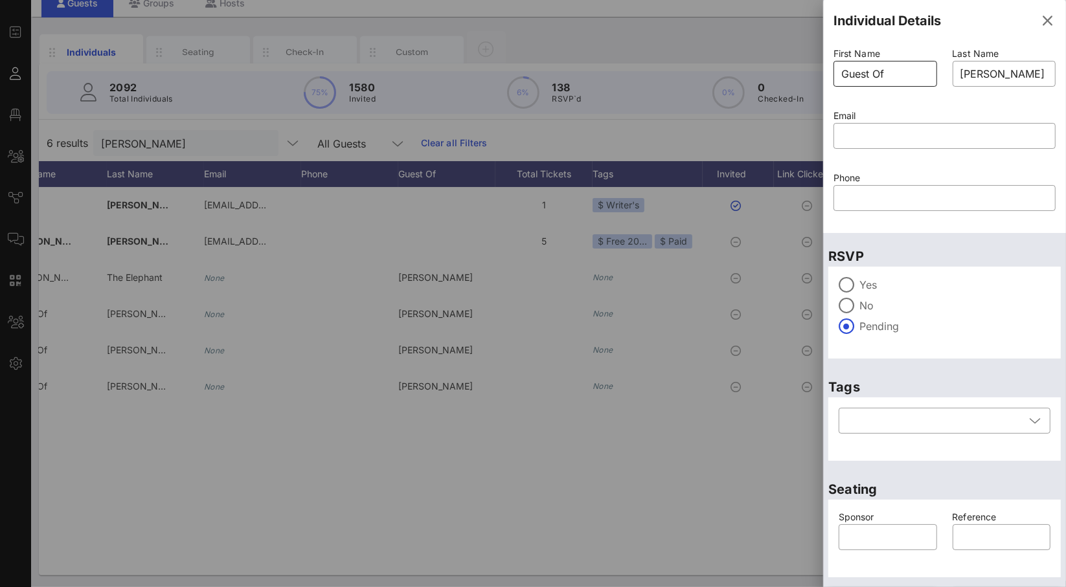
click at [876, 58] on p "First Name" at bounding box center [885, 54] width 104 height 14
click at [881, 73] on input "Guest Of" at bounding box center [885, 73] width 88 height 21
type input "[PERSON_NAME]"
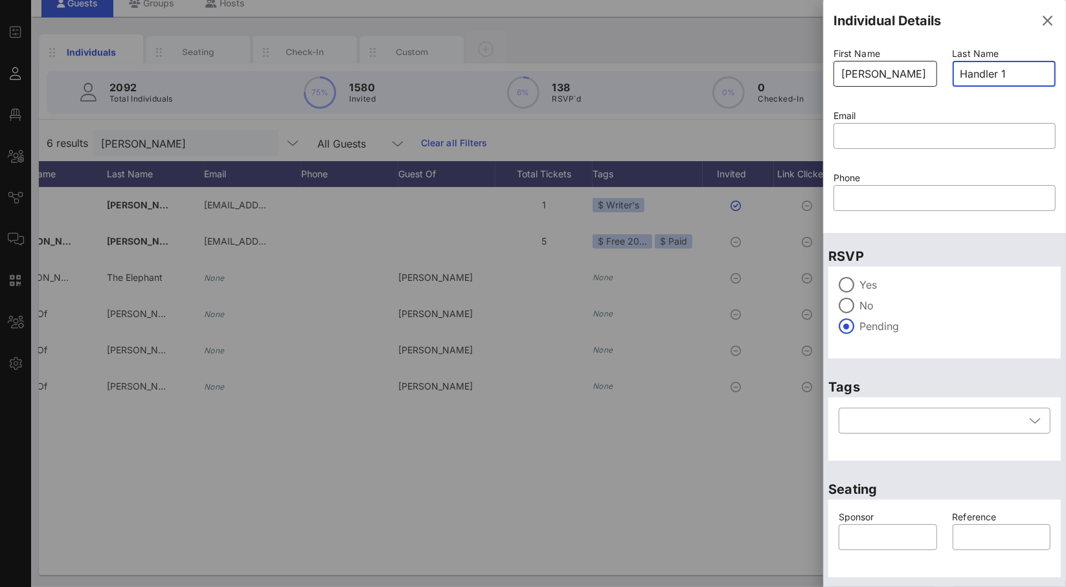
type input "Handler 1"
click at [877, 74] on input "[PERSON_NAME]" at bounding box center [885, 73] width 88 height 21
type input "[PERSON_NAME]'s"
click at [990, 75] on input "Handler 1" at bounding box center [1004, 73] width 88 height 21
type input "Handler #1"
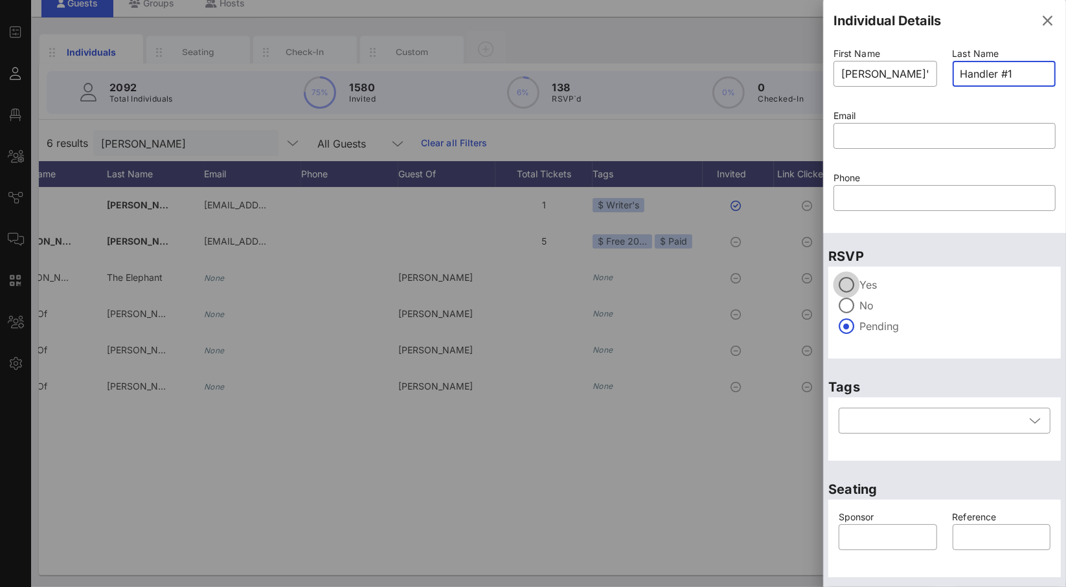
click at [854, 282] on div at bounding box center [846, 285] width 22 height 22
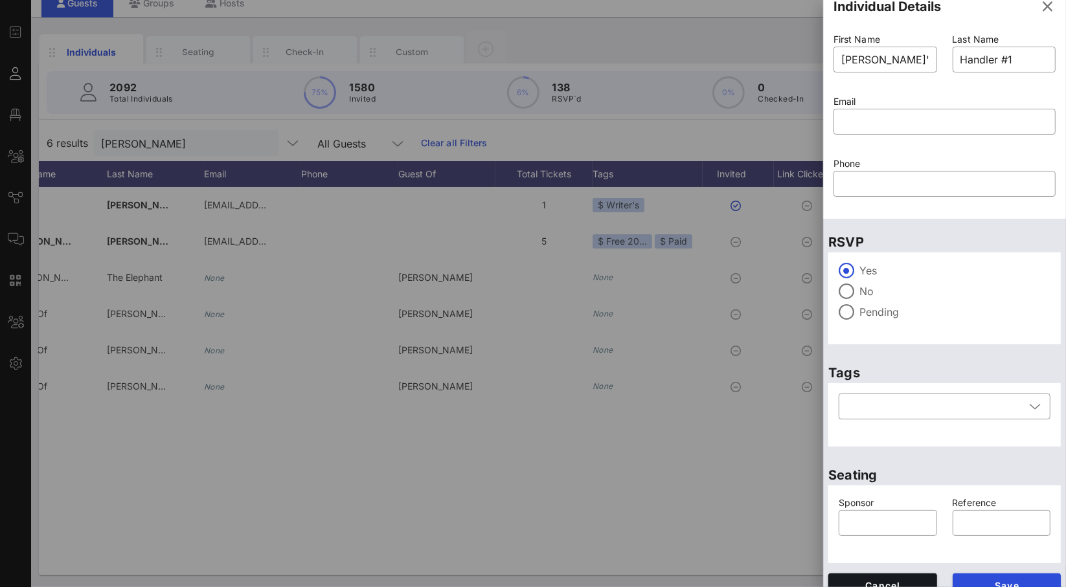
scroll to position [31, 0]
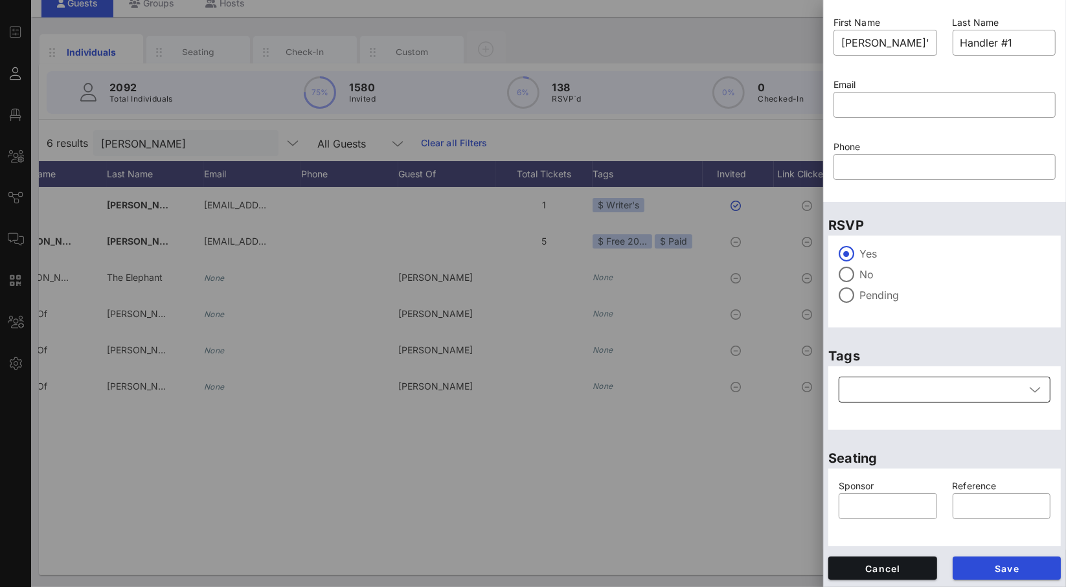
click at [953, 394] on div at bounding box center [935, 390] width 178 height 26
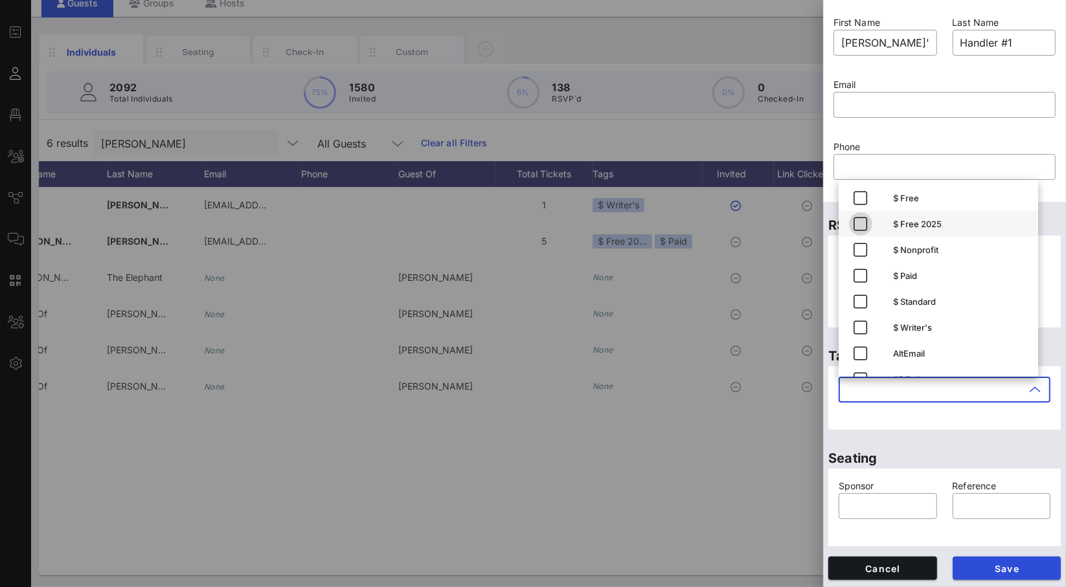
click at [862, 216] on icon "button" at bounding box center [861, 224] width 16 height 16
click at [855, 272] on icon "button" at bounding box center [861, 276] width 16 height 16
click at [961, 469] on p "Seating" at bounding box center [944, 458] width 232 height 21
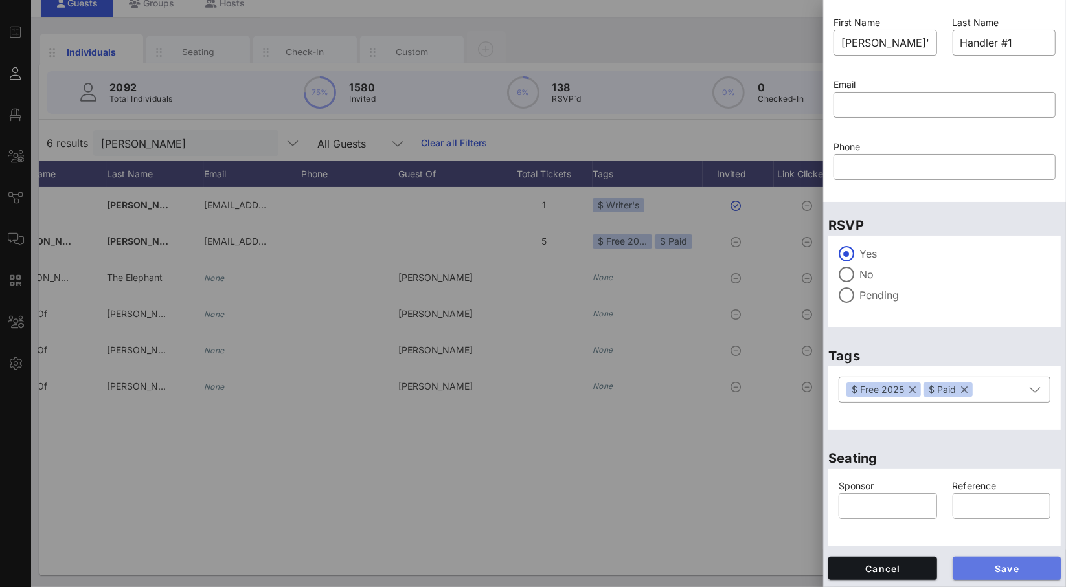
click at [1018, 564] on span "Save" at bounding box center [1007, 568] width 88 height 11
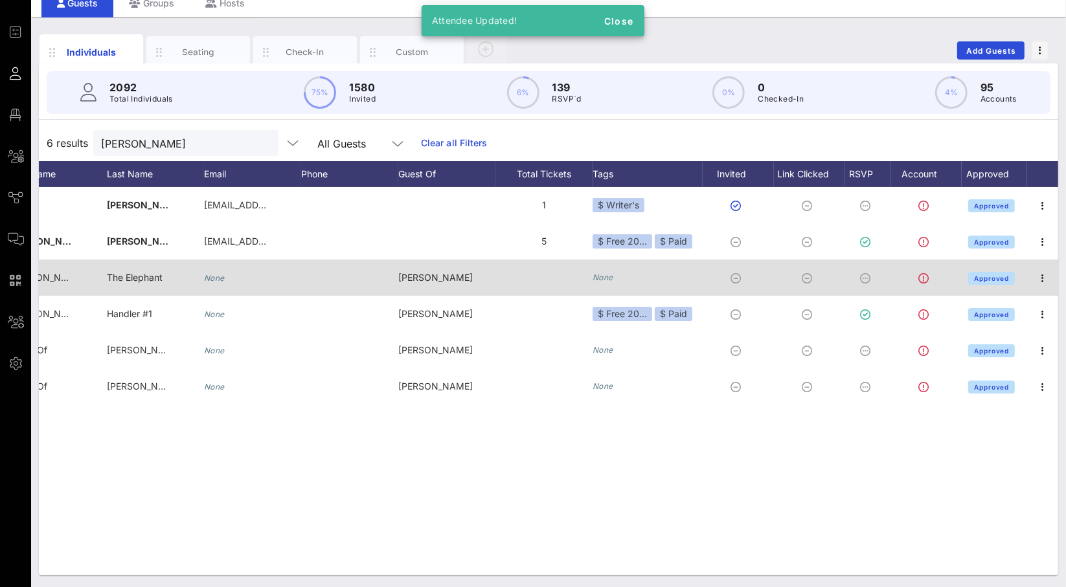
click at [607, 274] on icon "None" at bounding box center [602, 278] width 21 height 10
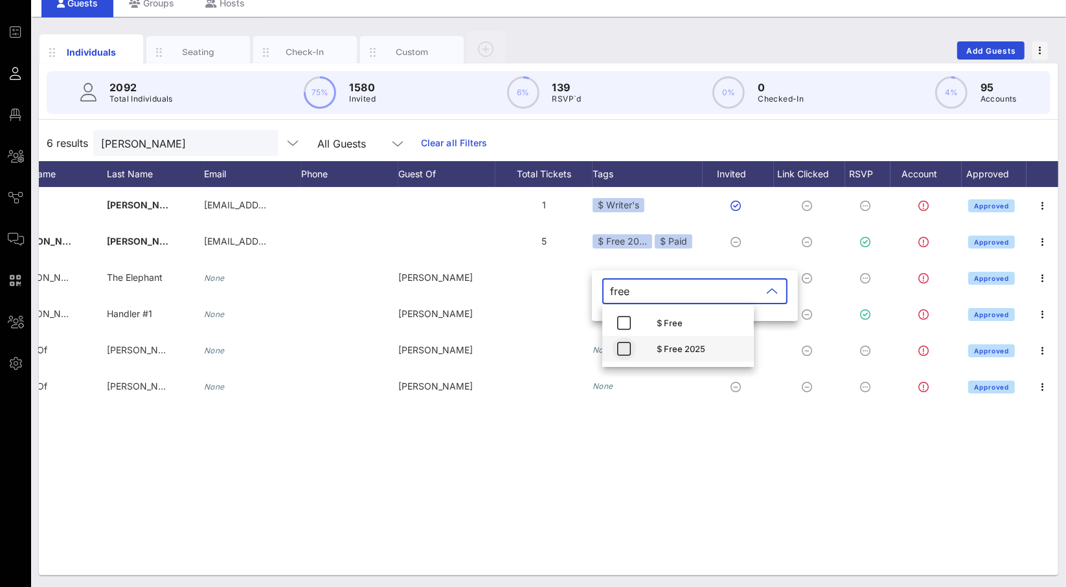
type input "free"
click at [620, 346] on icon "button" at bounding box center [624, 349] width 16 height 16
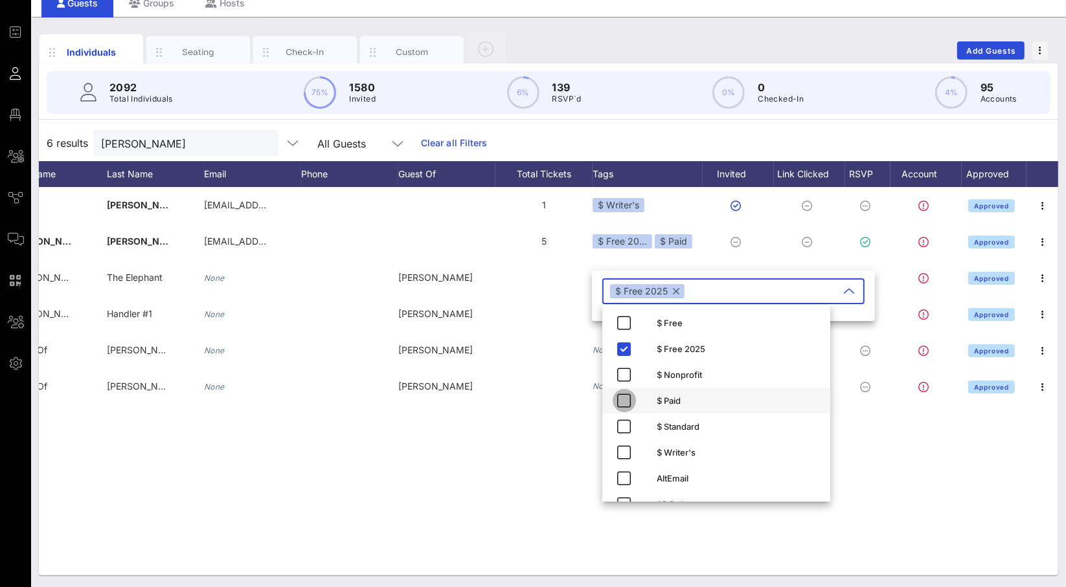
click at [621, 401] on icon "button" at bounding box center [624, 401] width 16 height 16
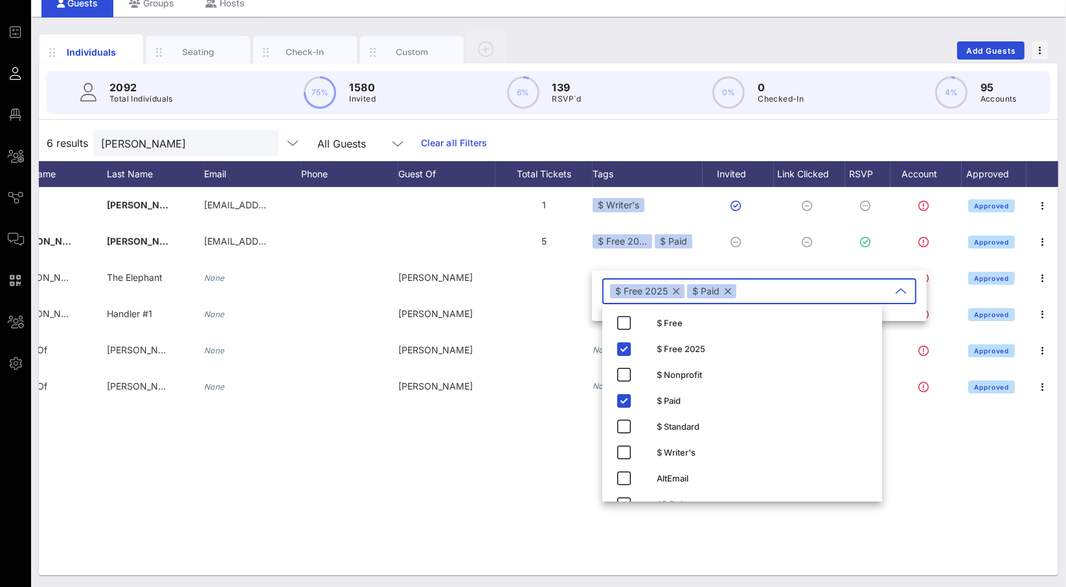
click at [503, 455] on div "C [PERSON_NAME] [PERSON_NAME][EMAIL_ADDRESS][PERSON_NAME][DOMAIN_NAME] 1 $ Writ…" at bounding box center [548, 381] width 1019 height 388
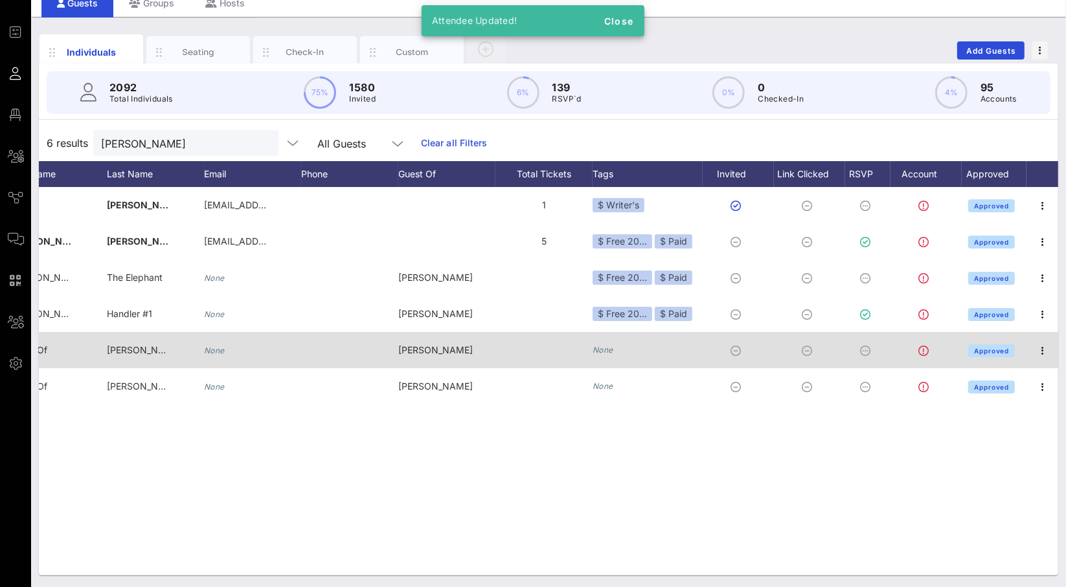
click at [603, 355] on div "None" at bounding box center [602, 350] width 21 height 13
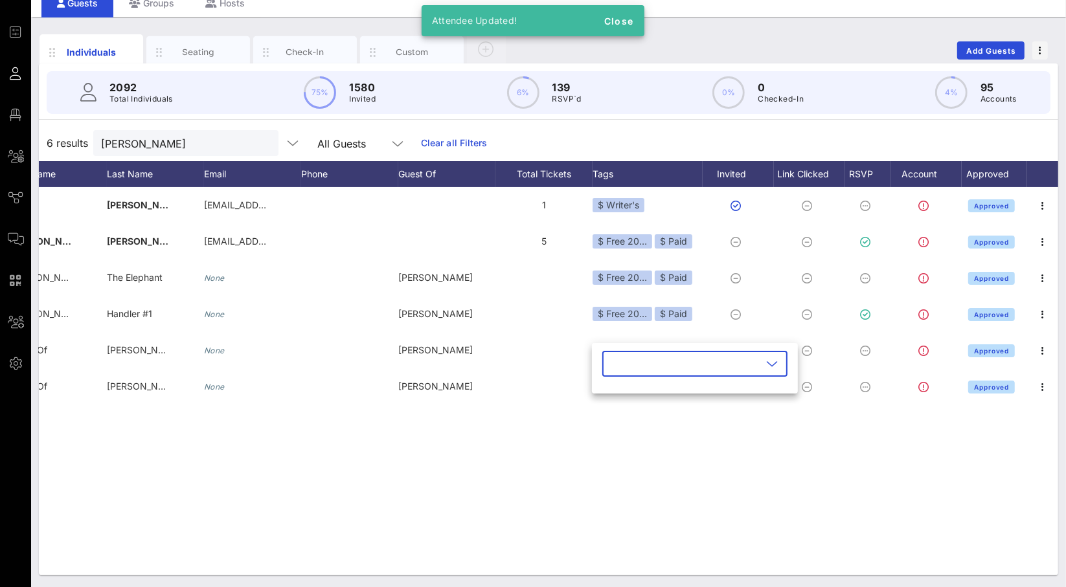
click at [766, 365] on icon at bounding box center [772, 364] width 12 height 16
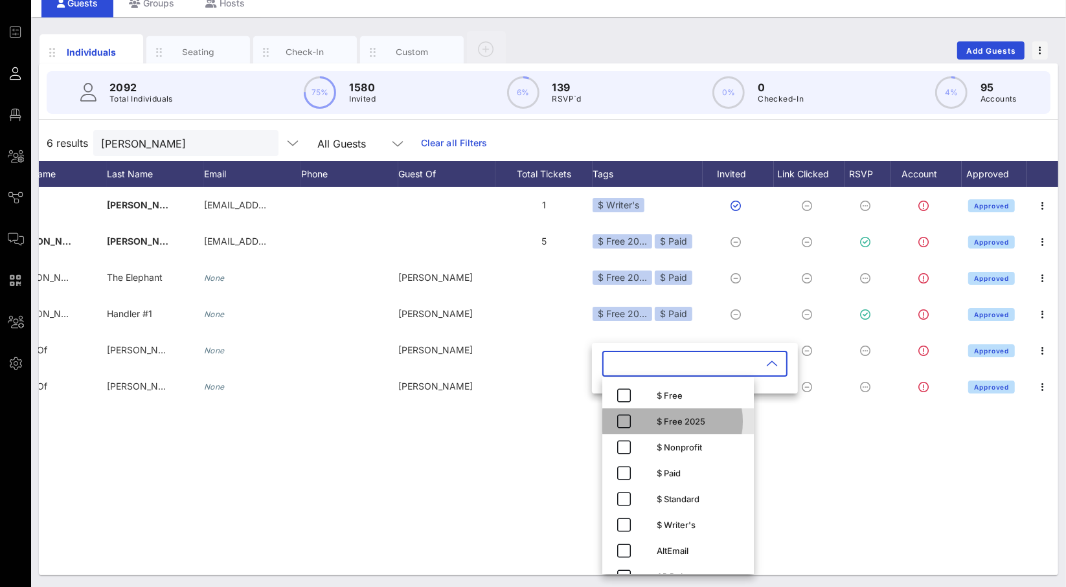
click at [682, 421] on div "$ Free 2025" at bounding box center [699, 421] width 87 height 10
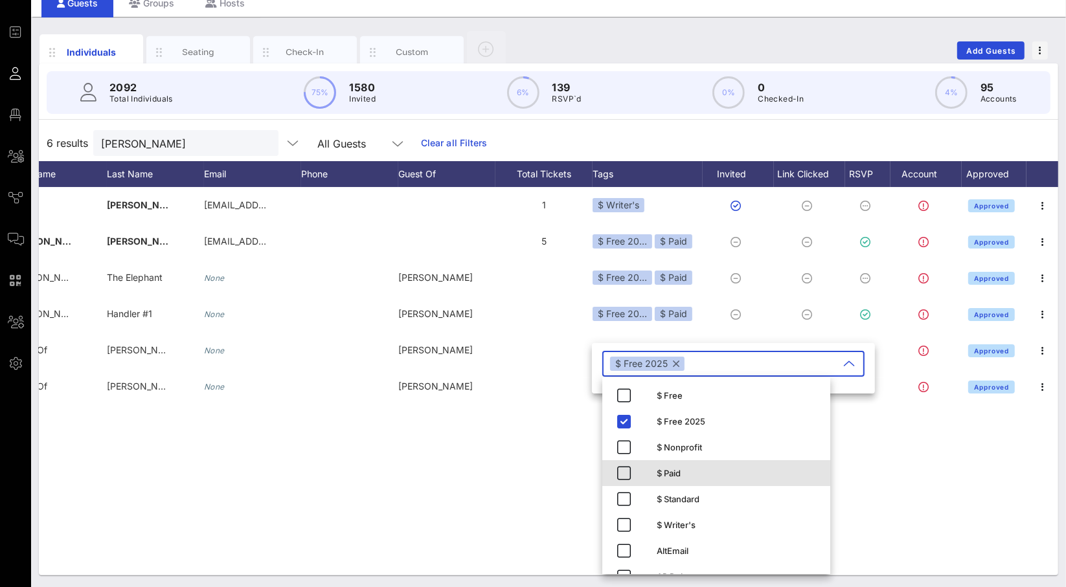
click at [691, 477] on div "$ Paid" at bounding box center [737, 473] width 163 height 10
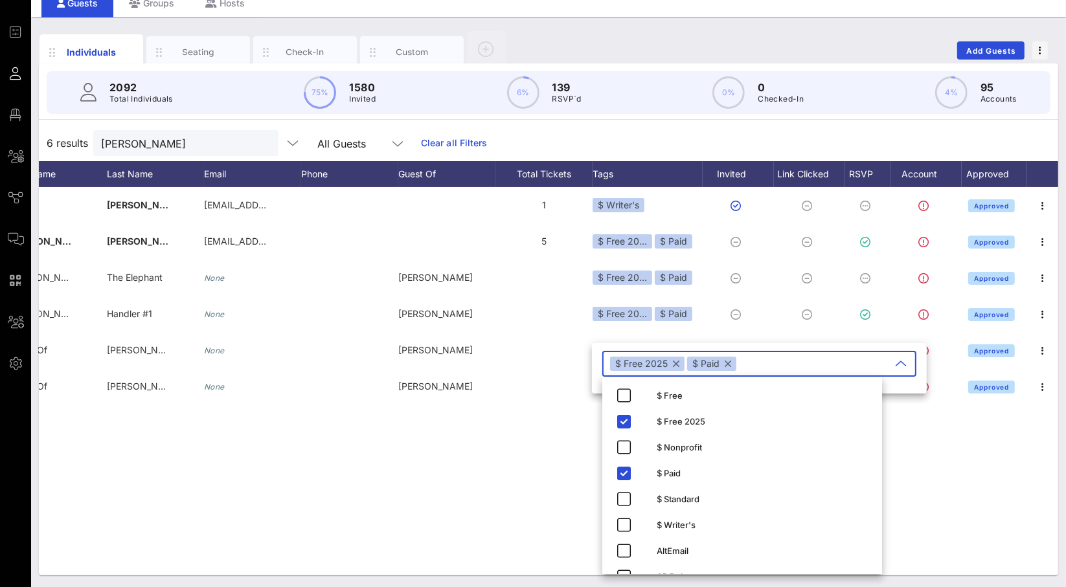
drag, startPoint x: 920, startPoint y: 476, endPoint x: 906, endPoint y: 466, distance: 17.1
click at [920, 477] on div "C [PERSON_NAME] [PERSON_NAME][EMAIL_ADDRESS][PERSON_NAME][DOMAIN_NAME] 1 $ Writ…" at bounding box center [548, 381] width 1019 height 388
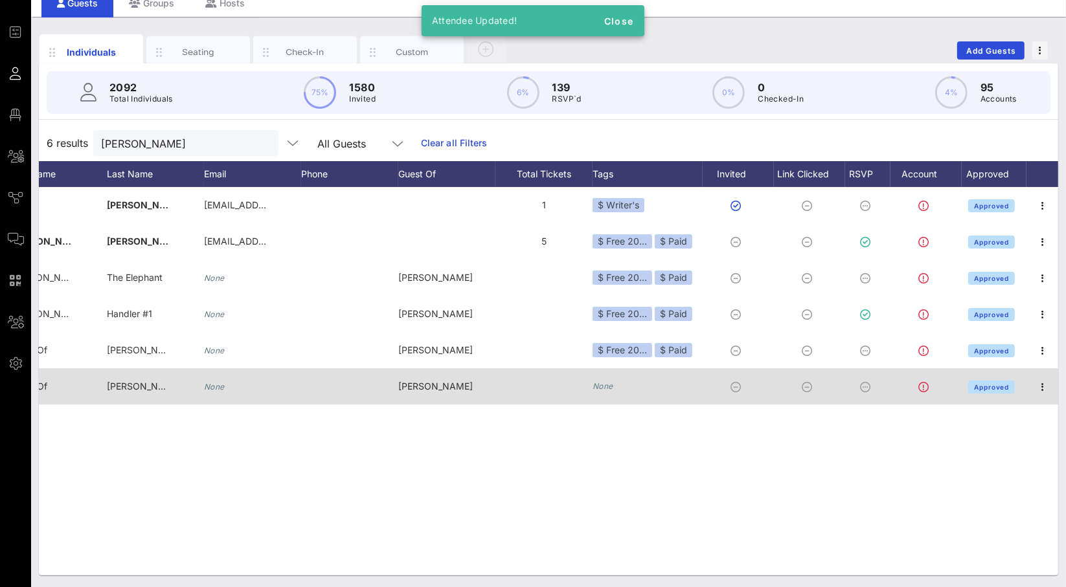
click at [608, 386] on icon "None" at bounding box center [602, 386] width 21 height 10
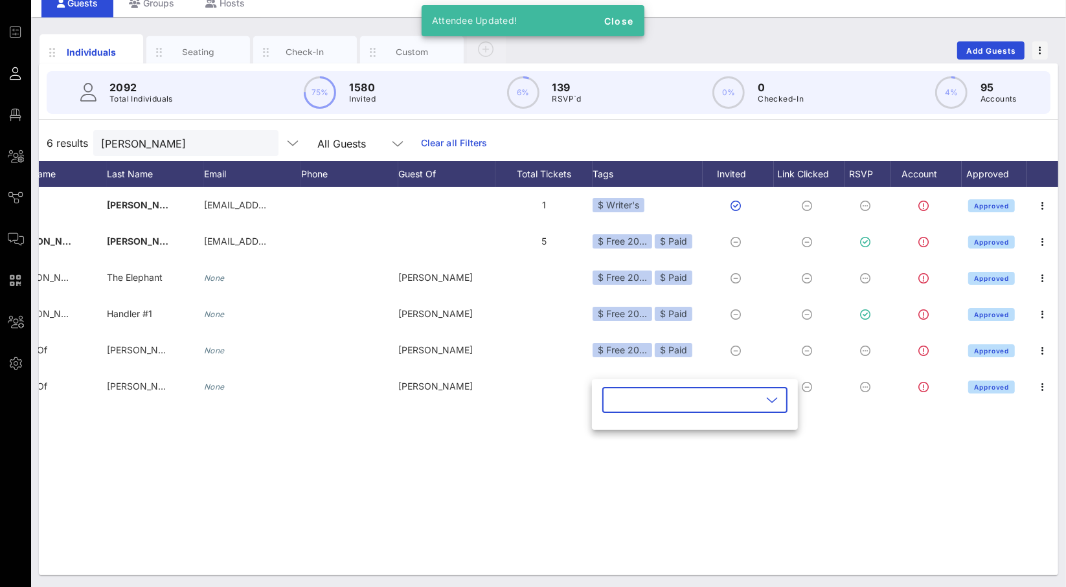
click at [766, 407] on icon at bounding box center [772, 400] width 12 height 16
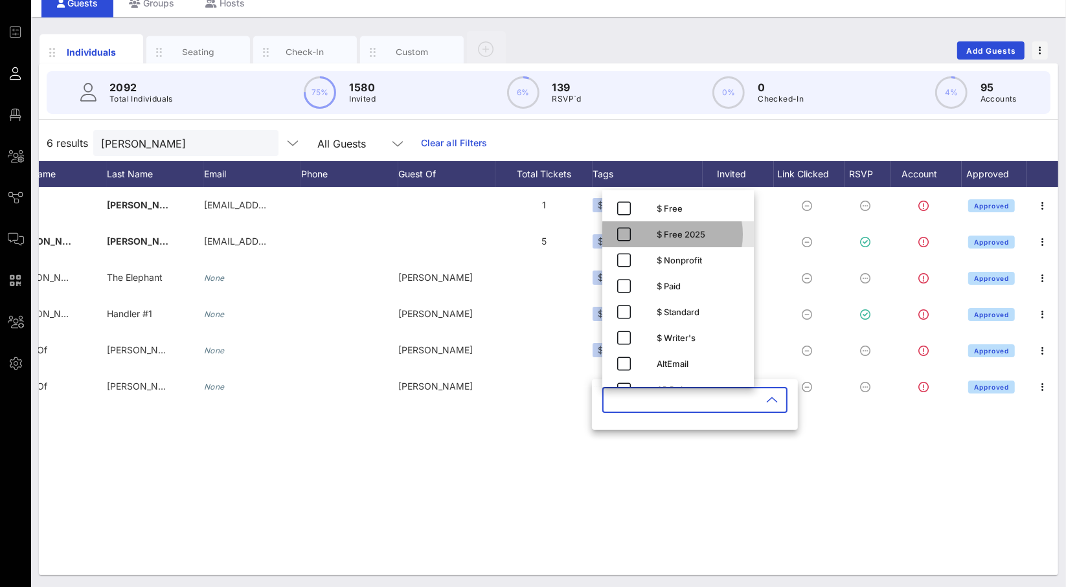
click at [669, 240] on div "$ Free 2025" at bounding box center [699, 234] width 87 height 21
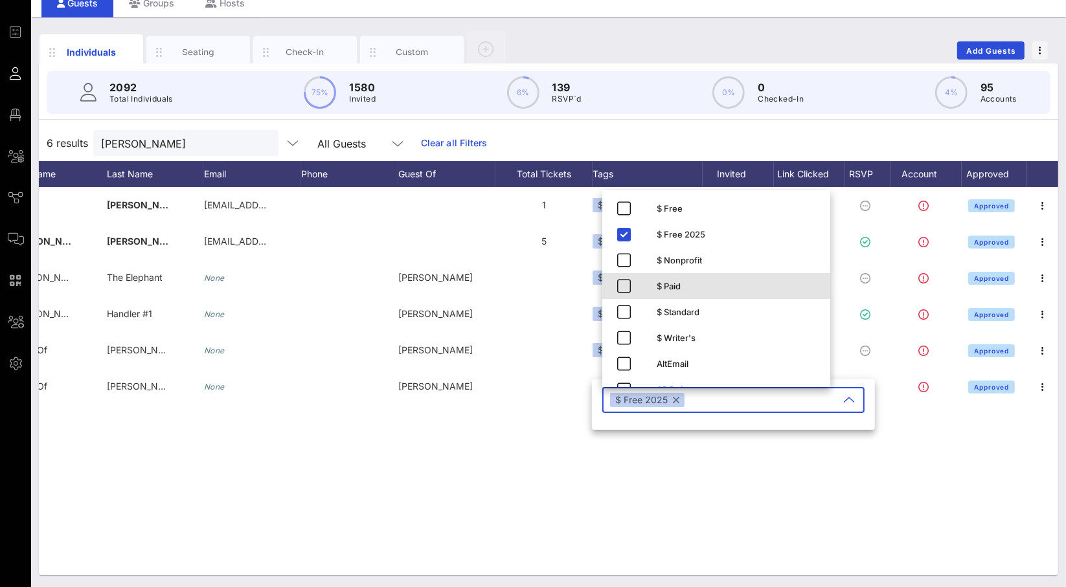
click at [658, 290] on div "$ Paid" at bounding box center [737, 286] width 163 height 10
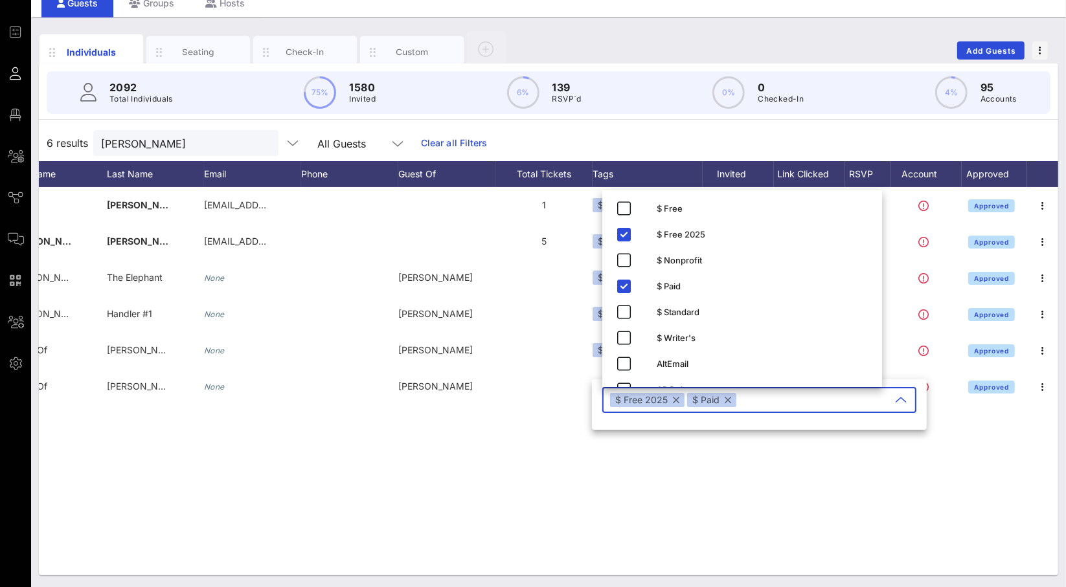
click at [882, 461] on div "C [PERSON_NAME] [PERSON_NAME][EMAIL_ADDRESS][PERSON_NAME][DOMAIN_NAME] 1 $ Writ…" at bounding box center [548, 381] width 1019 height 388
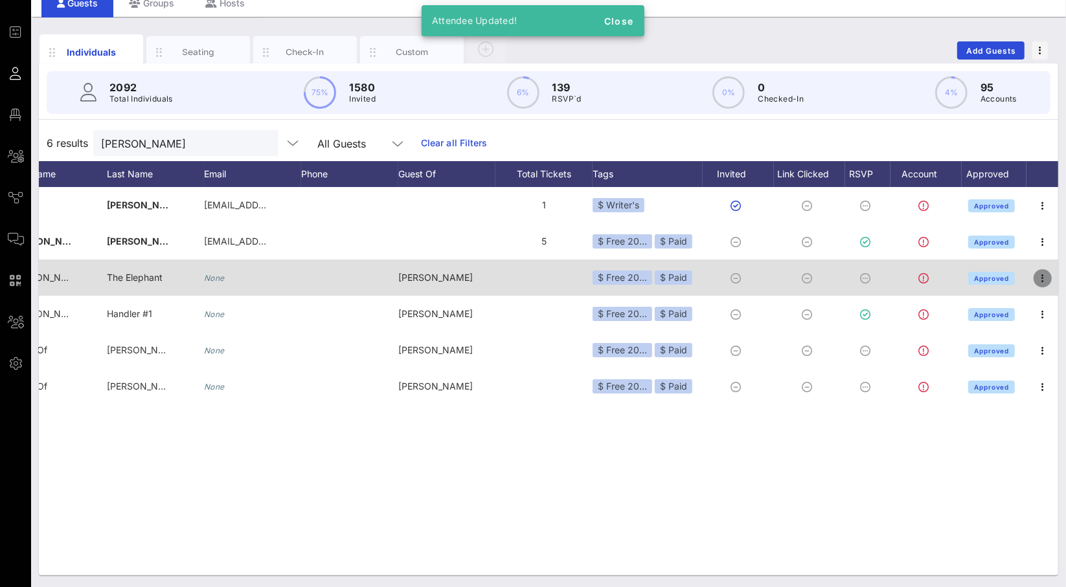
click at [1040, 277] on icon "button" at bounding box center [1042, 279] width 16 height 16
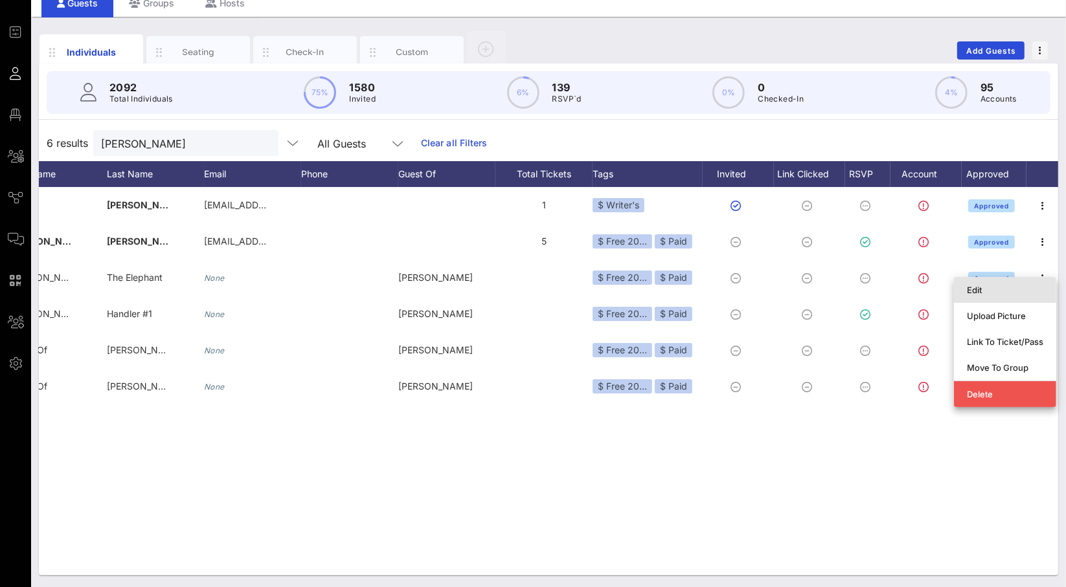
click at [1020, 285] on div "Edit" at bounding box center [1004, 290] width 76 height 10
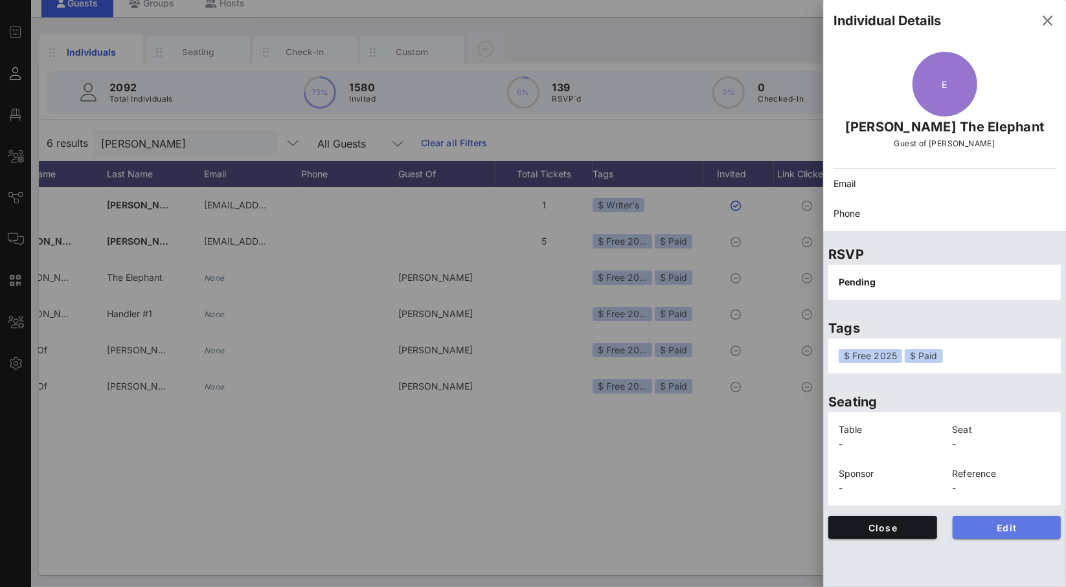
click at [990, 530] on span "Edit" at bounding box center [1007, 527] width 88 height 11
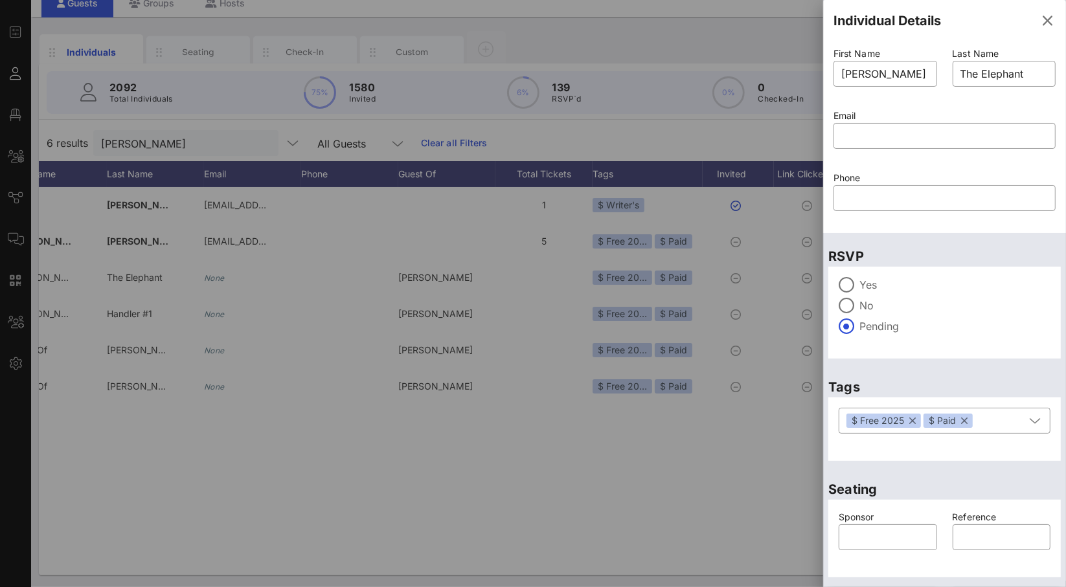
click at [871, 280] on label "Yes" at bounding box center [954, 284] width 191 height 13
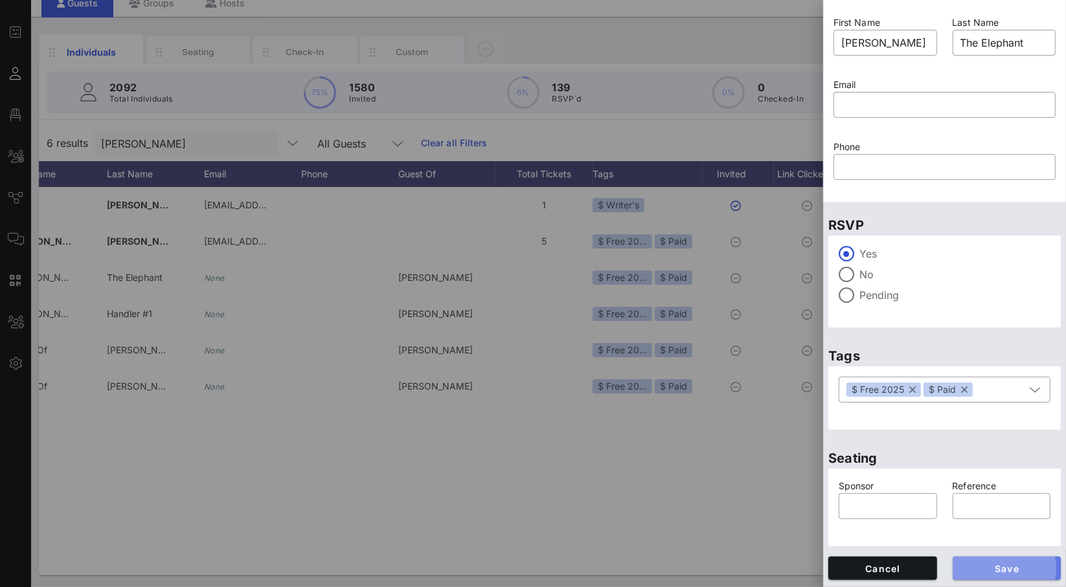
click at [1011, 561] on button "Save" at bounding box center [1006, 568] width 109 height 23
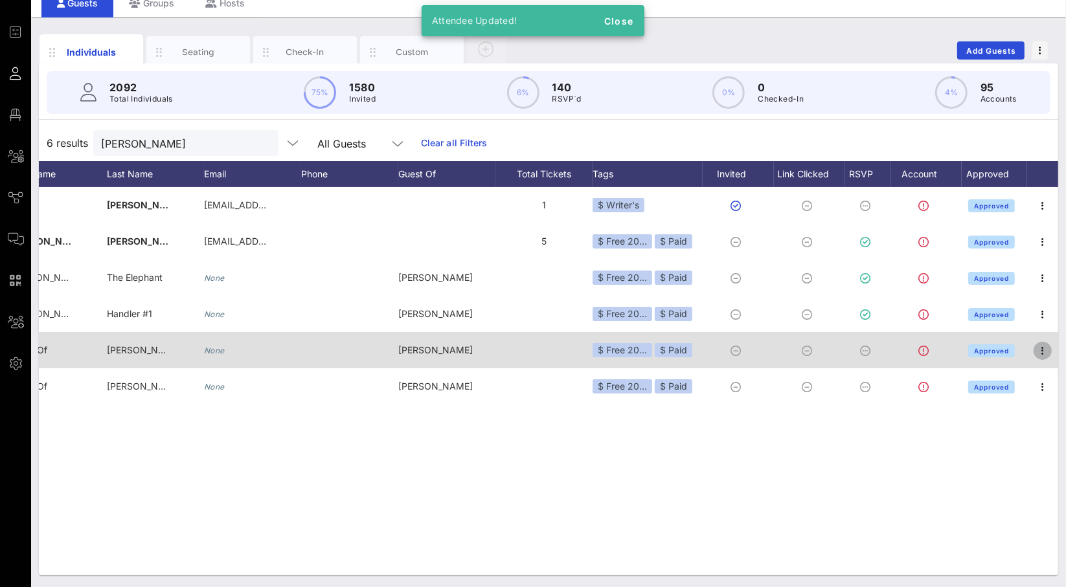
click at [1039, 344] on icon "button" at bounding box center [1042, 351] width 16 height 16
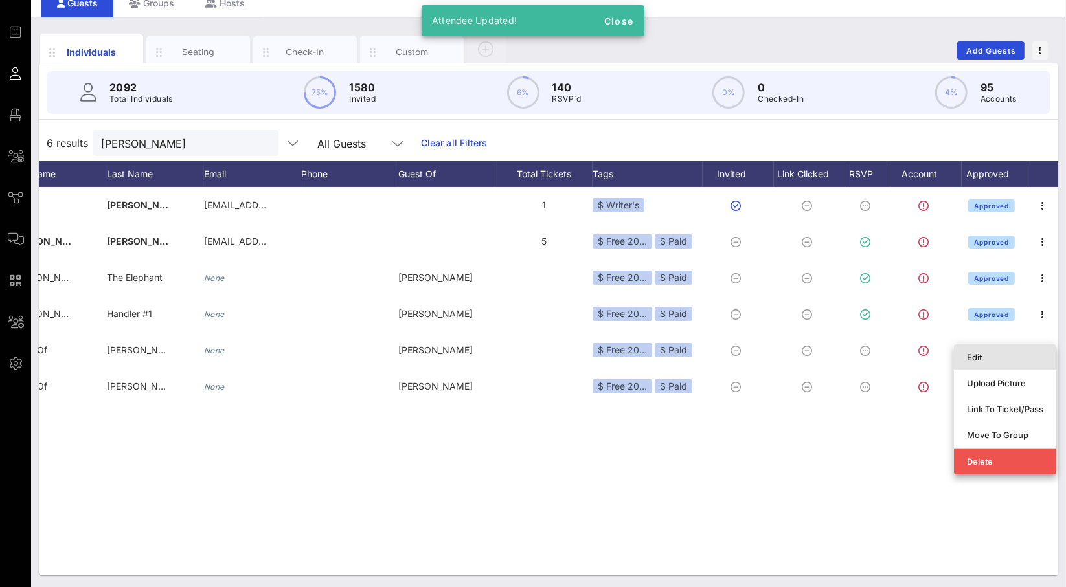
click at [1004, 347] on div "Edit" at bounding box center [1004, 357] width 76 height 21
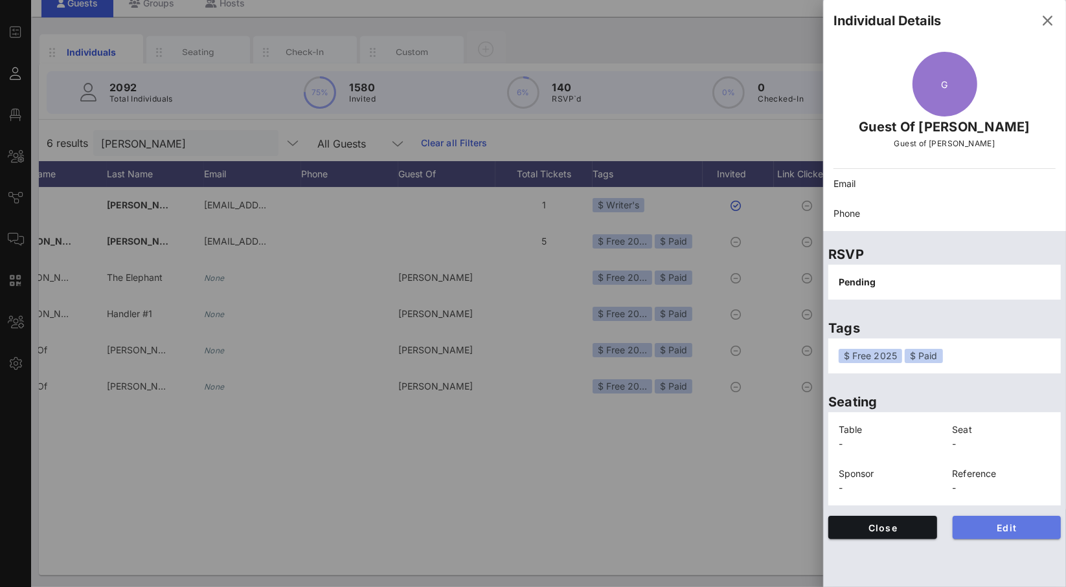
click at [992, 519] on button "Edit" at bounding box center [1006, 527] width 109 height 23
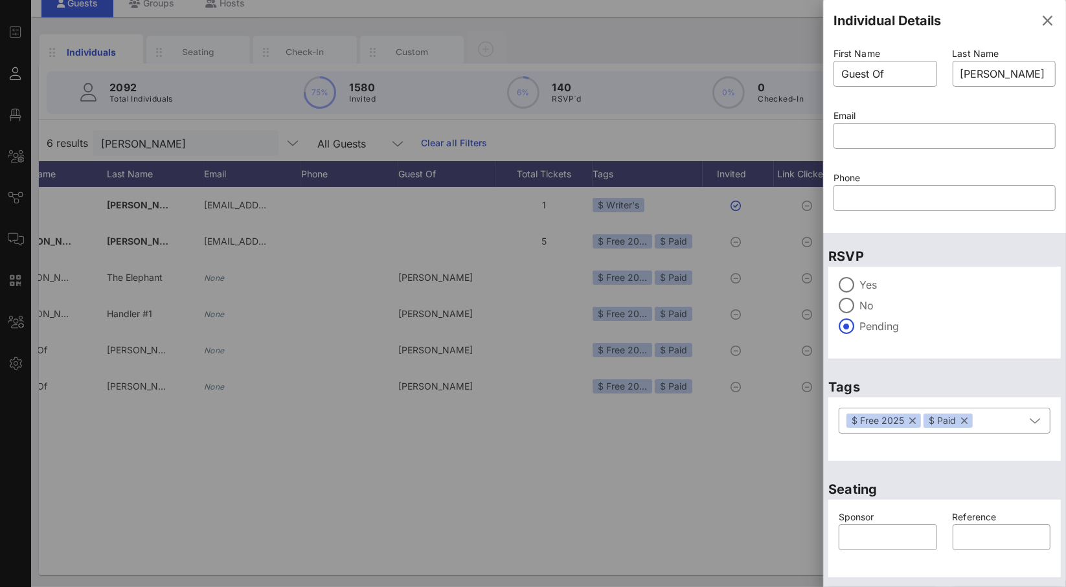
click at [886, 285] on label "Yes" at bounding box center [954, 284] width 191 height 13
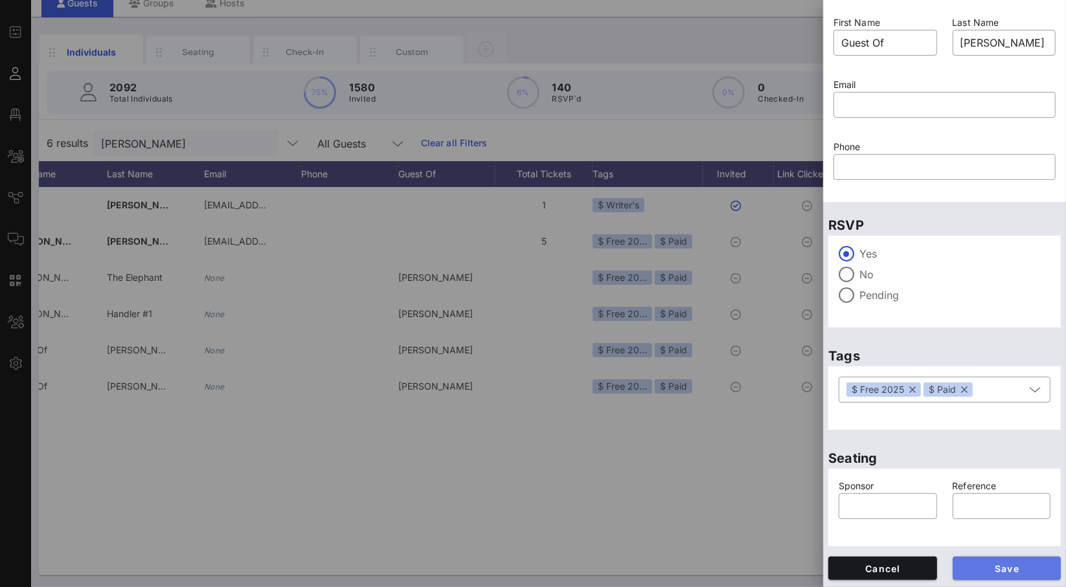
click at [1003, 575] on button "Save" at bounding box center [1006, 568] width 109 height 23
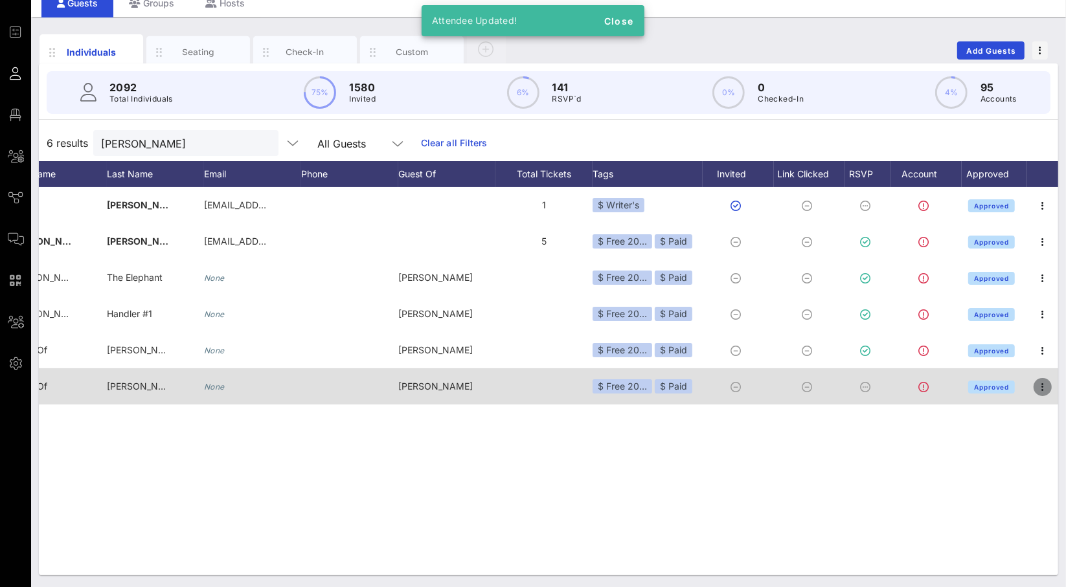
click at [1046, 383] on icon "button" at bounding box center [1042, 387] width 16 height 16
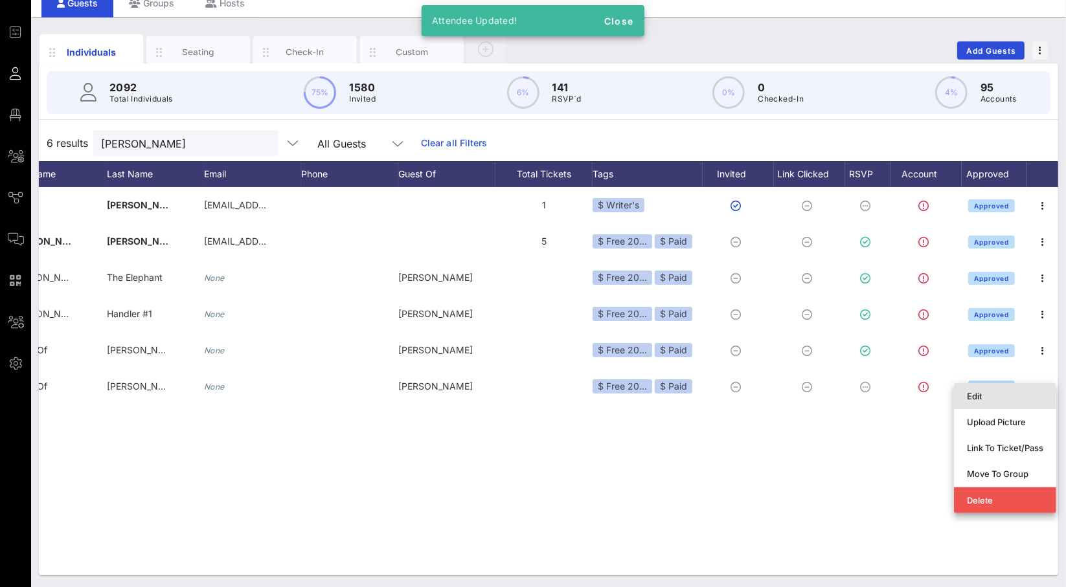
click at [1021, 399] on div "Edit" at bounding box center [1004, 396] width 76 height 10
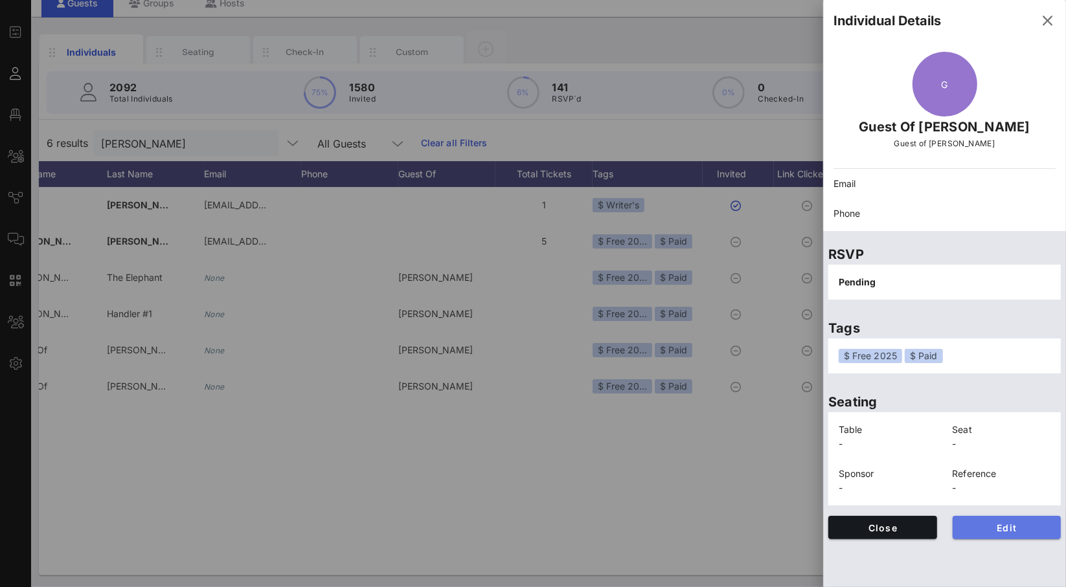
click at [1018, 519] on button "Edit" at bounding box center [1006, 527] width 109 height 23
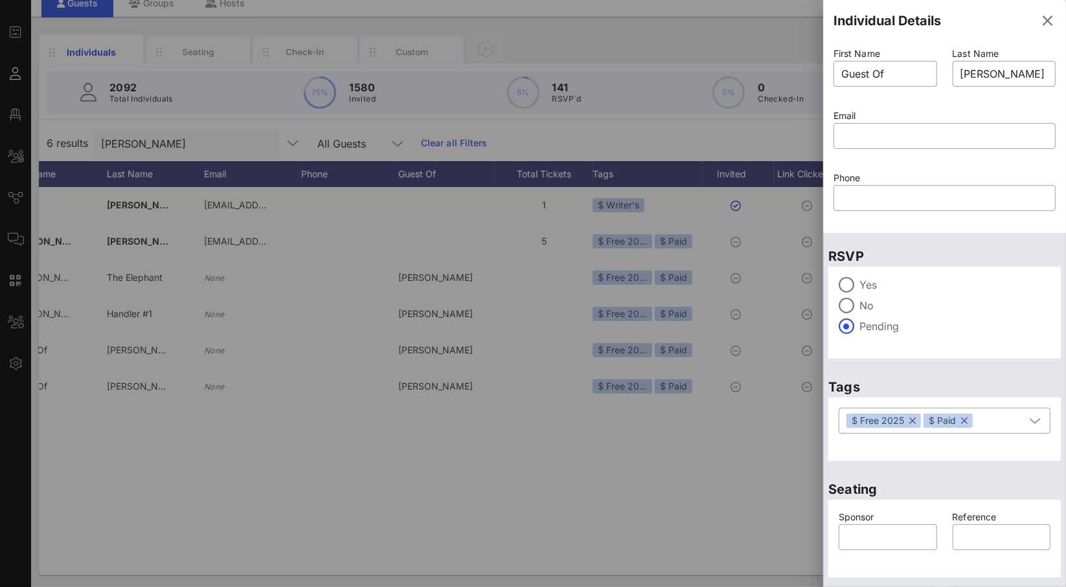
click at [873, 285] on label "Yes" at bounding box center [954, 284] width 191 height 13
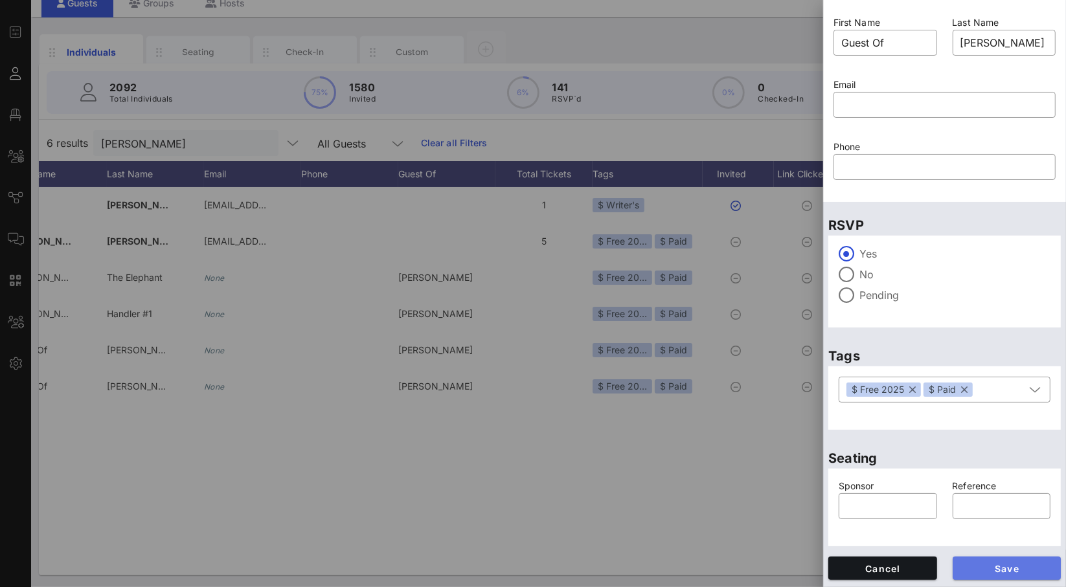
click at [1027, 566] on span "Save" at bounding box center [1007, 568] width 88 height 11
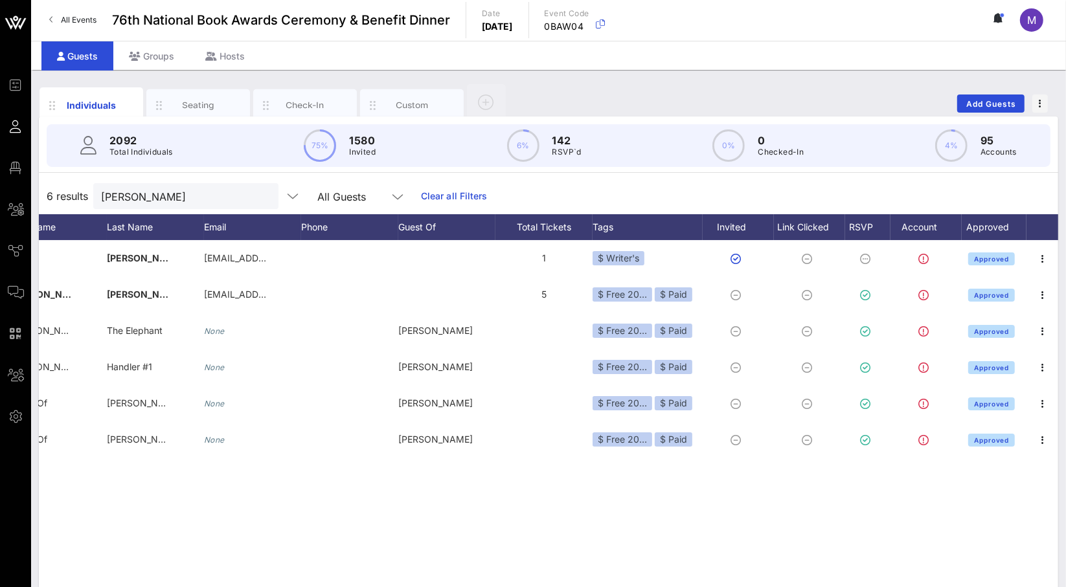
scroll to position [0, 0]
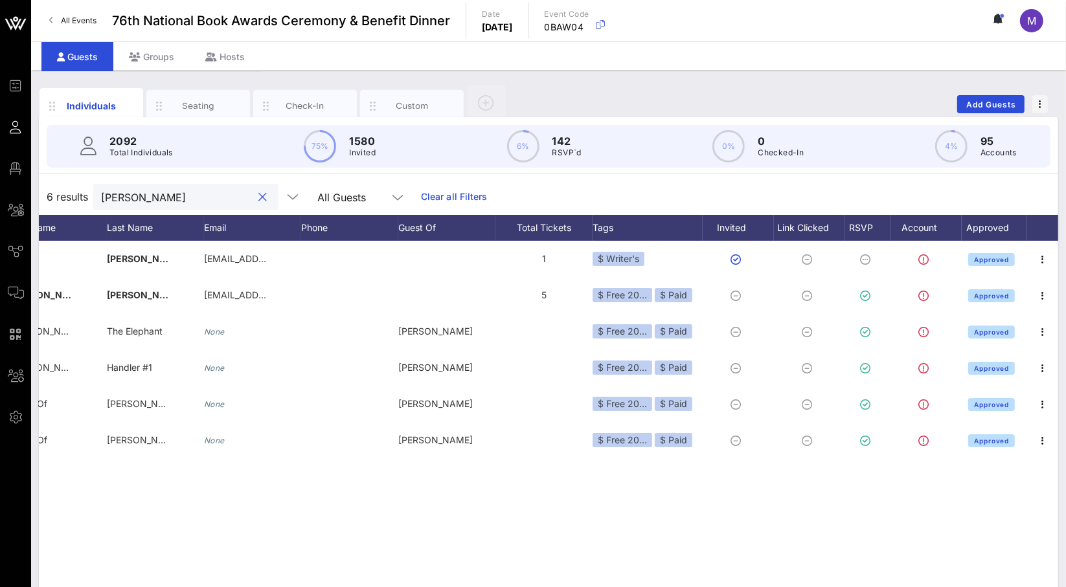
drag, startPoint x: 166, startPoint y: 196, endPoint x: 38, endPoint y: 188, distance: 128.4
click at [38, 188] on div "Individuals Seating Check-In Custom Add Guests 2092 Total Individuals 75% 1580 …" at bounding box center [548, 357] width 1034 height 572
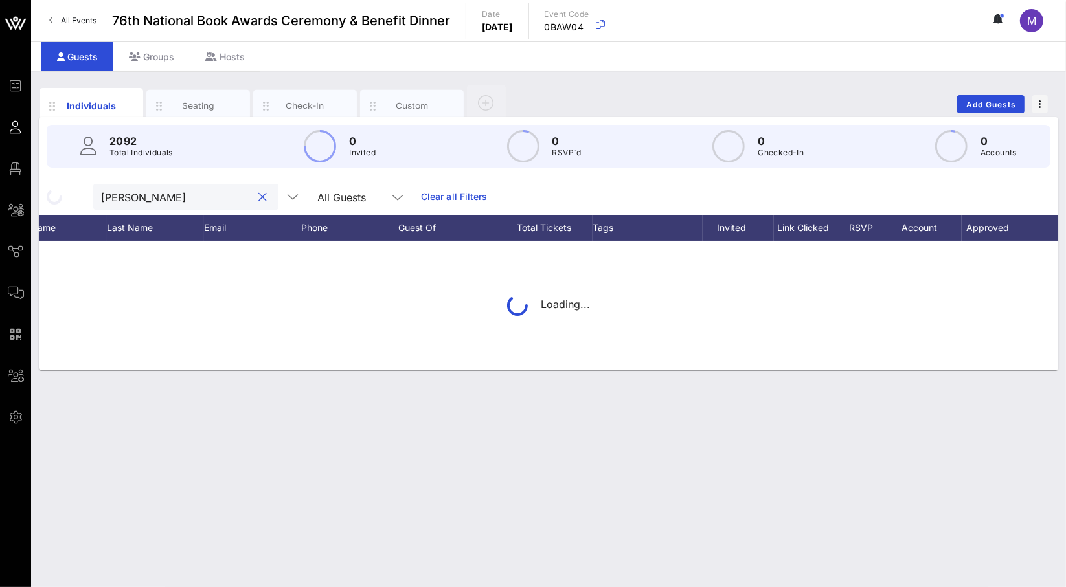
type input "[PERSON_NAME]"
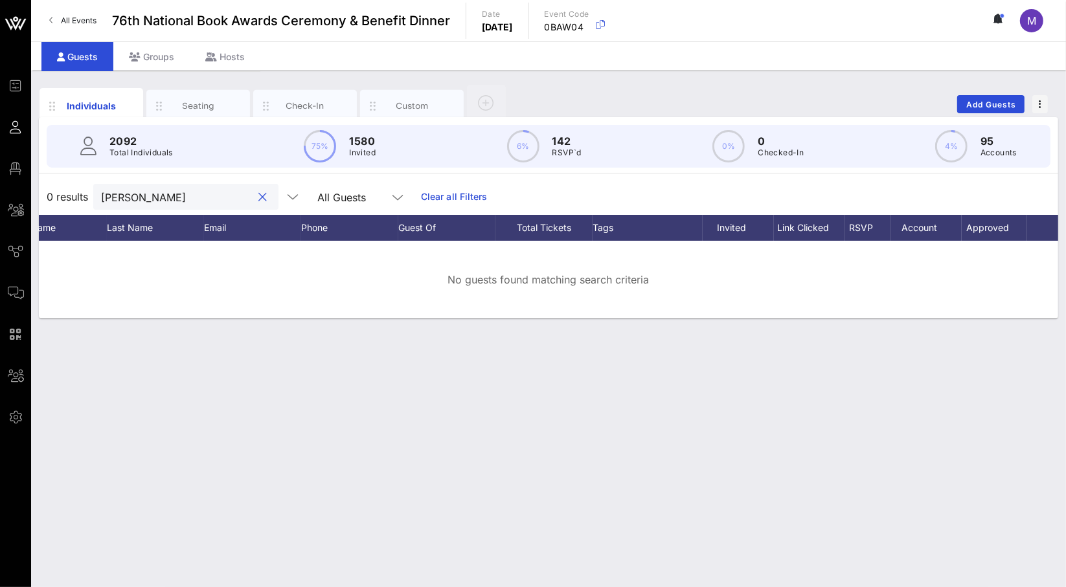
click at [218, 189] on input "[PERSON_NAME]" at bounding box center [176, 196] width 151 height 17
click at [259, 199] on button "clear icon" at bounding box center [263, 197] width 8 height 13
